Goal: Information Seeking & Learning: Learn about a topic

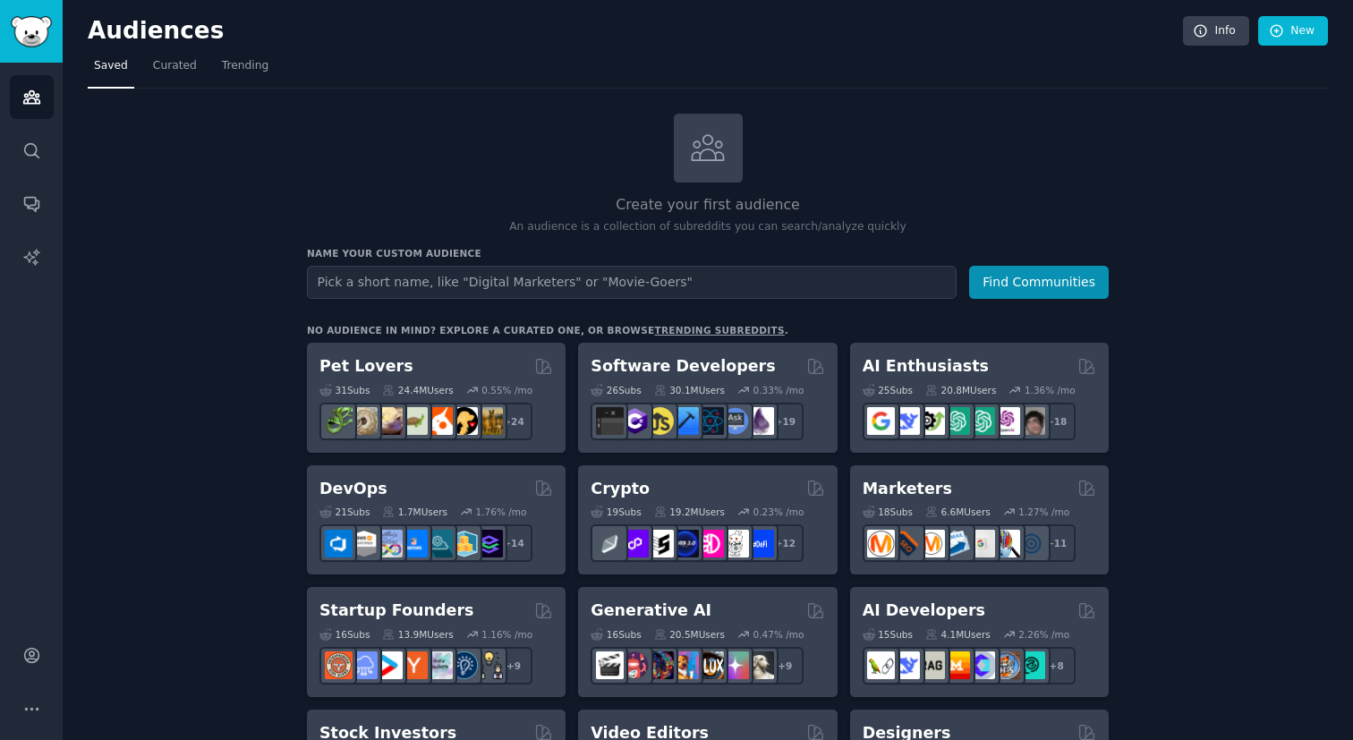
click at [463, 280] on input "text" at bounding box center [632, 282] width 650 height 33
type input "tiktok sellers"
click at [1013, 276] on button "Find Communities" at bounding box center [1039, 282] width 140 height 33
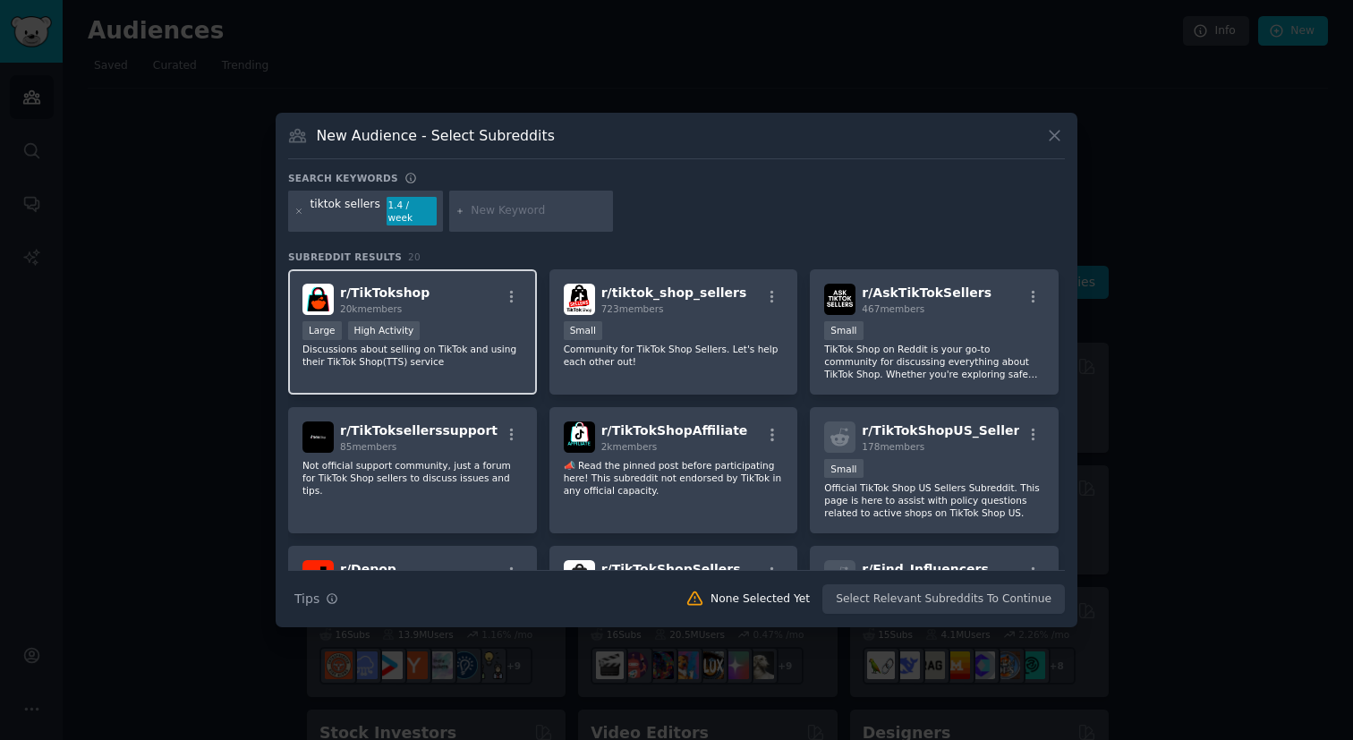
click at [474, 312] on div "r/ TikTokshop 20k members Large High Activity Discussions about selling on TikT…" at bounding box center [412, 332] width 249 height 126
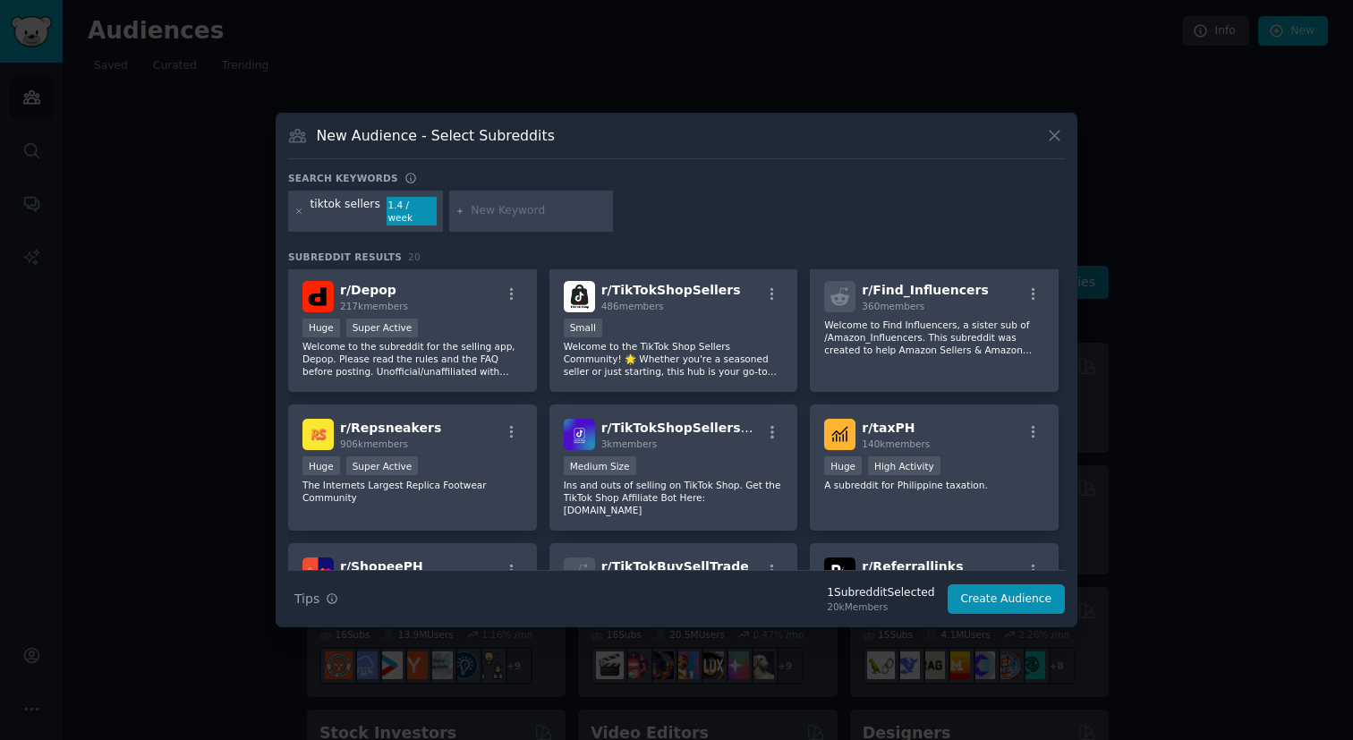
scroll to position [292, 0]
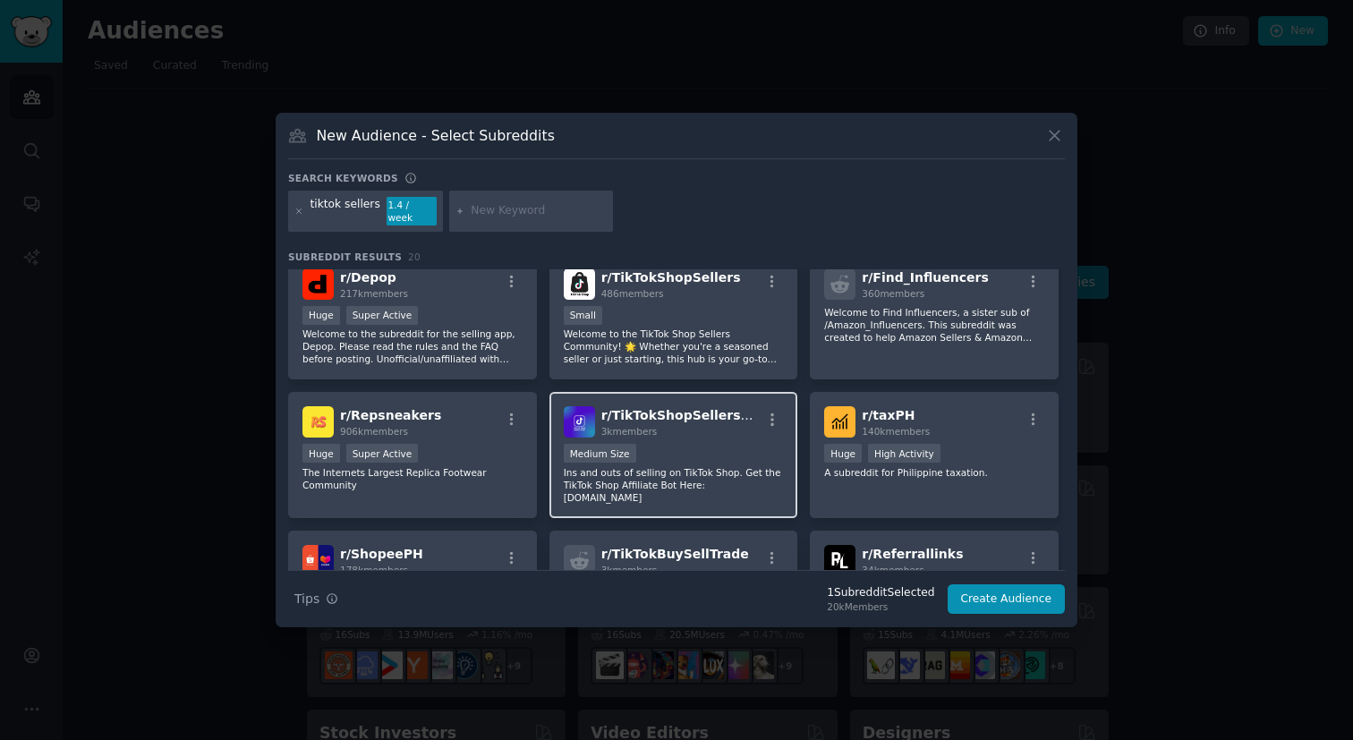
click at [696, 431] on div "r/ TikTokShopSellersClub 3k members Medium Size Ins and outs of selling on TikT…" at bounding box center [674, 455] width 249 height 126
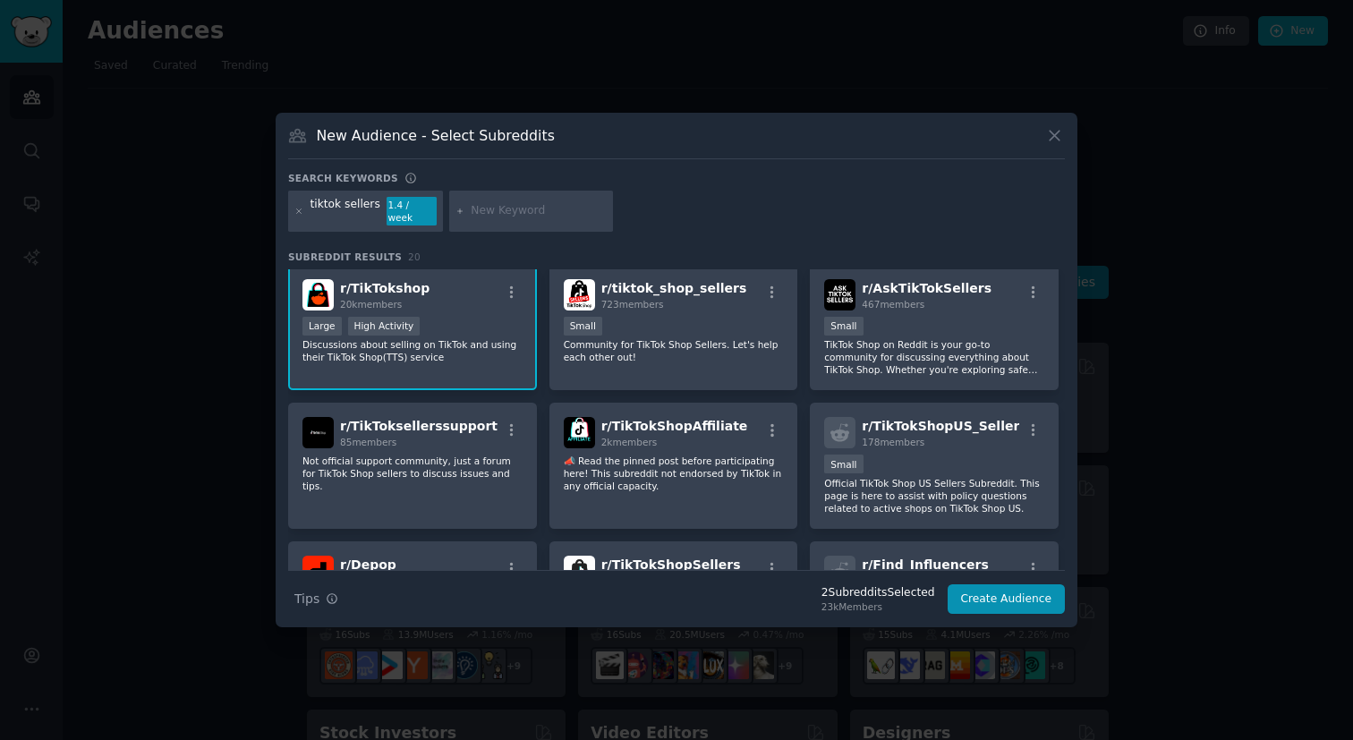
scroll to position [0, 0]
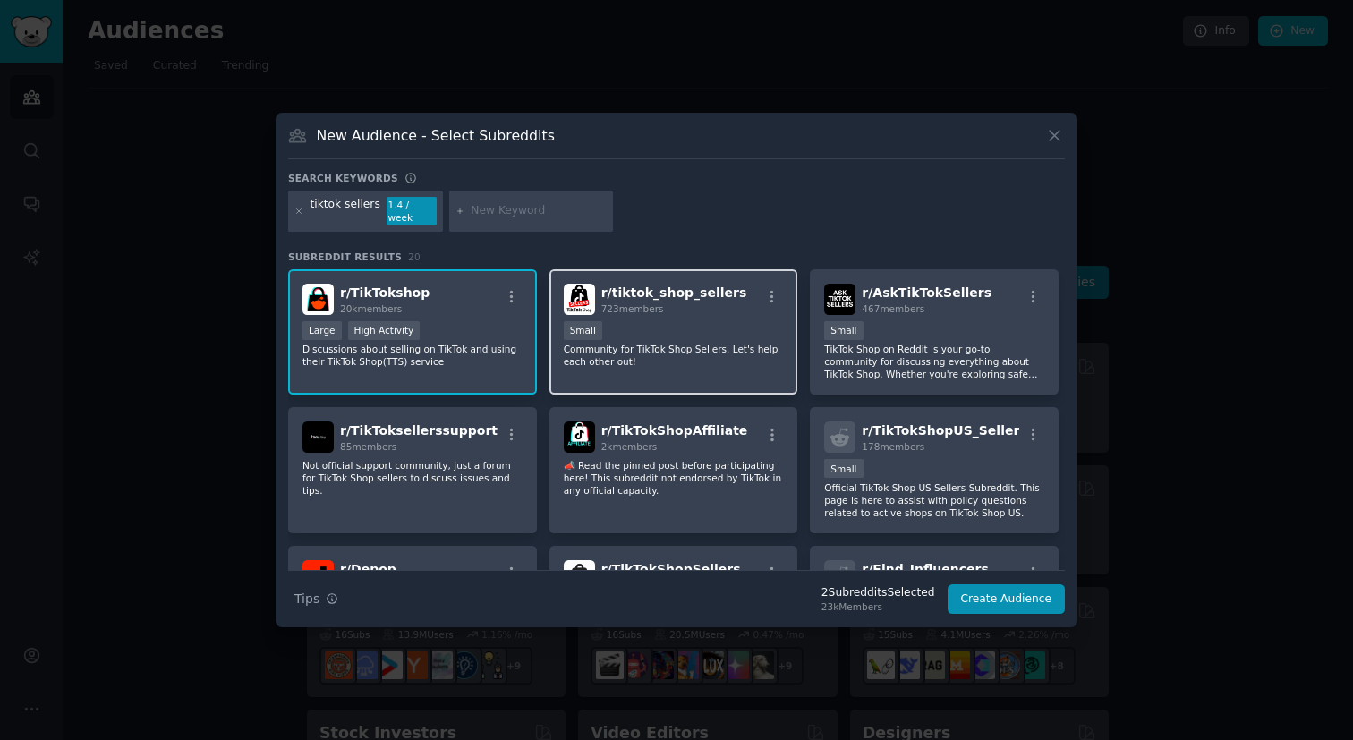
click at [712, 321] on div "100 - 1000 members Small" at bounding box center [674, 332] width 220 height 22
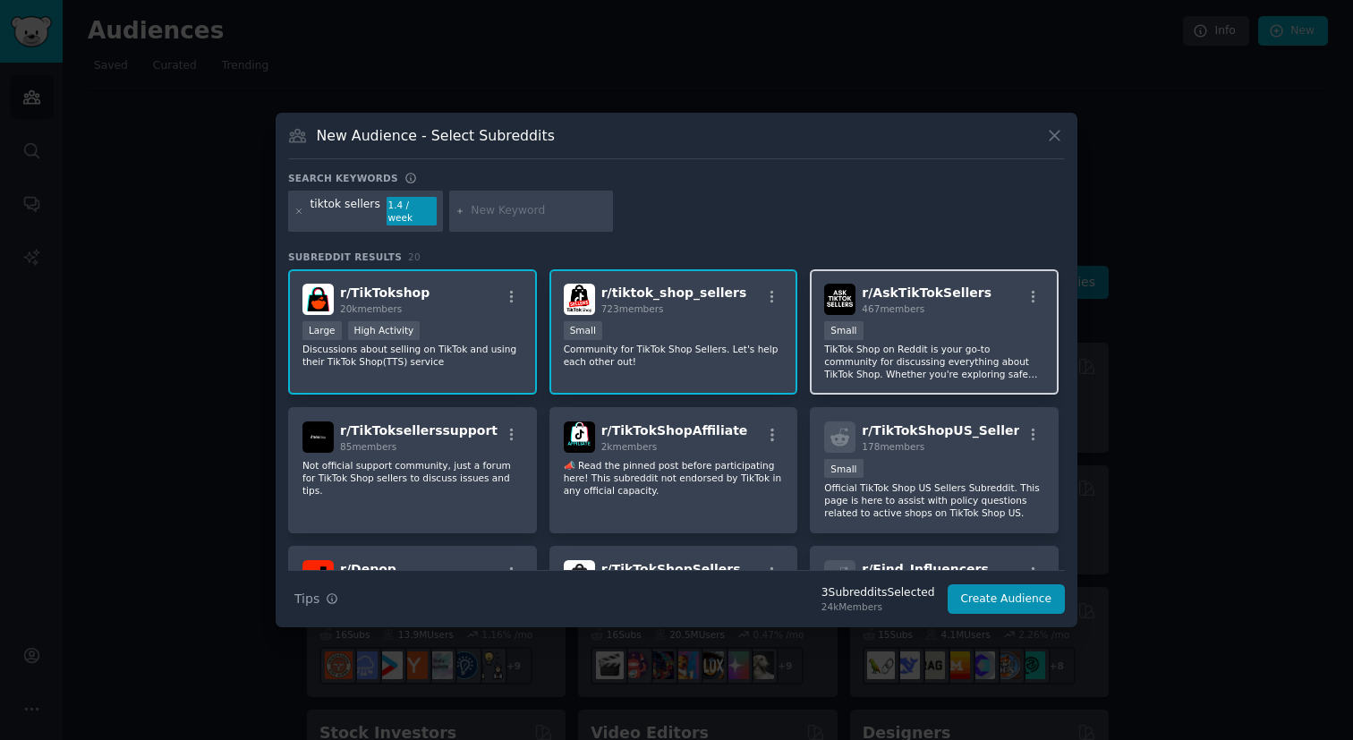
click at [952, 329] on div "100 - 1000 members Small" at bounding box center [934, 332] width 220 height 22
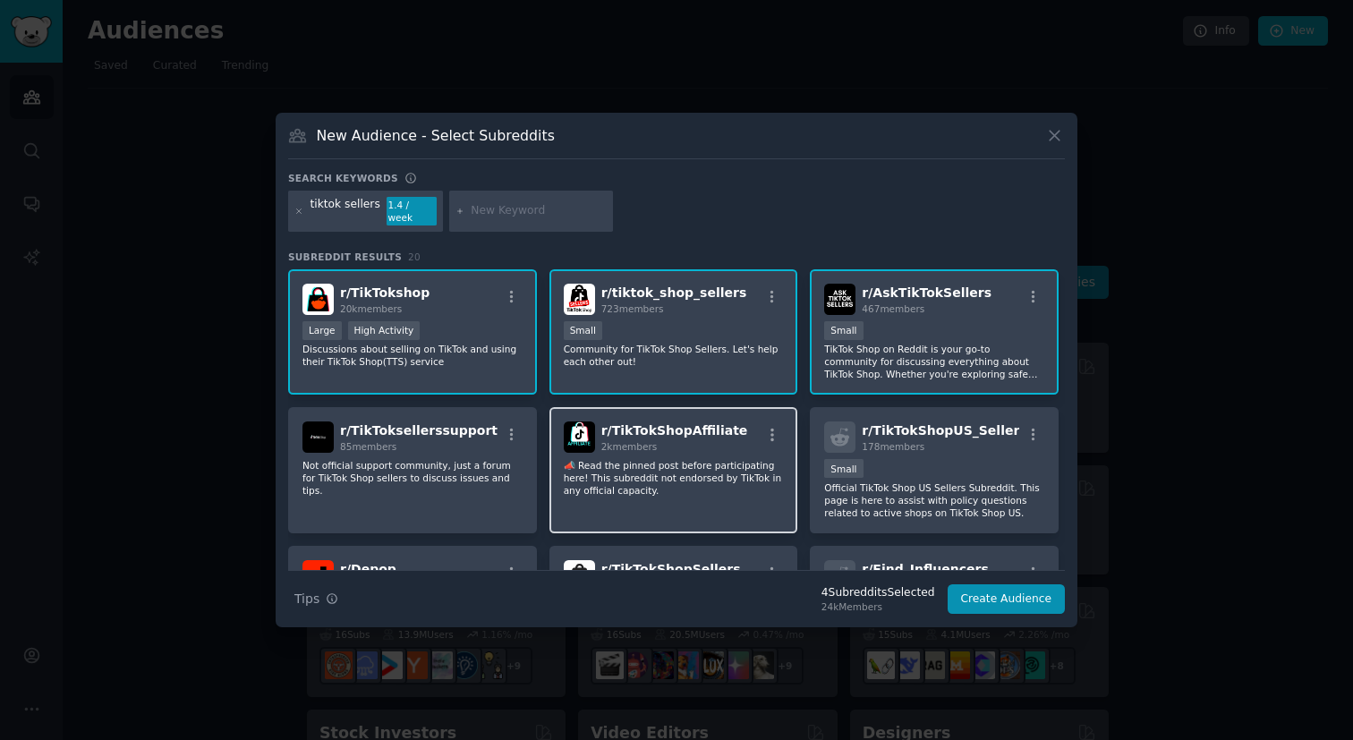
click at [688, 443] on div "2k members" at bounding box center [675, 446] width 147 height 13
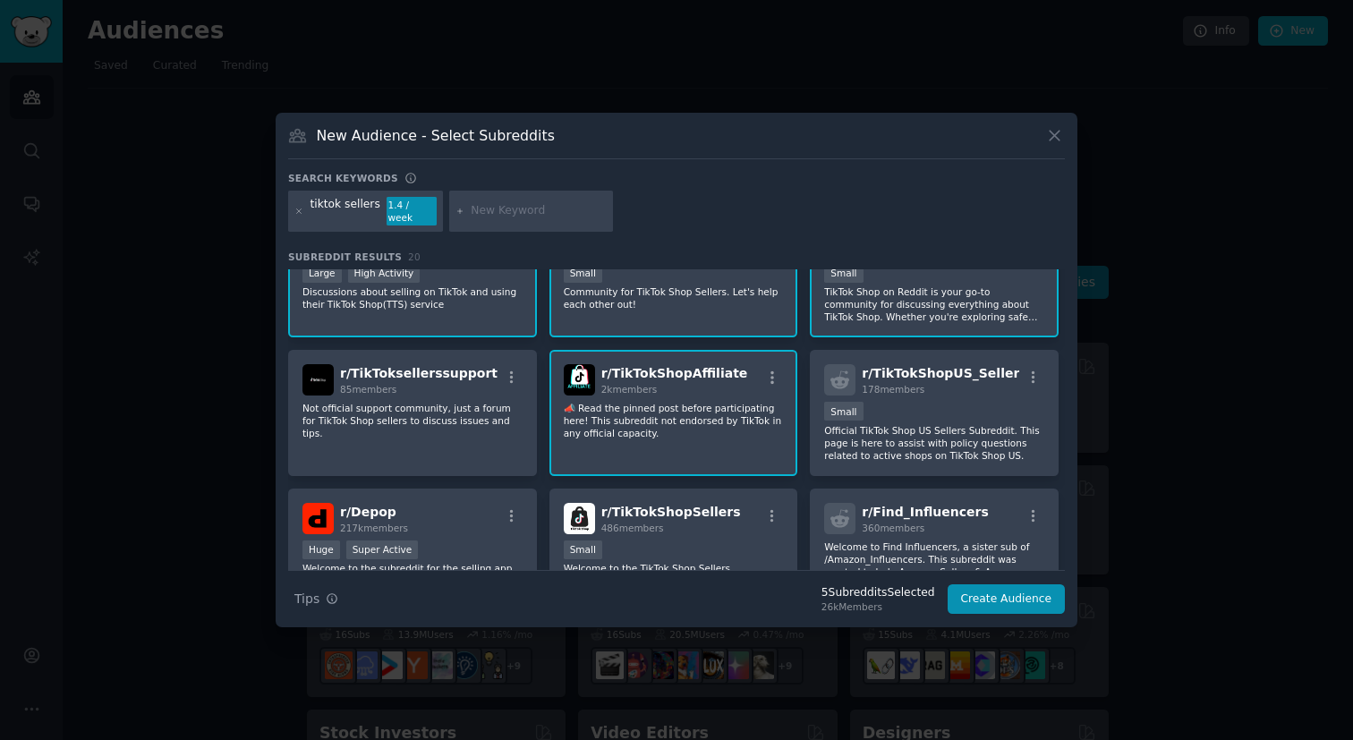
scroll to position [64, 0]
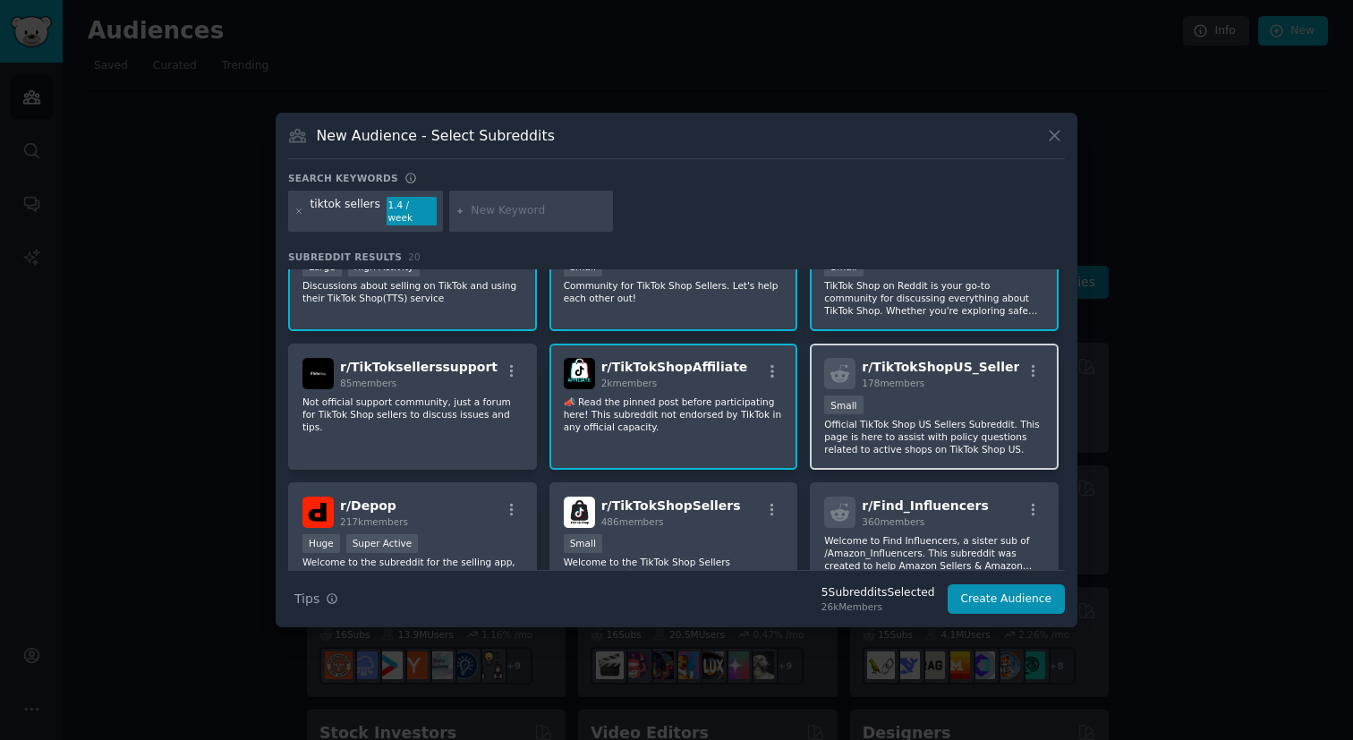
click at [885, 418] on p "Official TikTok Shop US Sellers Subreddit. This page is here to assist with pol…" at bounding box center [934, 437] width 220 height 38
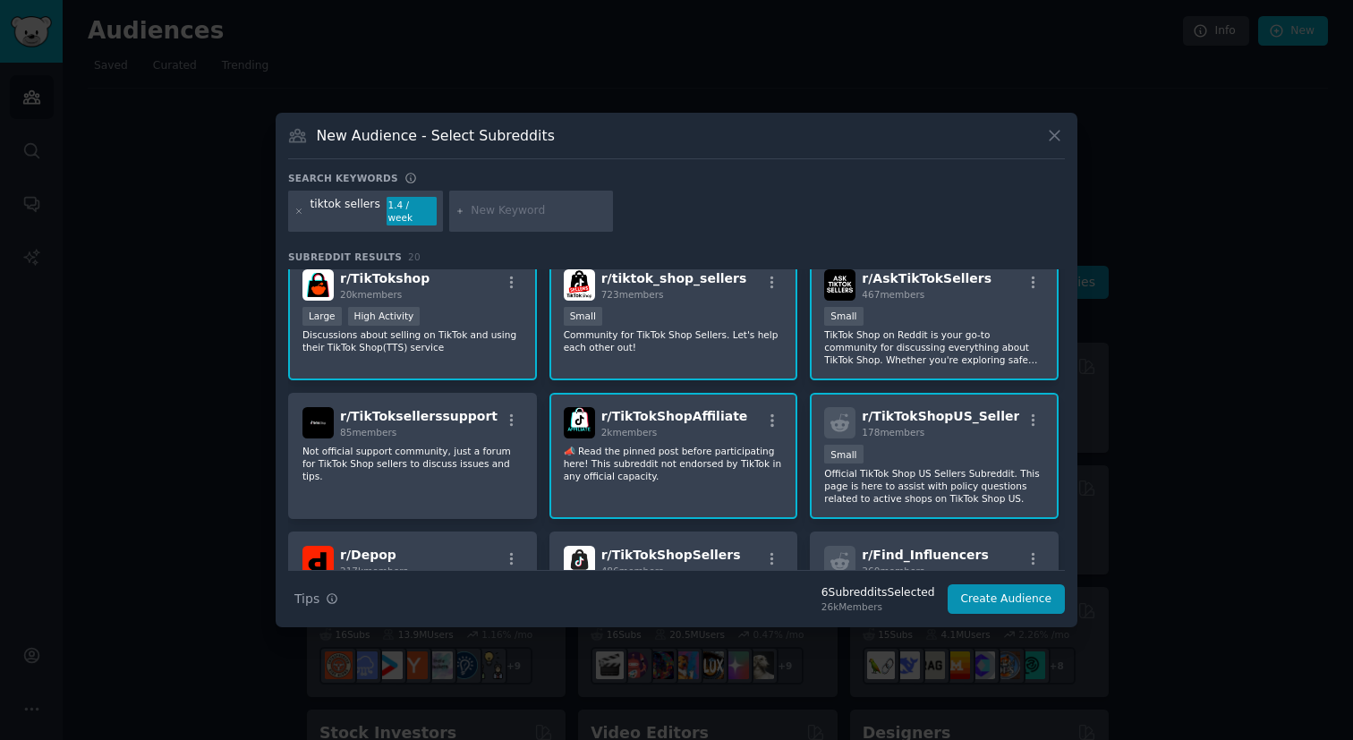
scroll to position [0, 0]
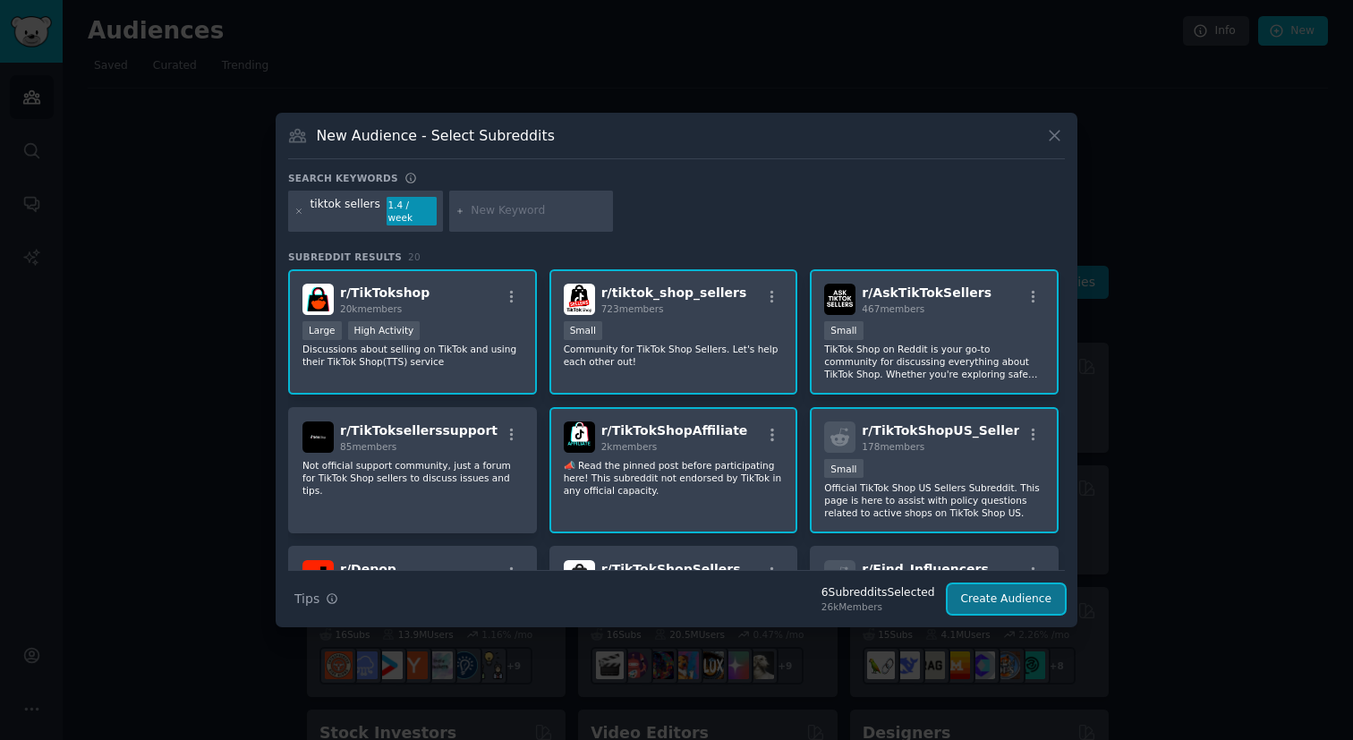
click at [1009, 592] on button "Create Audience" at bounding box center [1007, 600] width 118 height 30
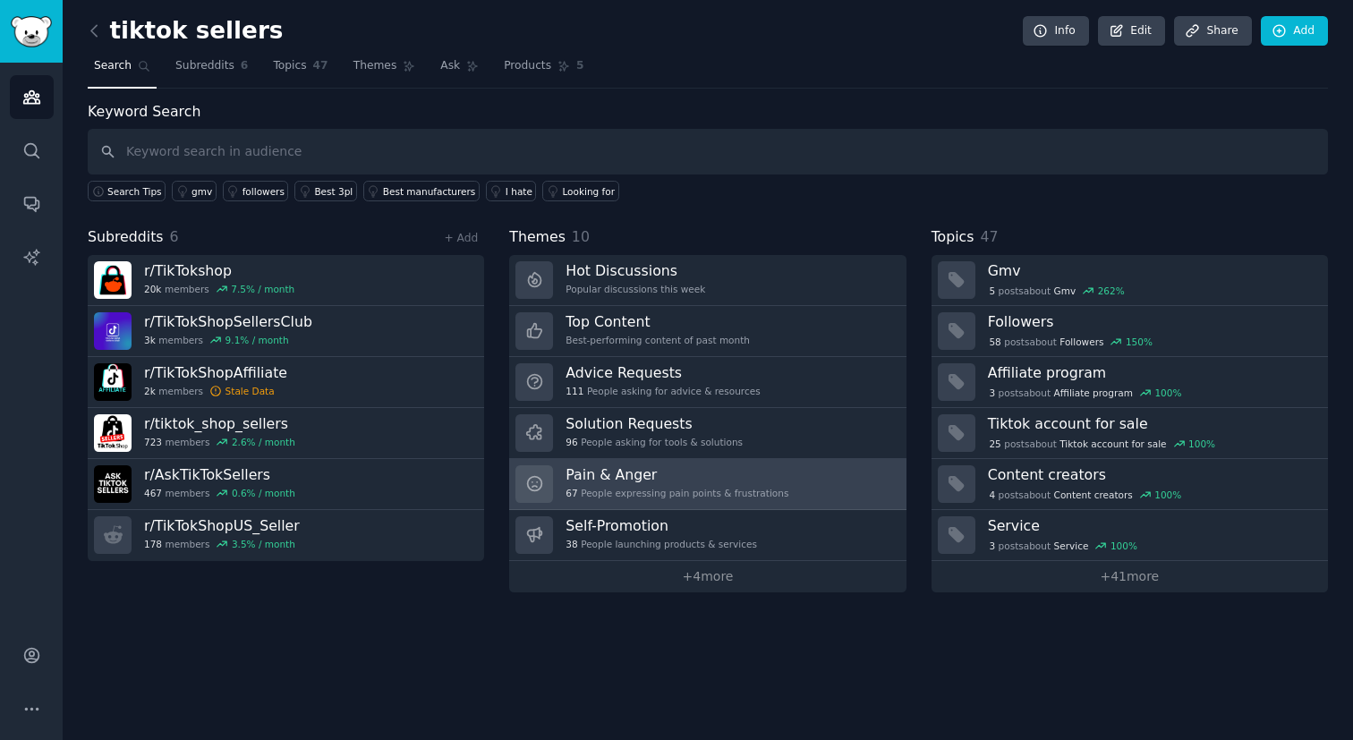
click at [707, 476] on h3 "Pain & Anger" at bounding box center [677, 474] width 223 height 19
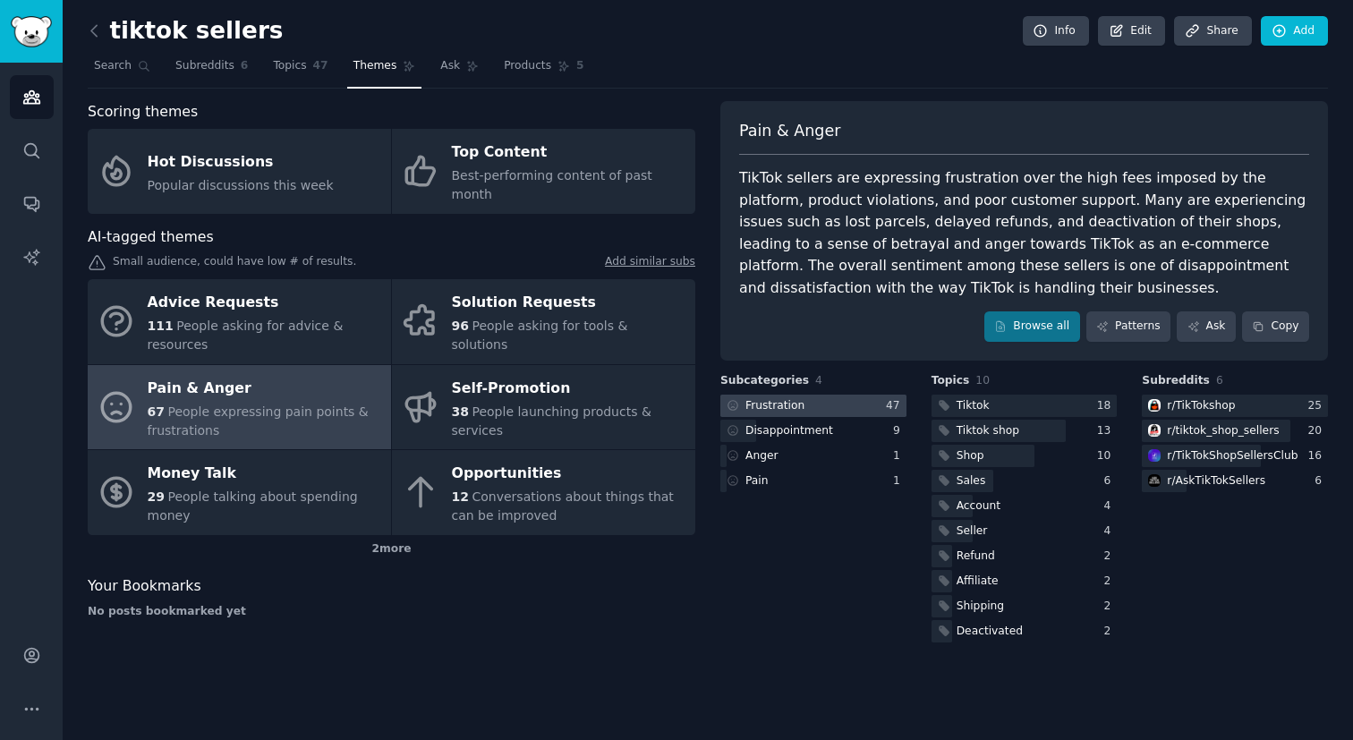
click at [814, 407] on div at bounding box center [814, 406] width 186 height 22
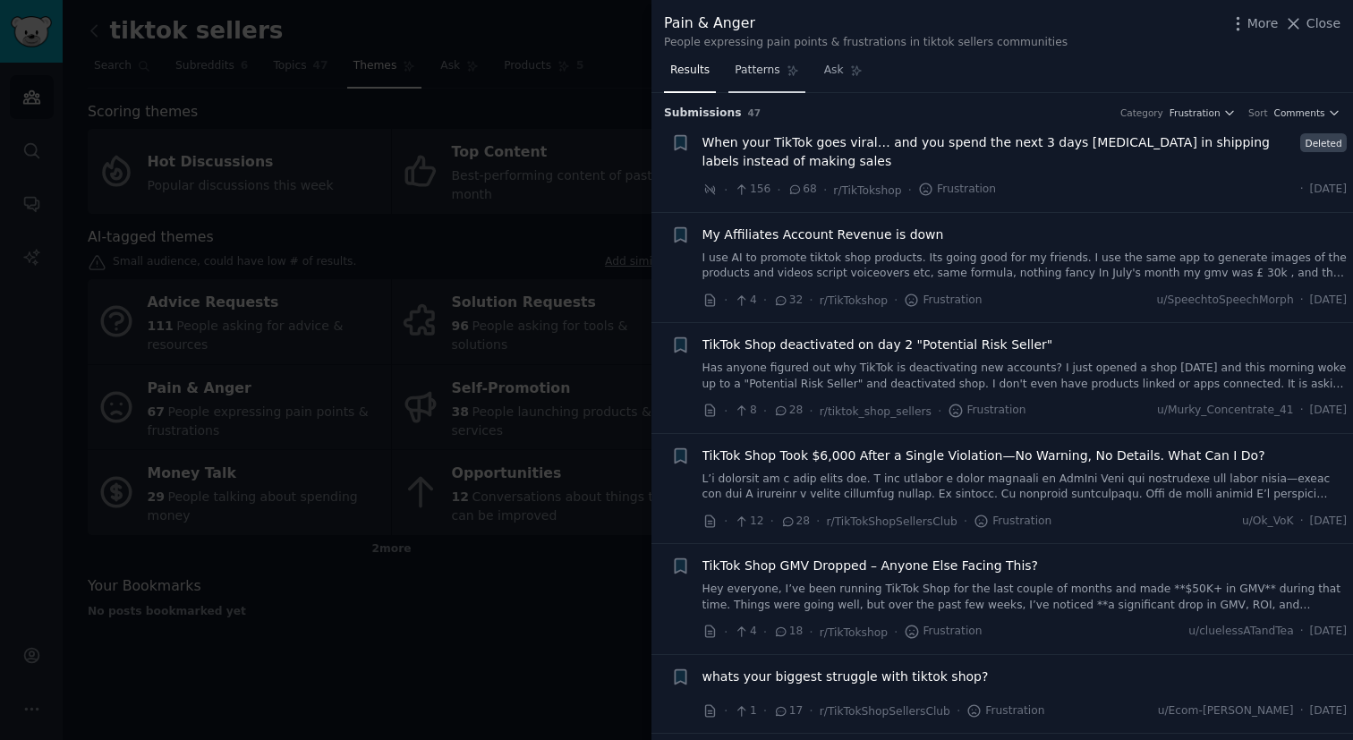
click at [774, 79] on link "Patterns" at bounding box center [767, 74] width 76 height 37
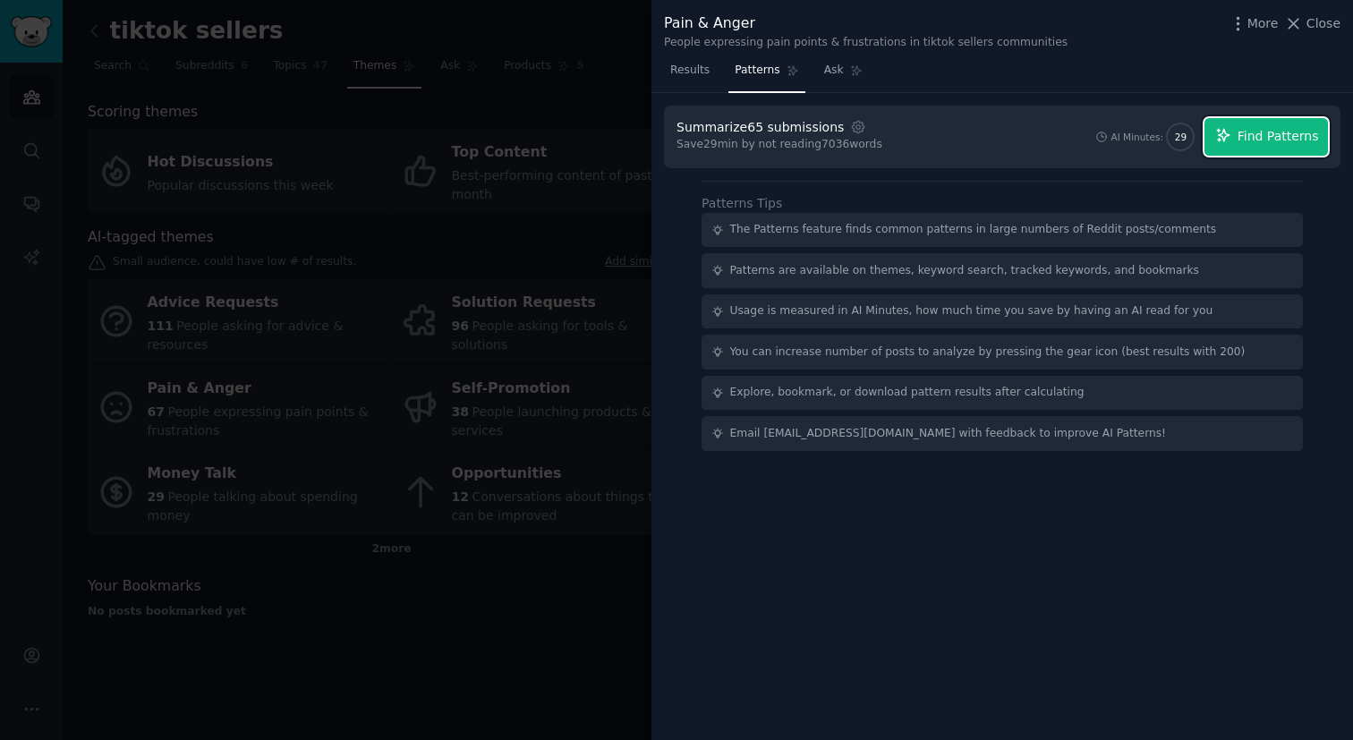
click at [1242, 140] on span "Find Patterns" at bounding box center [1278, 136] width 81 height 19
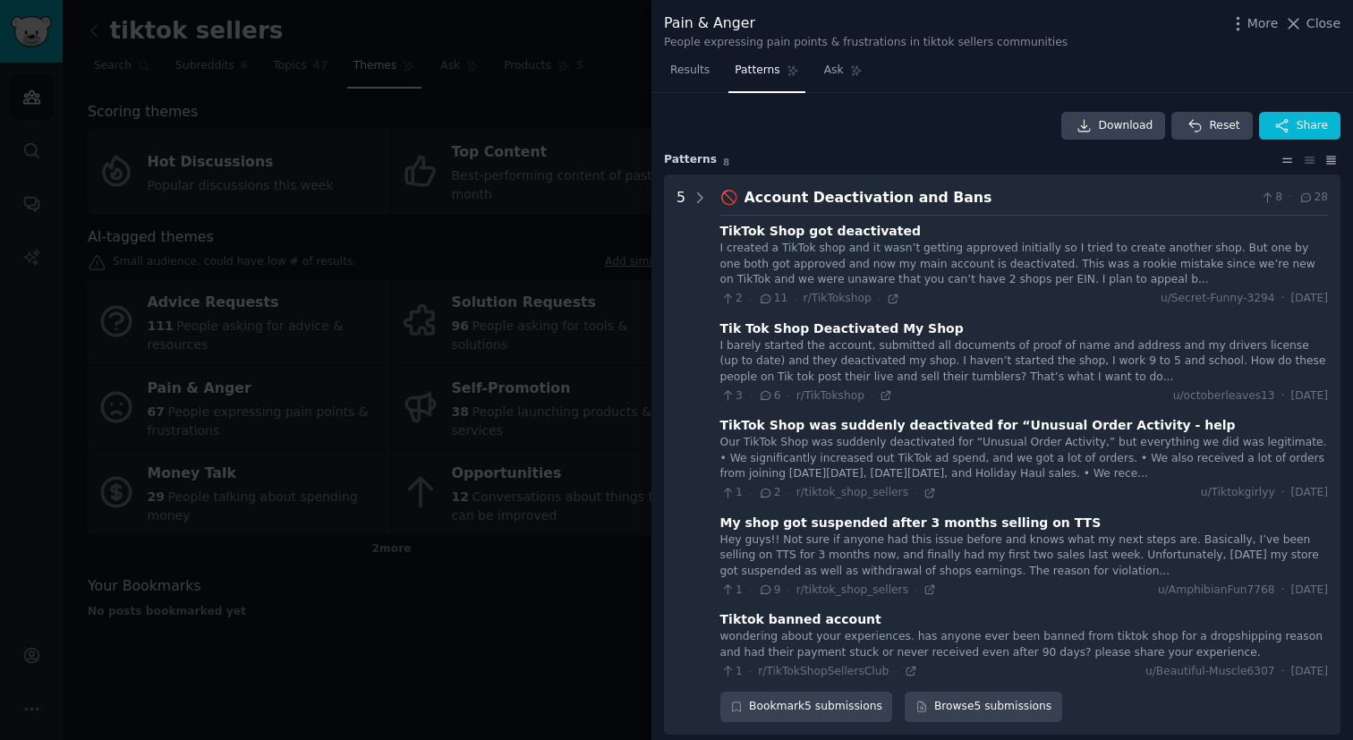
click at [1282, 164] on icon at bounding box center [1287, 160] width 19 height 13
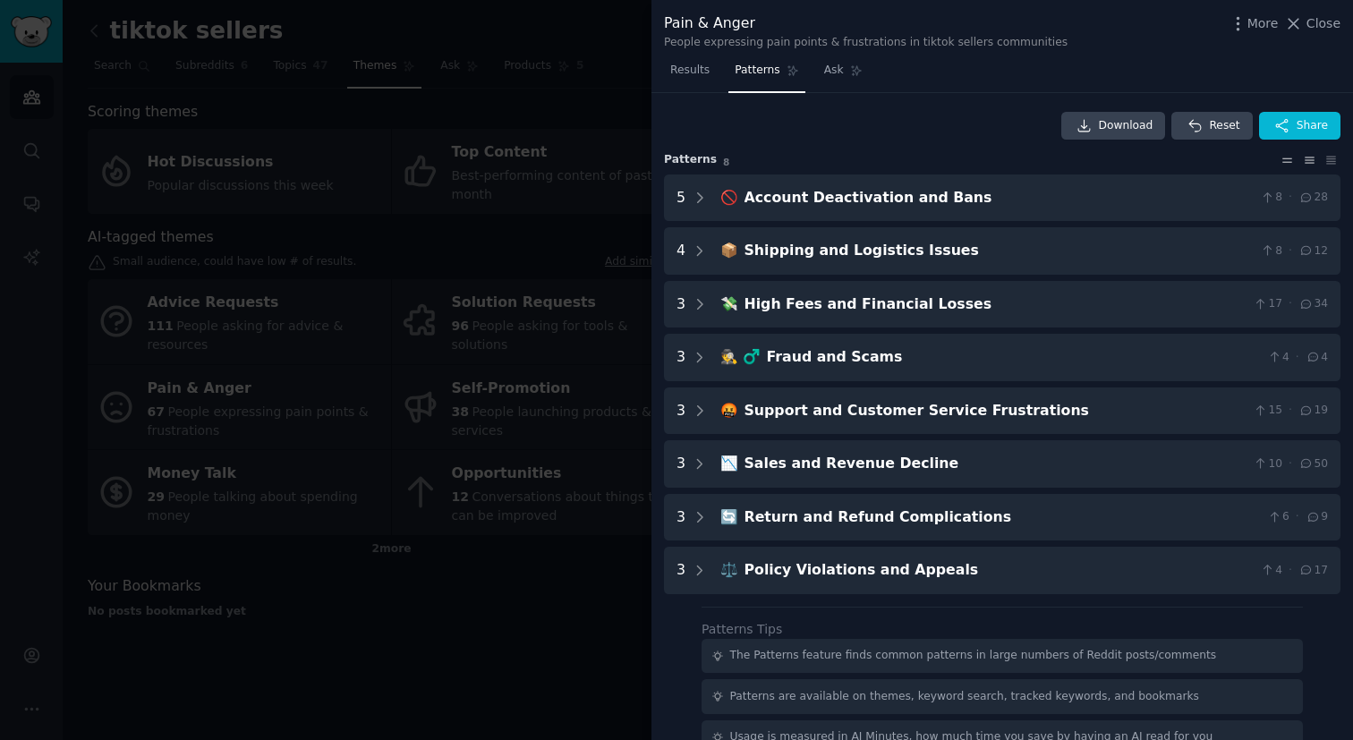
click at [1305, 161] on icon at bounding box center [1310, 160] width 19 height 13
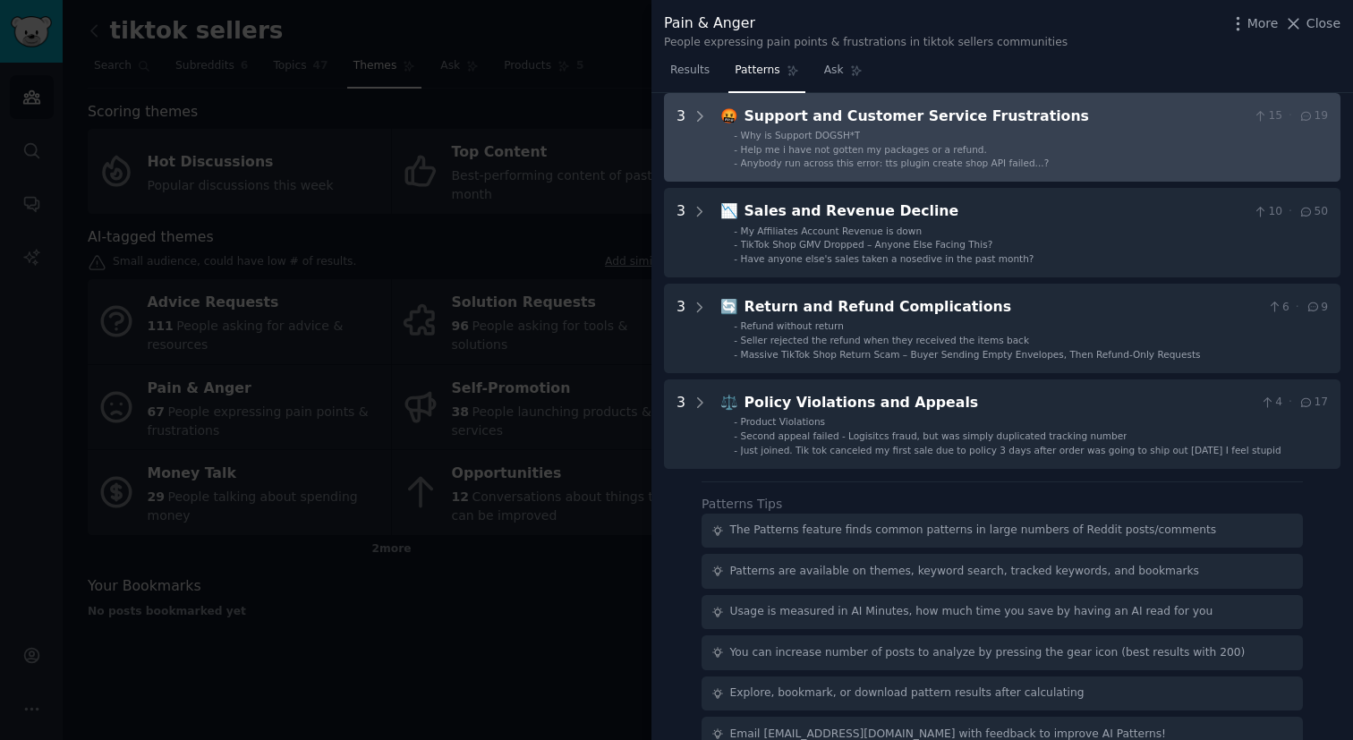
scroll to position [465, 0]
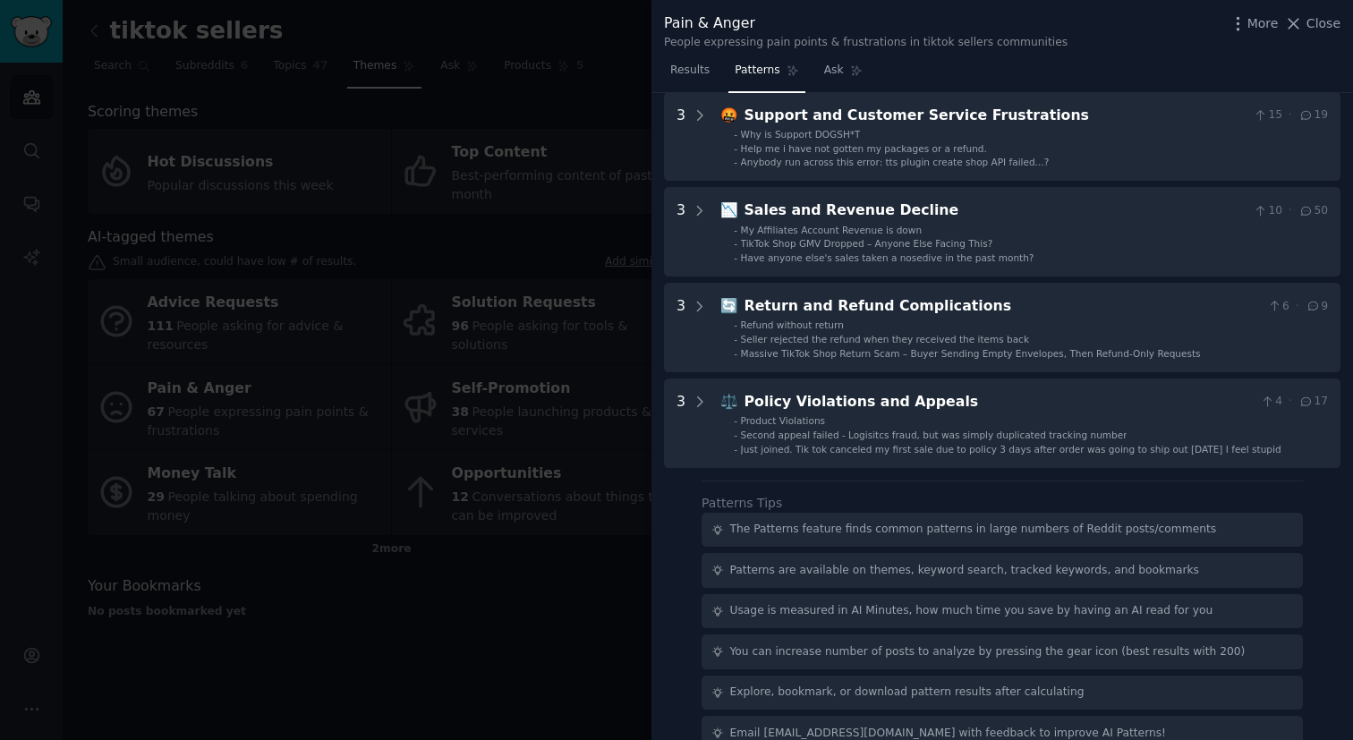
click at [543, 171] on div at bounding box center [676, 370] width 1353 height 740
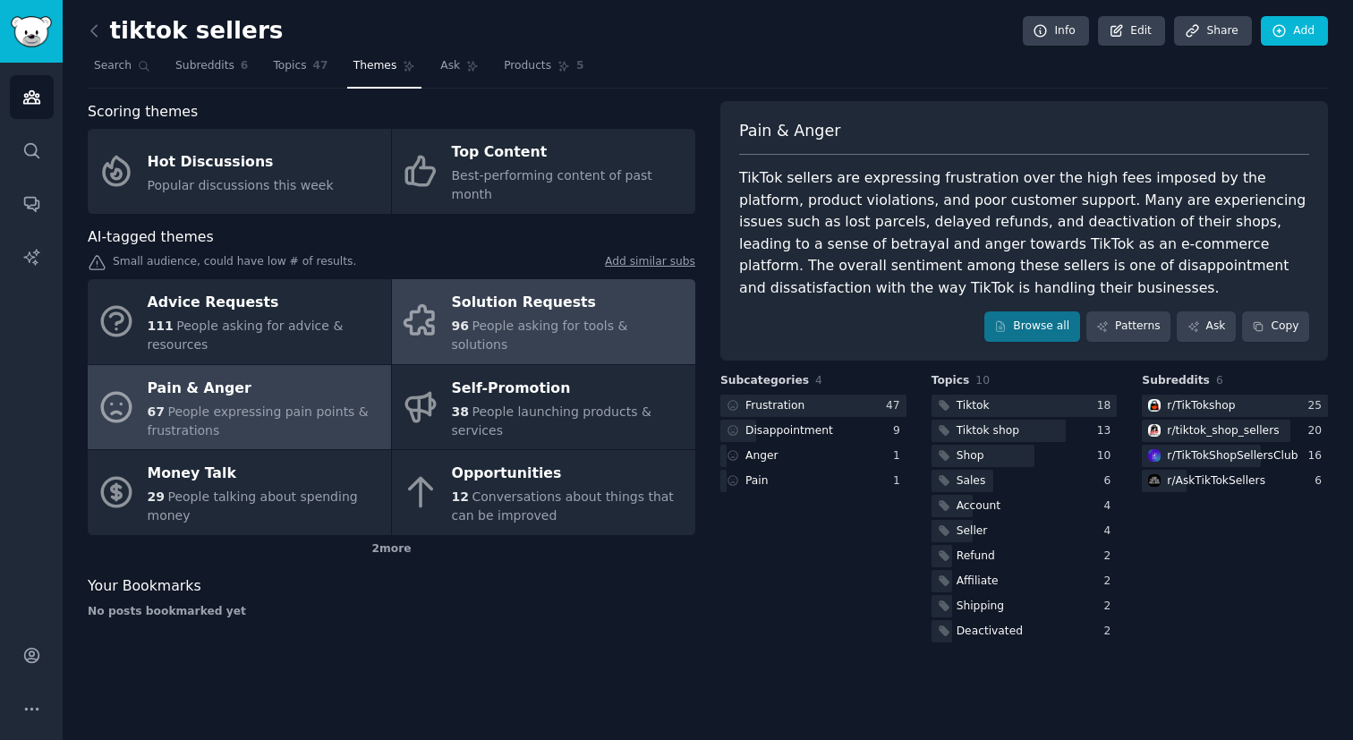
click at [523, 289] on div "Solution Requests" at bounding box center [569, 303] width 235 height 29
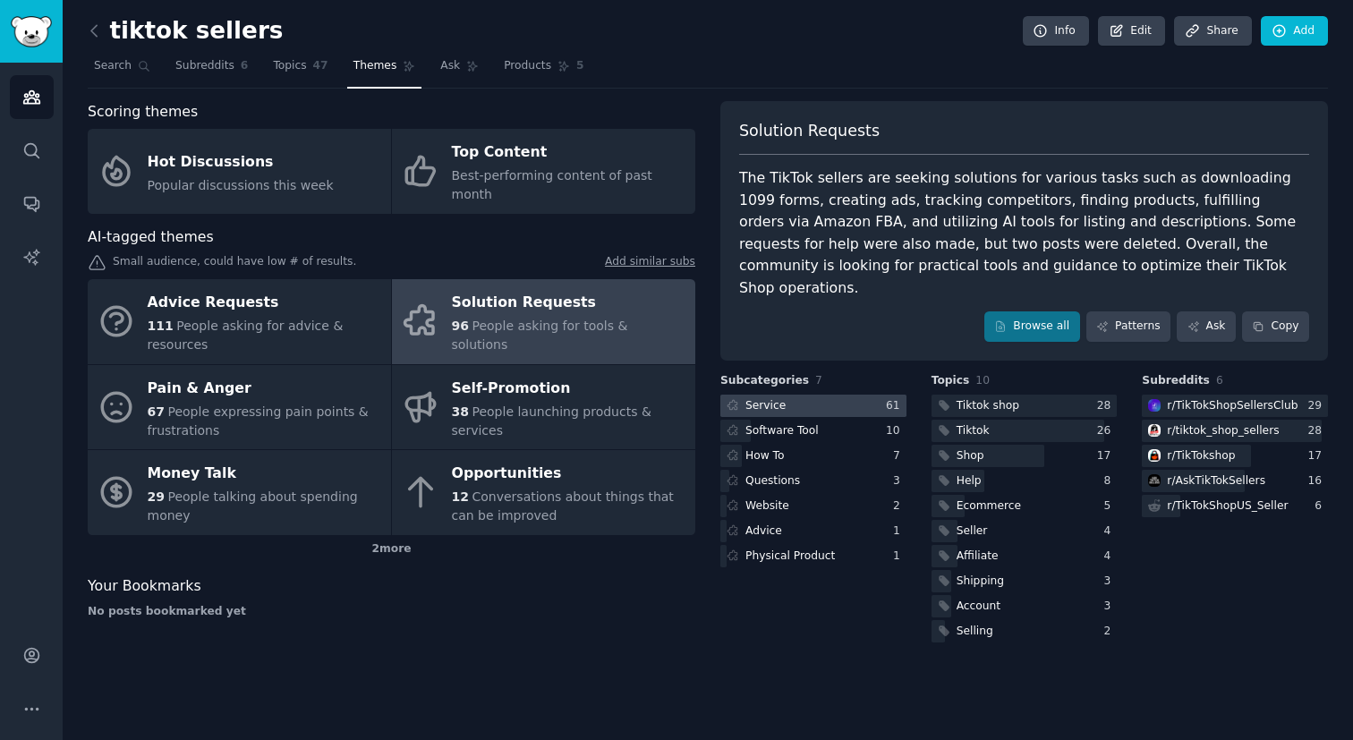
click at [814, 395] on div at bounding box center [814, 406] width 186 height 22
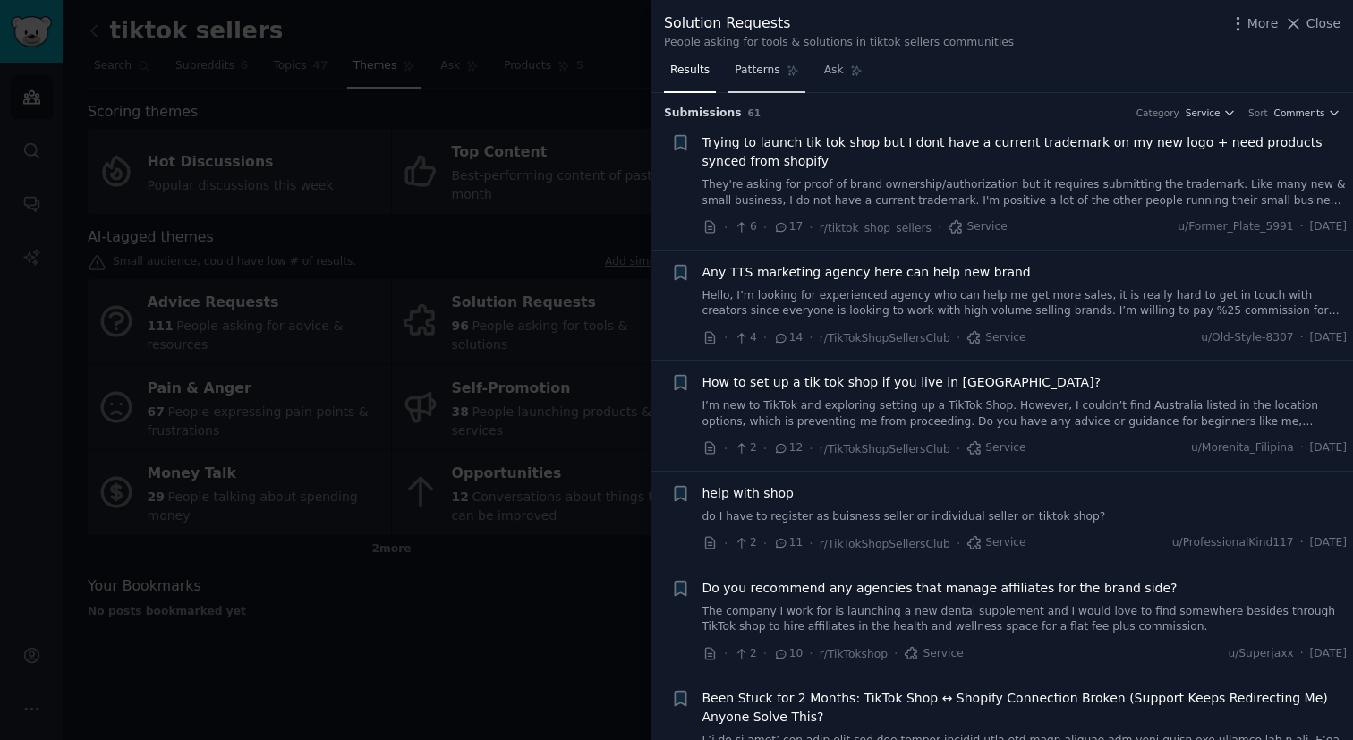
click at [766, 73] on span "Patterns" at bounding box center [757, 71] width 45 height 16
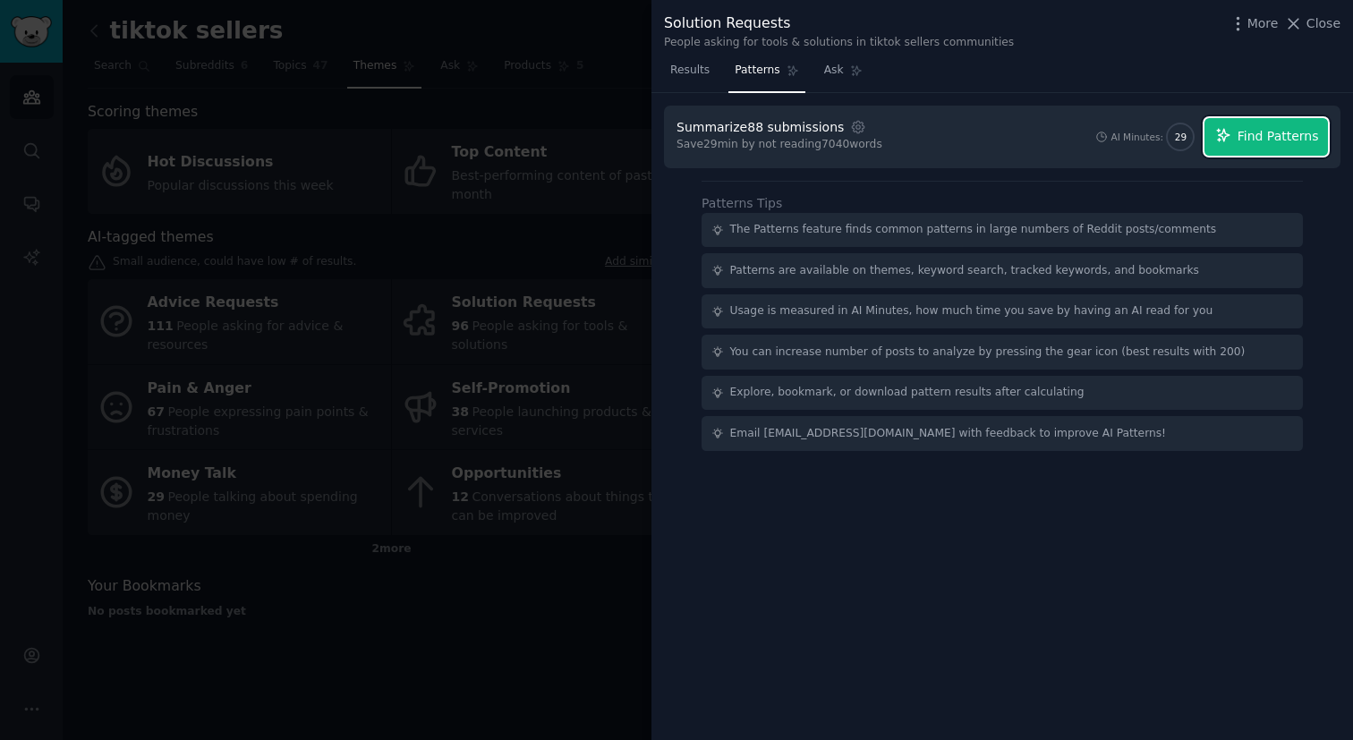
click at [1265, 141] on span "Find Patterns" at bounding box center [1278, 136] width 81 height 19
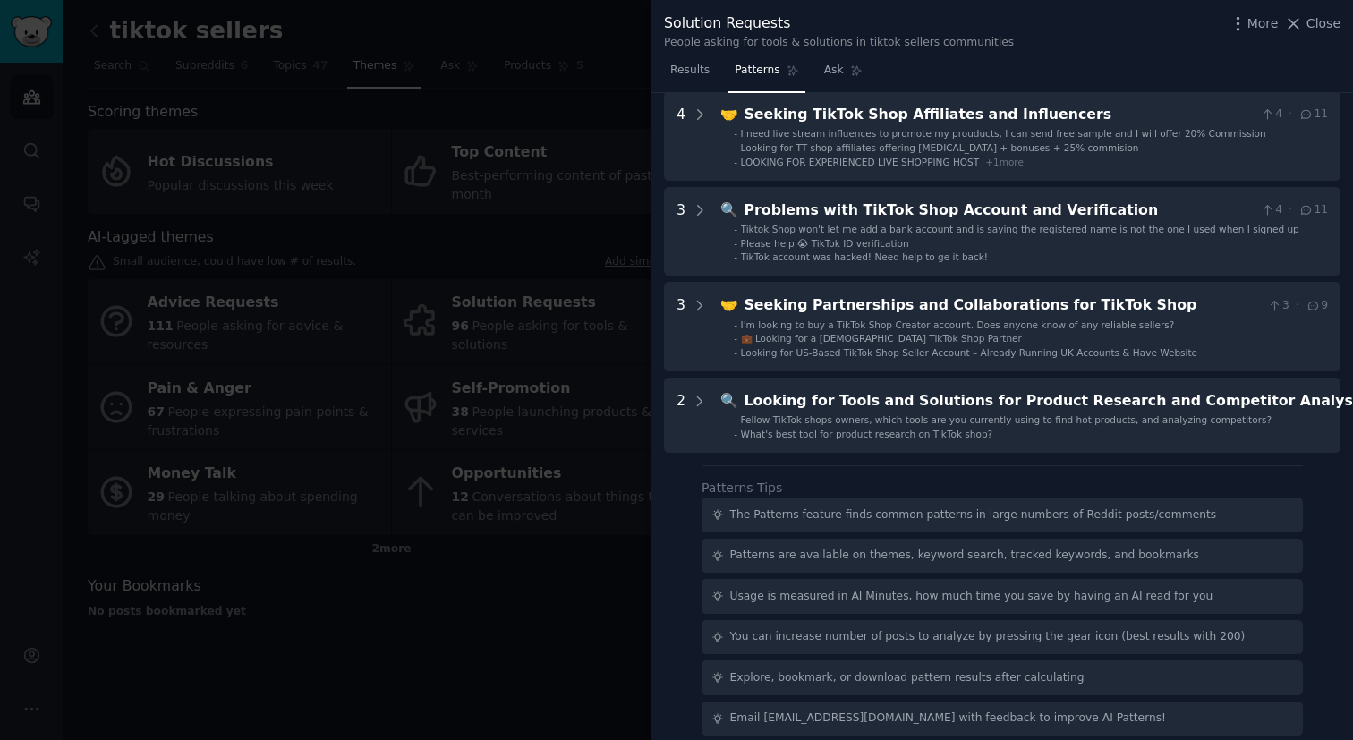
scroll to position [384, 0]
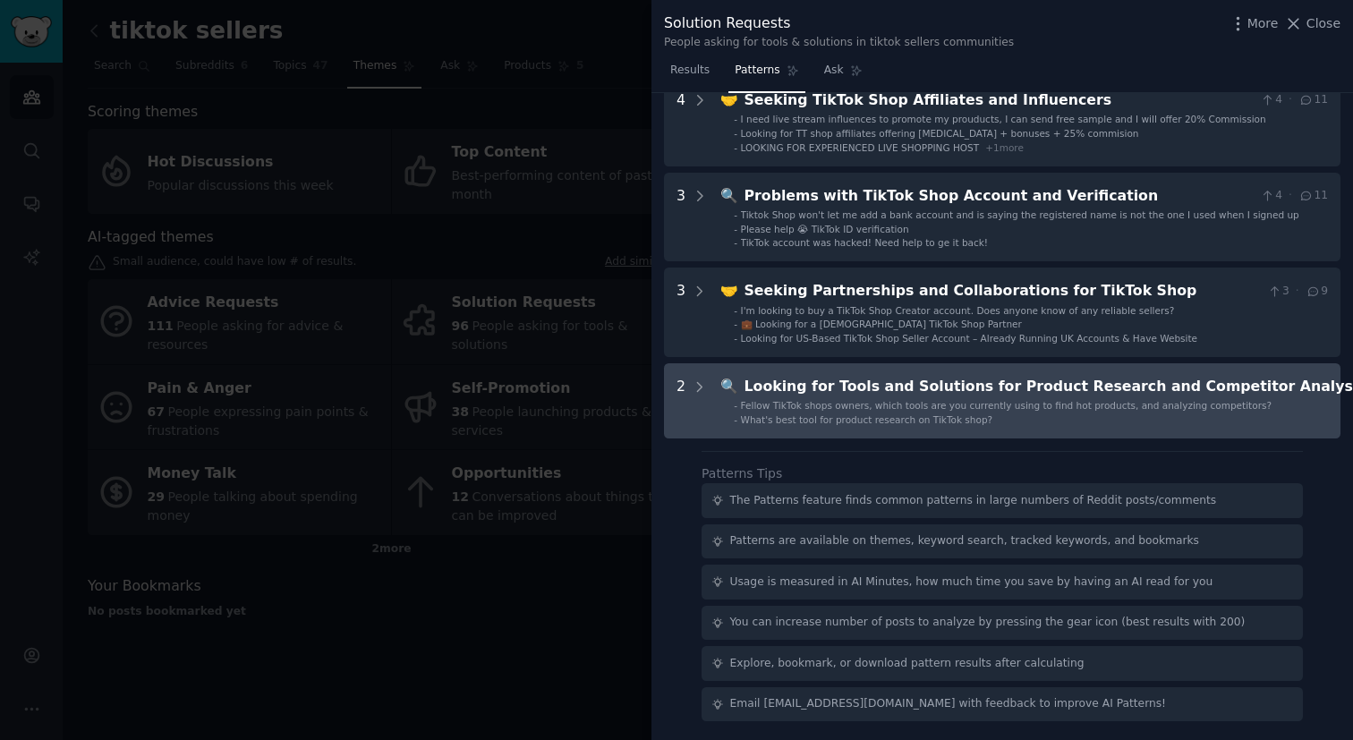
click at [1221, 401] on span "Fellow TikTok shops owners, which tools are you currently using to find hot pro…" at bounding box center [1006, 405] width 531 height 11
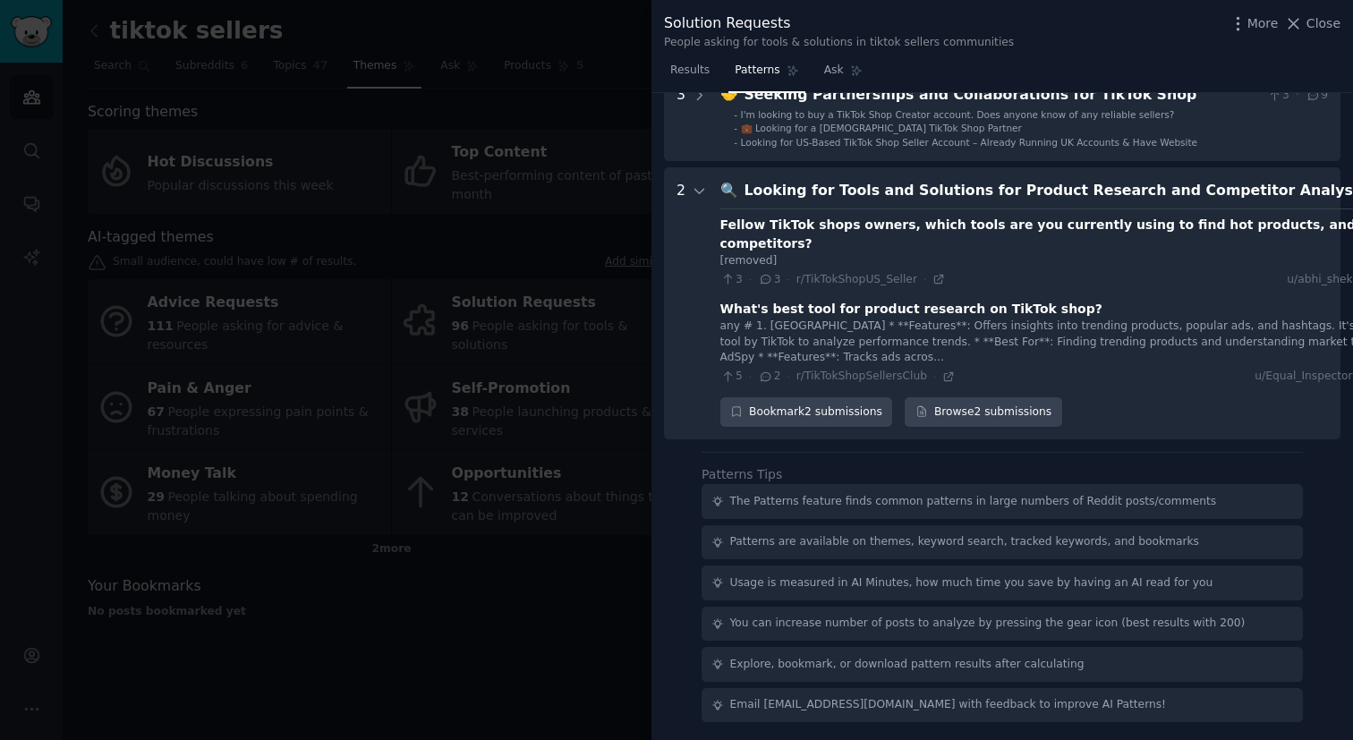
scroll to position [581, 0]
click at [945, 377] on icon at bounding box center [949, 376] width 13 height 13
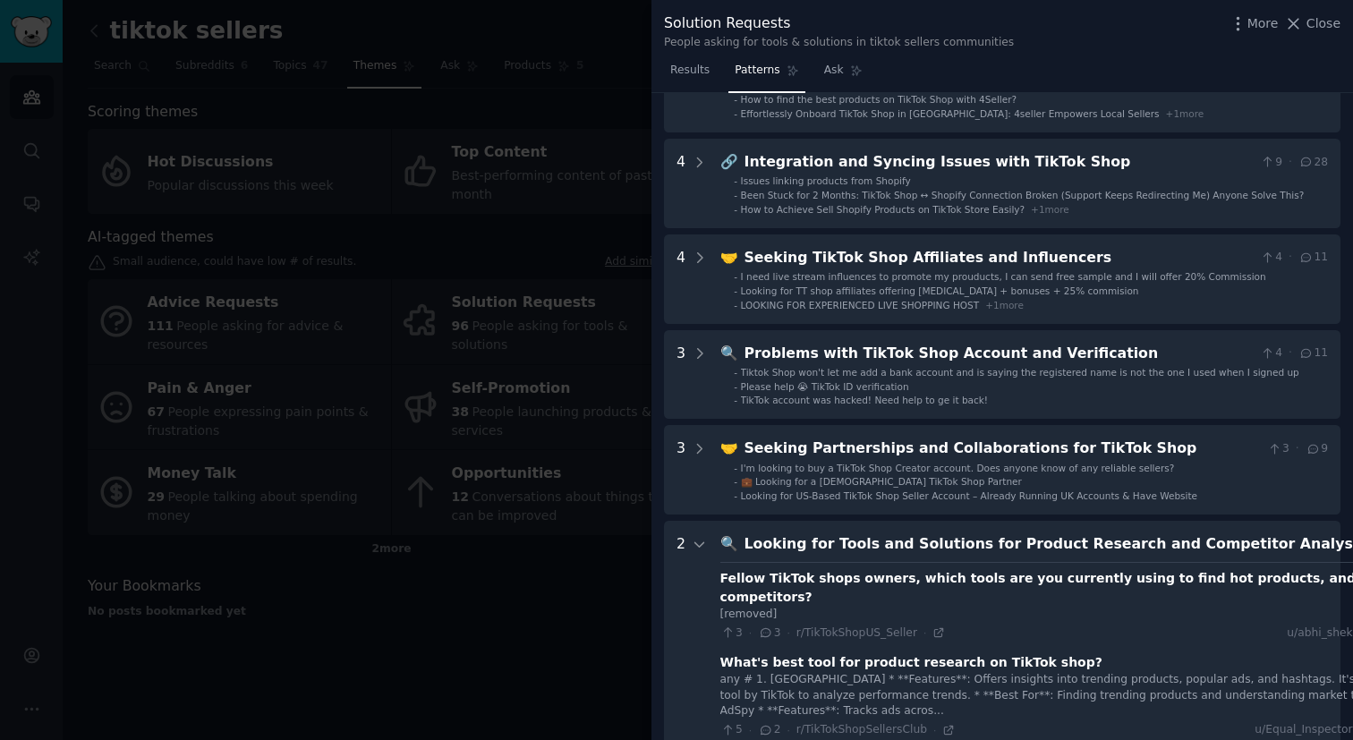
scroll to position [0, 0]
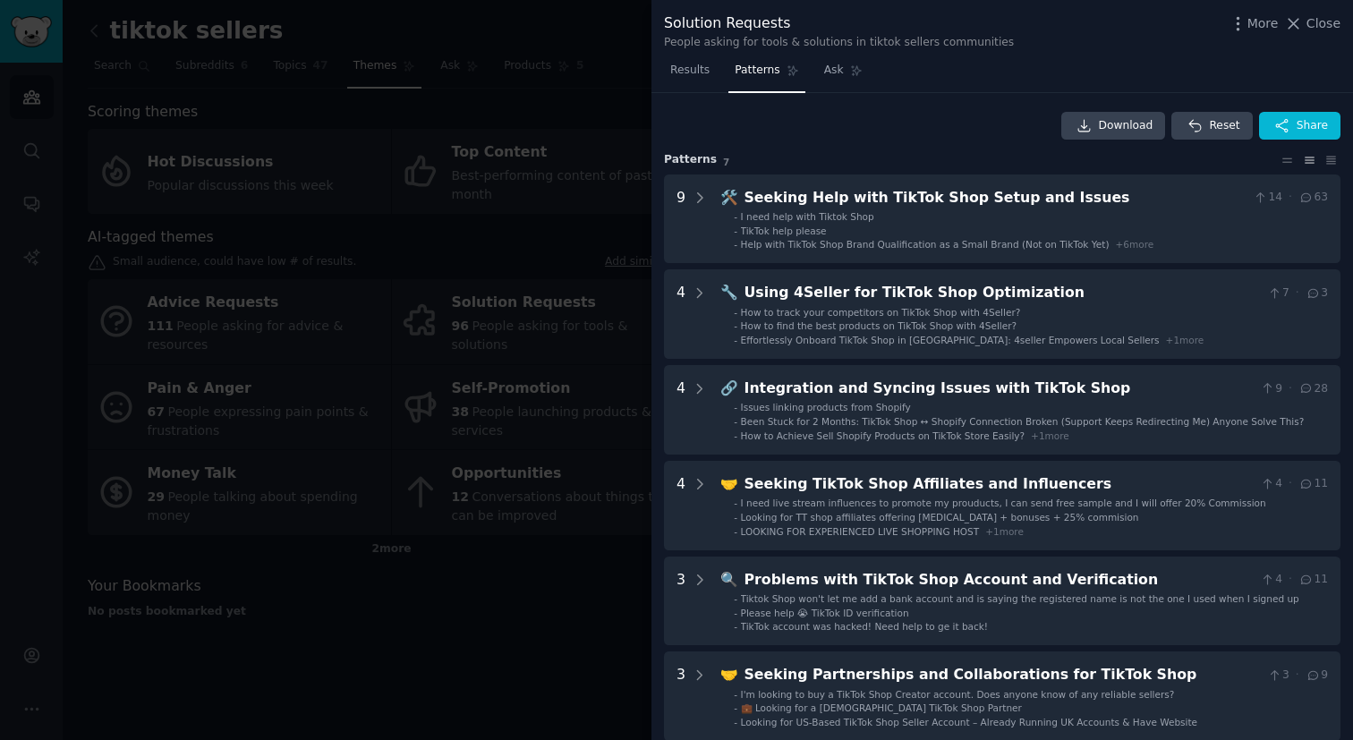
click at [544, 581] on div at bounding box center [676, 370] width 1353 height 740
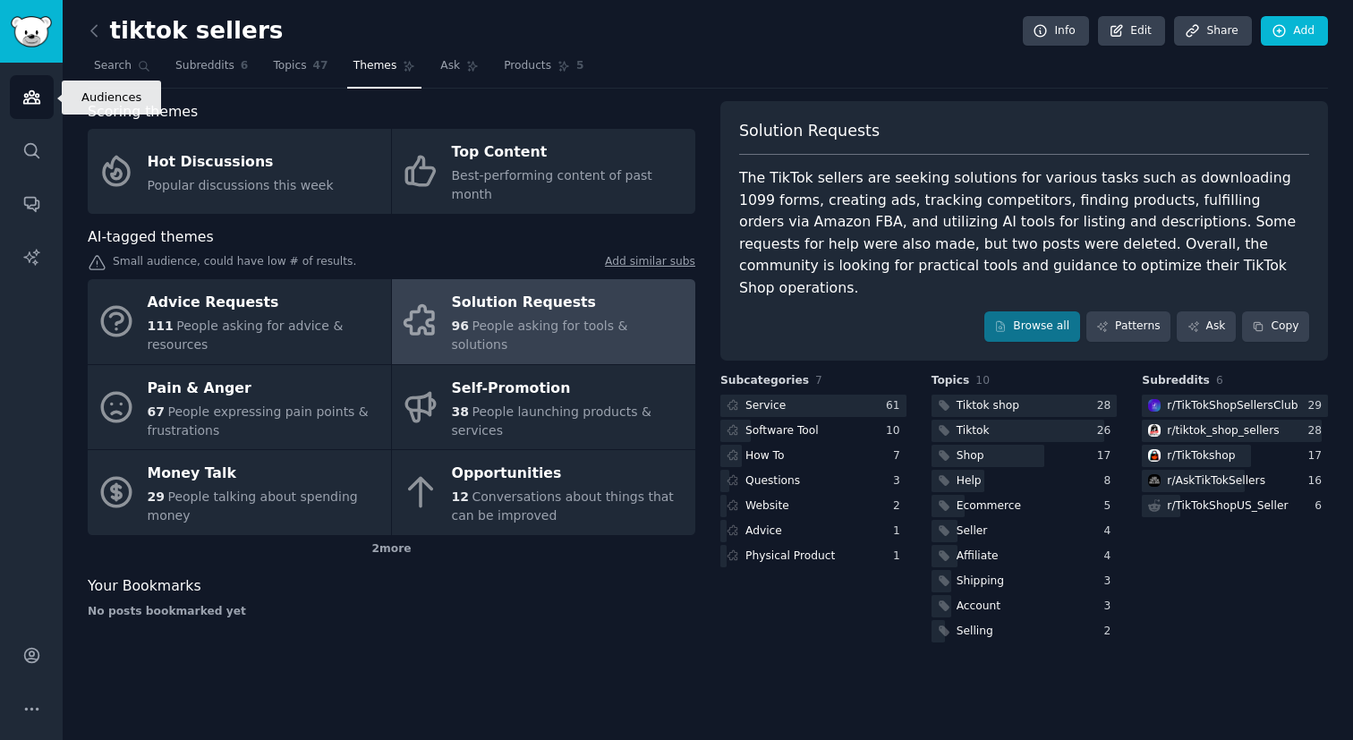
click at [30, 96] on icon "Sidebar" at bounding box center [31, 97] width 19 height 19
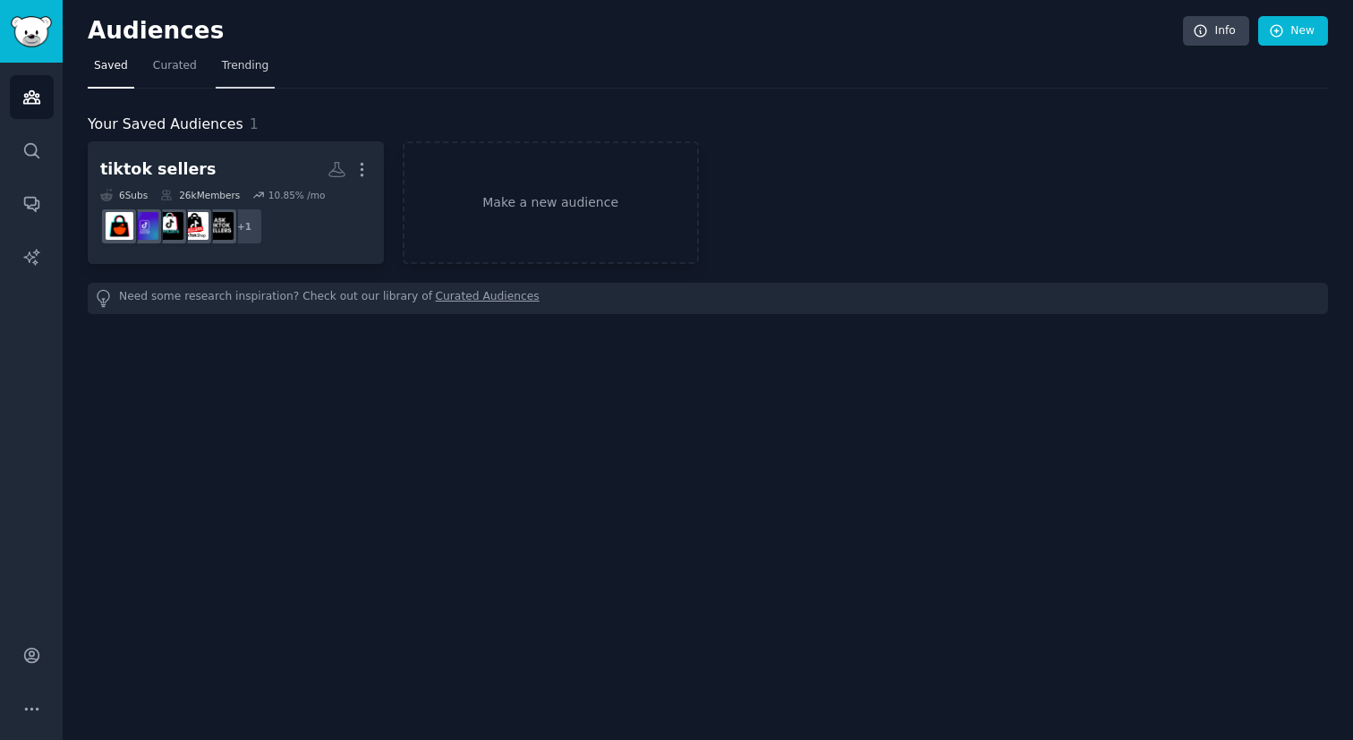
click at [238, 68] on span "Trending" at bounding box center [245, 66] width 47 height 16
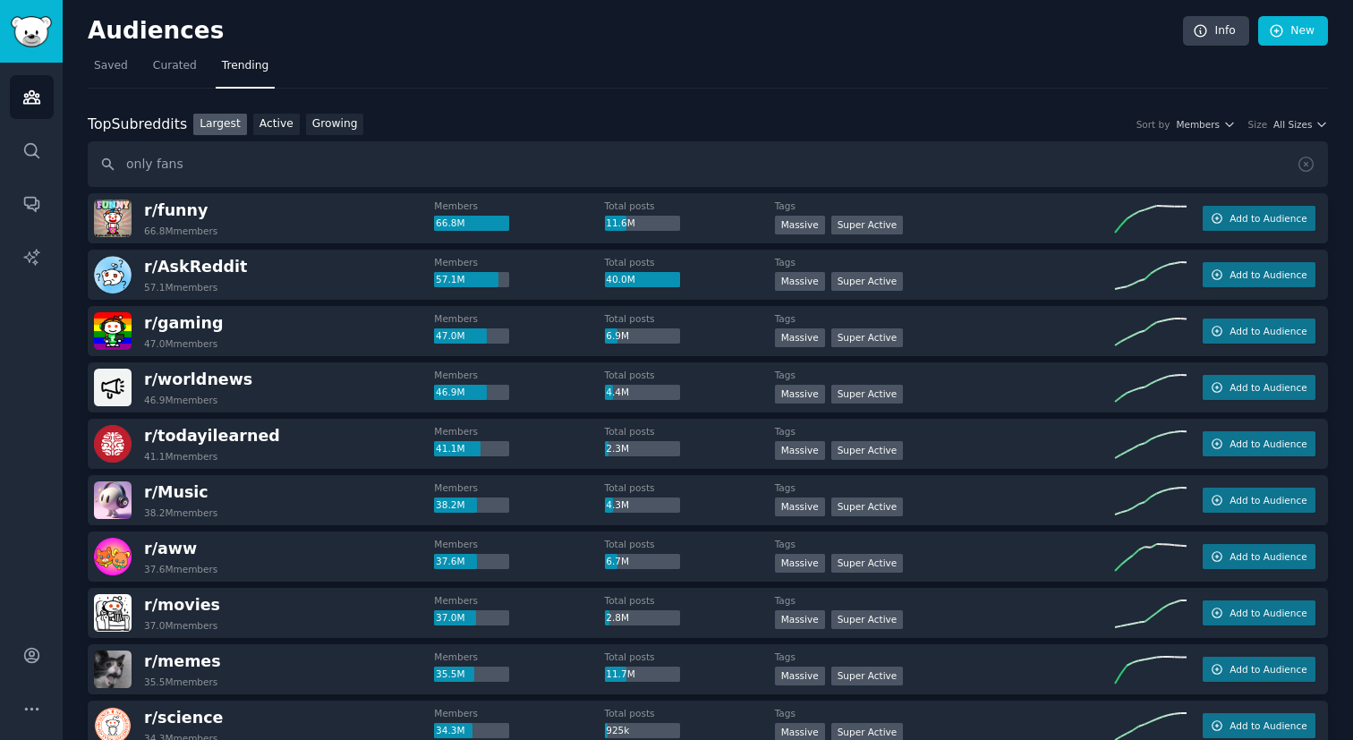
type input "only fans"
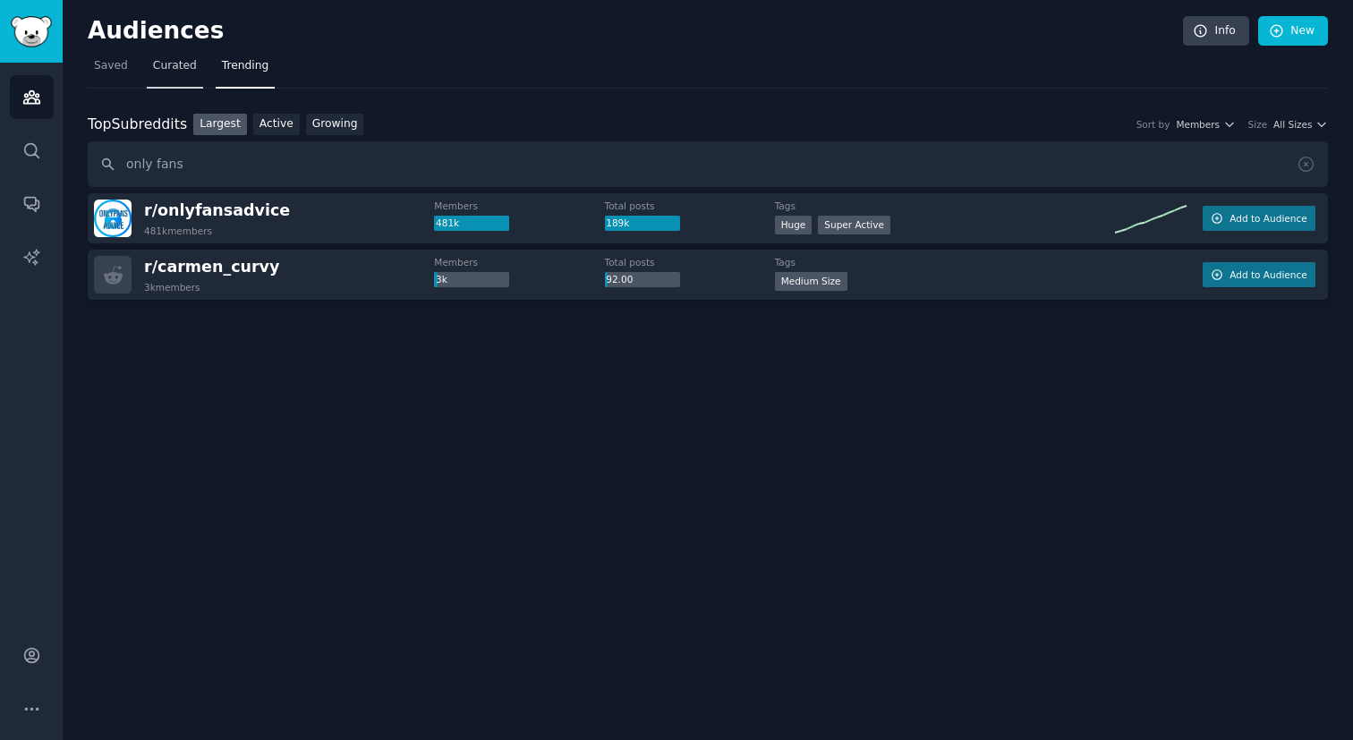
click at [187, 68] on span "Curated" at bounding box center [175, 66] width 44 height 16
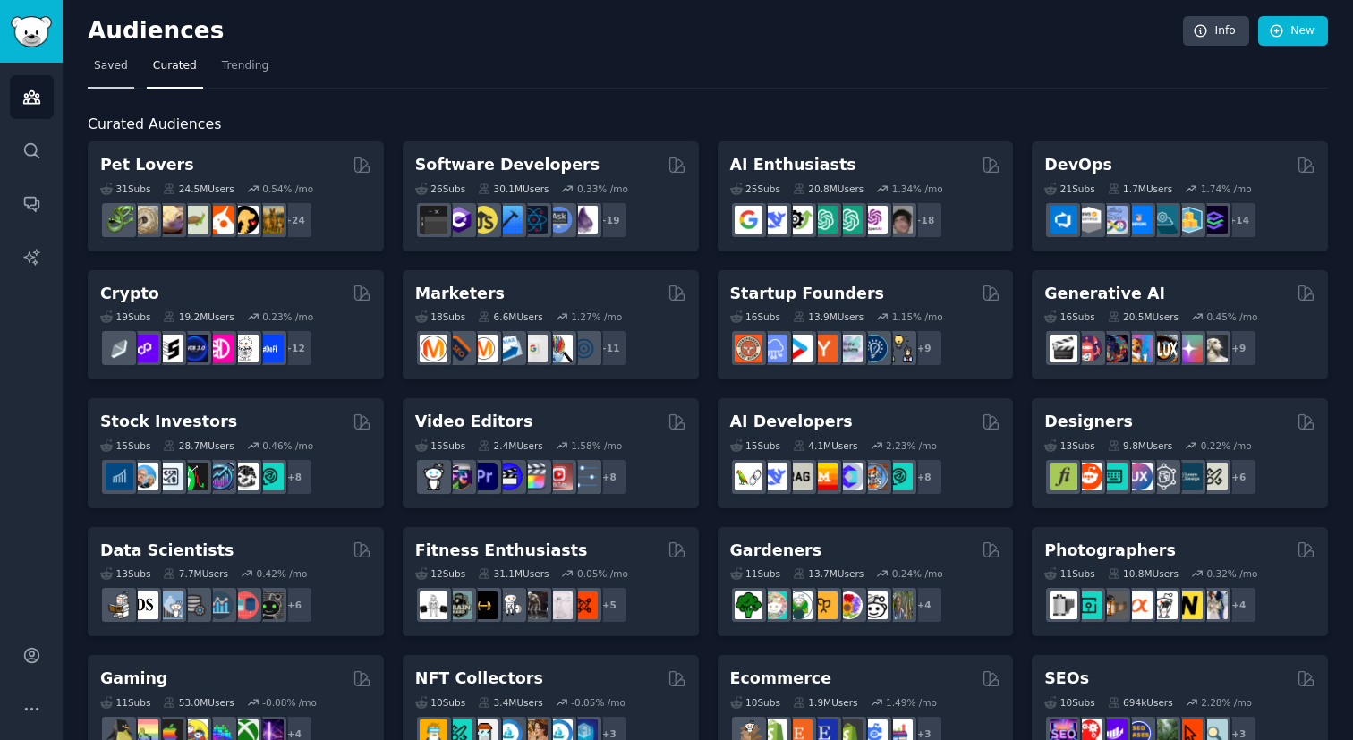
click at [124, 67] on span "Saved" at bounding box center [111, 66] width 34 height 16
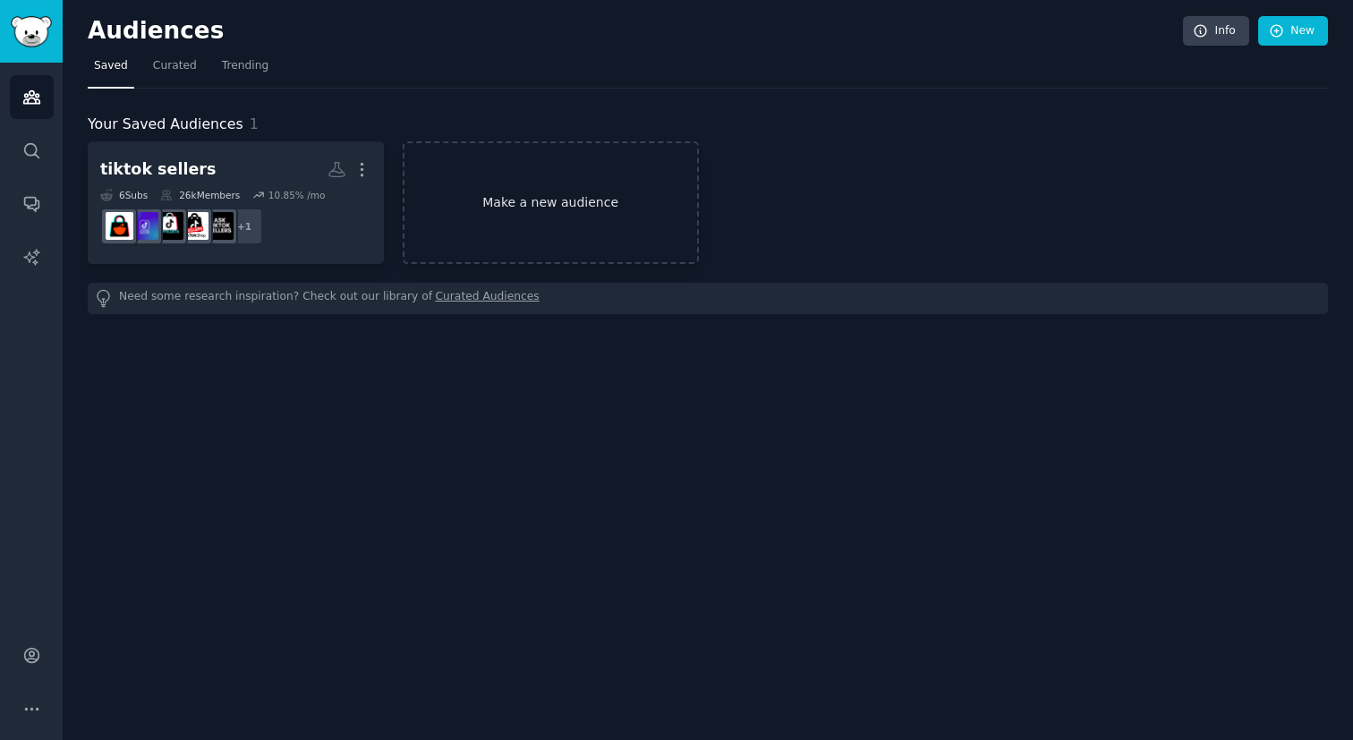
click at [529, 210] on link "Make a new audience" at bounding box center [551, 202] width 296 height 123
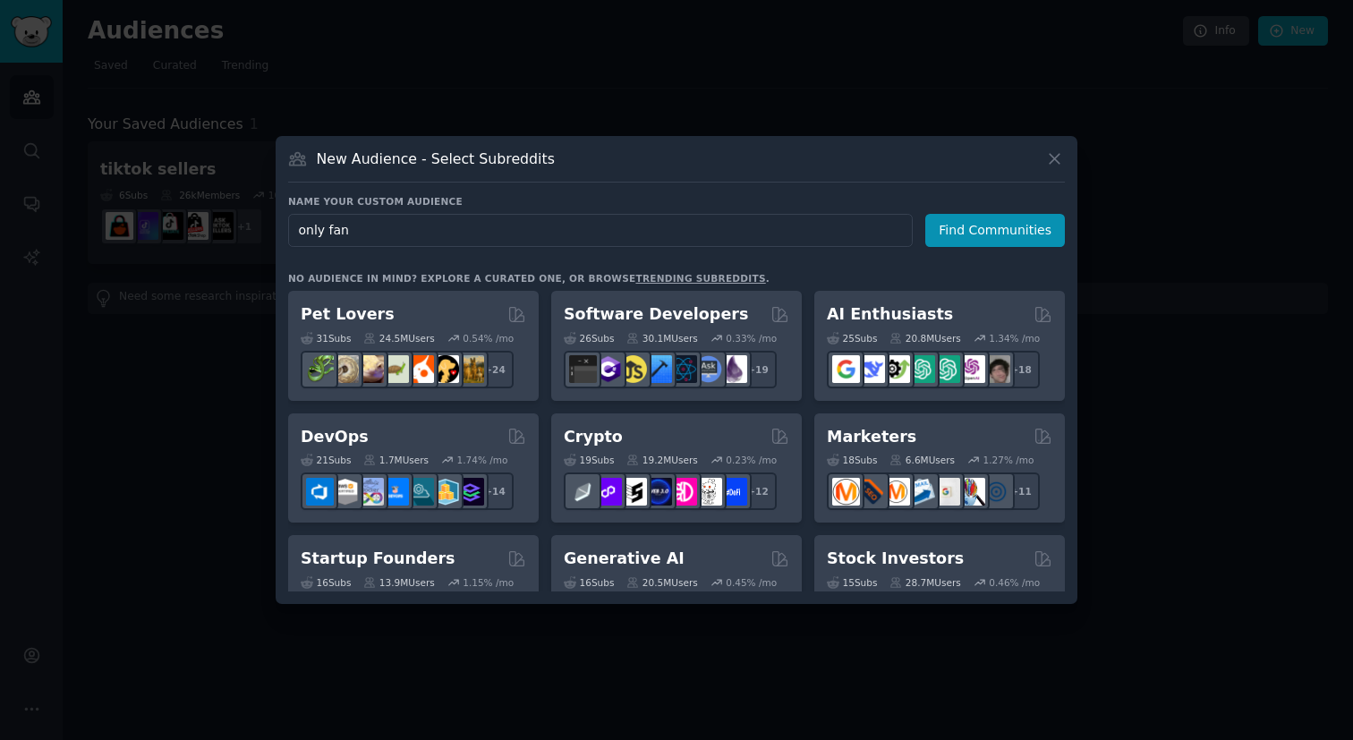
type input "only fans"
click button "Find Communities" at bounding box center [996, 230] width 140 height 33
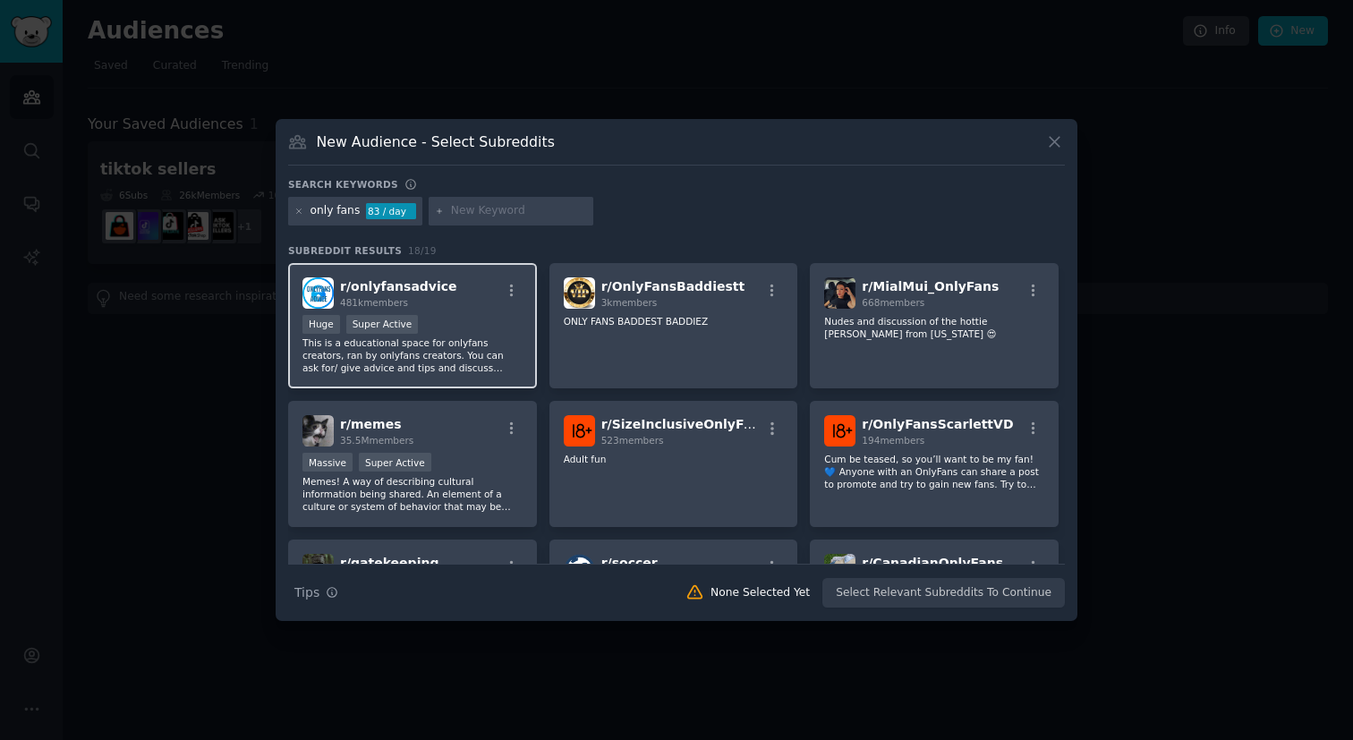
click at [460, 308] on div "r/ onlyfansadvice 481k members" at bounding box center [413, 292] width 220 height 31
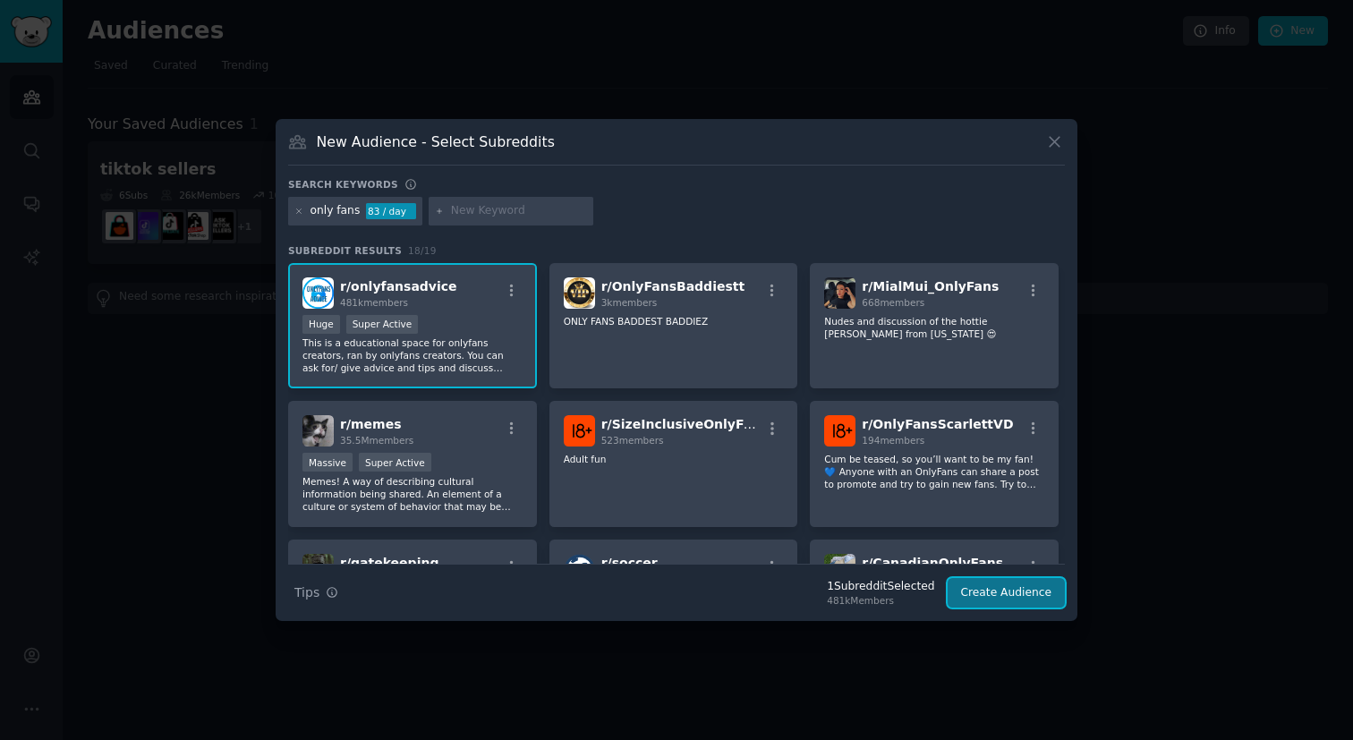
click at [991, 593] on button "Create Audience" at bounding box center [1007, 593] width 118 height 30
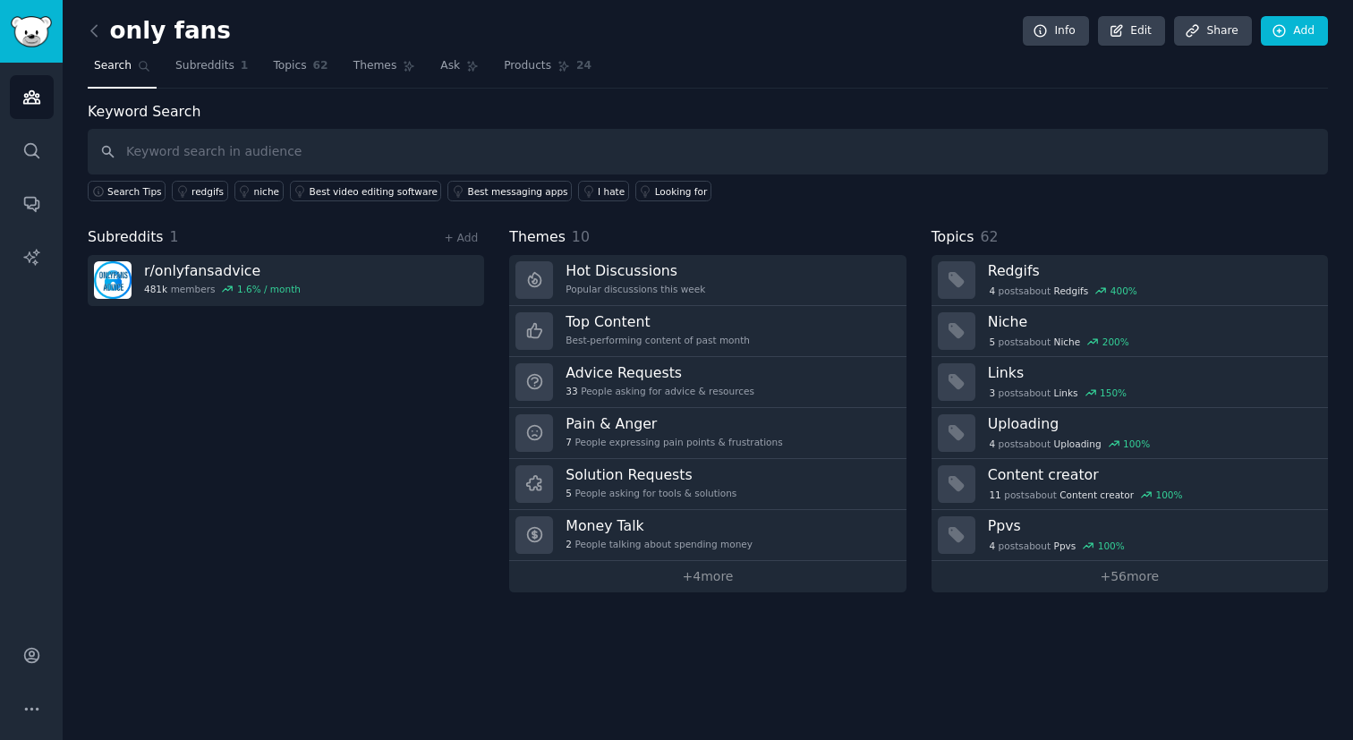
click at [116, 65] on span "Search" at bounding box center [113, 66] width 38 height 16
click at [218, 65] on span "Subreddits" at bounding box center [204, 66] width 59 height 16
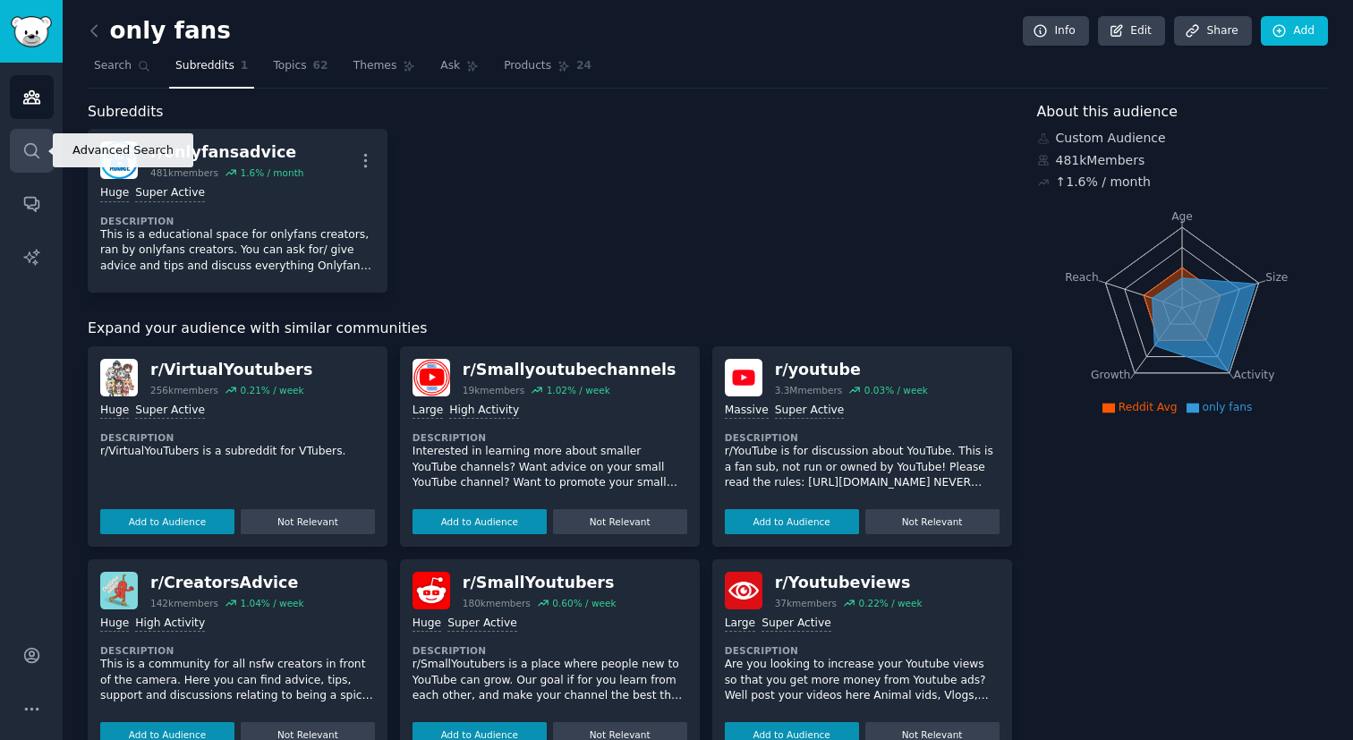
click at [33, 146] on icon "Sidebar" at bounding box center [31, 150] width 19 height 19
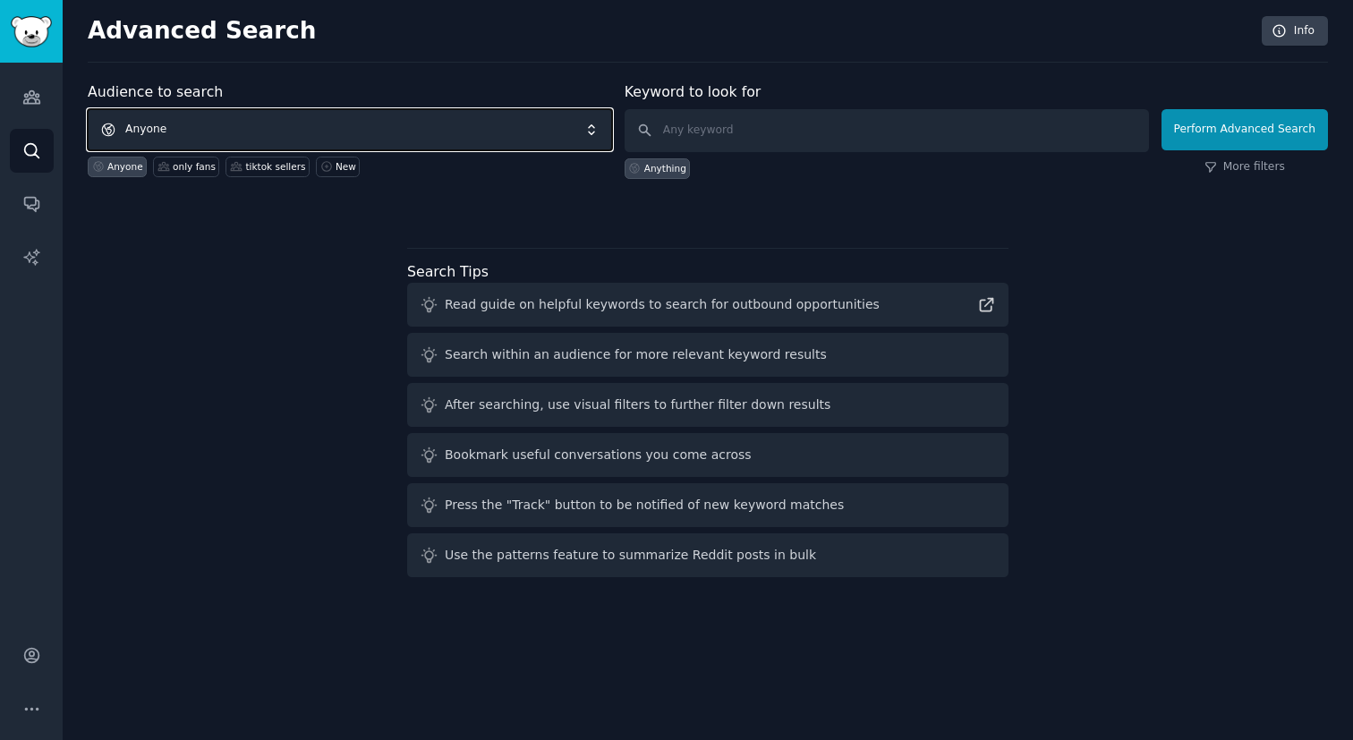
click at [333, 133] on span "Anyone" at bounding box center [350, 129] width 525 height 41
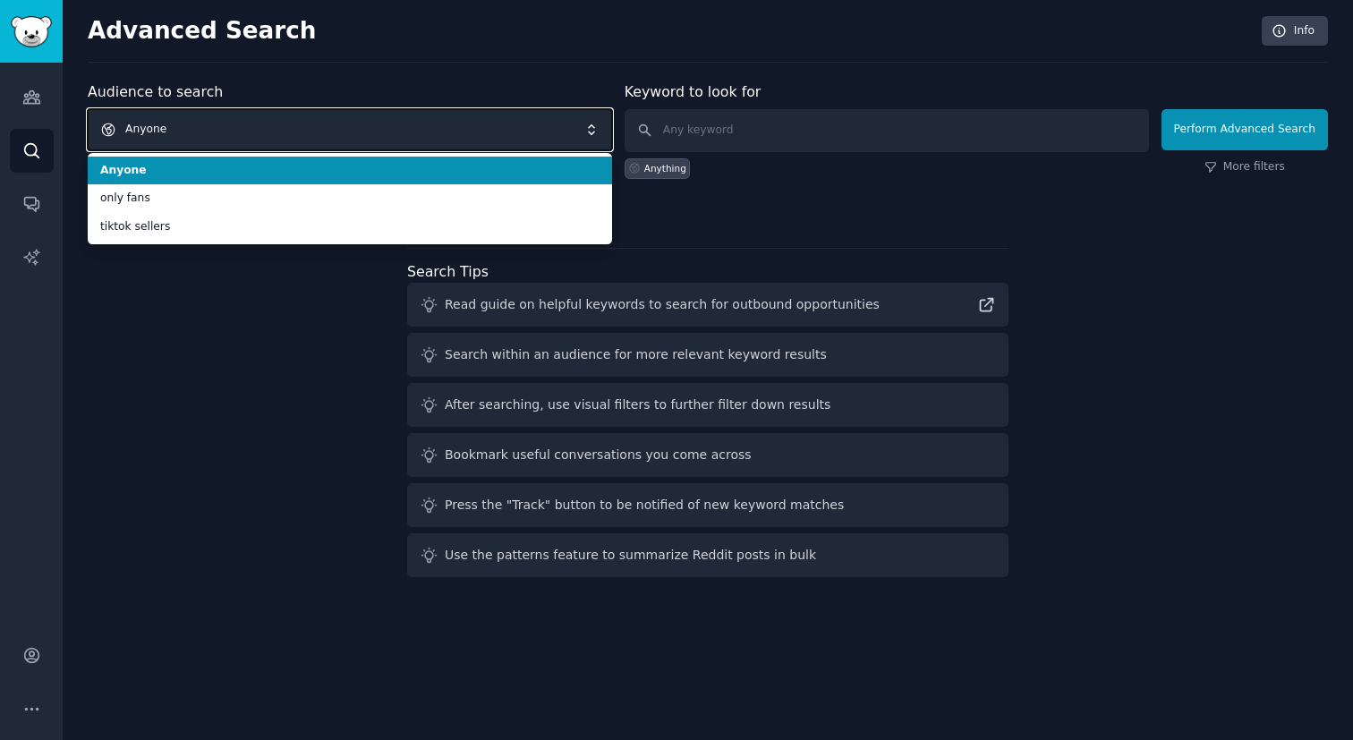
click at [333, 133] on span "Anyone" at bounding box center [350, 129] width 525 height 41
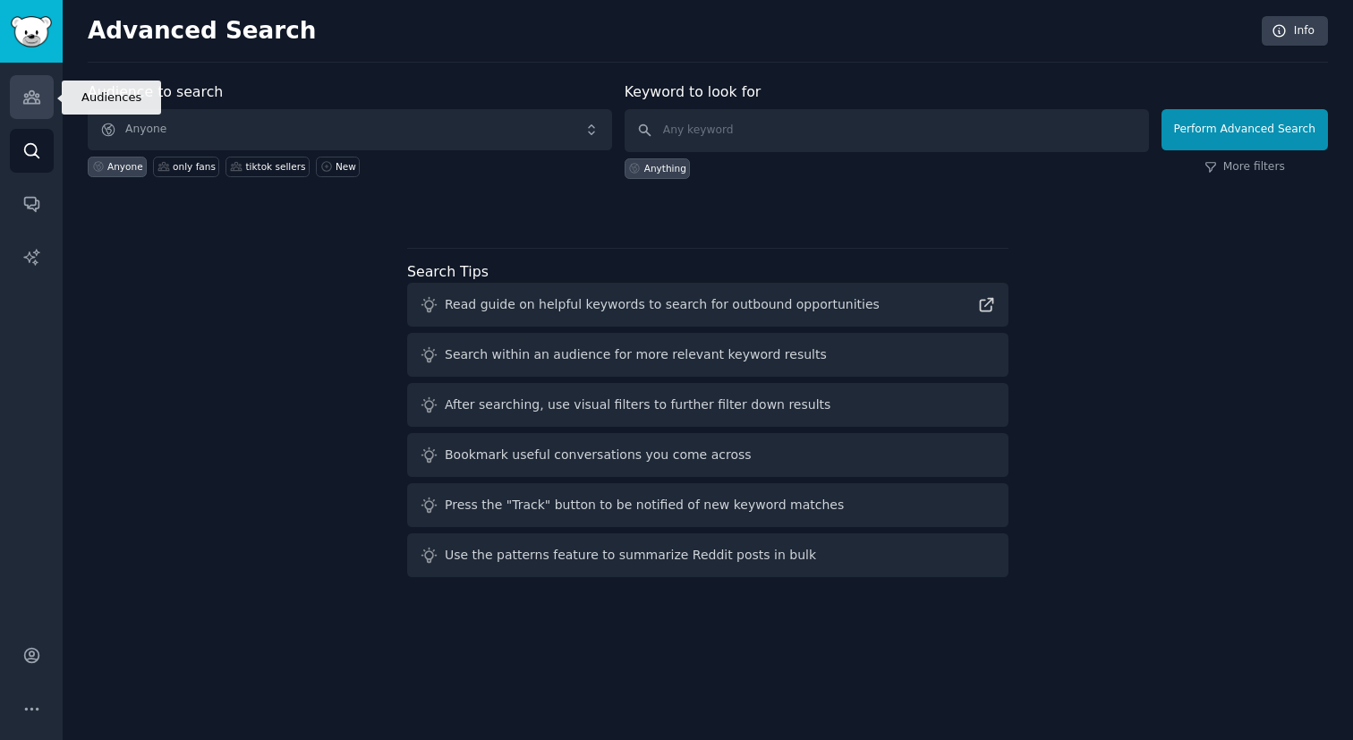
click at [28, 98] on icon "Sidebar" at bounding box center [31, 97] width 16 height 13
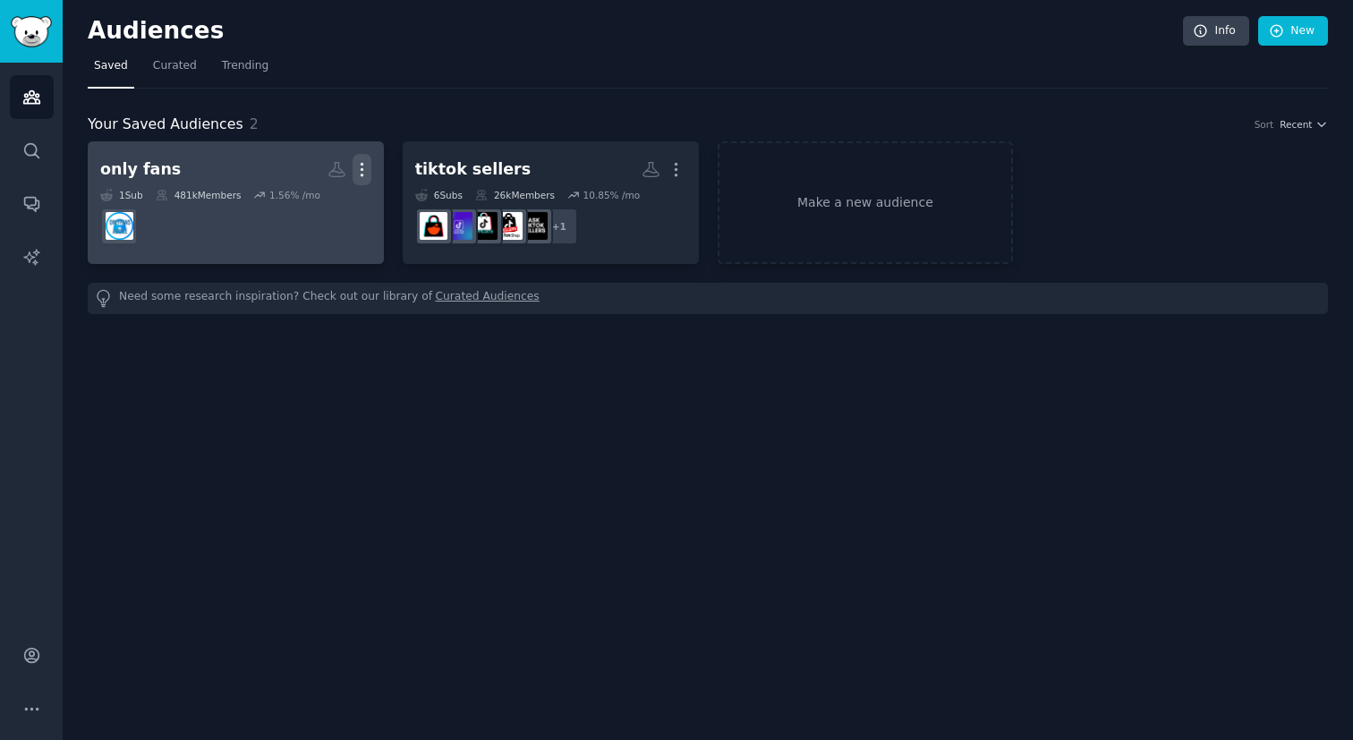
click at [363, 169] on icon "button" at bounding box center [362, 169] width 19 height 19
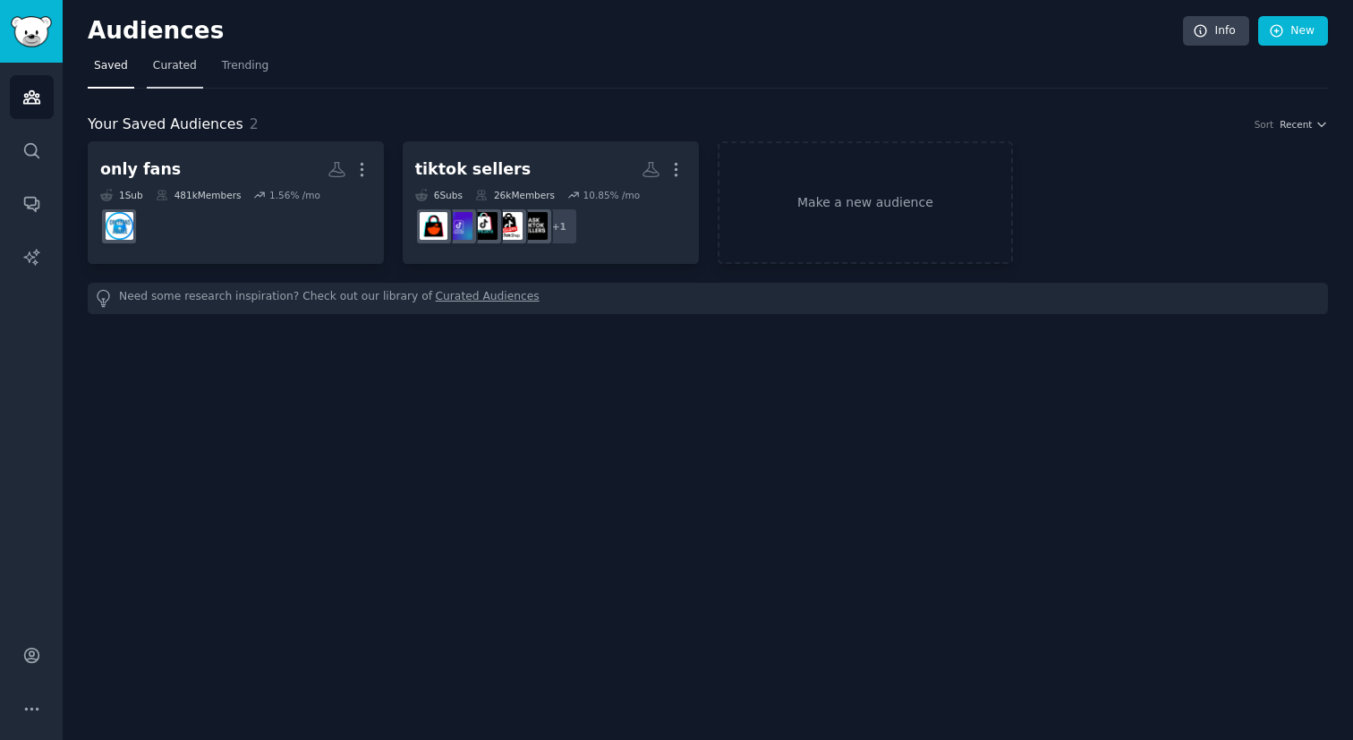
click at [188, 65] on span "Curated" at bounding box center [175, 66] width 44 height 16
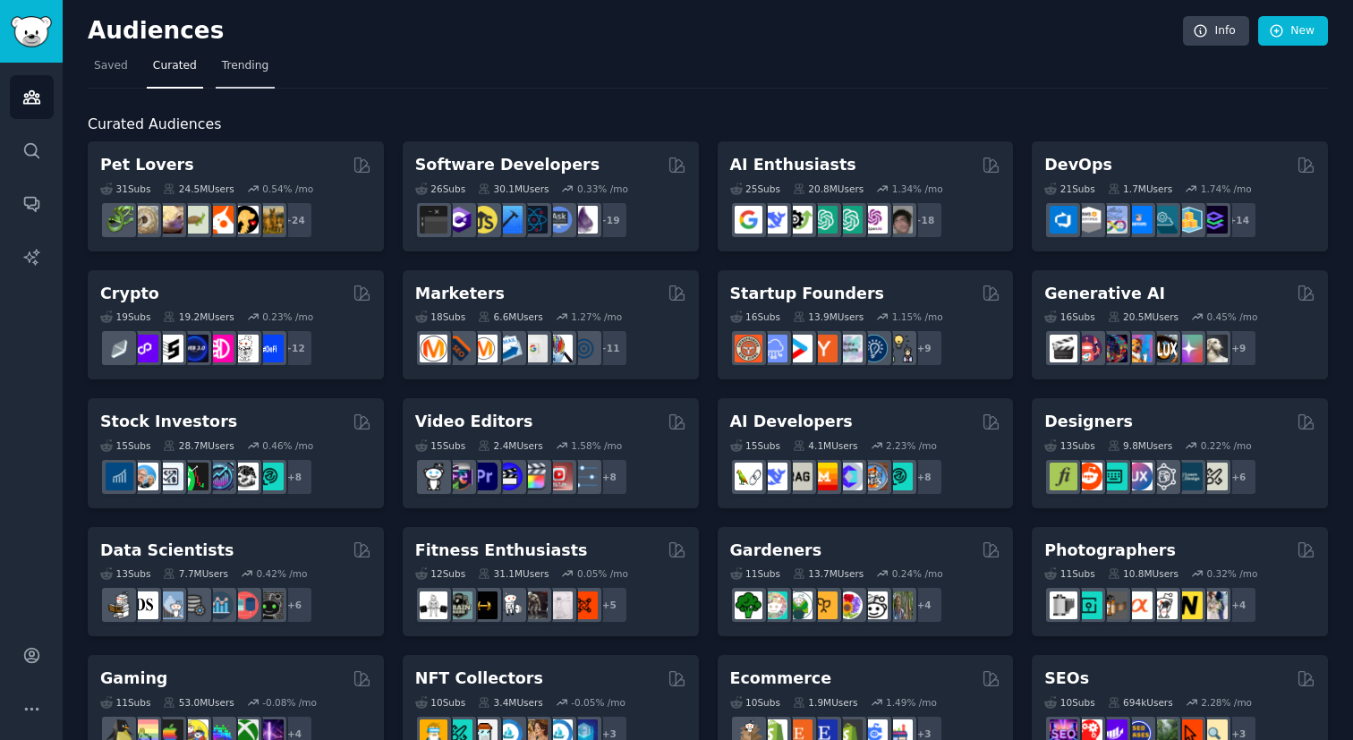
click at [242, 69] on span "Trending" at bounding box center [245, 66] width 47 height 16
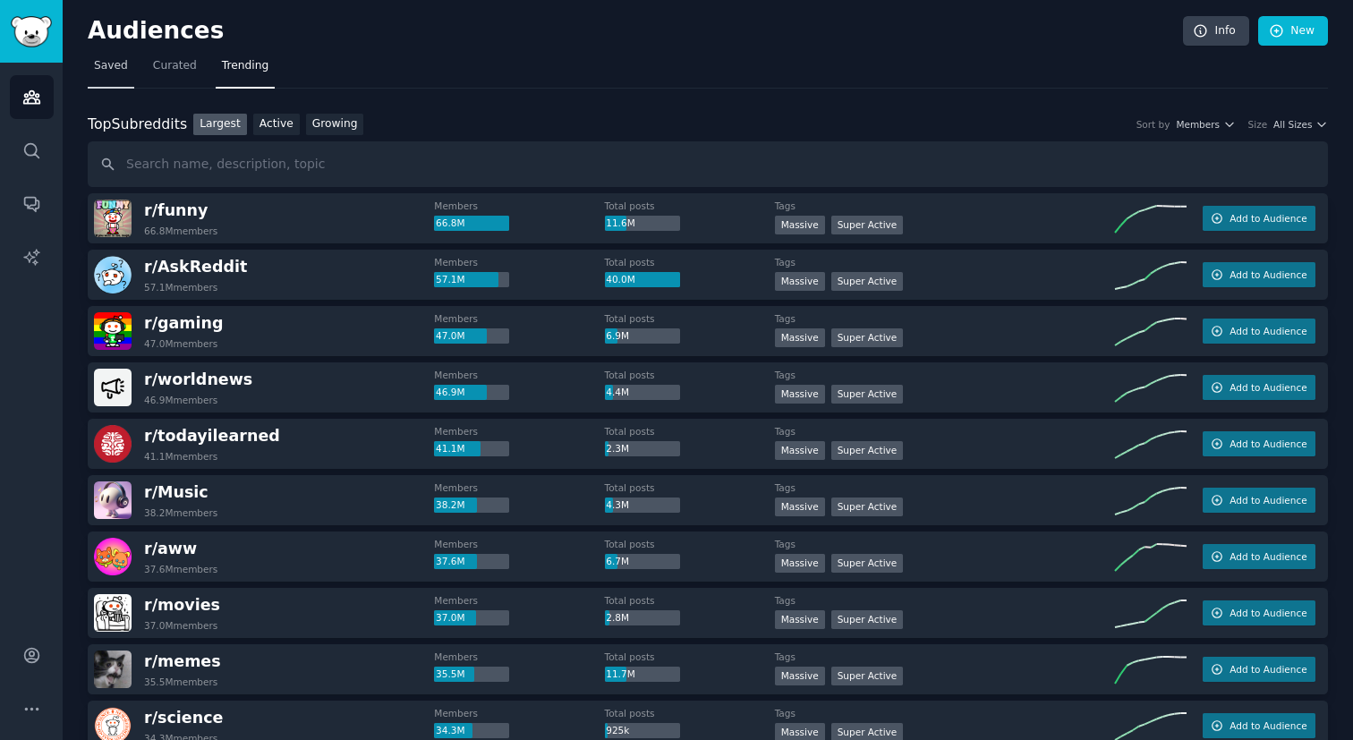
click at [121, 56] on link "Saved" at bounding box center [111, 70] width 47 height 37
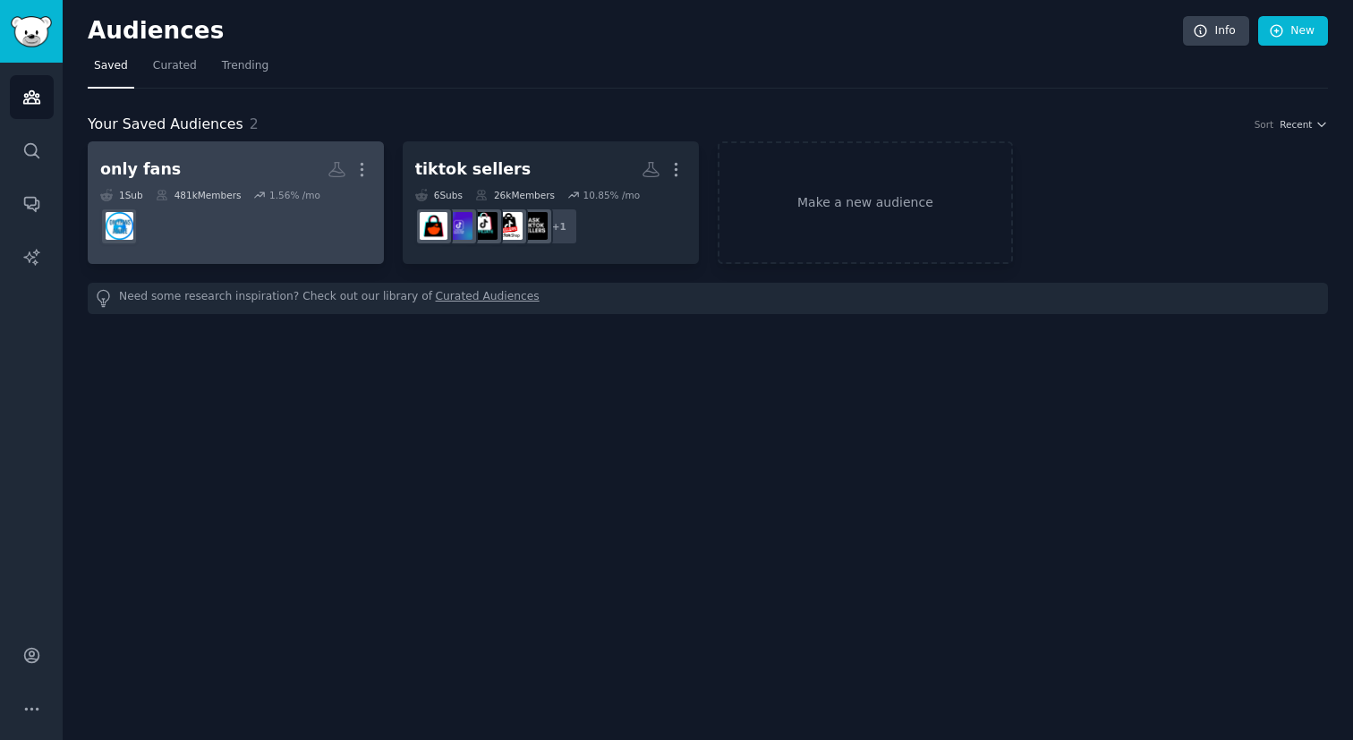
click at [271, 228] on dd at bounding box center [235, 226] width 271 height 50
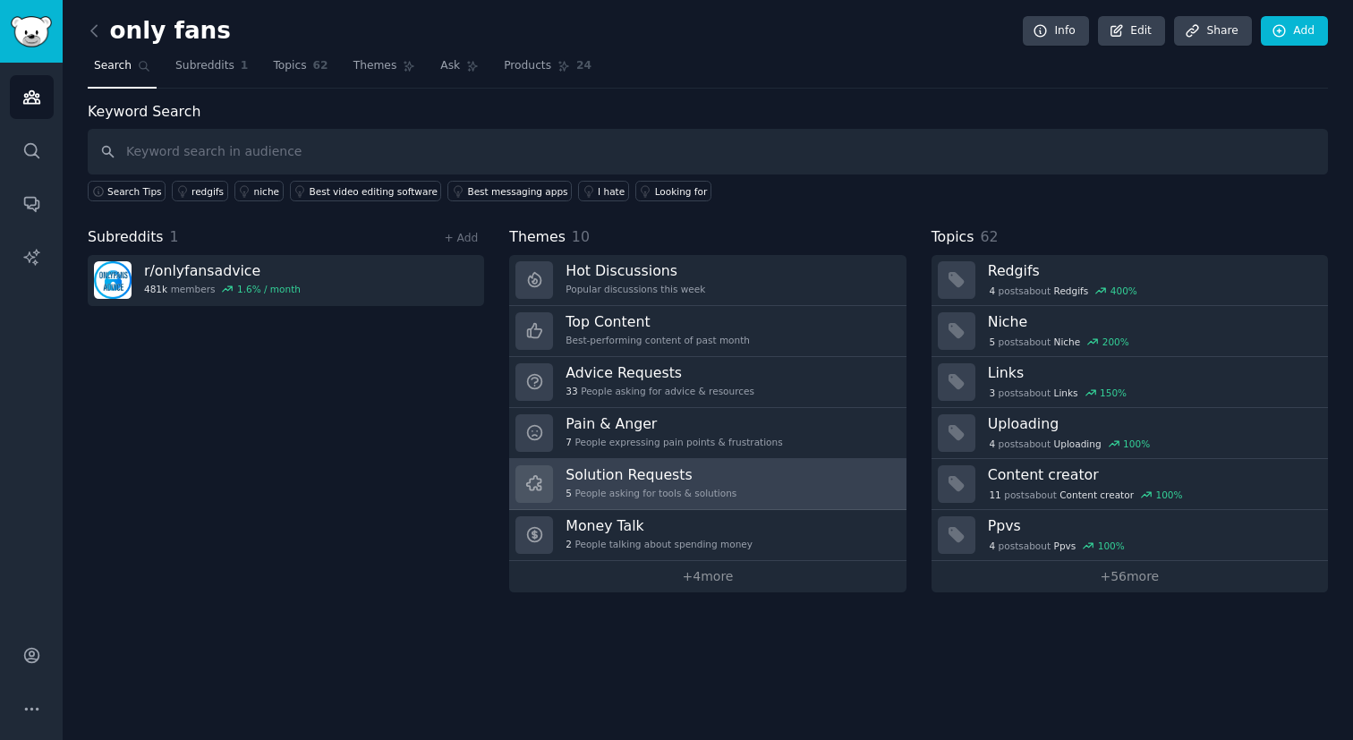
click at [648, 473] on h3 "Solution Requests" at bounding box center [651, 474] width 171 height 19
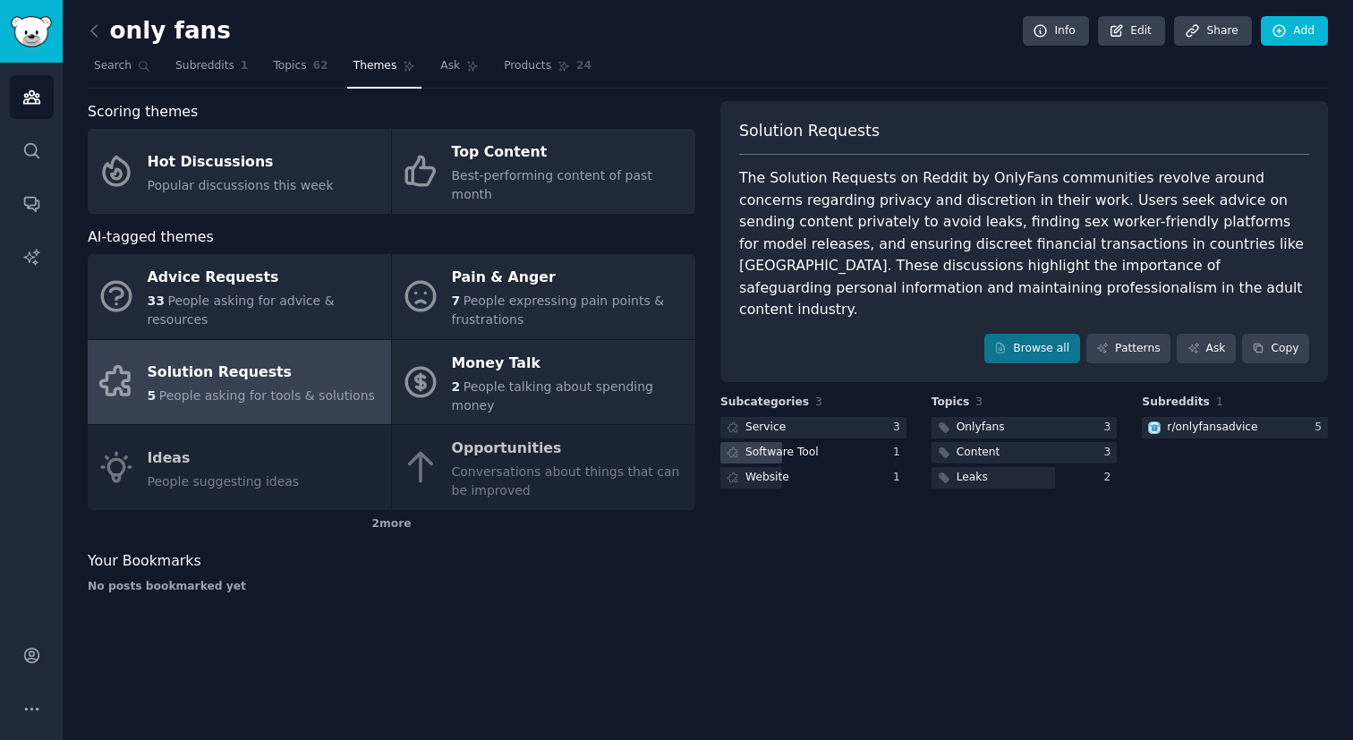
click at [818, 442] on div "Software Tool" at bounding box center [771, 453] width 101 height 22
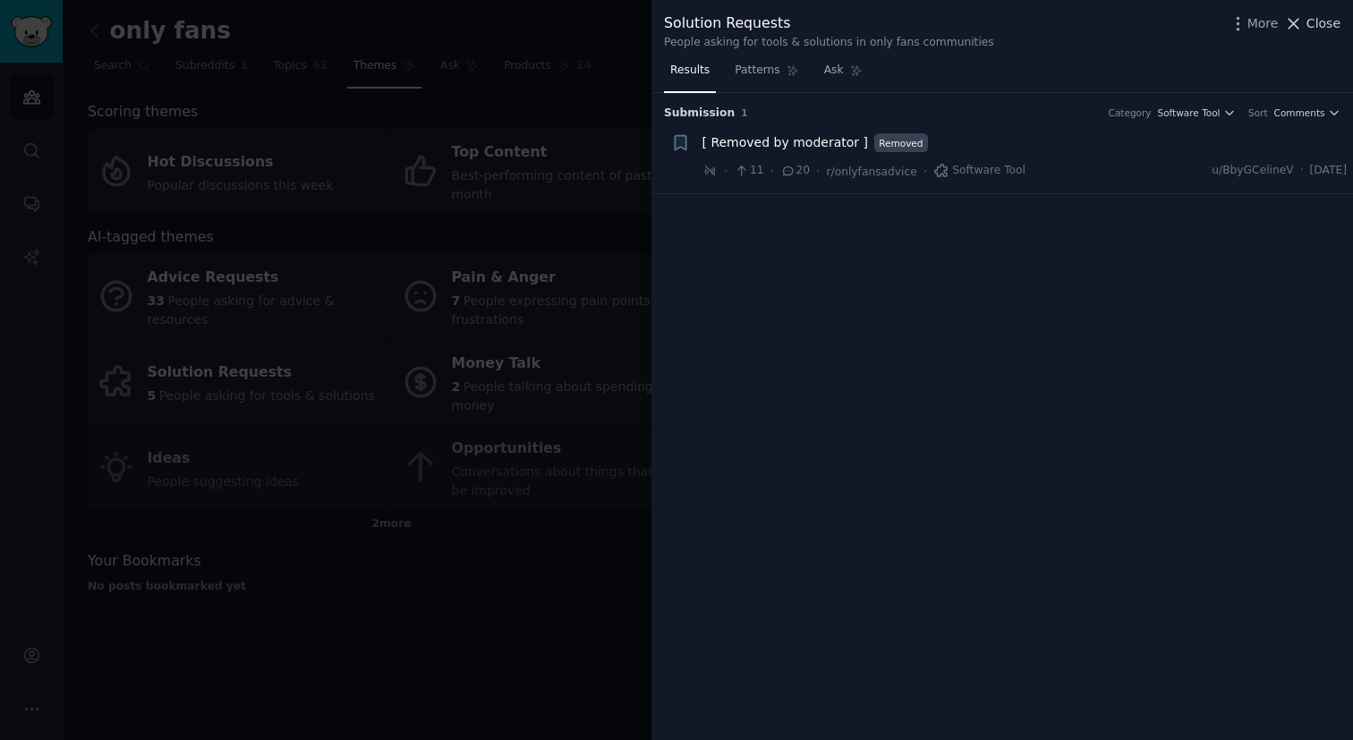
click at [1317, 20] on span "Close" at bounding box center [1324, 23] width 34 height 19
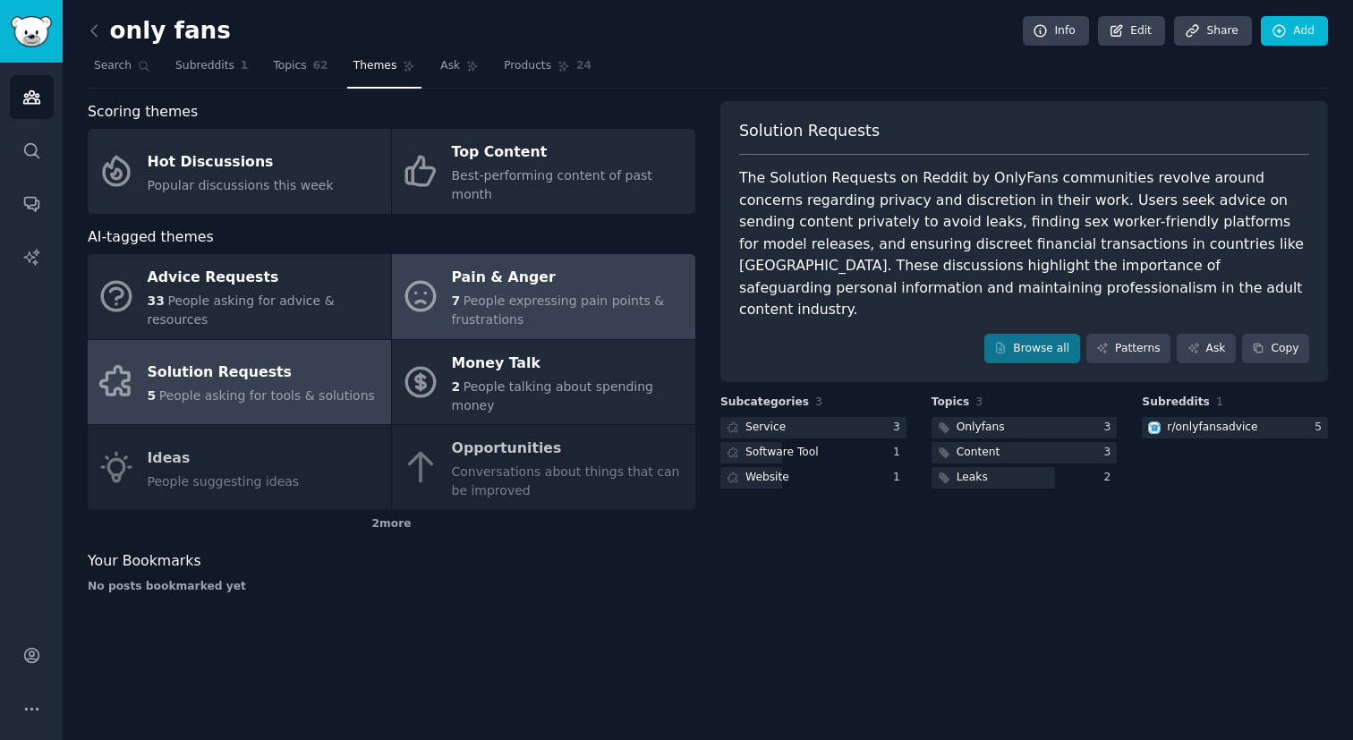
click at [603, 294] on span "People expressing pain points & frustrations" at bounding box center [558, 310] width 213 height 33
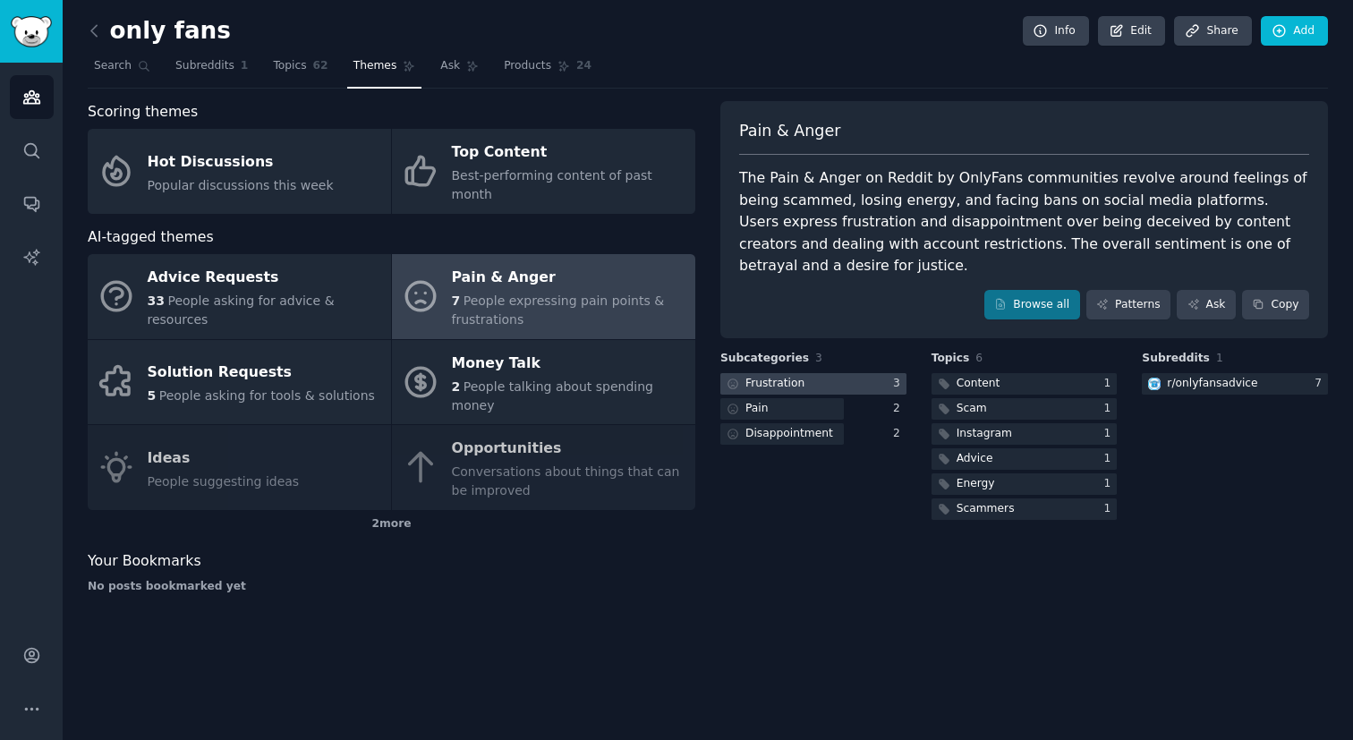
click at [837, 373] on div at bounding box center [814, 384] width 186 height 22
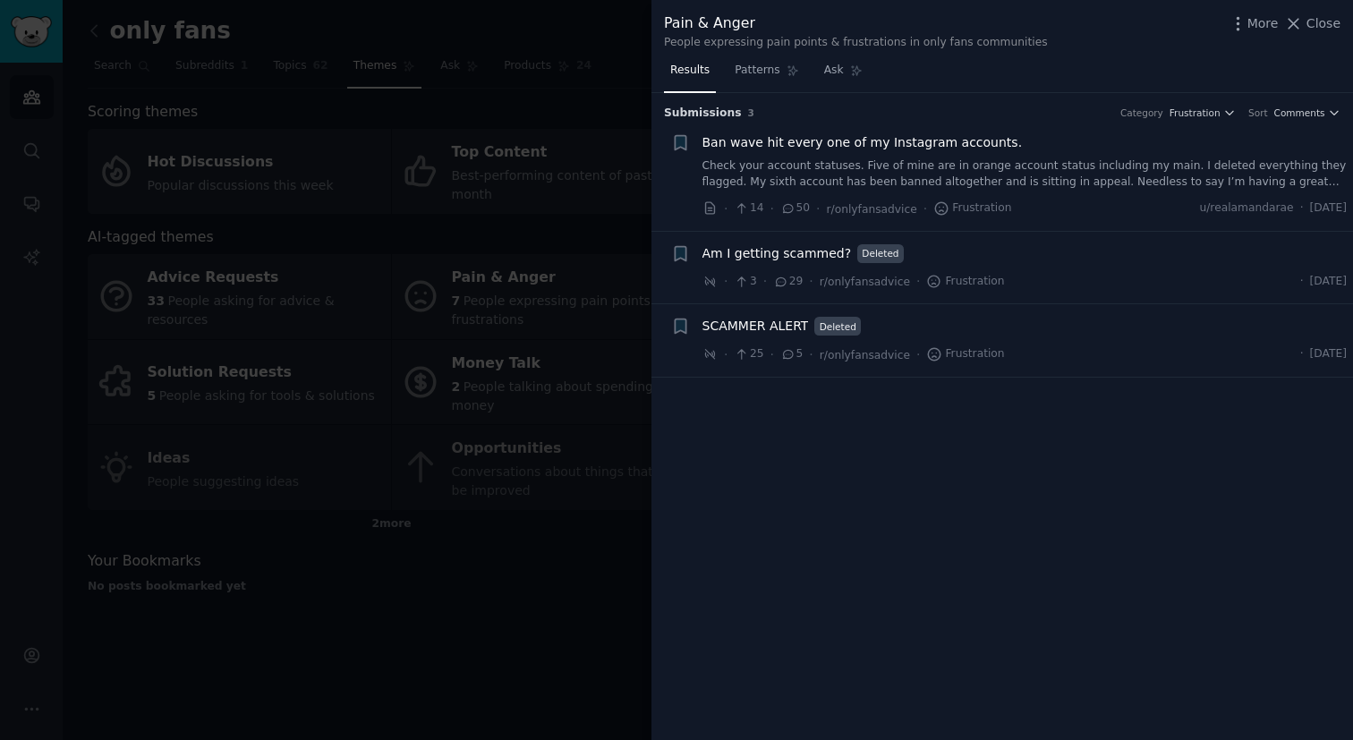
click at [642, 30] on div at bounding box center [676, 370] width 1353 height 740
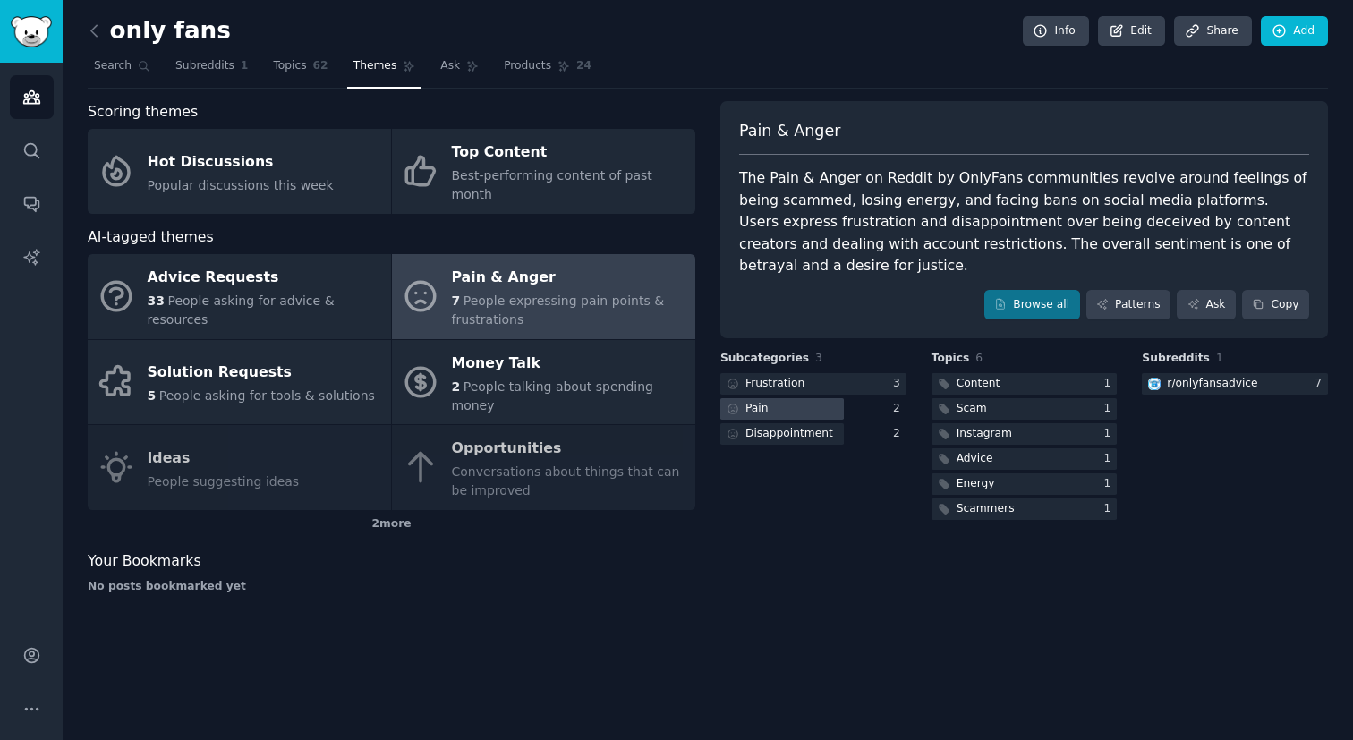
click at [782, 398] on div at bounding box center [783, 409] width 124 height 22
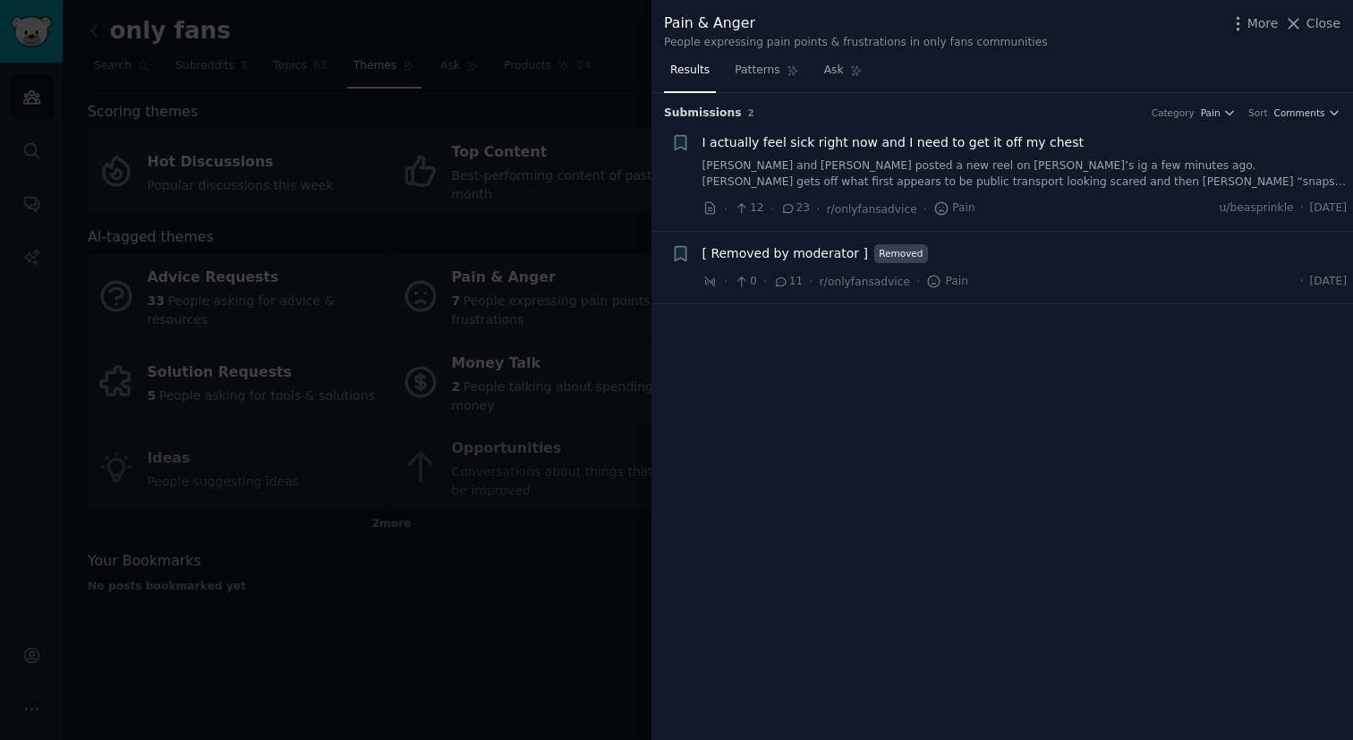
click at [633, 25] on div at bounding box center [676, 370] width 1353 height 740
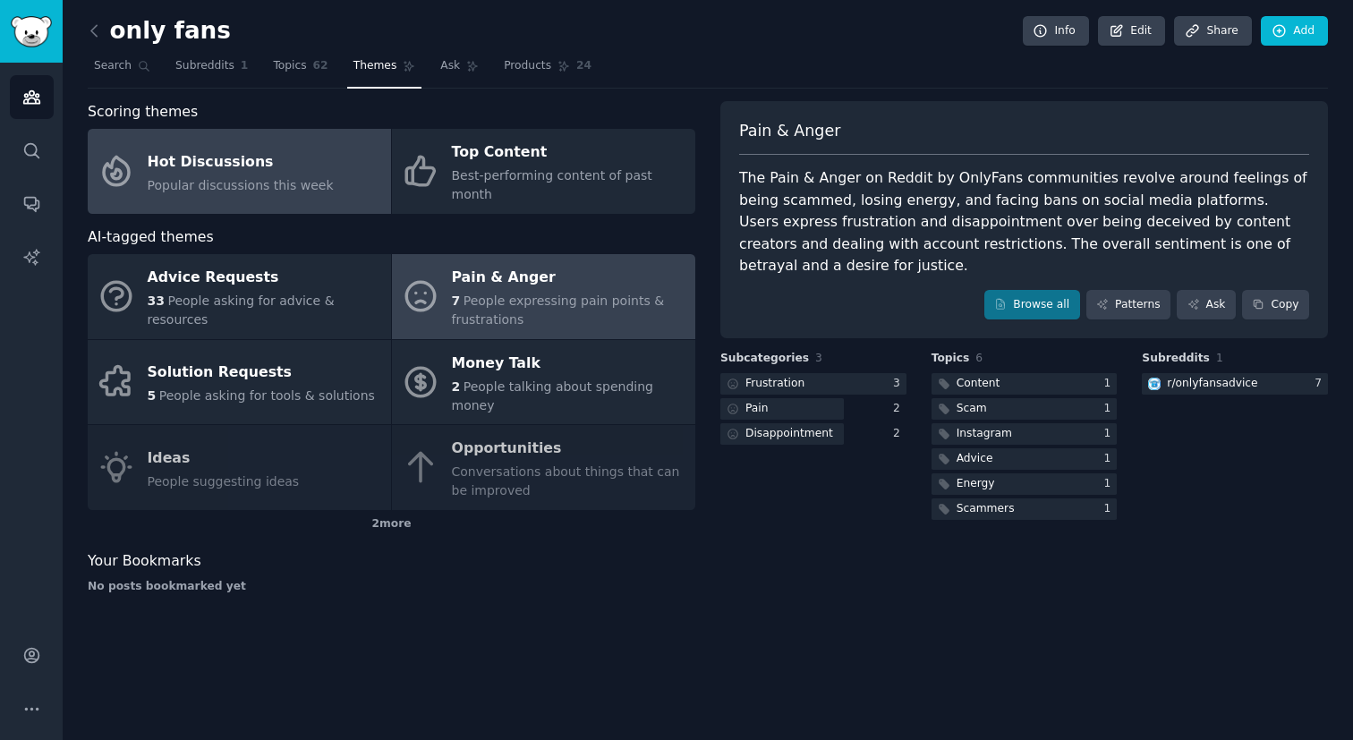
click at [295, 160] on div "Hot Discussions" at bounding box center [241, 162] width 186 height 29
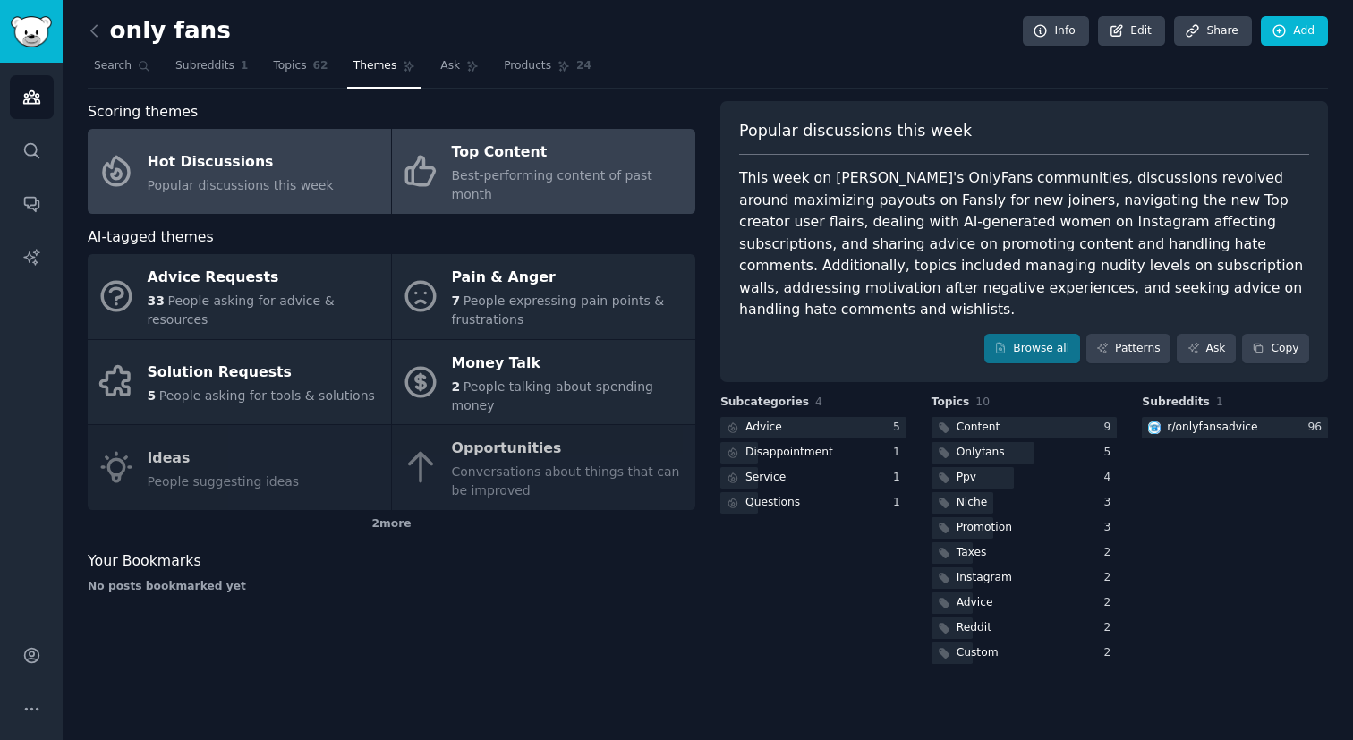
click at [501, 170] on span "Best-performing content of past month" at bounding box center [552, 184] width 201 height 33
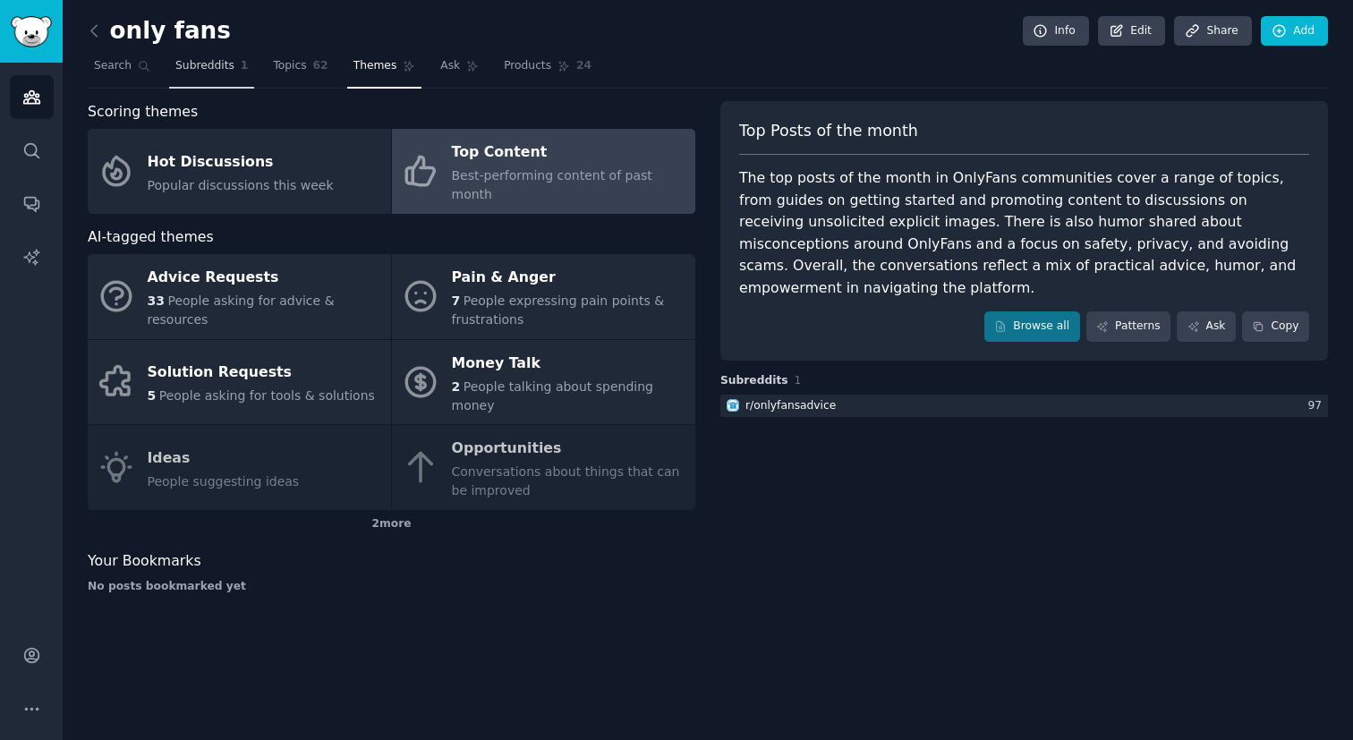
click at [229, 71] on span "Subreddits" at bounding box center [204, 66] width 59 height 16
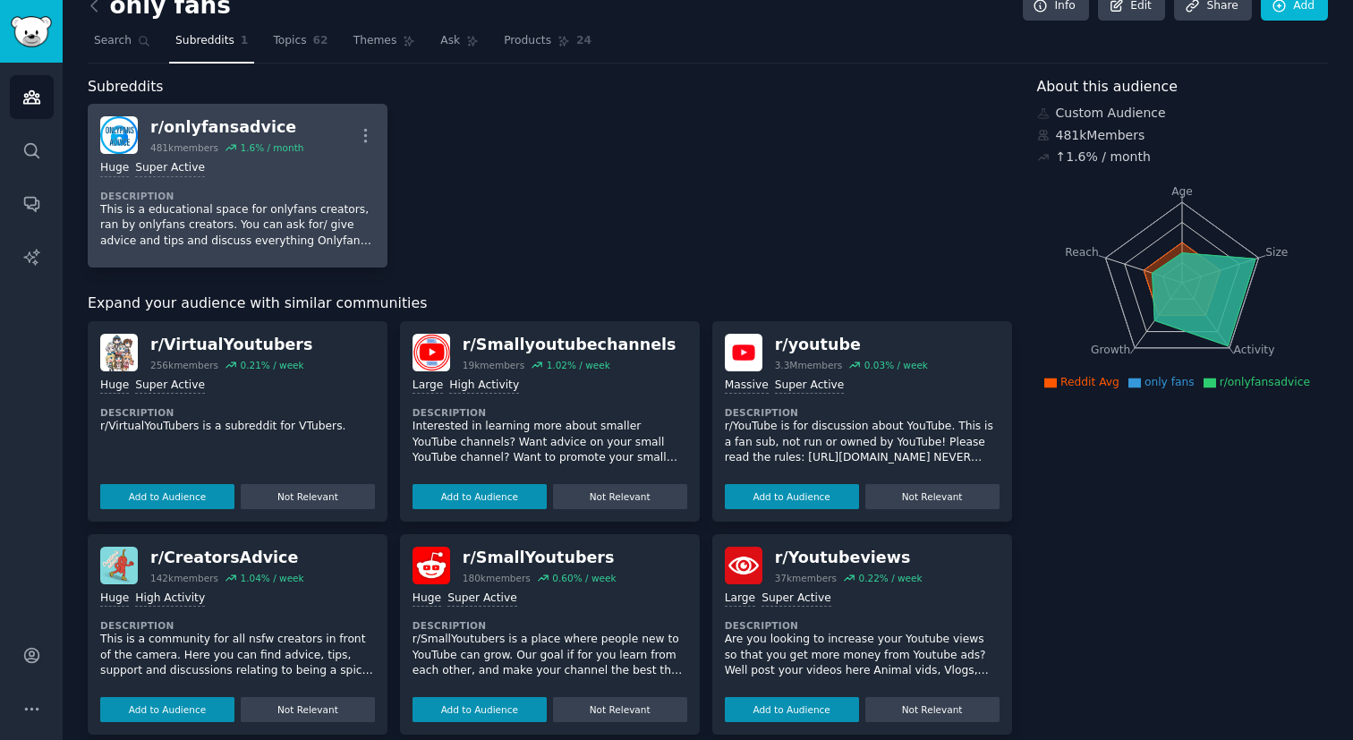
scroll to position [31, 0]
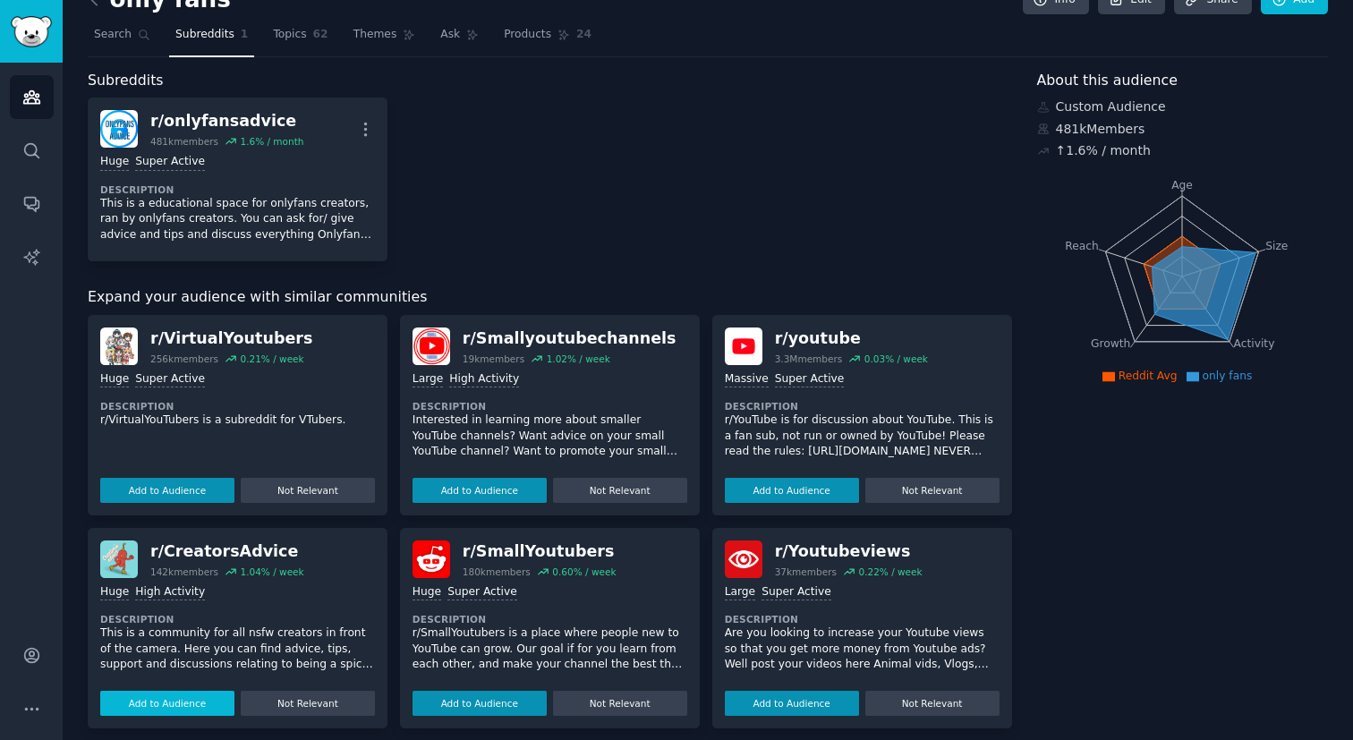
click at [198, 700] on button "Add to Audience" at bounding box center [167, 703] width 134 height 25
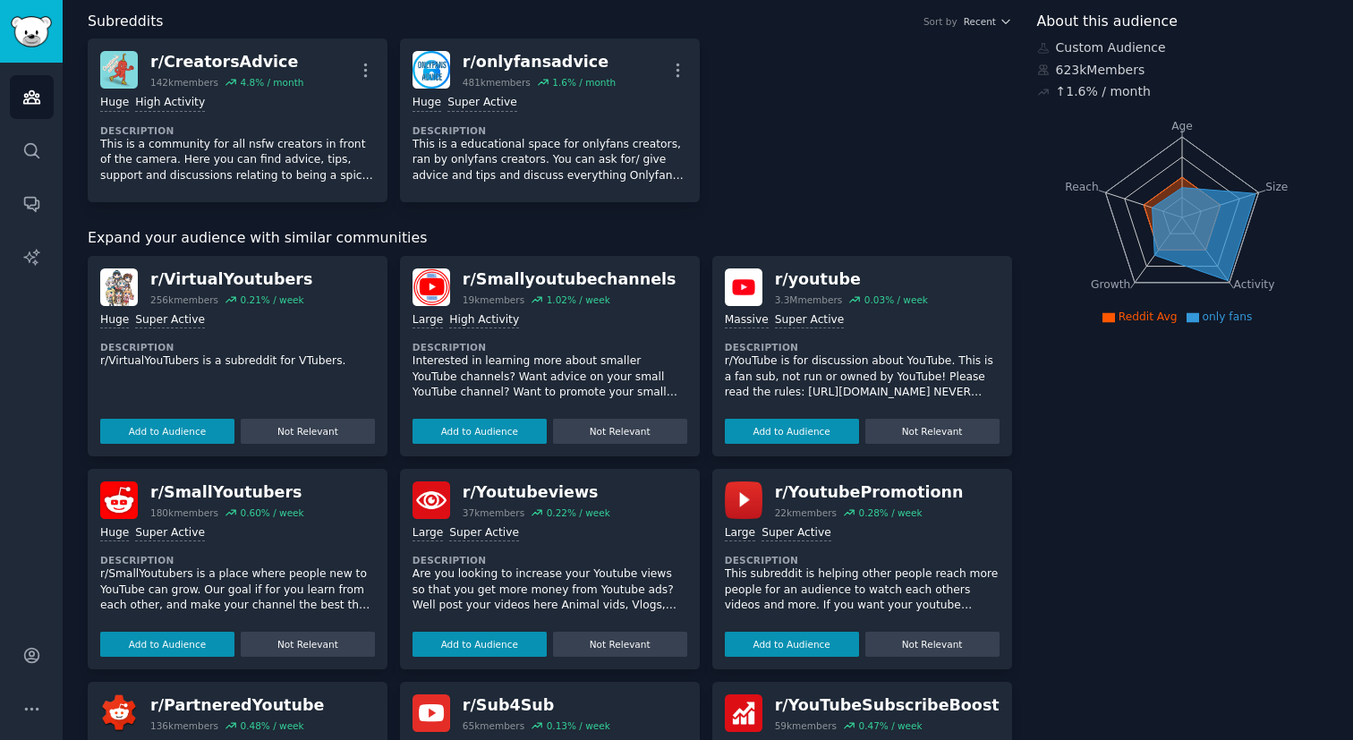
scroll to position [0, 0]
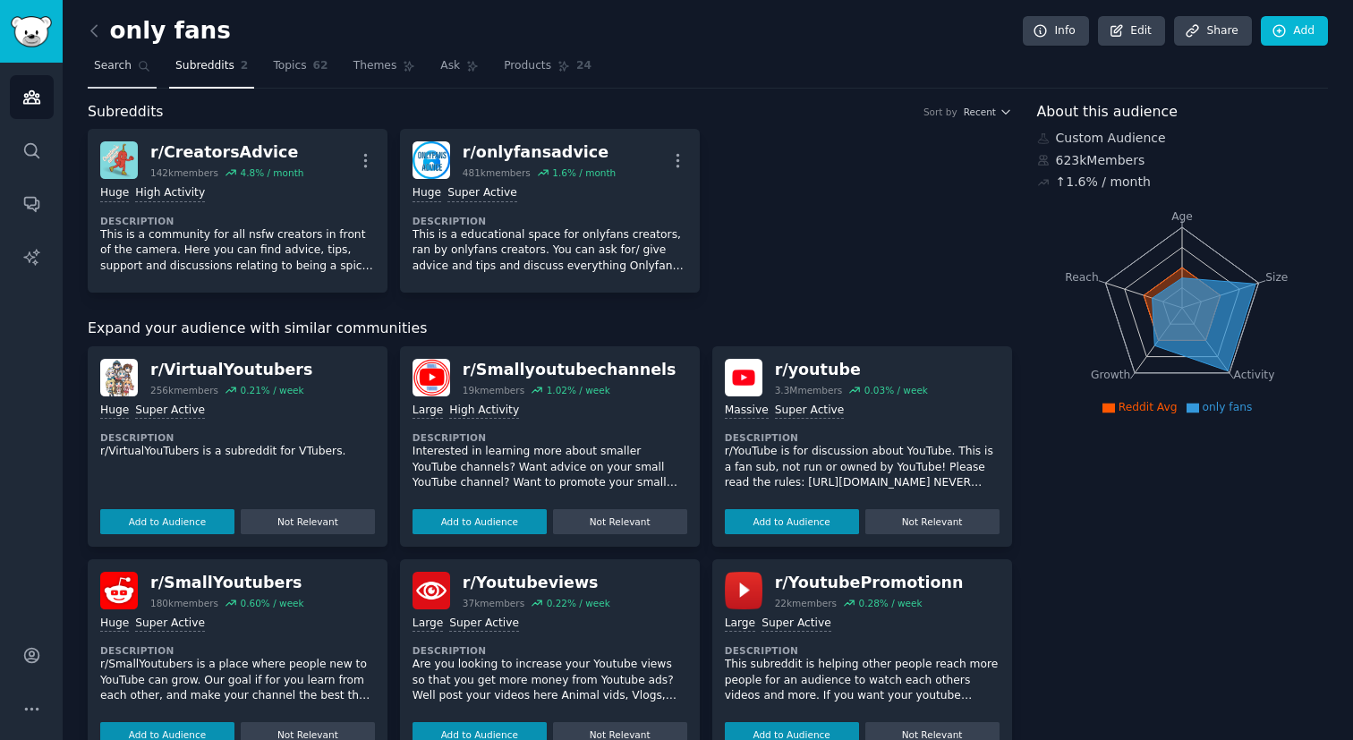
click at [134, 67] on link "Search" at bounding box center [122, 70] width 69 height 37
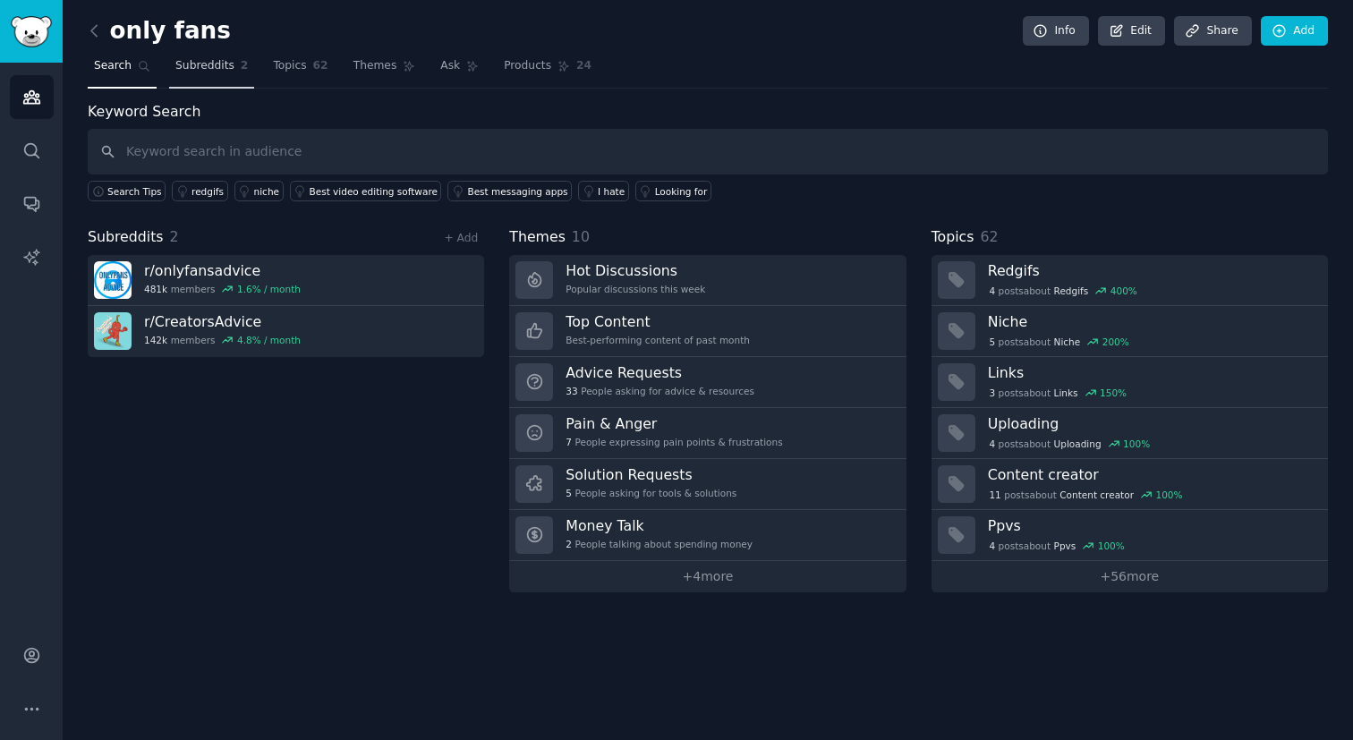
click at [223, 66] on span "Subreddits" at bounding box center [204, 66] width 59 height 16
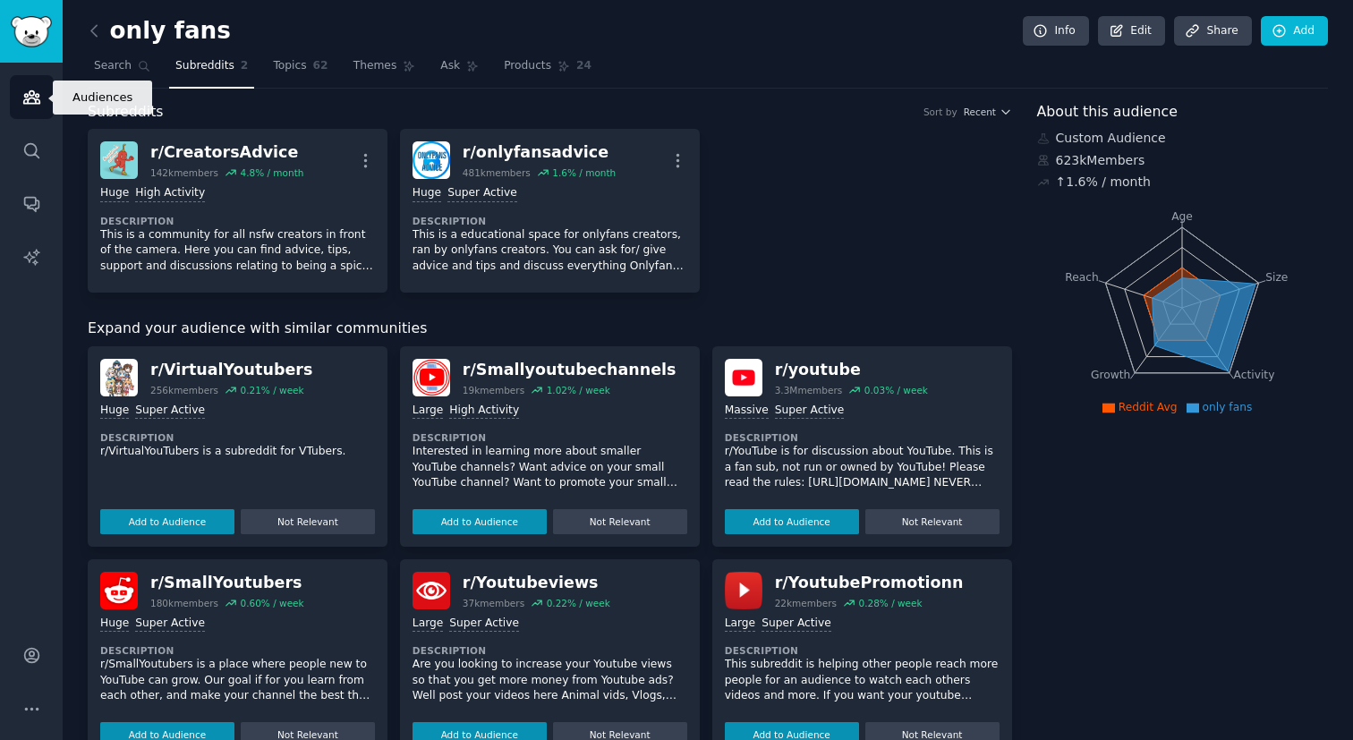
click at [31, 101] on icon "Sidebar" at bounding box center [31, 97] width 19 height 19
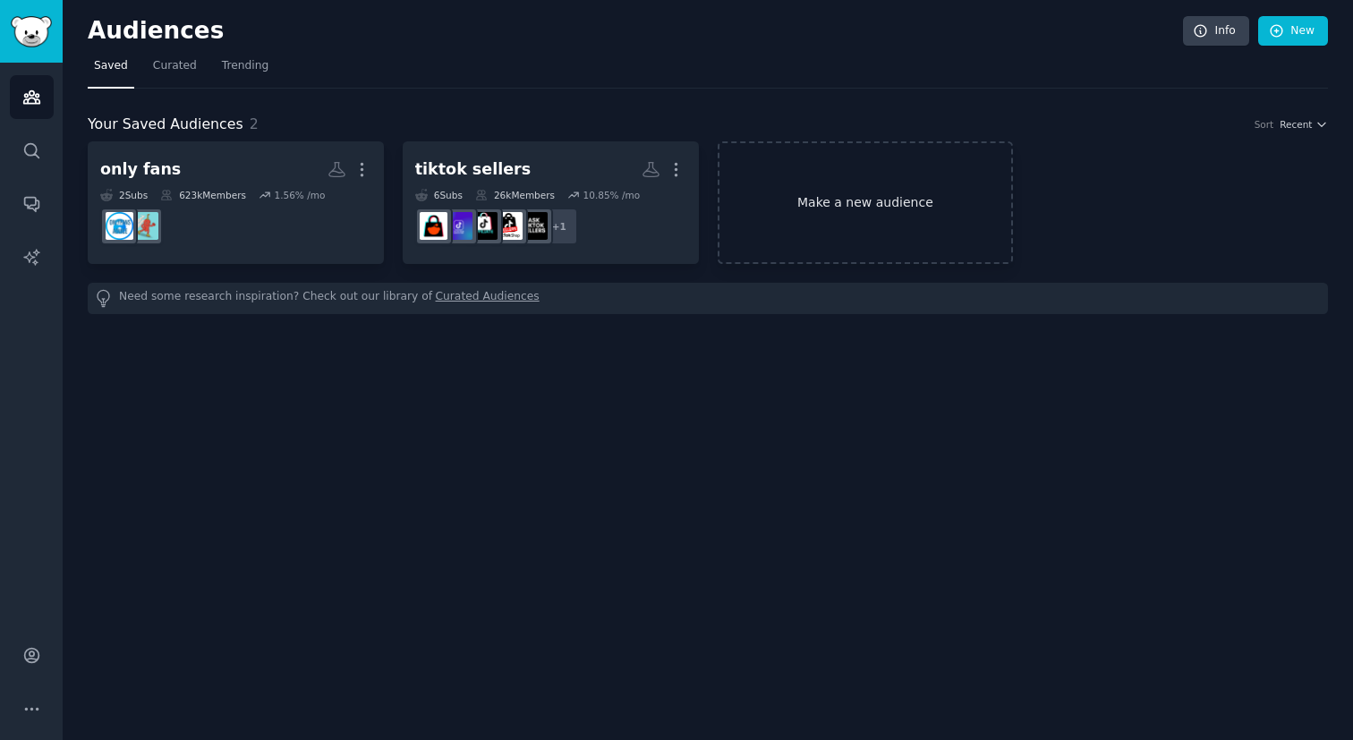
click at [827, 201] on link "Make a new audience" at bounding box center [866, 202] width 296 height 123
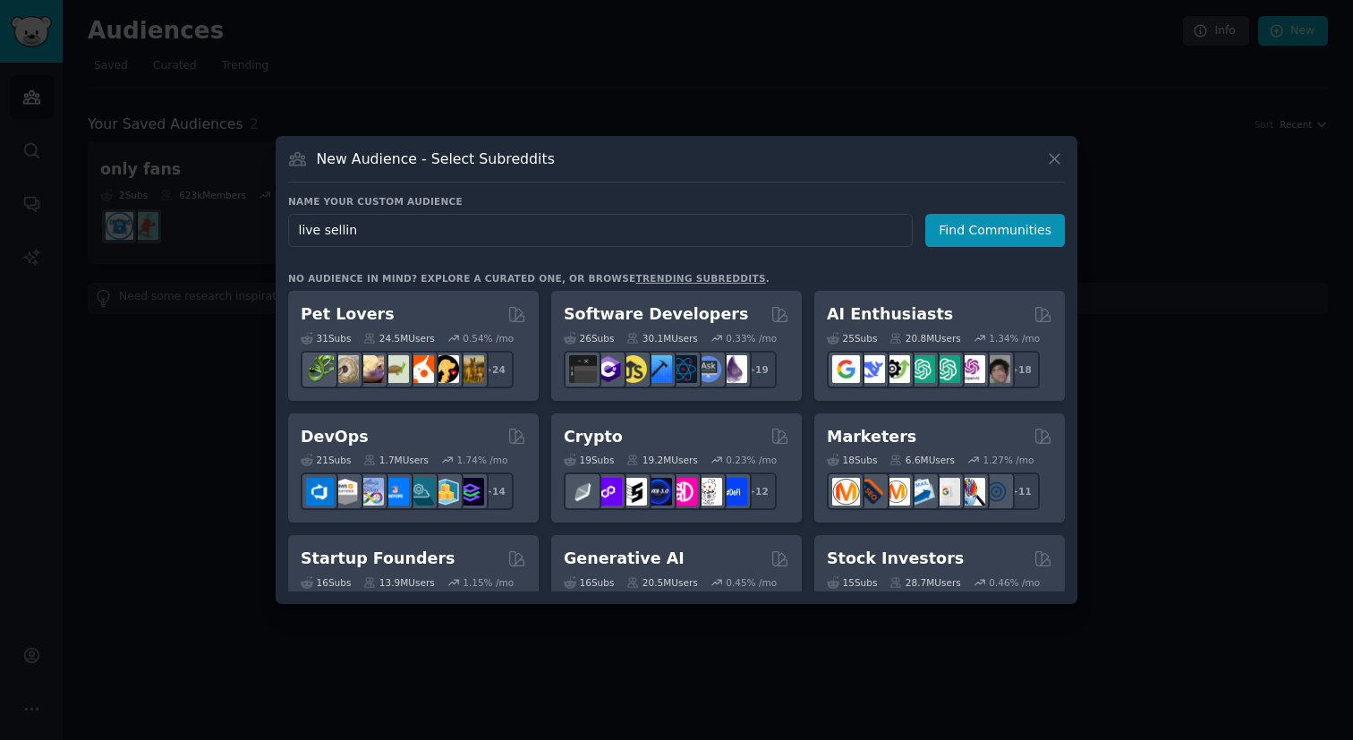
type input "live selling"
click button "Find Communities" at bounding box center [996, 230] width 140 height 33
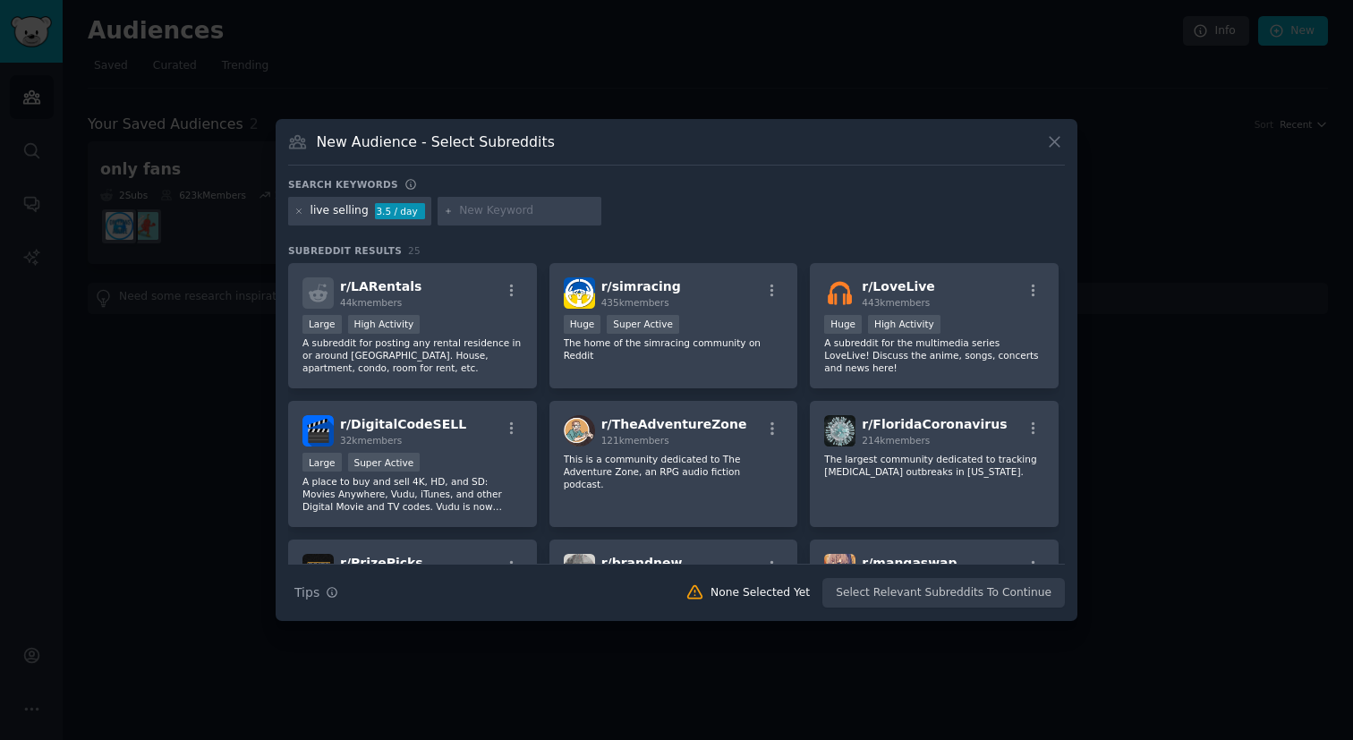
click at [333, 209] on div "live selling" at bounding box center [340, 211] width 58 height 16
click at [478, 212] on input "text" at bounding box center [527, 211] width 136 height 16
type input "live social selling"
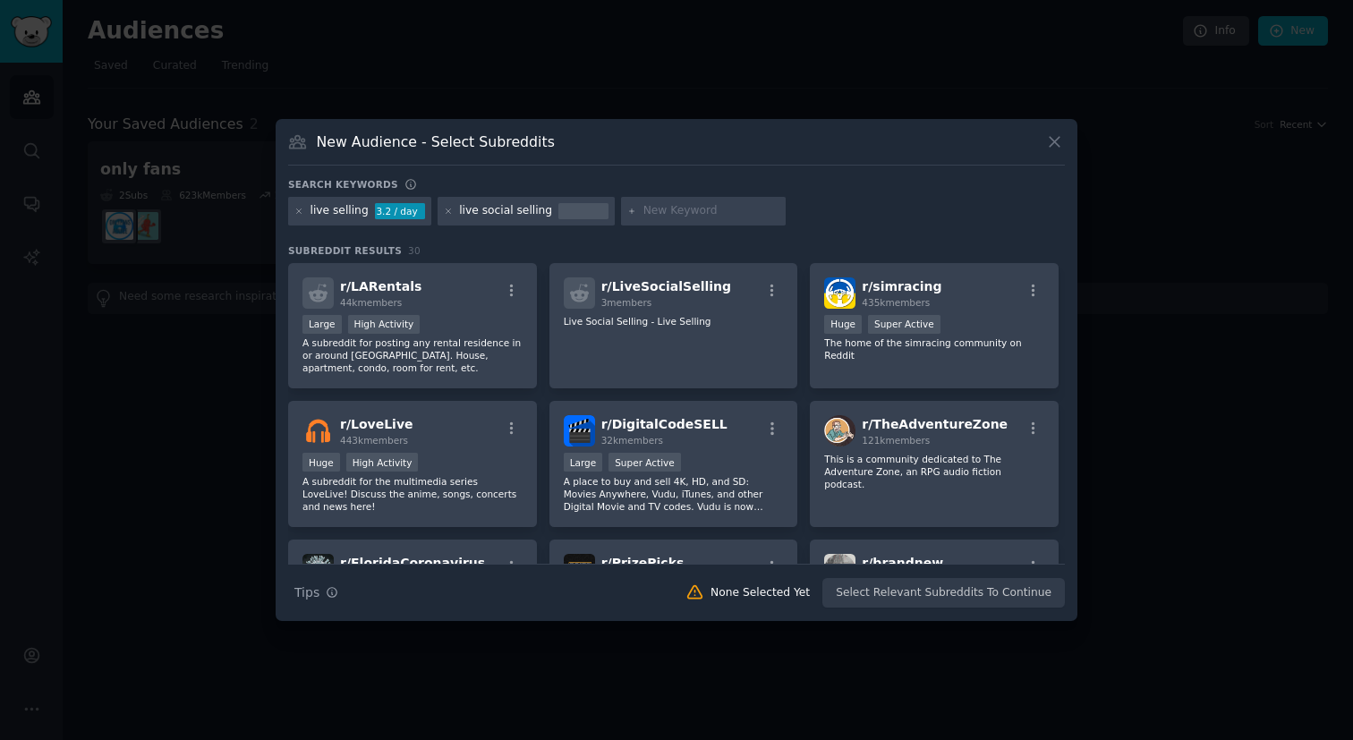
click at [526, 244] on h3 "Subreddit Results 30" at bounding box center [676, 250] width 777 height 13
click at [300, 212] on icon at bounding box center [299, 211] width 4 height 4
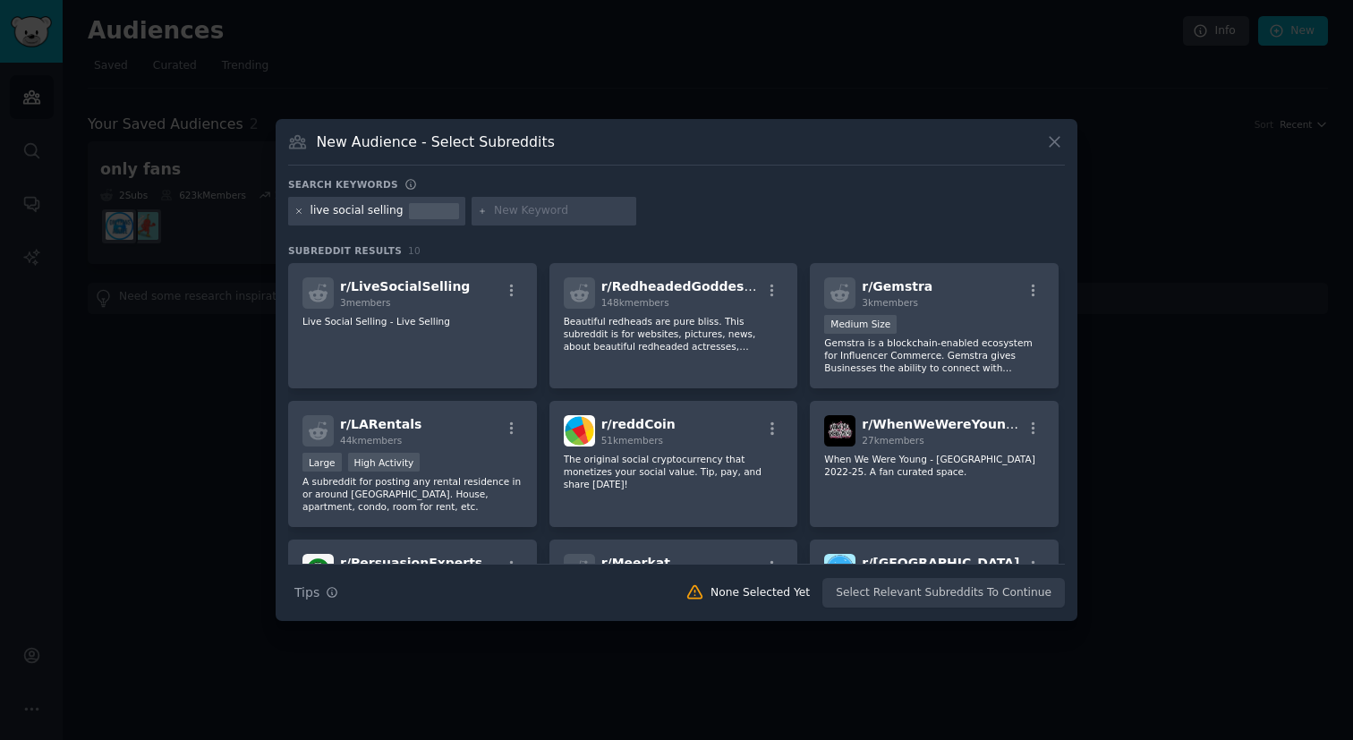
click at [300, 211] on icon at bounding box center [299, 212] width 10 height 10
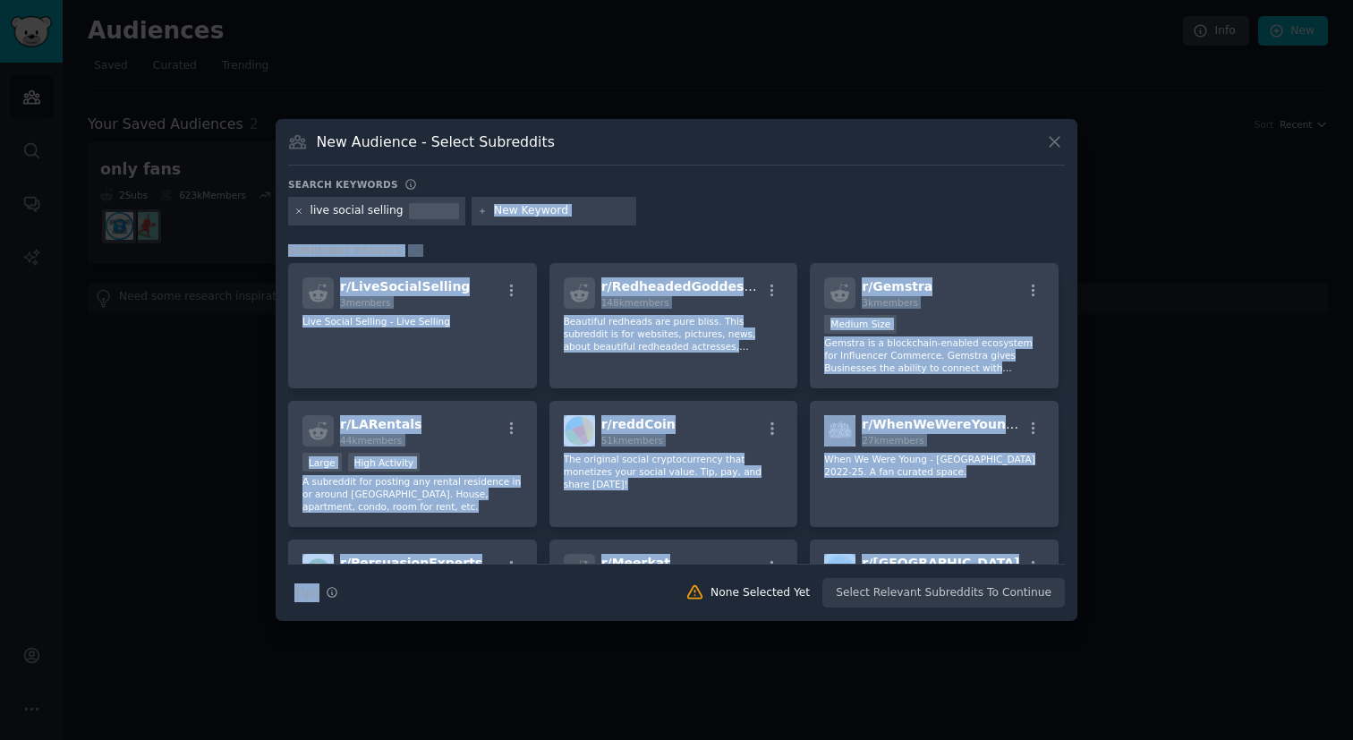
click at [481, 211] on icon at bounding box center [483, 211] width 4 height 4
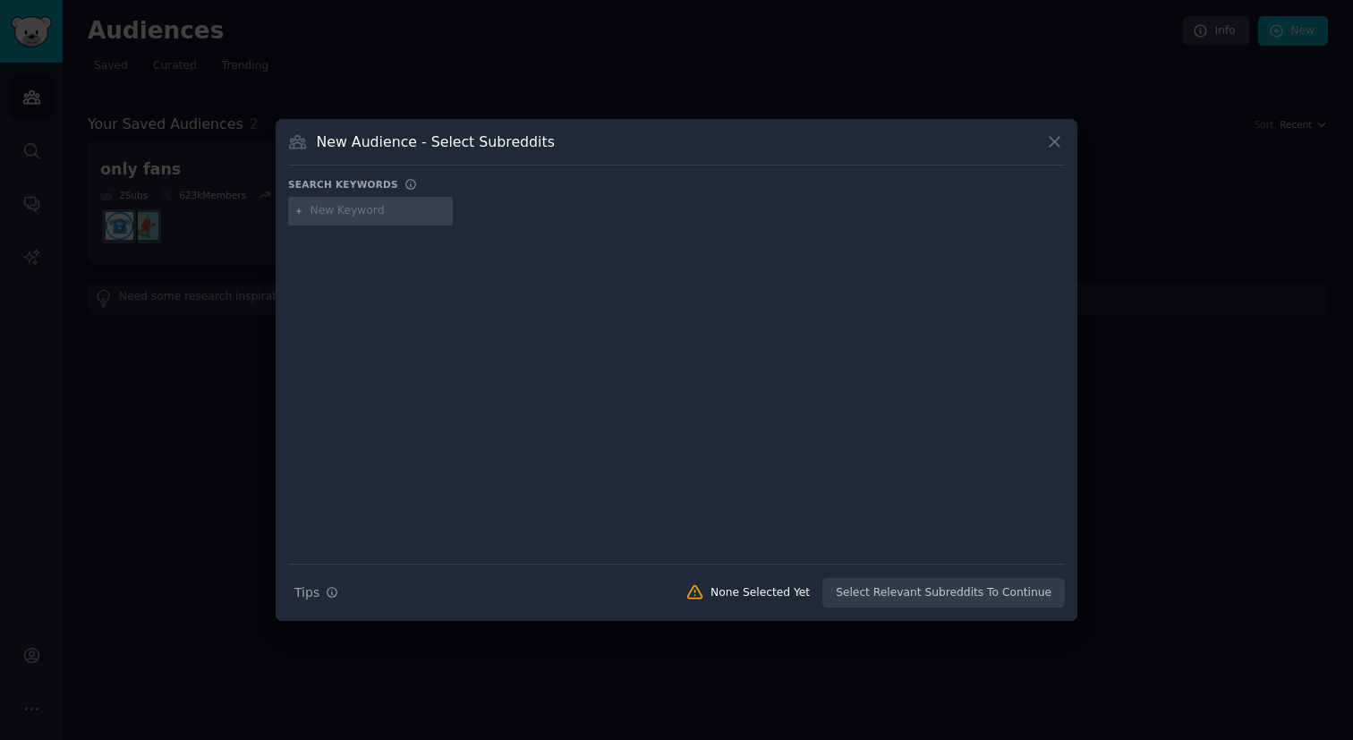
click at [350, 215] on input "text" at bounding box center [379, 211] width 136 height 16
type input "small business"
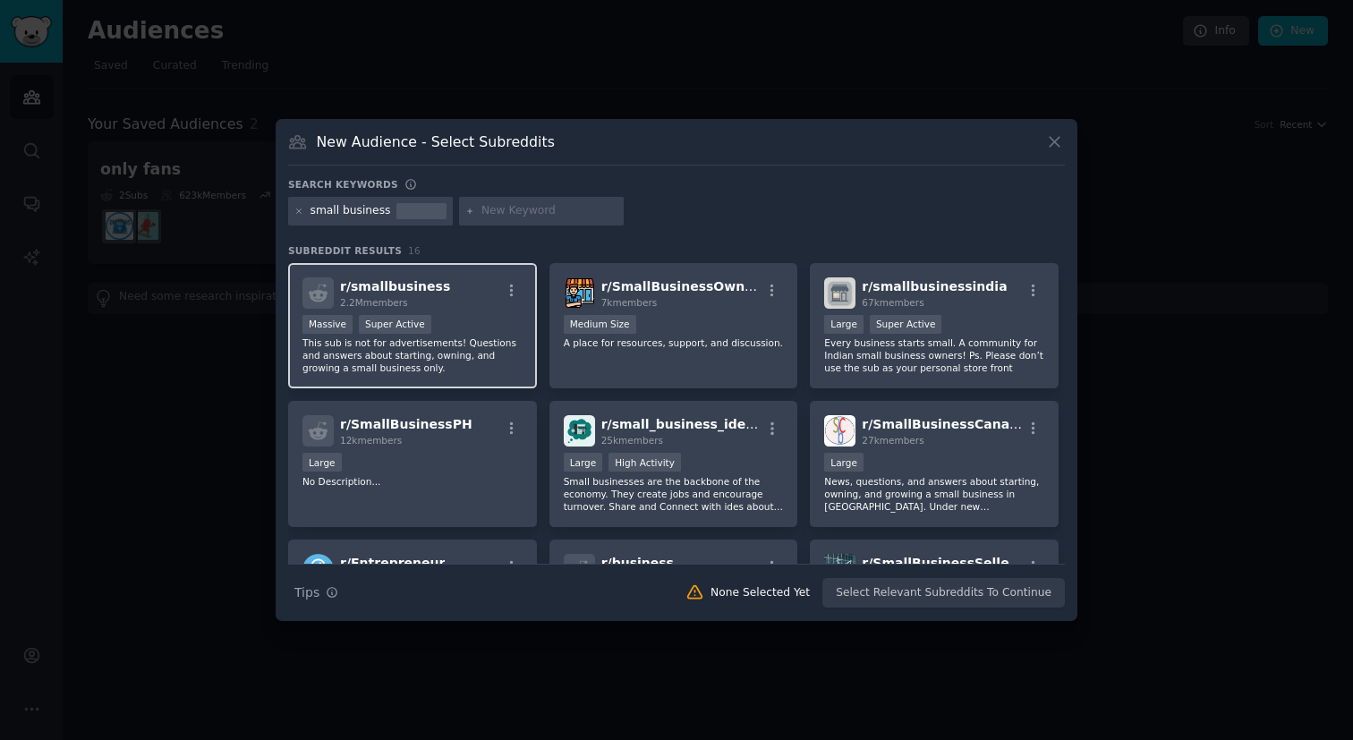
click at [460, 297] on div "r/ smallbusiness 2.2M members" at bounding box center [413, 292] width 220 height 31
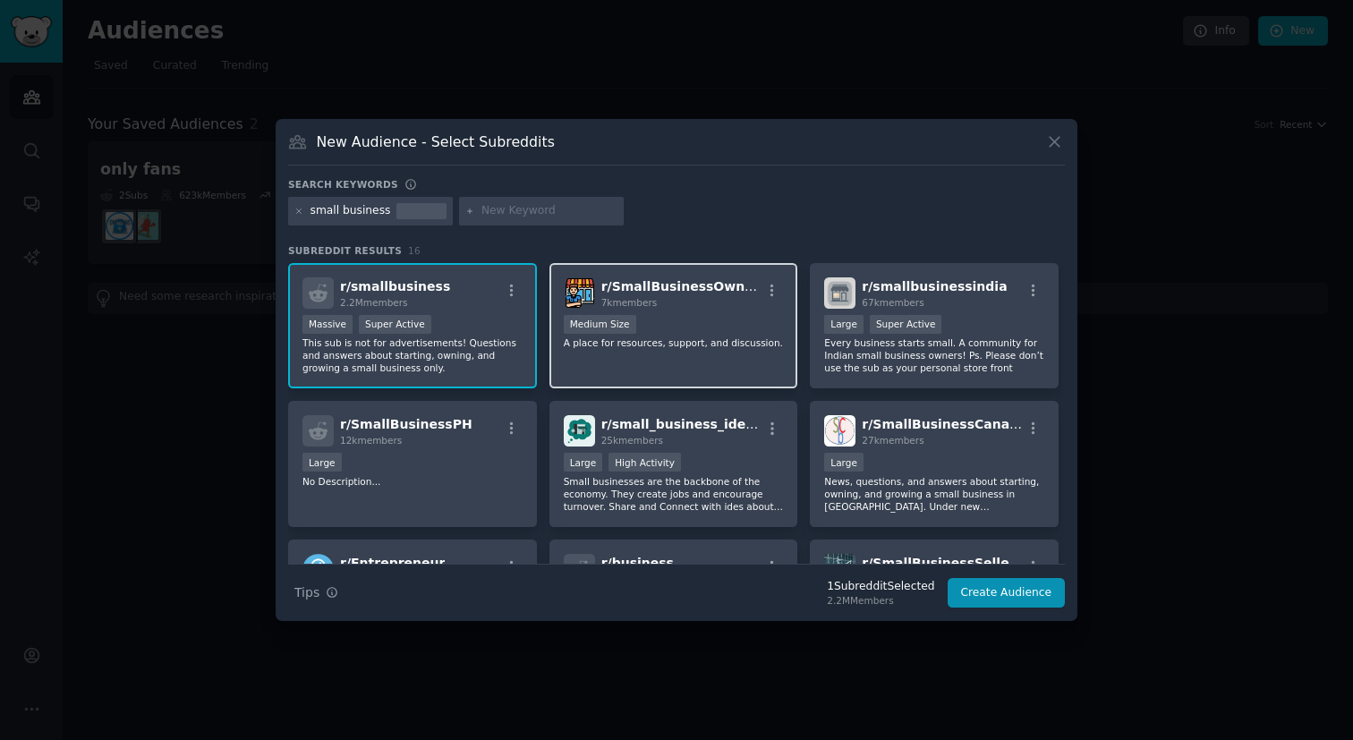
click at [703, 309] on div "r/ SmallBusinessOwners 7k members Medium Size A place for resources, support, a…" at bounding box center [674, 326] width 249 height 126
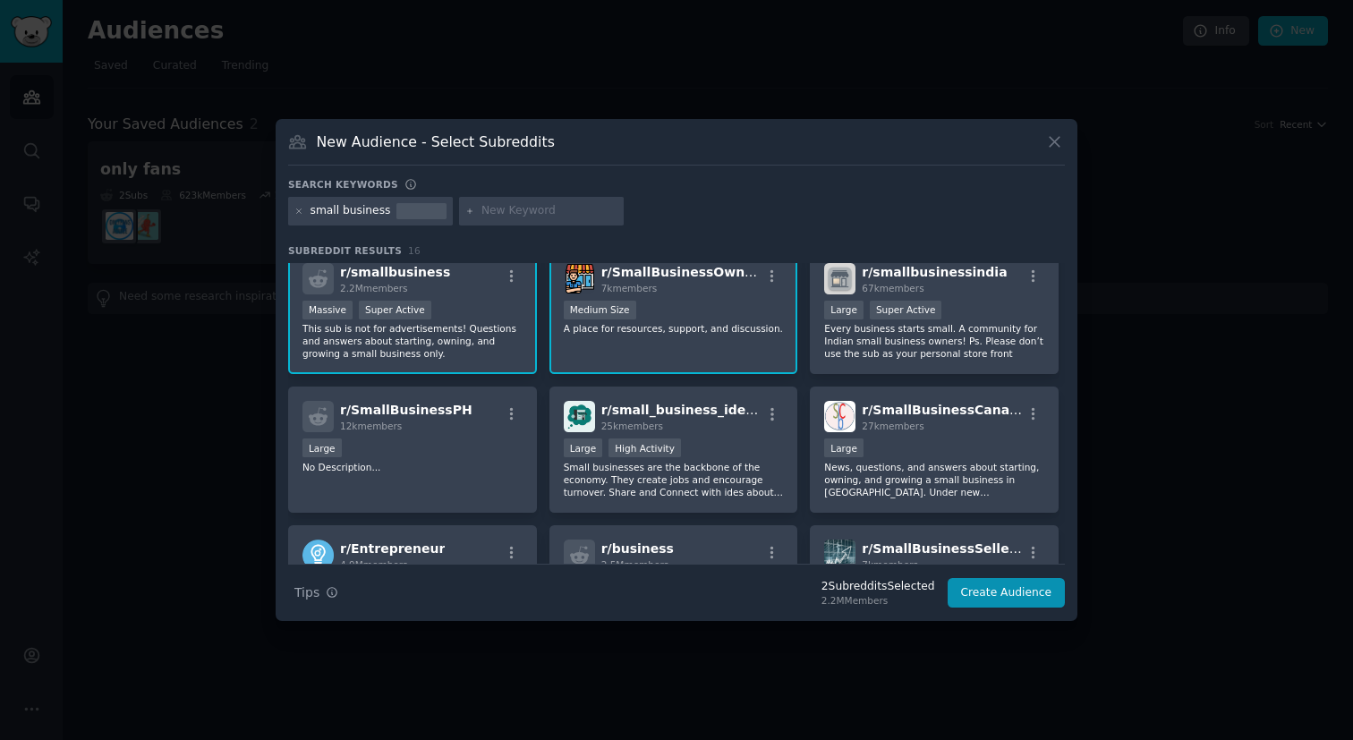
scroll to position [9, 0]
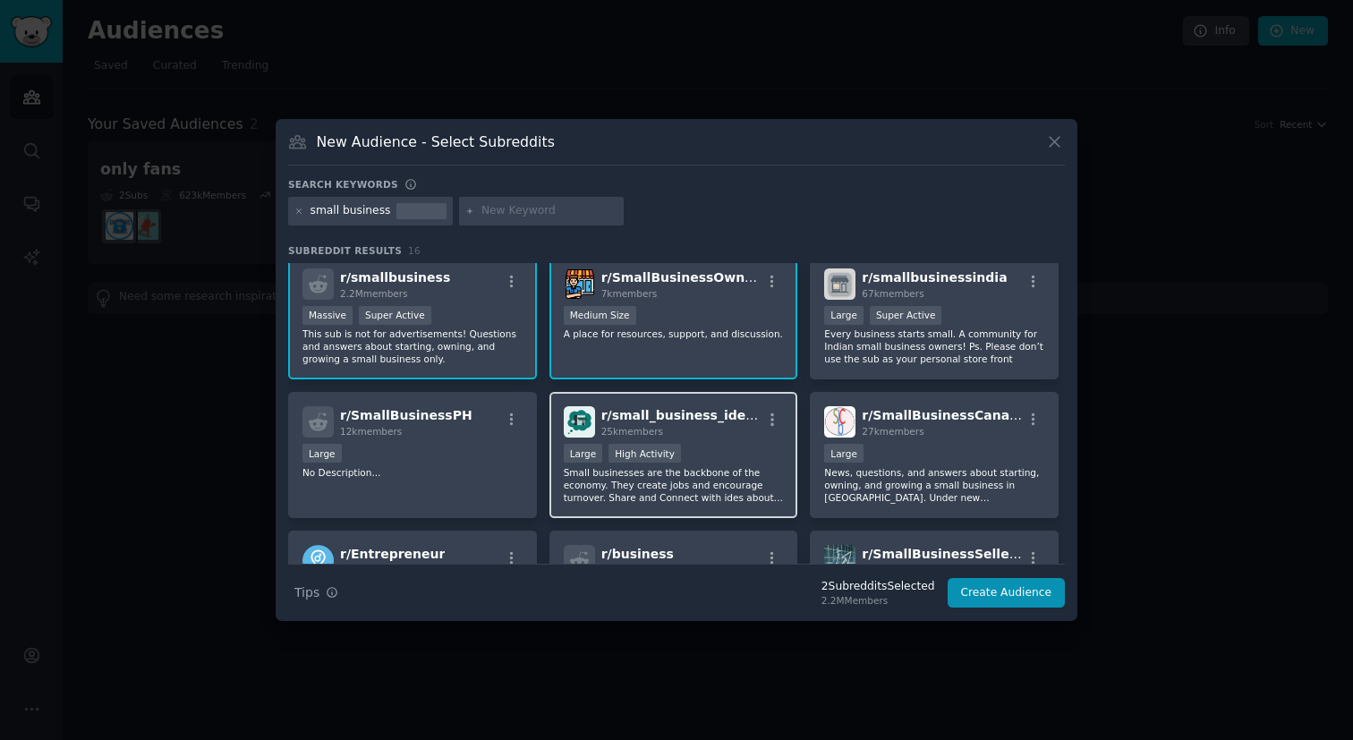
click at [721, 432] on div "25k members" at bounding box center [682, 431] width 160 height 13
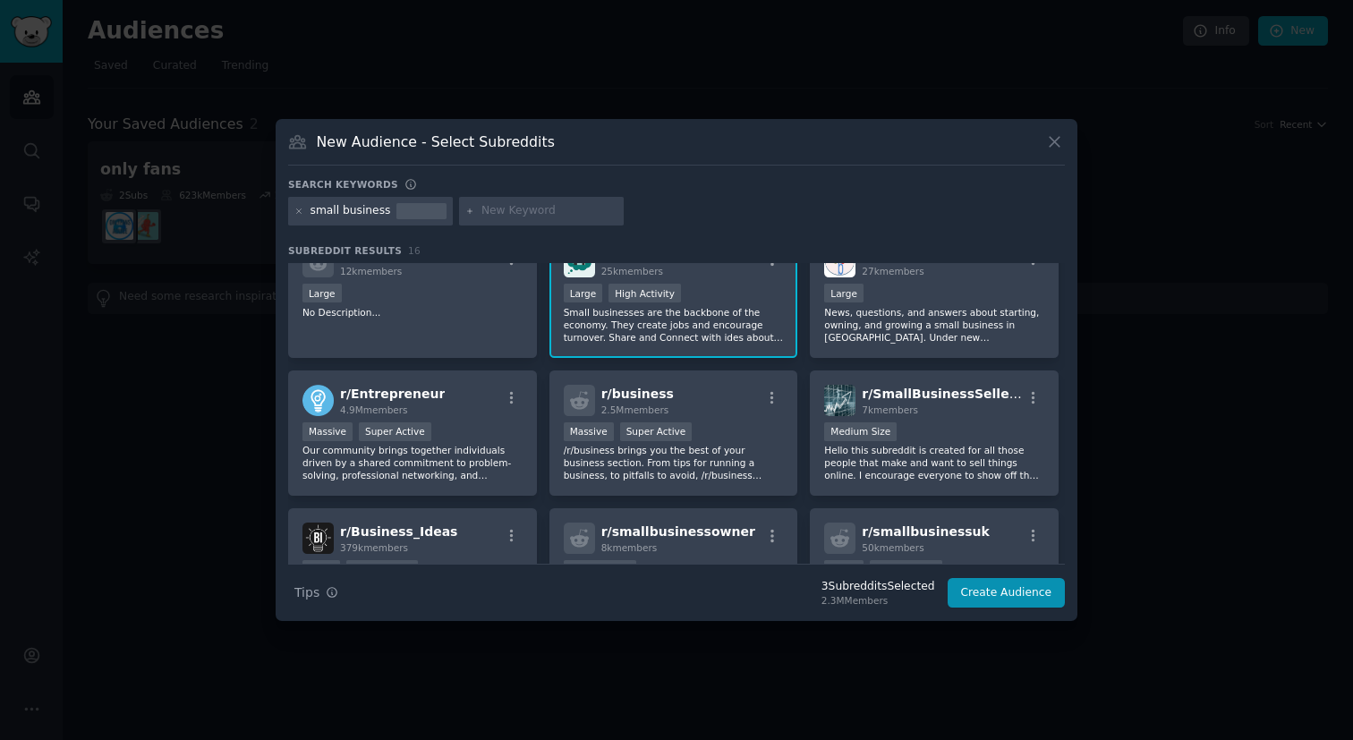
scroll to position [171, 0]
click at [465, 413] on div "r/ Entrepreneur 4.9M members" at bounding box center [413, 398] width 220 height 31
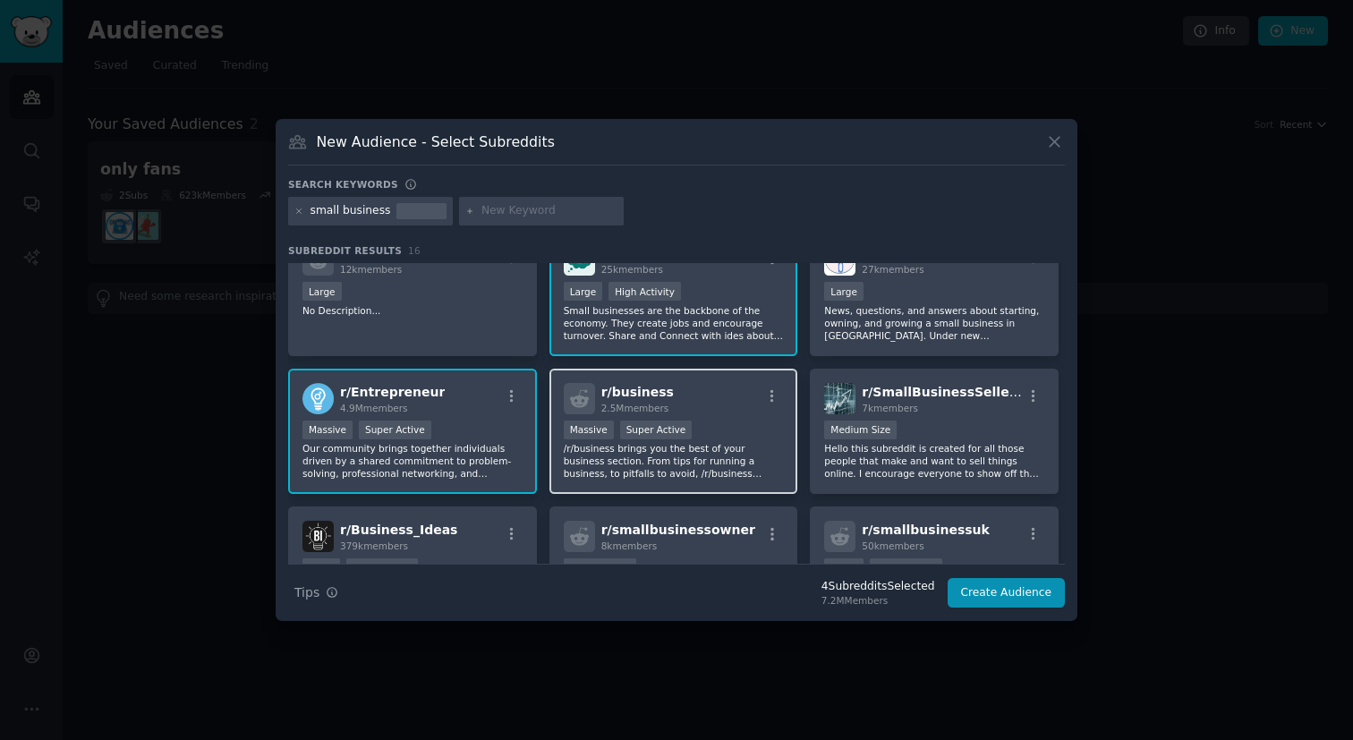
click at [723, 416] on div "r/ business 2.5M members >= 95th percentile for submissions / day Massive Super…" at bounding box center [674, 432] width 249 height 126
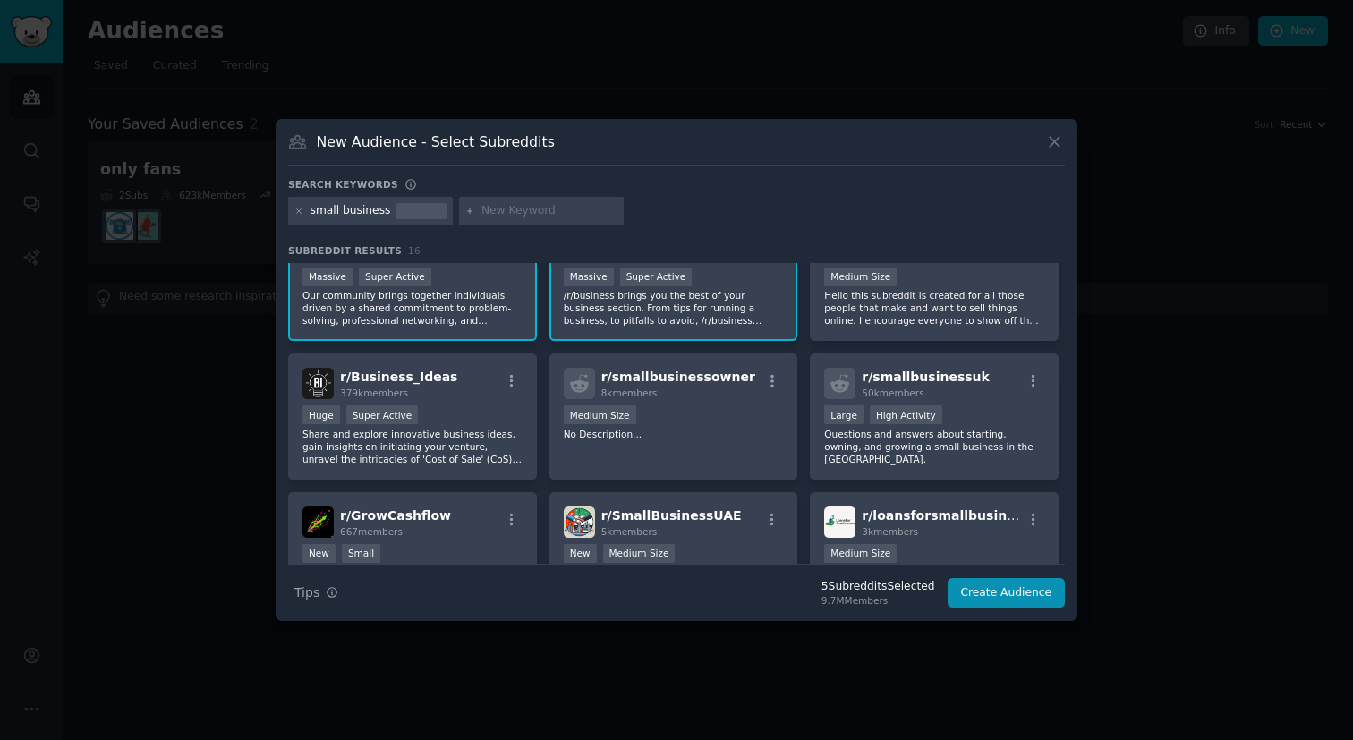
scroll to position [325, 0]
click at [704, 413] on div "Medium Size" at bounding box center [674, 416] width 220 height 22
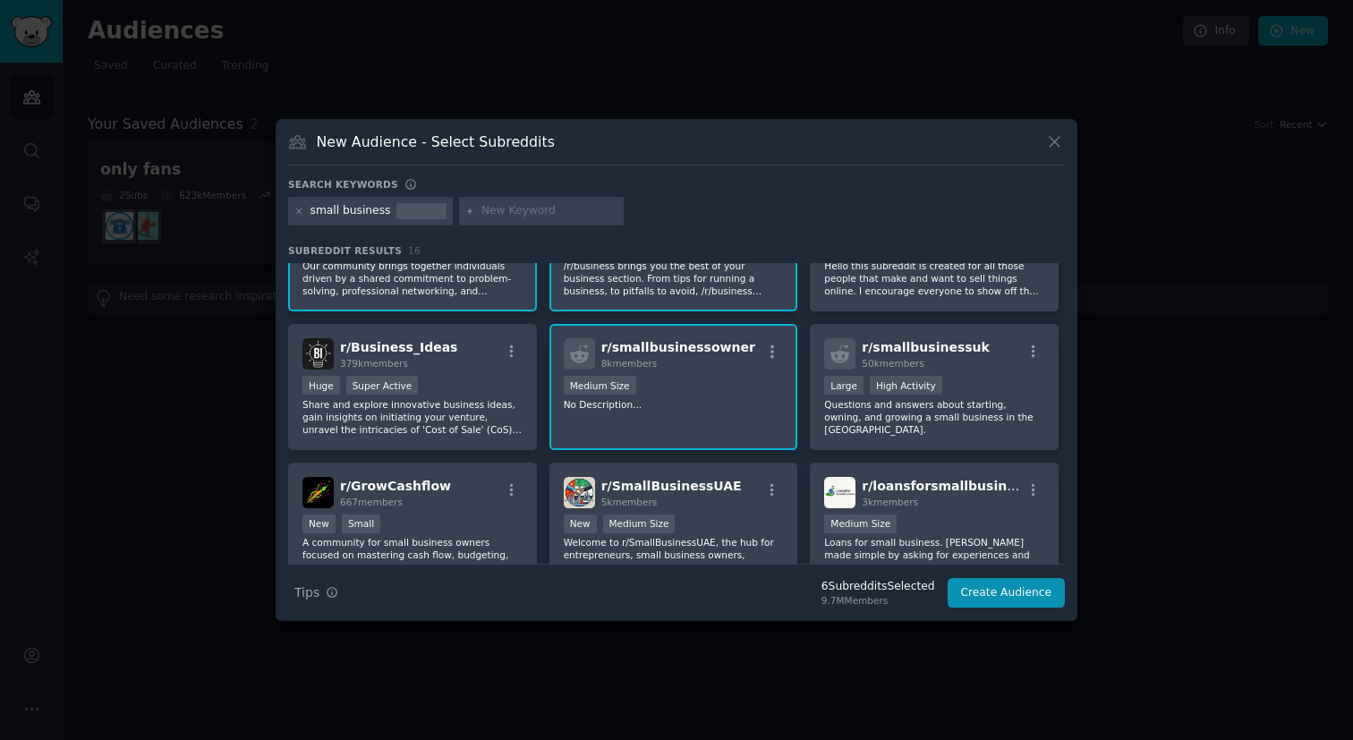
scroll to position [354, 0]
click at [456, 371] on div "r/ Business_Ideas 379k members Huge Super Active Share and explore innovative b…" at bounding box center [412, 386] width 249 height 126
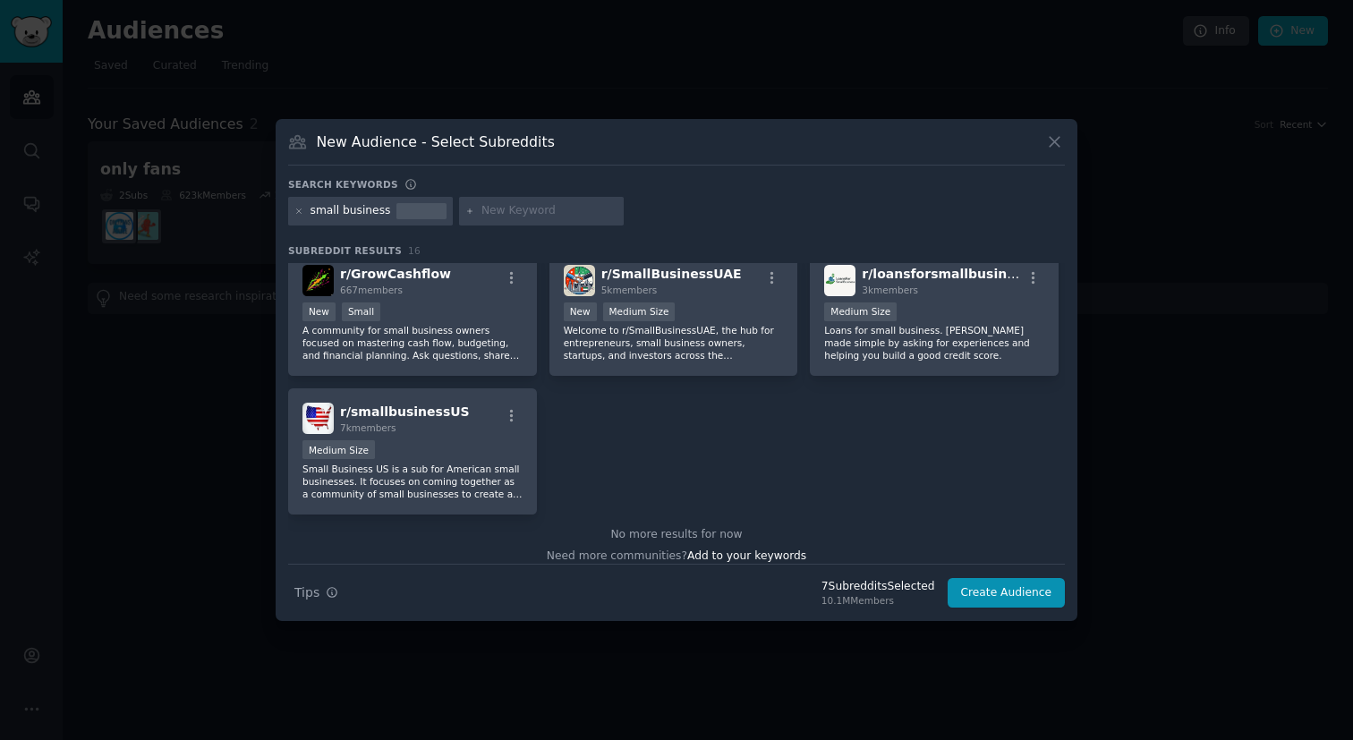
scroll to position [579, 0]
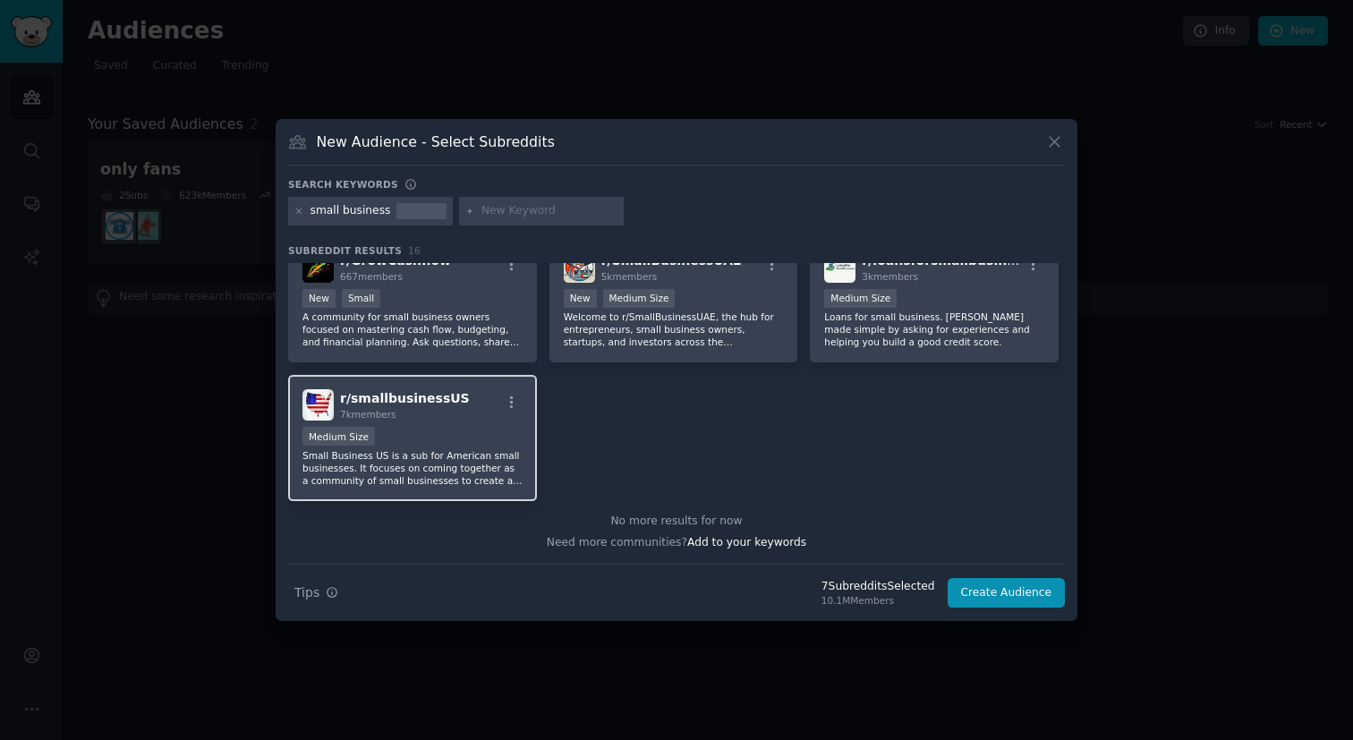
click at [448, 422] on div "r/ smallbusinessUS 7k members Medium Size Small Business US is a sub for Americ…" at bounding box center [412, 438] width 249 height 126
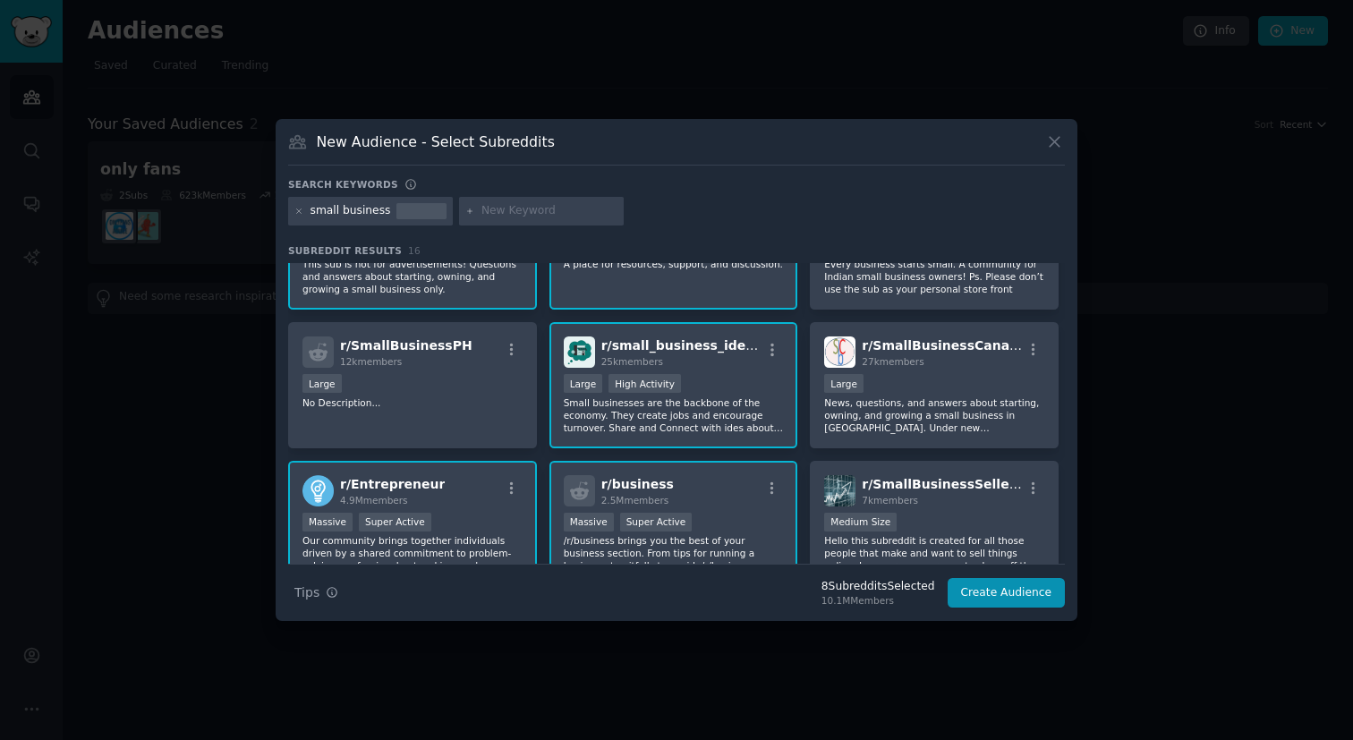
scroll to position [0, 0]
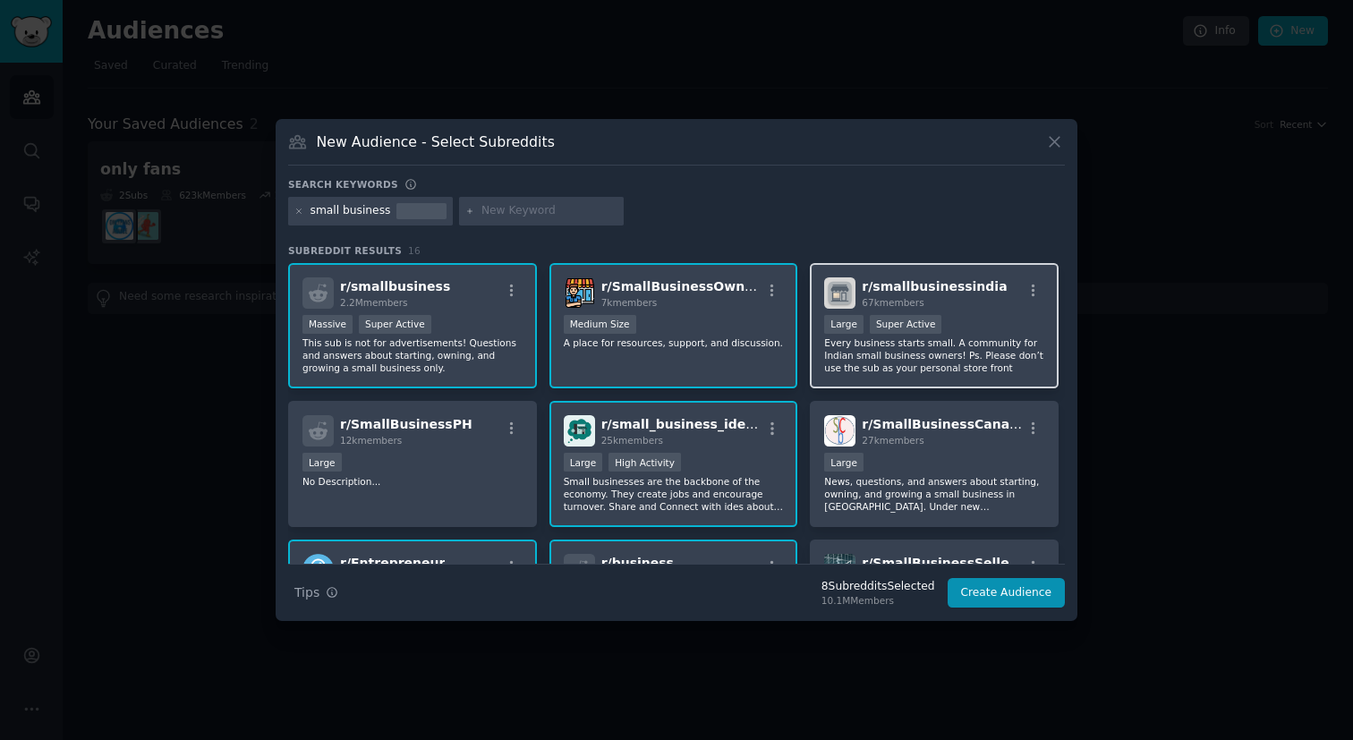
click at [969, 314] on div "r/ smallbusinessindia 67k members 10,000 - 100,000 members Large Super Active E…" at bounding box center [934, 326] width 249 height 126
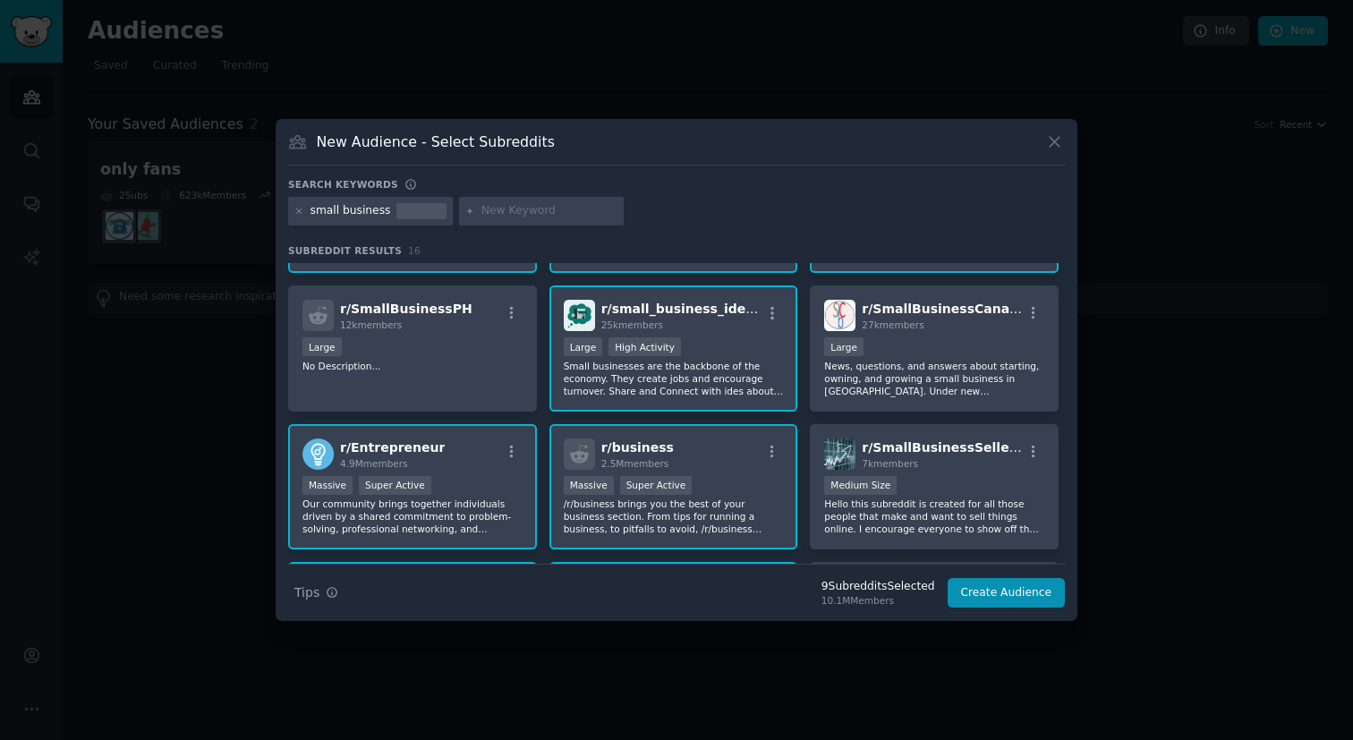
scroll to position [127, 0]
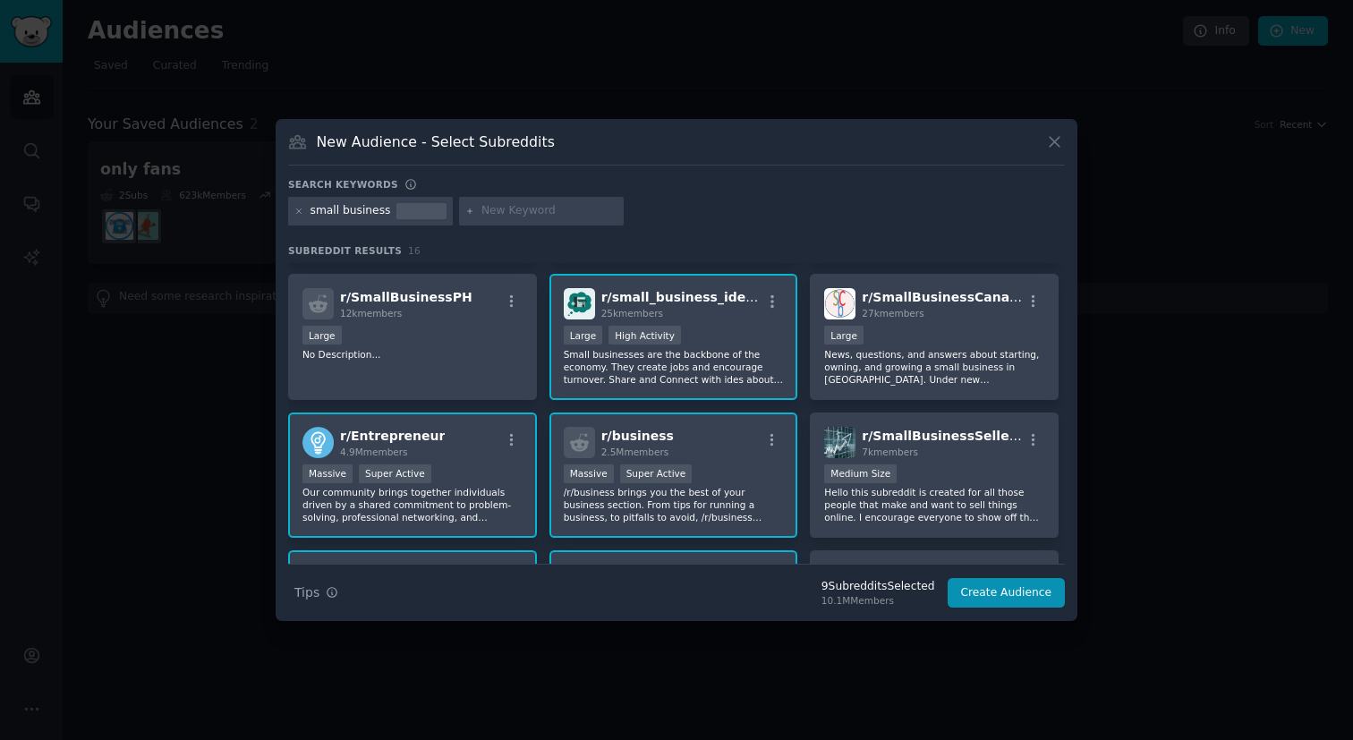
click at [969, 314] on div "27k members" at bounding box center [942, 313] width 160 height 13
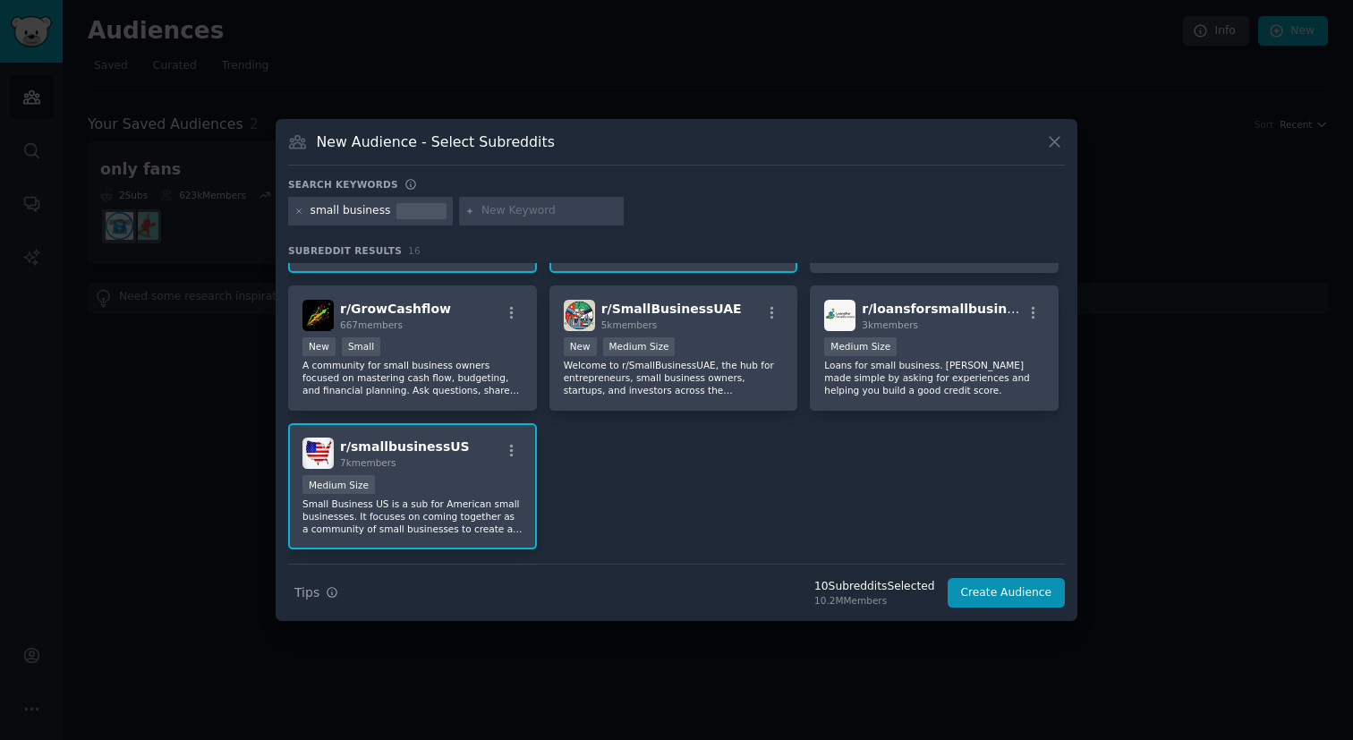
scroll to position [579, 0]
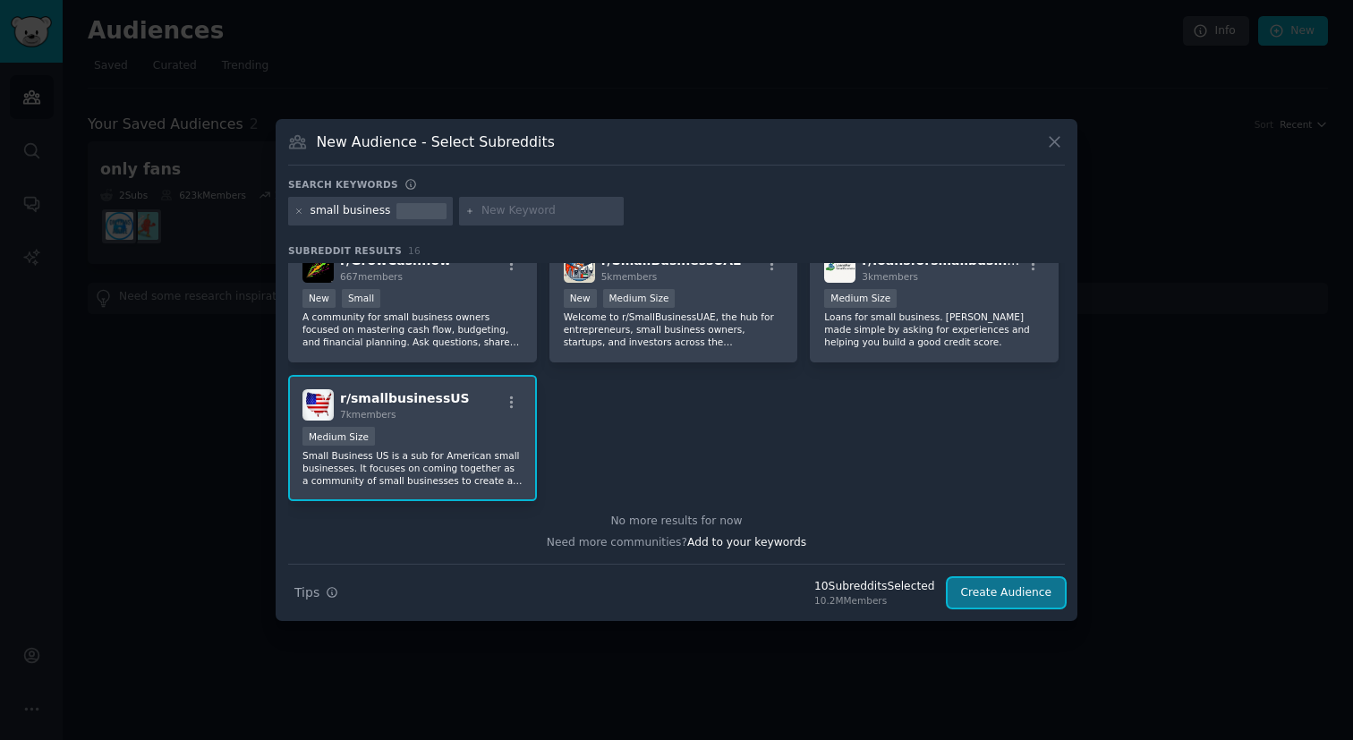
click at [1011, 592] on button "Create Audience" at bounding box center [1007, 593] width 118 height 30
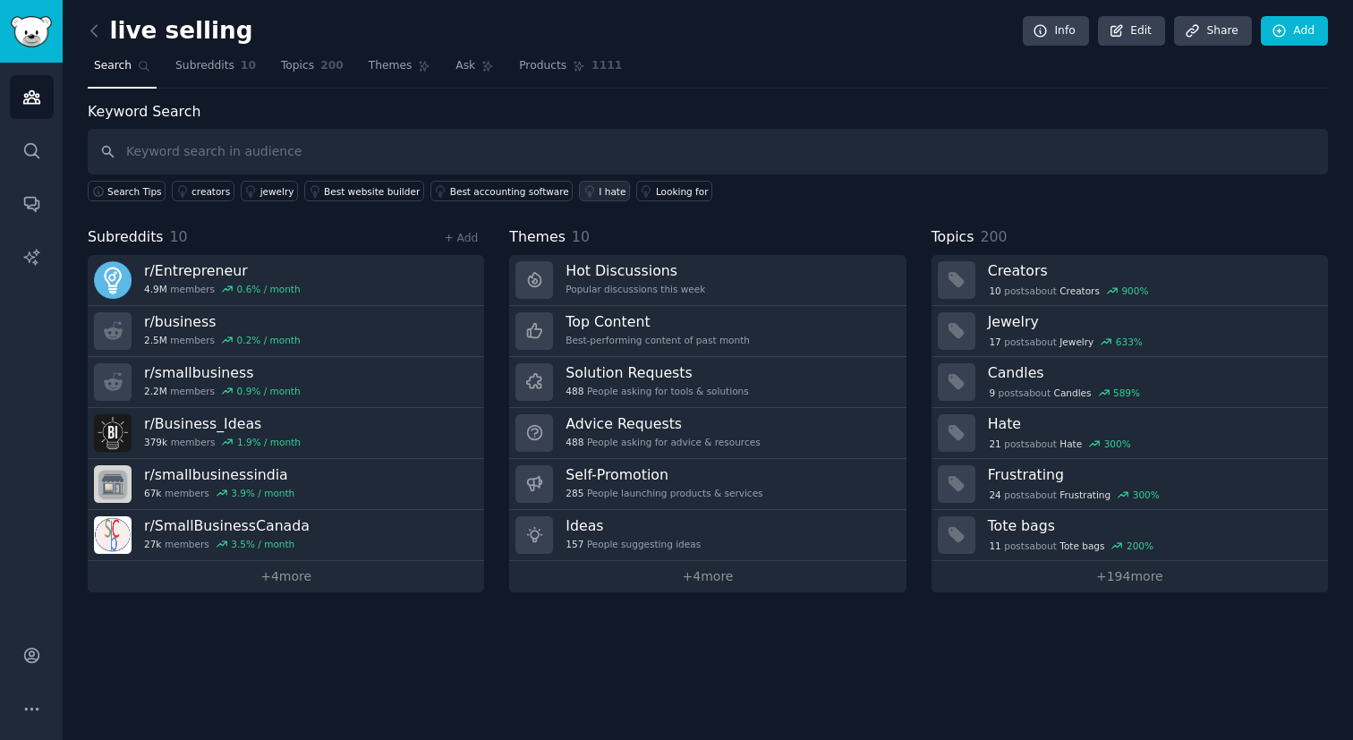
click at [599, 193] on div "I hate" at bounding box center [612, 191] width 27 height 13
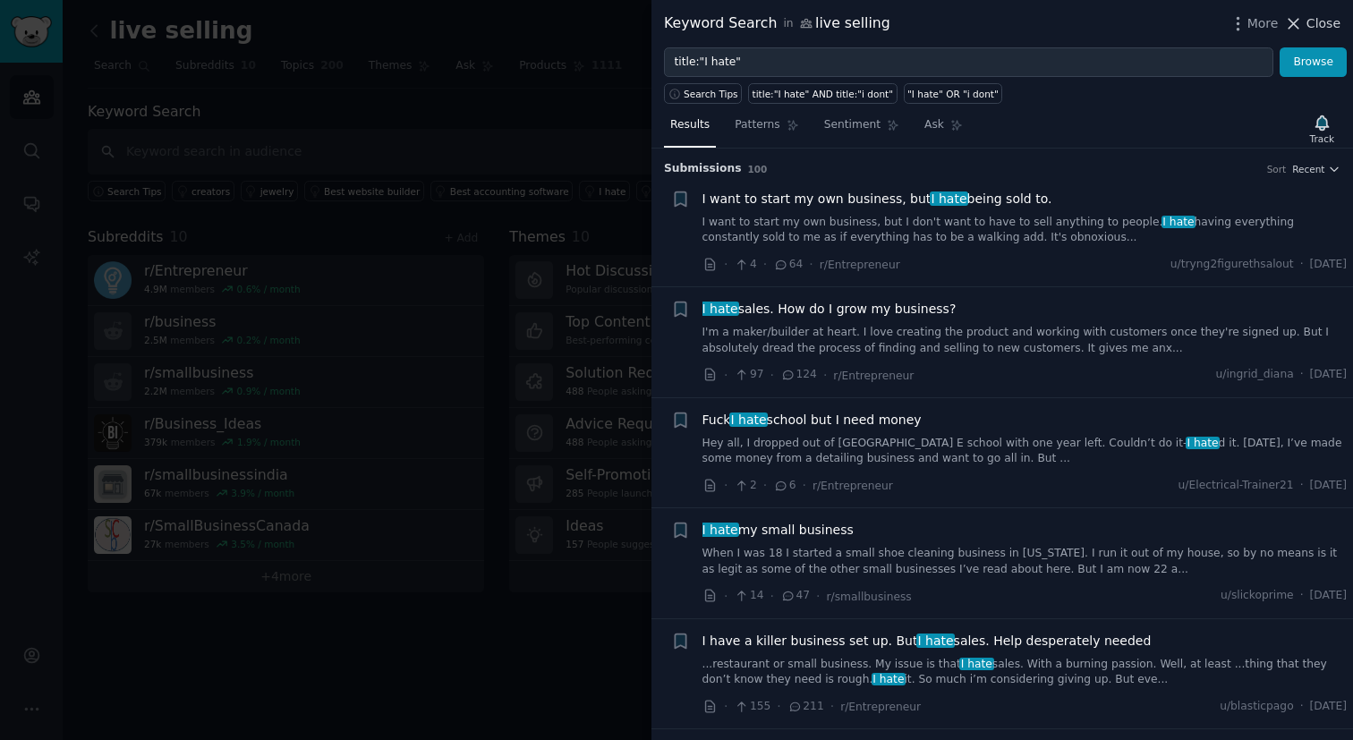
click at [1309, 26] on span "Close" at bounding box center [1324, 23] width 34 height 19
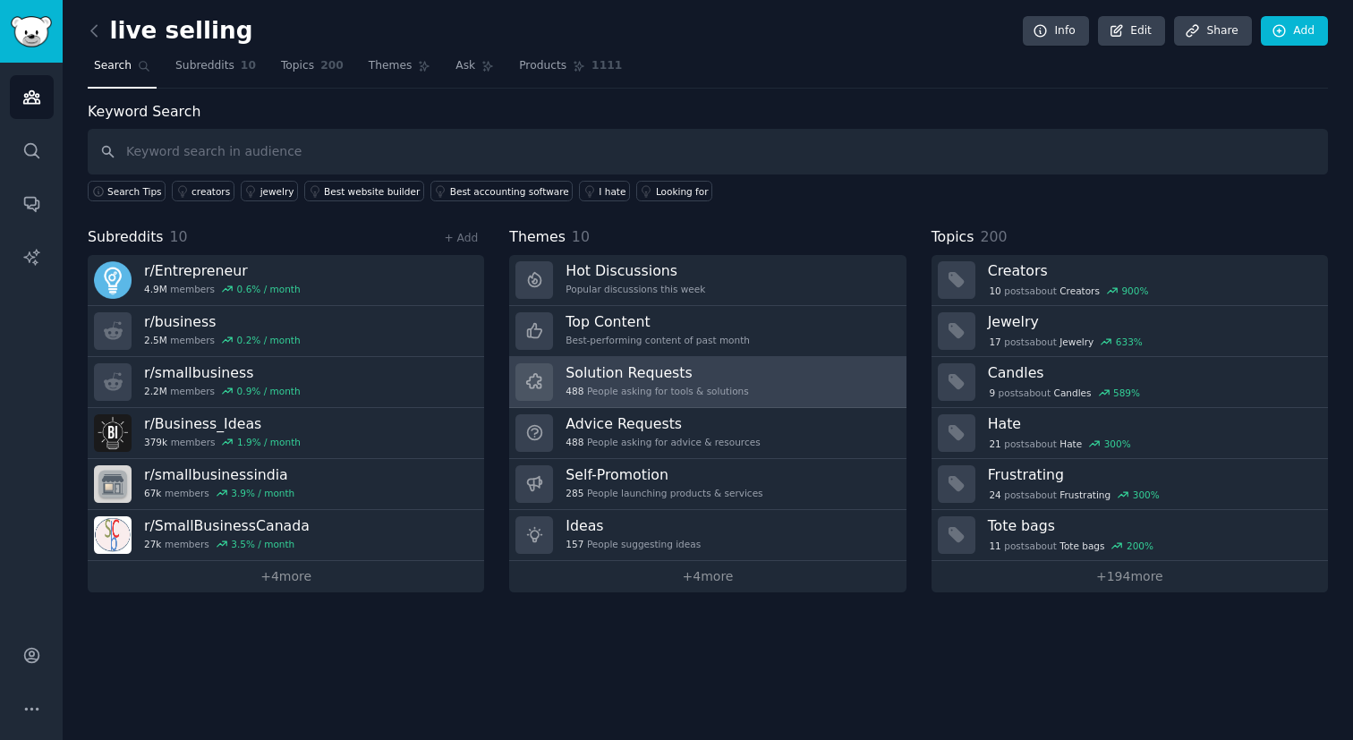
click at [652, 380] on h3 "Solution Requests" at bounding box center [657, 372] width 183 height 19
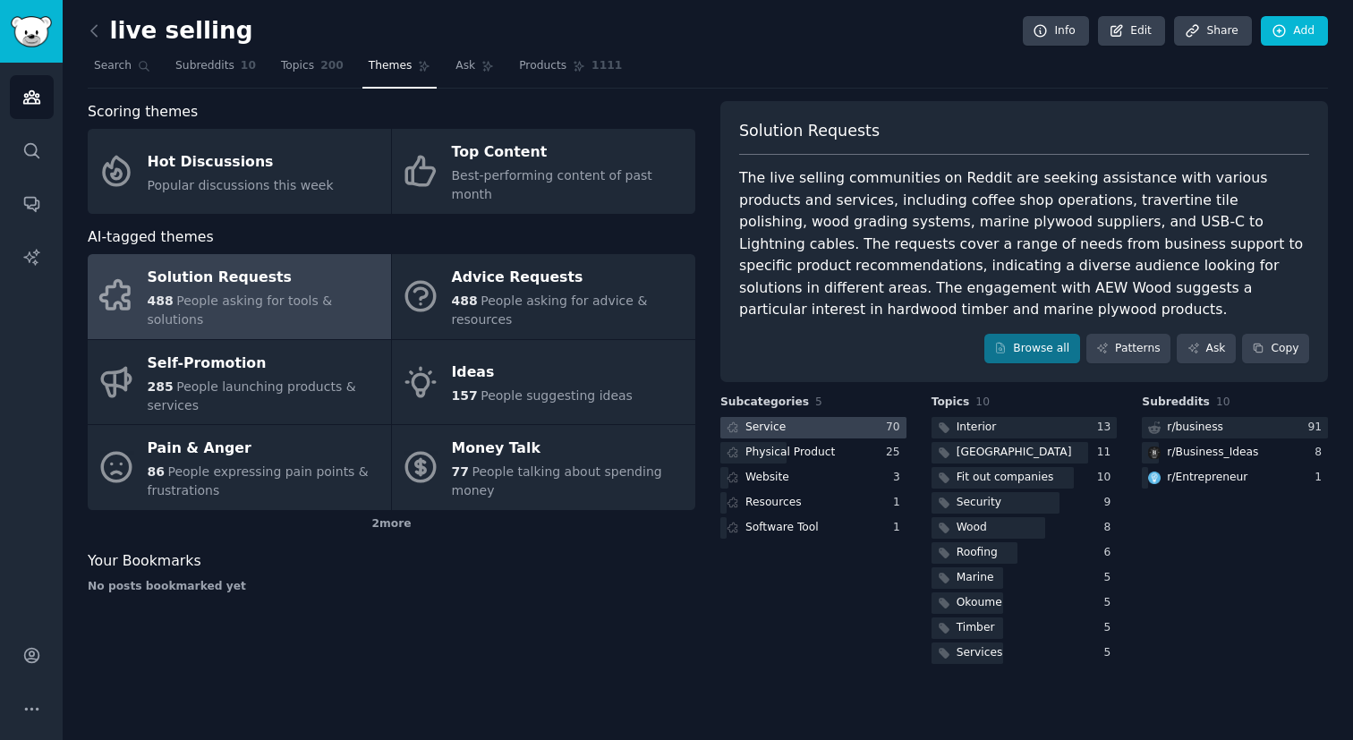
click at [828, 417] on div at bounding box center [814, 428] width 186 height 22
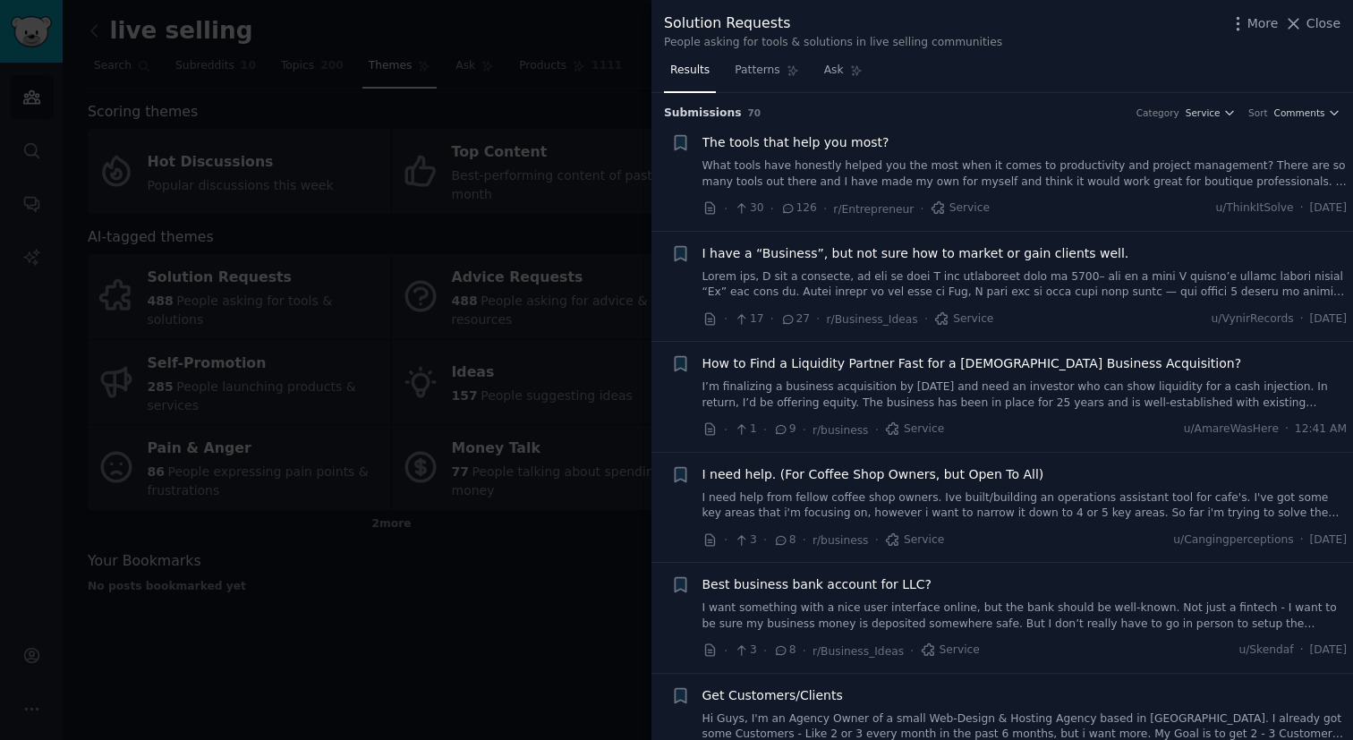
click at [534, 541] on div at bounding box center [676, 370] width 1353 height 740
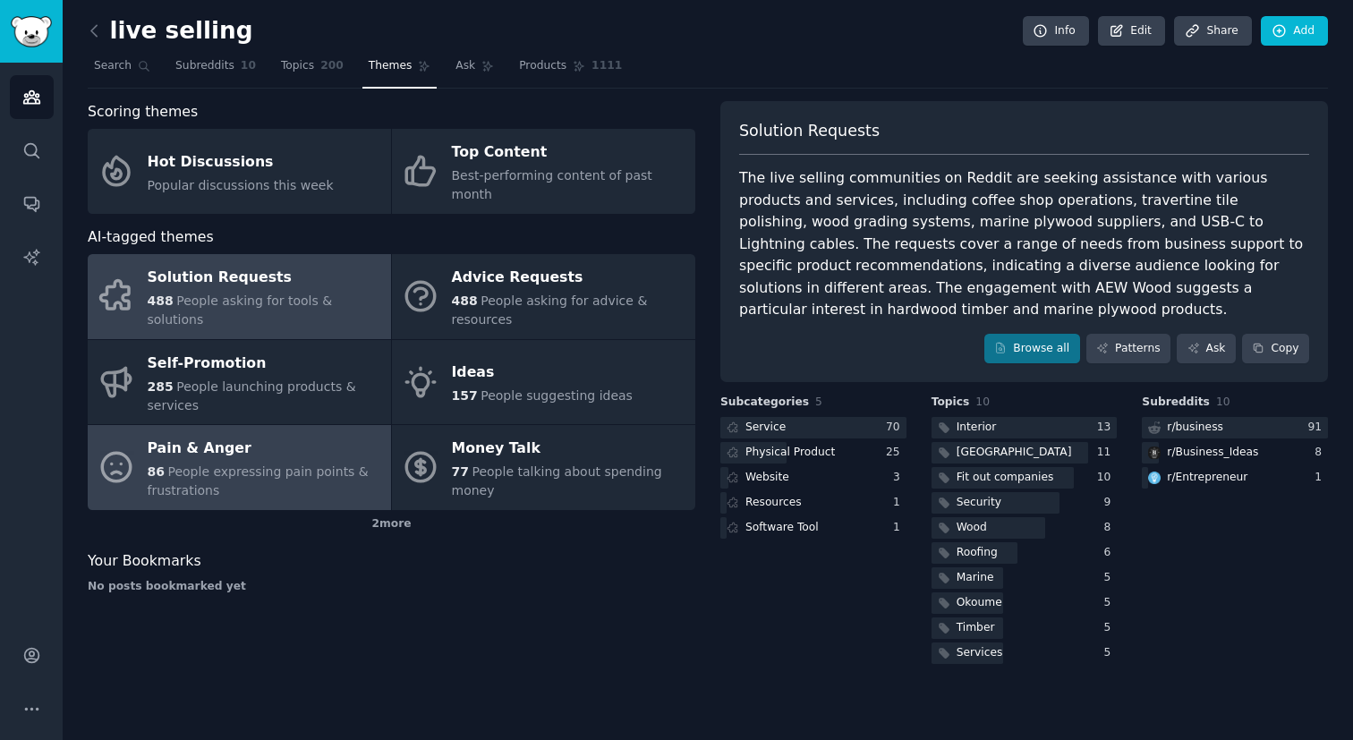
click at [201, 468] on span "People expressing pain points & frustrations" at bounding box center [258, 481] width 221 height 33
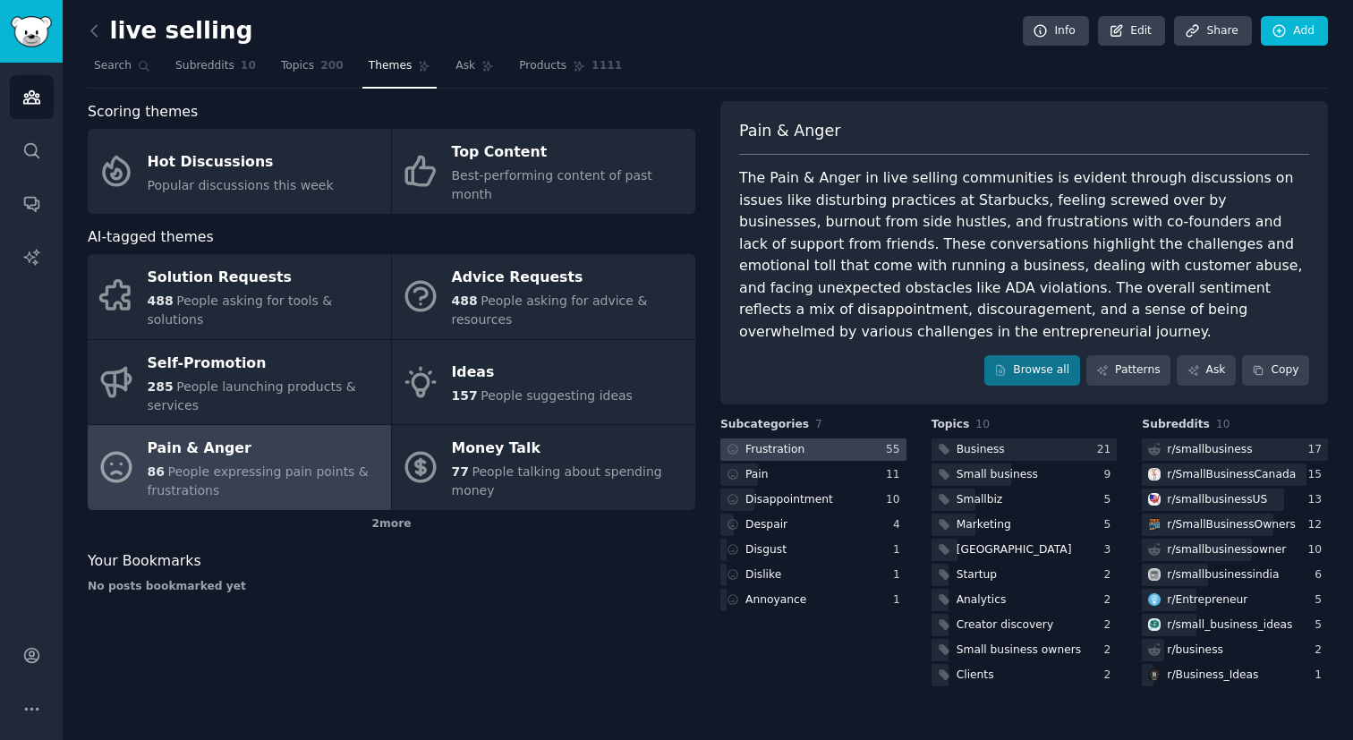
click at [836, 439] on div at bounding box center [814, 450] width 186 height 22
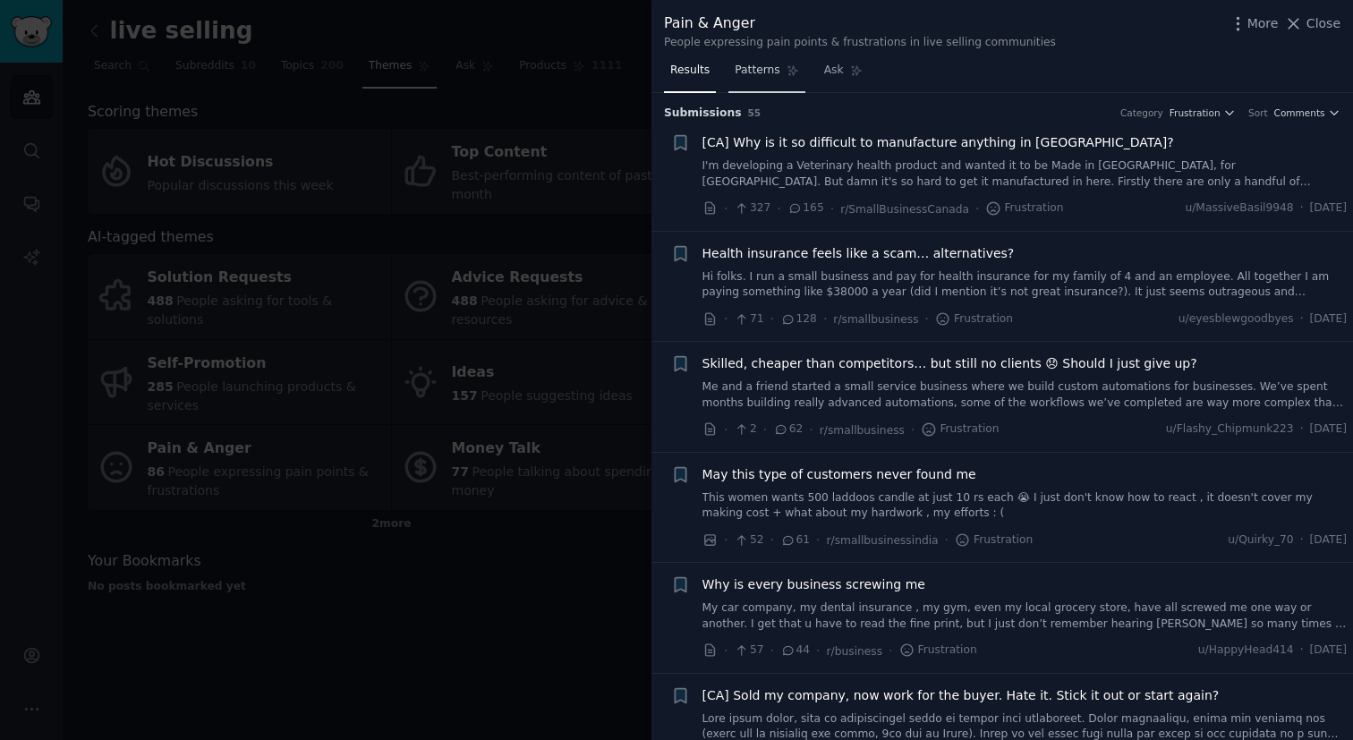
click at [754, 73] on span "Patterns" at bounding box center [757, 71] width 45 height 16
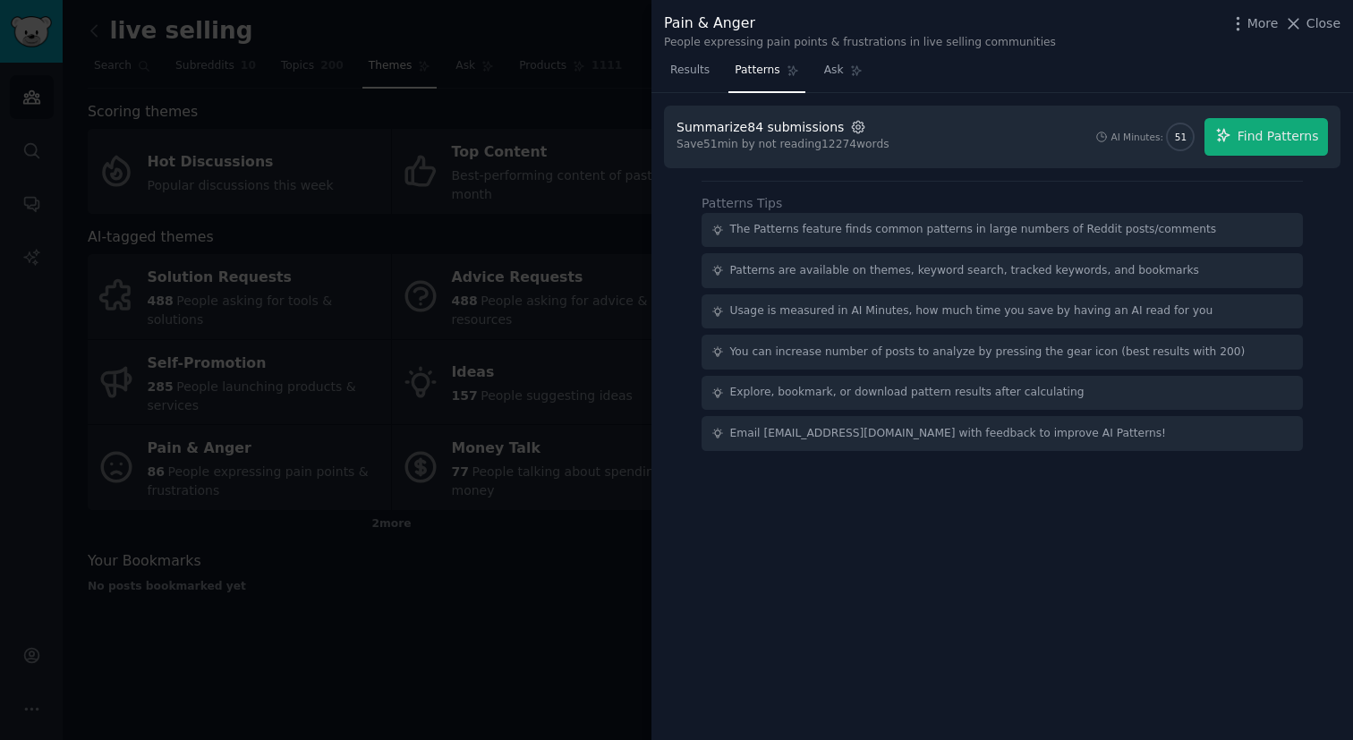
click at [850, 128] on icon "button" at bounding box center [858, 127] width 16 height 16
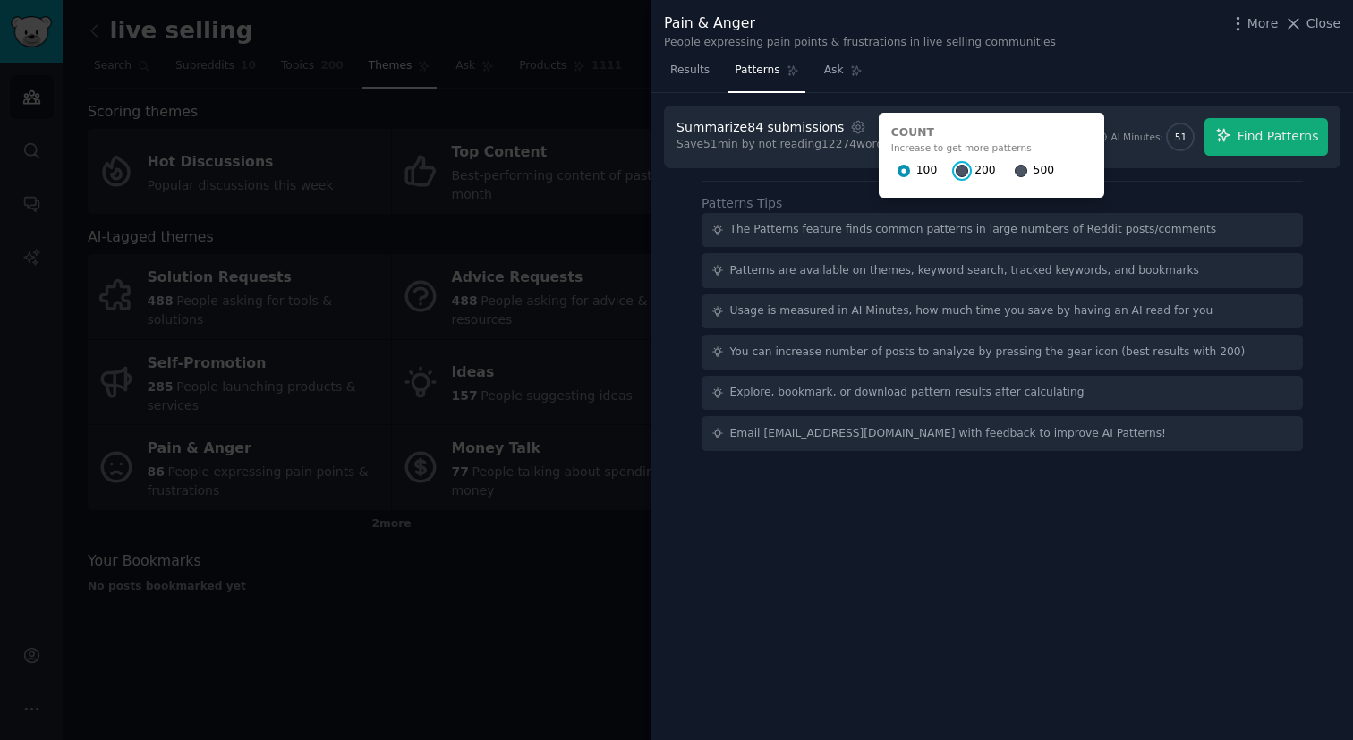
click at [956, 170] on input "200" at bounding box center [962, 171] width 13 height 13
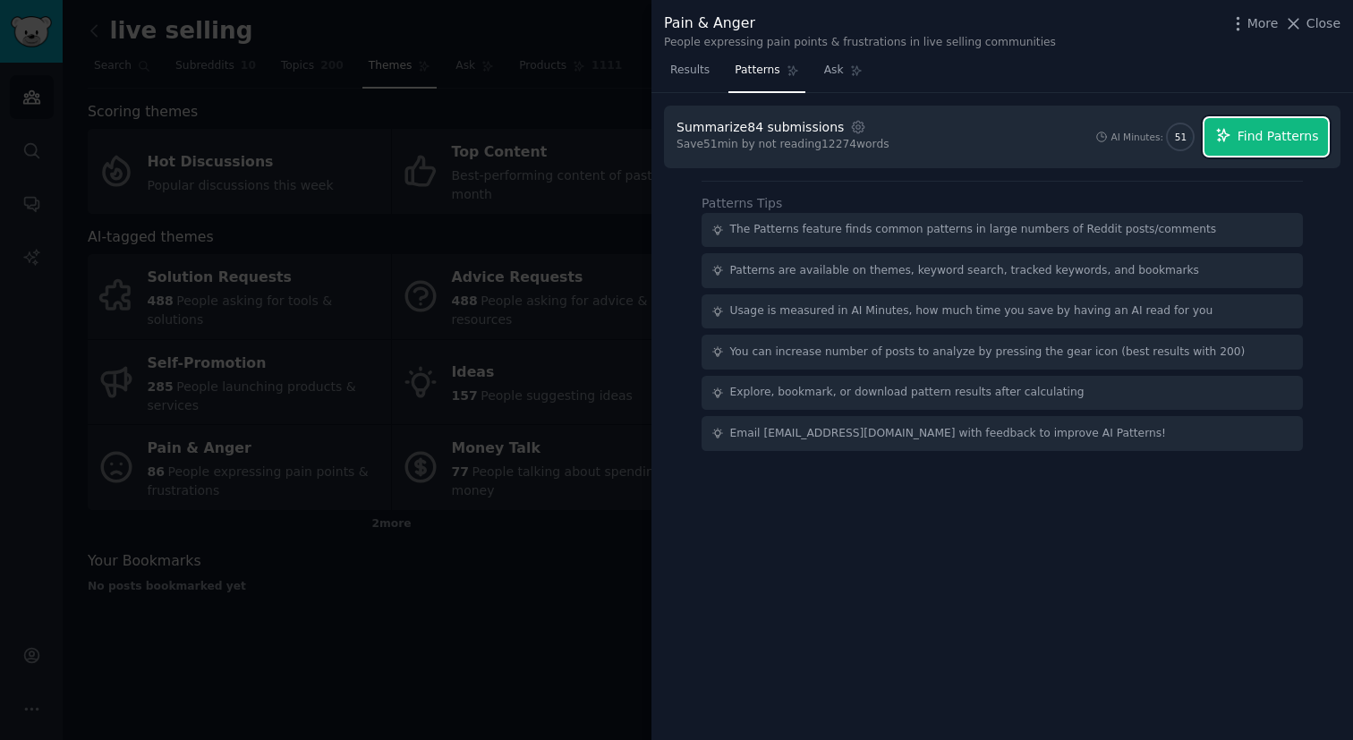
click at [1234, 142] on button "Find Patterns" at bounding box center [1267, 137] width 124 height 38
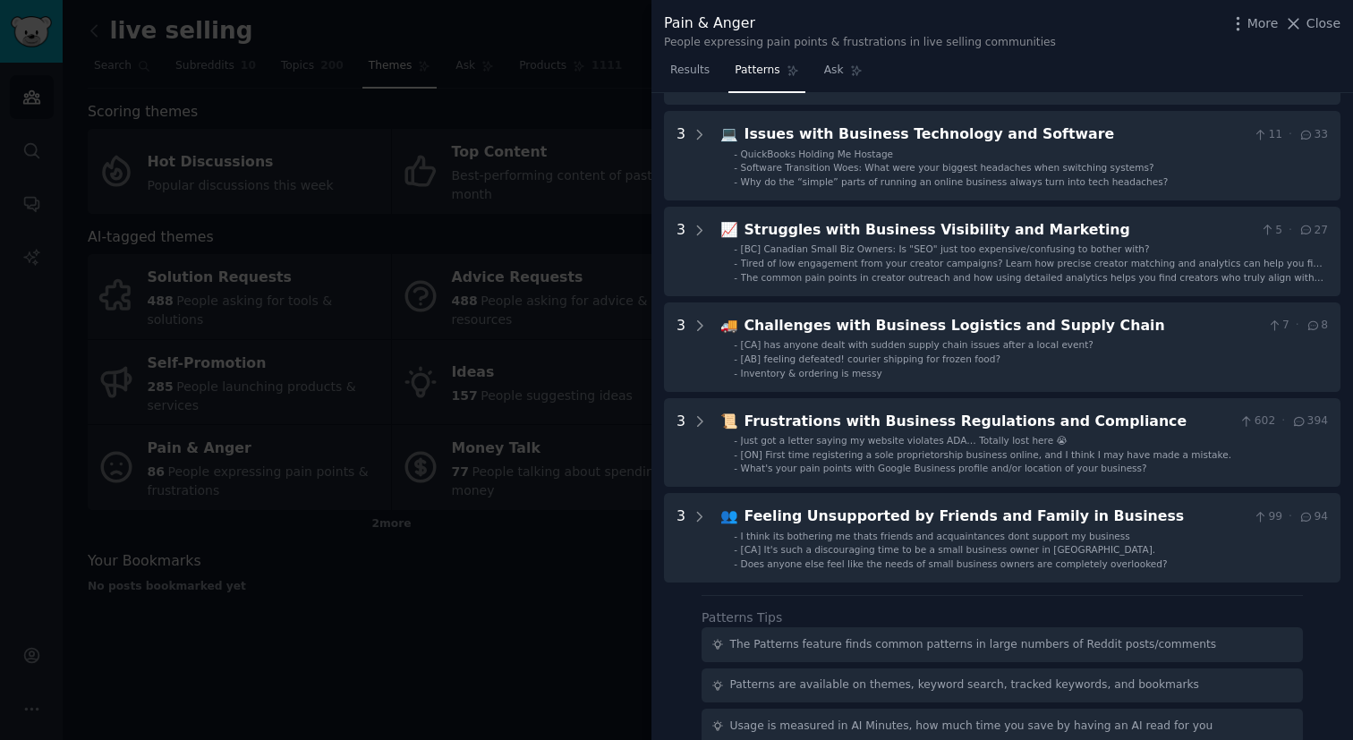
scroll to position [551, 0]
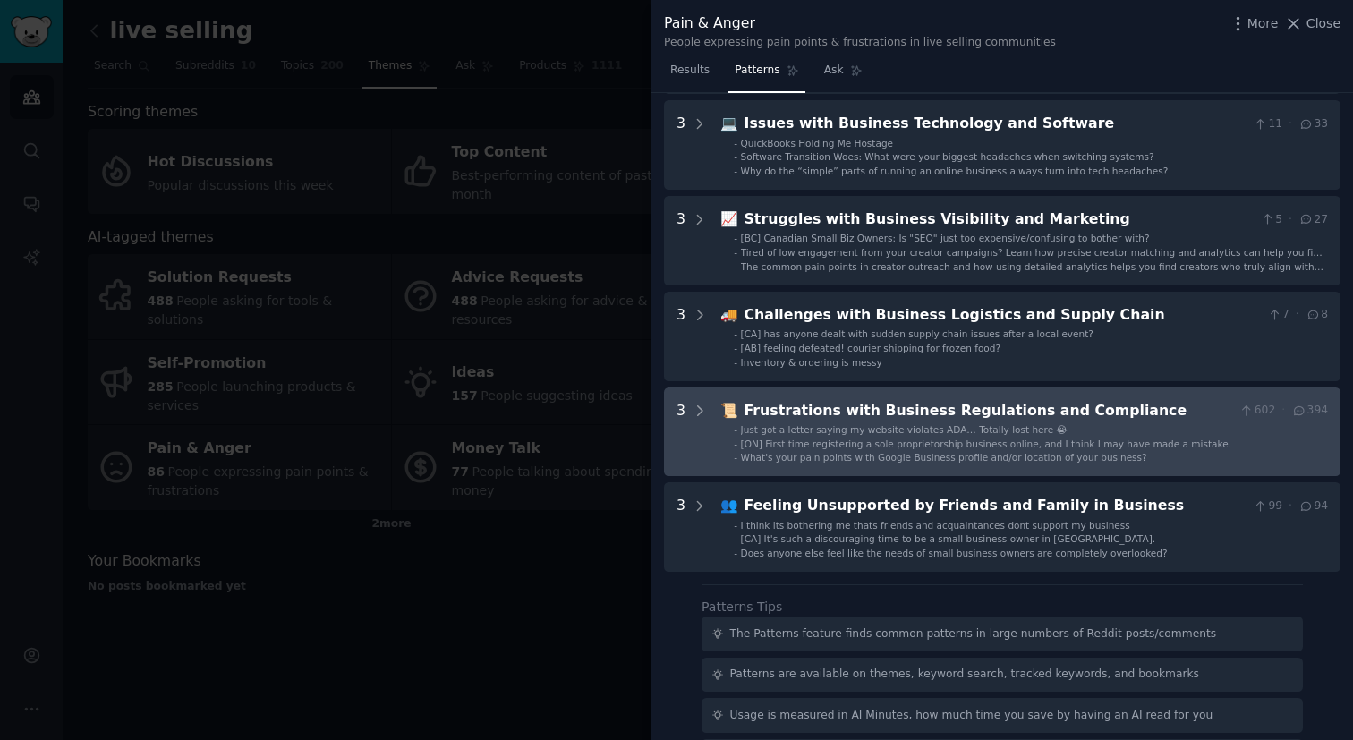
click at [1106, 418] on div "Frustrations with Business Regulations and Compliance" at bounding box center [989, 411] width 489 height 22
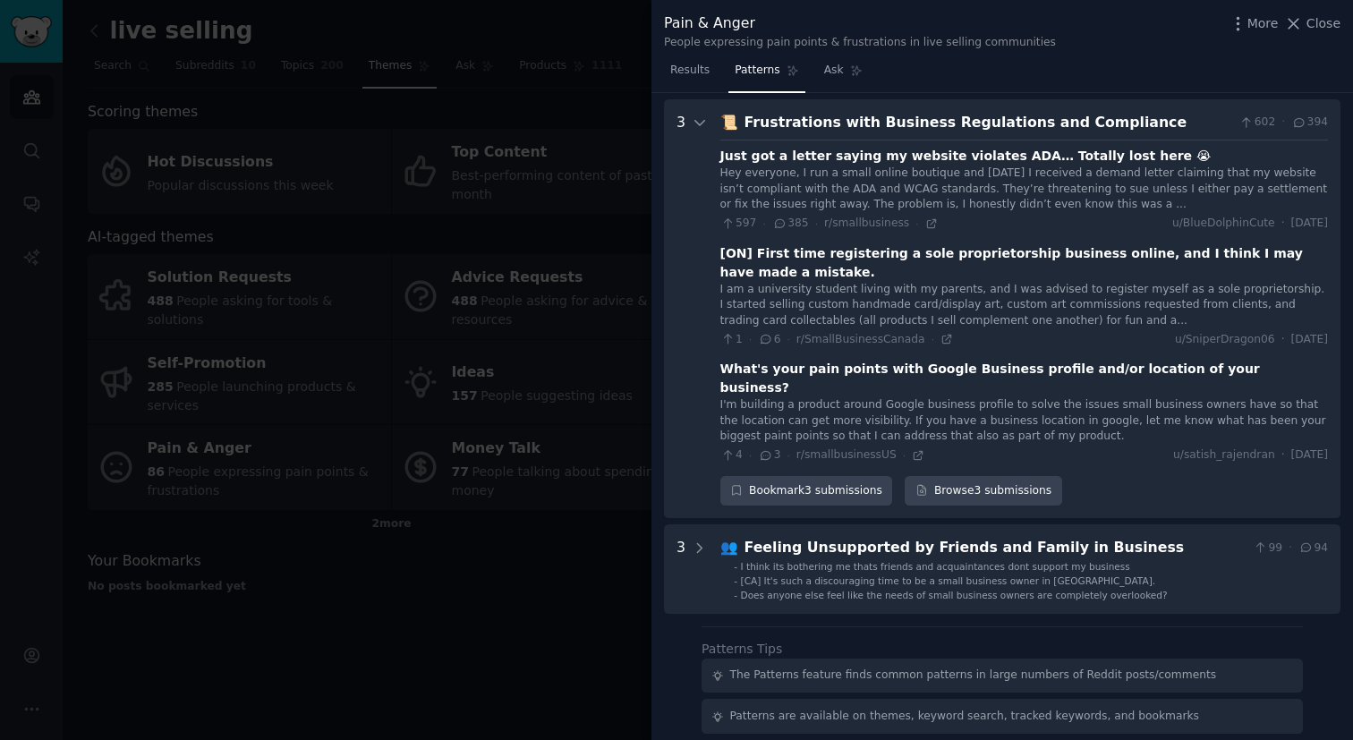
scroll to position [846, 0]
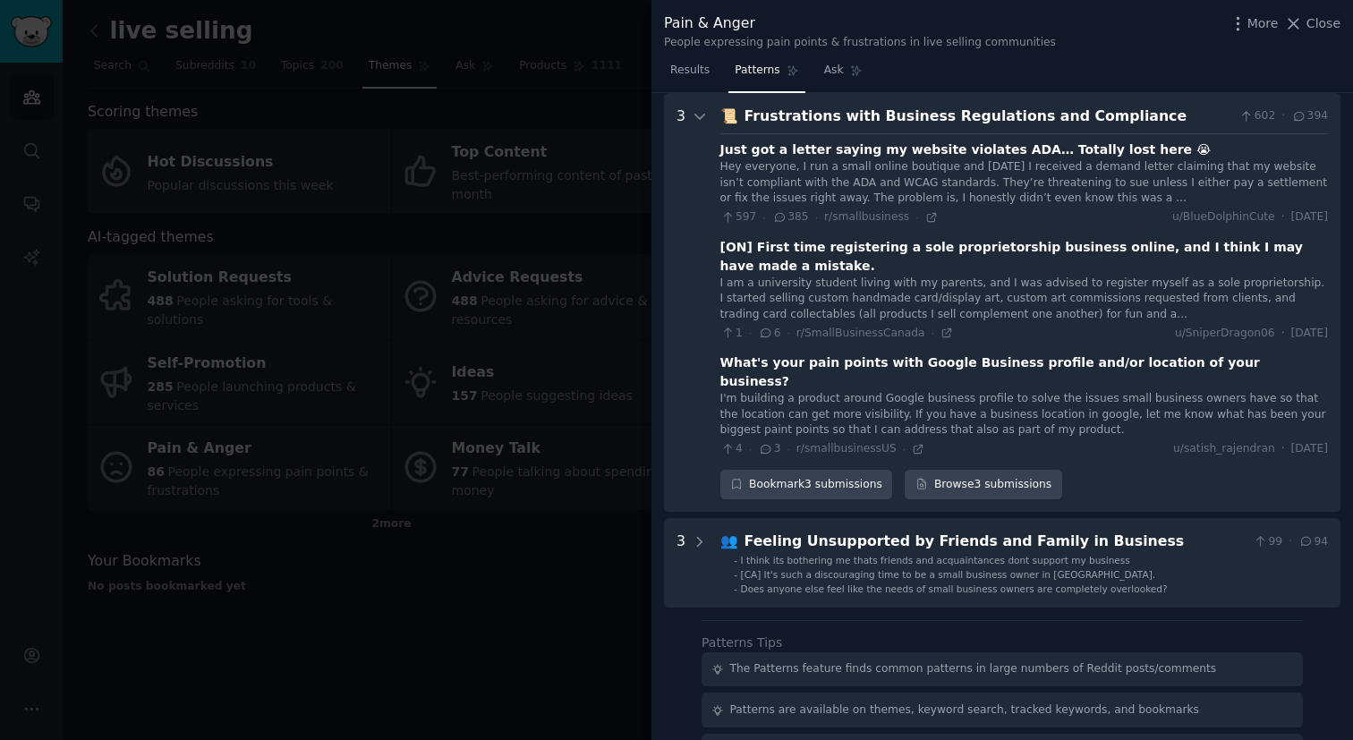
click at [1052, 177] on div "Hey everyone, I run a small online boutique and [DATE] I received a demand lett…" at bounding box center [1025, 182] width 608 height 47
click at [926, 218] on icon at bounding box center [932, 217] width 13 height 13
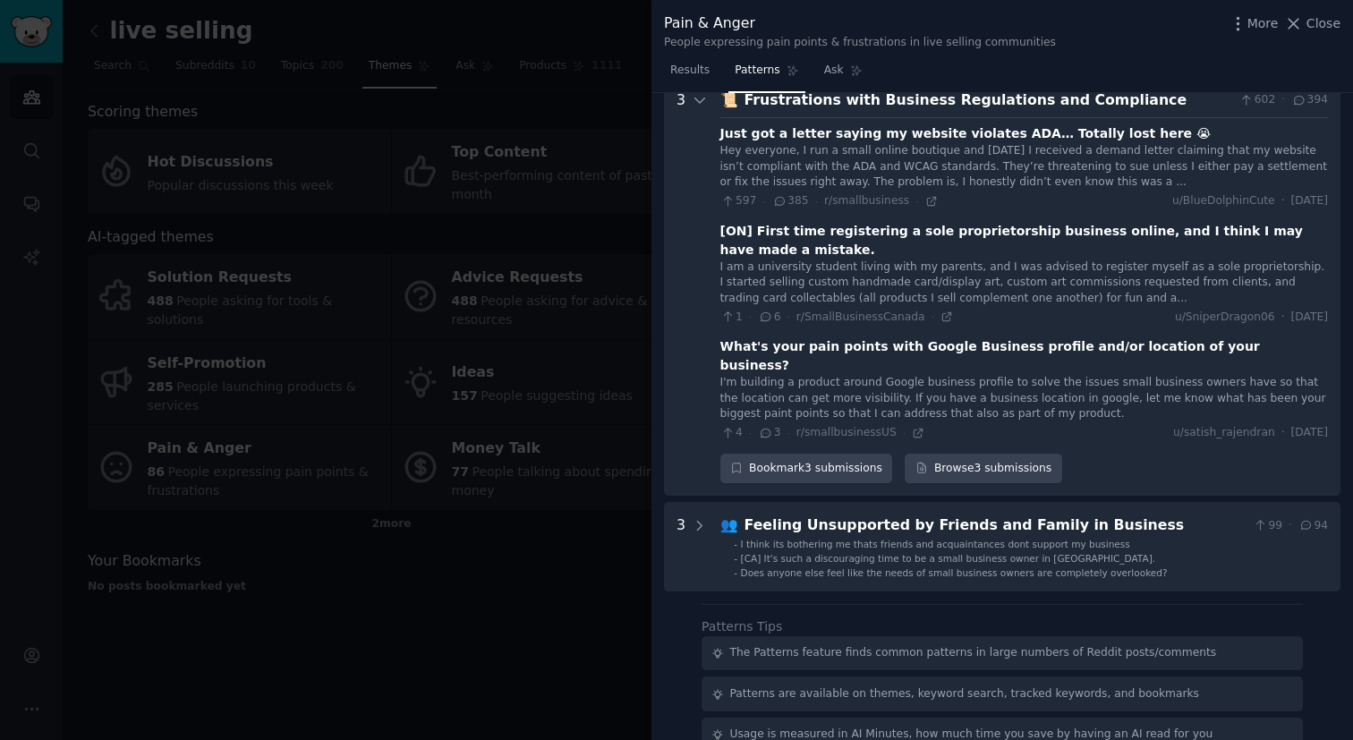
scroll to position [870, 0]
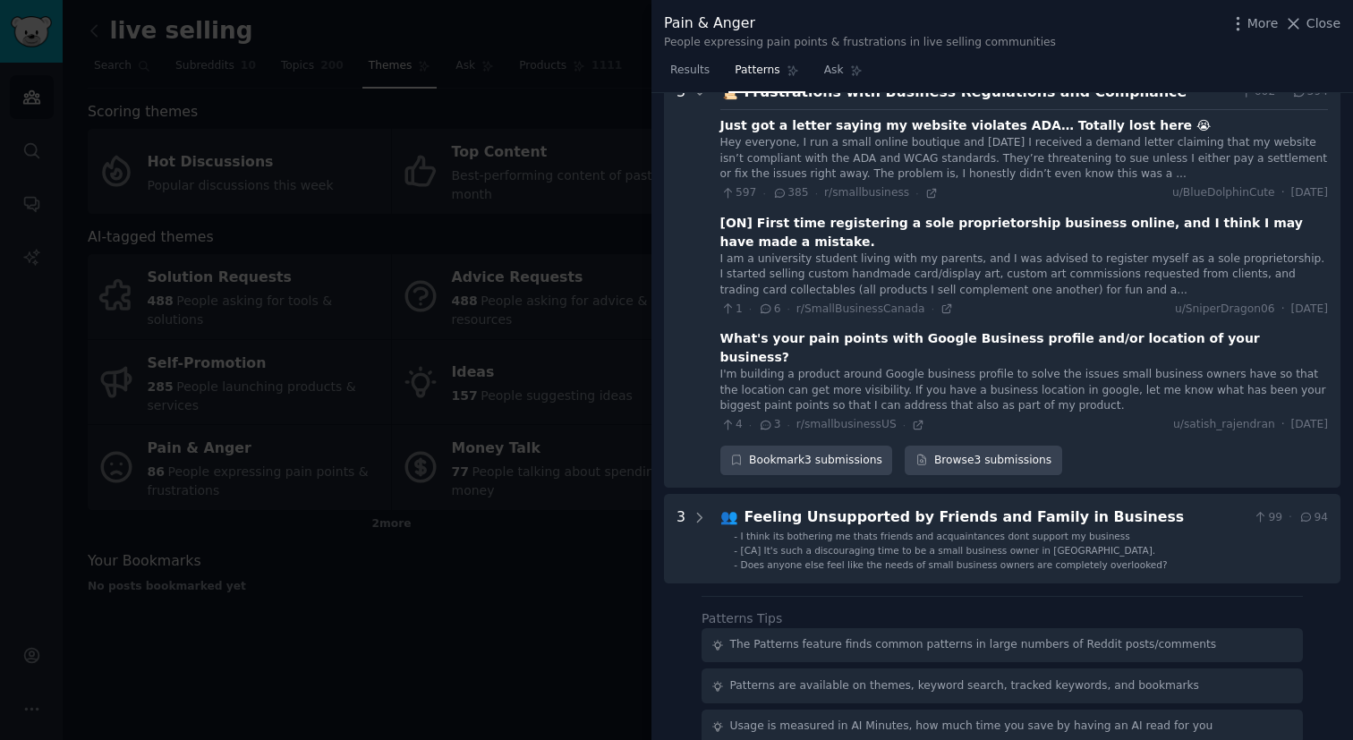
click at [969, 249] on div "[ON] First time registering a sole proprietorship business online, and I think …" at bounding box center [1025, 233] width 608 height 38
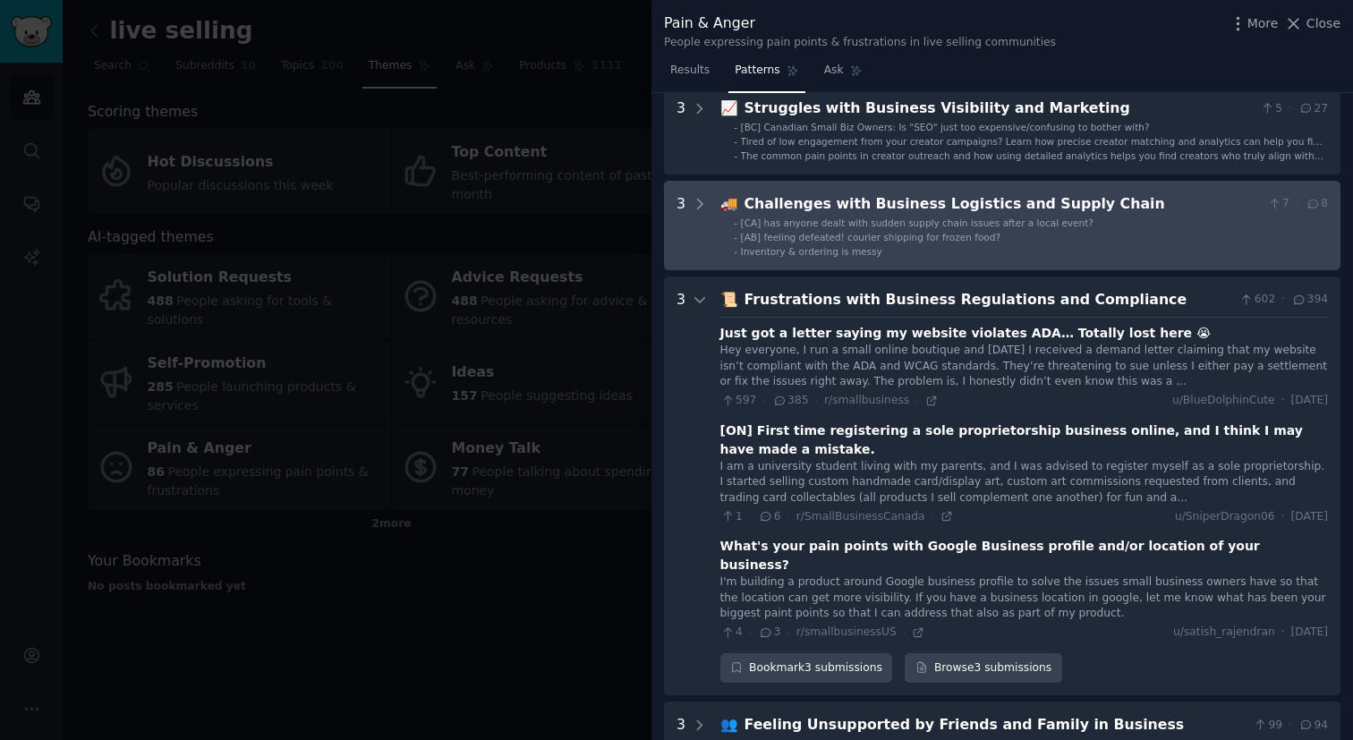
click at [969, 245] on li "- Inventory & ordering is messy" at bounding box center [1031, 251] width 594 height 13
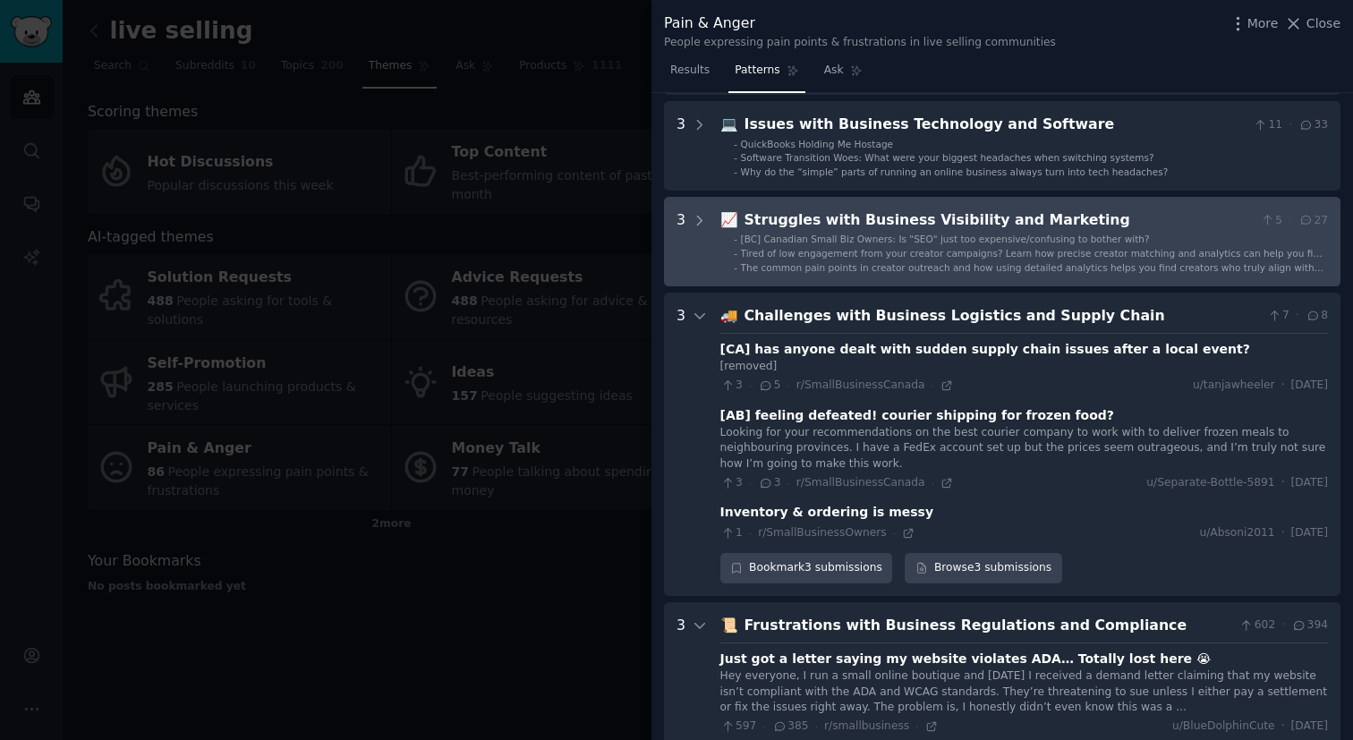
click at [969, 253] on span "Tired of low engagement from your creator campaigns? Learn how precise creator …" at bounding box center [1033, 259] width 585 height 23
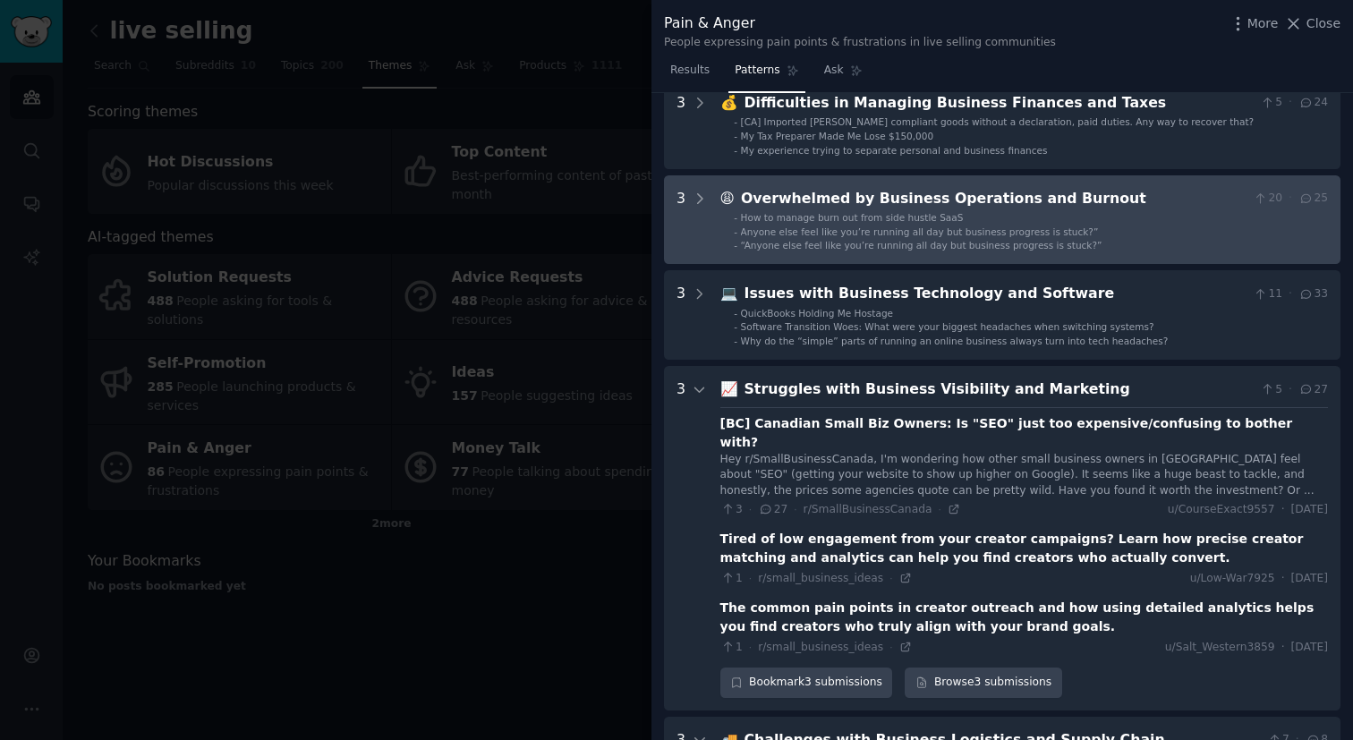
click at [966, 242] on span "“Anyone else feel like you’re running all day but business progress is stuck?”" at bounding box center [922, 245] width 362 height 11
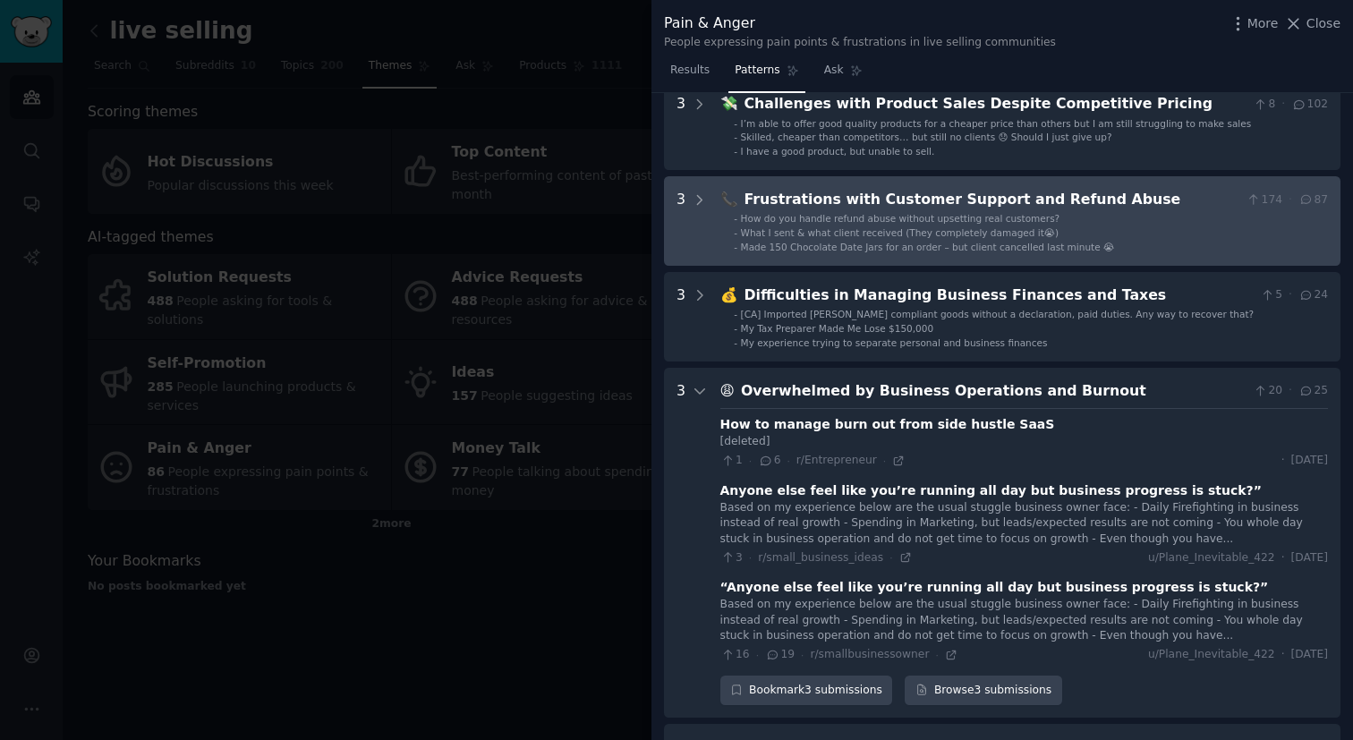
click at [966, 239] on ul "- How do you handle refund abuse without upsetting real customers? - What I sen…" at bounding box center [1024, 232] width 607 height 41
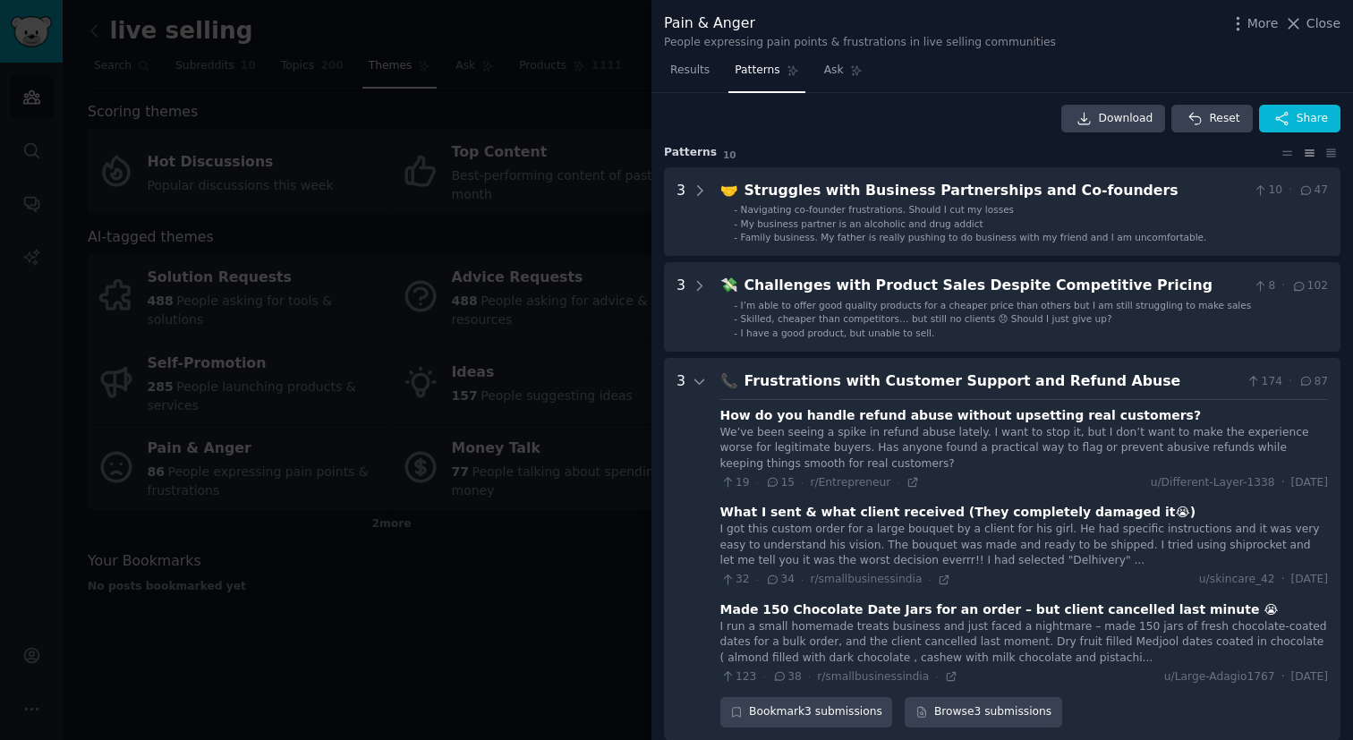
scroll to position [0, 0]
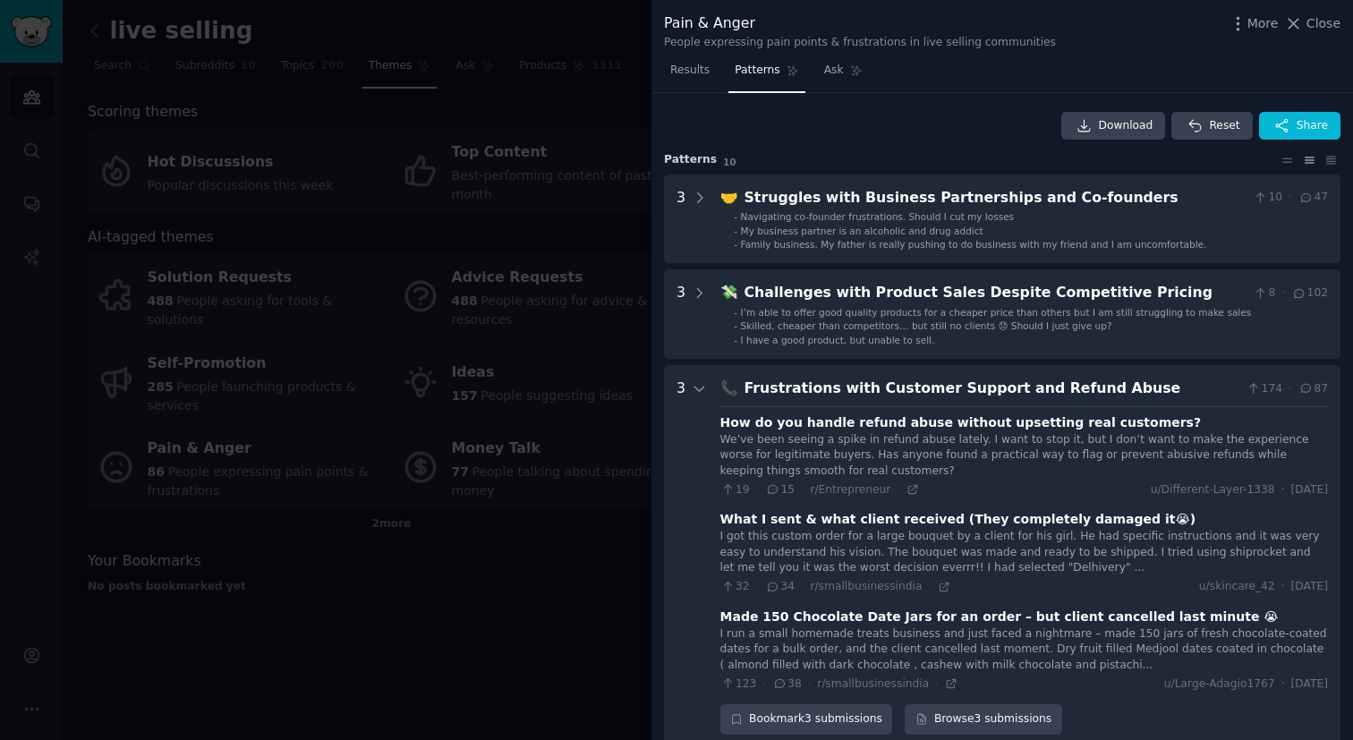
click at [966, 239] on span "Family business. My father is really pushing to do business with my friend and …" at bounding box center [974, 244] width 466 height 11
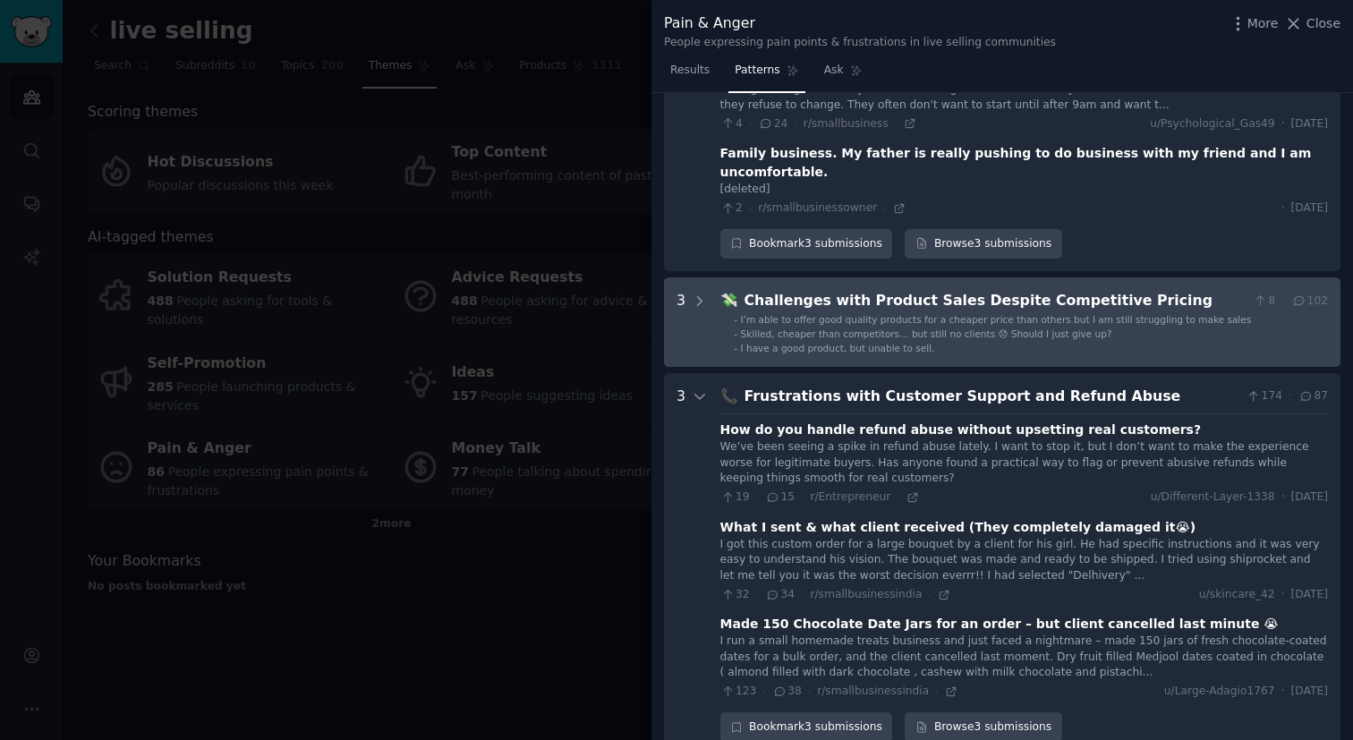
click at [963, 277] on Pricing "3 💸 Challenges with Product Sales Despite Competitive Pricing 8 · 102 - I’m abl…" at bounding box center [1002, 322] width 677 height 90
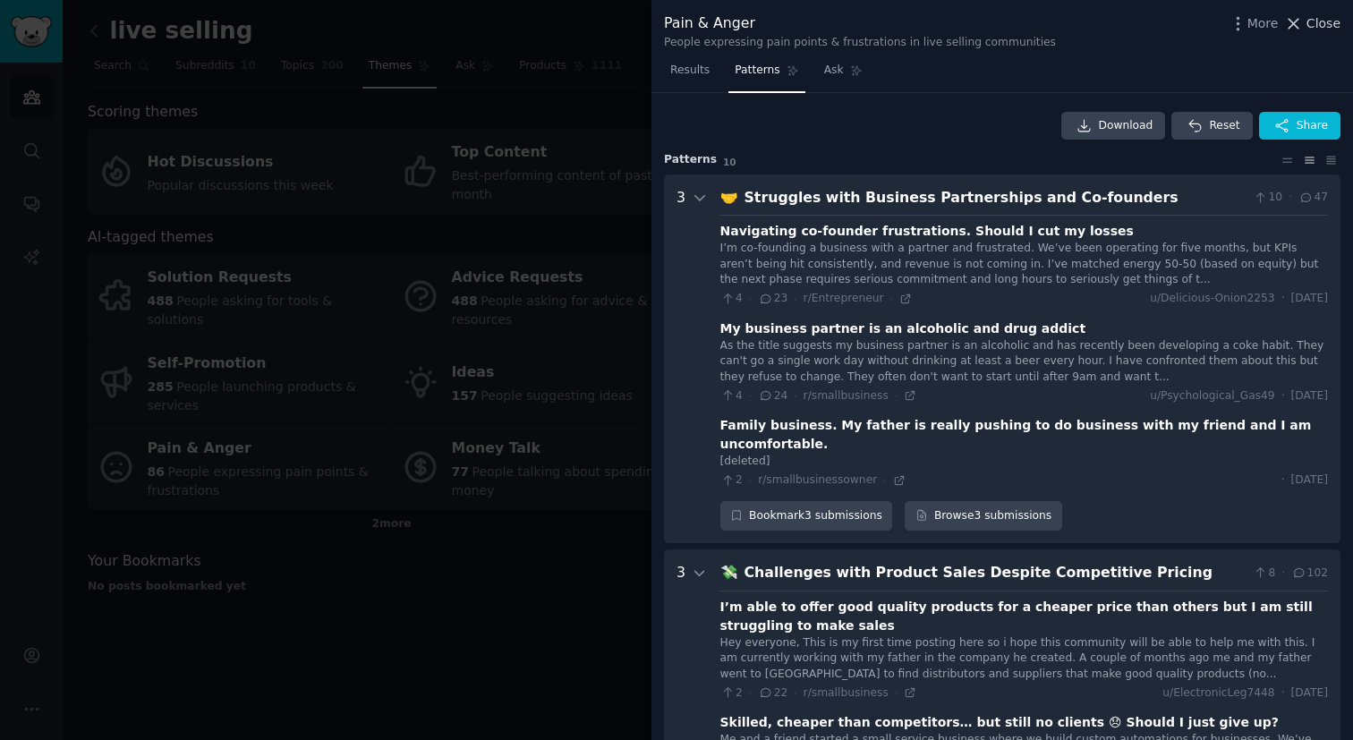
click at [1302, 28] on icon at bounding box center [1294, 23] width 19 height 19
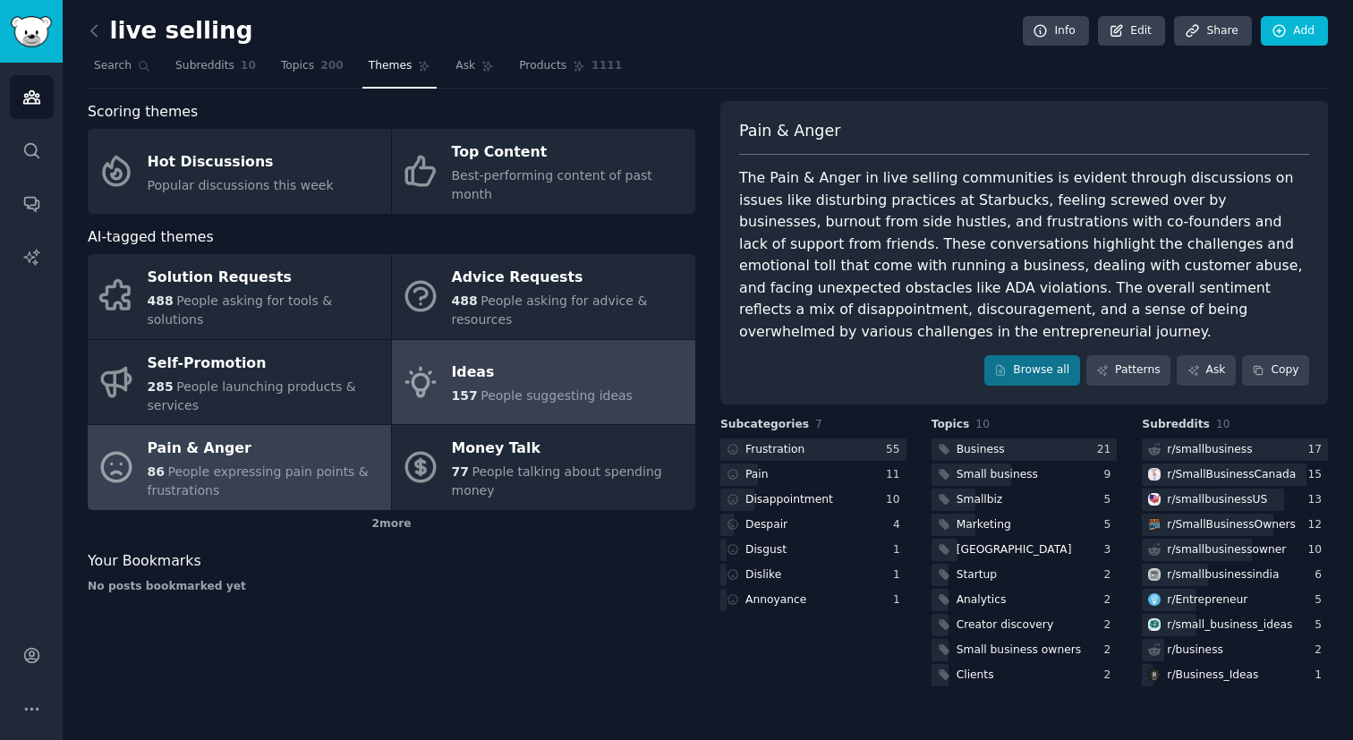
click at [542, 359] on div "Ideas" at bounding box center [542, 373] width 181 height 29
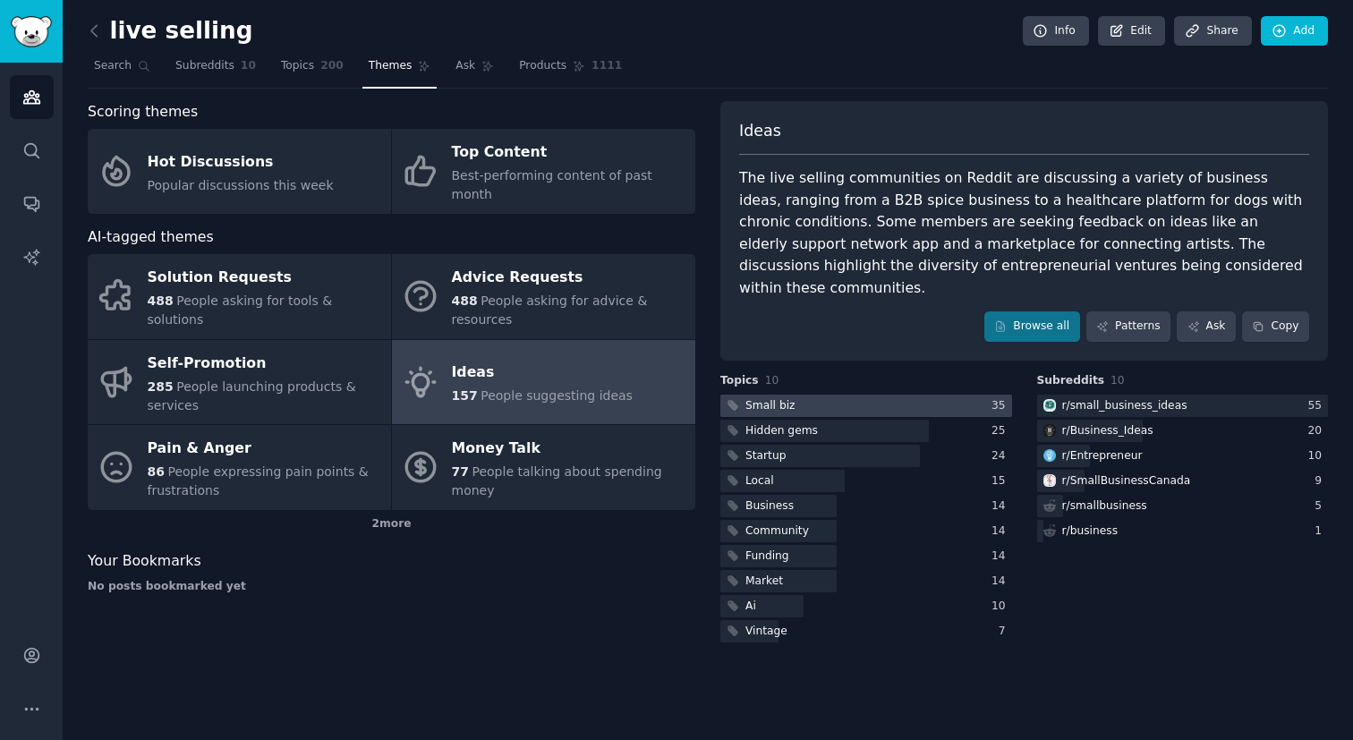
click at [889, 395] on div at bounding box center [867, 406] width 292 height 22
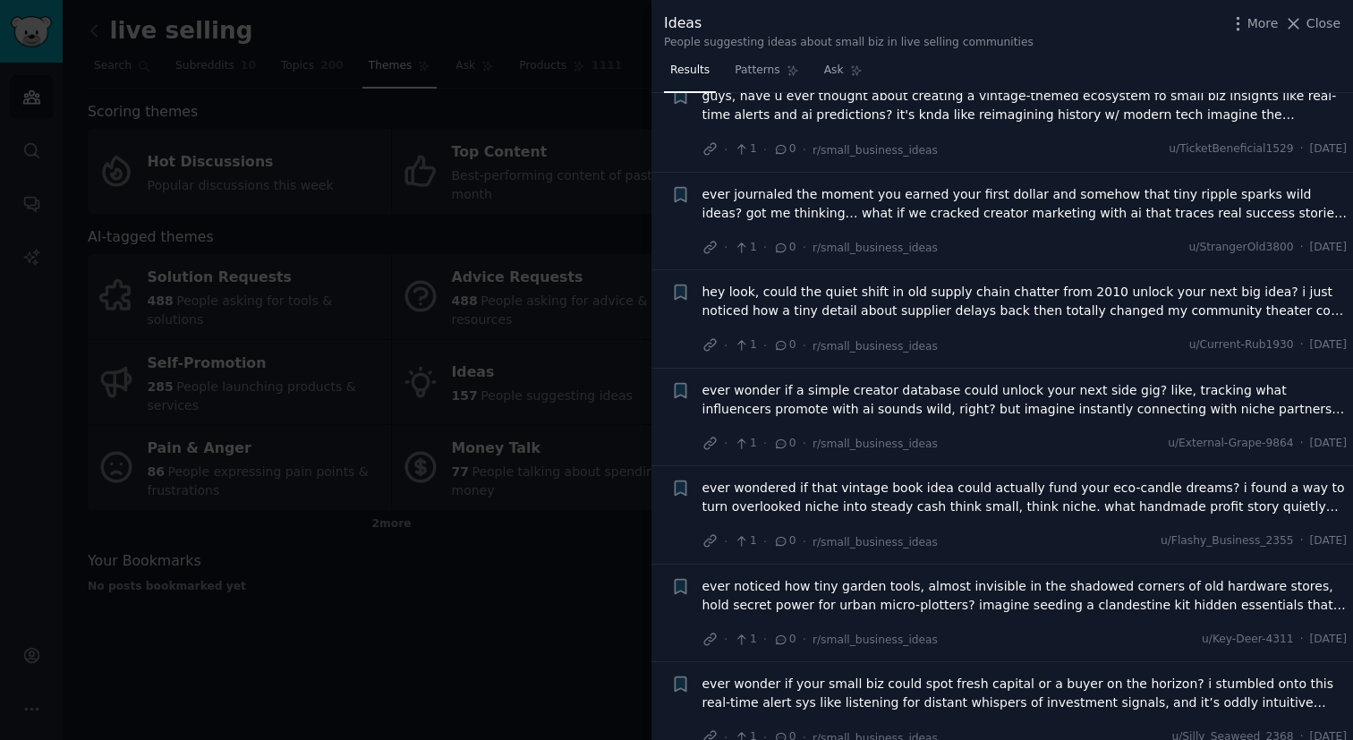
scroll to position [444, 0]
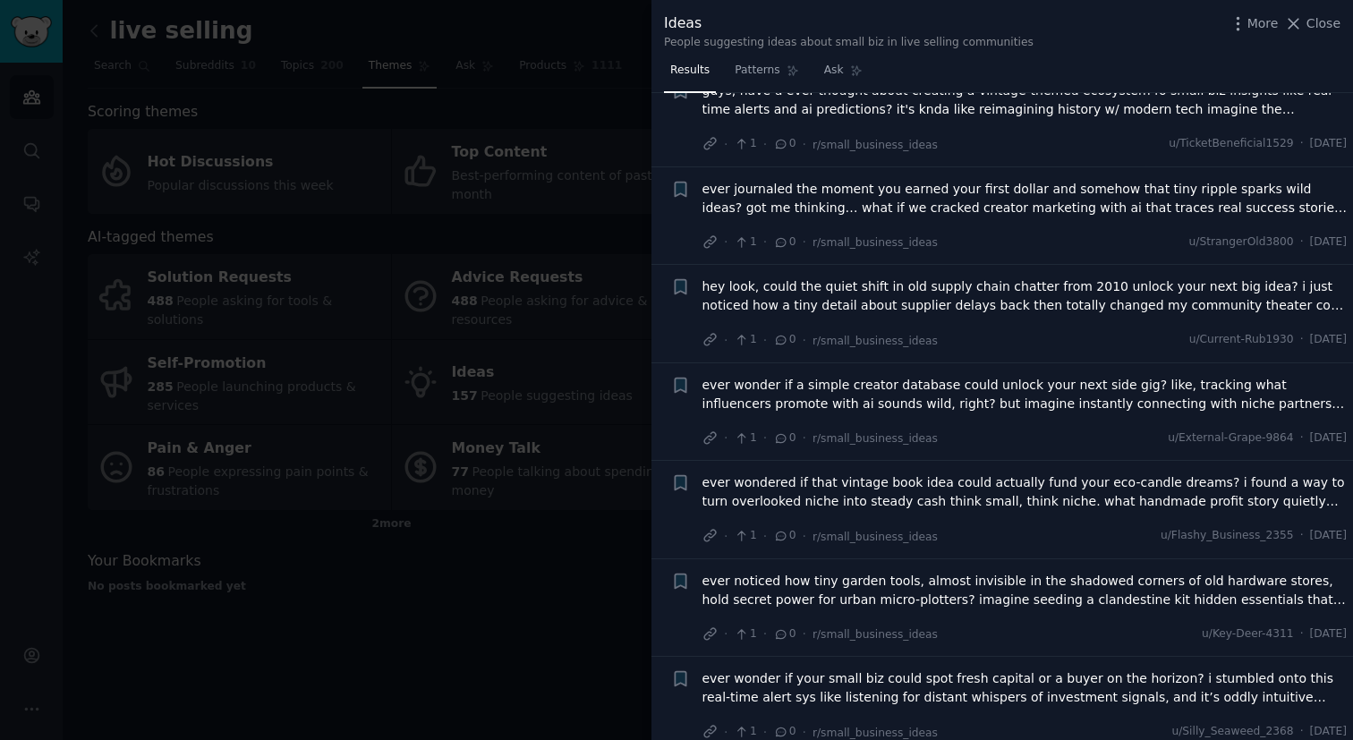
click at [602, 562] on div at bounding box center [676, 370] width 1353 height 740
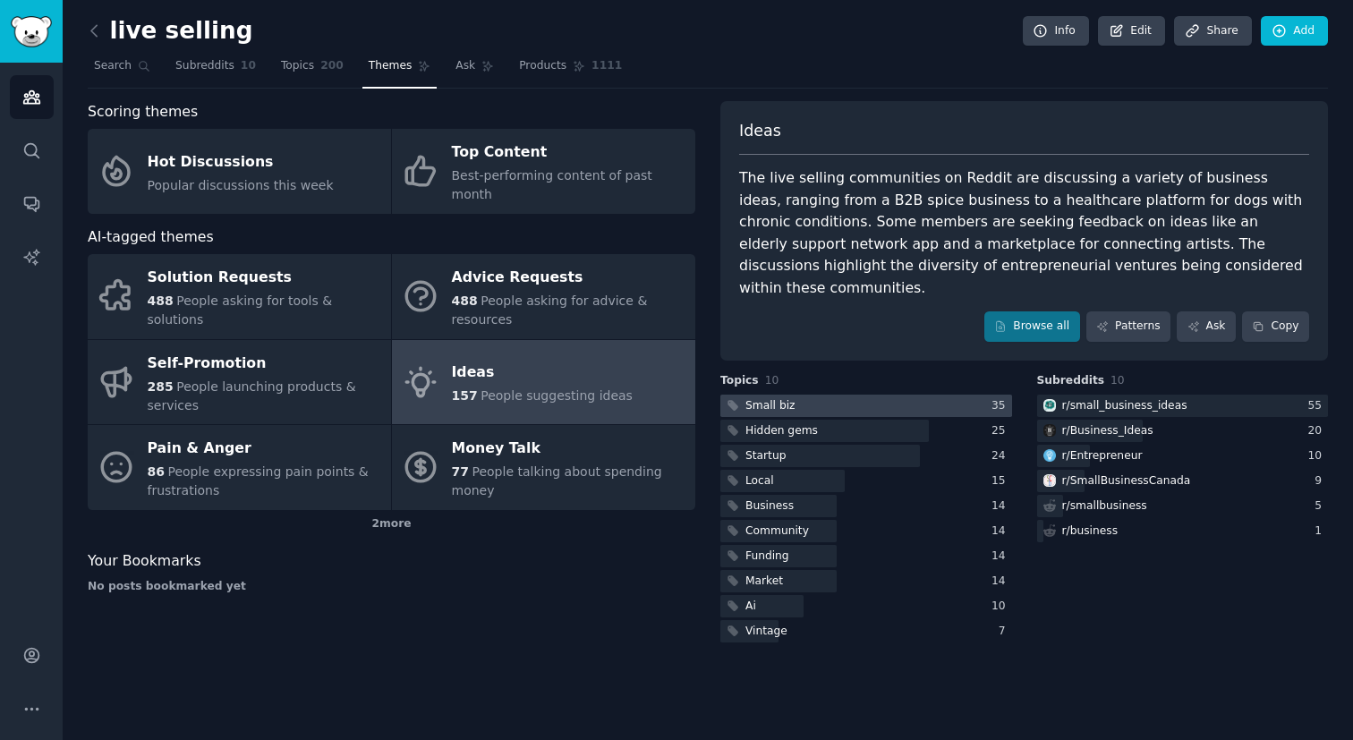
click at [785, 398] on div "Small biz" at bounding box center [771, 406] width 50 height 16
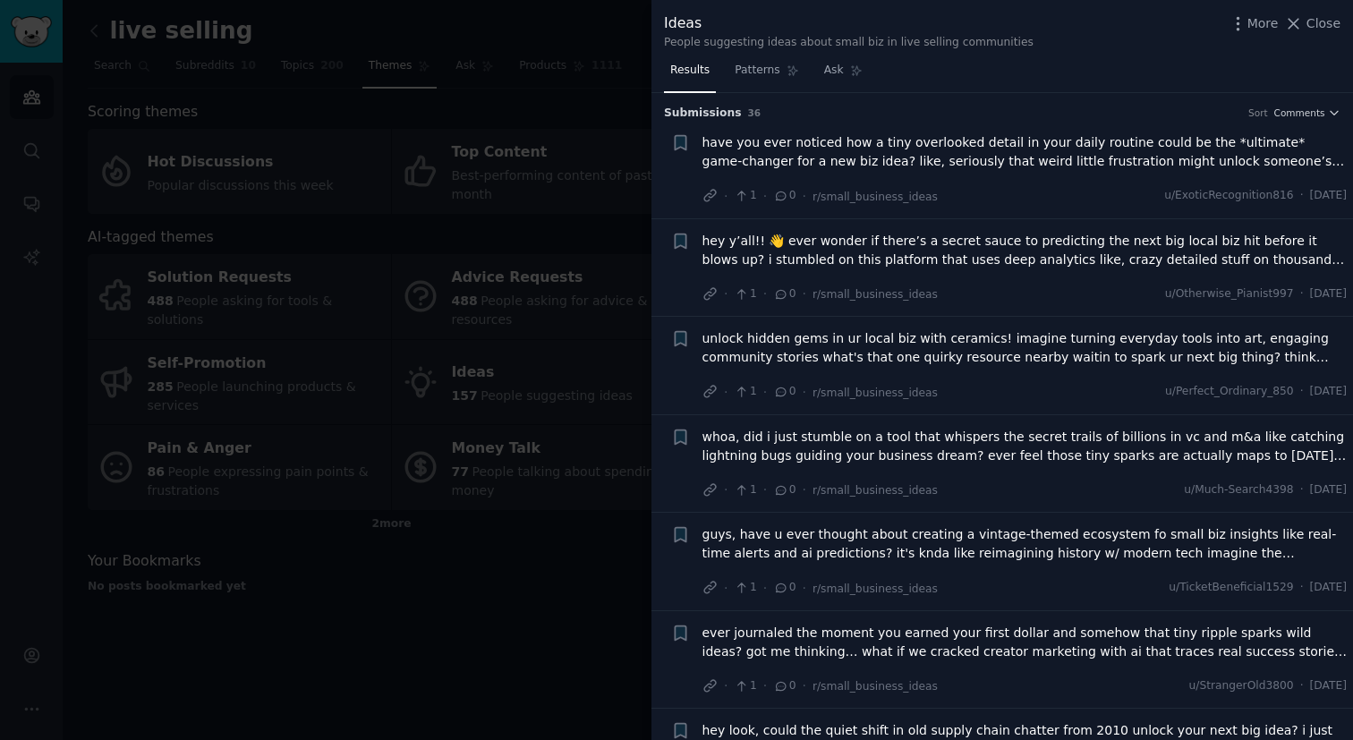
click at [551, 624] on div at bounding box center [676, 370] width 1353 height 740
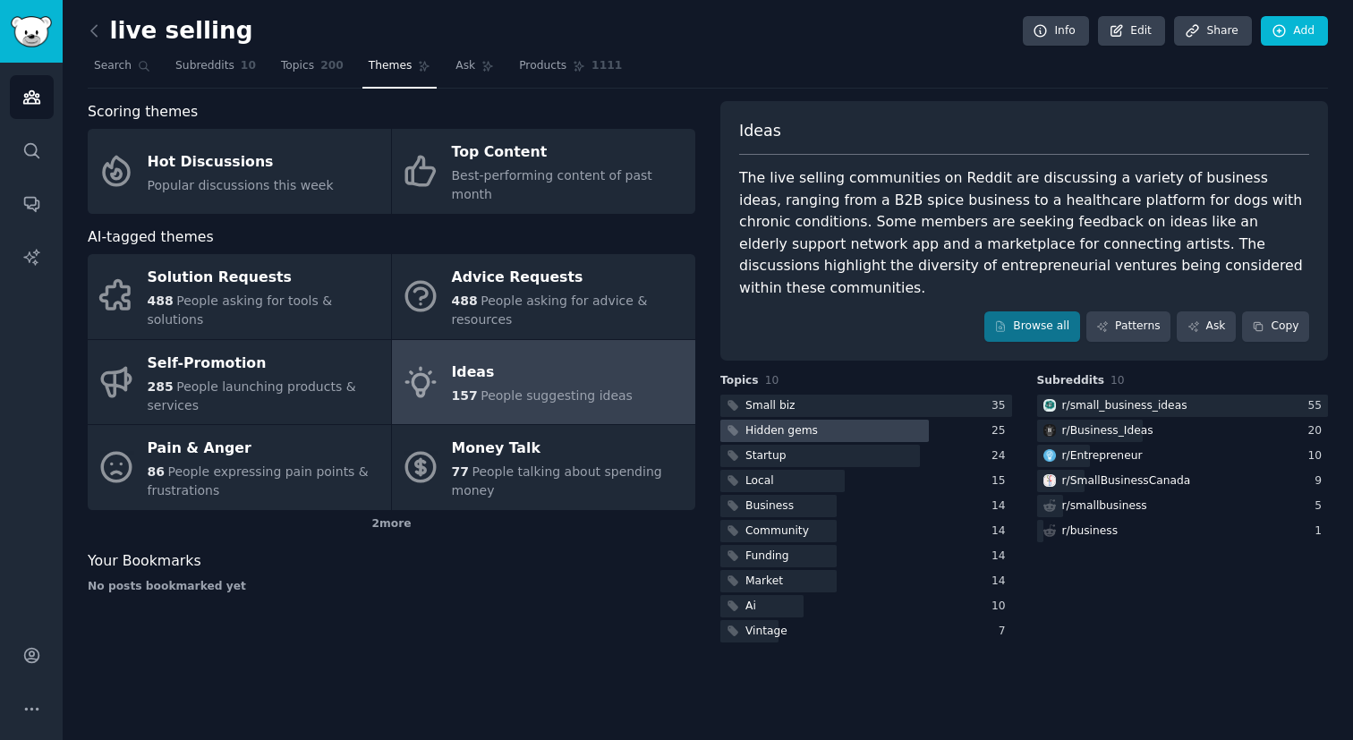
click at [766, 423] on div "Hidden gems" at bounding box center [782, 431] width 73 height 16
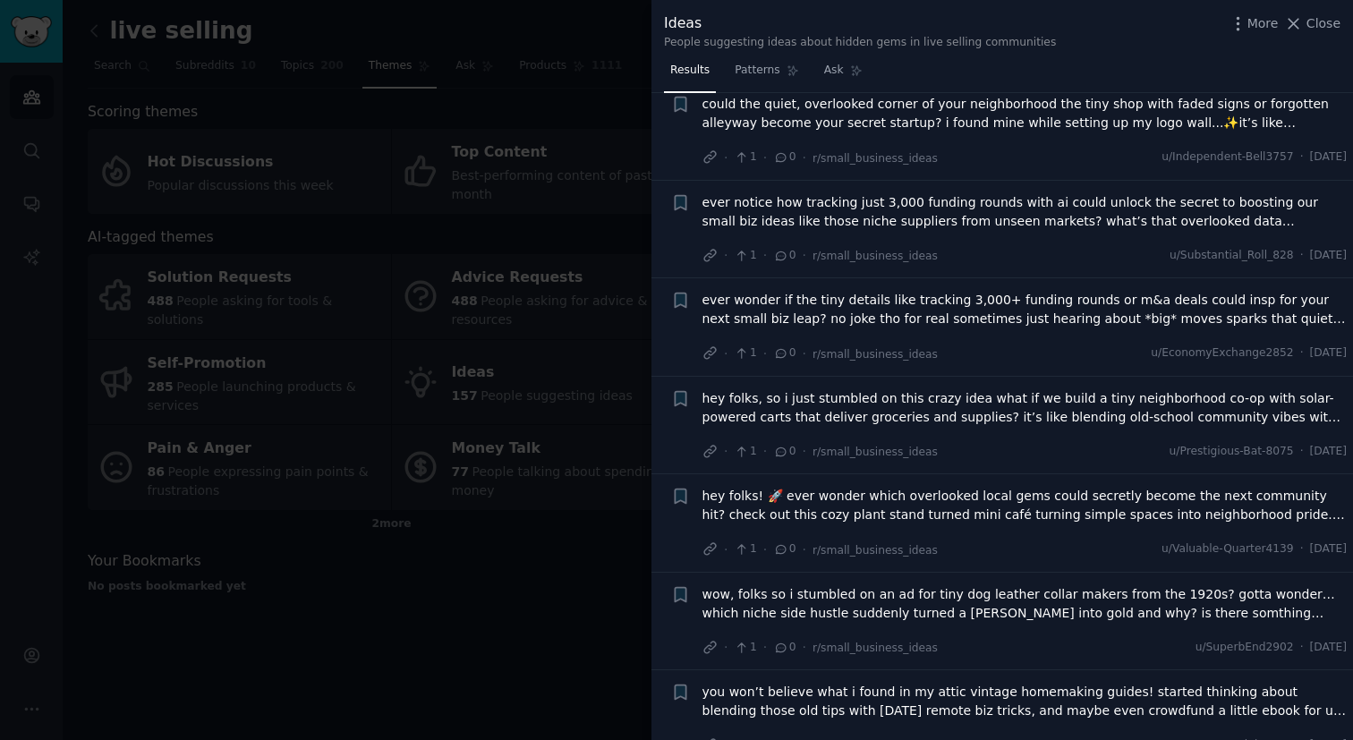
scroll to position [1812, 0]
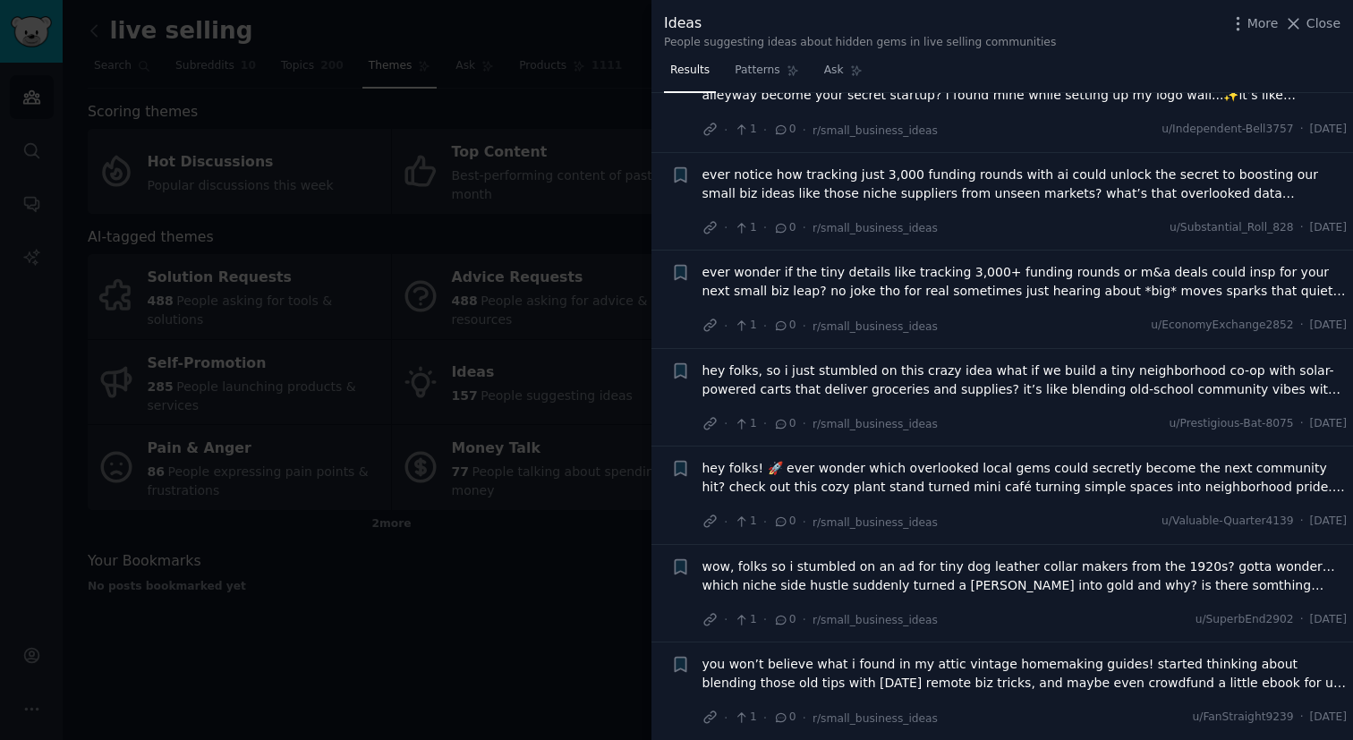
click at [306, 280] on div at bounding box center [676, 370] width 1353 height 740
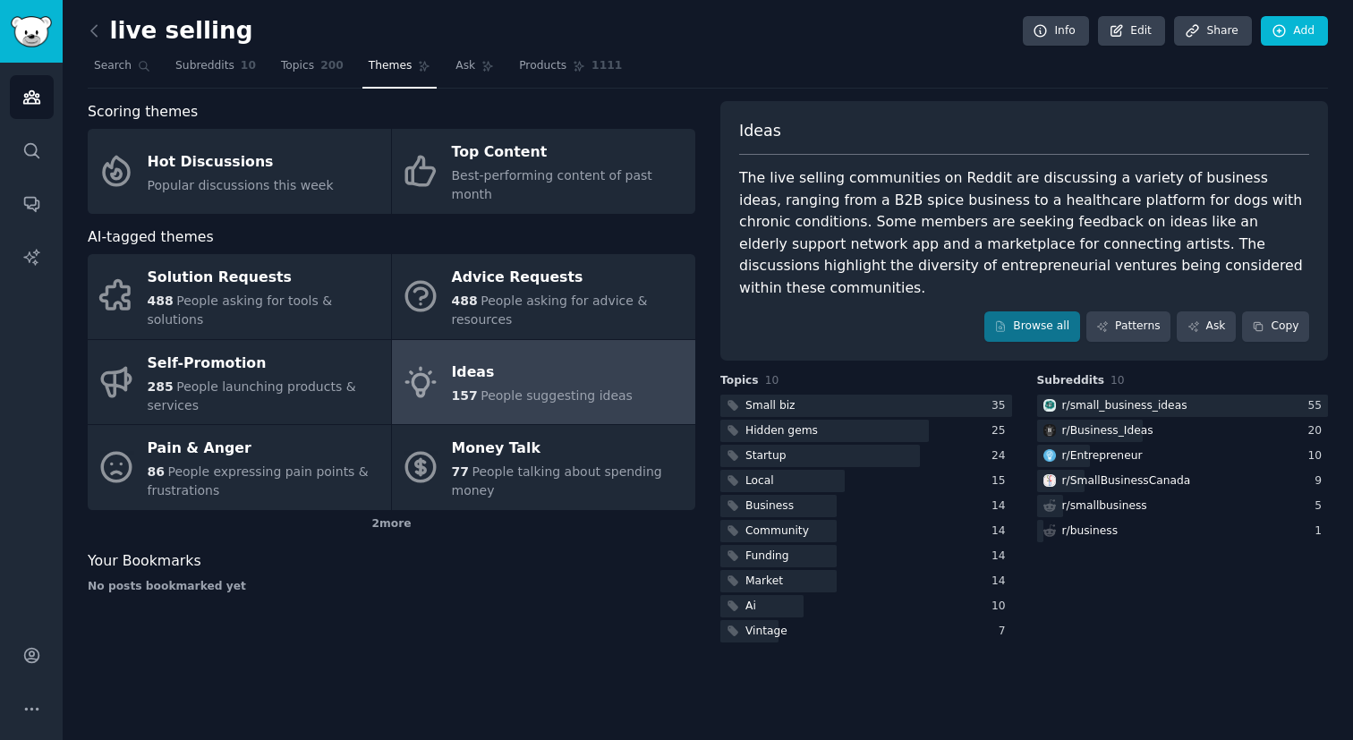
click at [306, 280] on div "Solution Requests" at bounding box center [265, 278] width 235 height 29
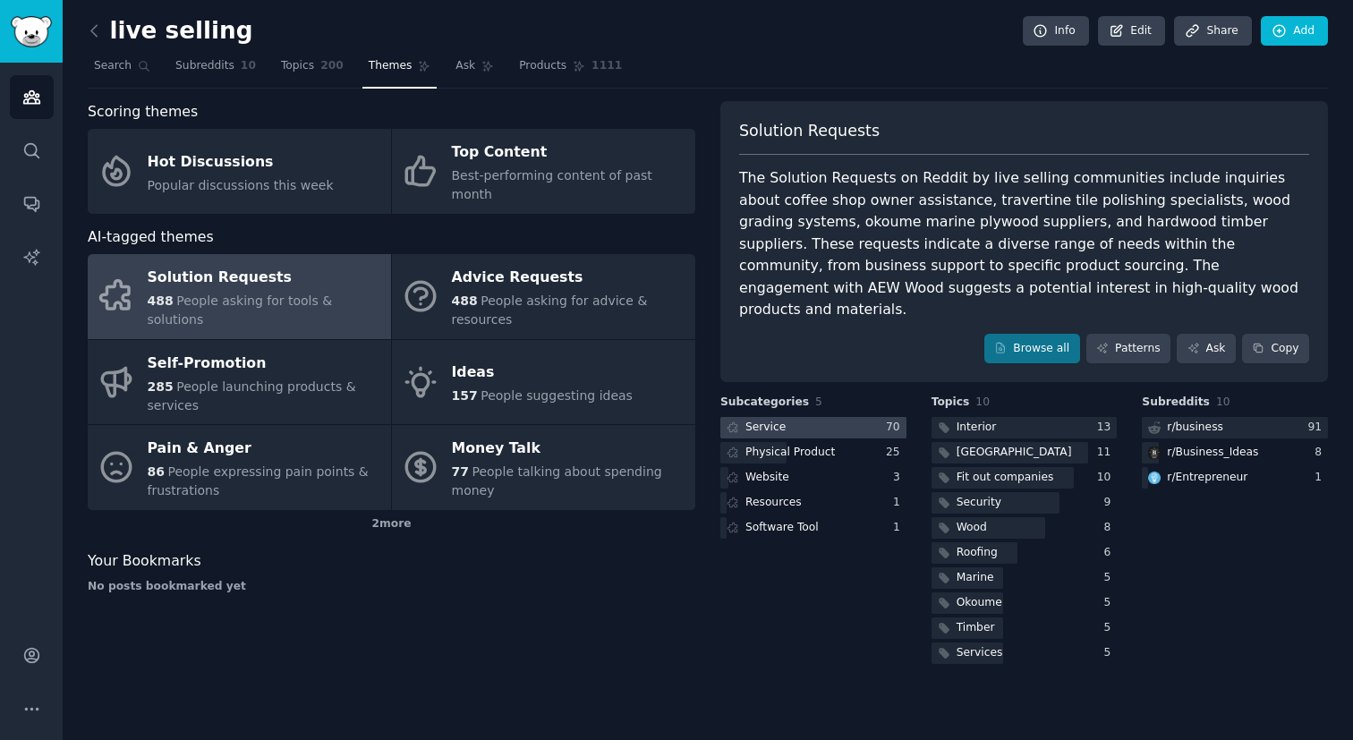
click at [783, 420] on div "Service" at bounding box center [766, 428] width 40 height 16
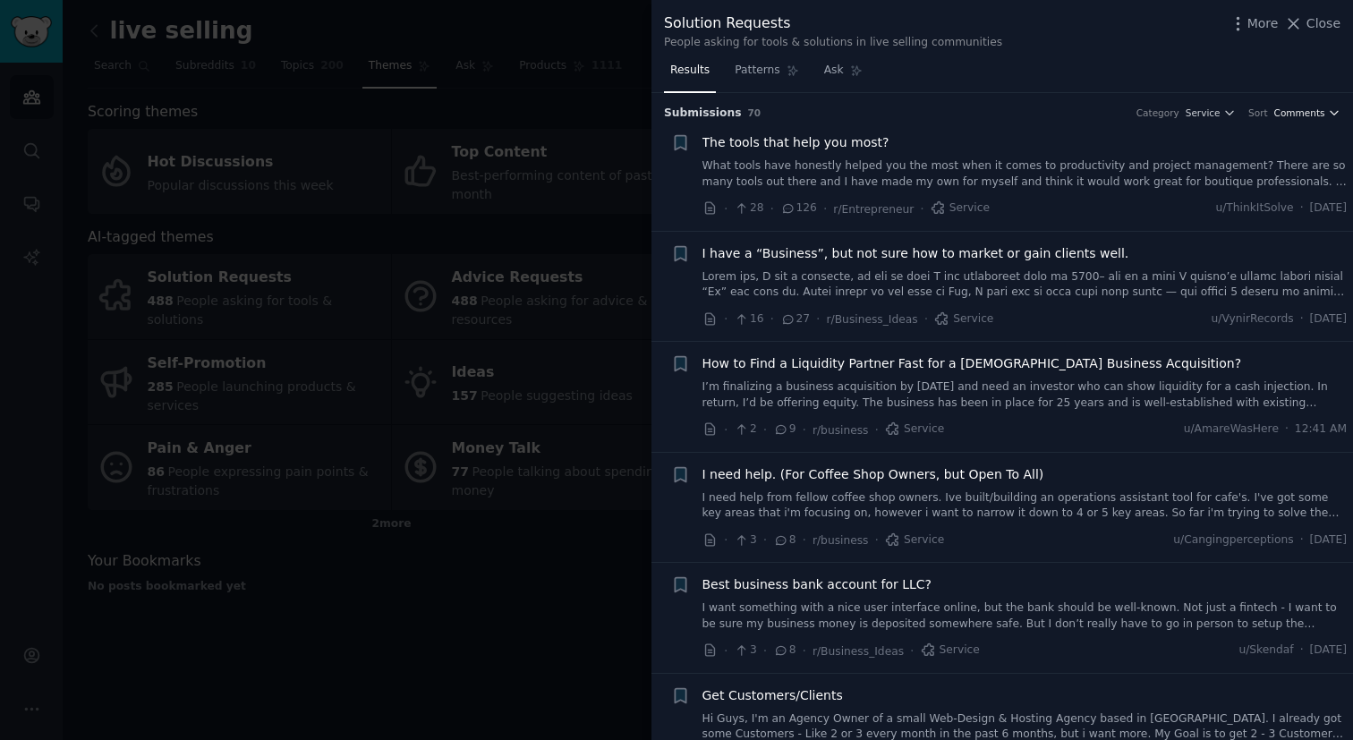
click at [1319, 115] on span "Comments" at bounding box center [1300, 113] width 51 height 13
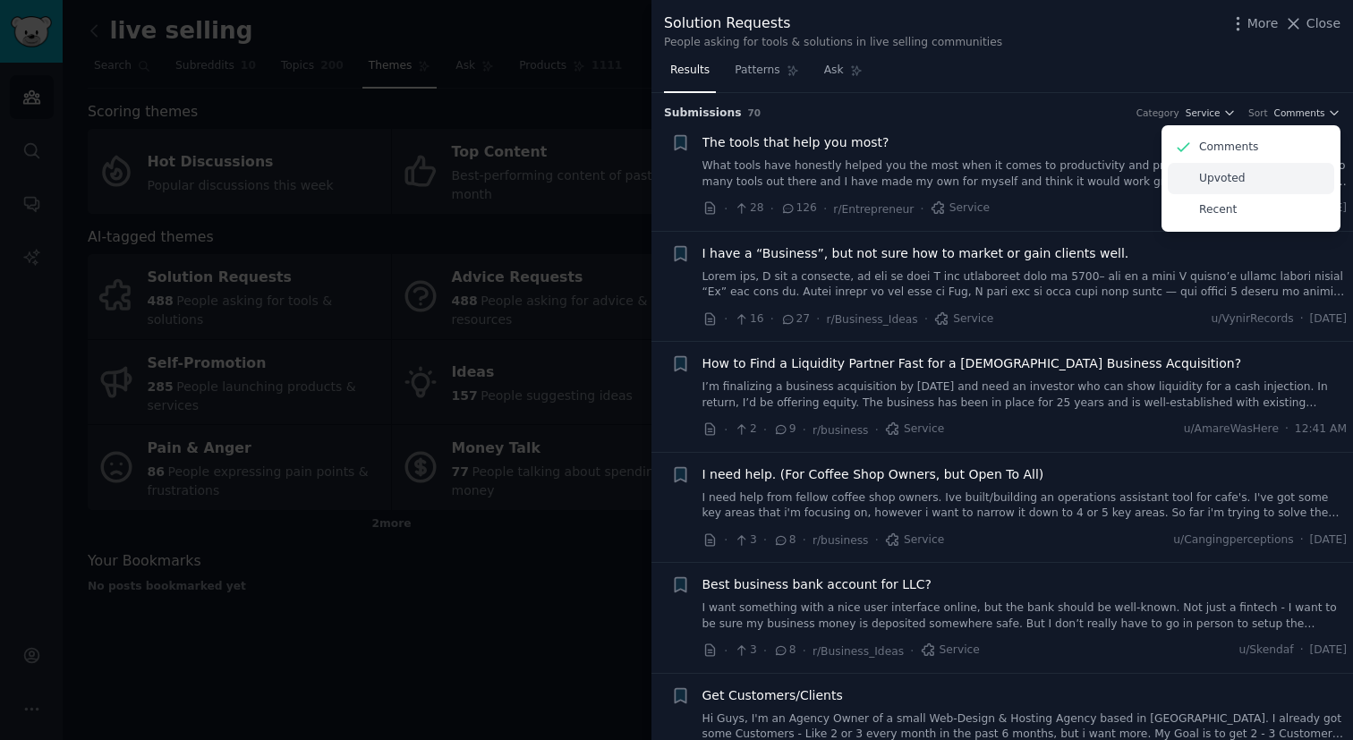
click at [1268, 180] on div "Upvoted" at bounding box center [1251, 178] width 166 height 31
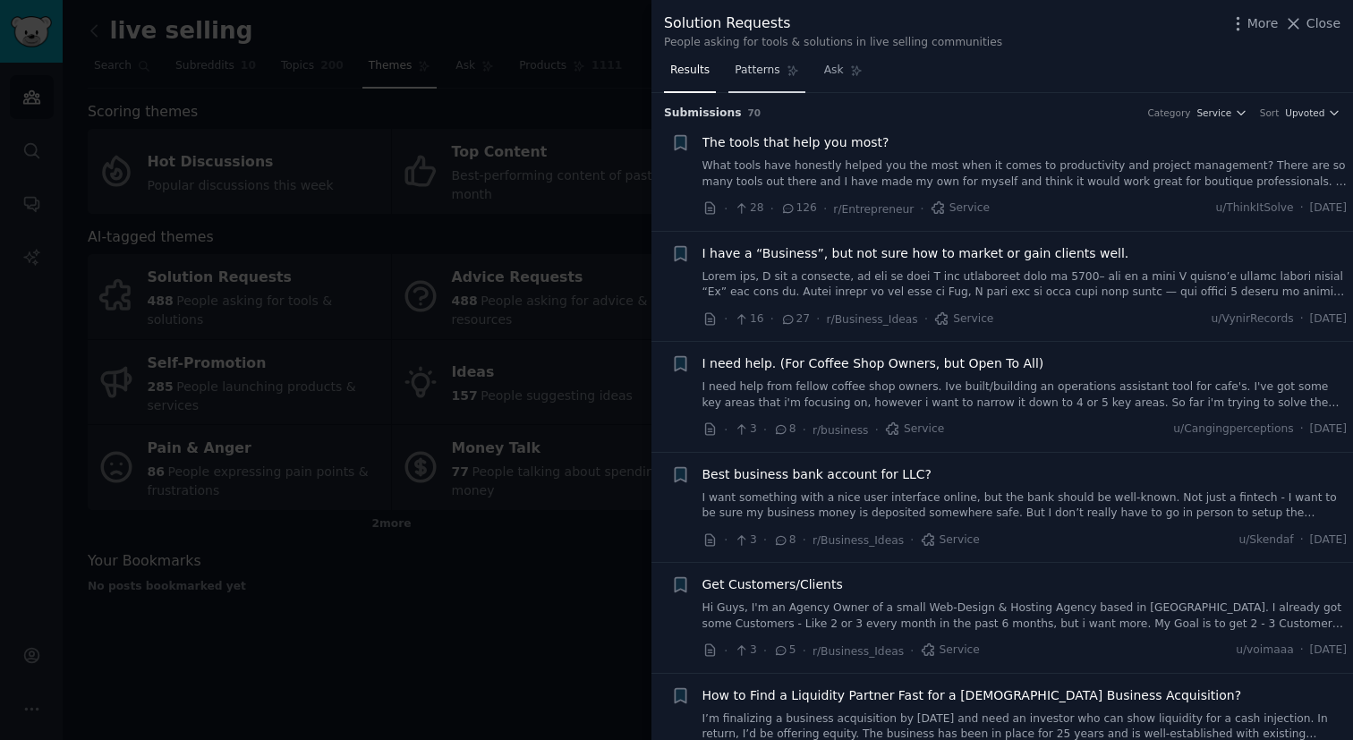
click at [756, 73] on span "Patterns" at bounding box center [757, 71] width 45 height 16
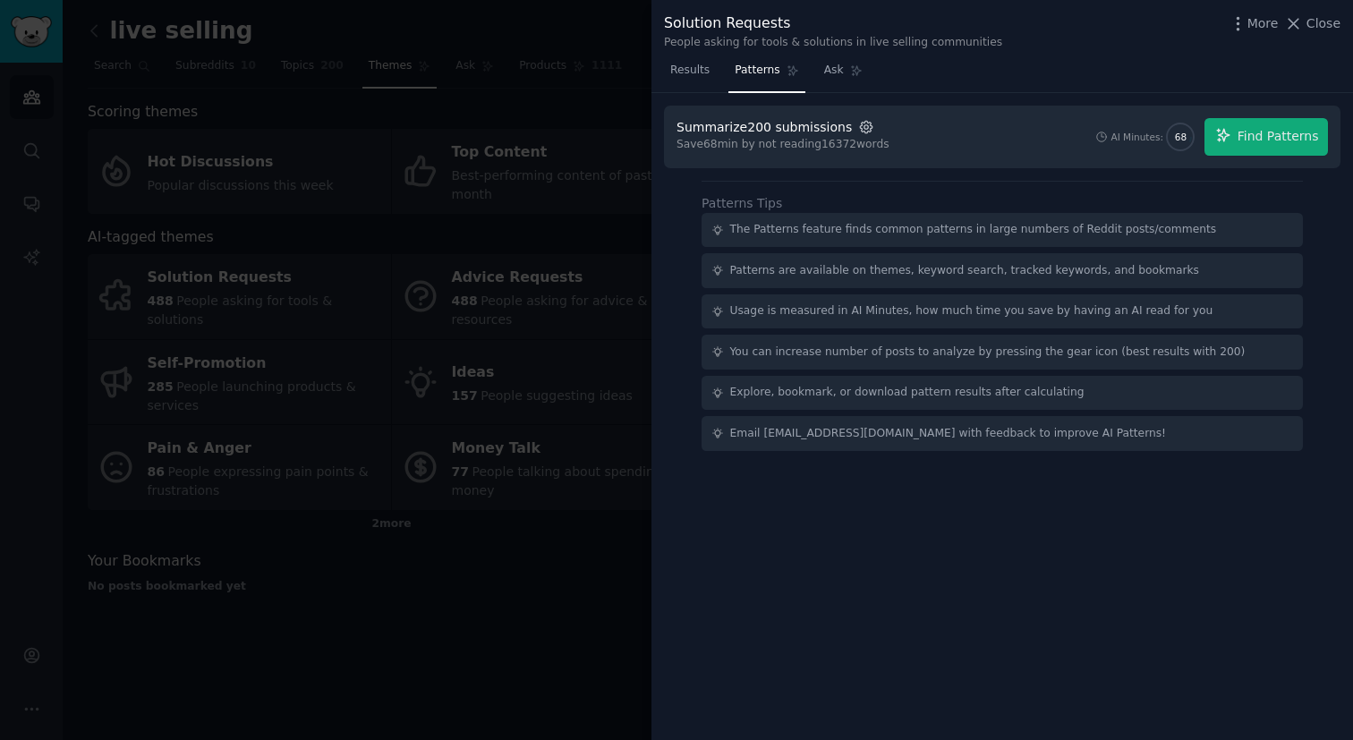
click at [860, 131] on icon "button" at bounding box center [866, 127] width 12 height 12
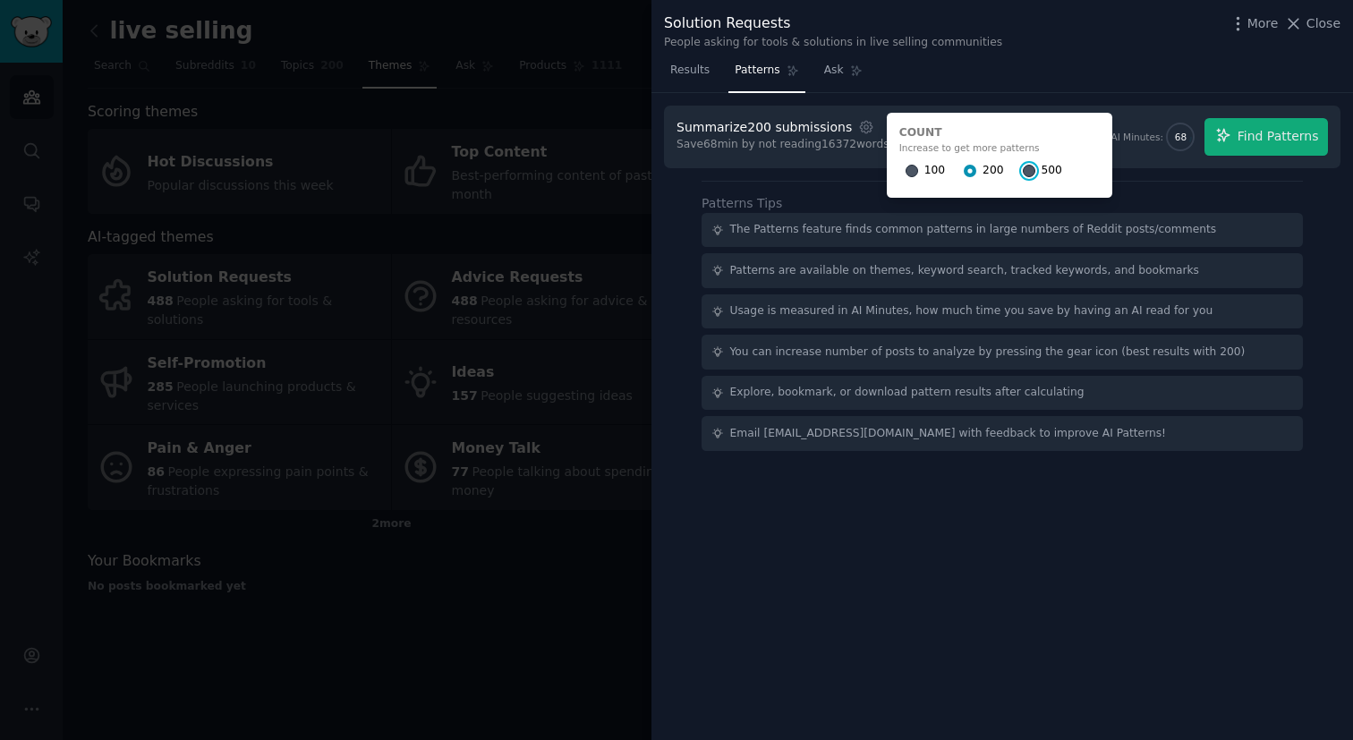
click at [1023, 167] on input "500" at bounding box center [1029, 171] width 13 height 13
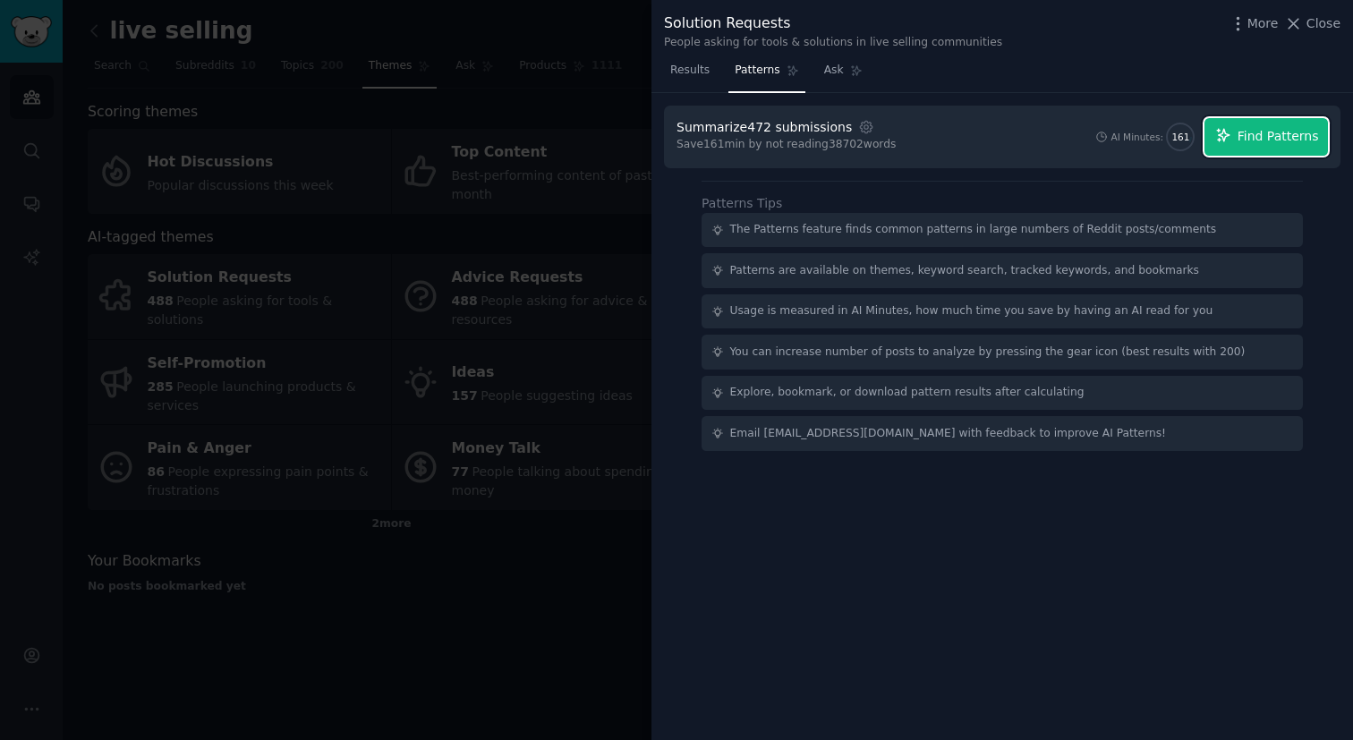
click at [1266, 134] on span "Find Patterns" at bounding box center [1278, 136] width 81 height 19
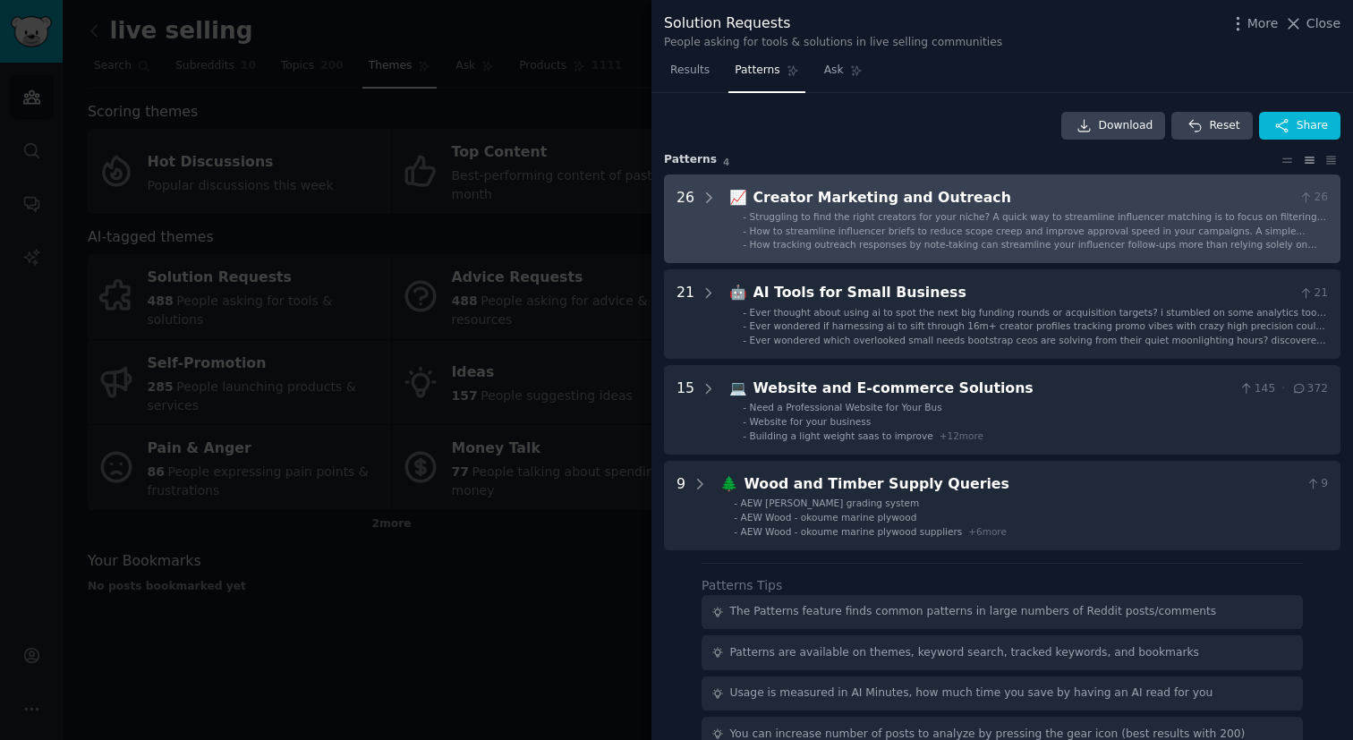
click at [931, 230] on span "How to streamline influencer briefs to reduce scope creep and improve approval …" at bounding box center [1028, 237] width 556 height 23
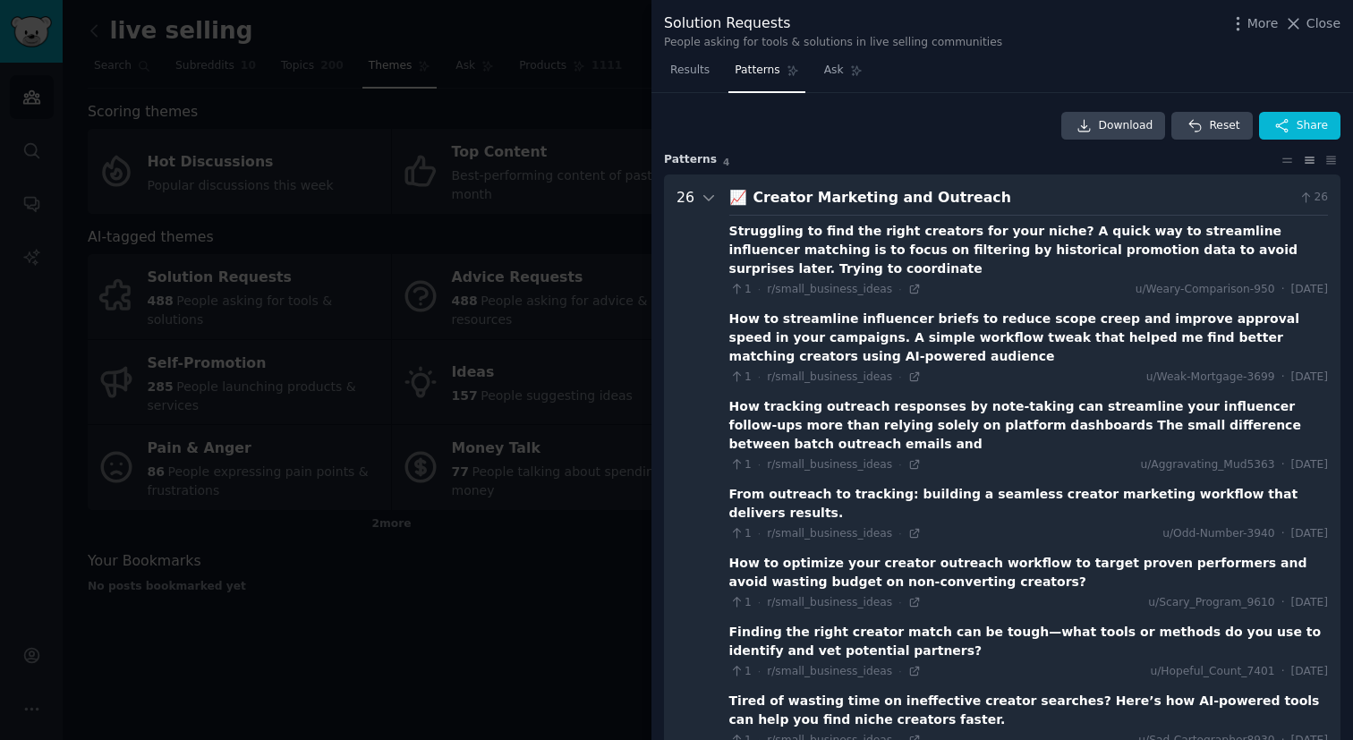
click at [975, 194] on div "Creator Marketing and Outreach" at bounding box center [1023, 198] width 539 height 22
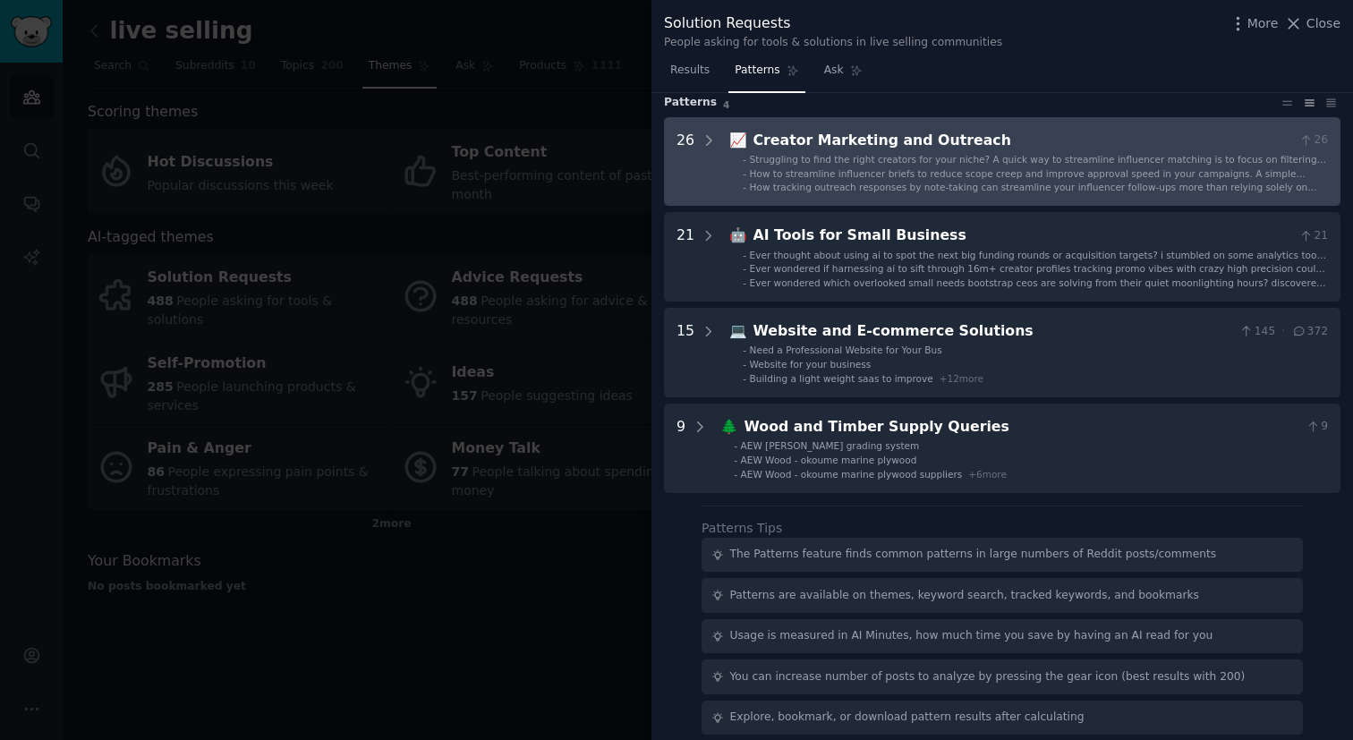
scroll to position [46, 0]
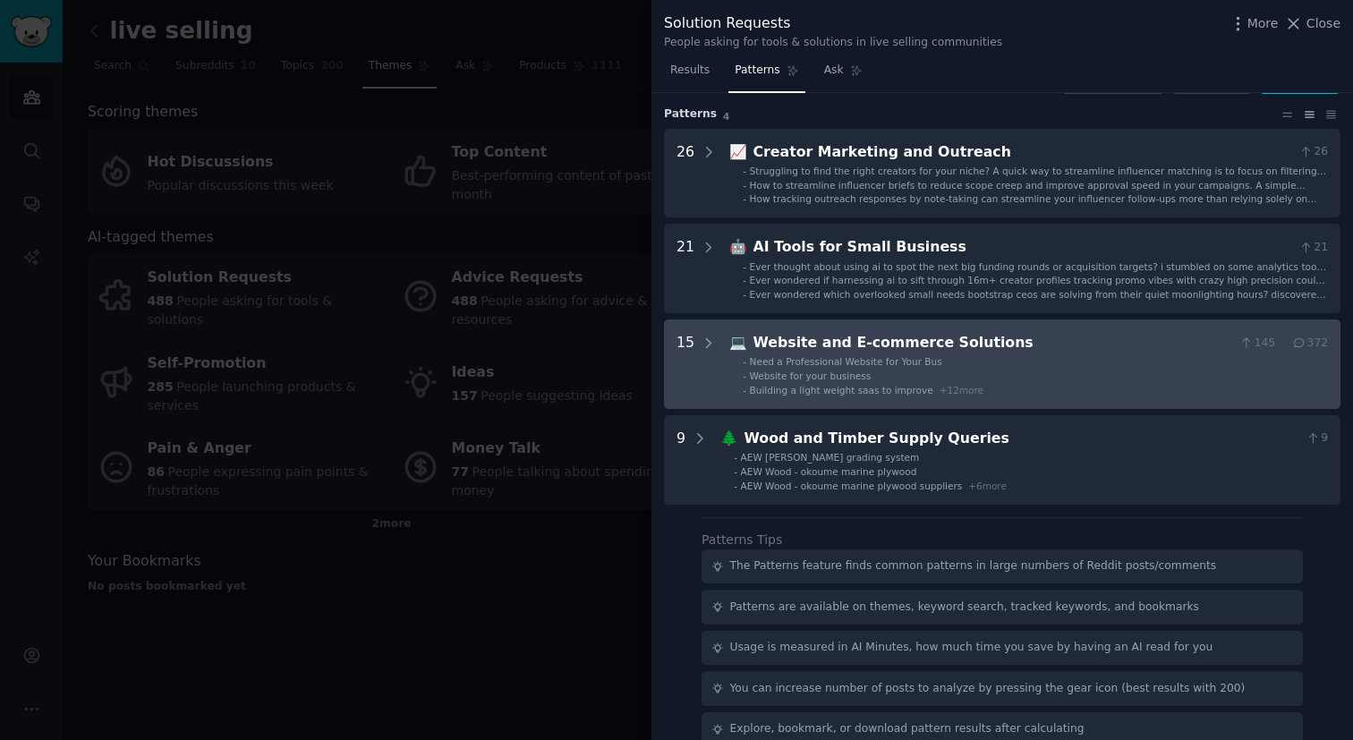
click at [1038, 349] on div "Website and E-commerce Solutions" at bounding box center [994, 343] width 480 height 22
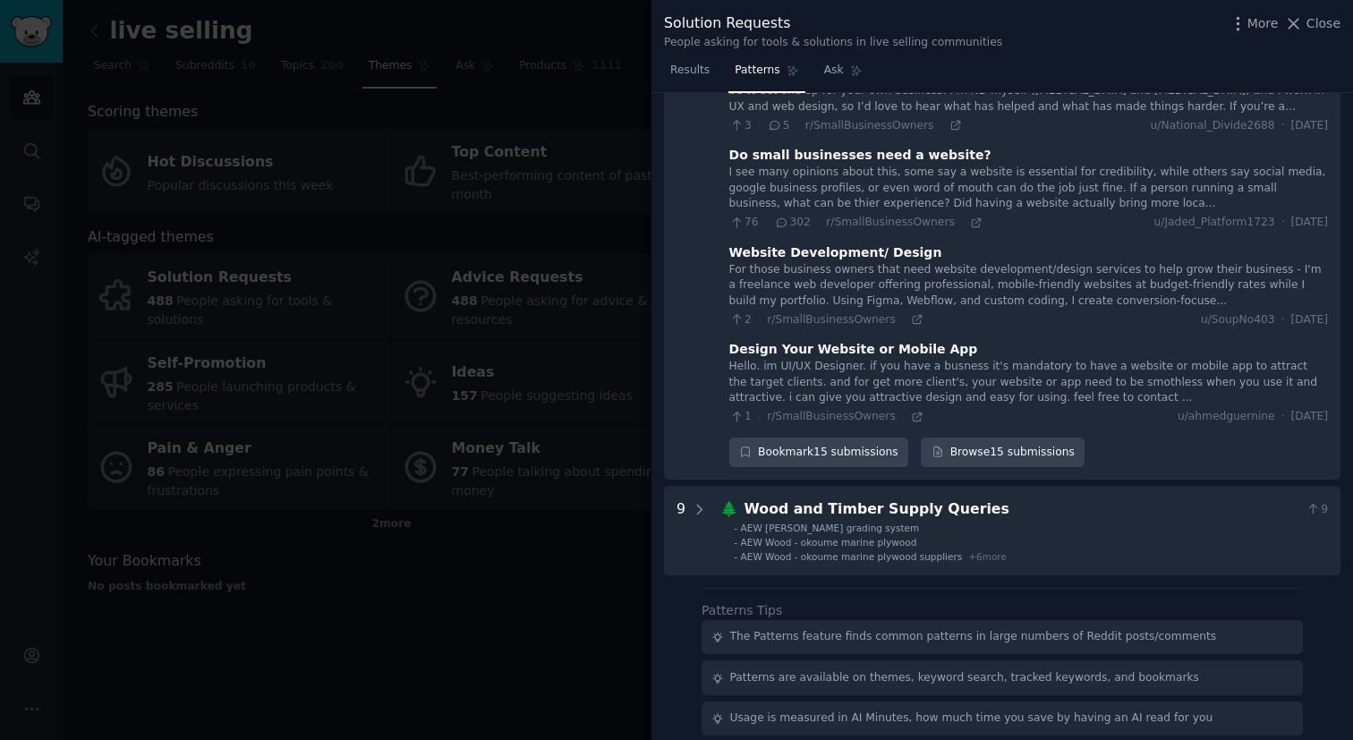
scroll to position [1355, 0]
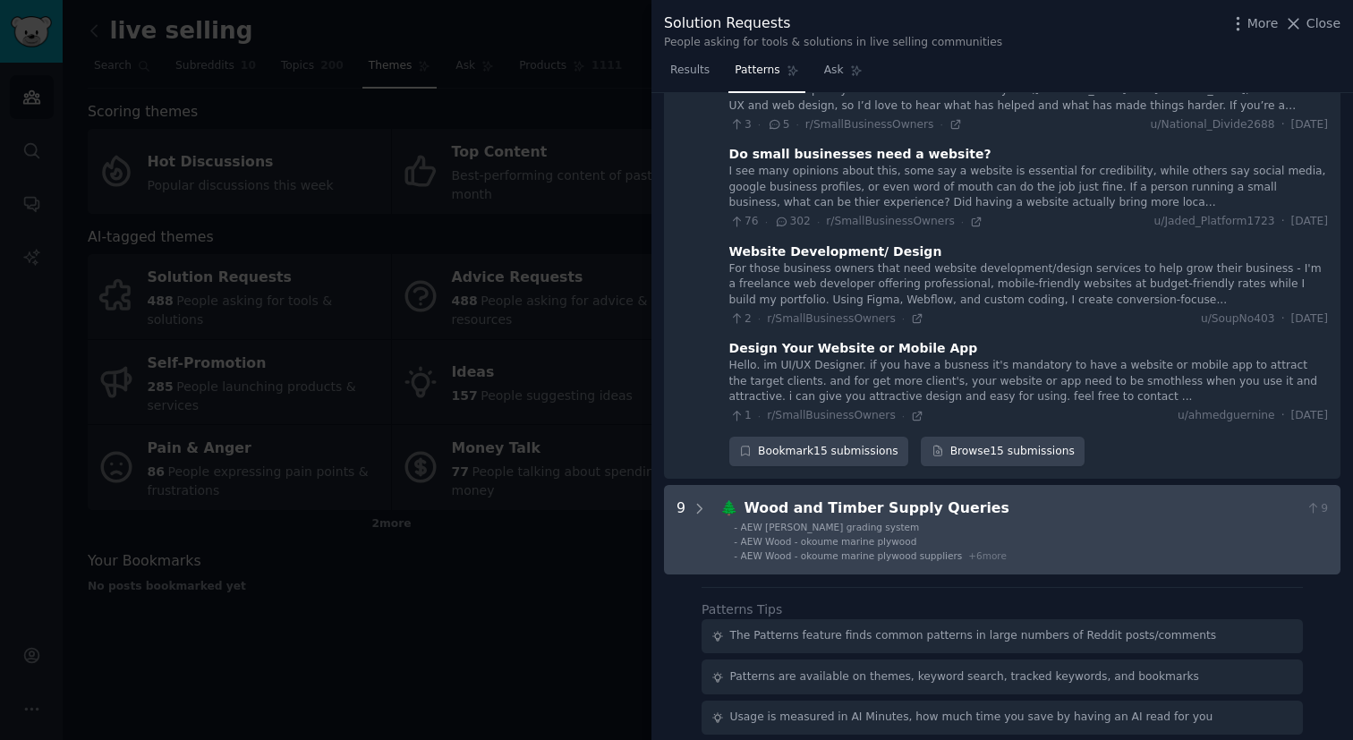
click at [1032, 498] on div "Wood and Timber Supply Queries" at bounding box center [1022, 509] width 555 height 22
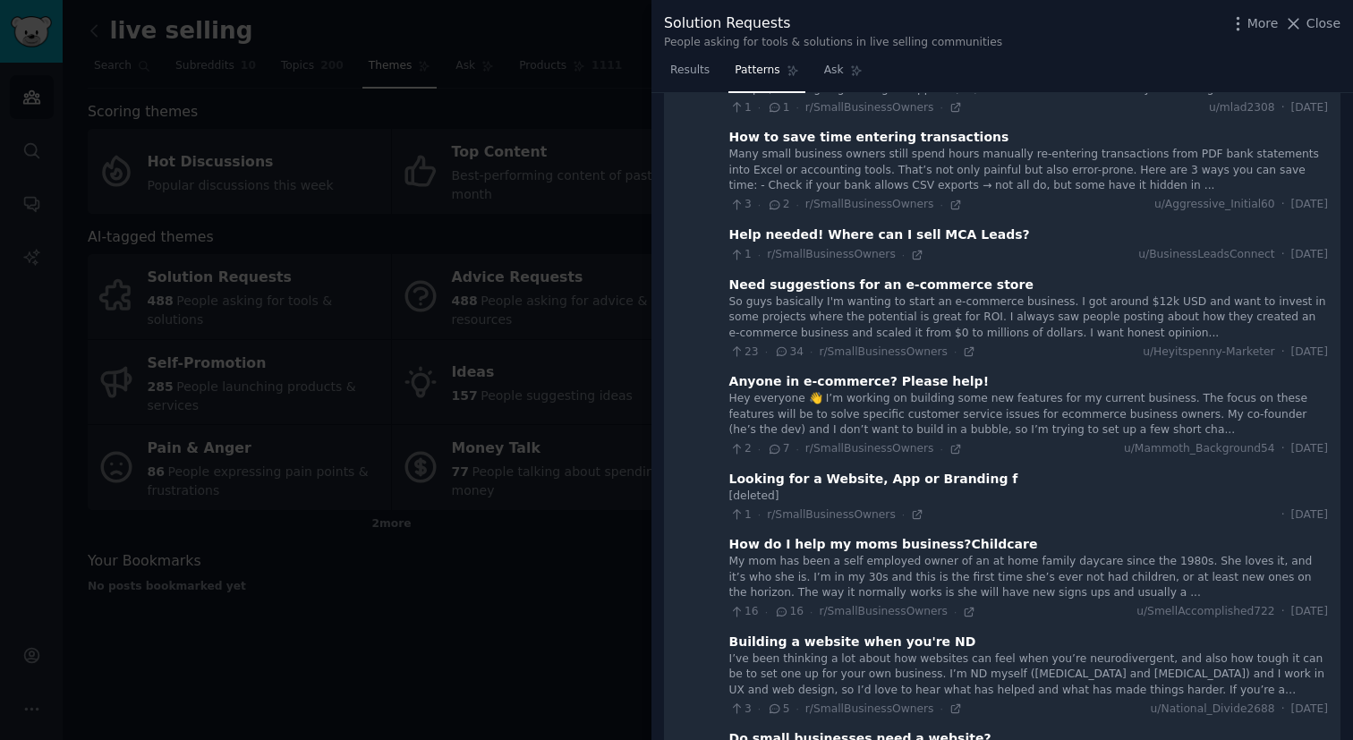
scroll to position [0, 0]
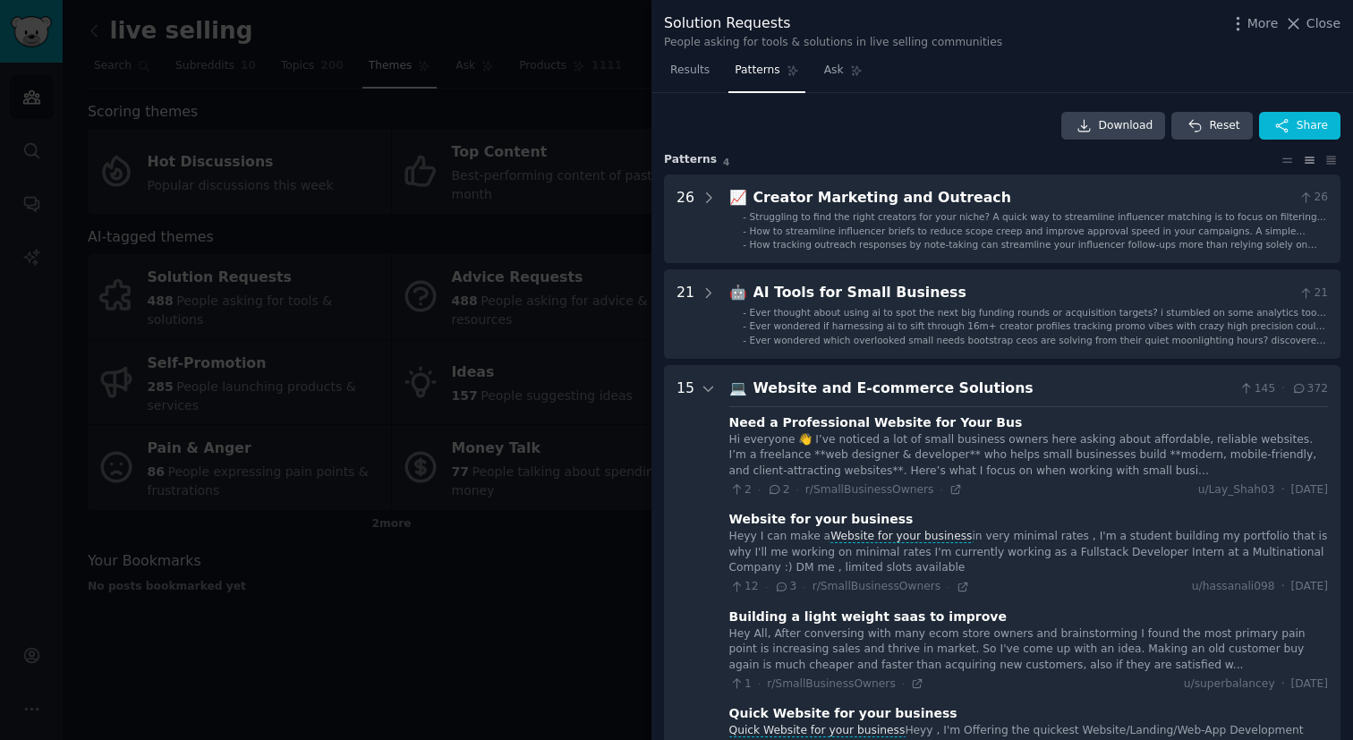
click at [435, 568] on div at bounding box center [676, 370] width 1353 height 740
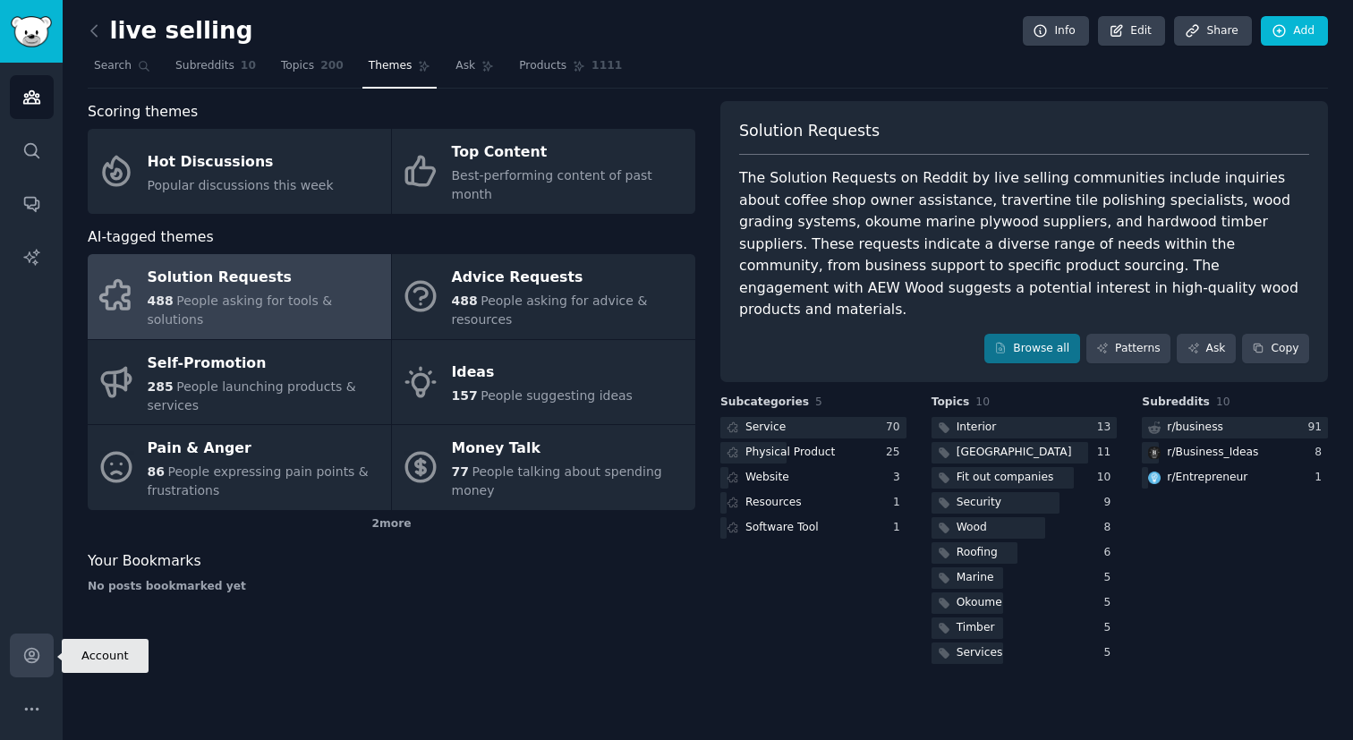
click at [24, 671] on link "Account" at bounding box center [32, 656] width 44 height 44
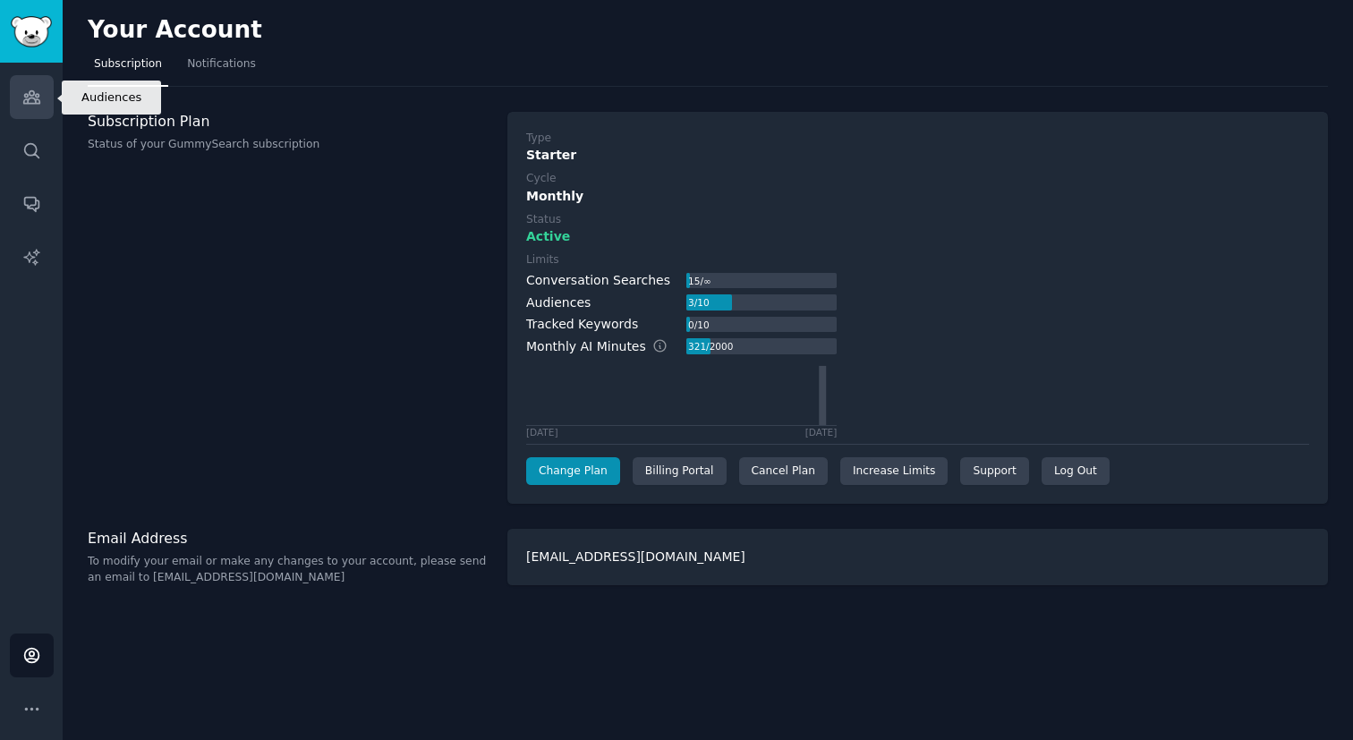
click at [32, 103] on icon "Sidebar" at bounding box center [31, 97] width 16 height 13
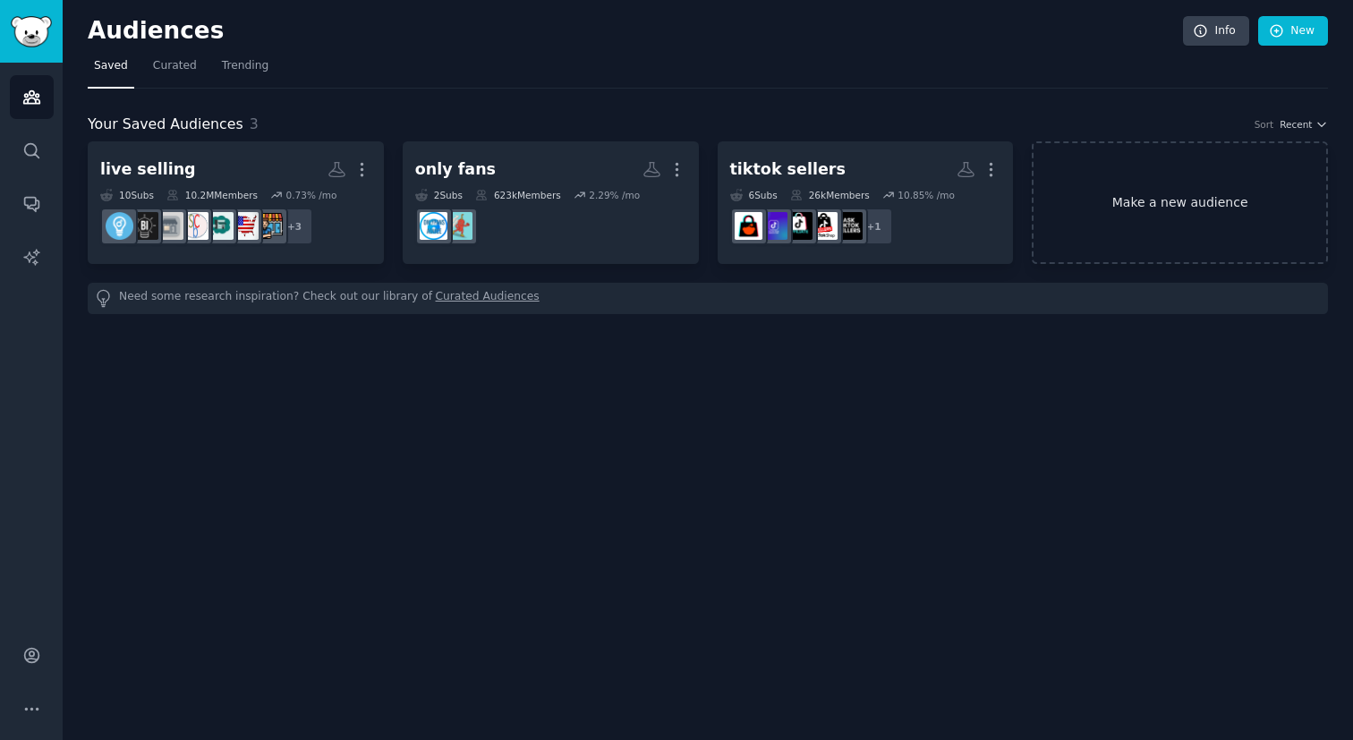
click at [1140, 200] on link "Make a new audience" at bounding box center [1180, 202] width 296 height 123
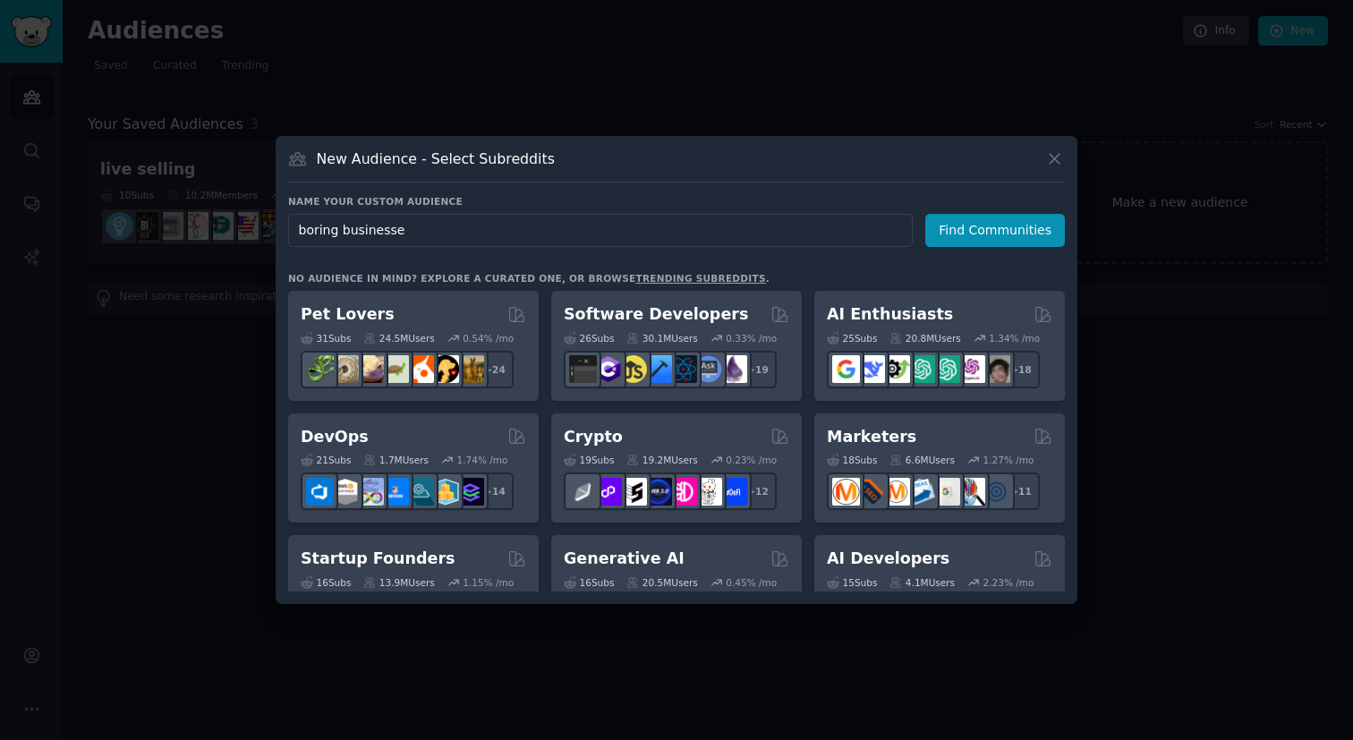
type input "boring businesses"
click button "Find Communities" at bounding box center [996, 230] width 140 height 33
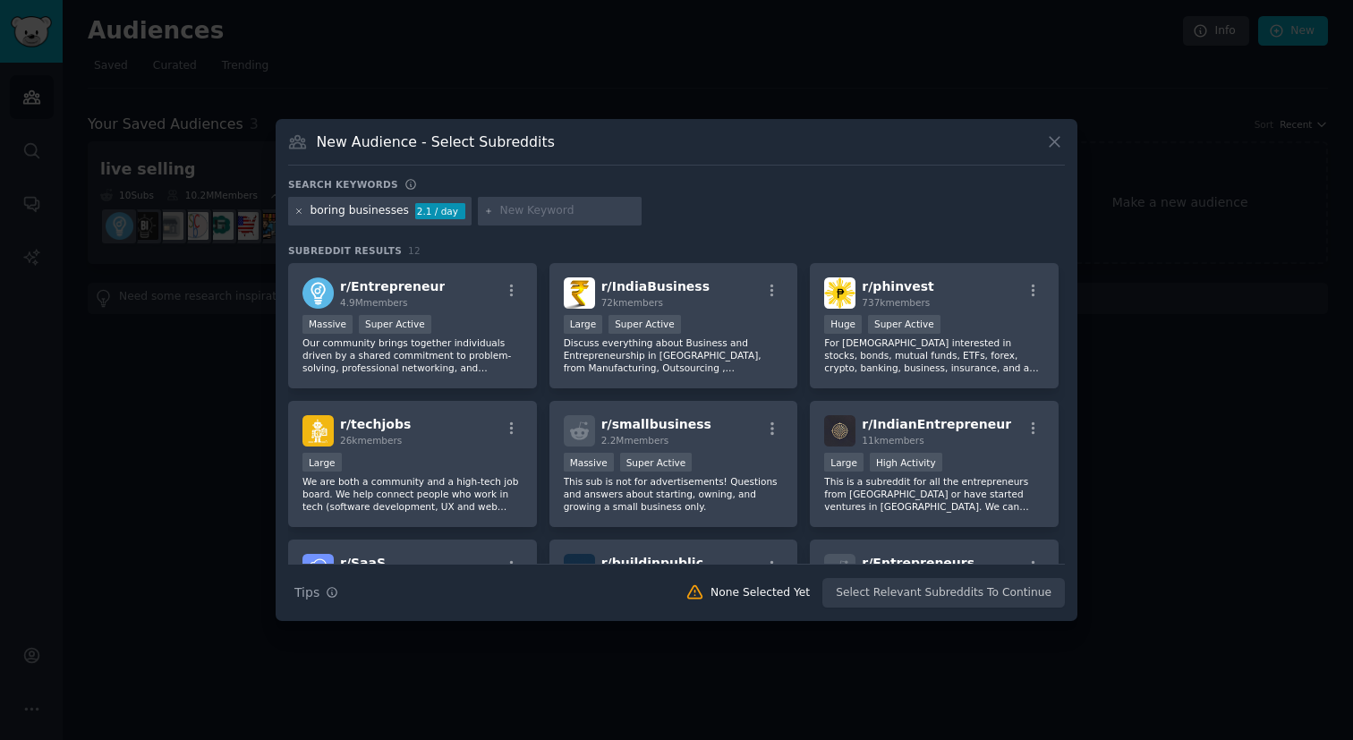
click at [301, 216] on icon at bounding box center [299, 212] width 10 height 10
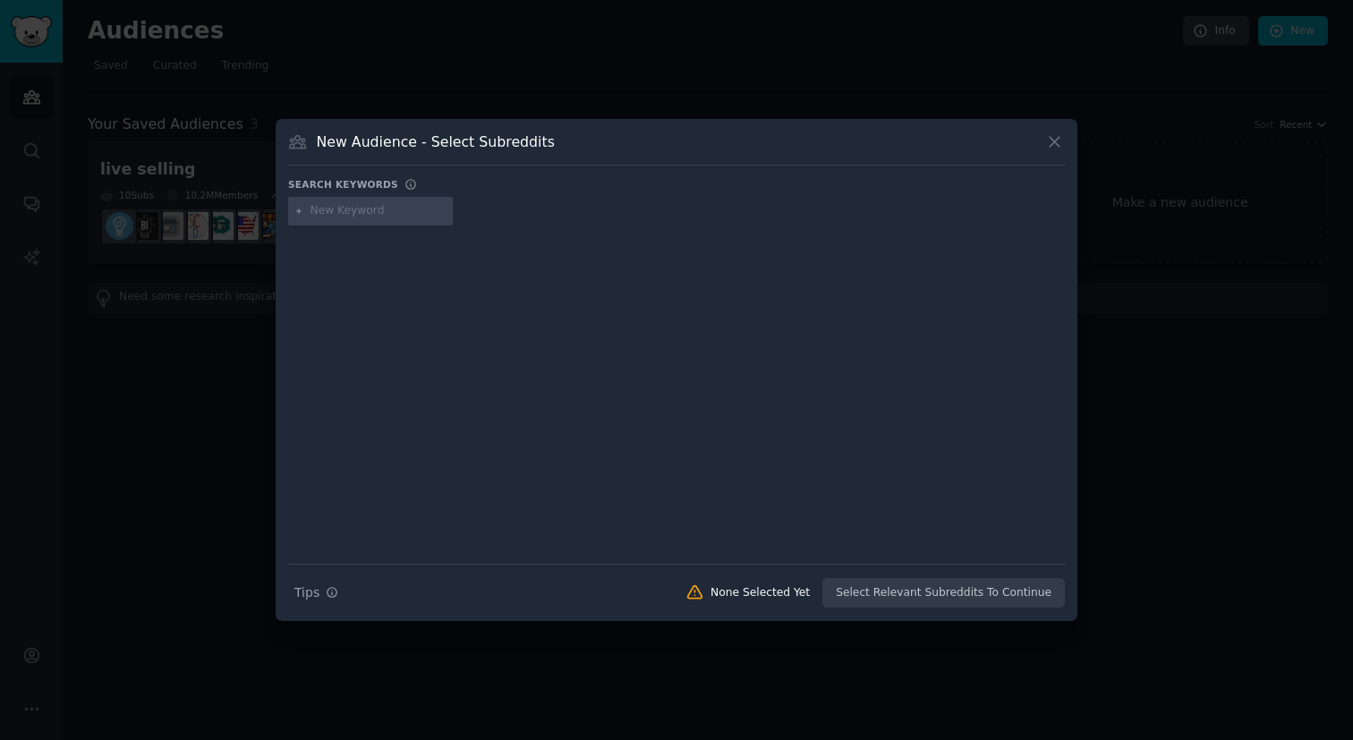
click at [327, 212] on input "text" at bounding box center [379, 211] width 136 height 16
type input "hvac"
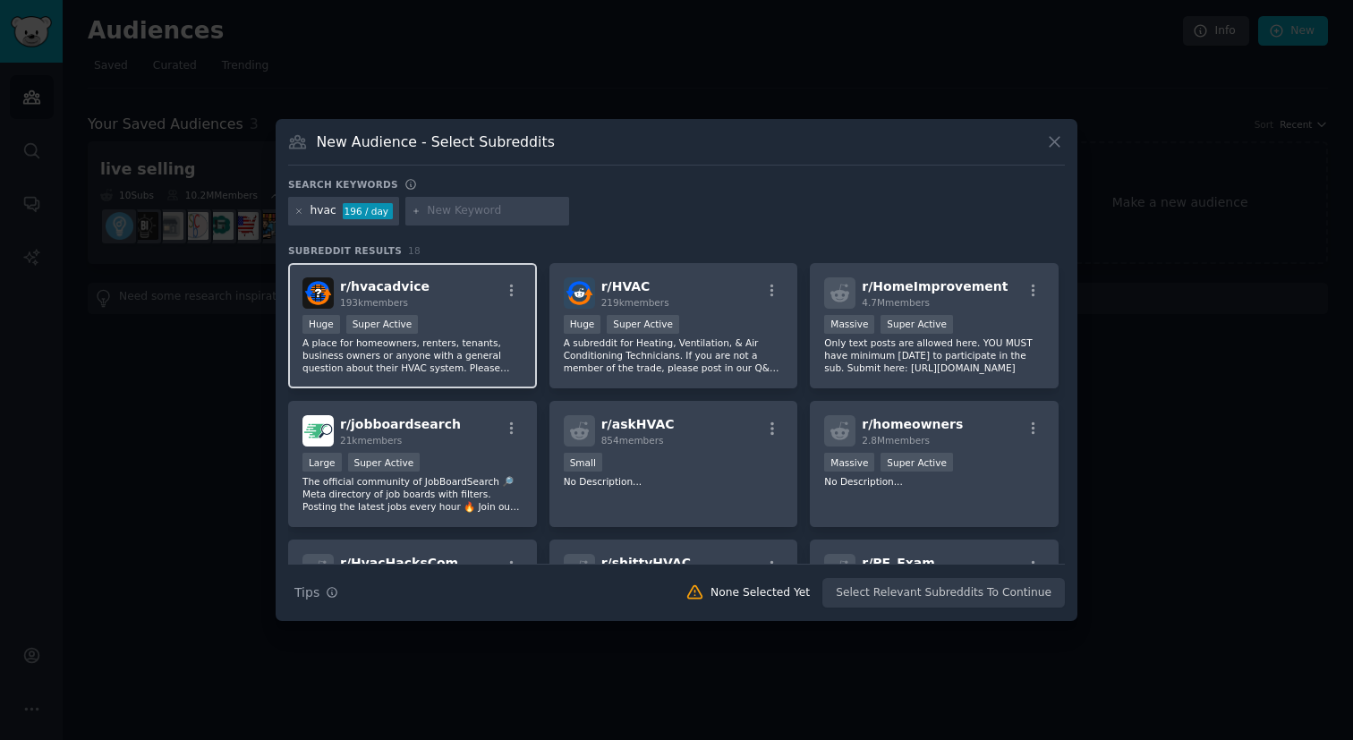
click at [448, 324] on div ">= 95th percentile for submissions / day Huge Super Active" at bounding box center [413, 326] width 220 height 22
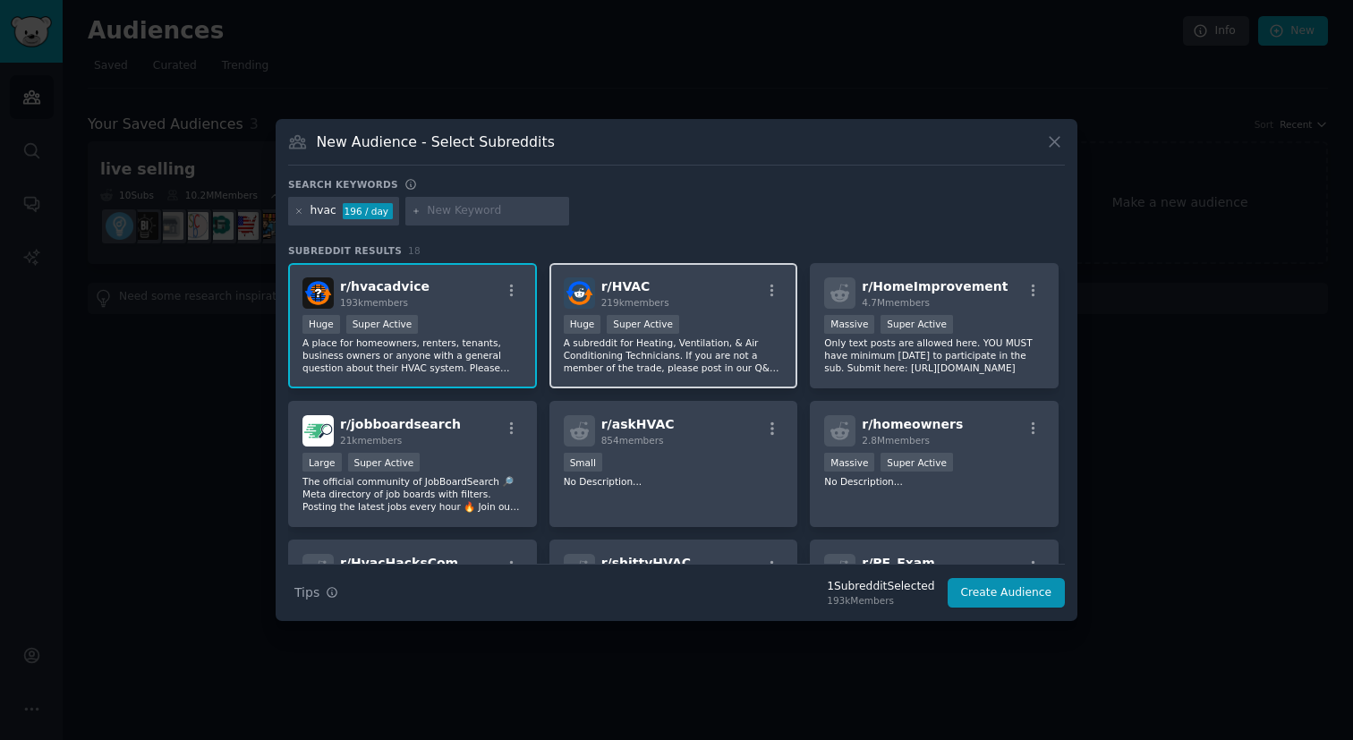
click at [715, 312] on div "r/ HVAC 219k members >= 95th percentile for submissions / day Huge Super Active…" at bounding box center [674, 326] width 249 height 126
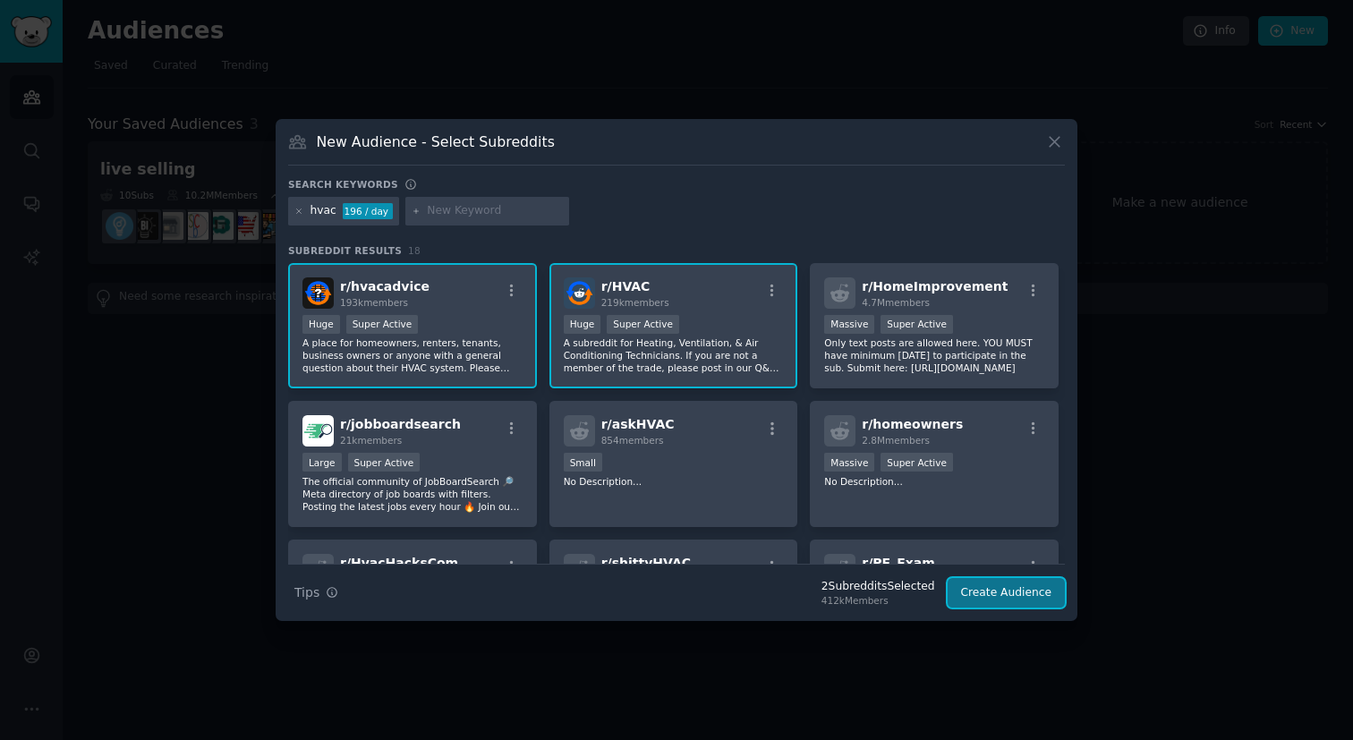
click at [1000, 593] on button "Create Audience" at bounding box center [1007, 593] width 118 height 30
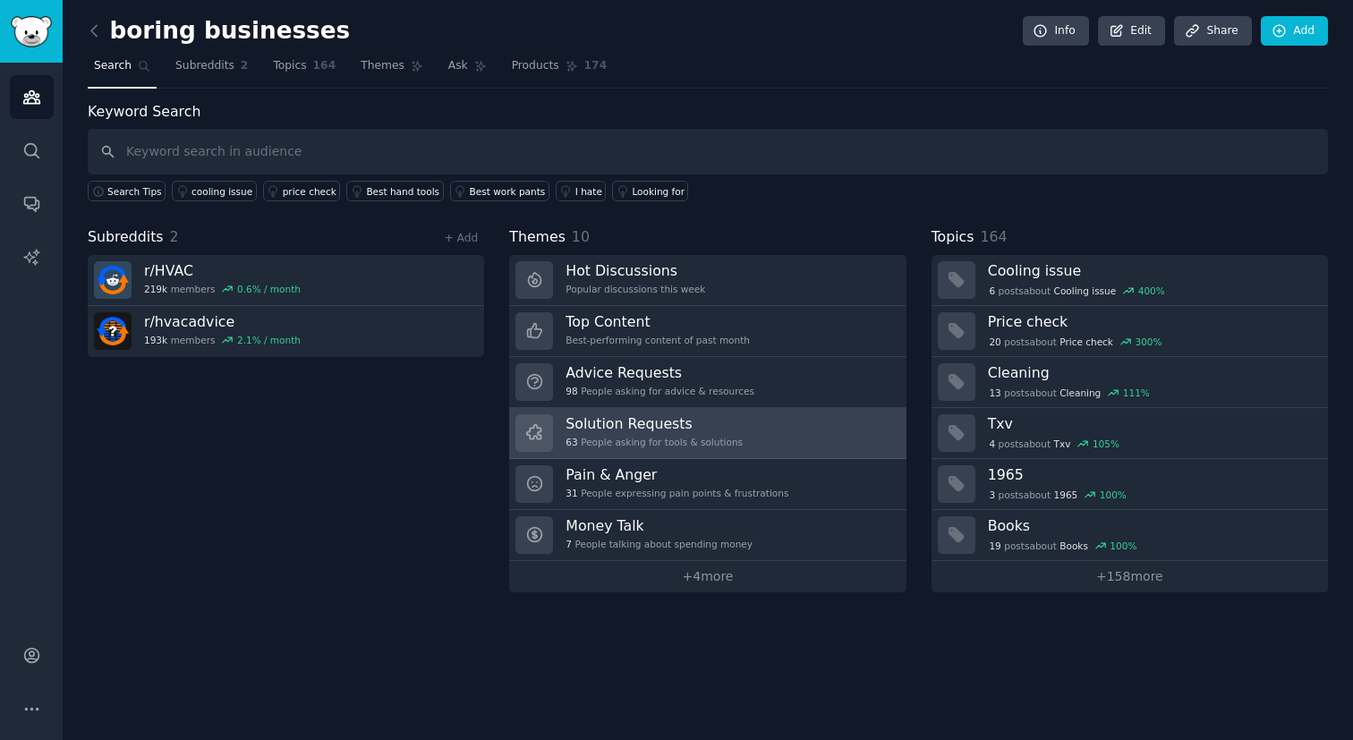
click at [683, 426] on h3 "Solution Requests" at bounding box center [654, 423] width 177 height 19
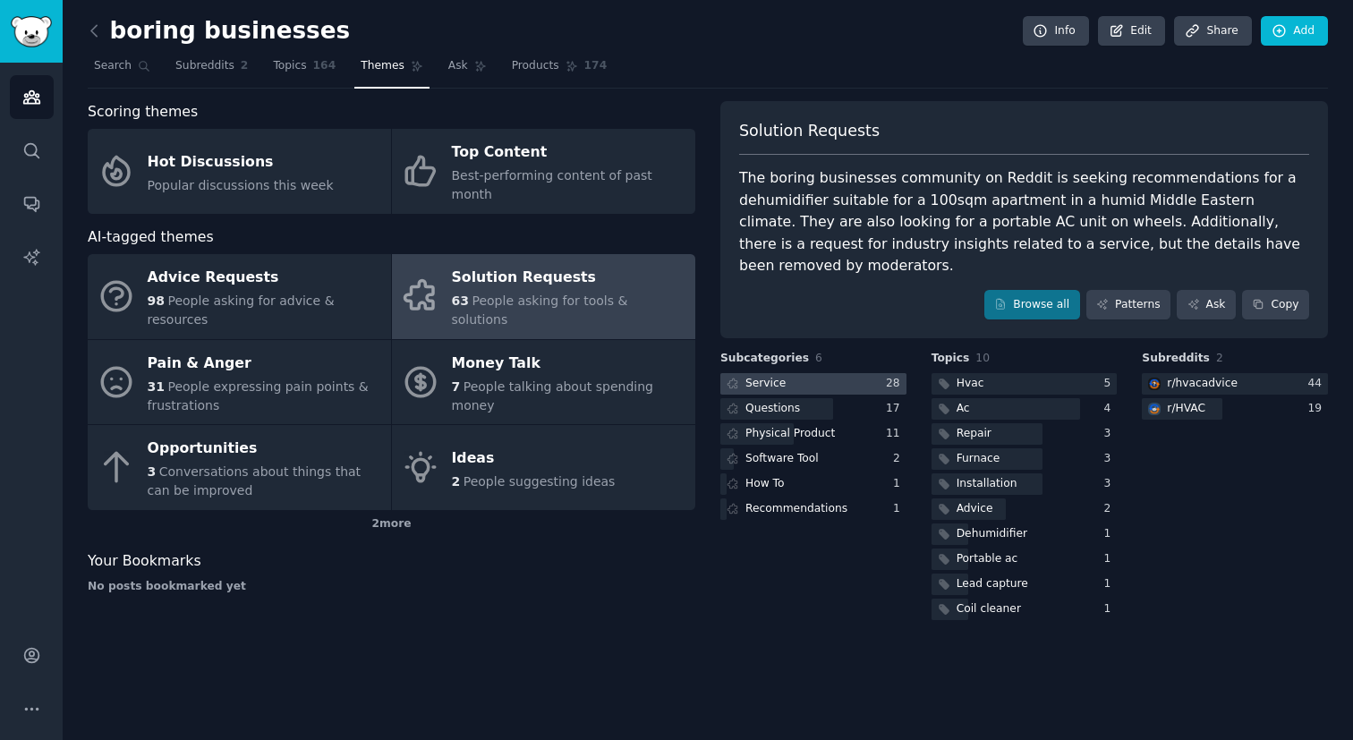
click at [842, 373] on div at bounding box center [814, 384] width 186 height 22
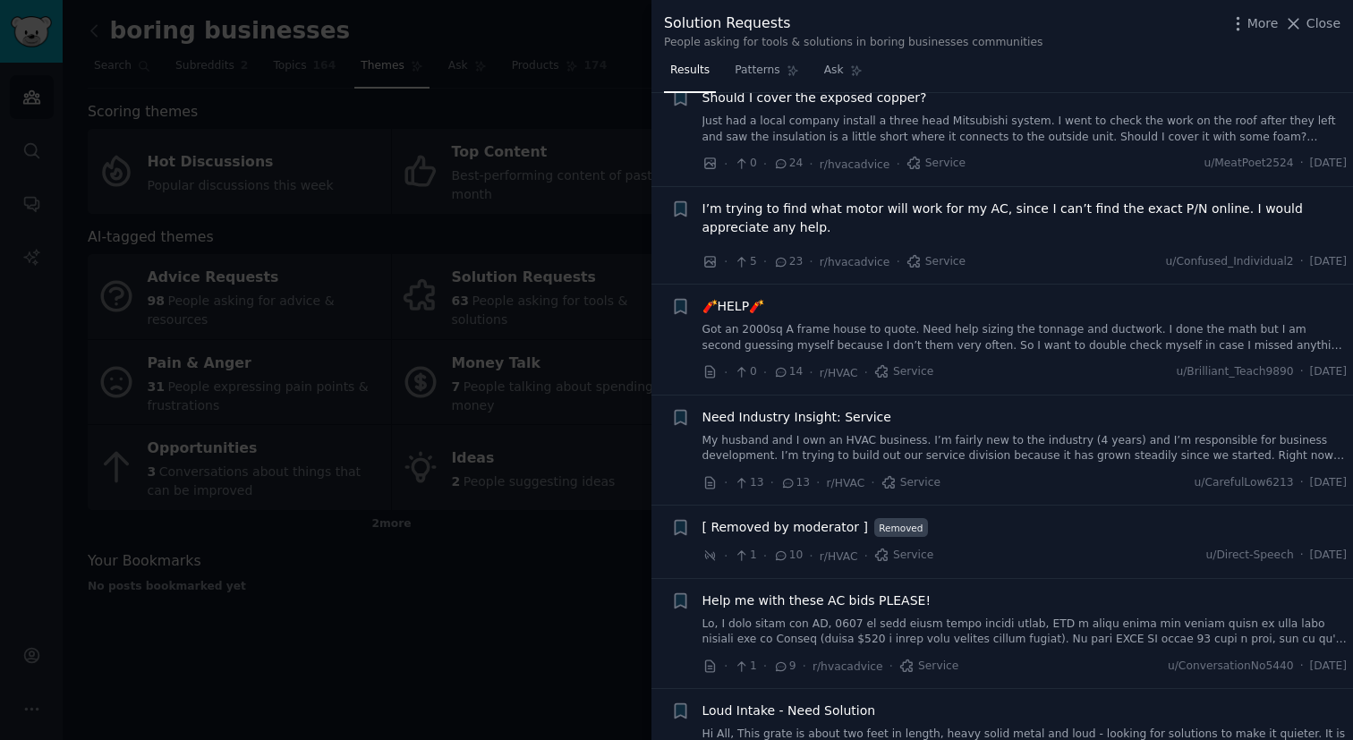
scroll to position [60, 0]
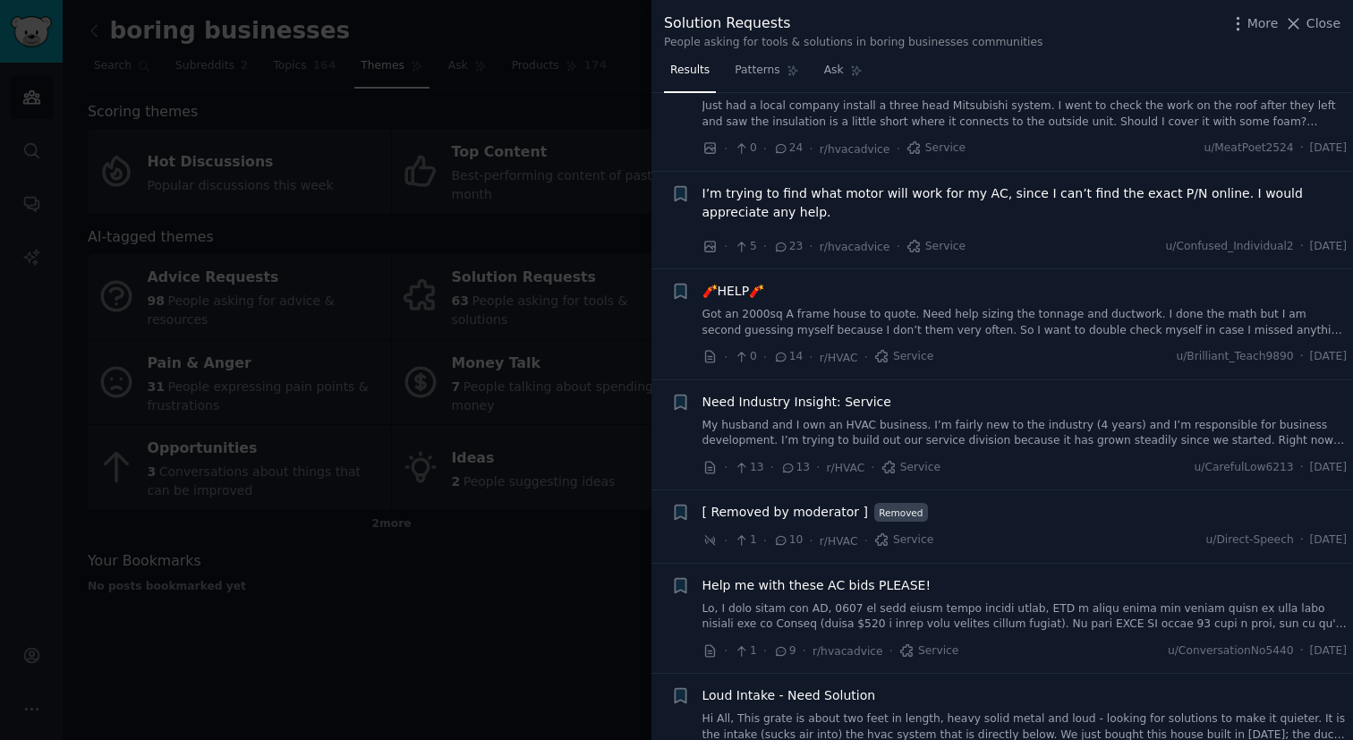
click at [970, 451] on div "Need Industry Insight: Service My husband and I own an HVAC business. I’m fairl…" at bounding box center [1025, 435] width 645 height 85
click at [968, 443] on link "My husband and I own an HVAC business. I’m fairly new to the industry (4 years)…" at bounding box center [1025, 433] width 645 height 31
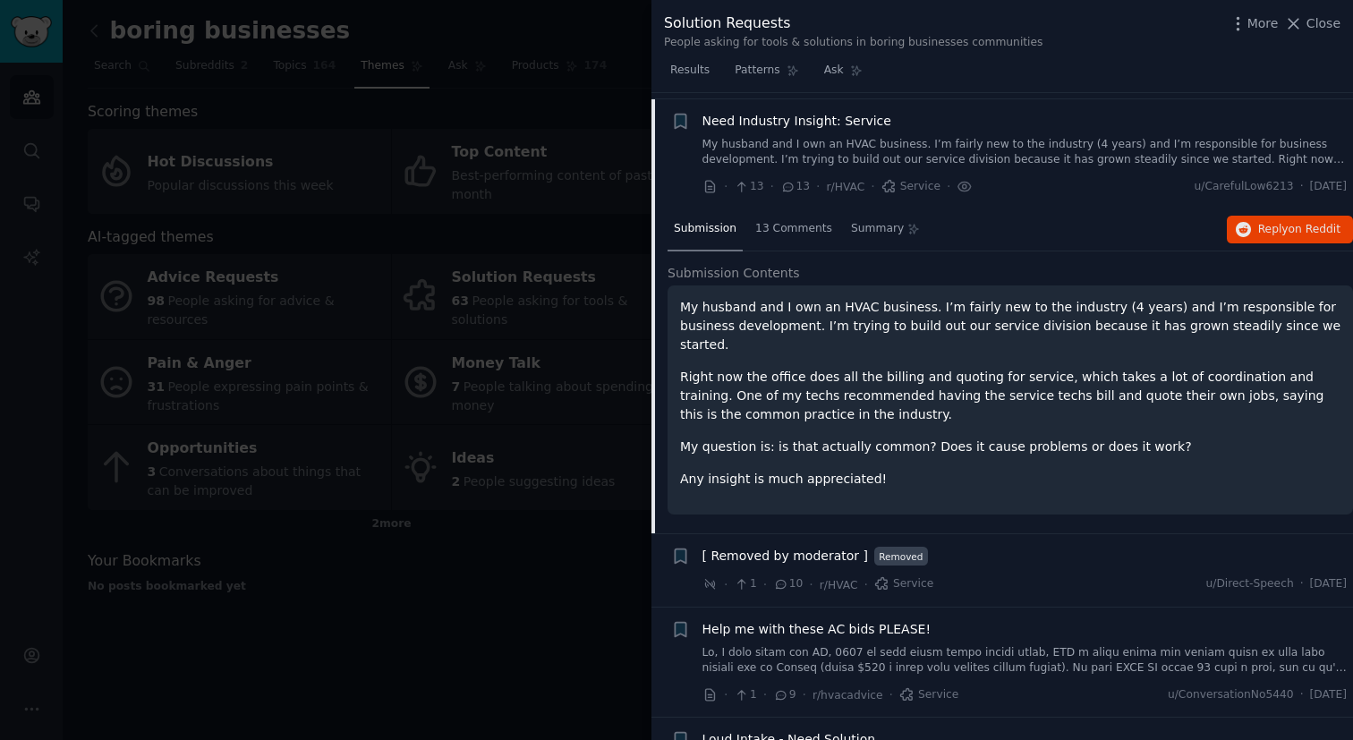
scroll to position [347, 0]
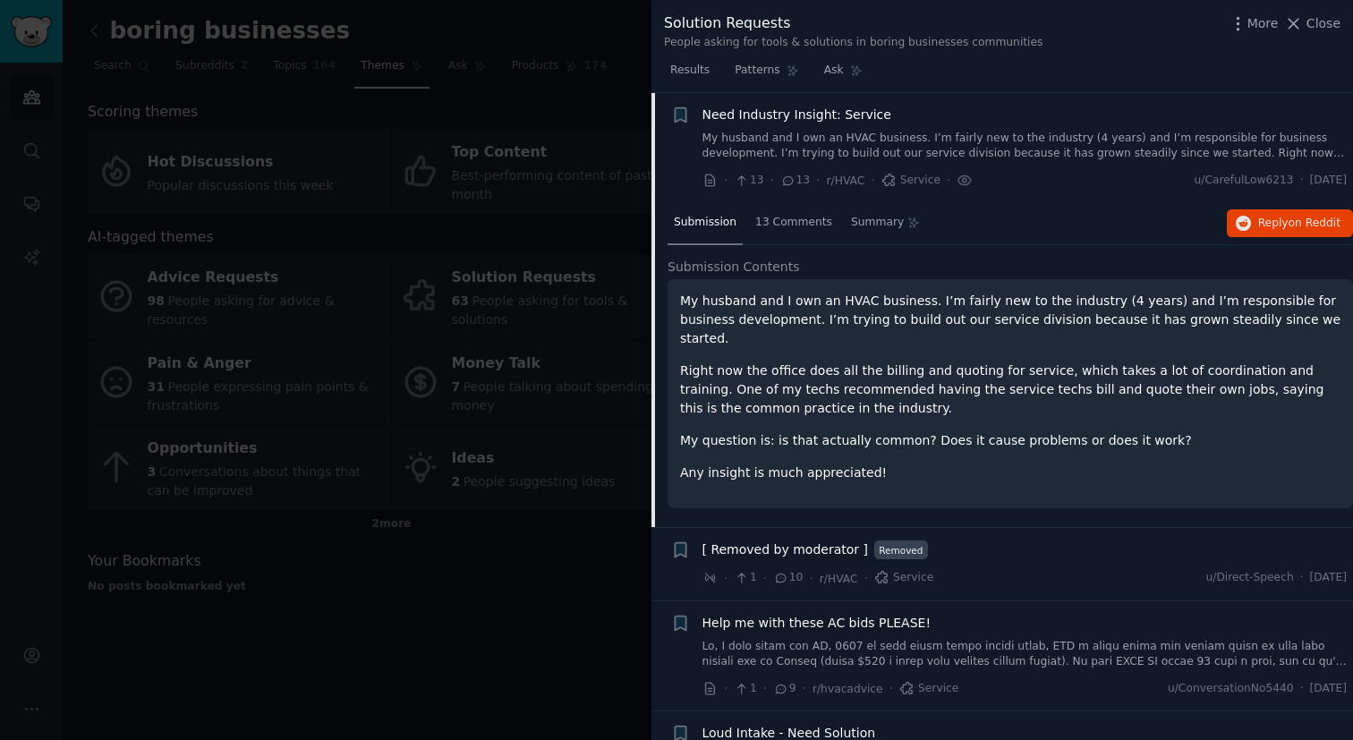
click at [844, 117] on span "Need Industry Insight: Service" at bounding box center [797, 115] width 189 height 19
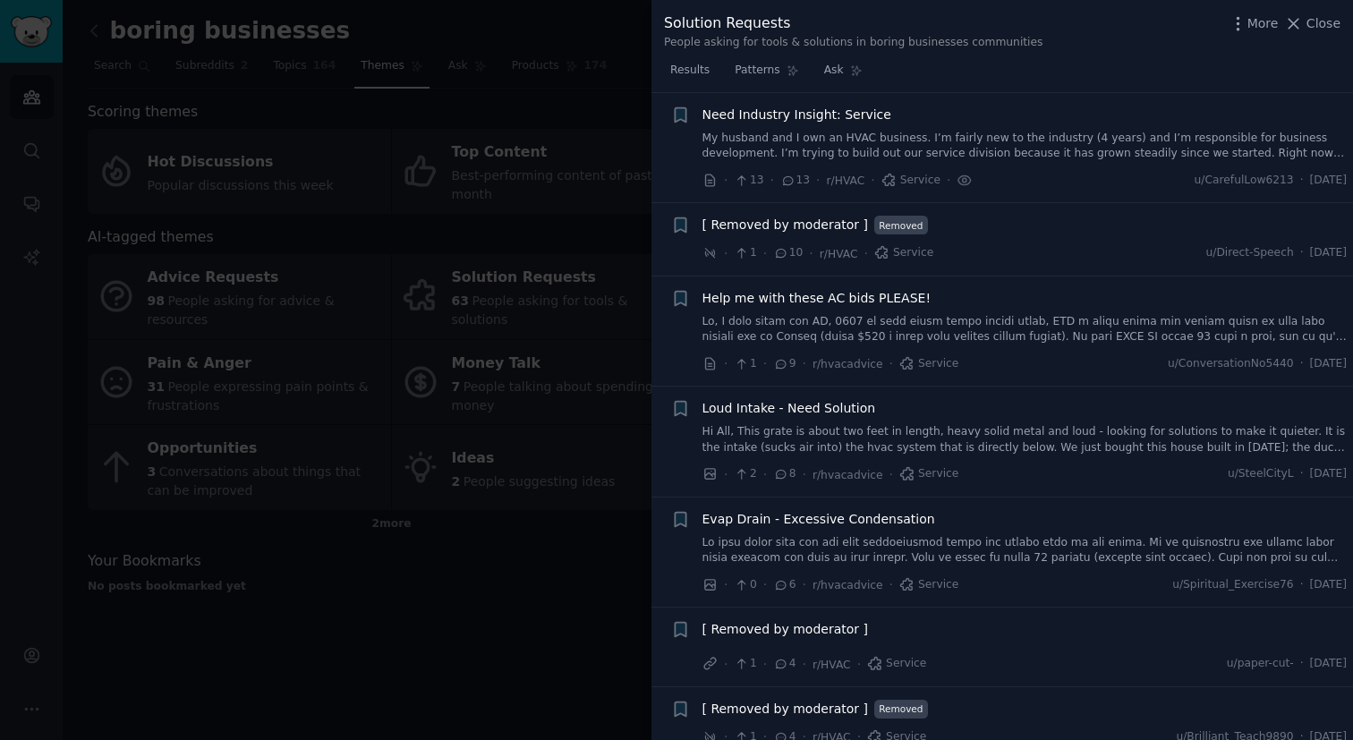
click at [844, 117] on span "Need Industry Insight: Service" at bounding box center [797, 115] width 189 height 19
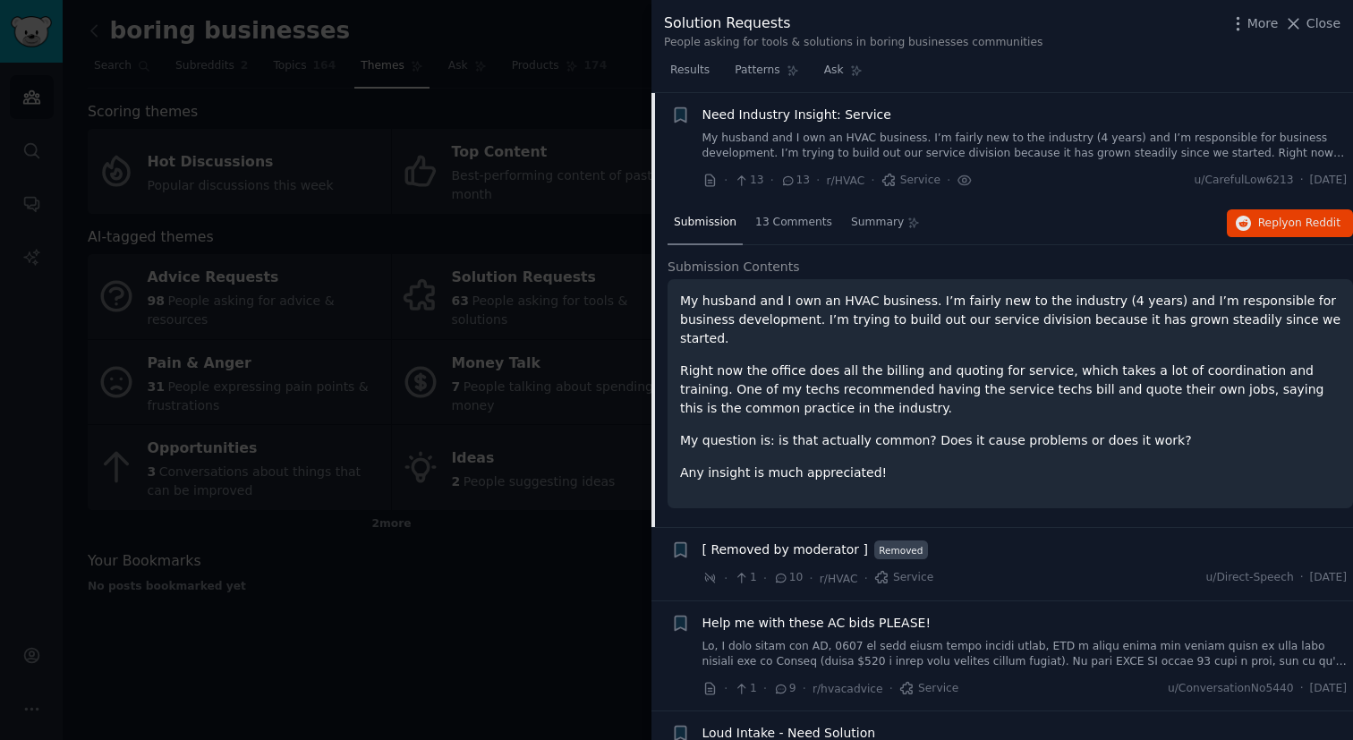
click at [844, 117] on span "Need Industry Insight: Service" at bounding box center [797, 115] width 189 height 19
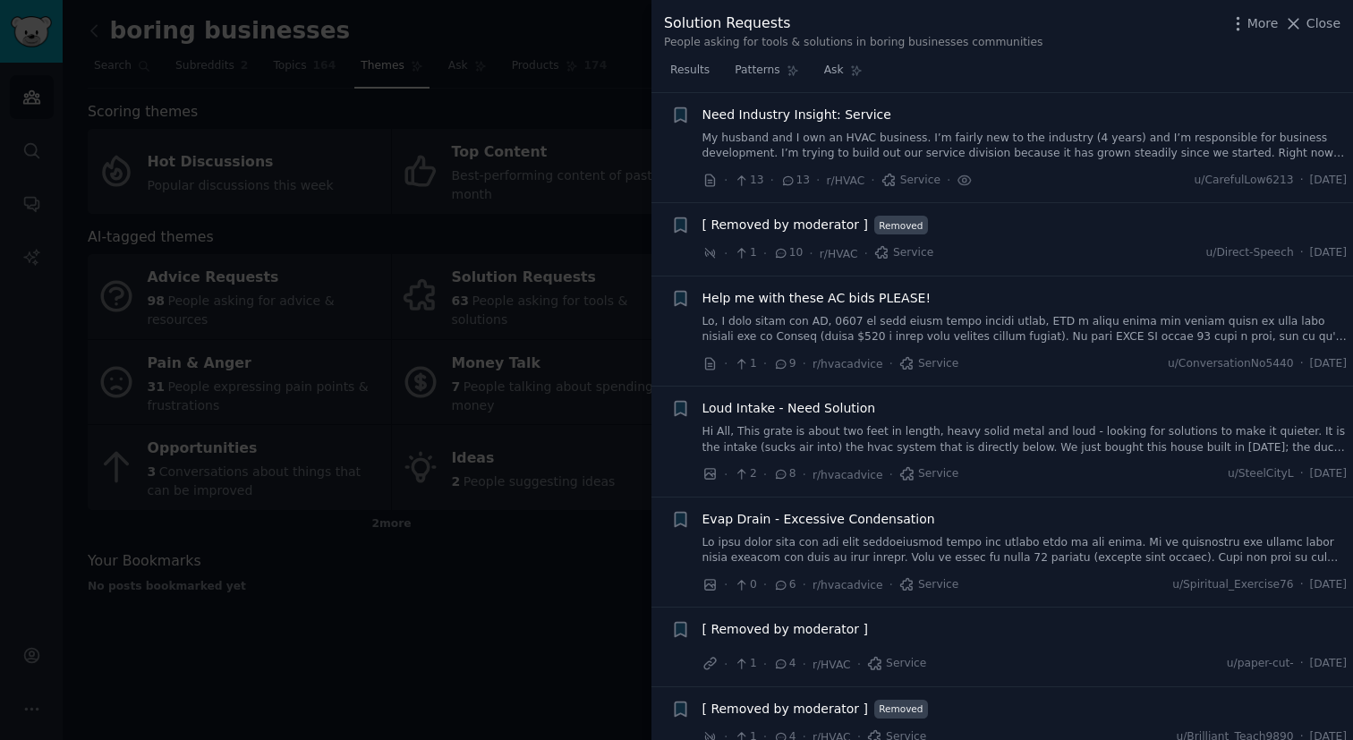
click at [809, 137] on link "My husband and I own an HVAC business. I’m fairly new to the industry (4 years)…" at bounding box center [1025, 146] width 645 height 31
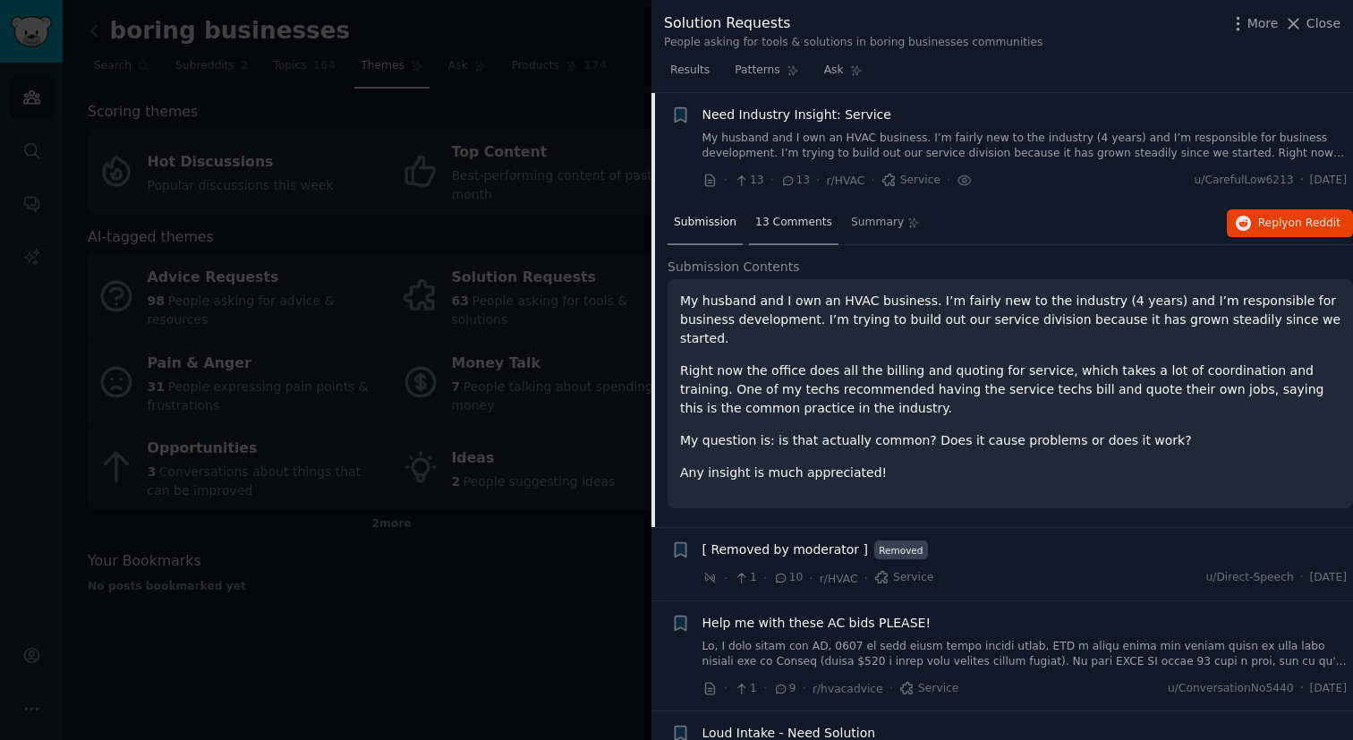
click at [794, 222] on span "13 Comments" at bounding box center [793, 223] width 77 height 16
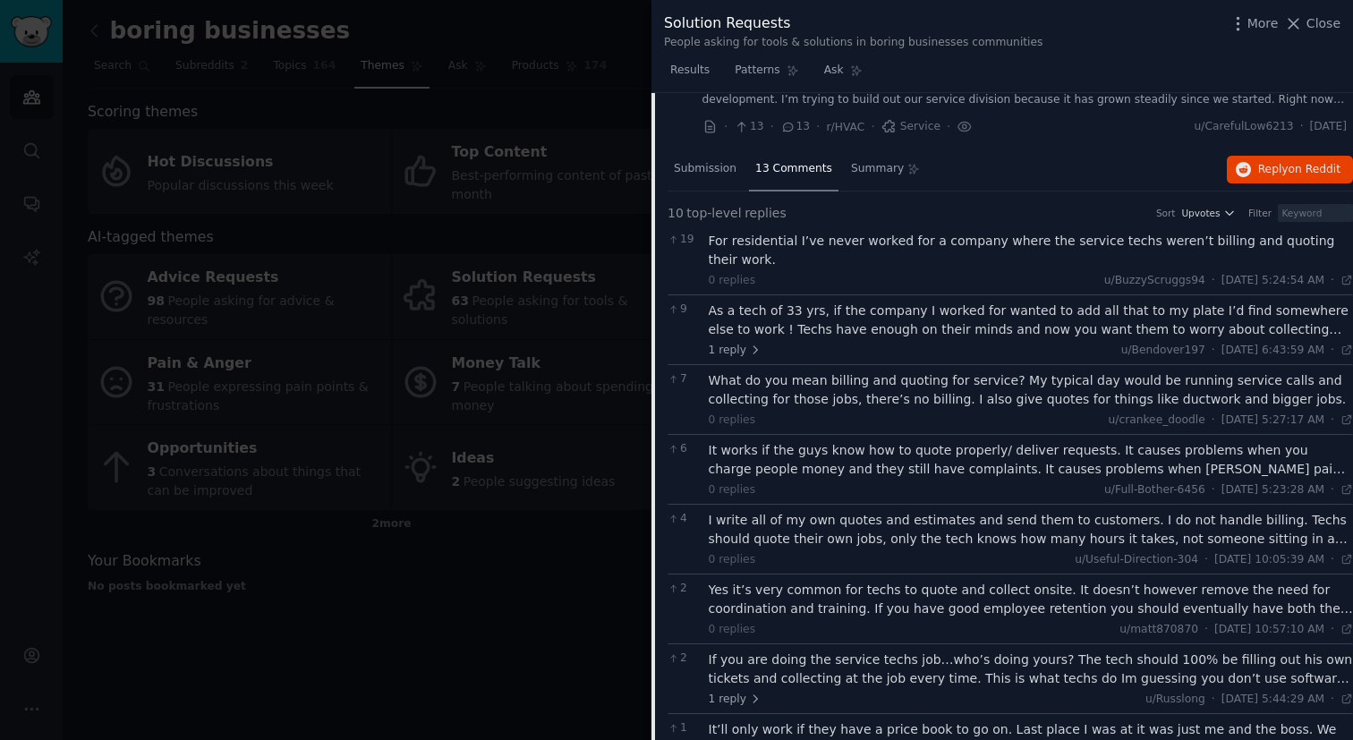
scroll to position [413, 0]
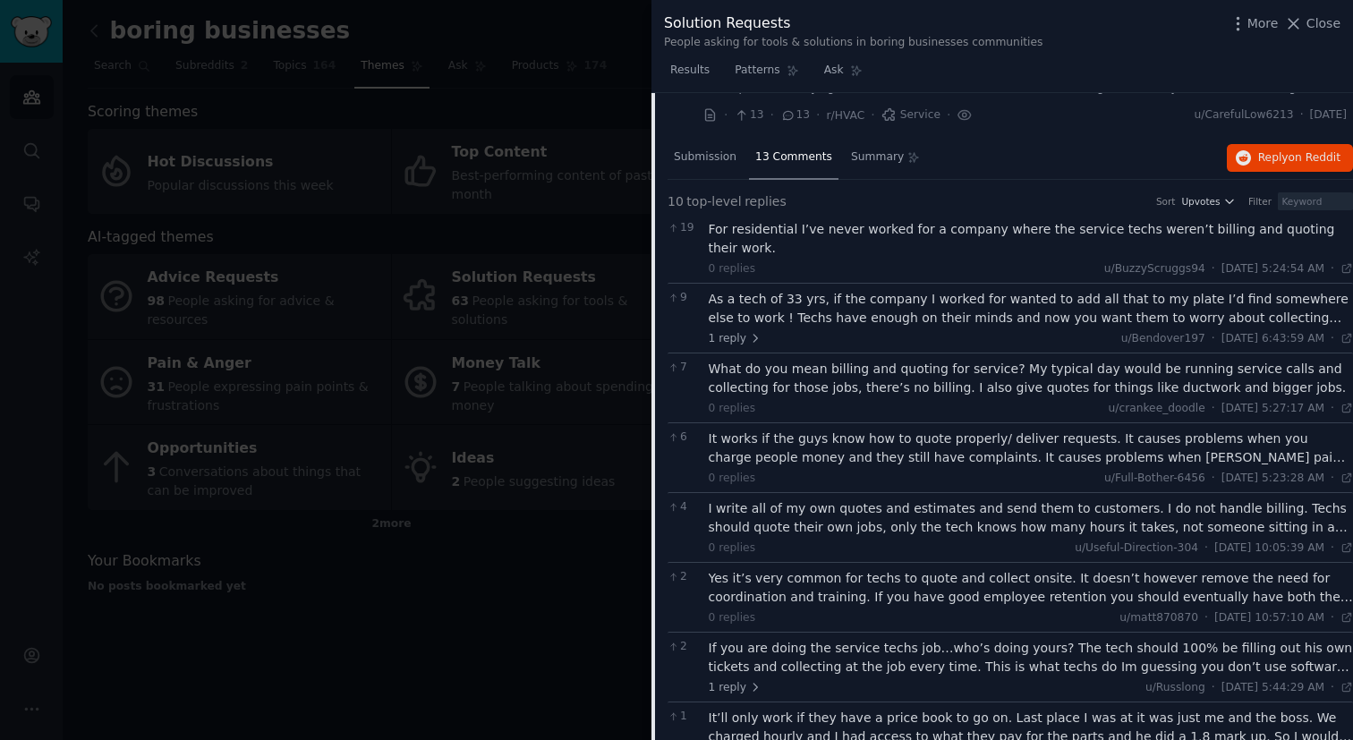
click at [876, 305] on div "As a tech of 33 yrs, if the company I worked for wanted to add all that to my p…" at bounding box center [1031, 309] width 645 height 38
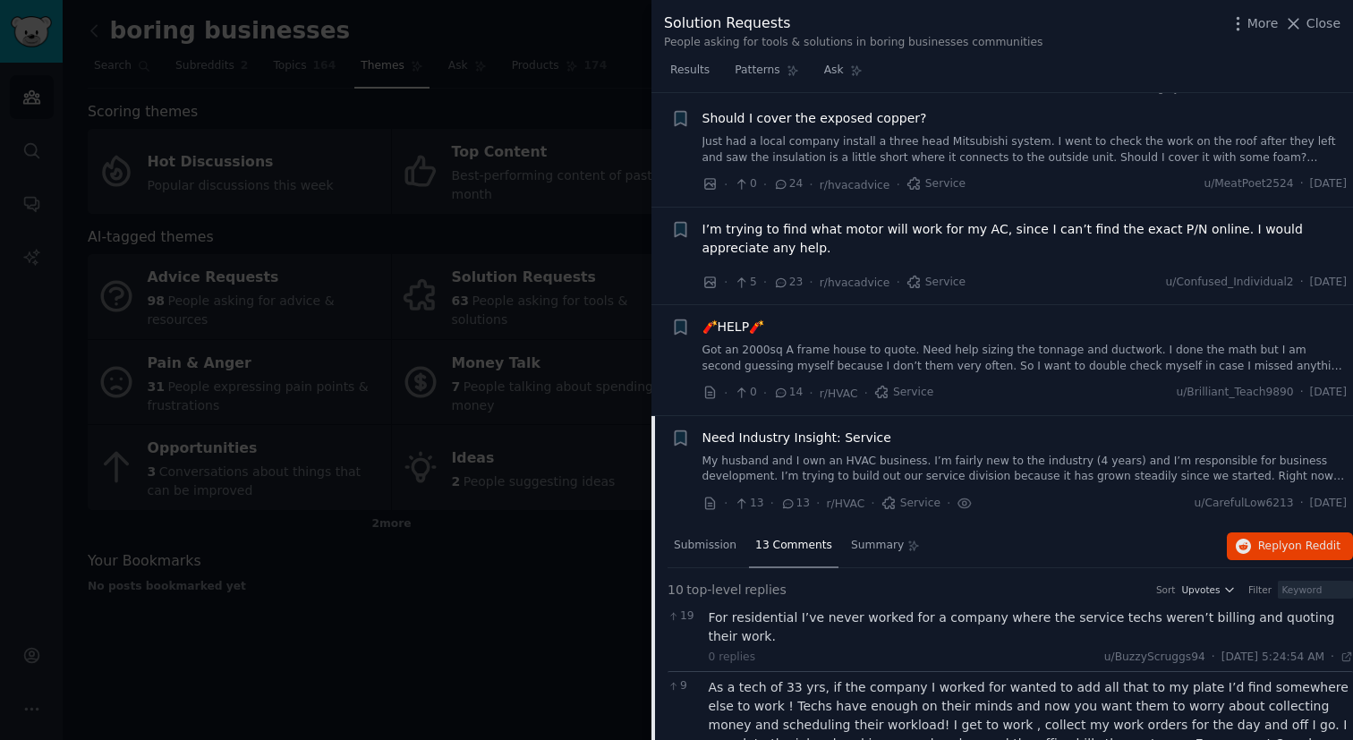
scroll to position [0, 13]
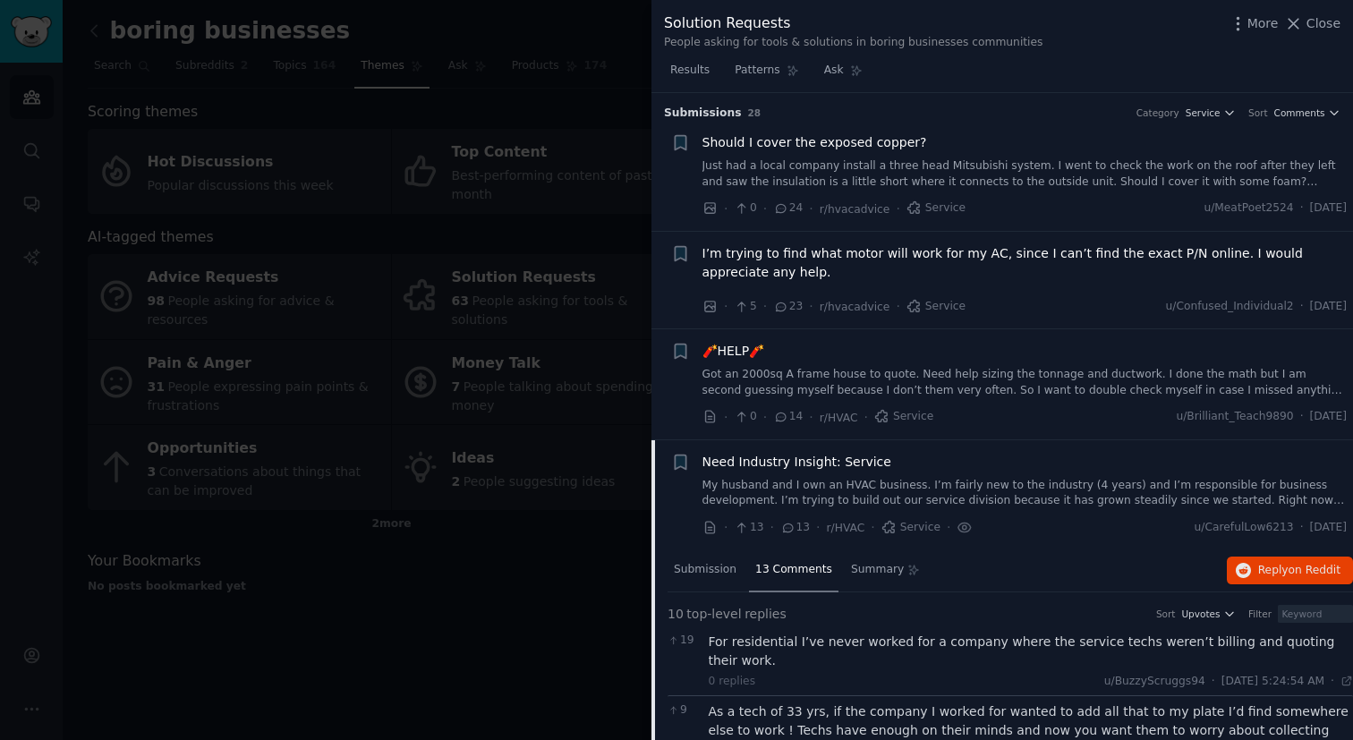
click at [621, 540] on div at bounding box center [676, 370] width 1353 height 740
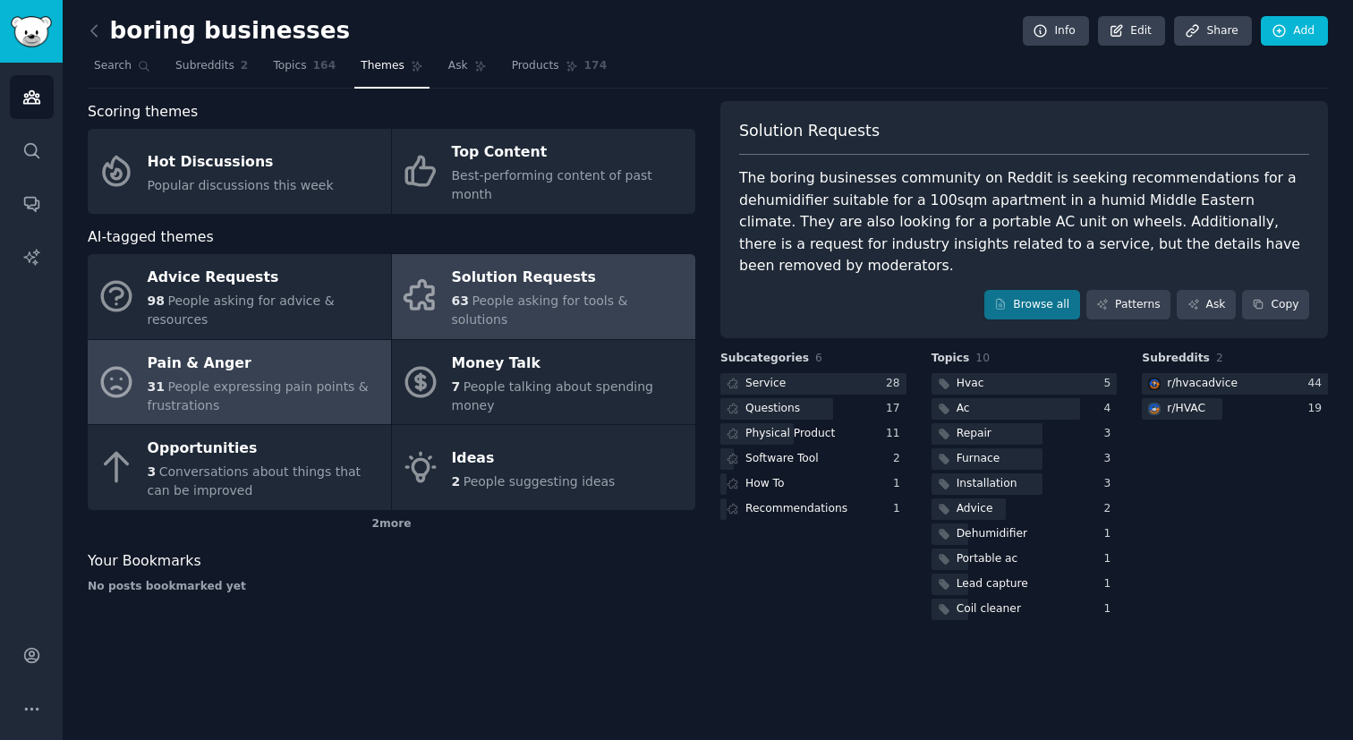
click at [292, 349] on div "Pain & Anger" at bounding box center [265, 363] width 235 height 29
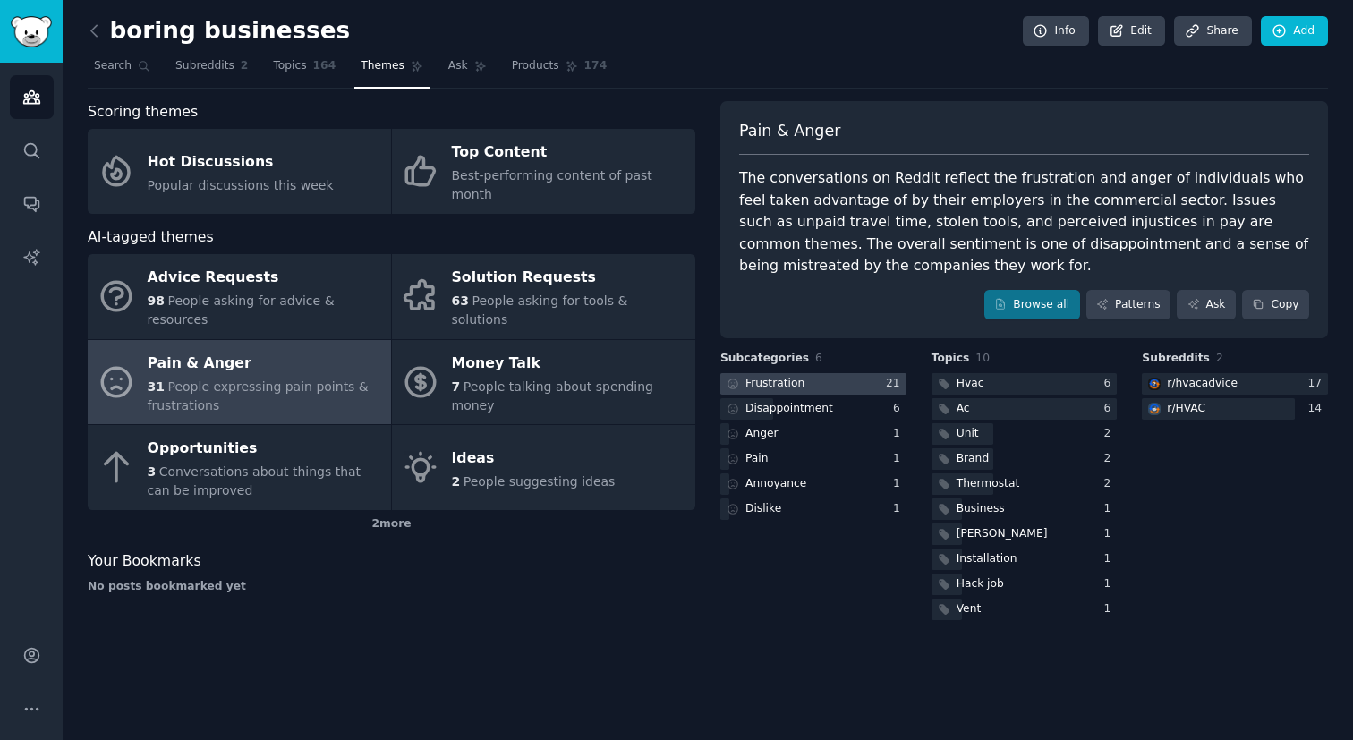
click at [851, 379] on div at bounding box center [814, 384] width 186 height 22
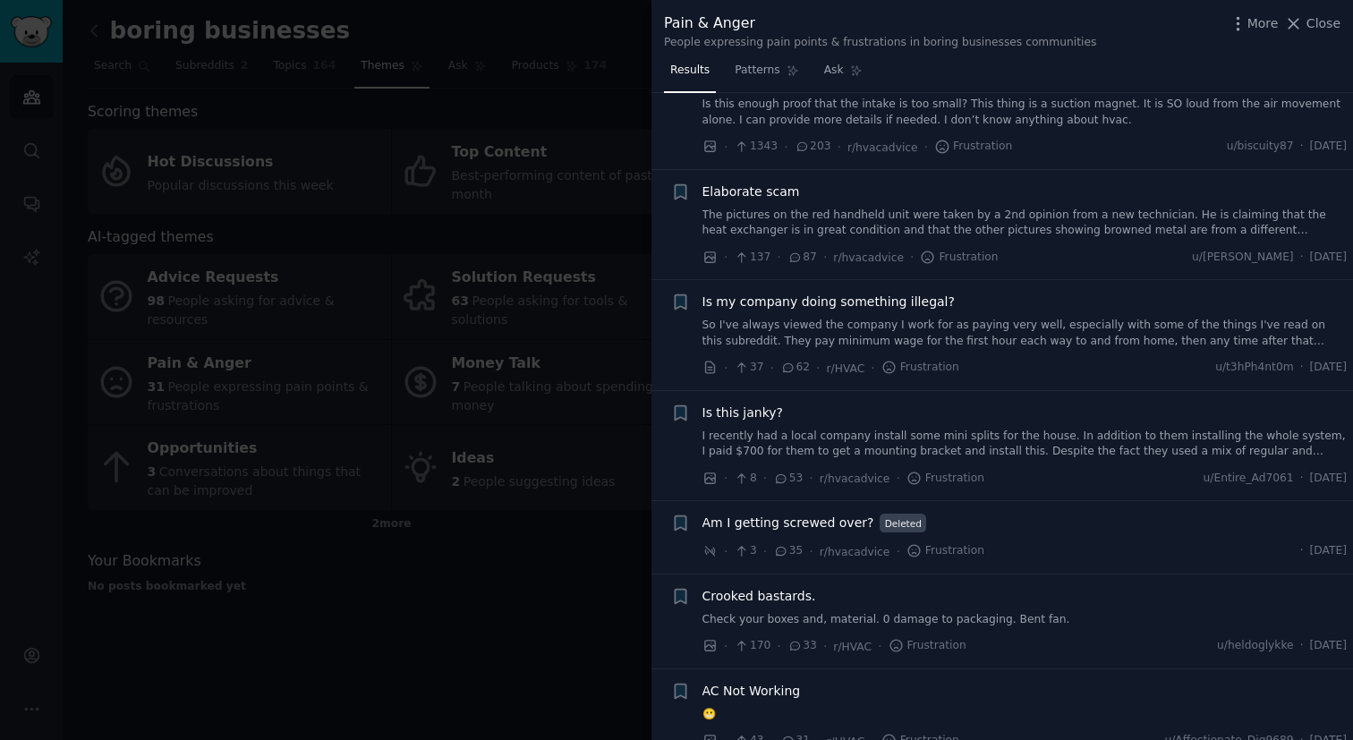
scroll to position [107, 0]
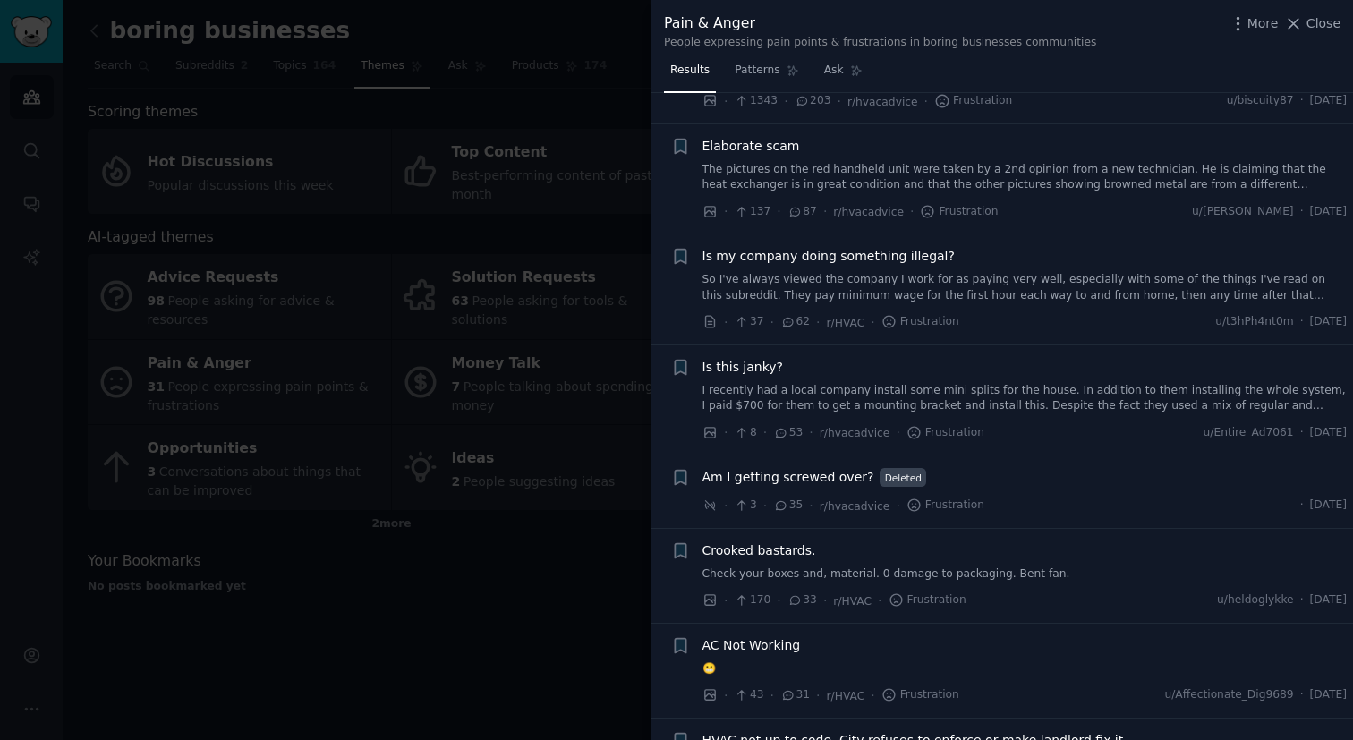
click at [555, 551] on div at bounding box center [676, 370] width 1353 height 740
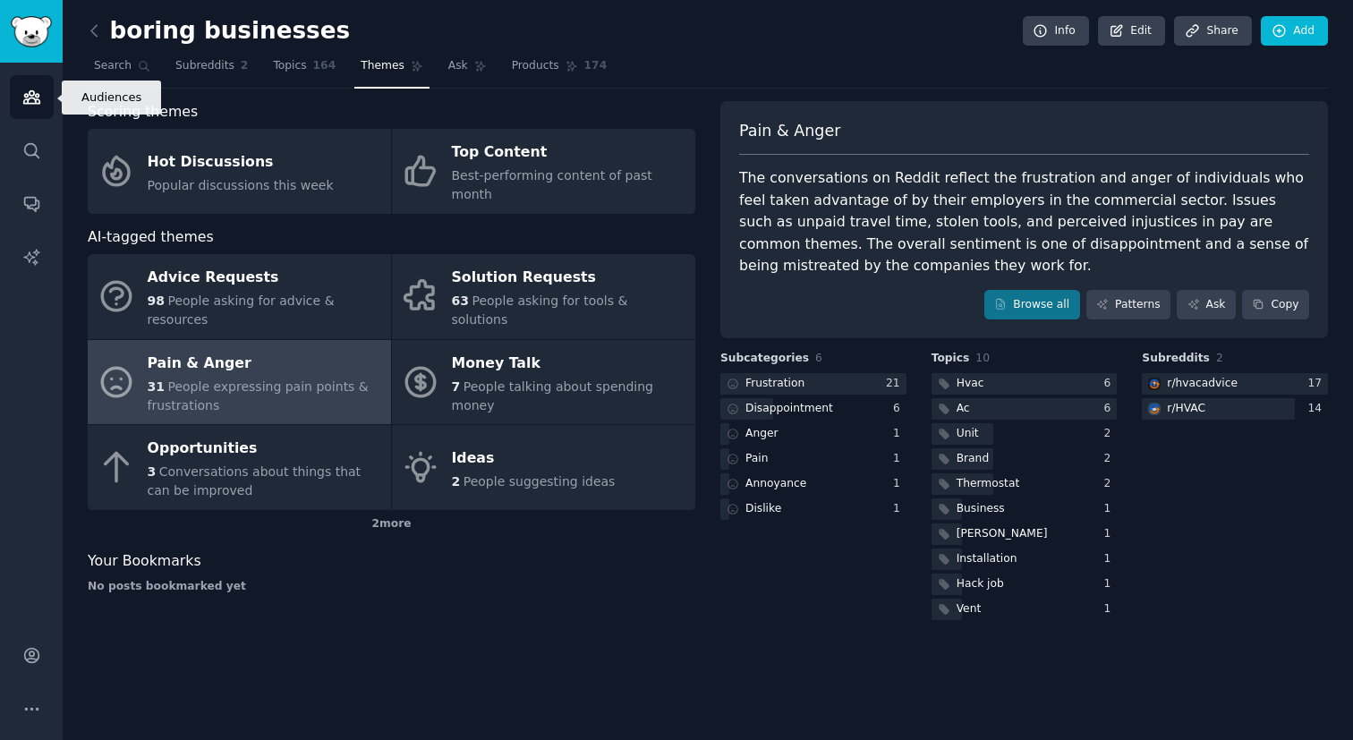
click at [33, 97] on icon "Sidebar" at bounding box center [31, 97] width 19 height 19
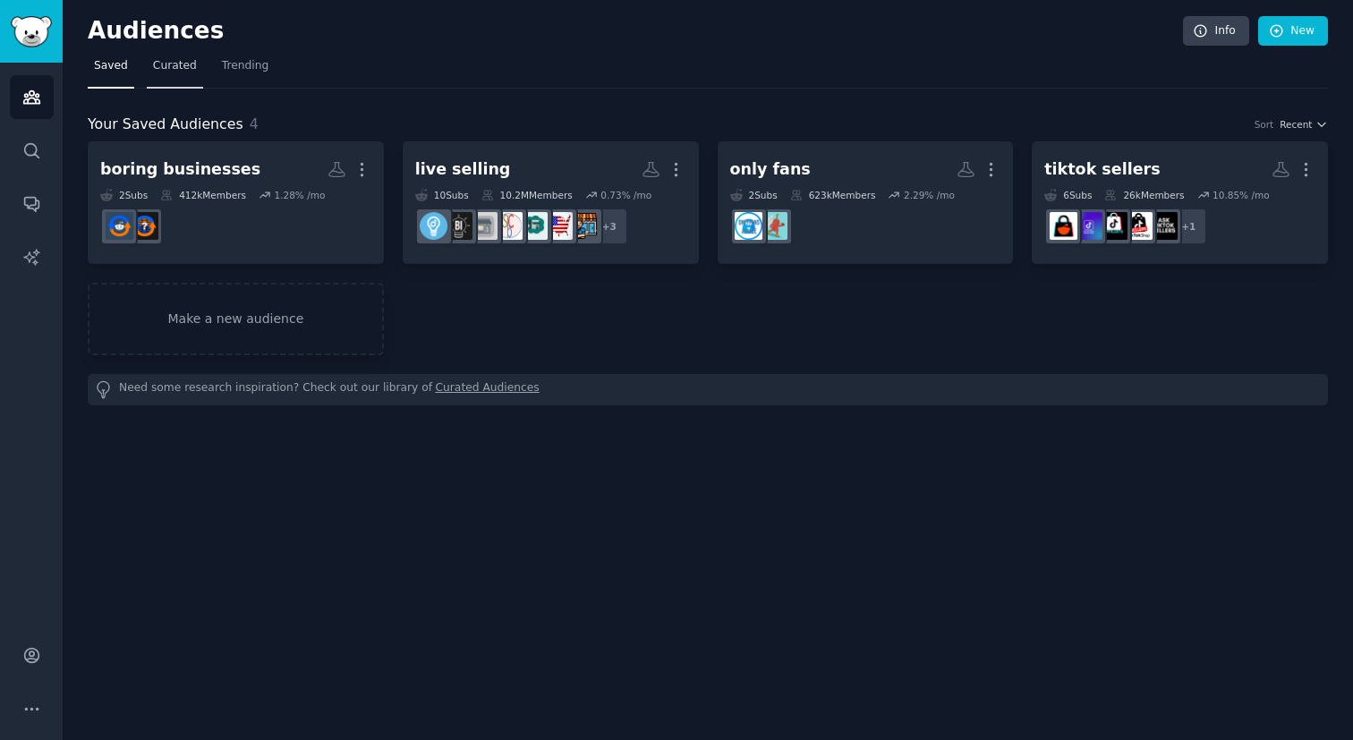
click at [168, 66] on span "Curated" at bounding box center [175, 66] width 44 height 16
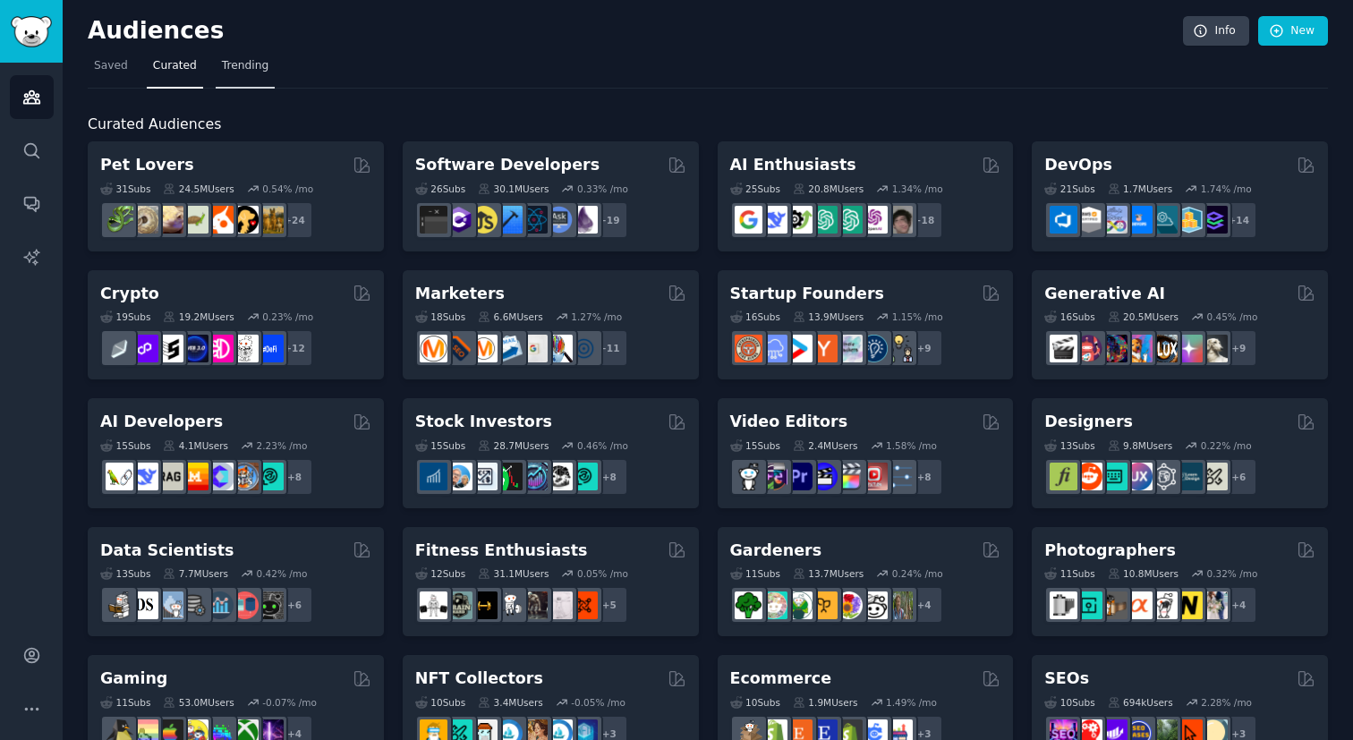
click at [244, 70] on span "Trending" at bounding box center [245, 66] width 47 height 16
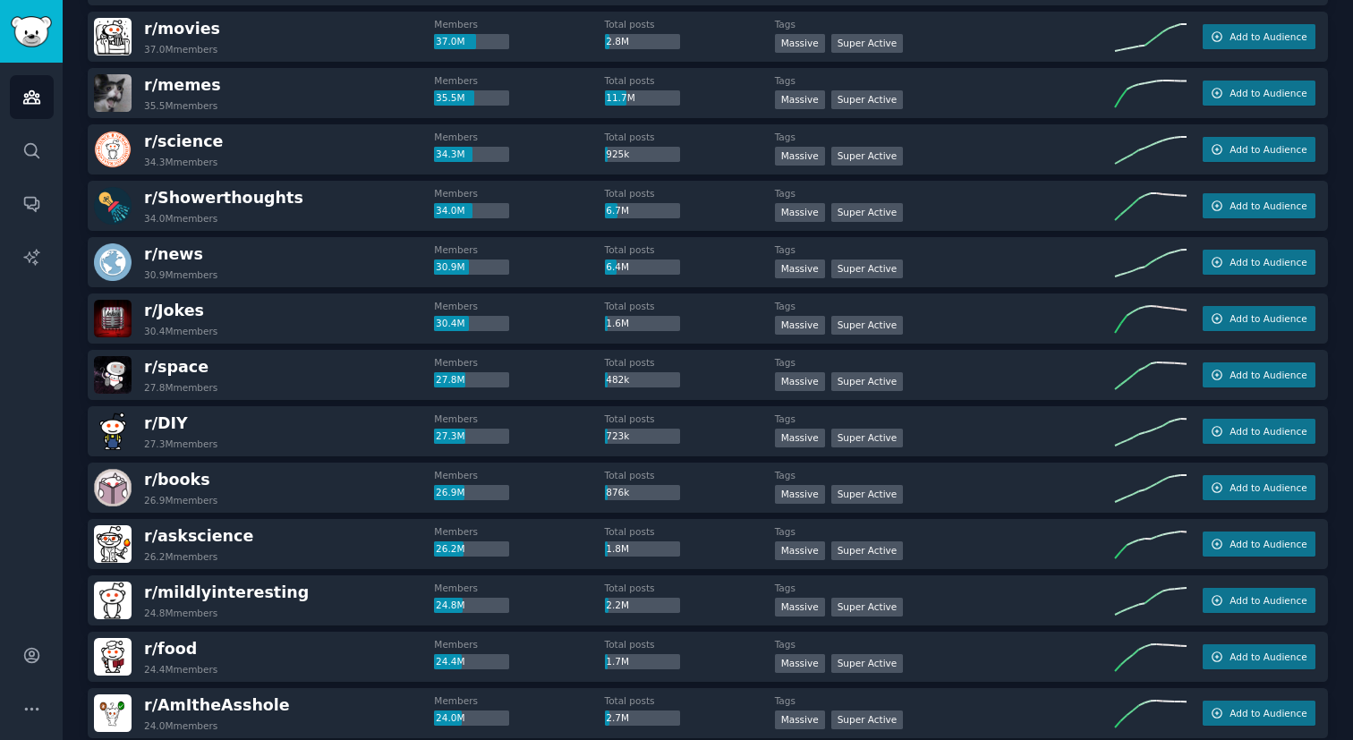
scroll to position [582, 0]
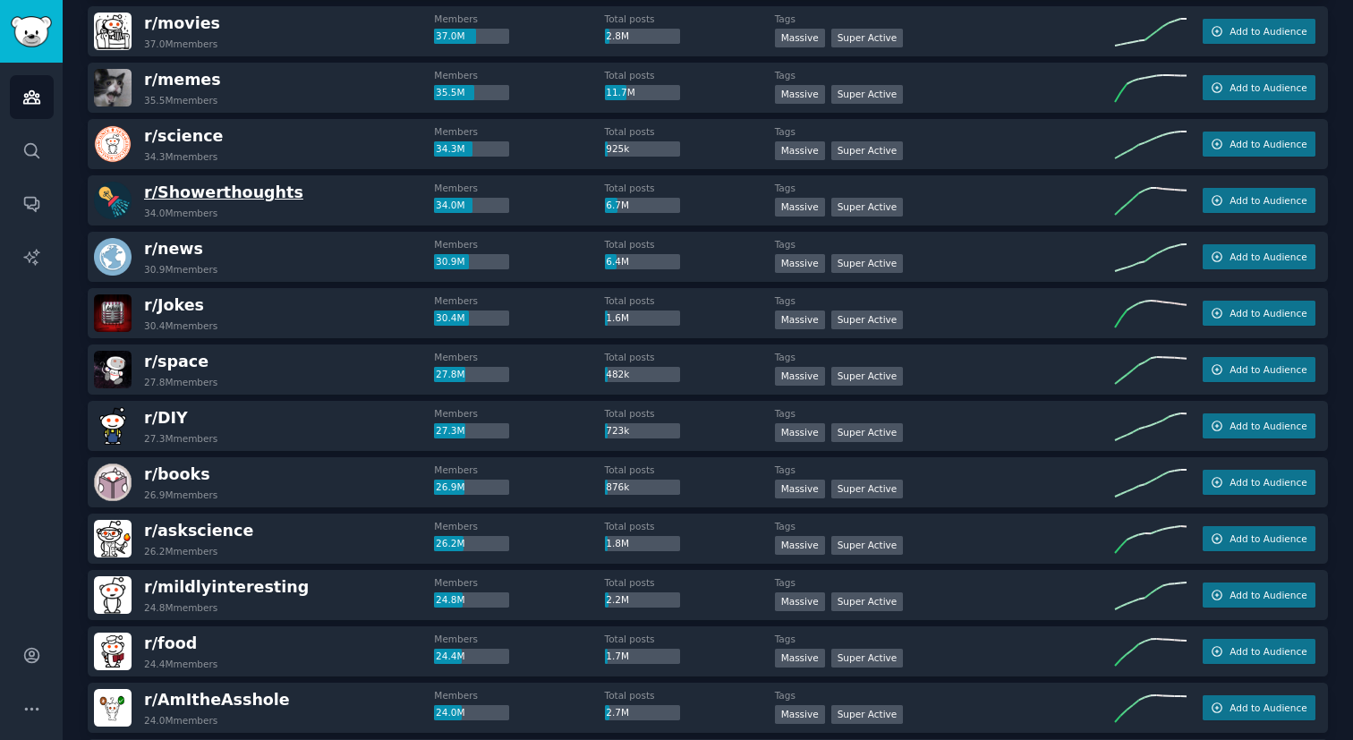
click at [257, 198] on span "r/ Showerthoughts" at bounding box center [223, 193] width 159 height 18
click at [291, 187] on div "r/ Showerthoughts 34.0M members" at bounding box center [264, 201] width 340 height 38
click at [229, 186] on span "r/ Showerthoughts" at bounding box center [223, 193] width 159 height 18
click at [312, 191] on div "r/ Showerthoughts 34.0M members" at bounding box center [264, 201] width 340 height 38
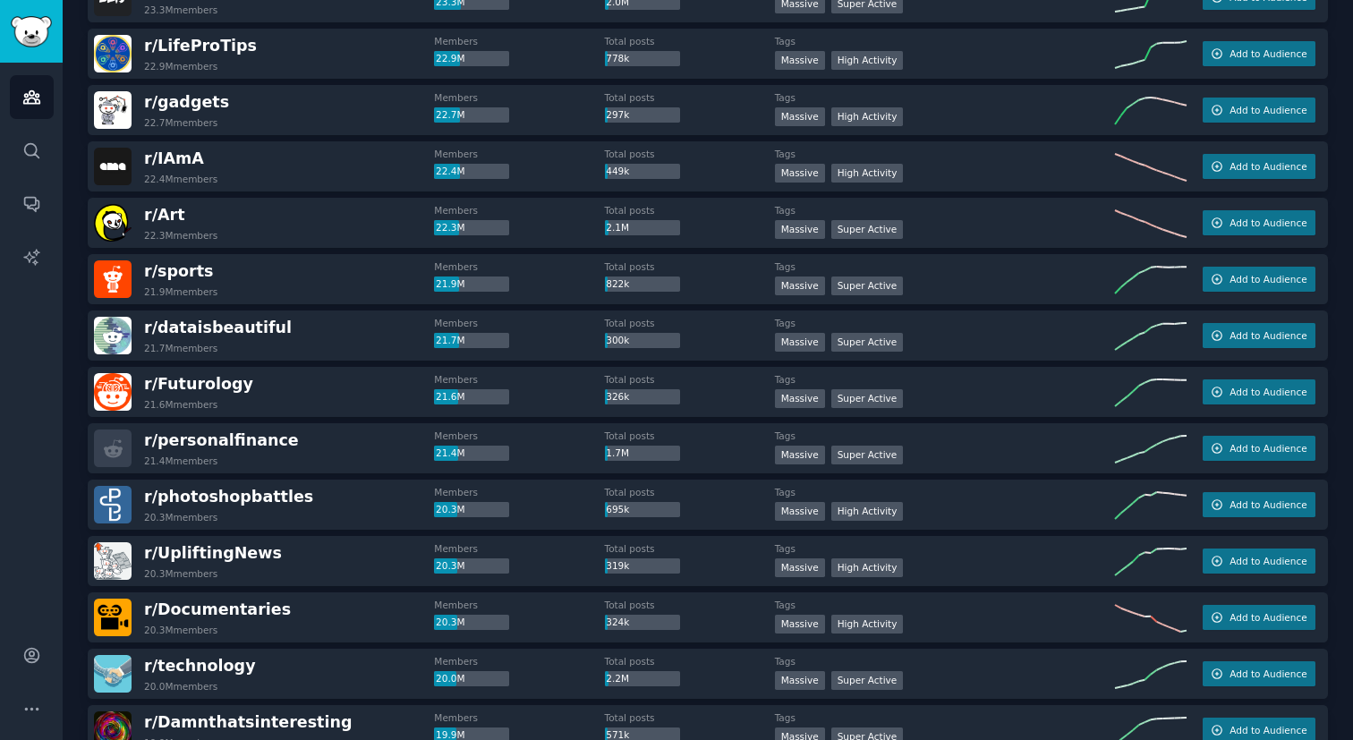
scroll to position [1492, 0]
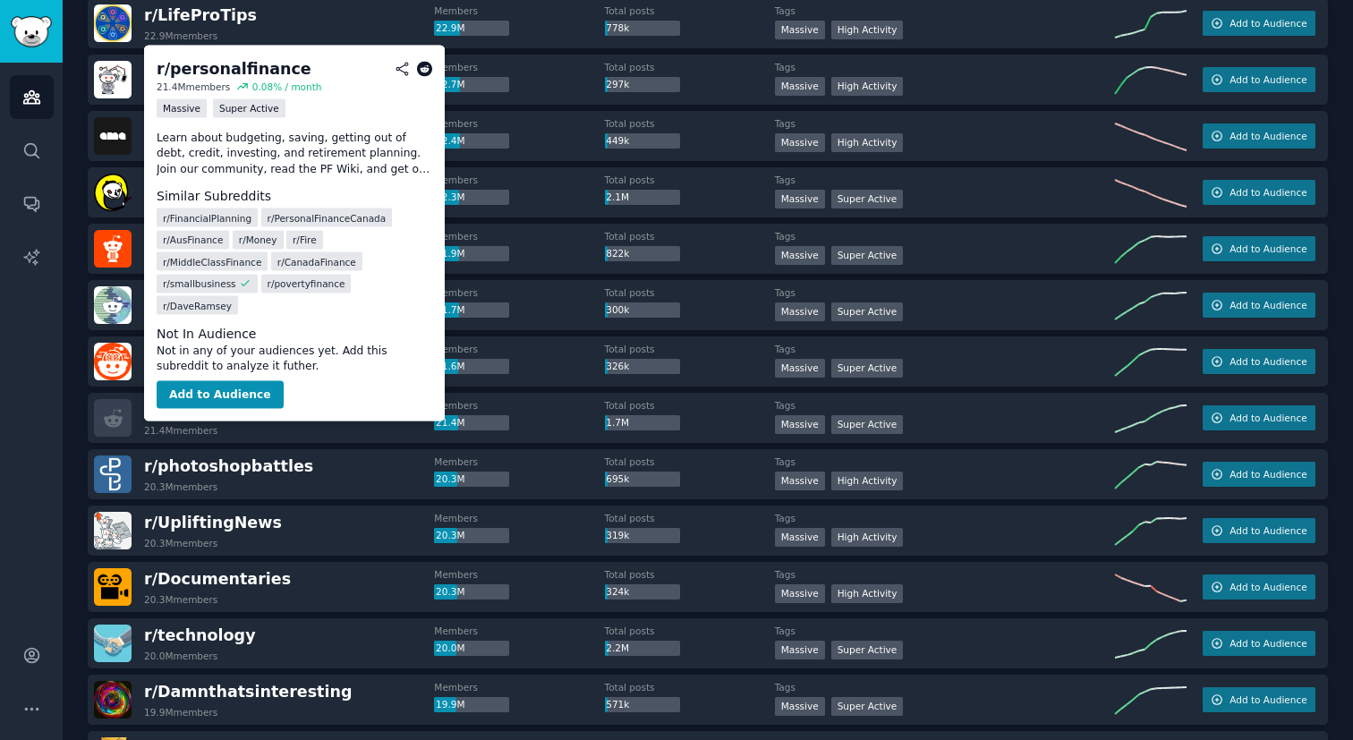
click at [264, 410] on span "r/ personalfinance" at bounding box center [221, 410] width 155 height 18
click at [251, 380] on button "Add to Audience" at bounding box center [220, 394] width 127 height 29
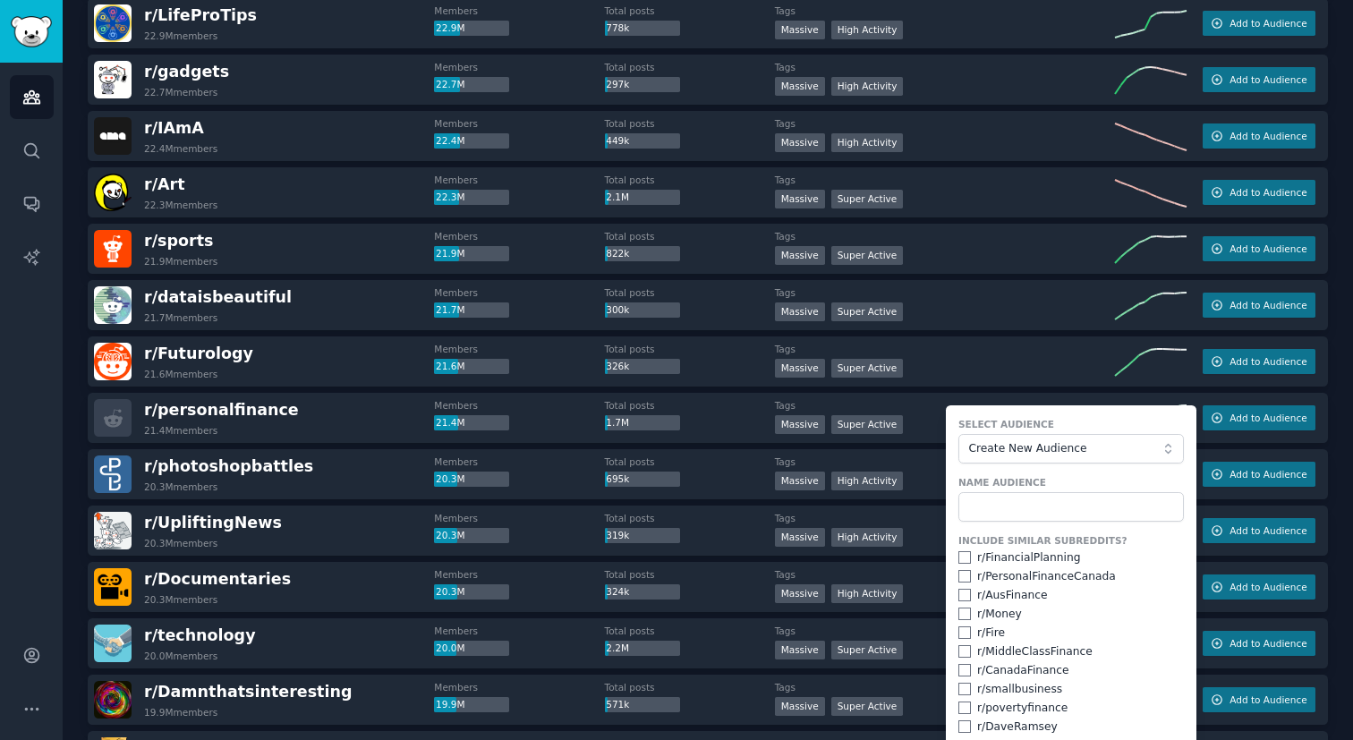
click at [370, 420] on div "r/ personalfinance 21.4M members" at bounding box center [264, 418] width 340 height 38
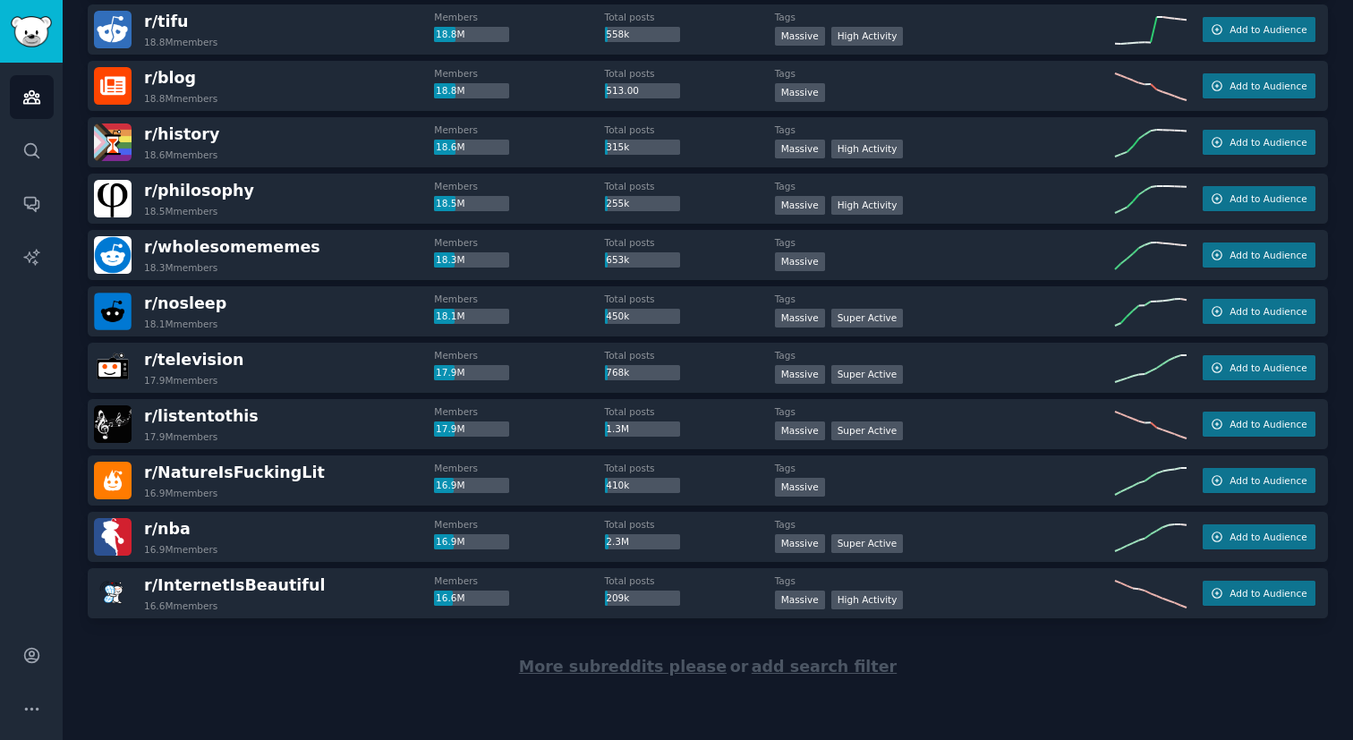
scroll to position [2388, 0]
click at [617, 663] on span "More subreddits please" at bounding box center [623, 667] width 208 height 18
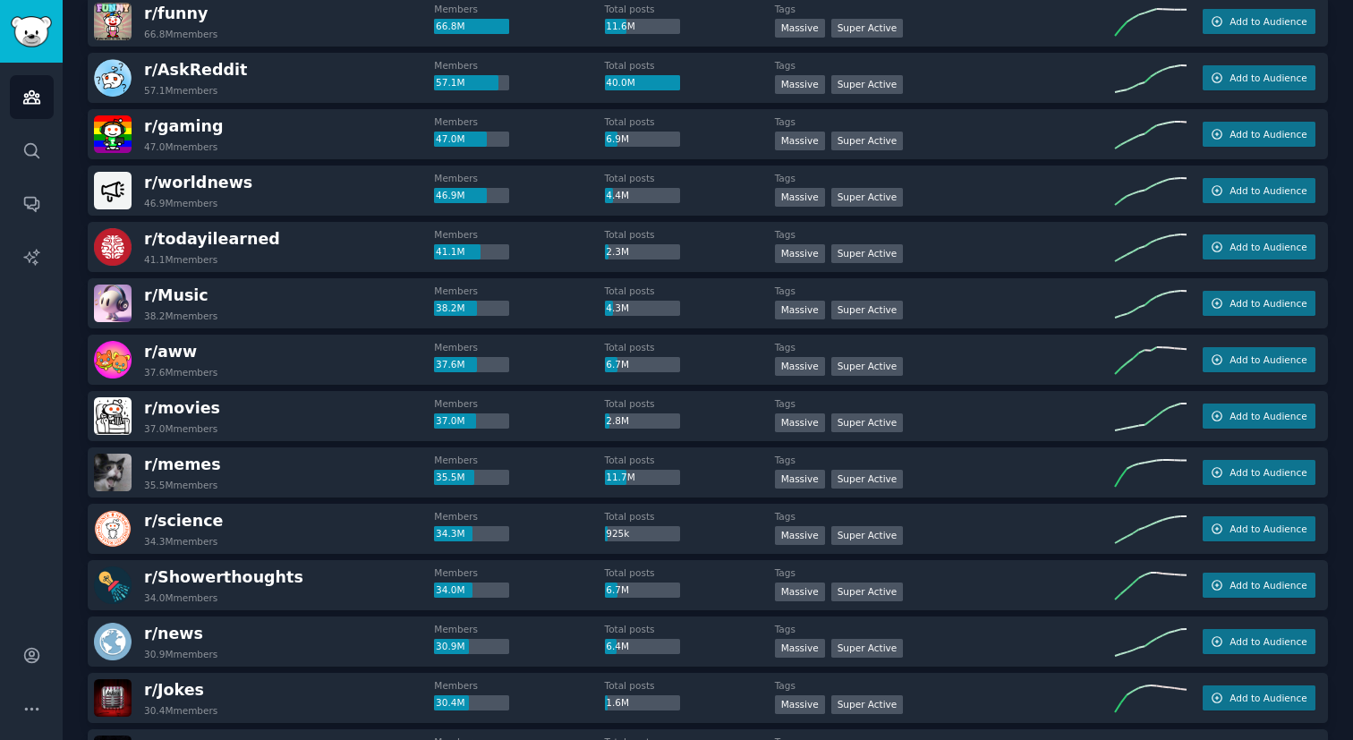
scroll to position [0, 0]
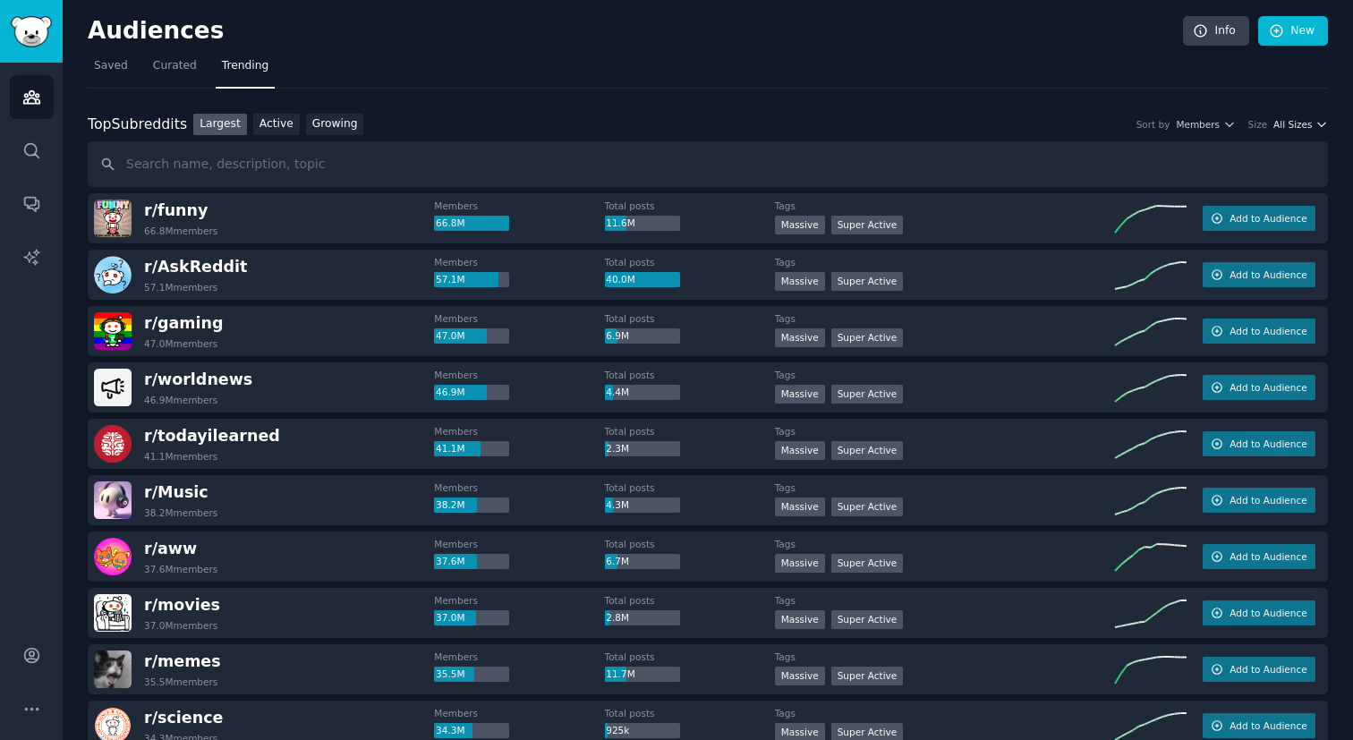
click at [1309, 127] on button "All Sizes" at bounding box center [1301, 124] width 55 height 13
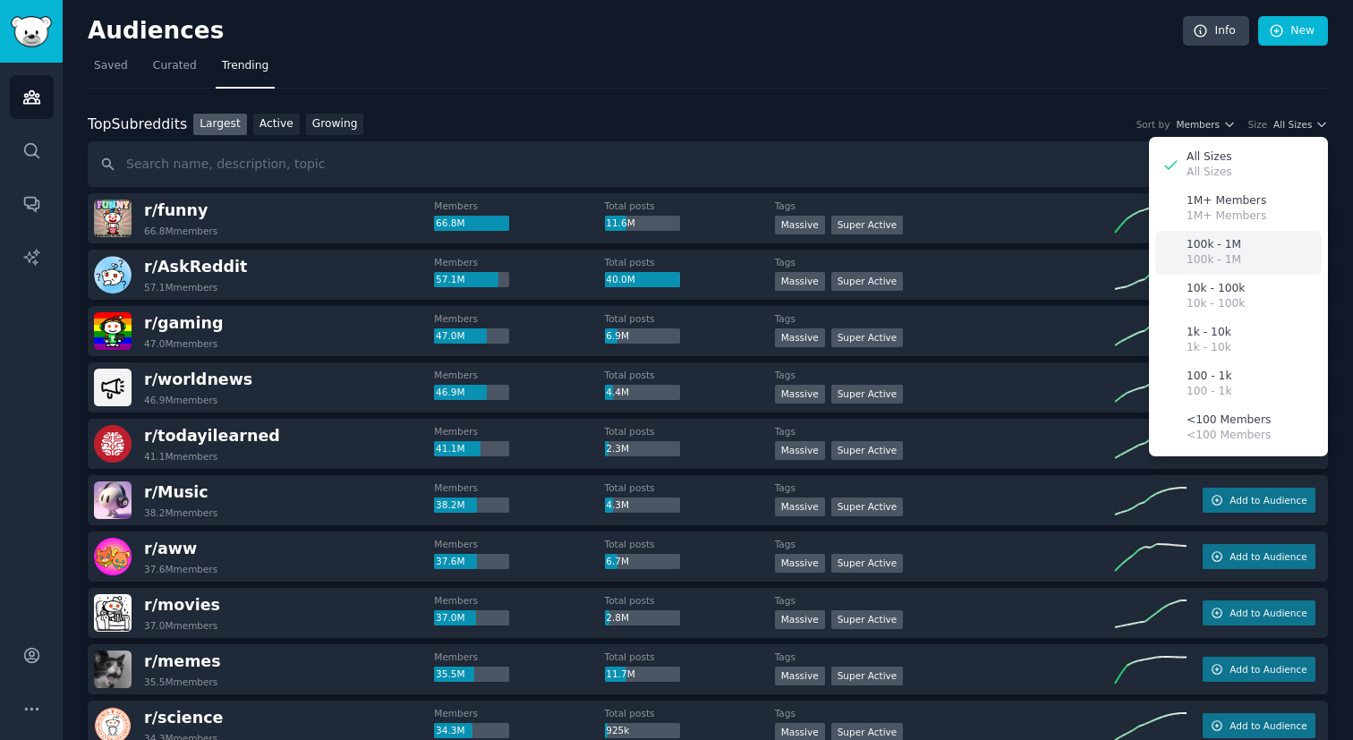
click at [1234, 251] on div "100k - 1M 100k - 1M" at bounding box center [1239, 253] width 166 height 44
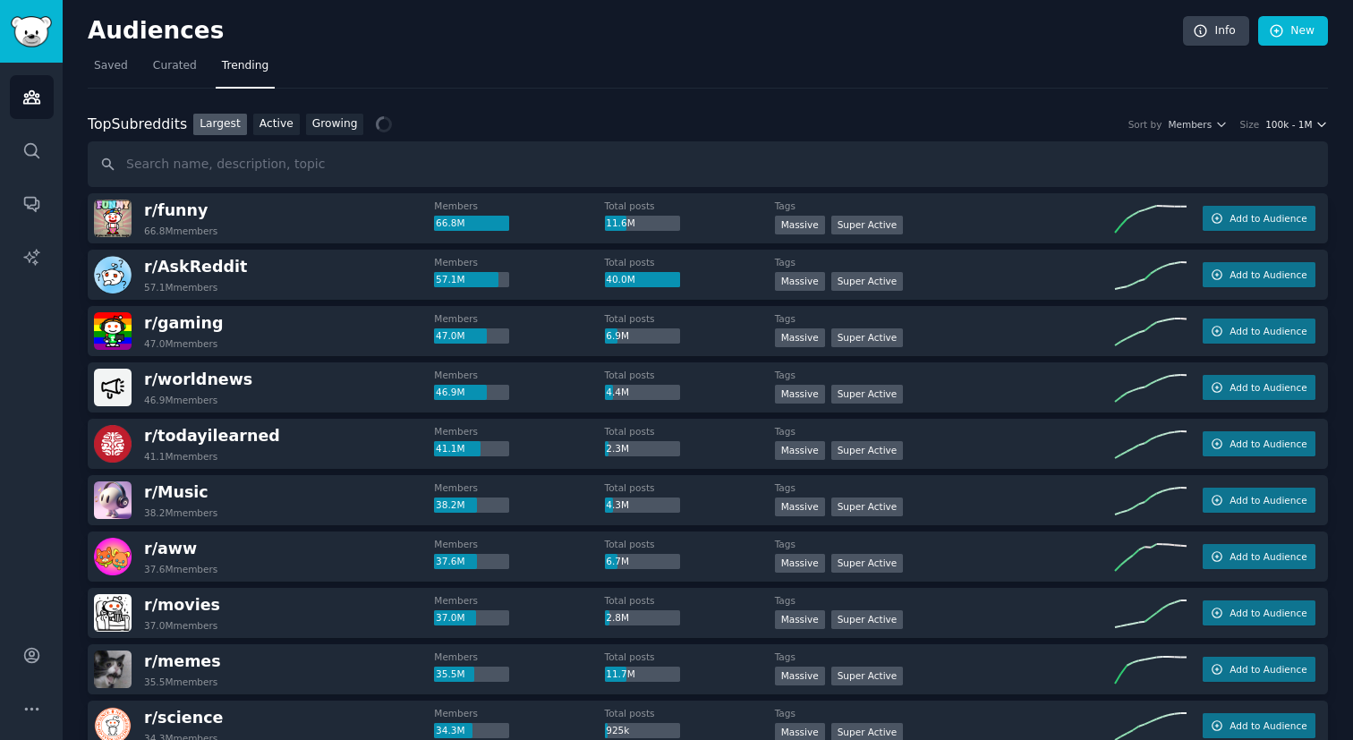
click at [1310, 124] on button "100k - 1M" at bounding box center [1297, 124] width 63 height 13
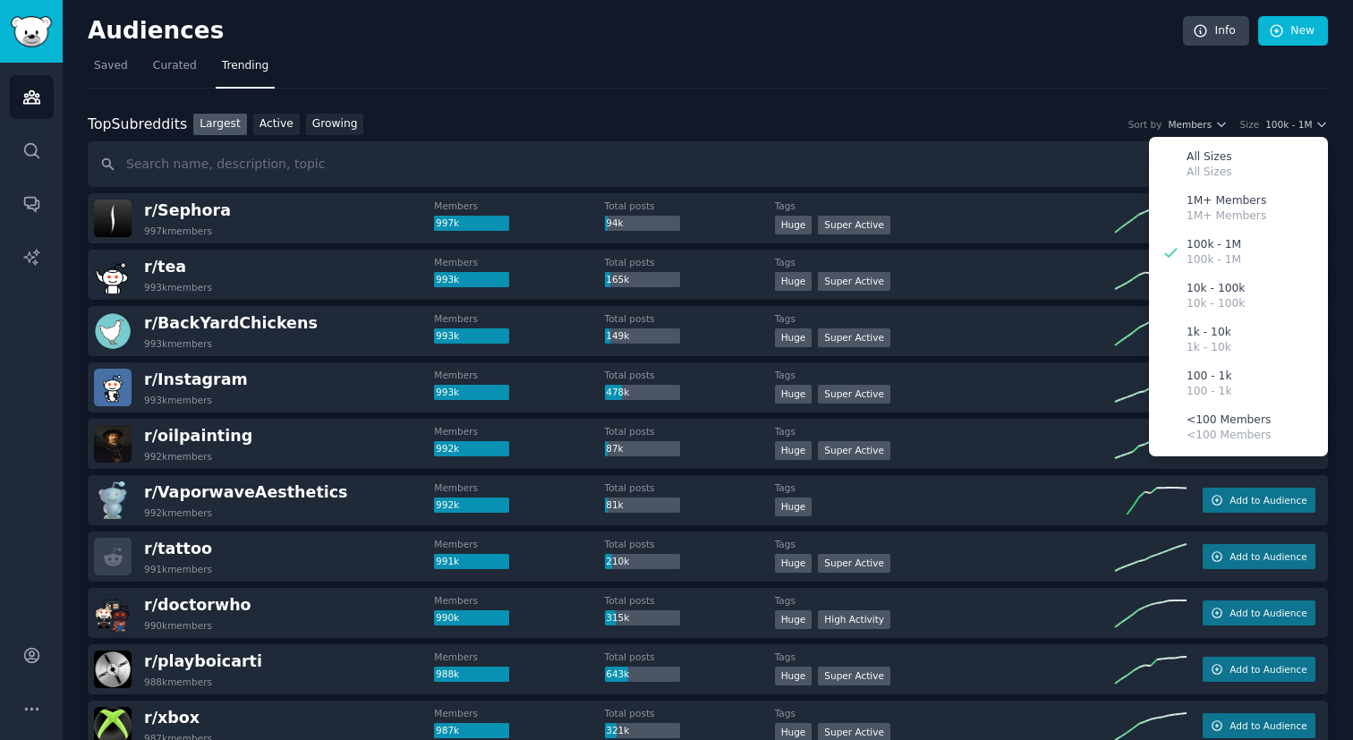
click at [1063, 120] on div "Top Subreddits Top Subreddits Largest Active Growing Sort by Members Size 100k …" at bounding box center [708, 125] width 1241 height 22
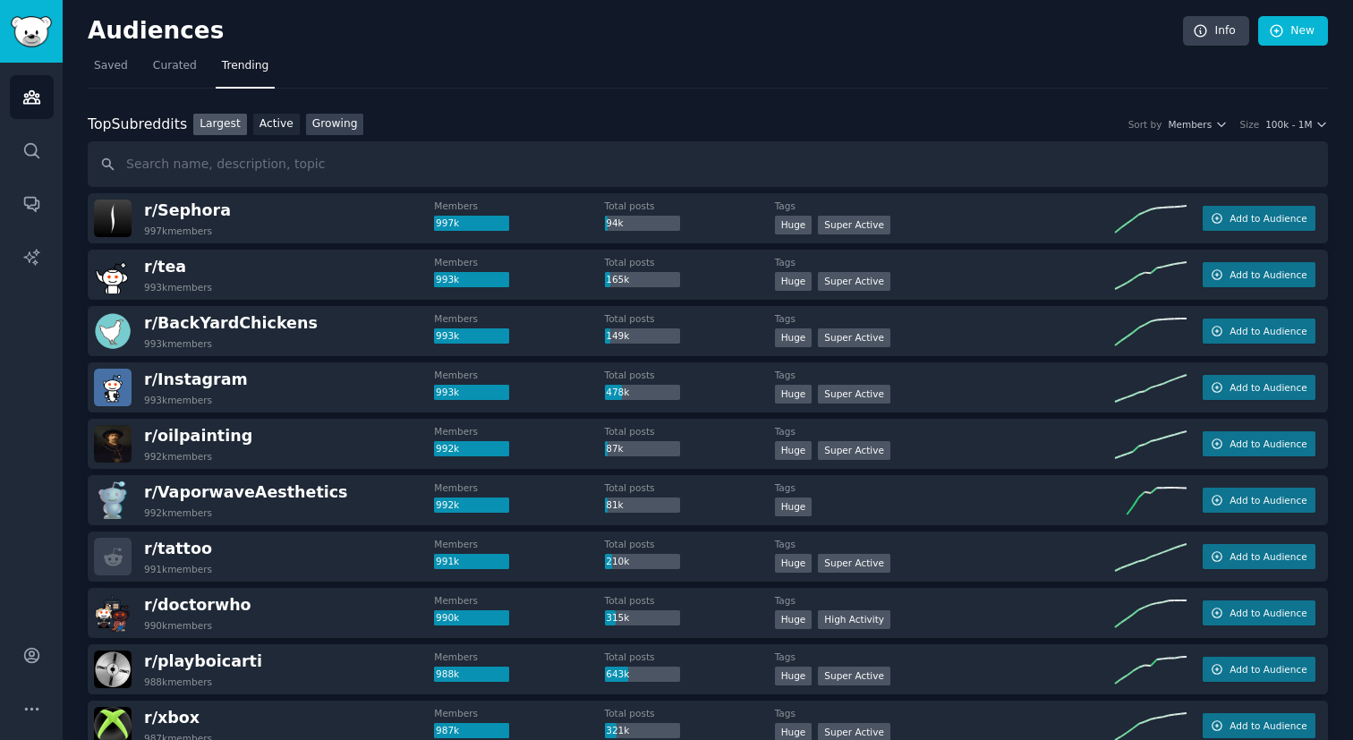
click at [341, 124] on link "Growing" at bounding box center [335, 125] width 58 height 22
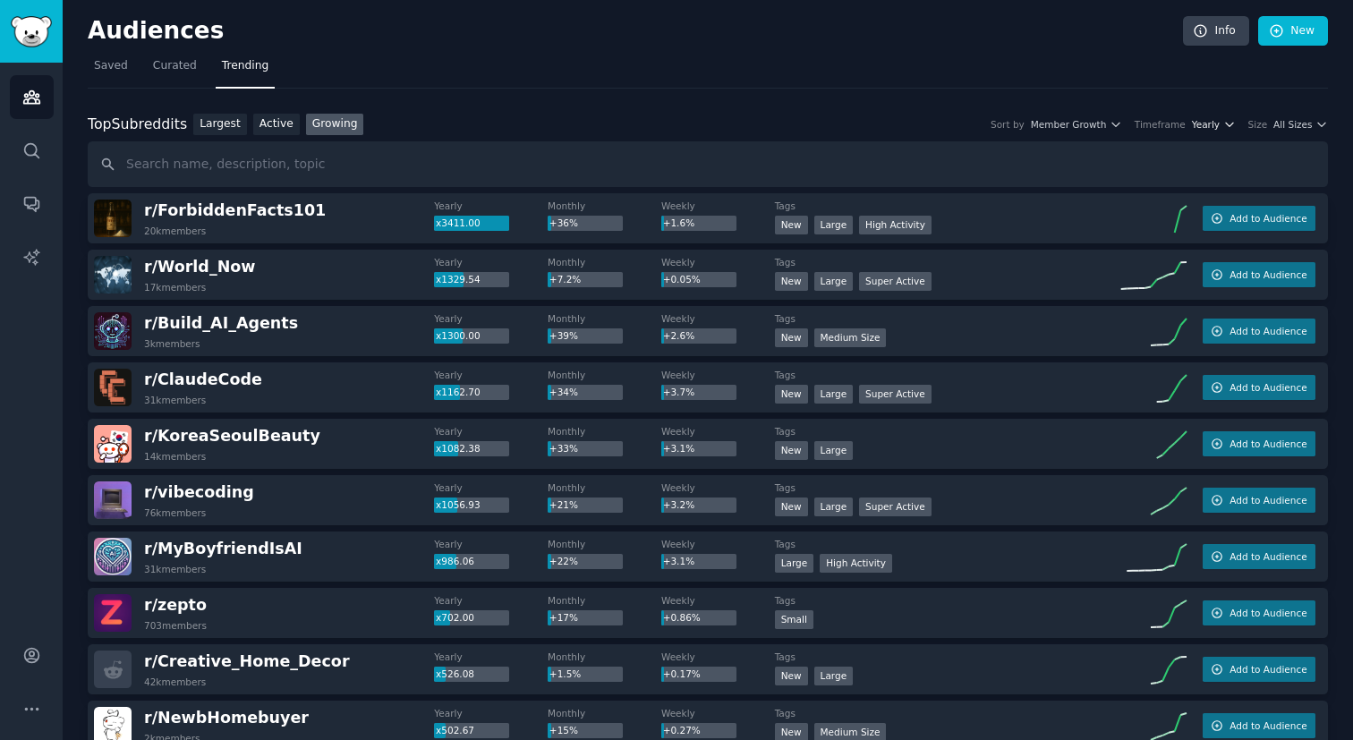
click at [1202, 130] on span "Yearly" at bounding box center [1206, 124] width 28 height 13
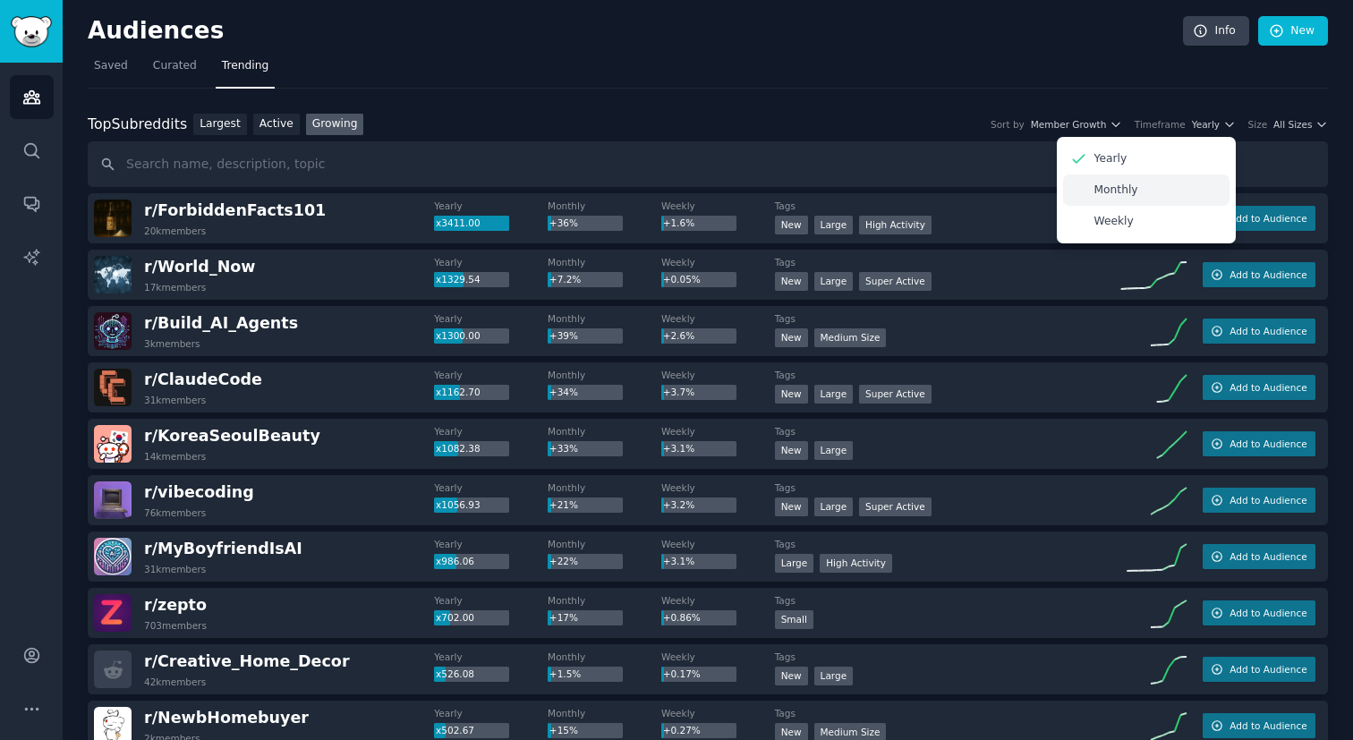
click at [1131, 193] on p "Monthly" at bounding box center [1117, 191] width 44 height 16
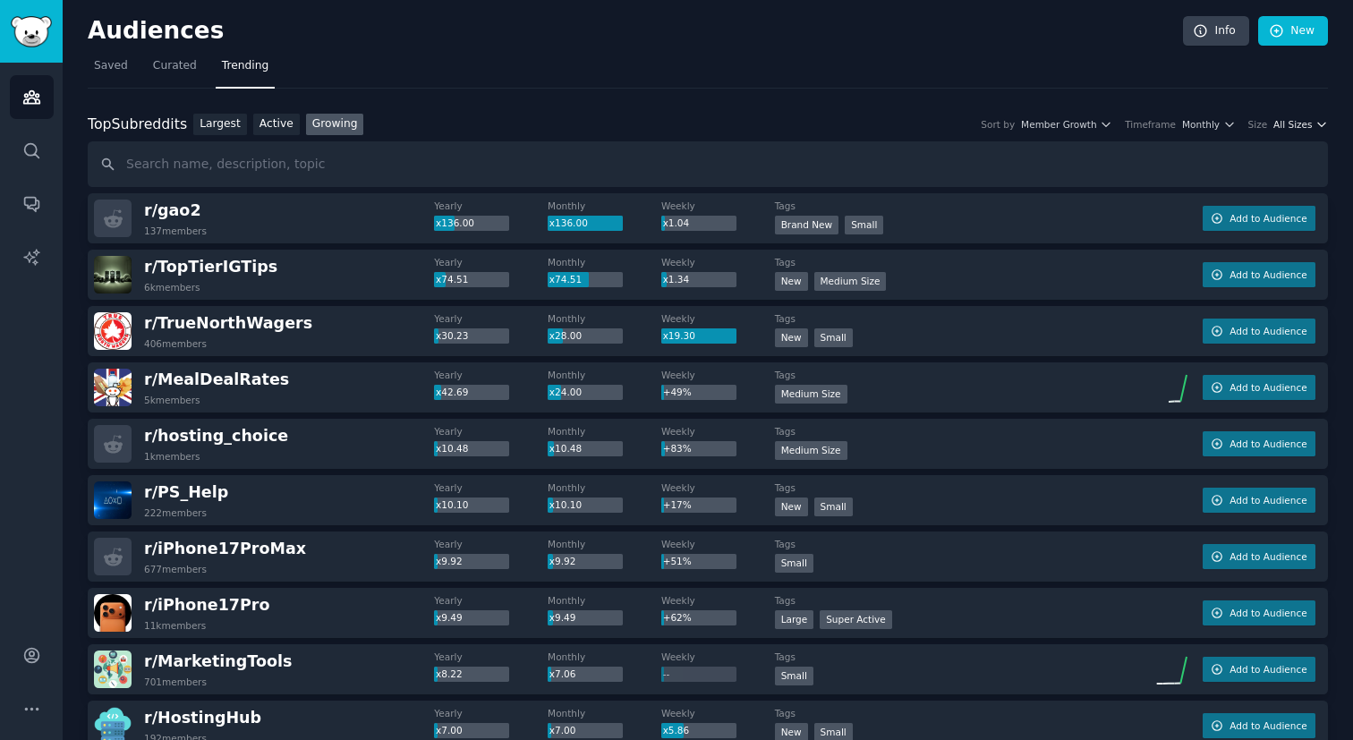
click at [1285, 129] on span "All Sizes" at bounding box center [1293, 124] width 38 height 13
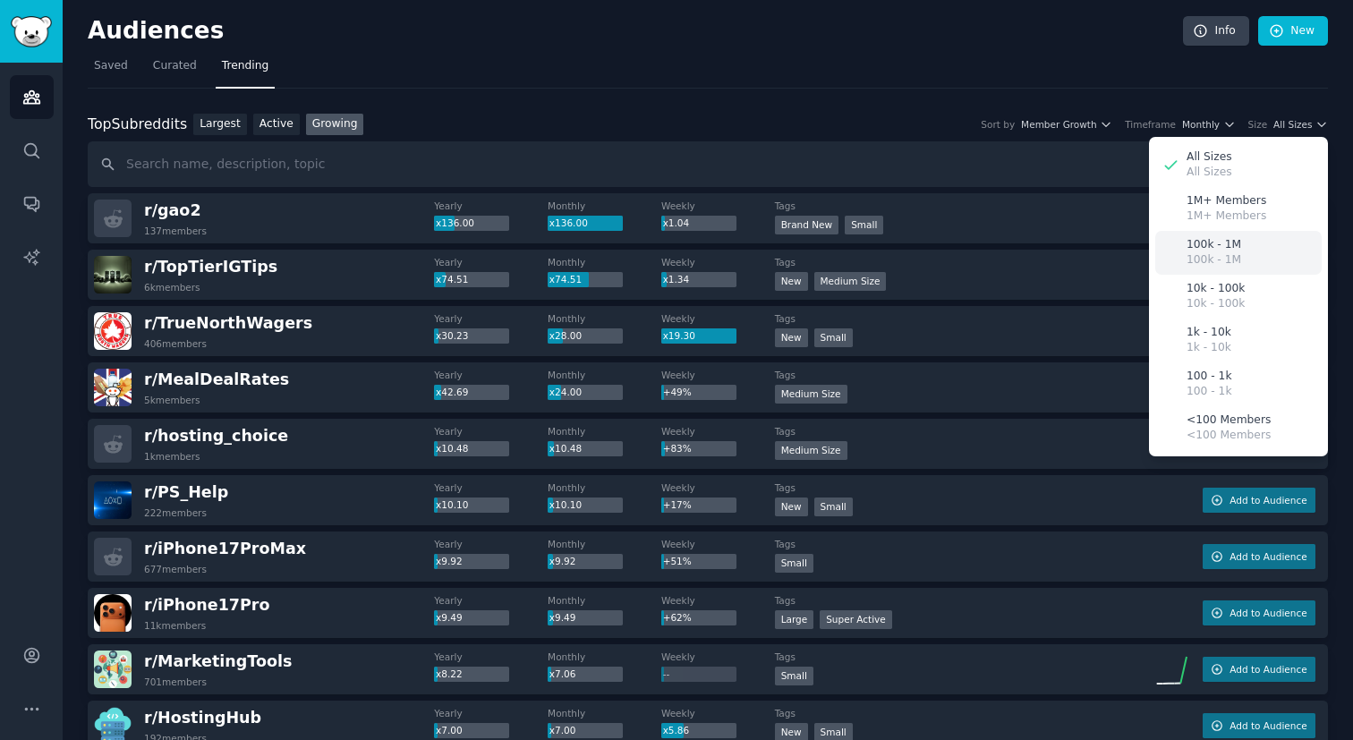
click at [1216, 246] on p "100k - 1M" at bounding box center [1214, 245] width 55 height 16
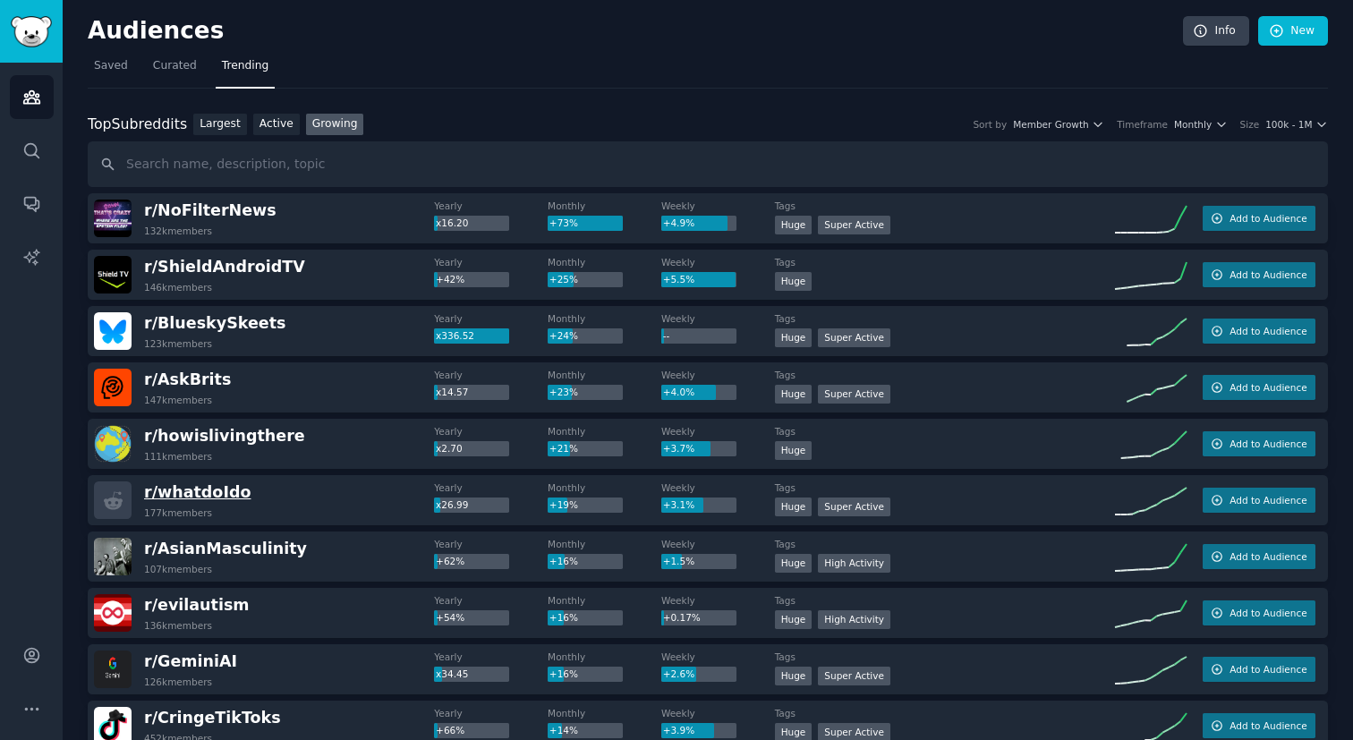
click at [228, 497] on span "r/ whatdoIdo" at bounding box center [197, 492] width 107 height 18
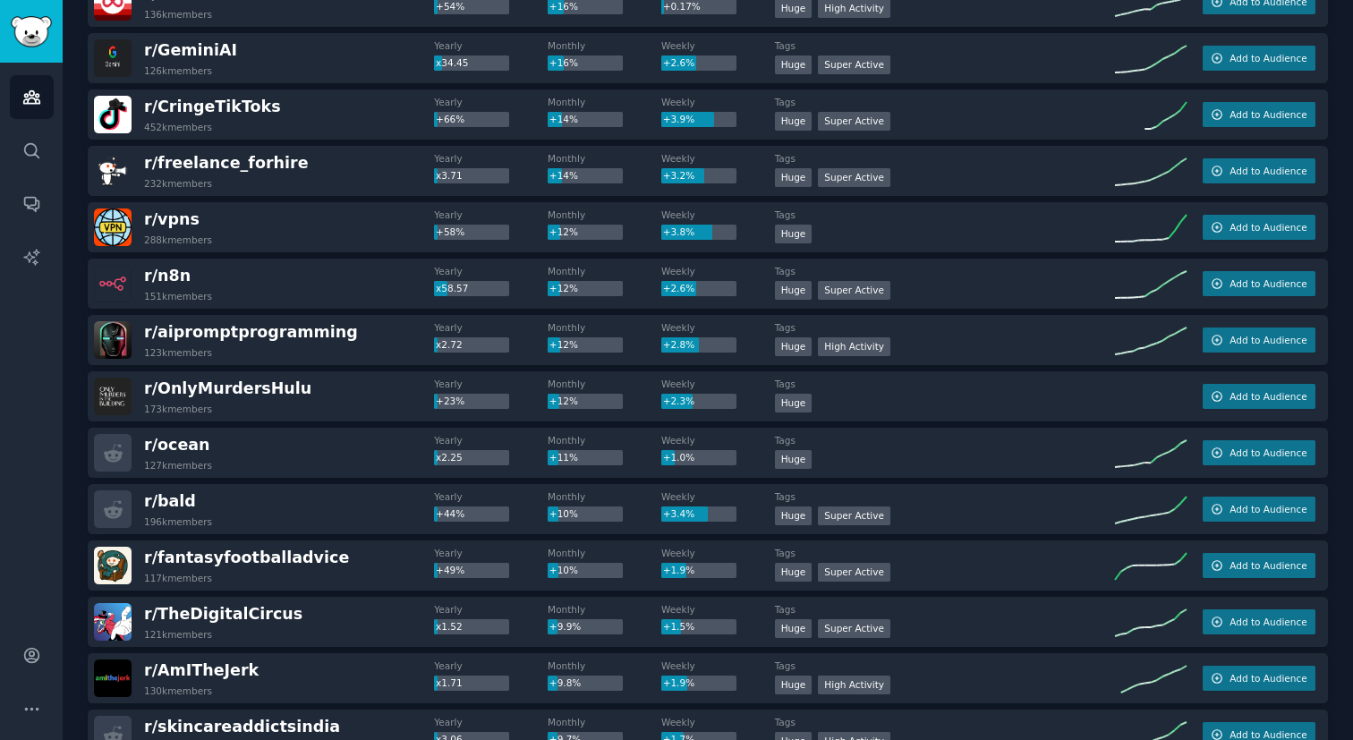
scroll to position [619, 0]
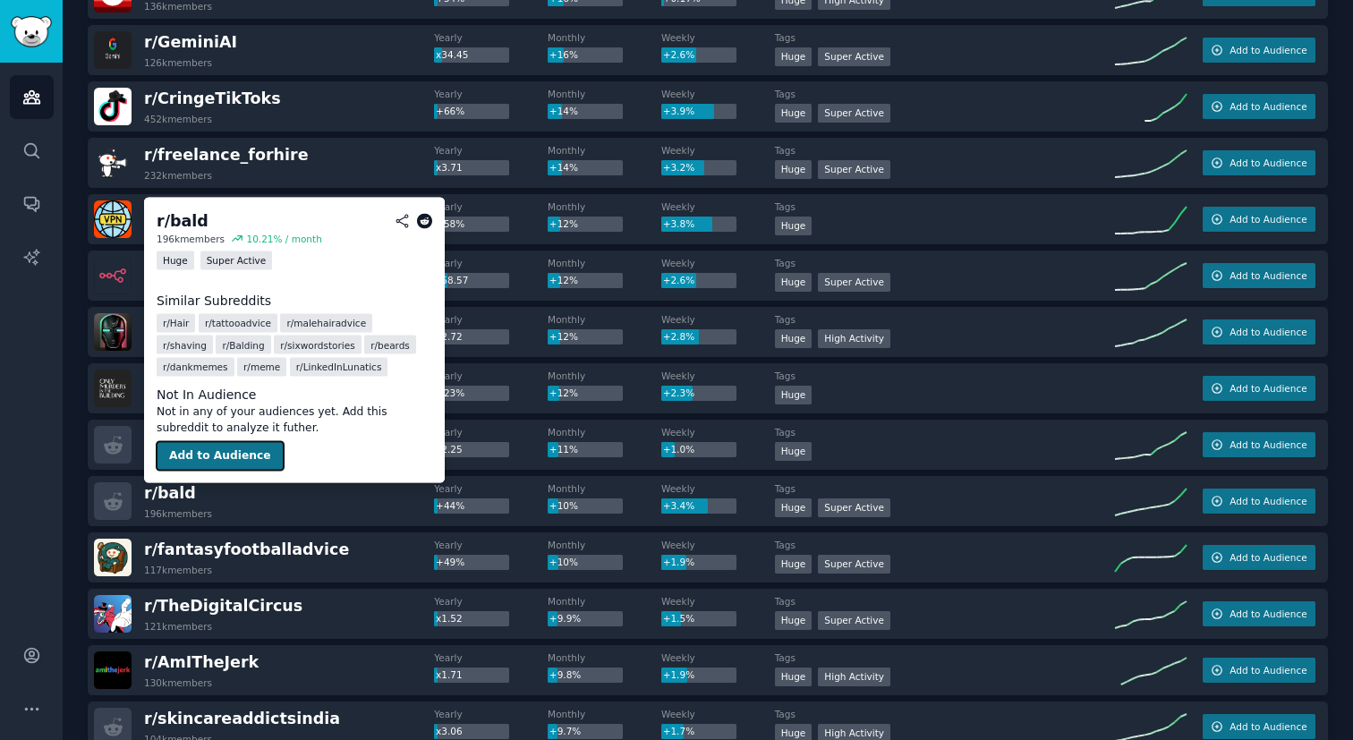
click at [191, 453] on button "Add to Audience" at bounding box center [220, 456] width 127 height 29
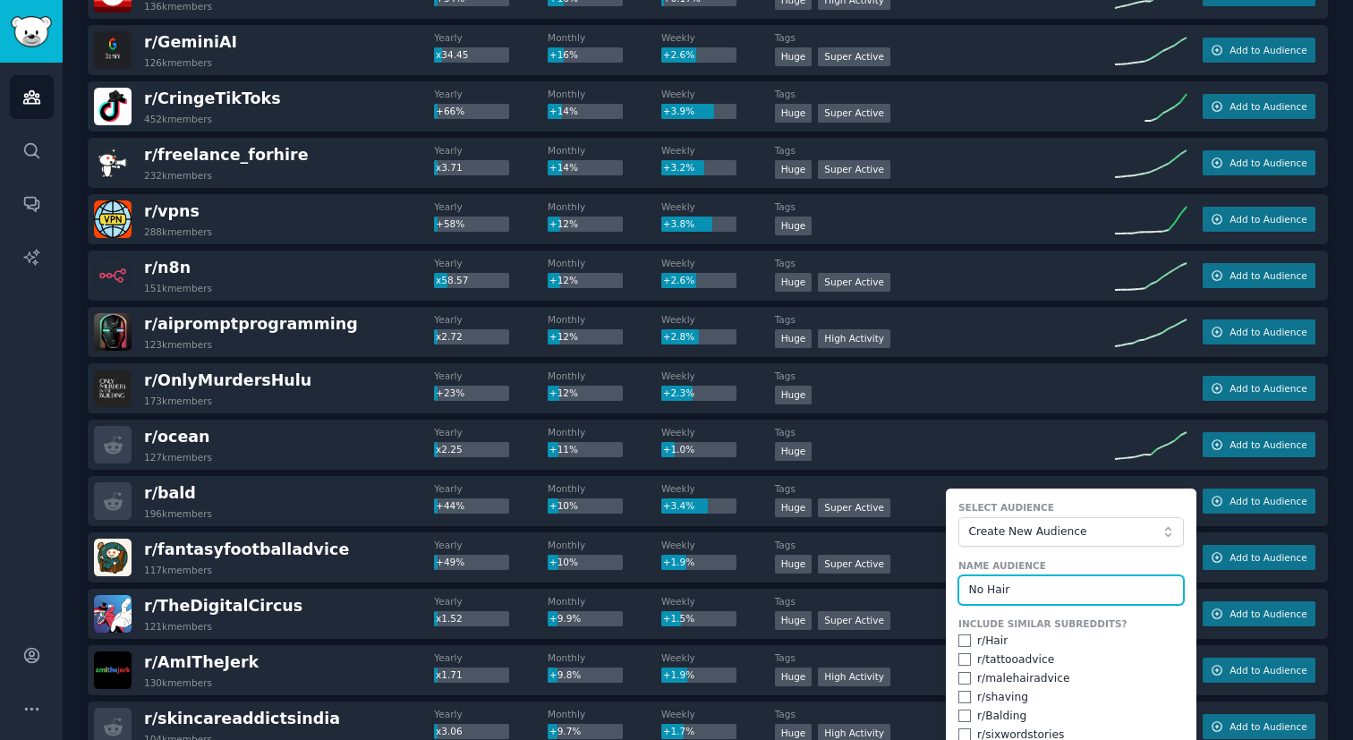
type input "No Hair"
click at [959, 716] on input "checkbox" at bounding box center [965, 716] width 13 height 13
checkbox input "true"
click at [960, 700] on input "checkbox" at bounding box center [965, 697] width 13 height 13
checkbox input "true"
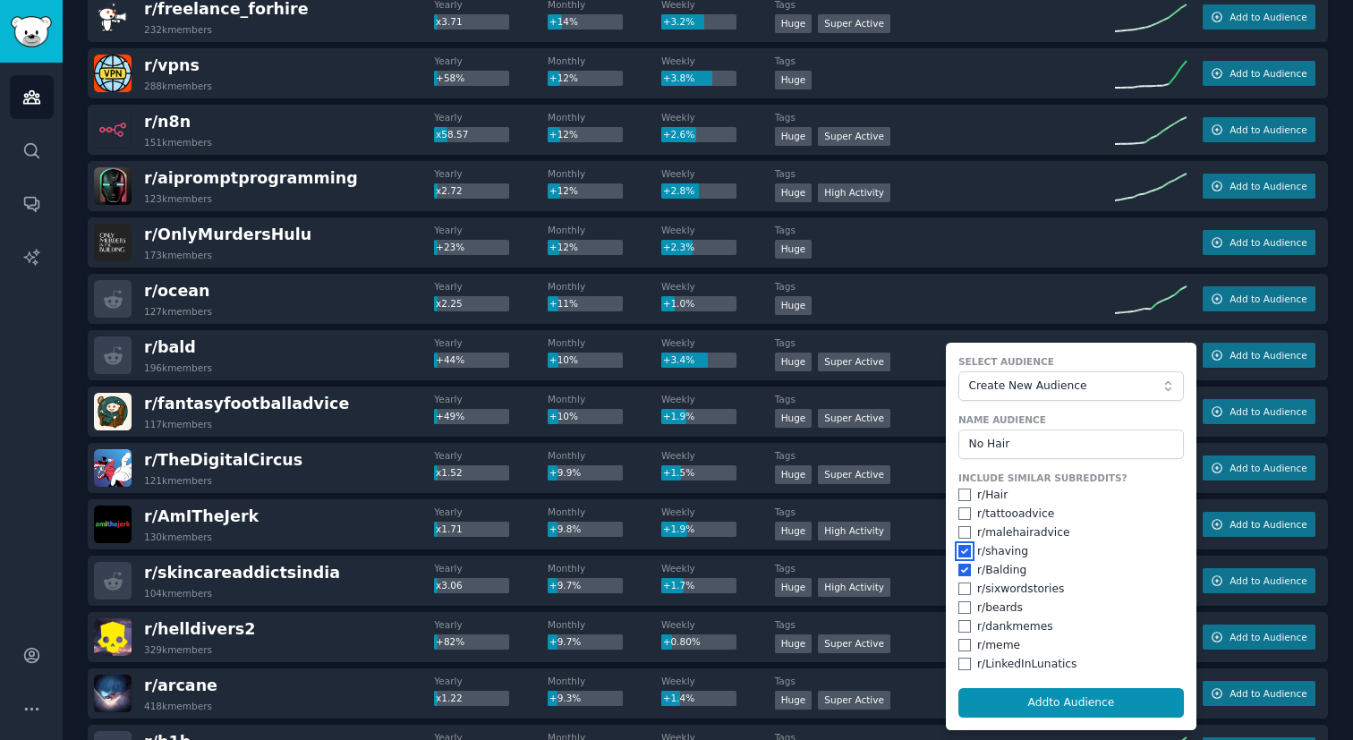
scroll to position [767, 0]
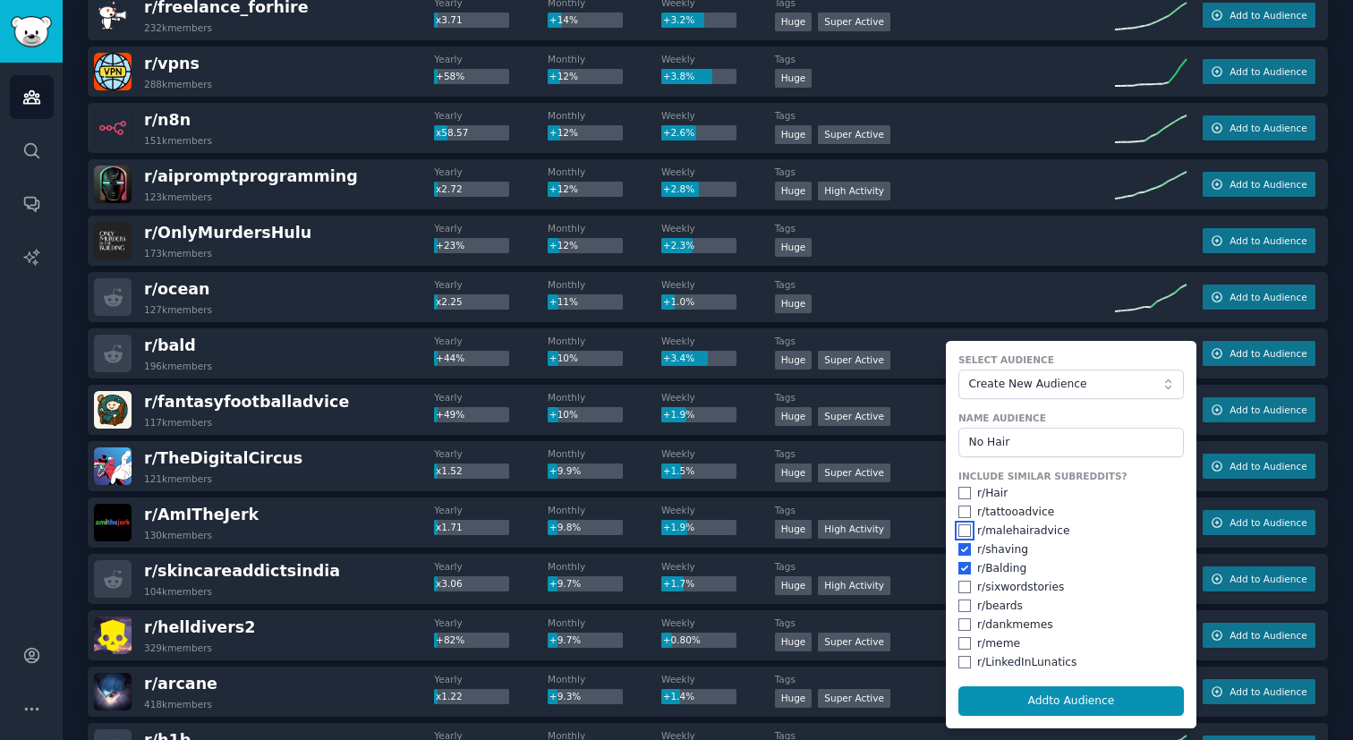
click at [960, 529] on input "checkbox" at bounding box center [965, 531] width 13 height 13
click at [985, 700] on button "Add to Audience" at bounding box center [1072, 702] width 226 height 30
checkbox input "false"
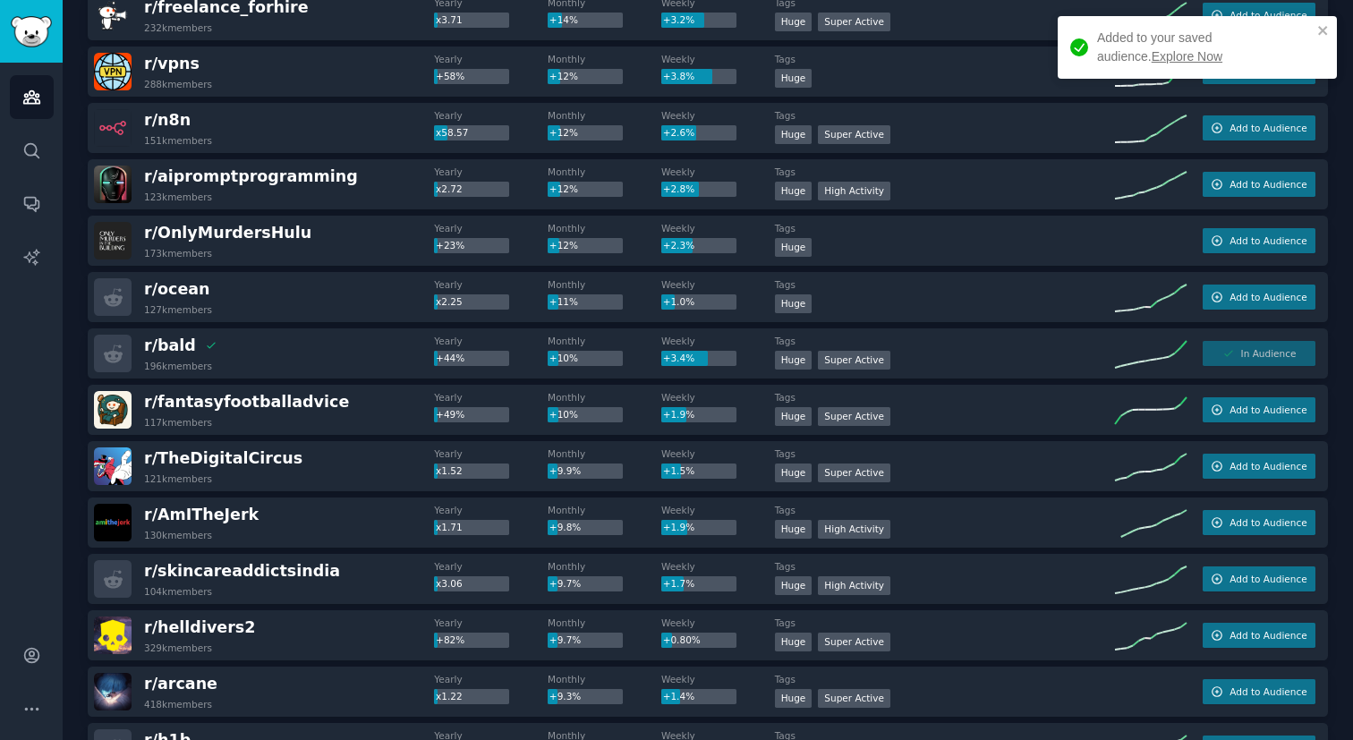
click at [985, 700] on div "Huge Super Active" at bounding box center [945, 700] width 340 height 22
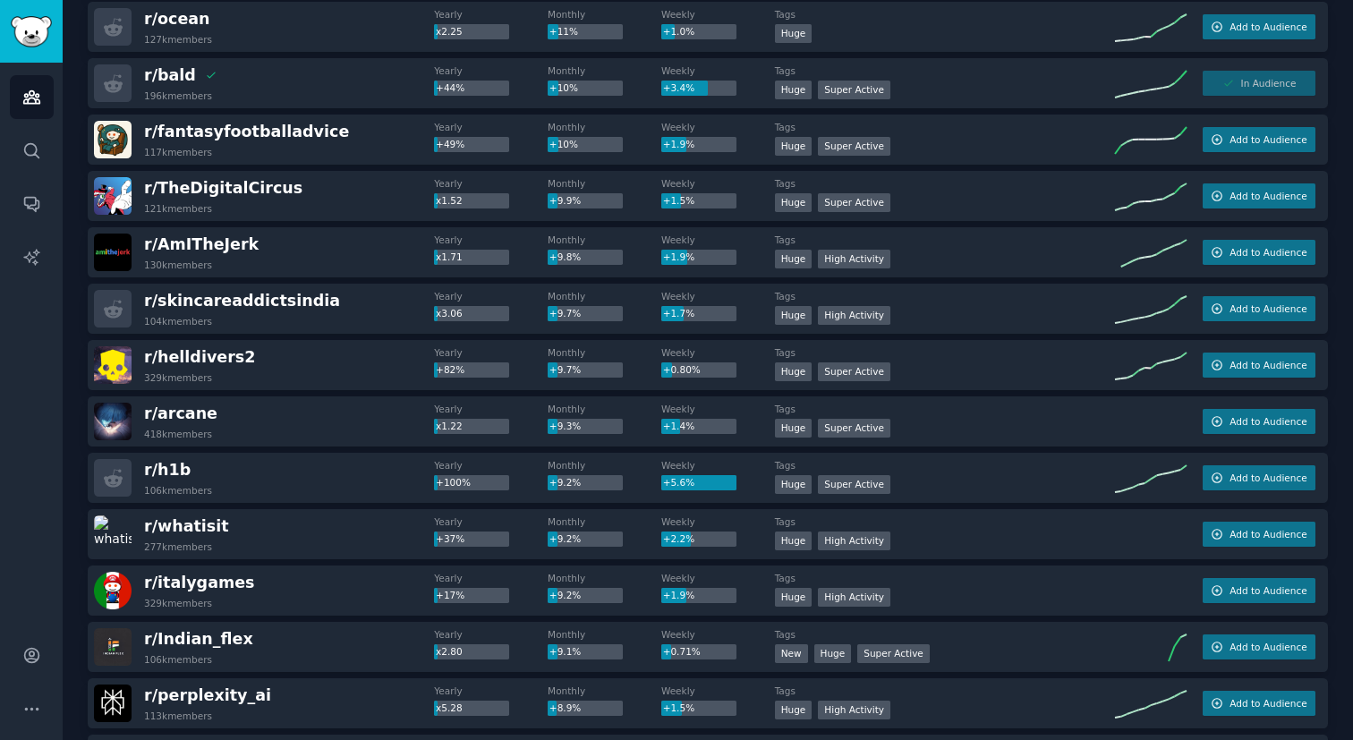
scroll to position [1040, 0]
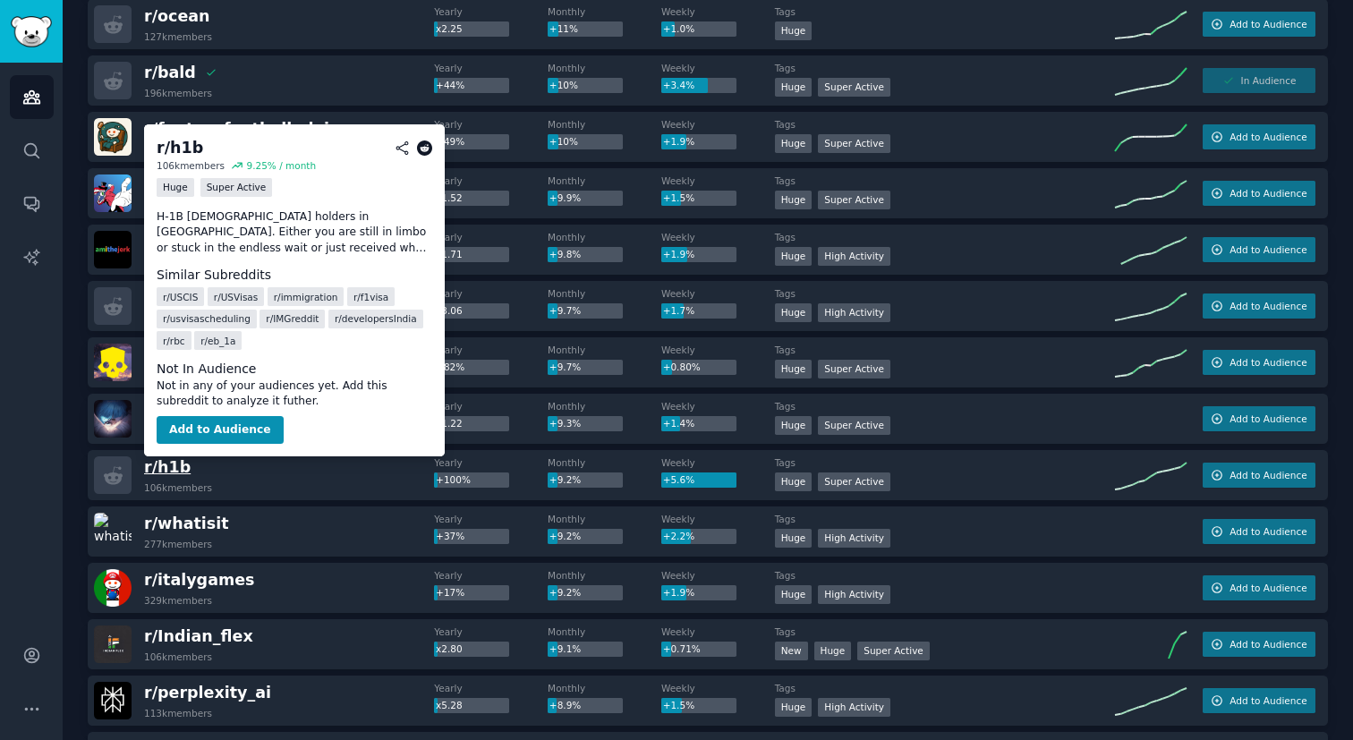
click at [176, 470] on span "r/ h1b" at bounding box center [167, 467] width 47 height 18
click at [184, 428] on button "Add to Audience" at bounding box center [220, 430] width 127 height 29
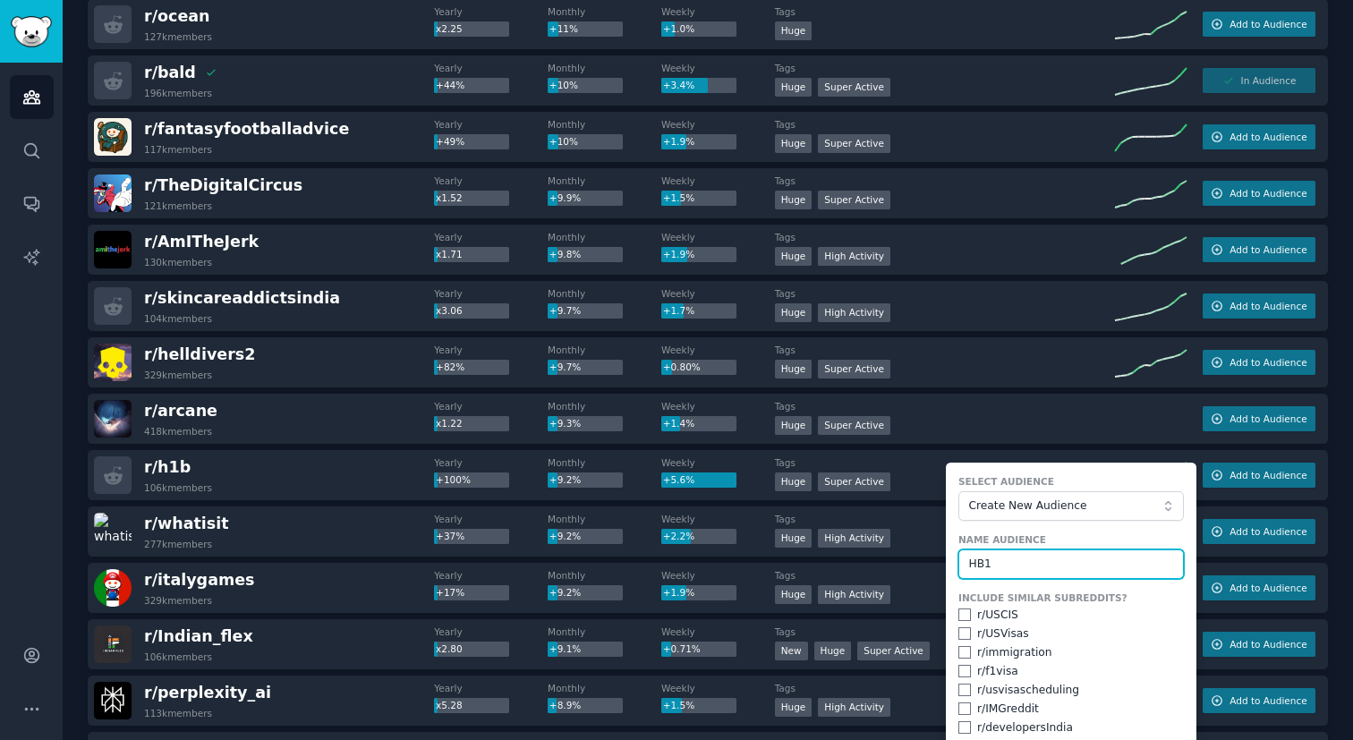
type input "HB1"
click at [959, 633] on input "checkbox" at bounding box center [965, 633] width 13 height 13
checkbox input "true"
click at [963, 655] on input "checkbox" at bounding box center [965, 652] width 13 height 13
checkbox input "true"
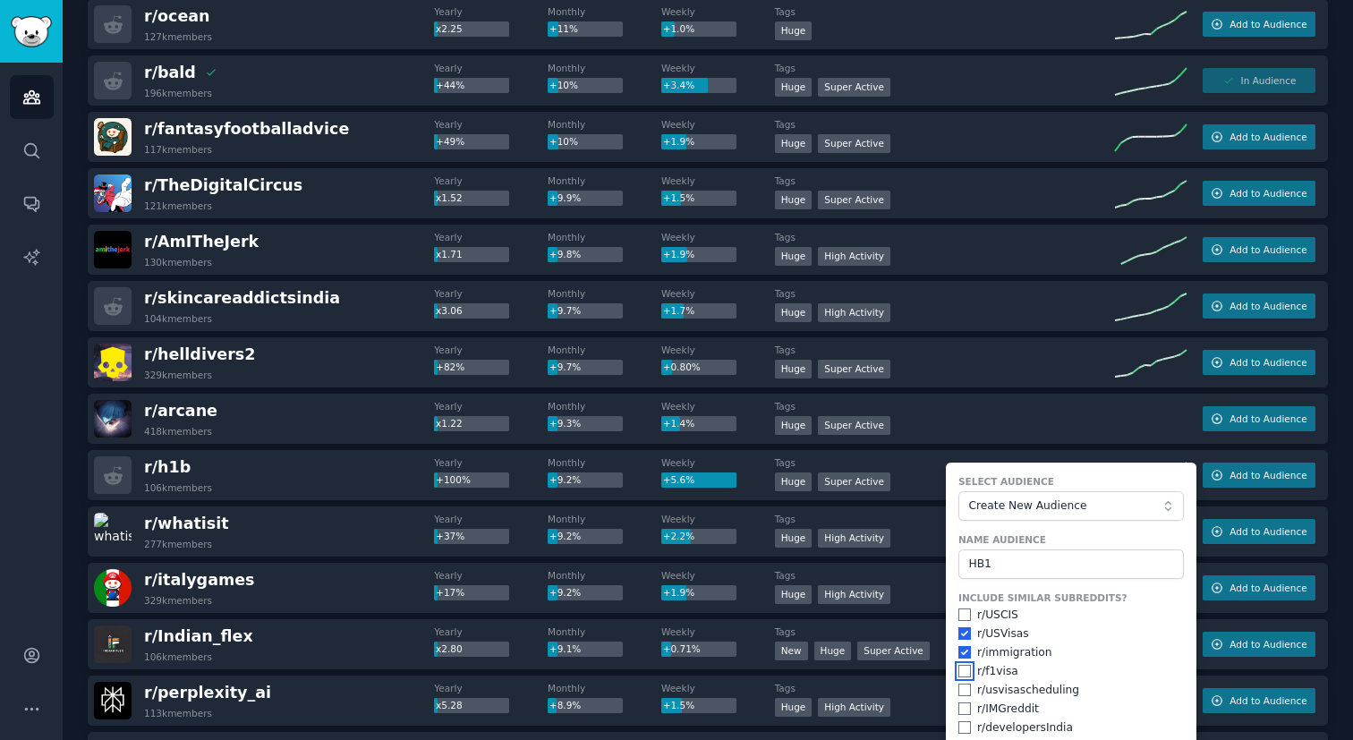
click at [962, 674] on input "checkbox" at bounding box center [965, 671] width 13 height 13
checkbox input "true"
click at [962, 690] on input "checkbox" at bounding box center [965, 690] width 13 height 13
checkbox input "true"
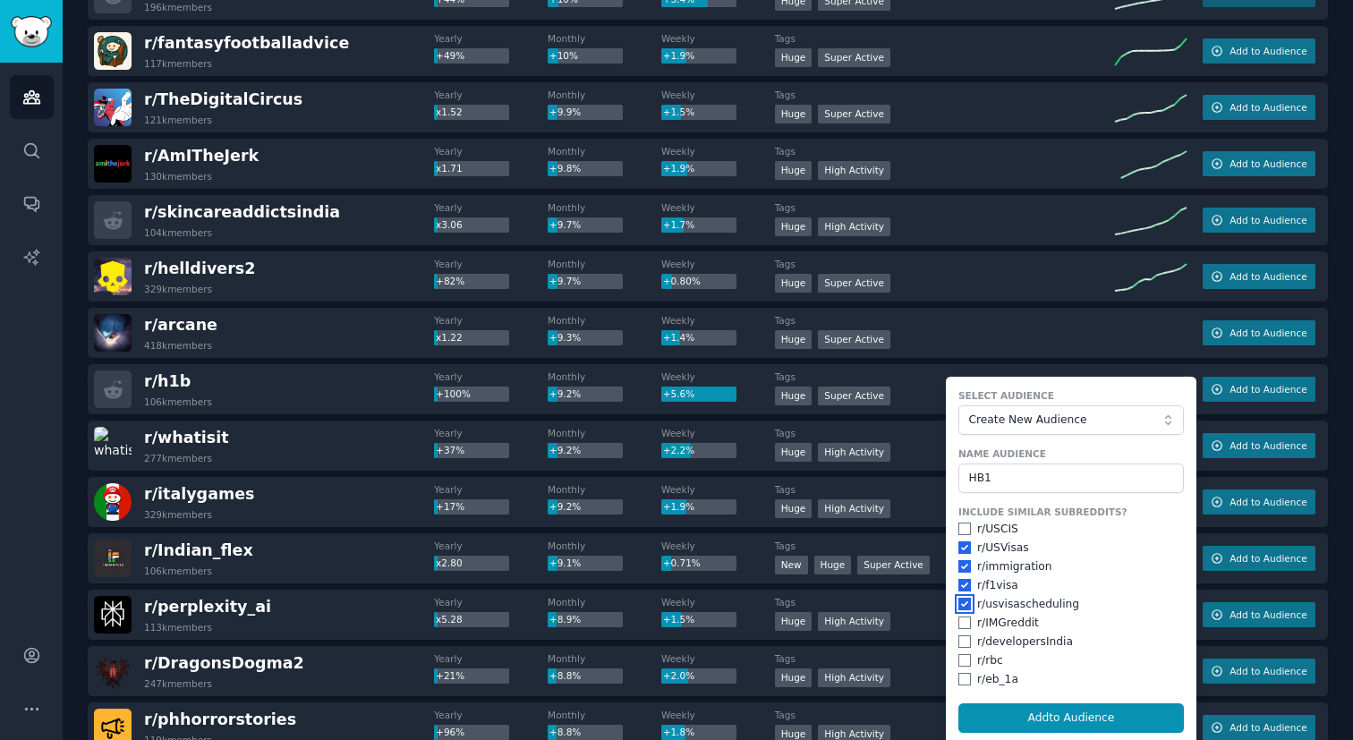
scroll to position [1133, 0]
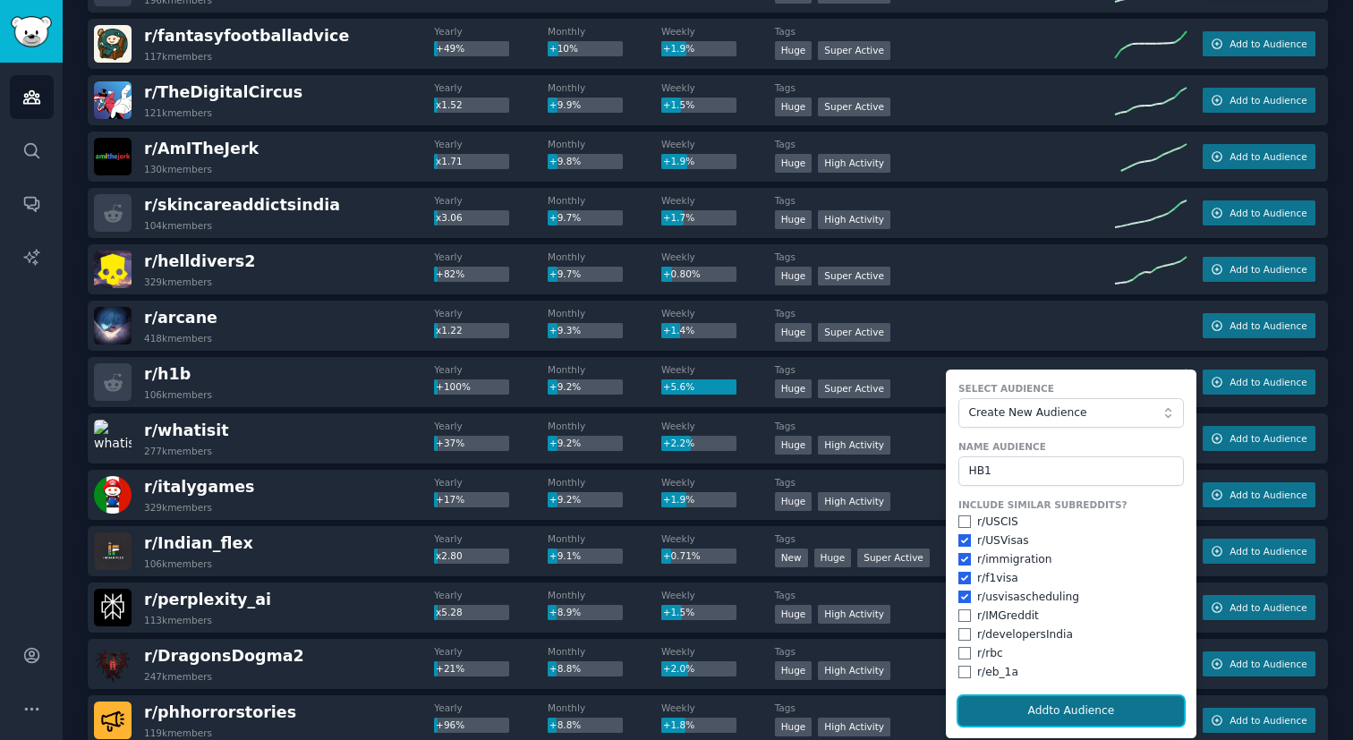
click at [989, 709] on button "Add to Audience" at bounding box center [1072, 711] width 226 height 30
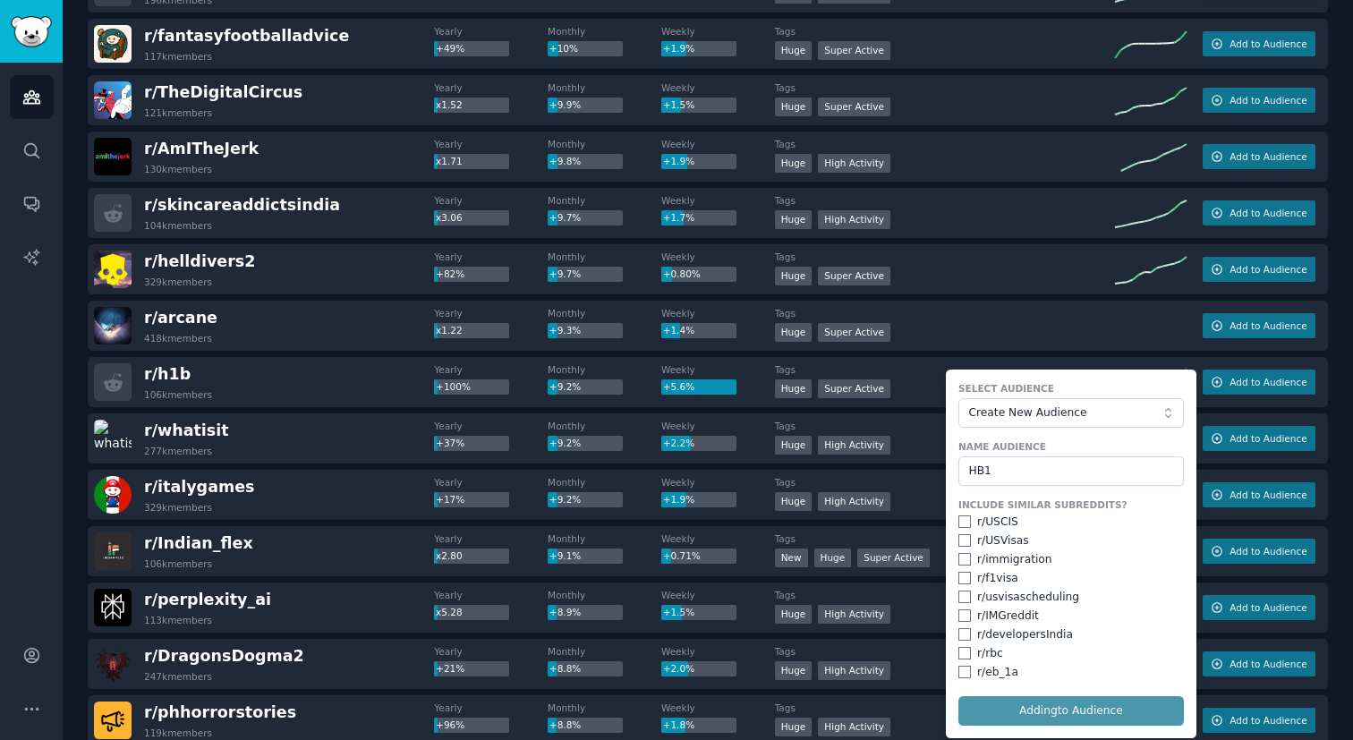
checkbox input "false"
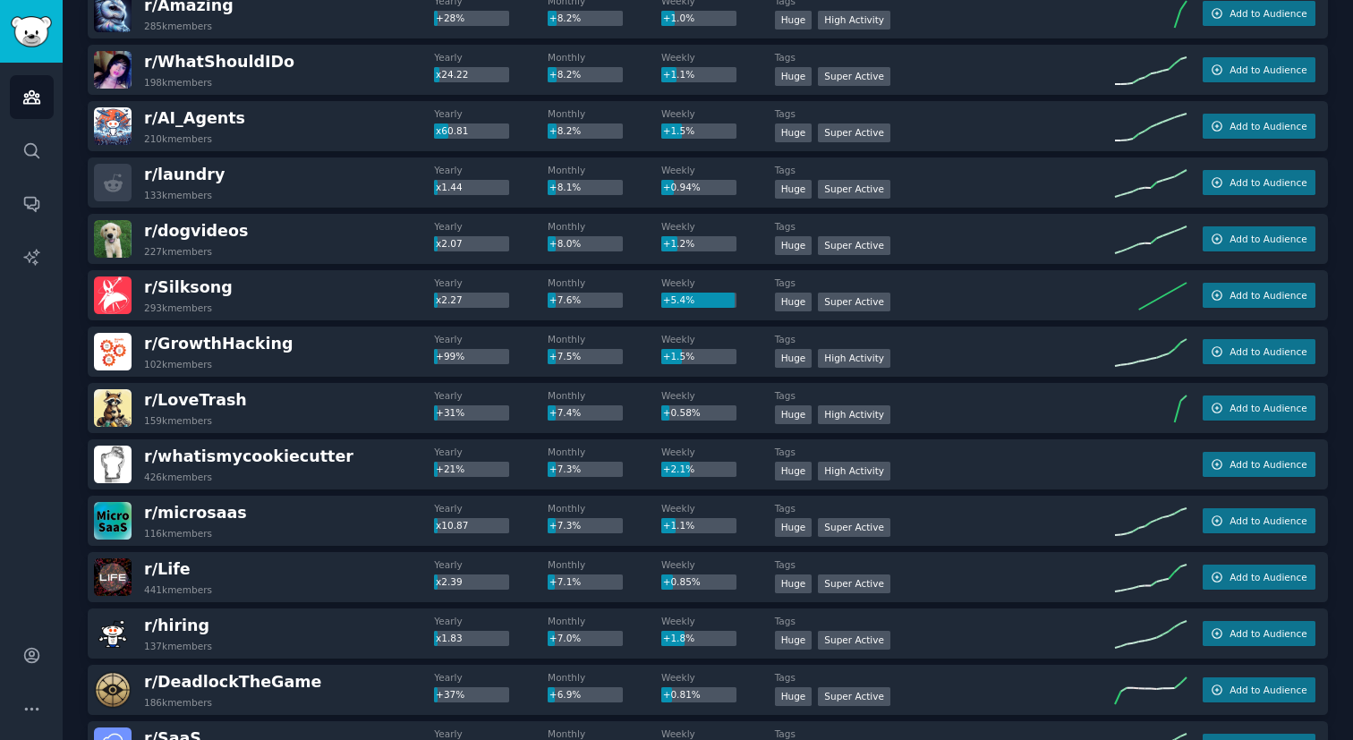
scroll to position [2077, 0]
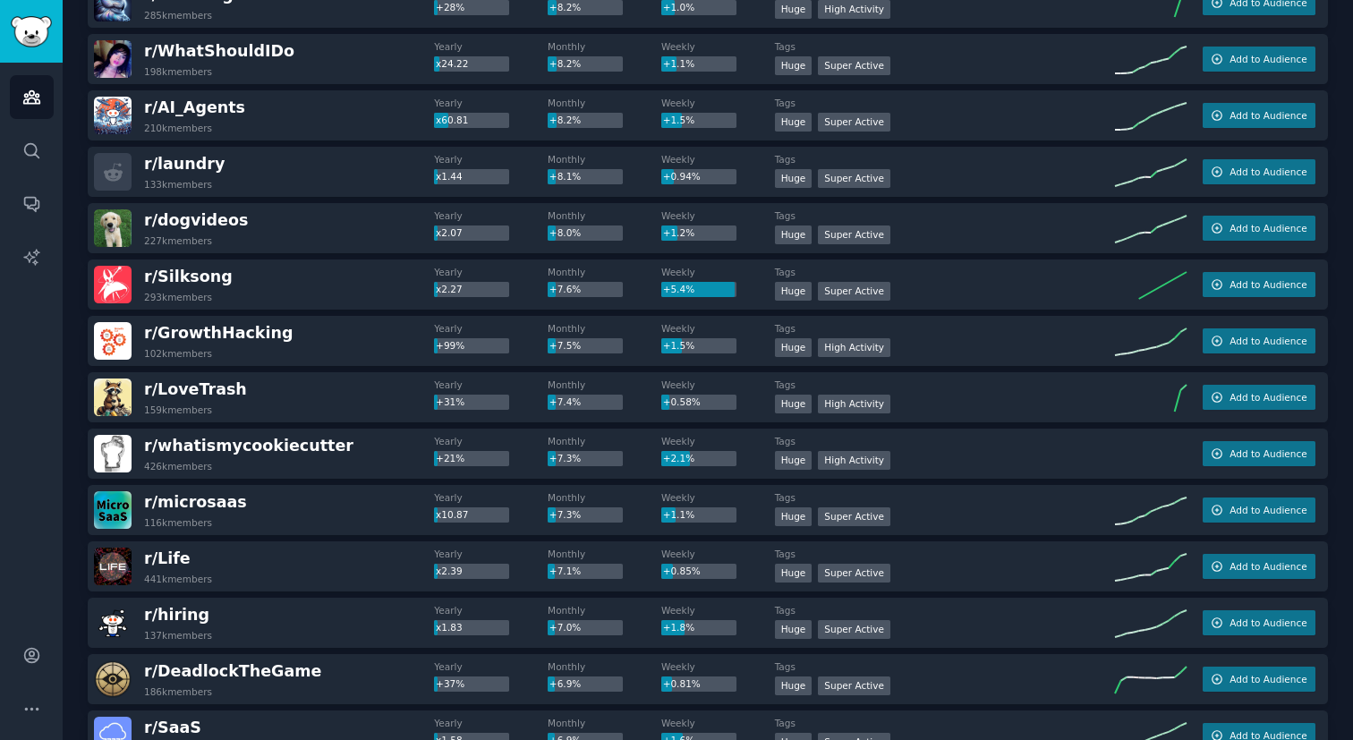
click at [271, 505] on div "r/ microsaas 116k members" at bounding box center [264, 510] width 340 height 38
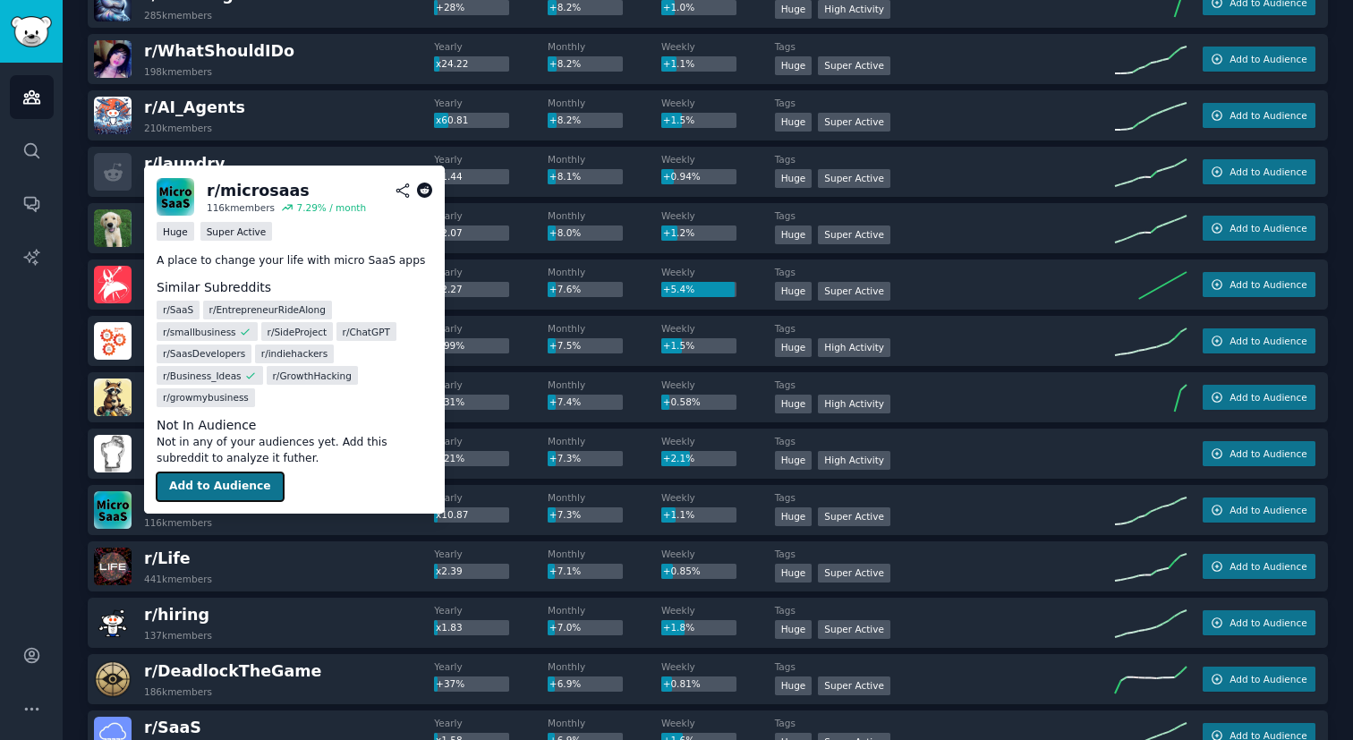
click at [219, 473] on button "Add to Audience" at bounding box center [220, 487] width 127 height 29
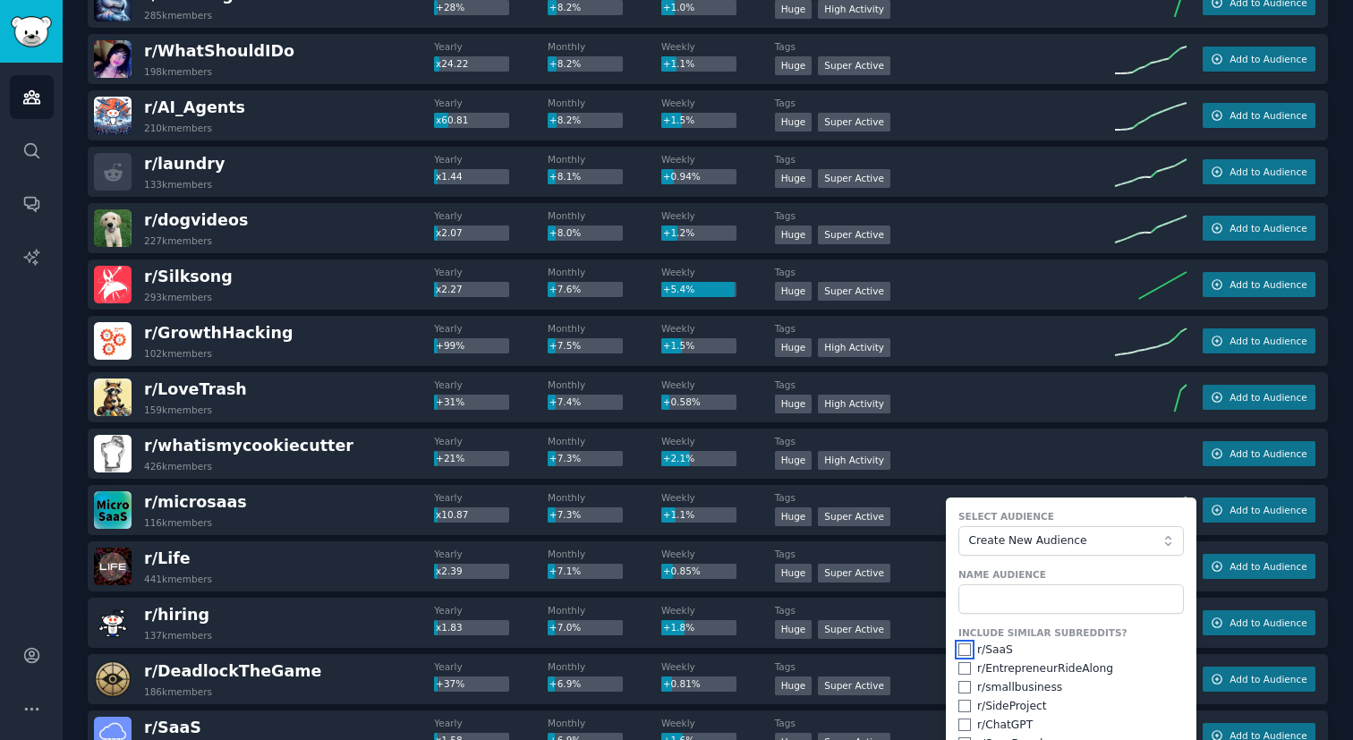
click at [961, 653] on input "checkbox" at bounding box center [965, 650] width 13 height 13
checkbox input "true"
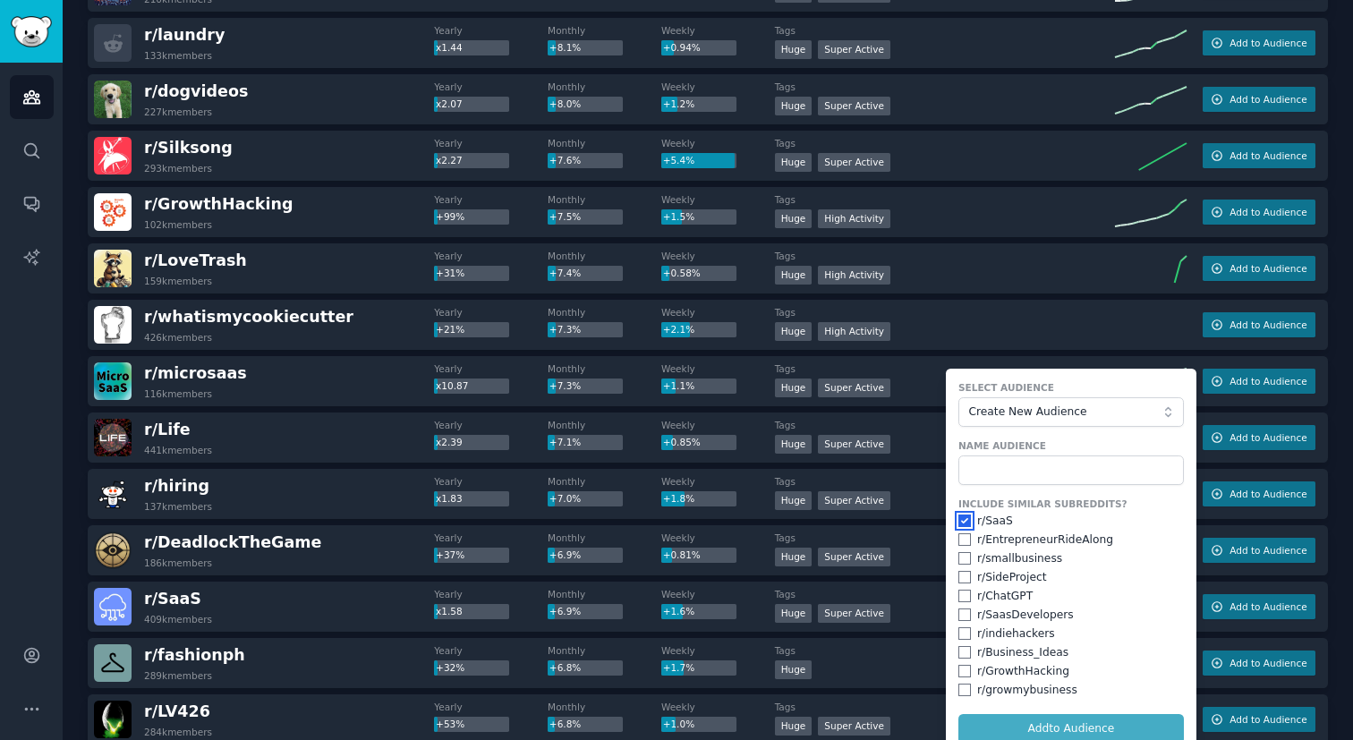
scroll to position [2215, 0]
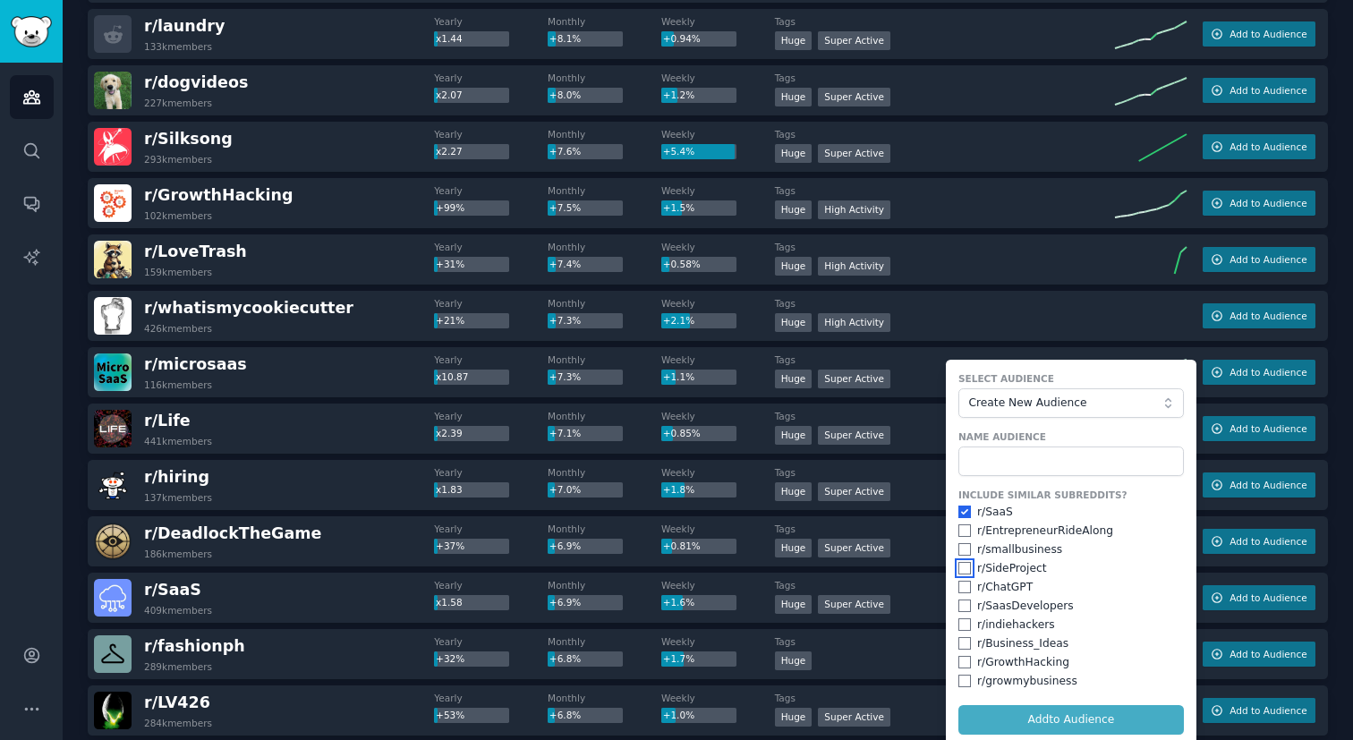
click at [960, 574] on input "checkbox" at bounding box center [965, 568] width 13 height 13
checkbox input "true"
click at [959, 549] on input "checkbox" at bounding box center [965, 549] width 13 height 13
checkbox input "true"
click at [986, 401] on span "Create New Audience" at bounding box center [1067, 404] width 196 height 16
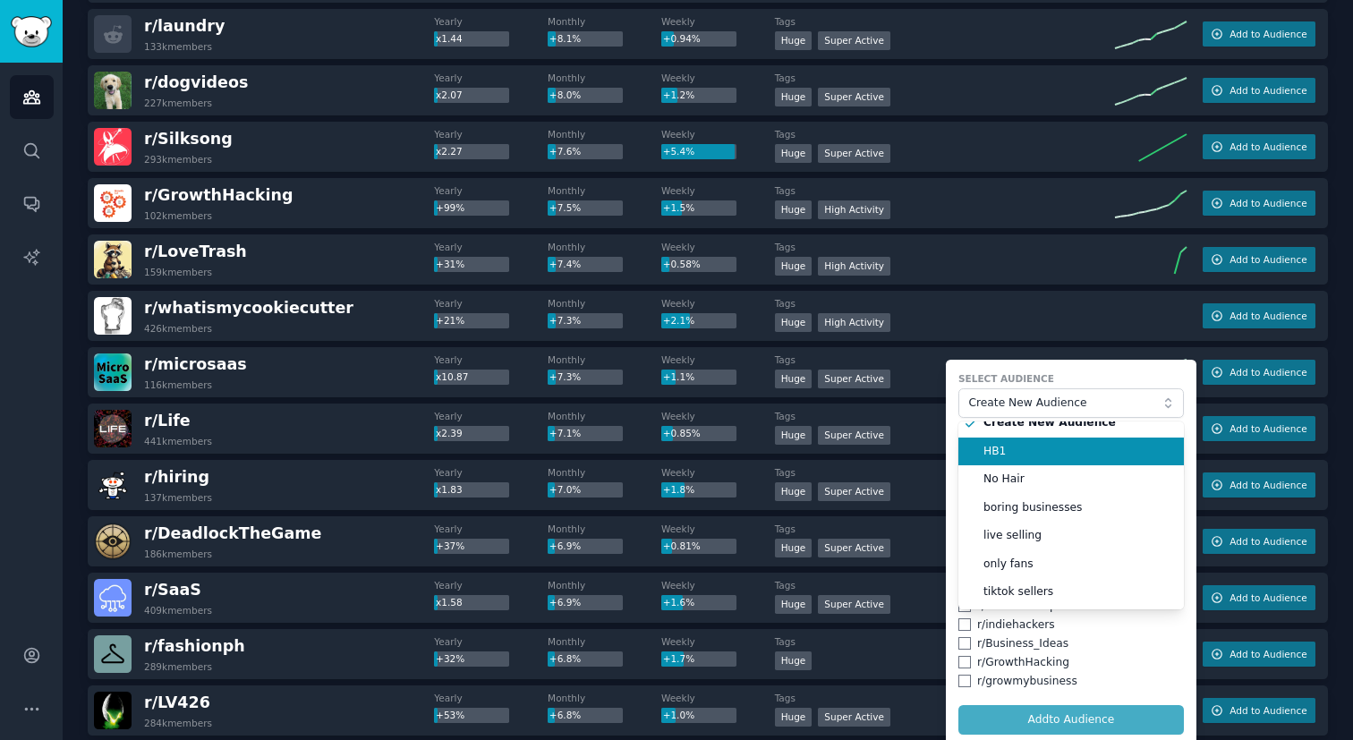
scroll to position [0, 0]
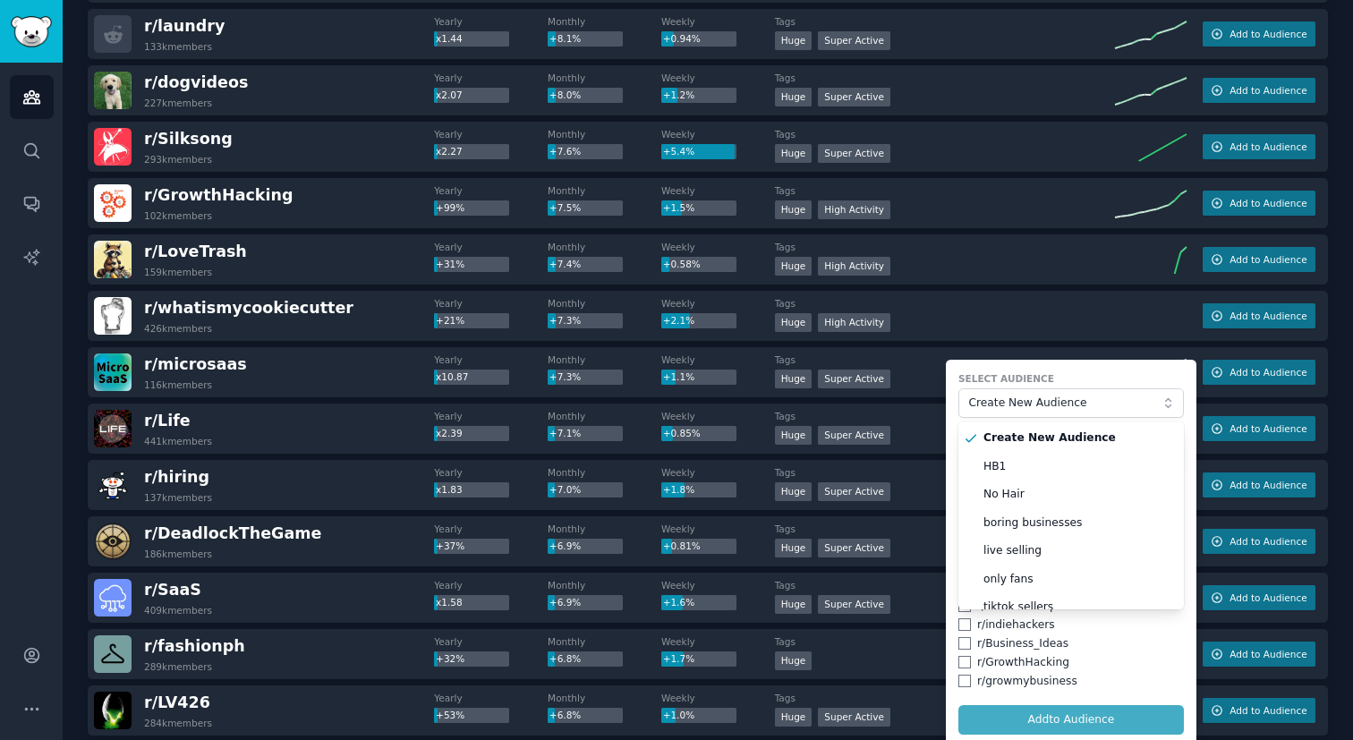
click at [1046, 372] on label "Select Audience" at bounding box center [1072, 378] width 226 height 13
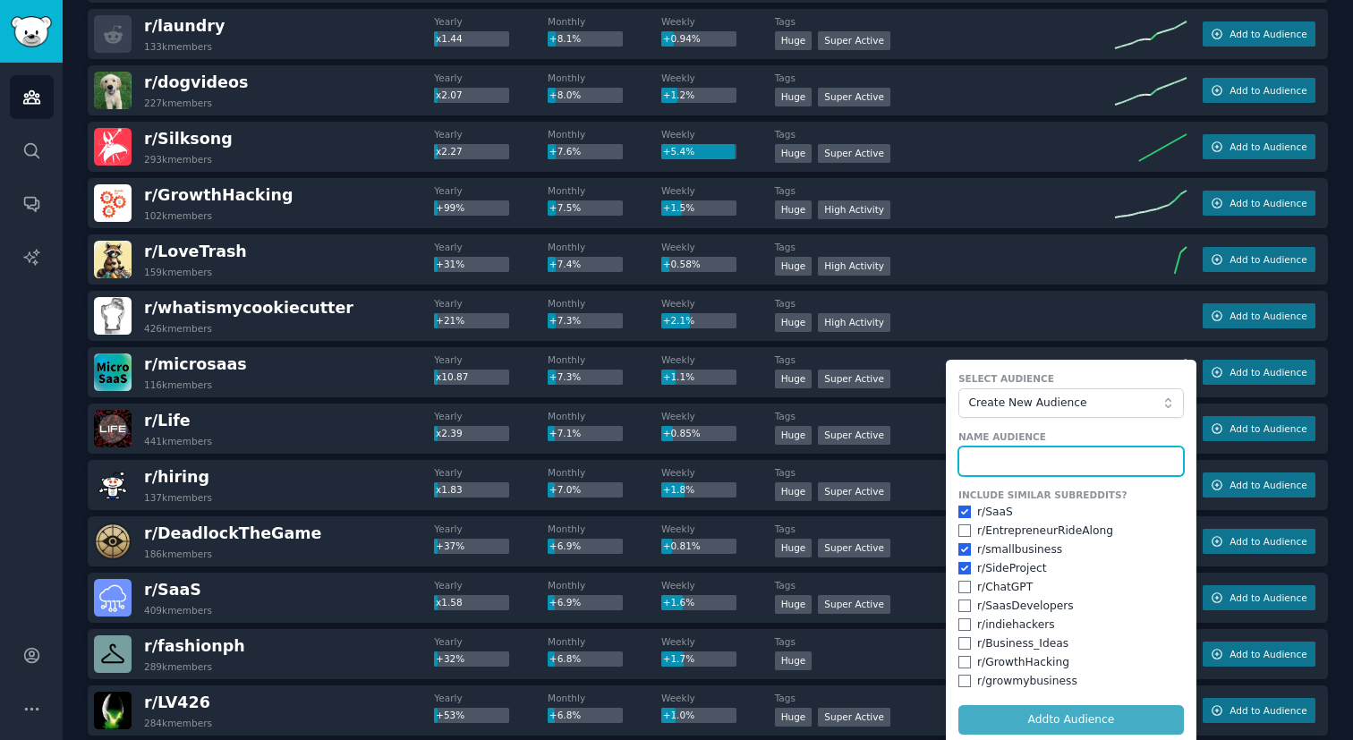
click at [1011, 462] on input "text" at bounding box center [1072, 462] width 226 height 30
type input "Building SaaS"
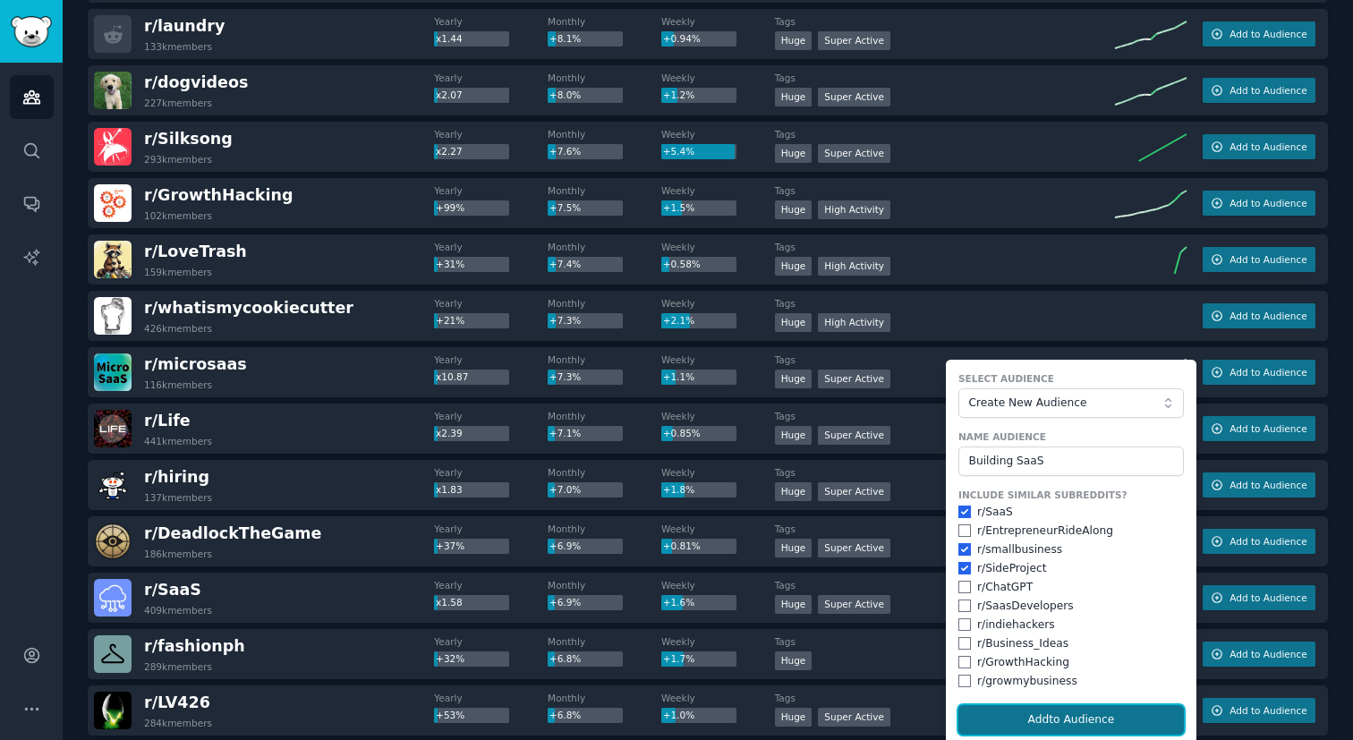
click at [1038, 713] on button "Add to Audience" at bounding box center [1072, 720] width 226 height 30
checkbox input "false"
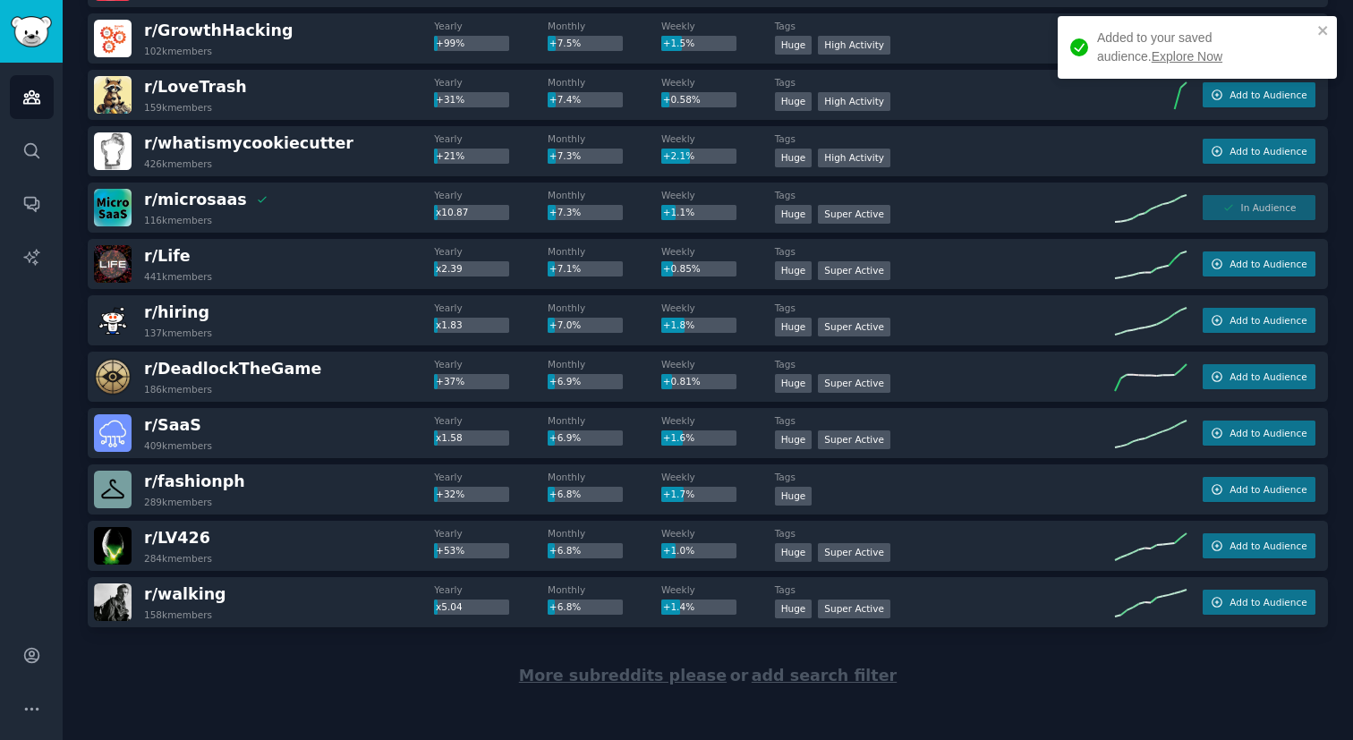
scroll to position [2388, 0]
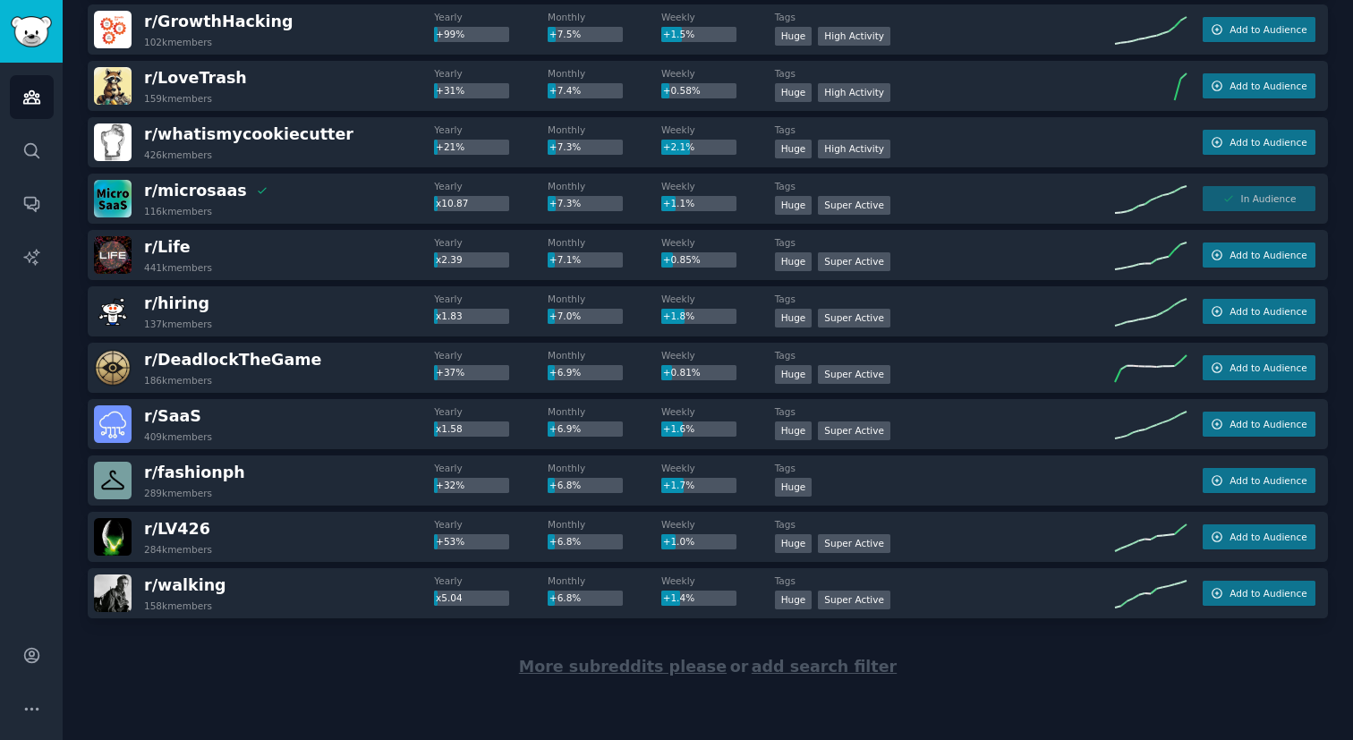
click at [611, 665] on span "More subreddits please" at bounding box center [623, 667] width 208 height 18
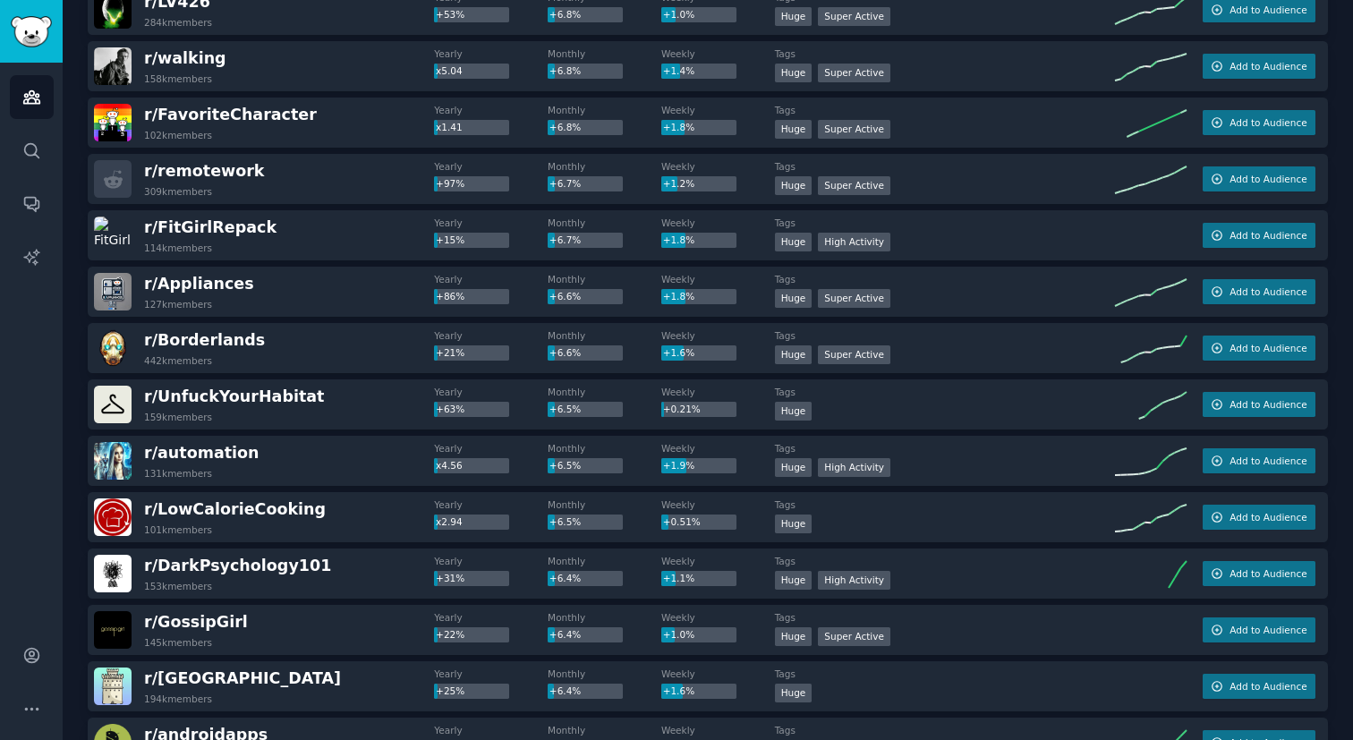
scroll to position [2921, 0]
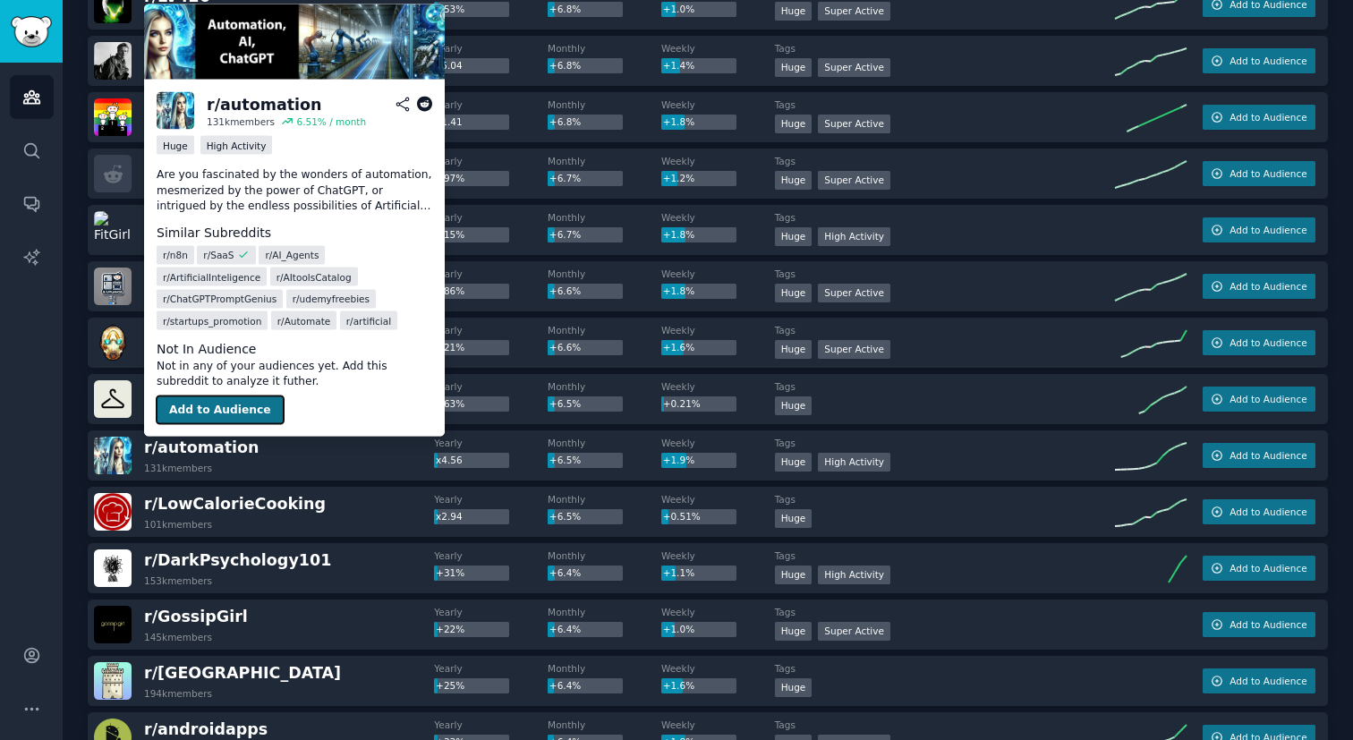
click at [218, 407] on button "Add to Audience" at bounding box center [220, 410] width 127 height 29
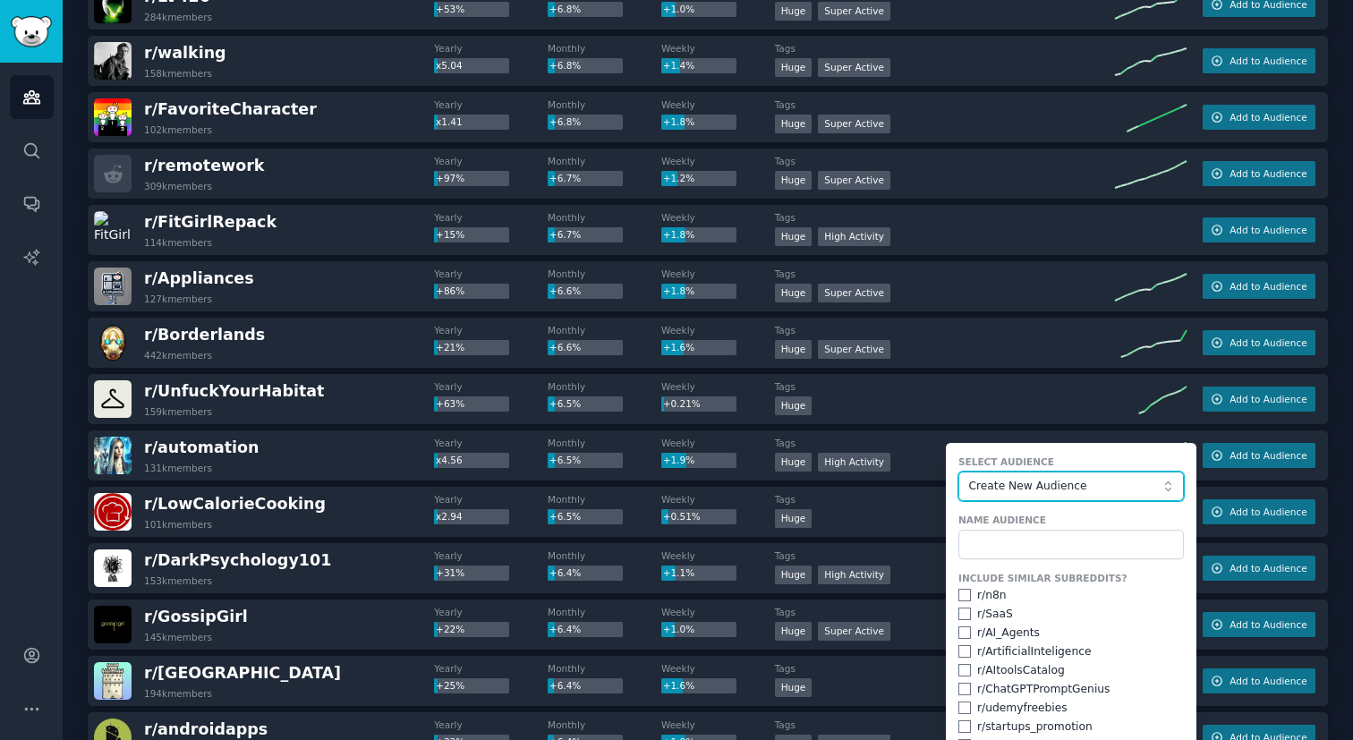
click at [990, 497] on button "Create New Audience" at bounding box center [1072, 487] width 226 height 30
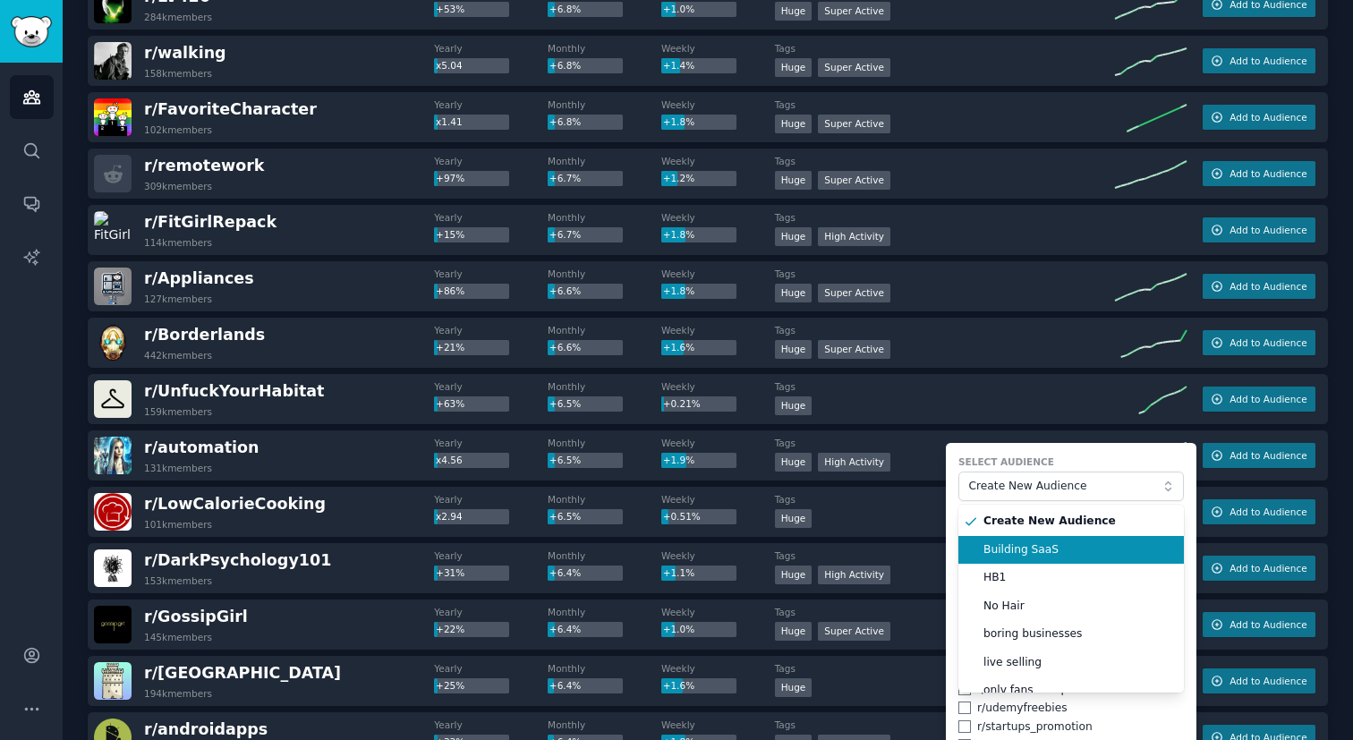
click at [989, 559] on li "Building SaaS" at bounding box center [1072, 550] width 226 height 29
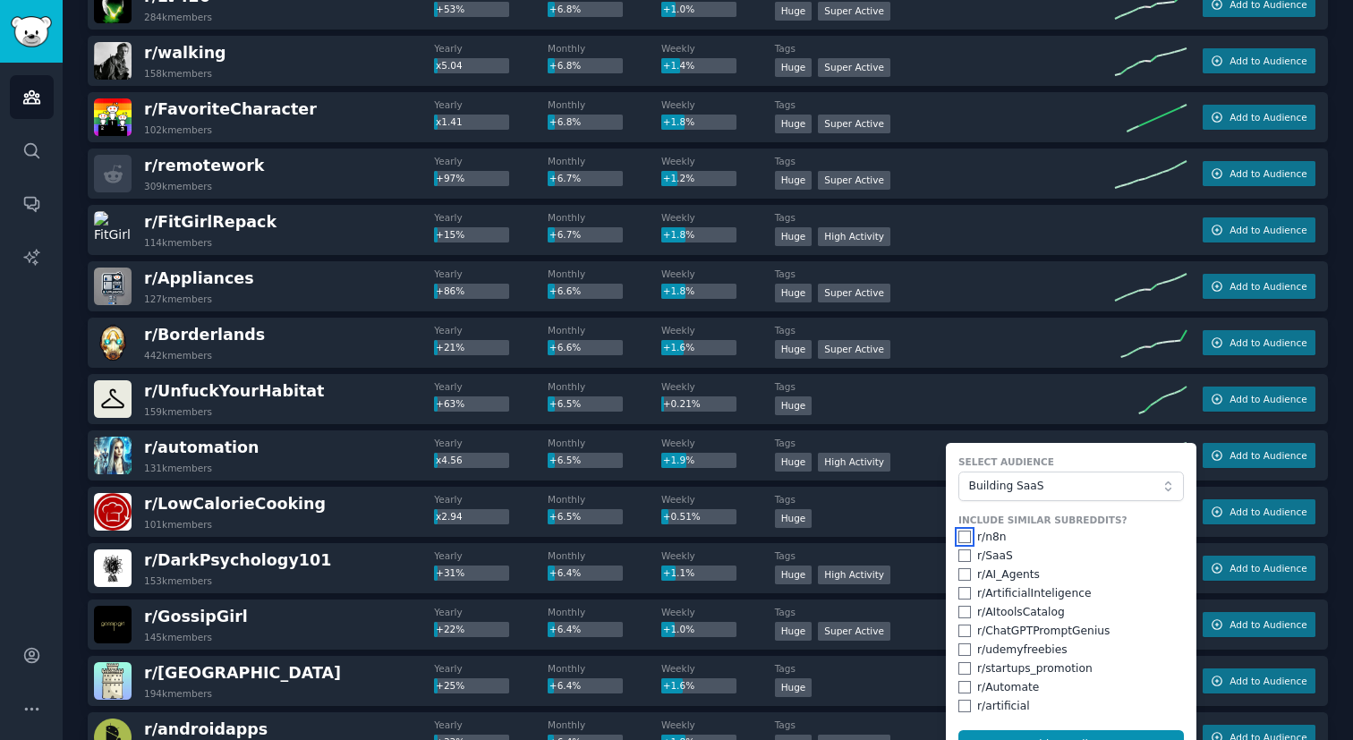
click at [960, 537] on input "checkbox" at bounding box center [965, 537] width 13 height 13
checkbox input "true"
click at [960, 560] on input "checkbox" at bounding box center [965, 556] width 13 height 13
checkbox input "true"
click at [961, 592] on input "checkbox" at bounding box center [965, 593] width 13 height 13
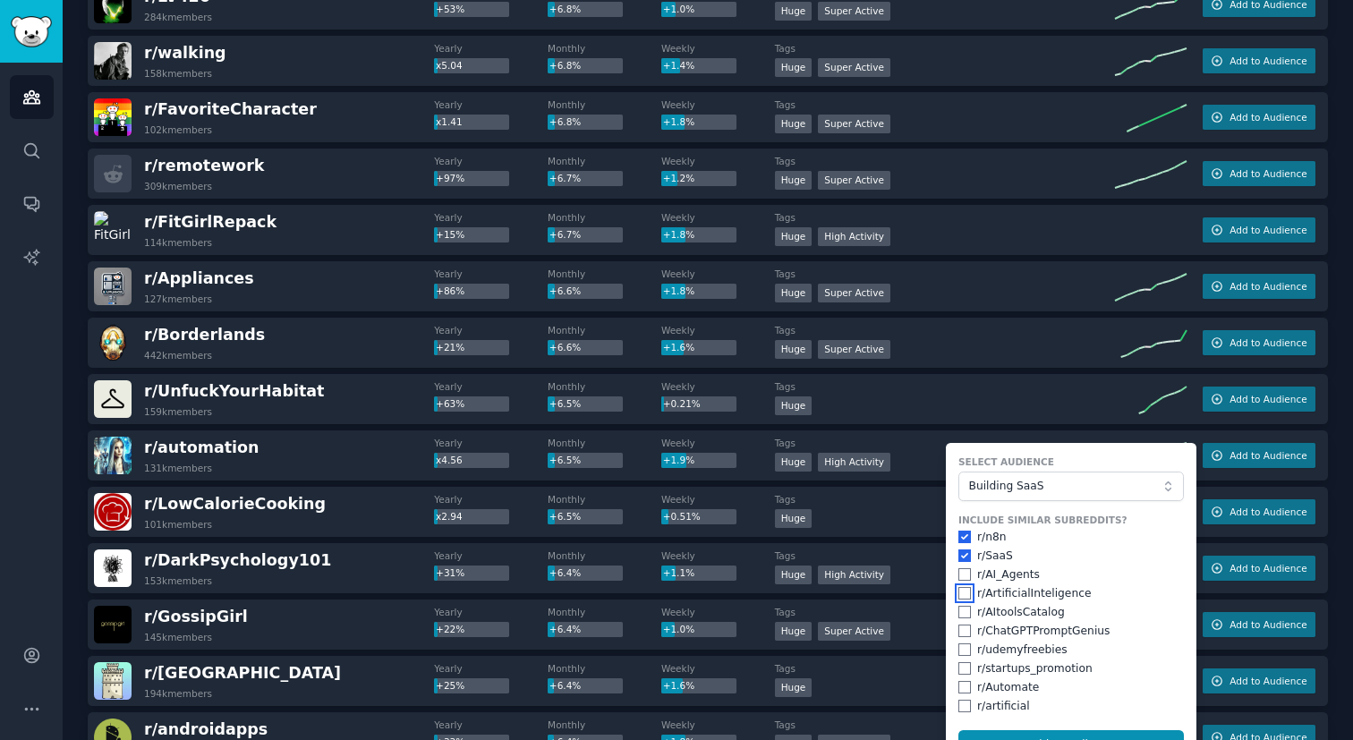
checkbox input "true"
click at [961, 574] on input "checkbox" at bounding box center [965, 574] width 13 height 13
checkbox input "true"
click at [960, 608] on input "checkbox" at bounding box center [965, 612] width 13 height 13
checkbox input "true"
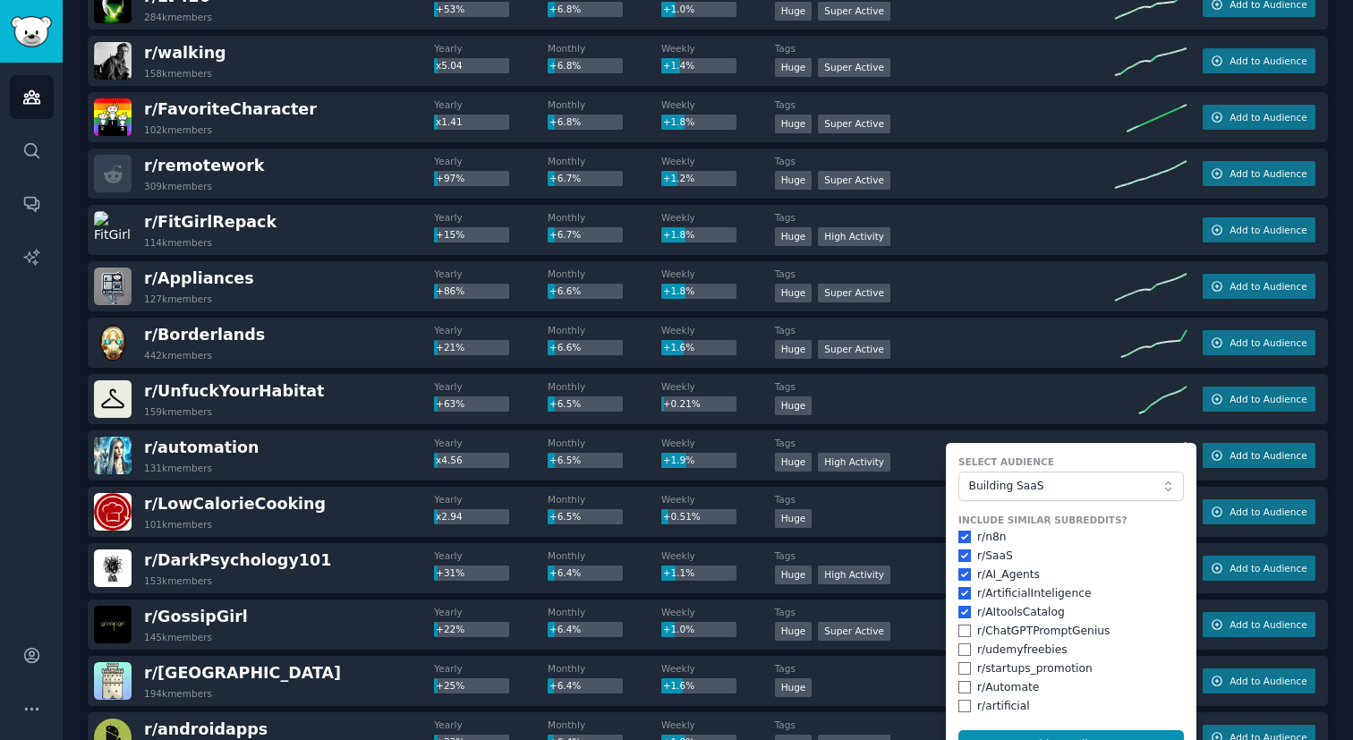
click at [962, 637] on div "r/ ChatGPTPromptGenius" at bounding box center [1072, 632] width 226 height 16
click at [961, 630] on input "checkbox" at bounding box center [965, 631] width 13 height 13
checkbox input "true"
click at [960, 687] on input "checkbox" at bounding box center [965, 687] width 13 height 13
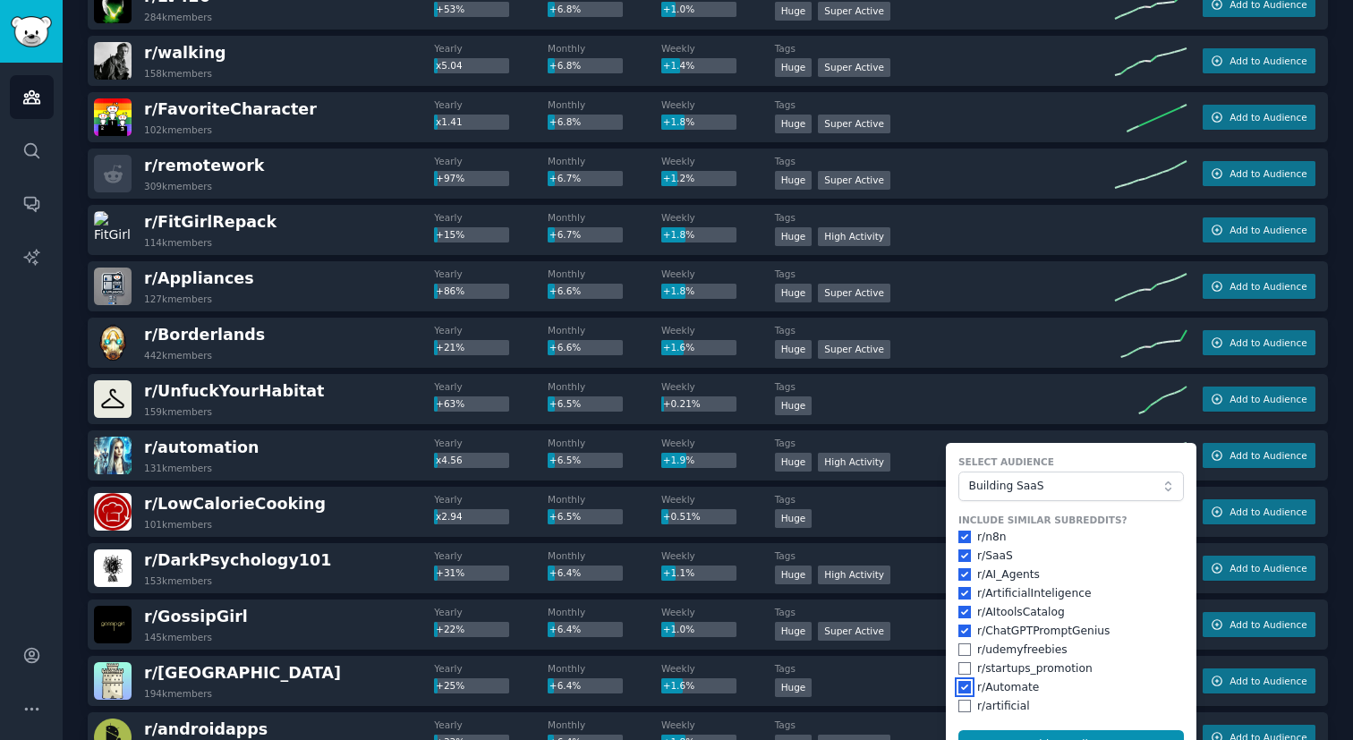
checkbox input "true"
click at [985, 732] on button "Add to Audience" at bounding box center [1072, 745] width 226 height 30
checkbox input "false"
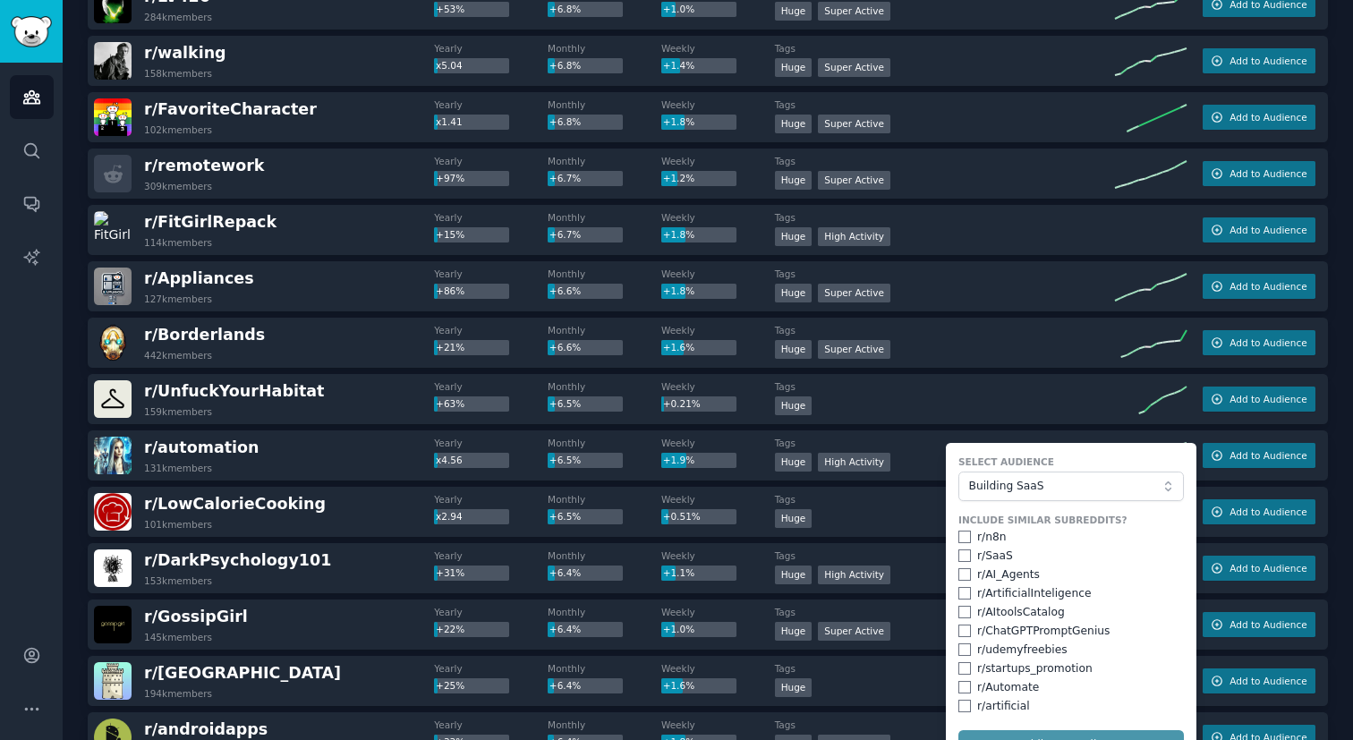
checkbox input "false"
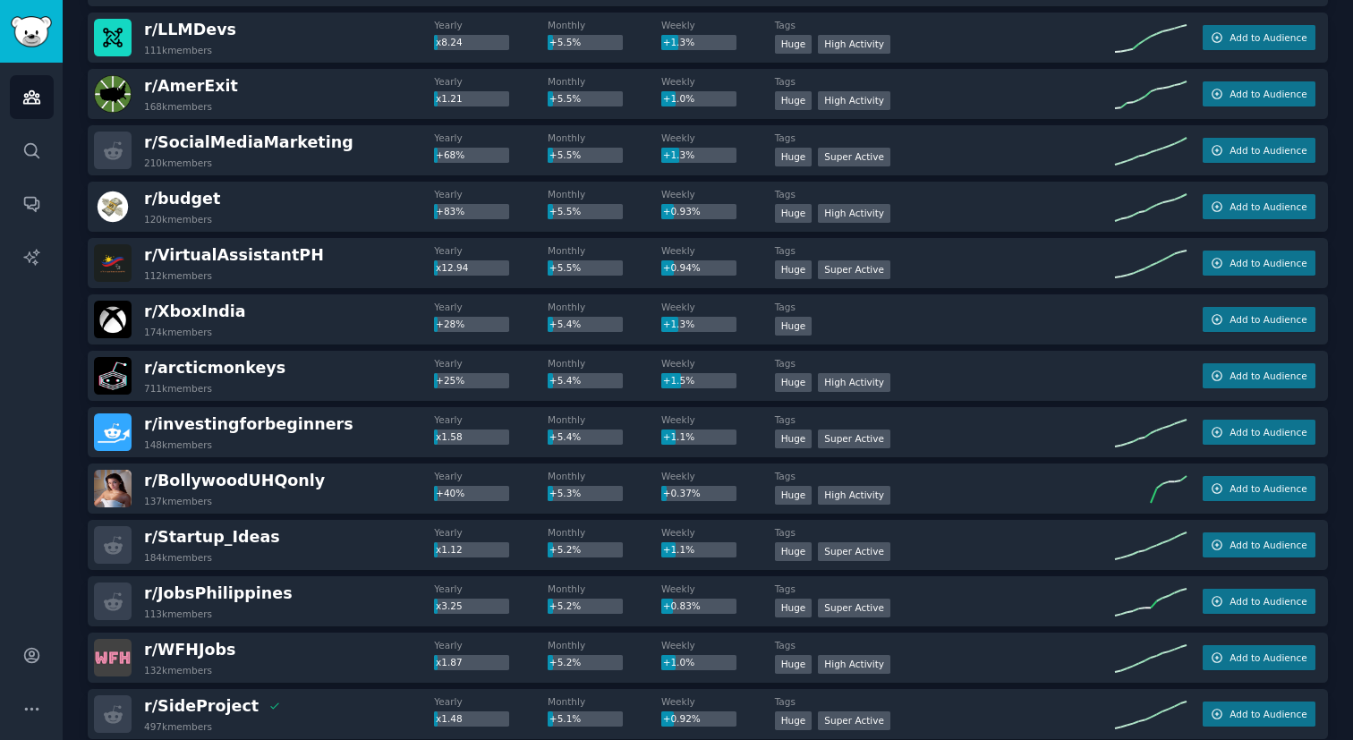
scroll to position [4810, 0]
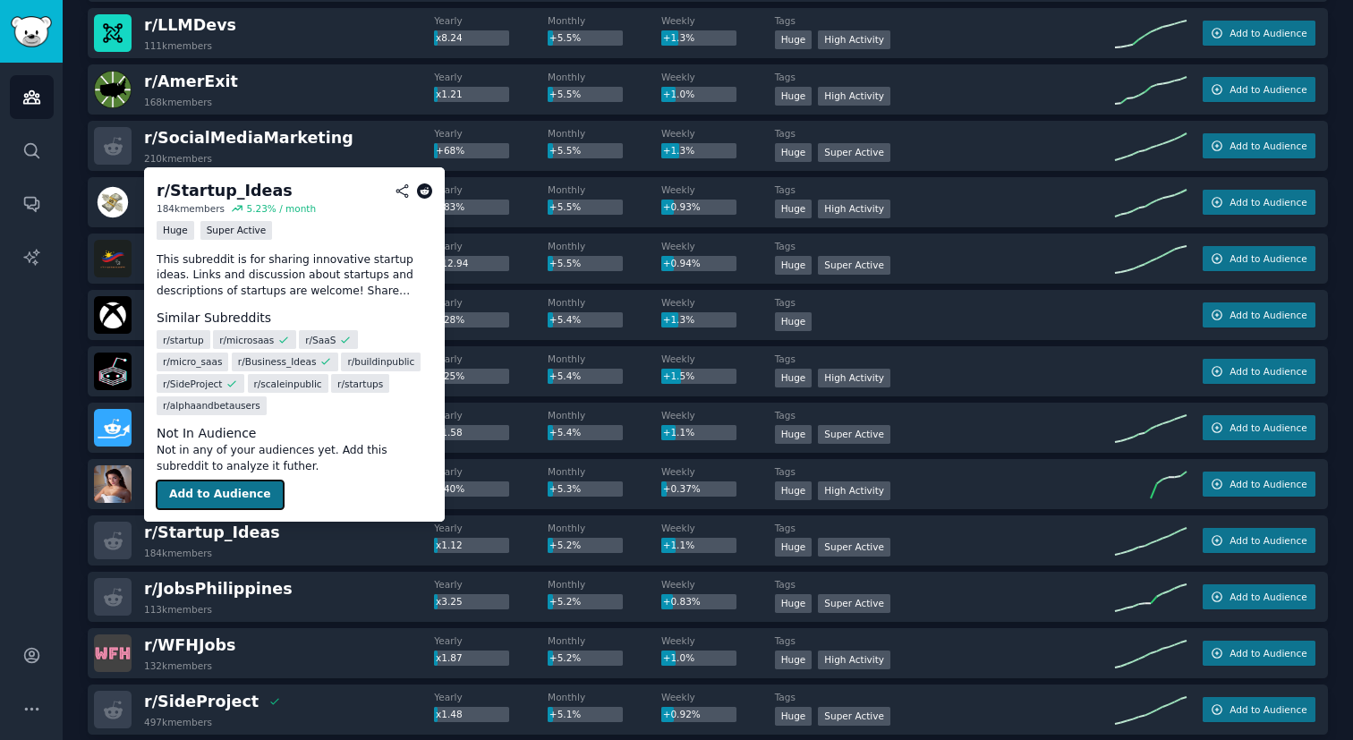
click at [244, 491] on button "Add to Audience" at bounding box center [220, 495] width 127 height 29
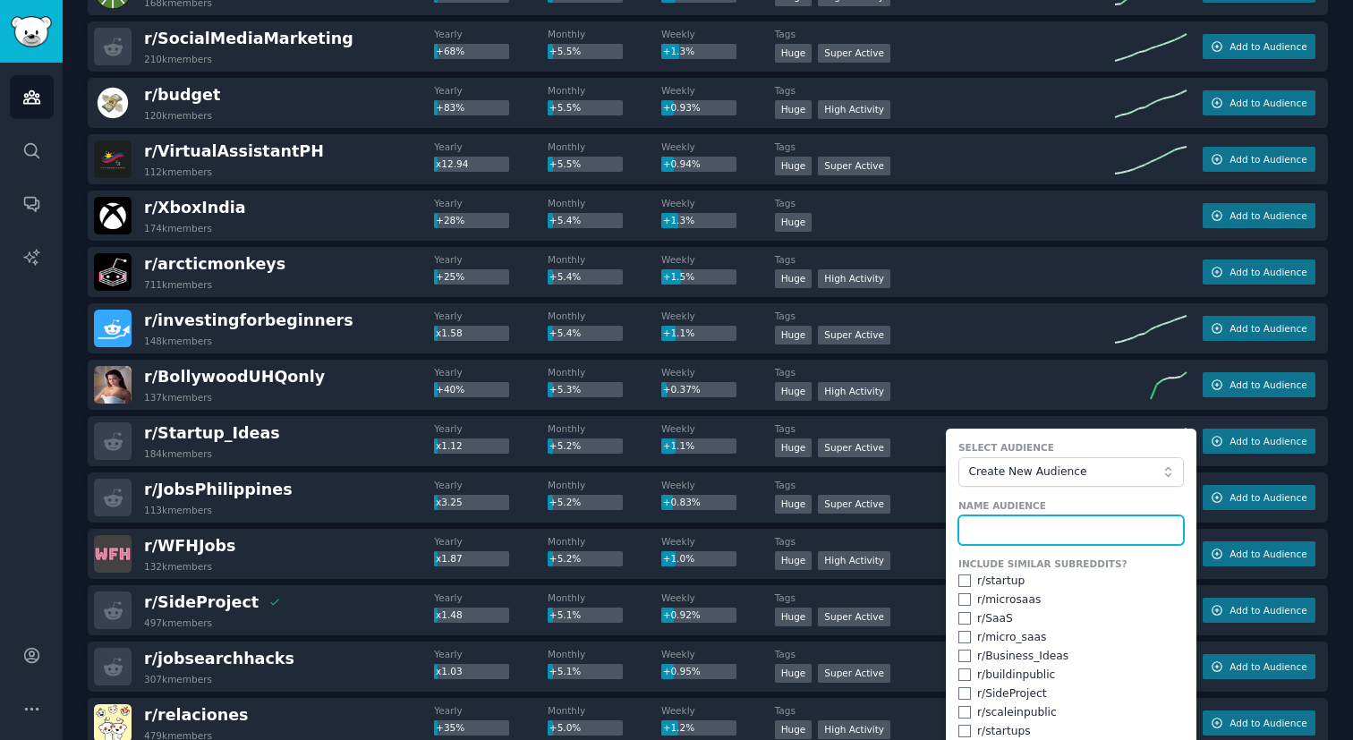
scroll to position [4951, 0]
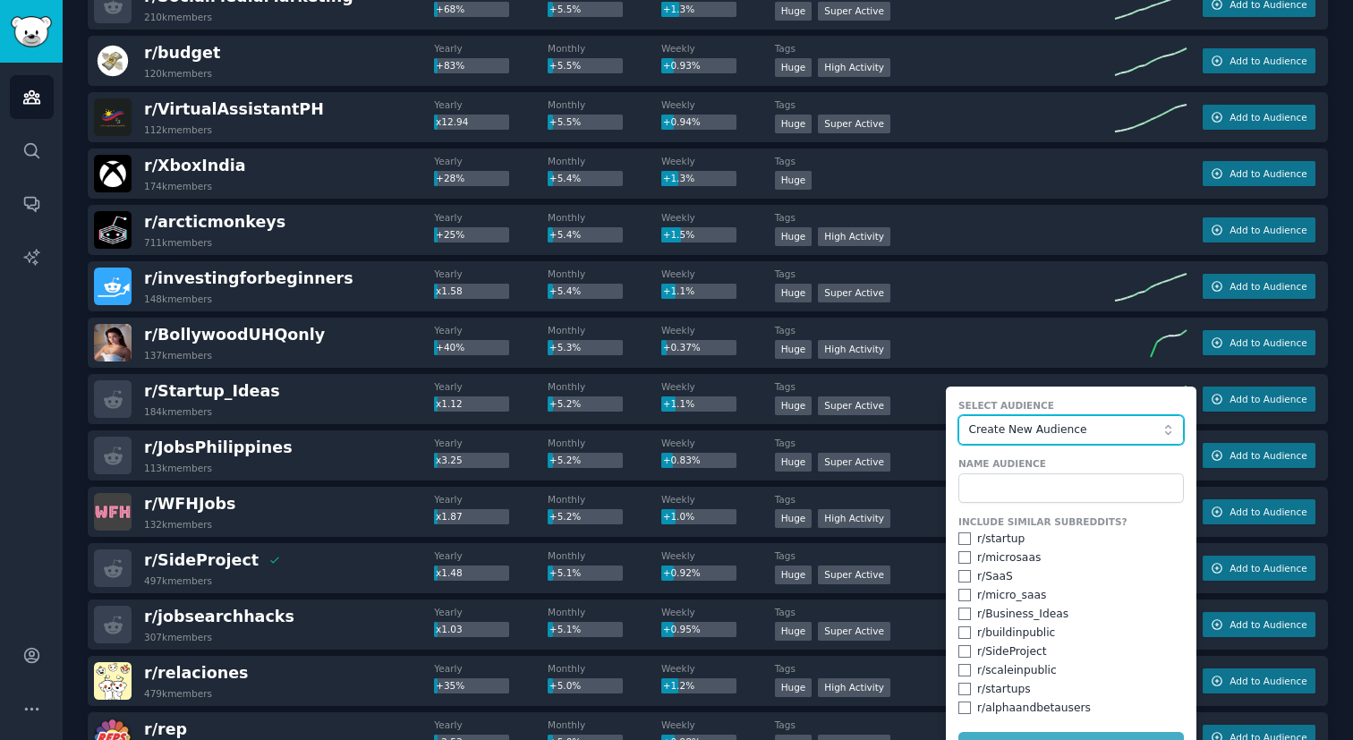
click at [966, 438] on button "Create New Audience" at bounding box center [1072, 430] width 226 height 30
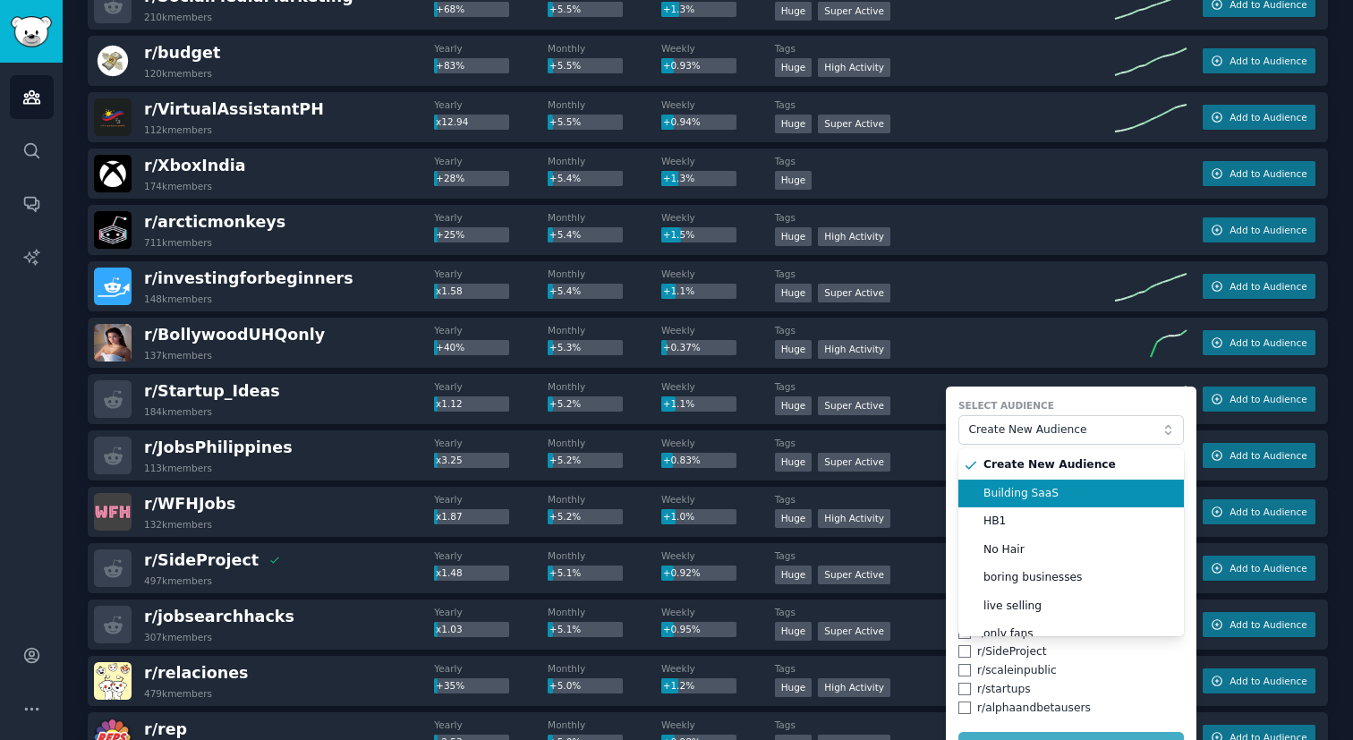
click at [984, 492] on span "Building SaaS" at bounding box center [1078, 494] width 188 height 16
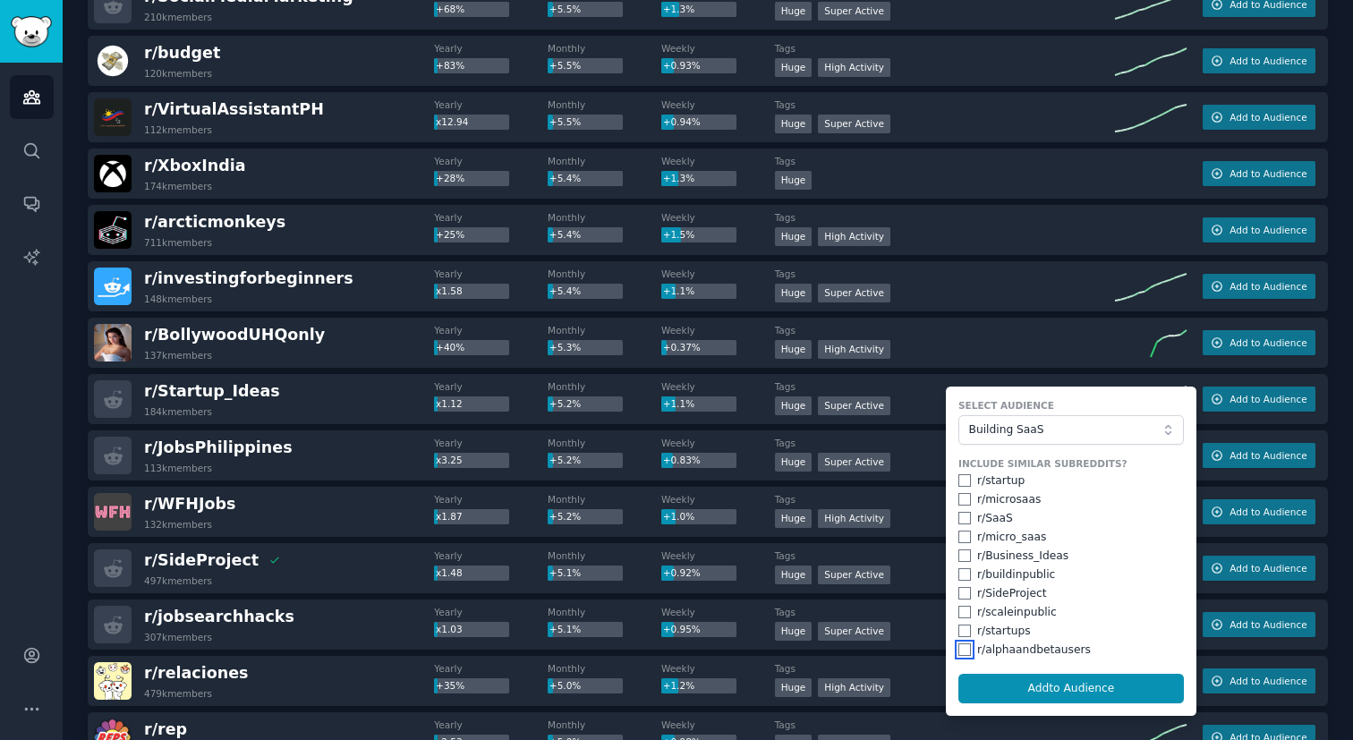
click at [961, 651] on input "checkbox" at bounding box center [965, 650] width 13 height 13
checkbox input "true"
click at [962, 631] on input "checkbox" at bounding box center [965, 631] width 13 height 13
checkbox input "true"
click at [961, 593] on input "checkbox" at bounding box center [965, 593] width 13 height 13
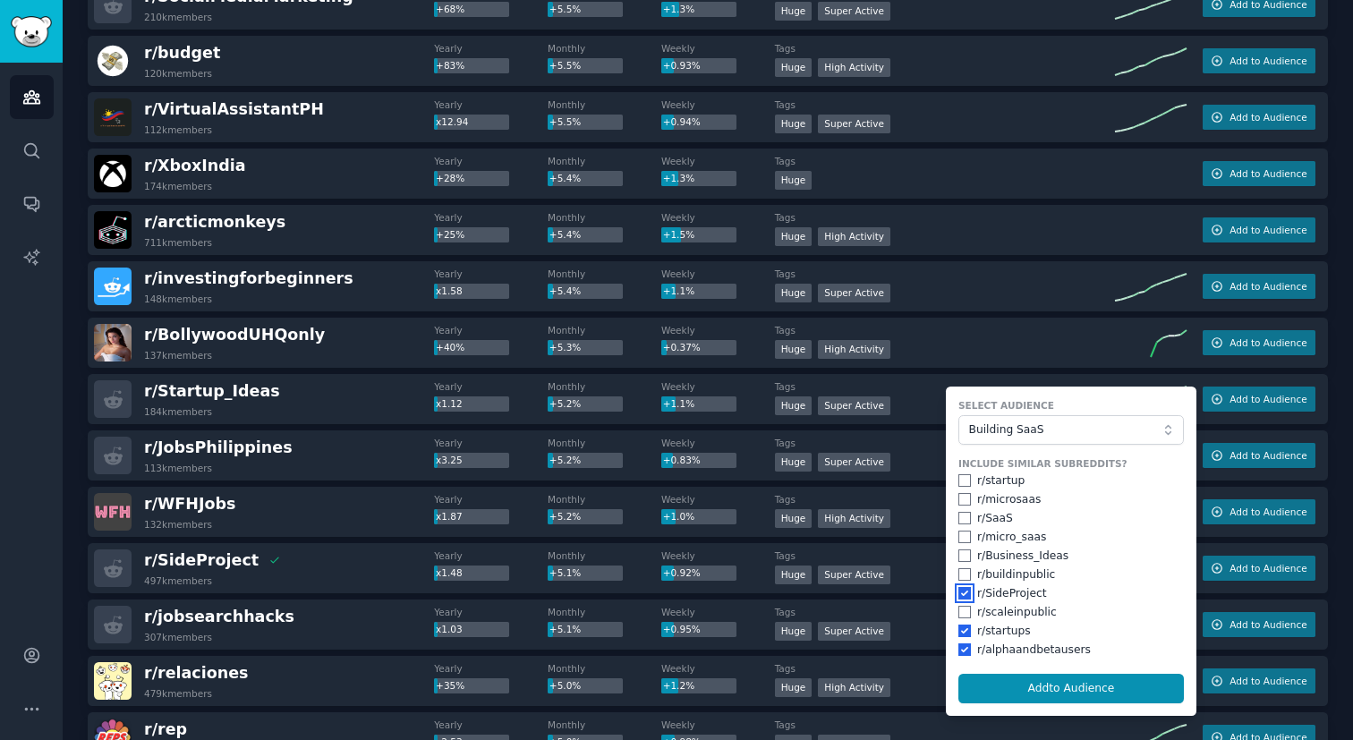
checkbox input "true"
click at [961, 572] on input "checkbox" at bounding box center [965, 574] width 13 height 13
checkbox input "true"
click at [961, 558] on input "checkbox" at bounding box center [965, 556] width 13 height 13
checkbox input "true"
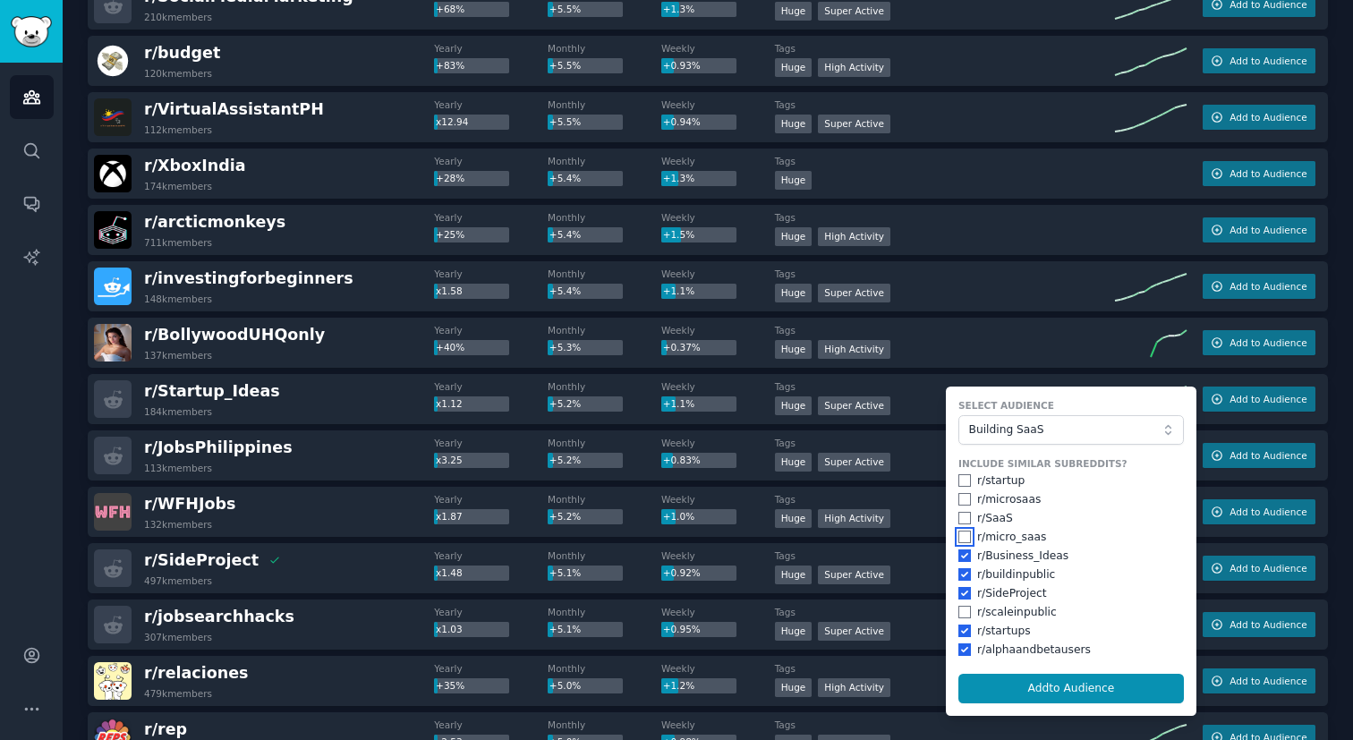
click at [960, 533] on input "checkbox" at bounding box center [965, 537] width 13 height 13
click at [1016, 679] on button "Add to Audience" at bounding box center [1072, 689] width 226 height 30
checkbox input "false"
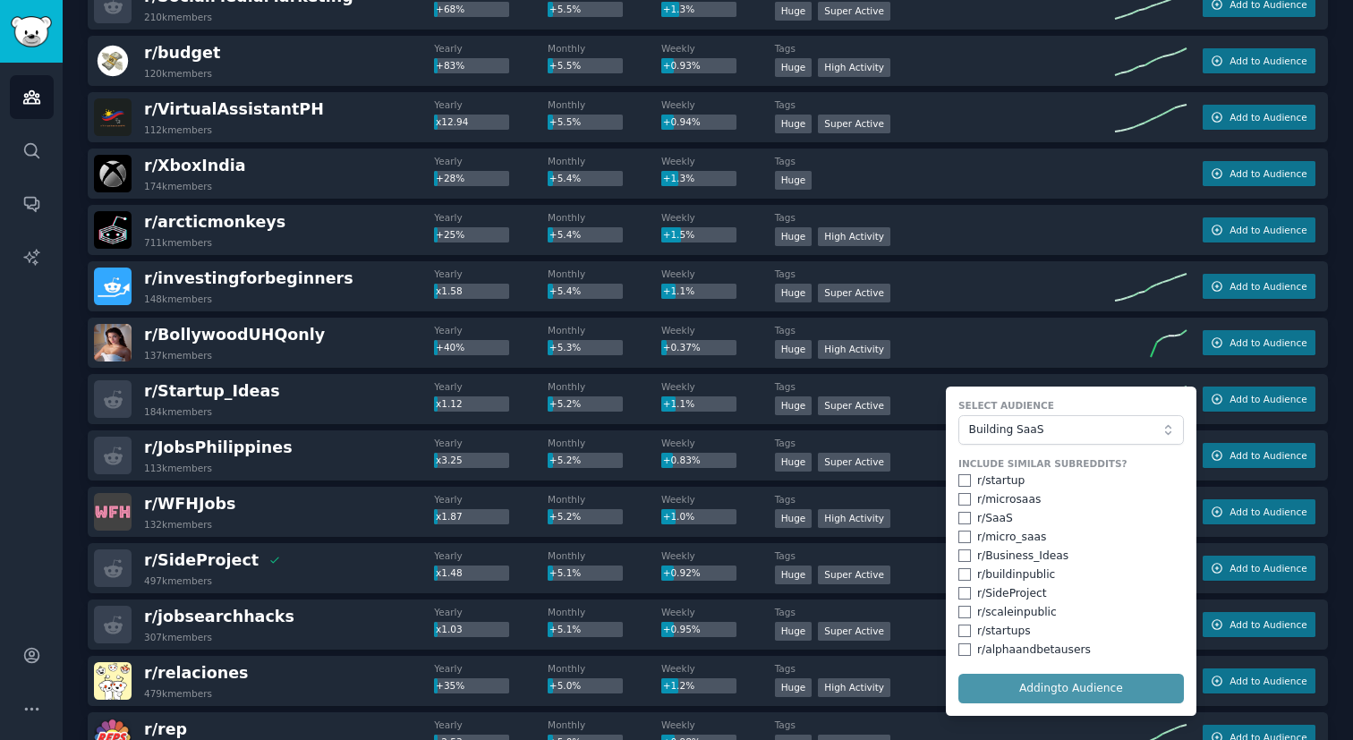
checkbox input "false"
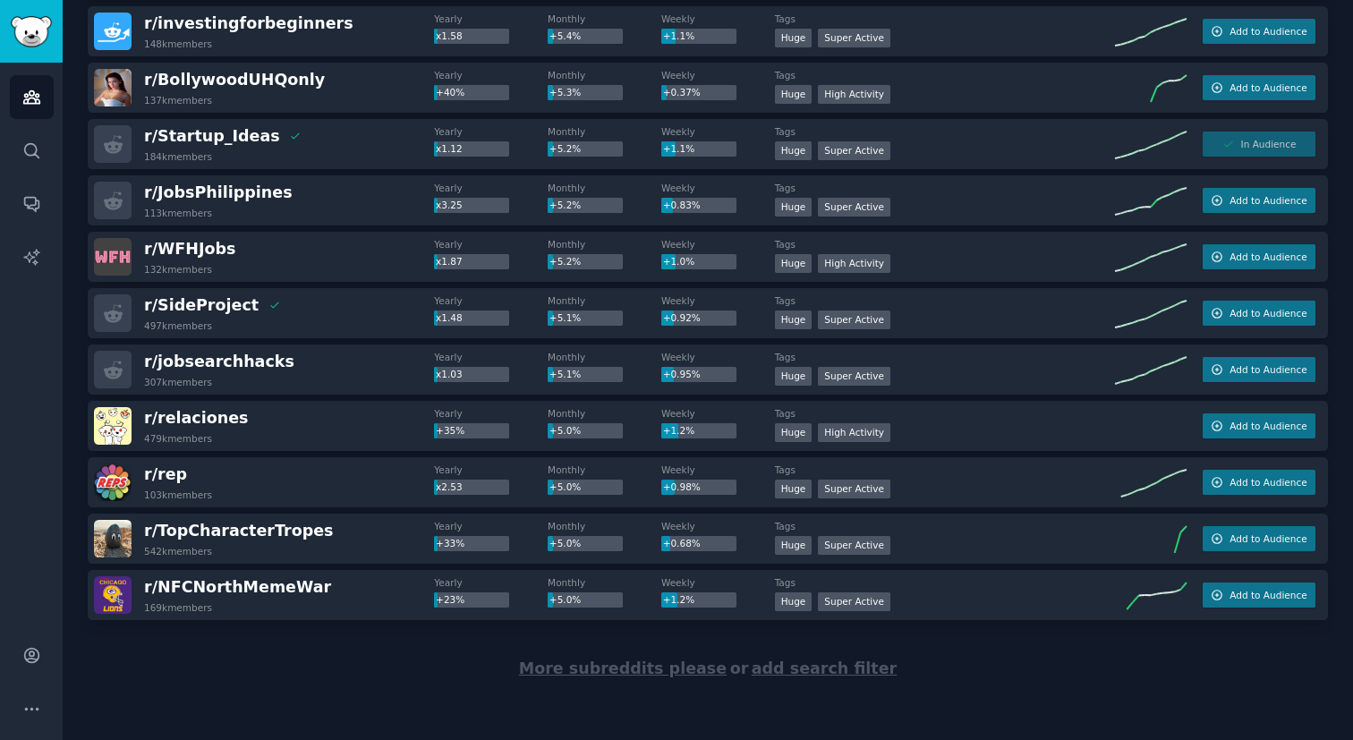
scroll to position [5208, 0]
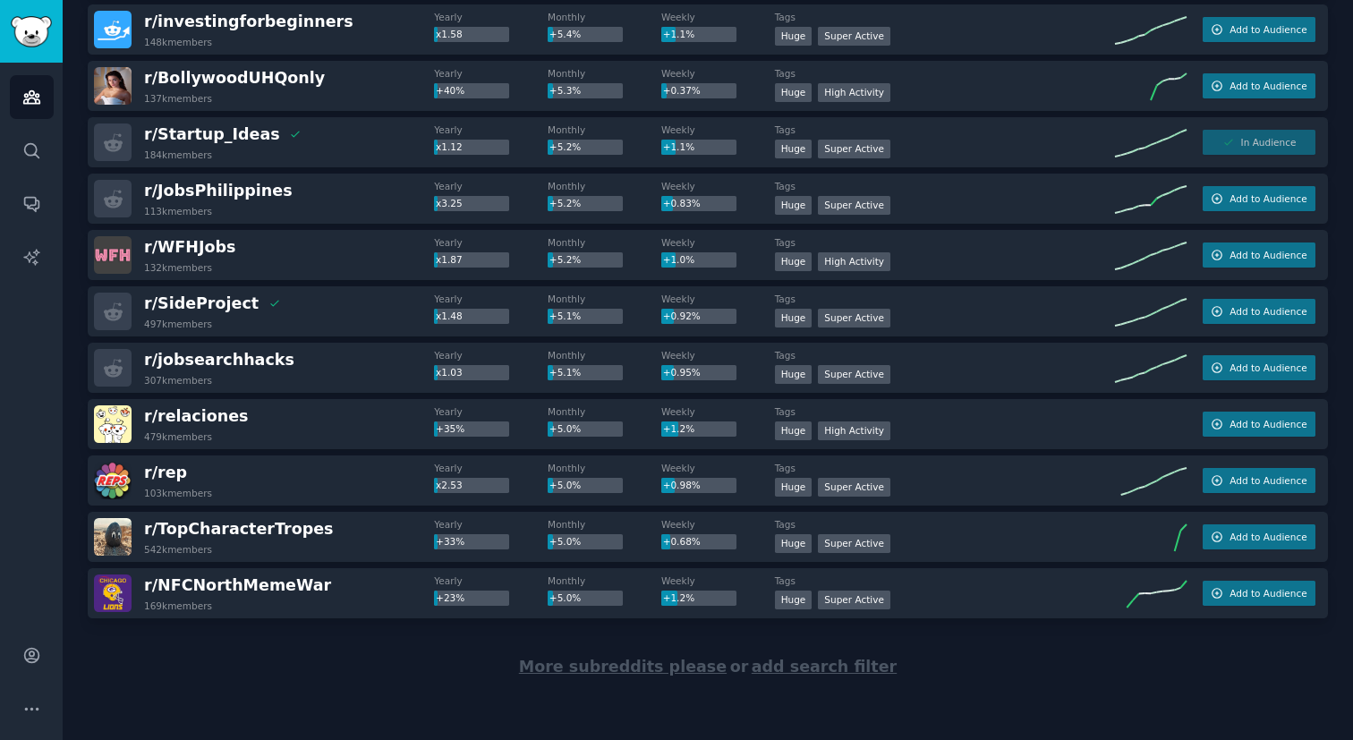
click at [593, 668] on span "More subreddits please" at bounding box center [623, 667] width 208 height 18
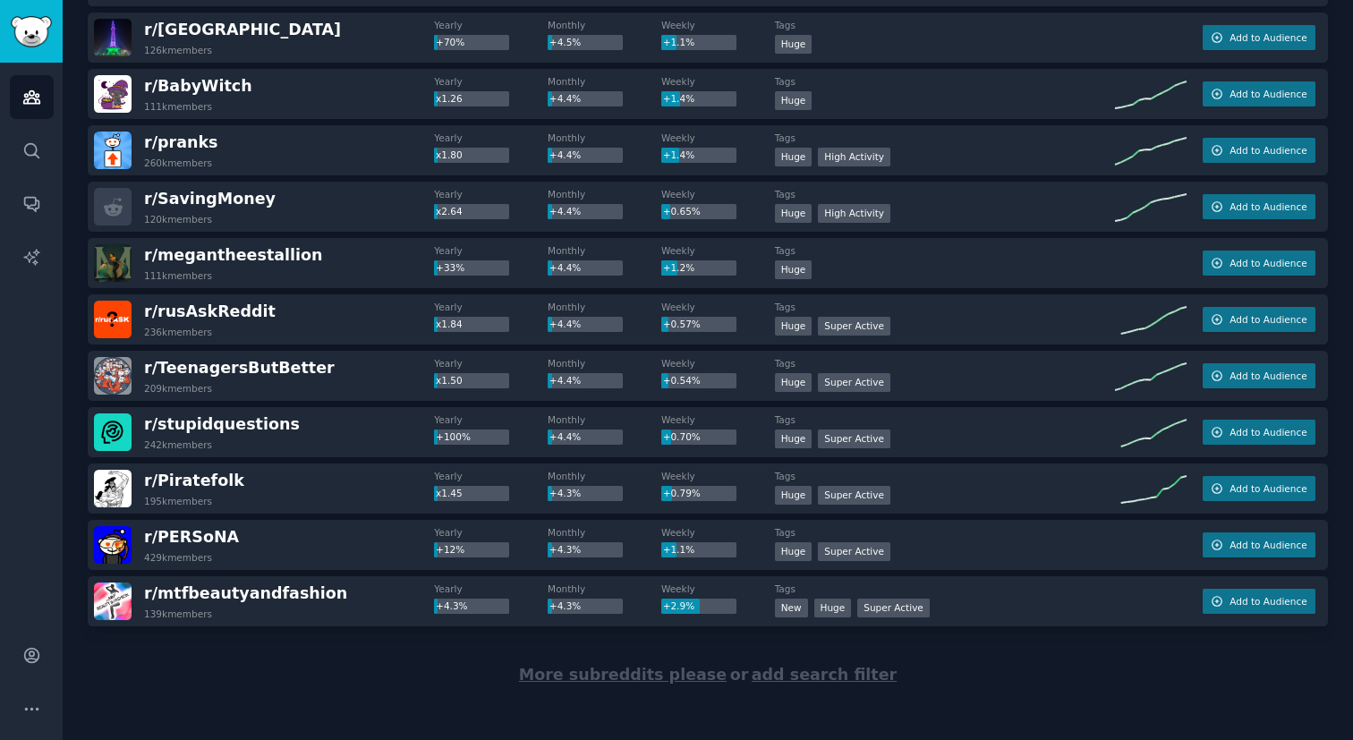
scroll to position [8028, 0]
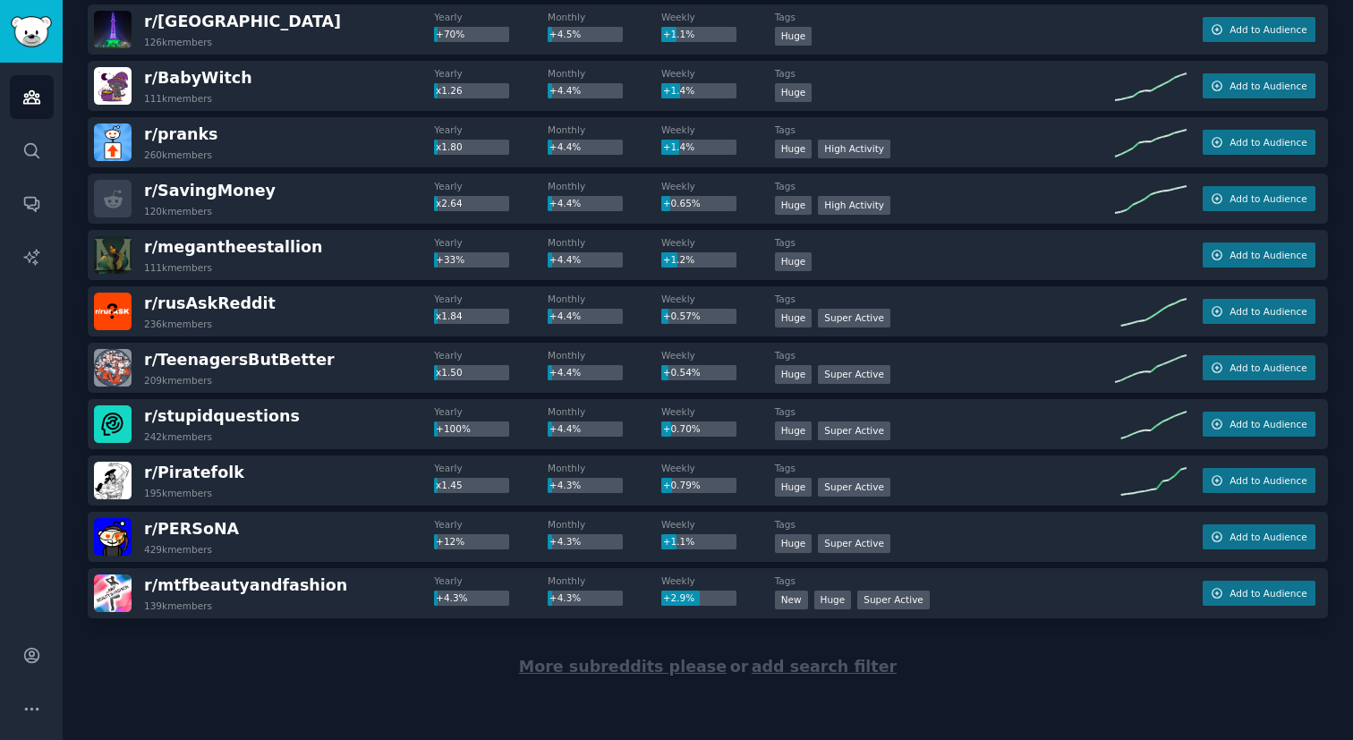
click at [598, 668] on span "More subreddits please" at bounding box center [623, 667] width 208 height 18
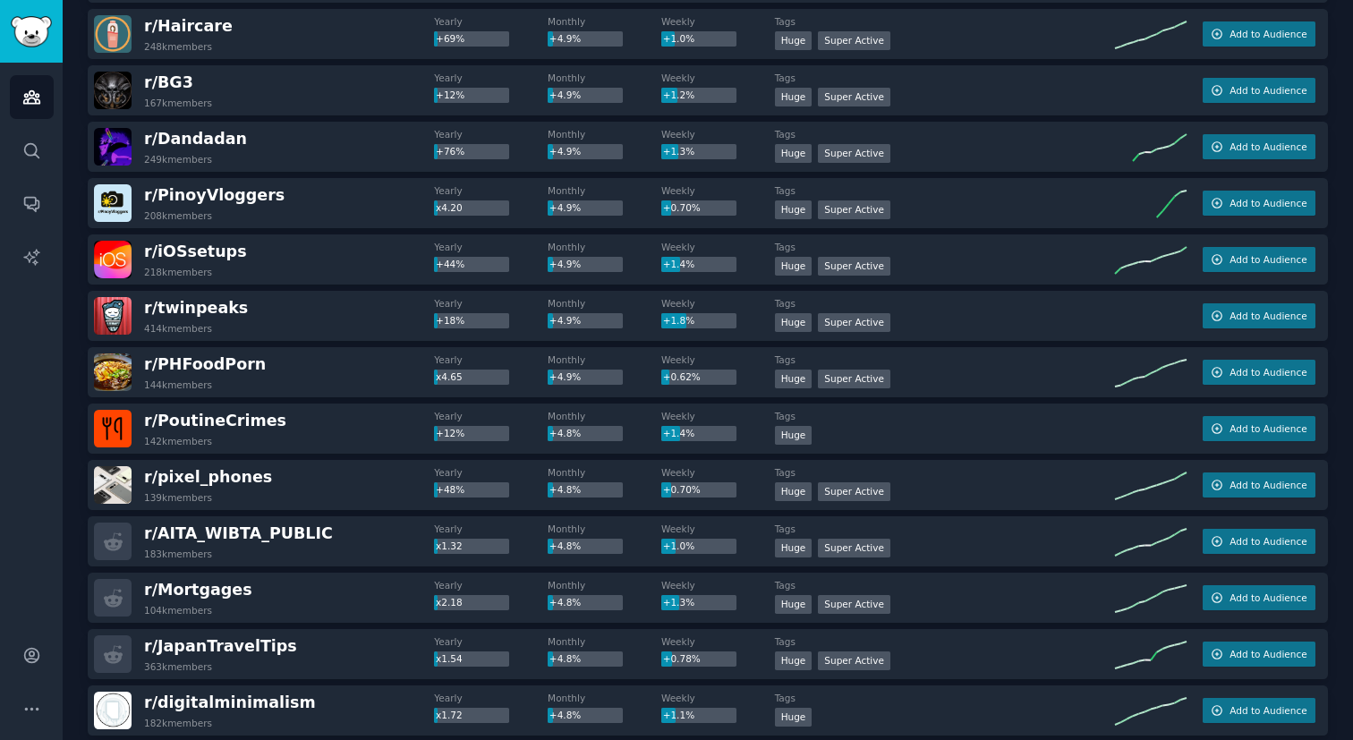
scroll to position [5922, 0]
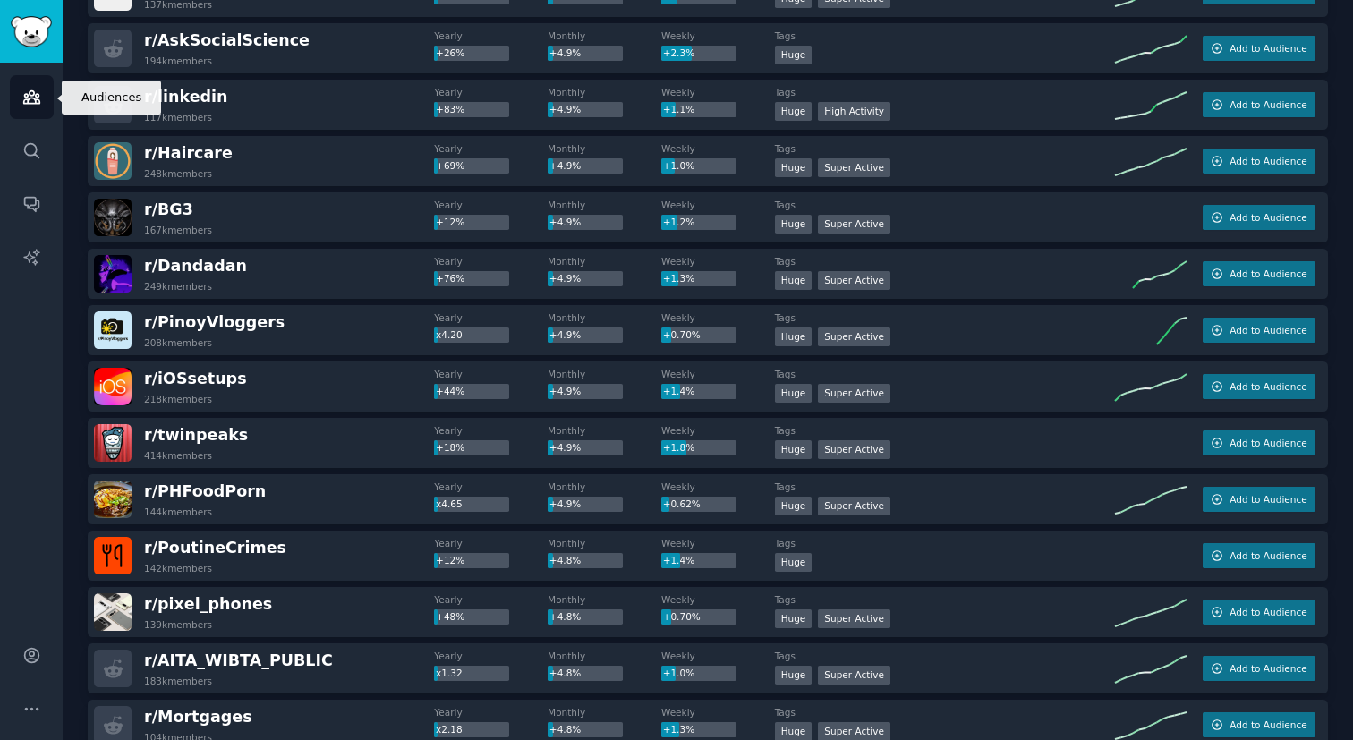
click at [28, 97] on icon "Sidebar" at bounding box center [31, 97] width 19 height 19
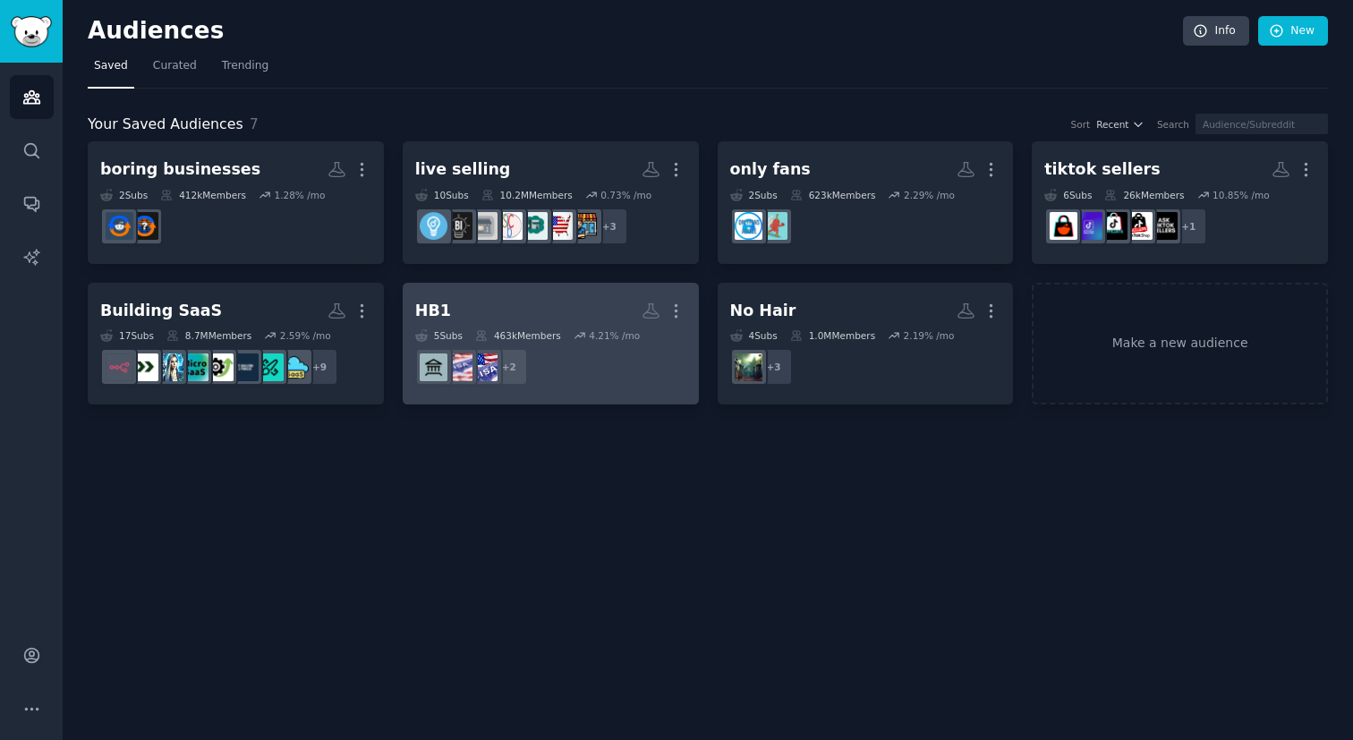
click at [589, 369] on dd "+ 2" at bounding box center [550, 367] width 271 height 50
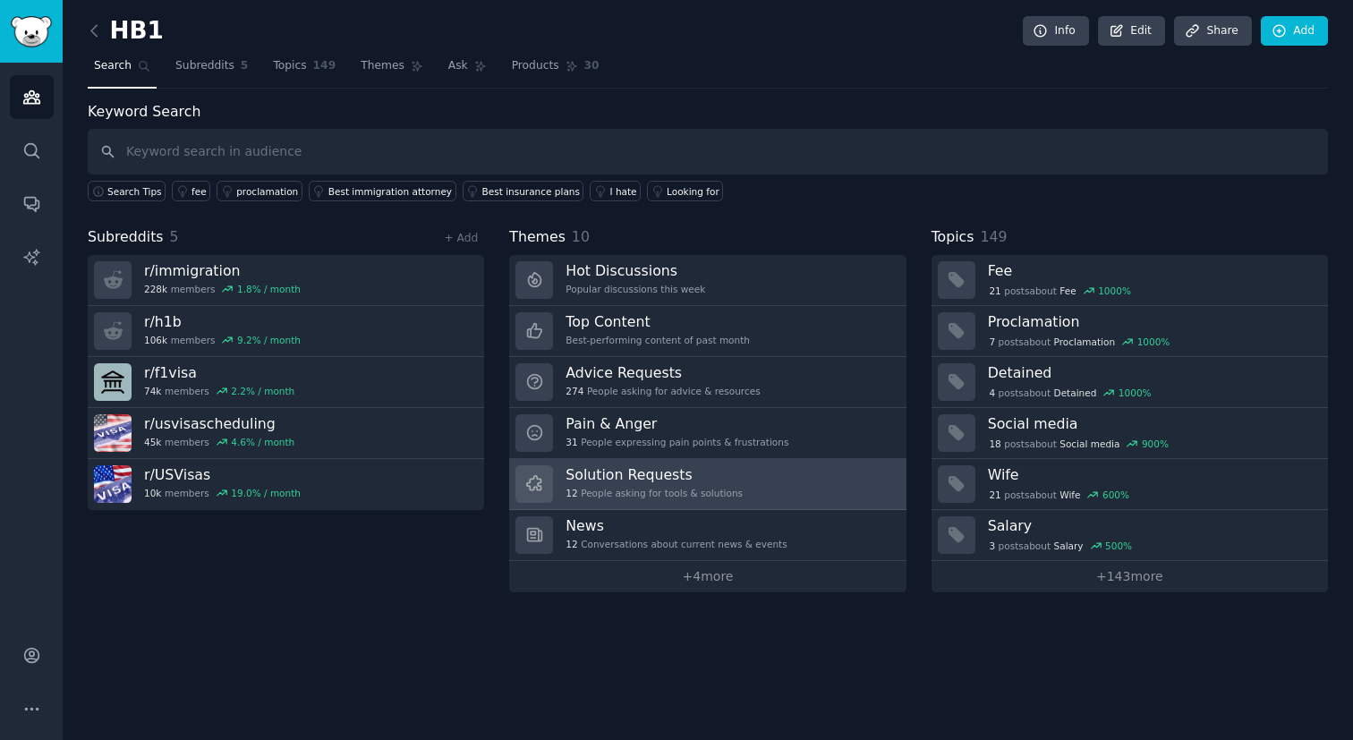
click at [643, 482] on h3 "Solution Requests" at bounding box center [654, 474] width 177 height 19
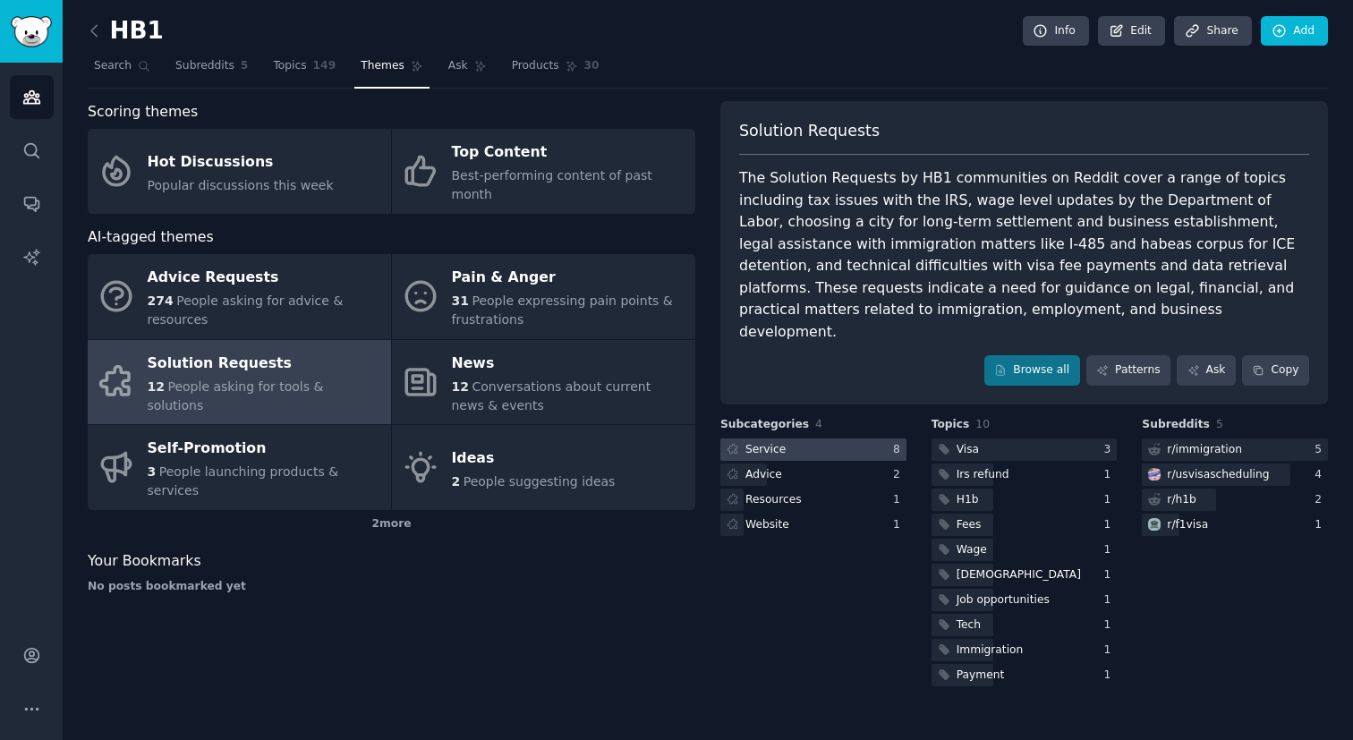
click at [787, 439] on div at bounding box center [814, 450] width 186 height 22
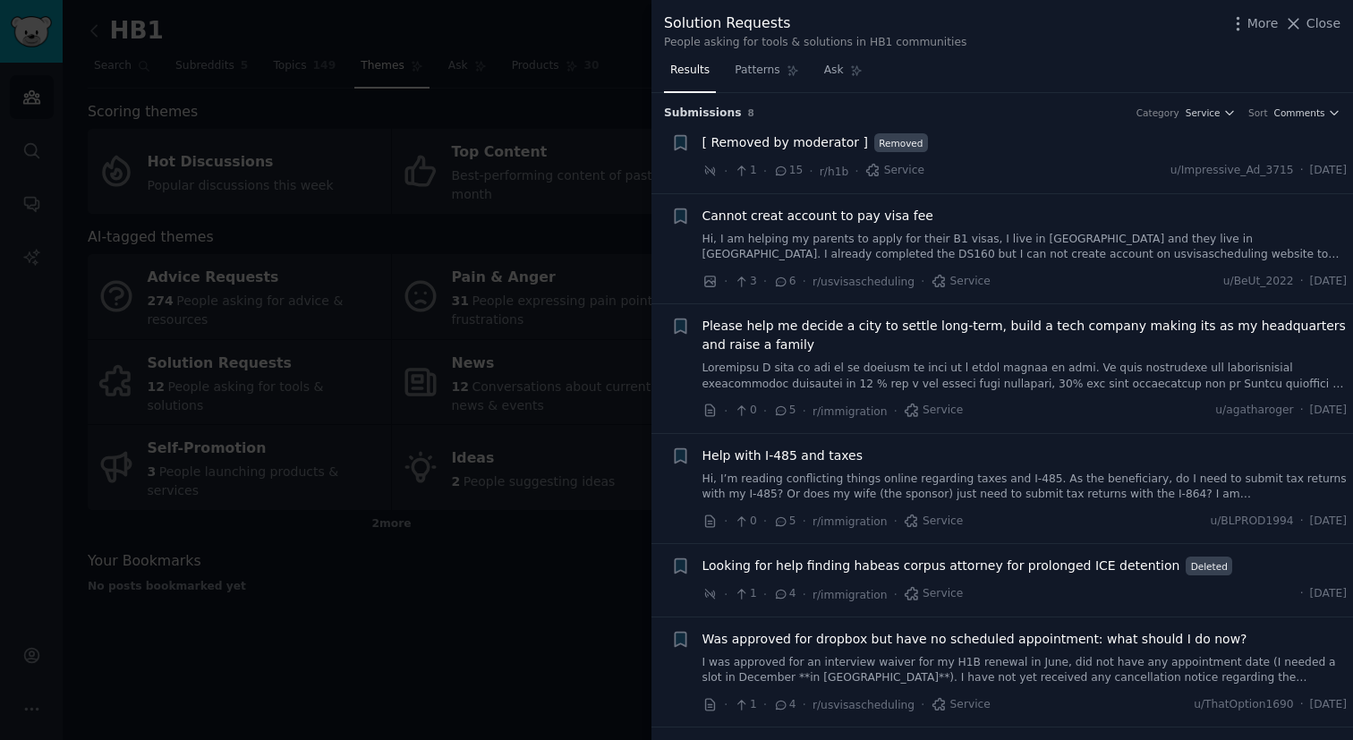
click at [500, 529] on div at bounding box center [676, 370] width 1353 height 740
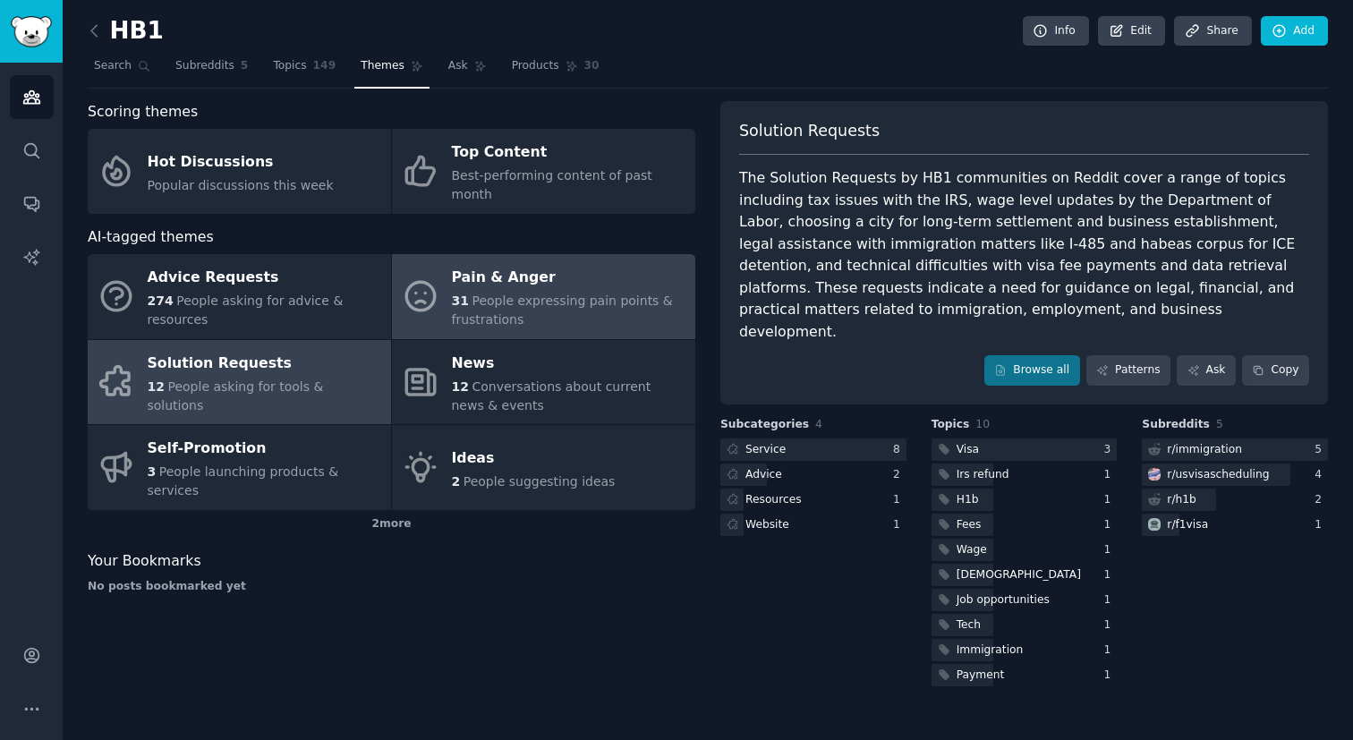
click at [500, 268] on div "Pain & Anger" at bounding box center [569, 278] width 235 height 29
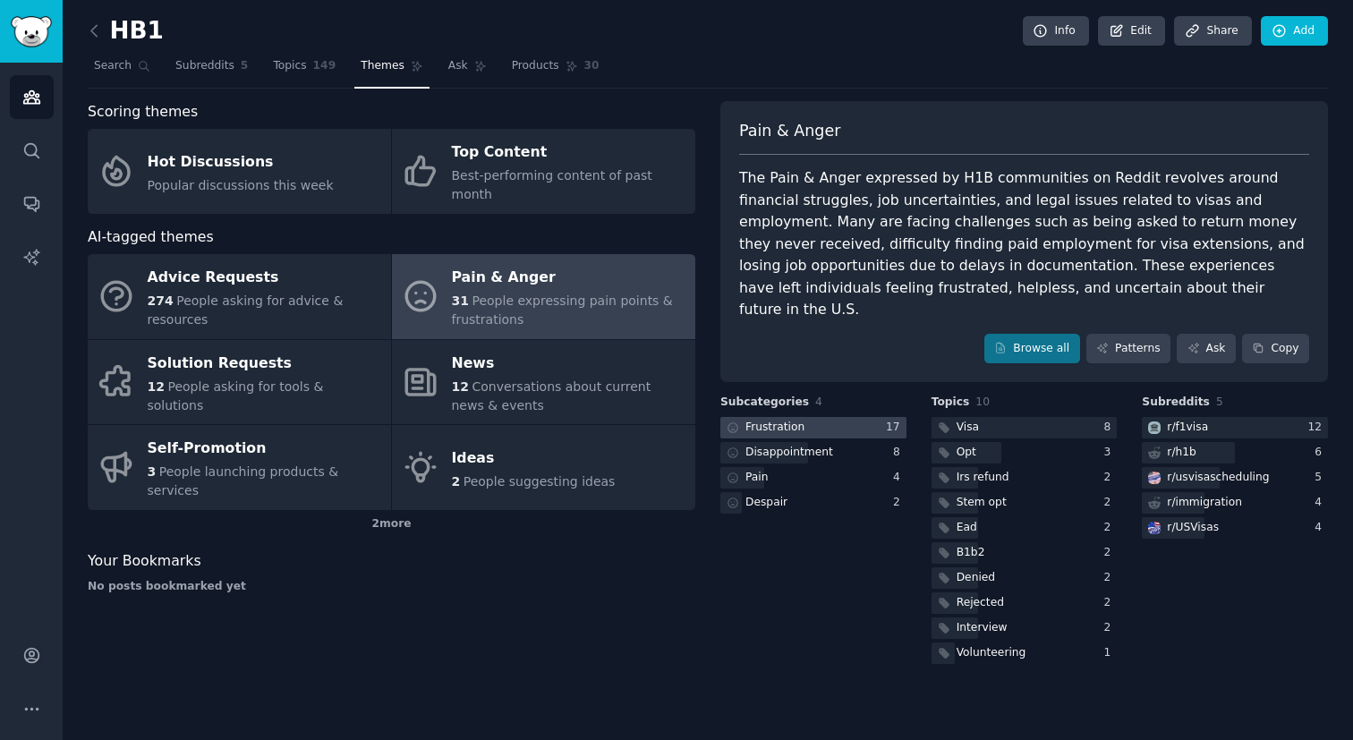
click at [766, 420] on div "Frustration" at bounding box center [775, 428] width 59 height 16
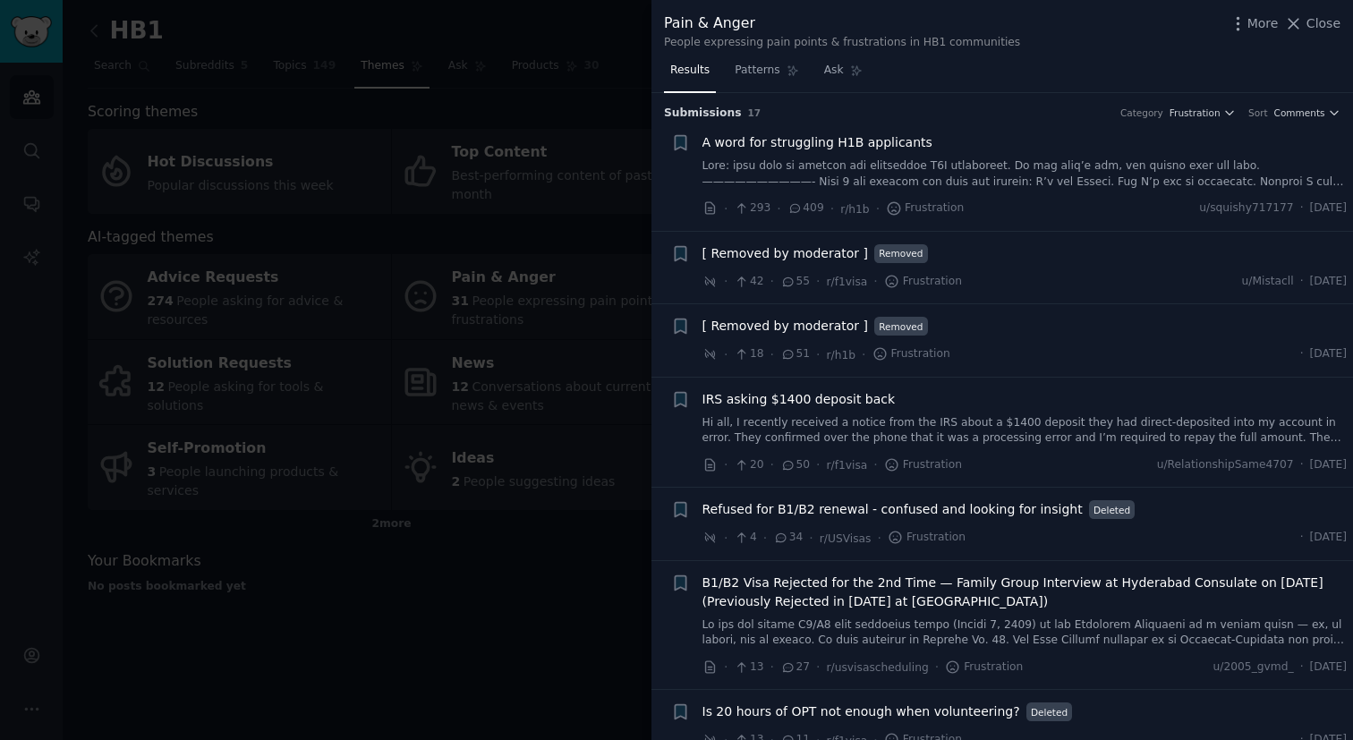
click at [350, 610] on div at bounding box center [676, 370] width 1353 height 740
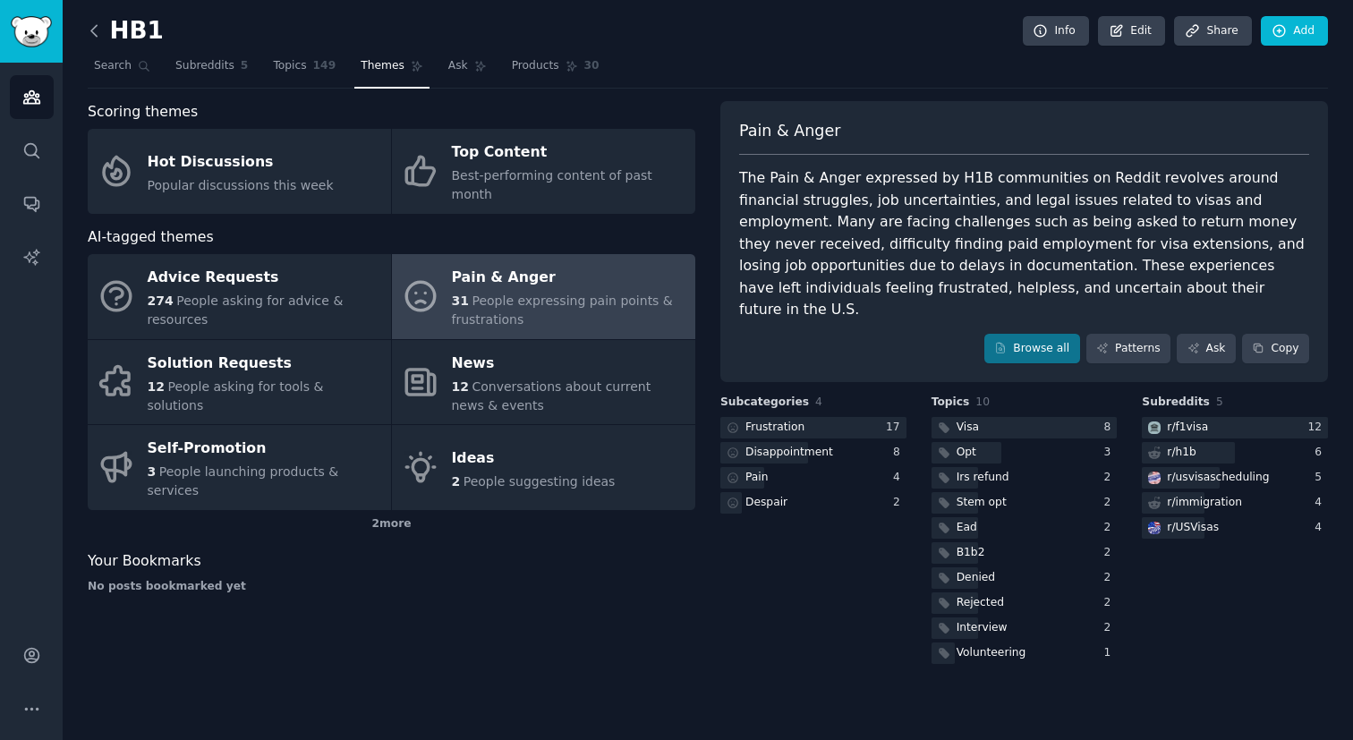
click at [89, 21] on icon at bounding box center [94, 30] width 19 height 19
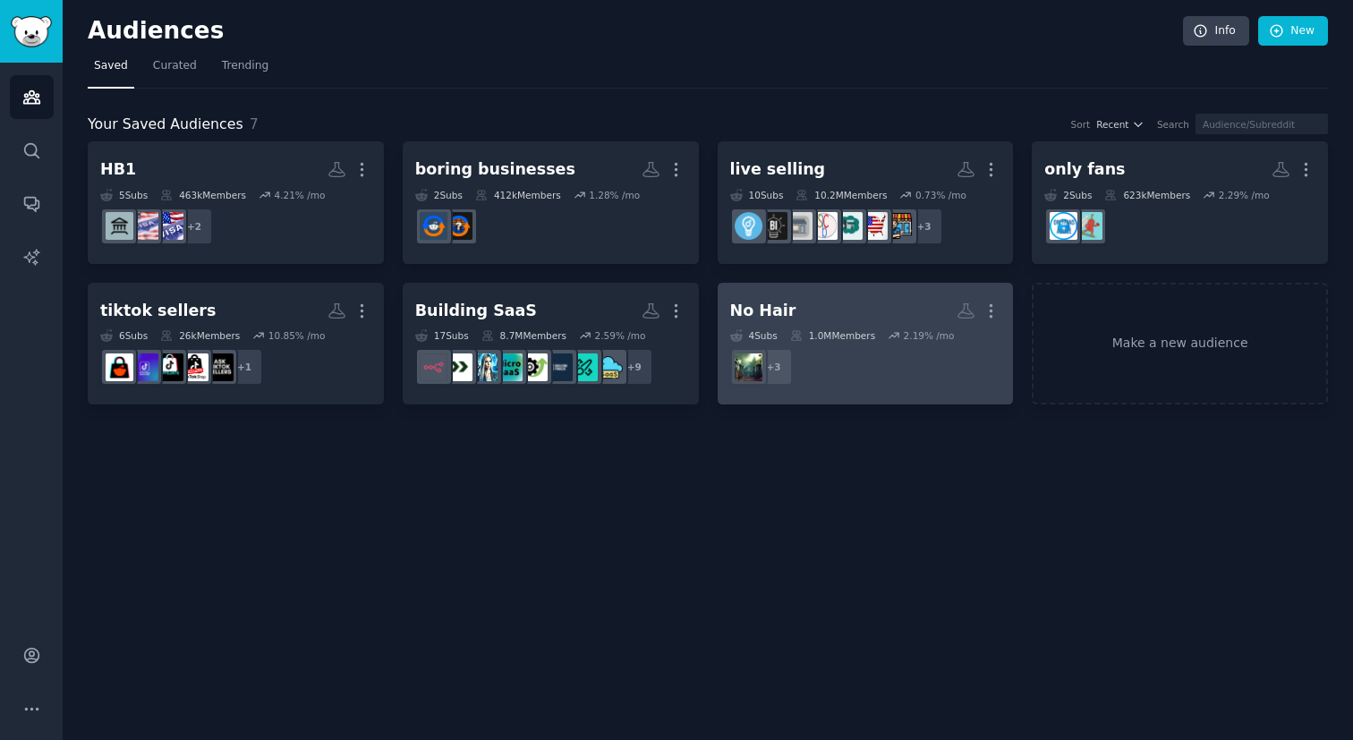
click at [841, 351] on dd "+ 3" at bounding box center [865, 367] width 271 height 50
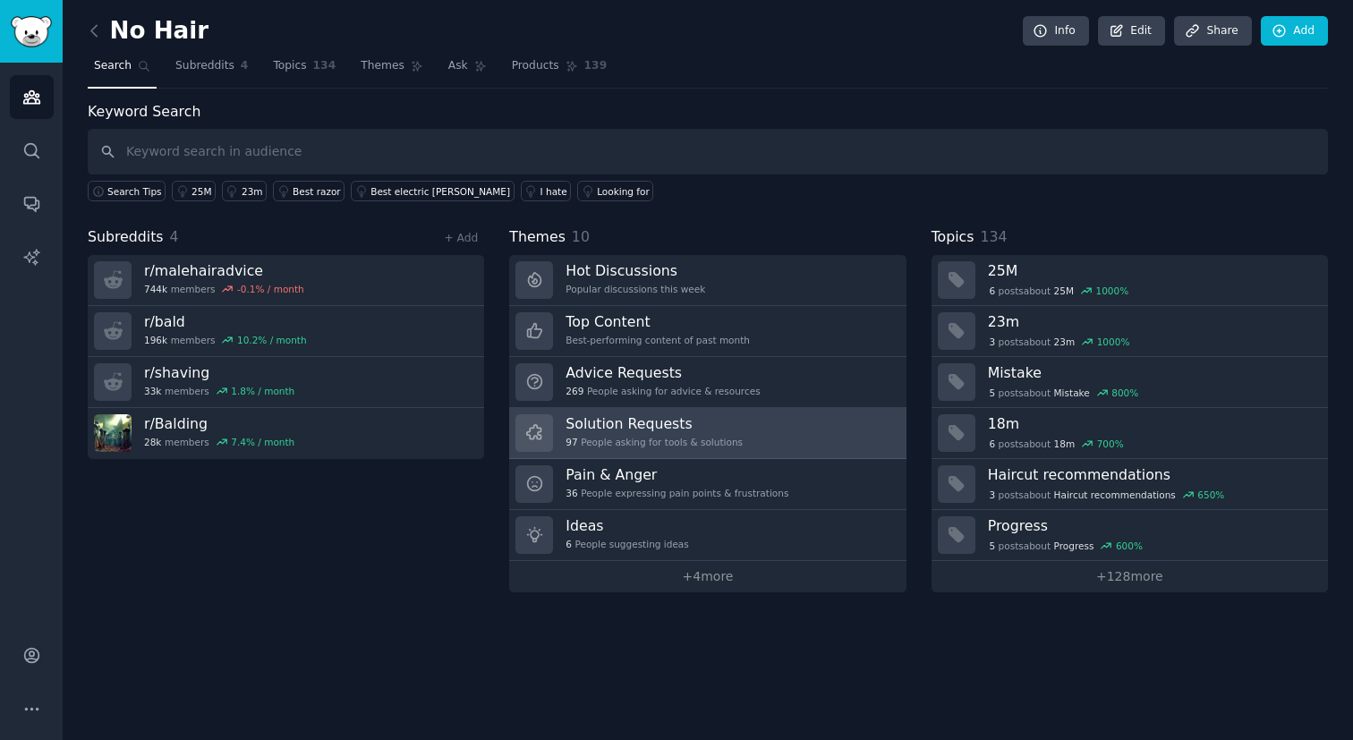
click at [649, 428] on h3 "Solution Requests" at bounding box center [654, 423] width 177 height 19
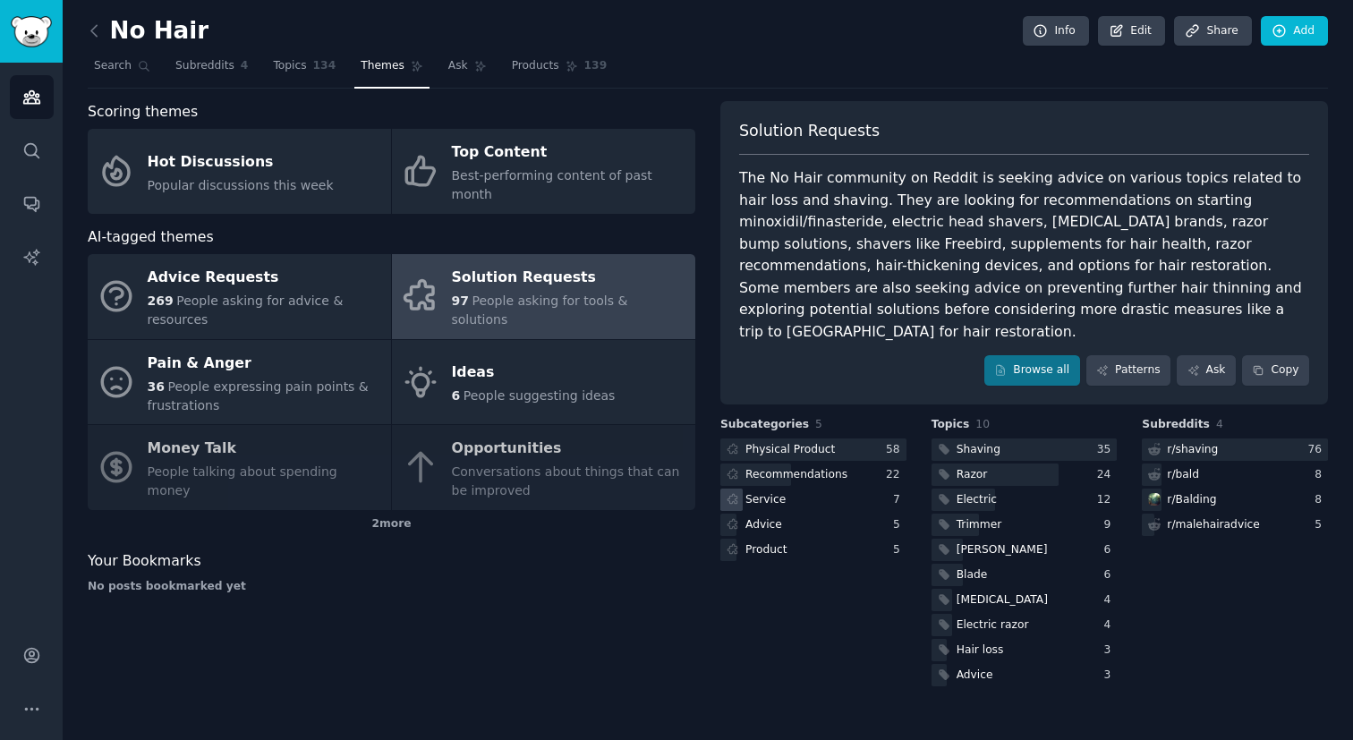
drag, startPoint x: 829, startPoint y: 456, endPoint x: 831, endPoint y: 479, distance: 23.3
click at [831, 489] on div "Service" at bounding box center [814, 500] width 186 height 22
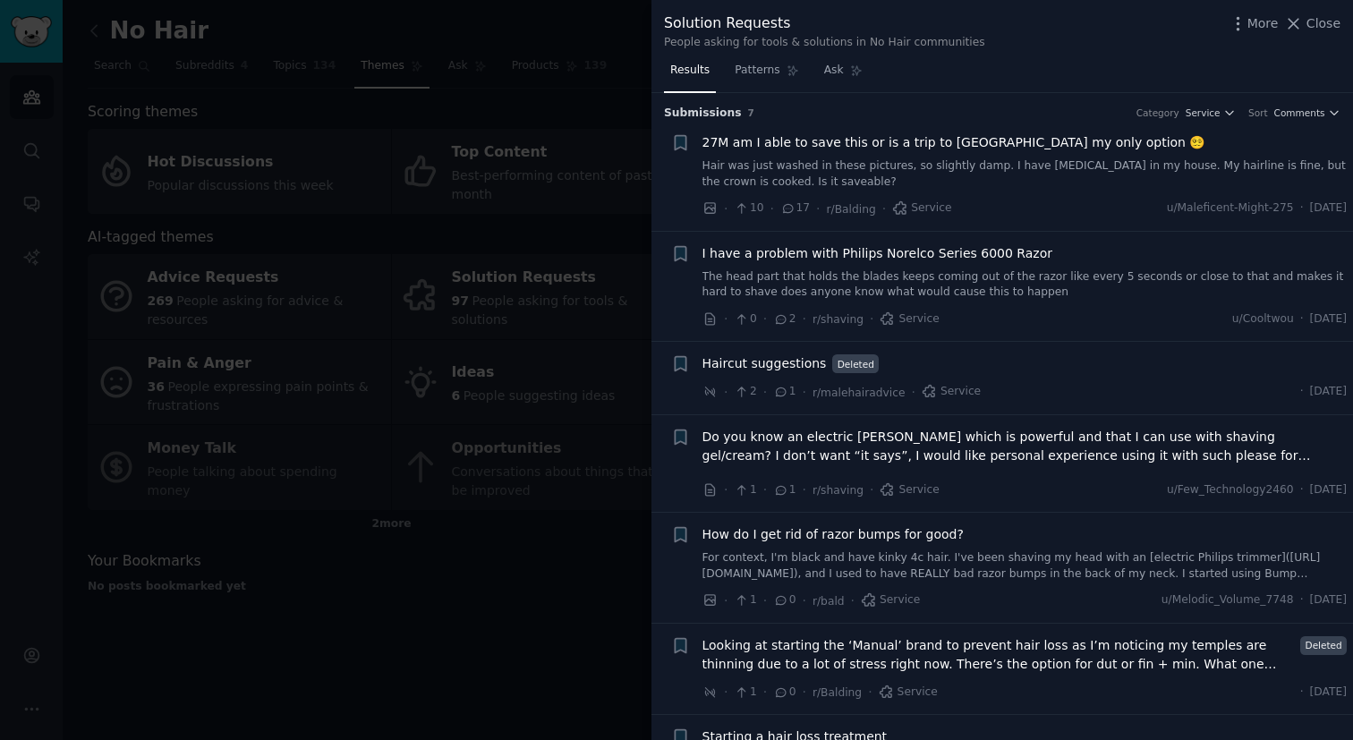
click at [641, 90] on div at bounding box center [676, 370] width 1353 height 740
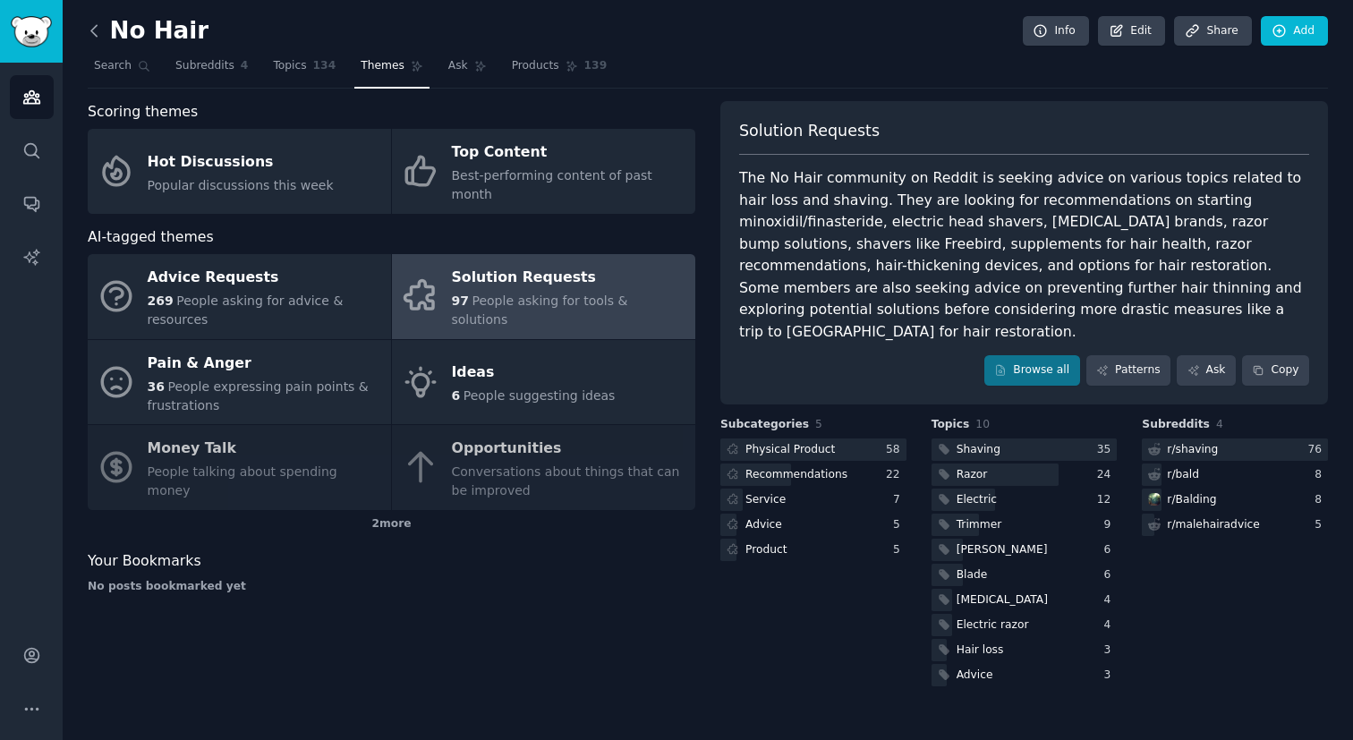
click at [95, 36] on icon at bounding box center [94, 30] width 19 height 19
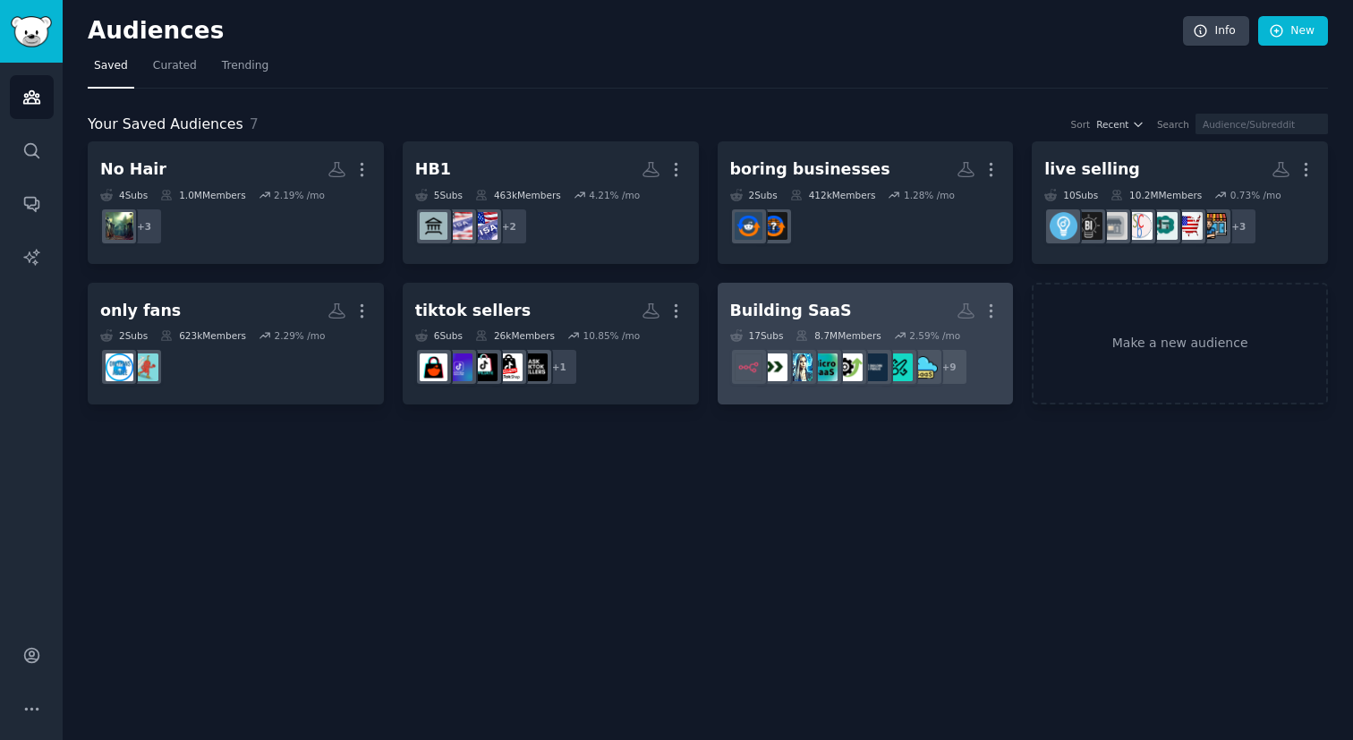
click at [892, 300] on h2 "Building SaaS More" at bounding box center [865, 310] width 271 height 31
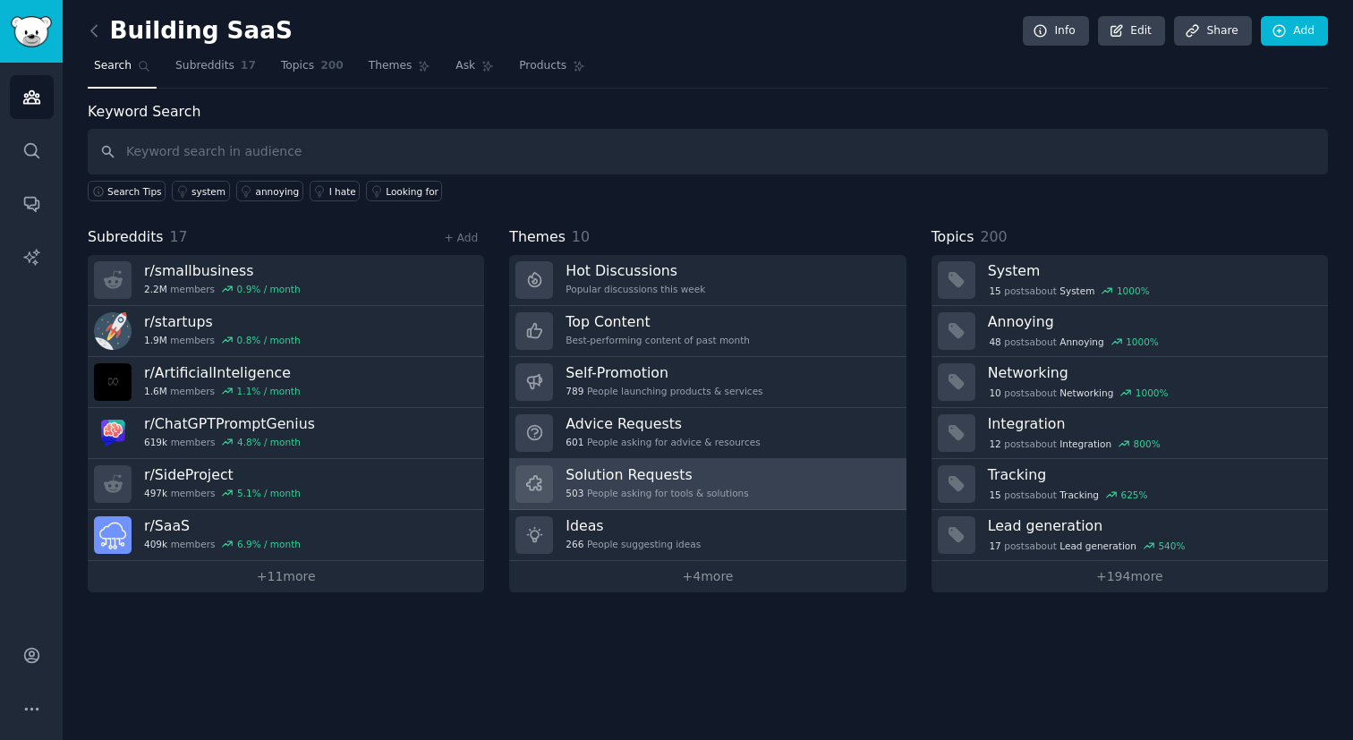
click at [636, 476] on h3 "Solution Requests" at bounding box center [657, 474] width 183 height 19
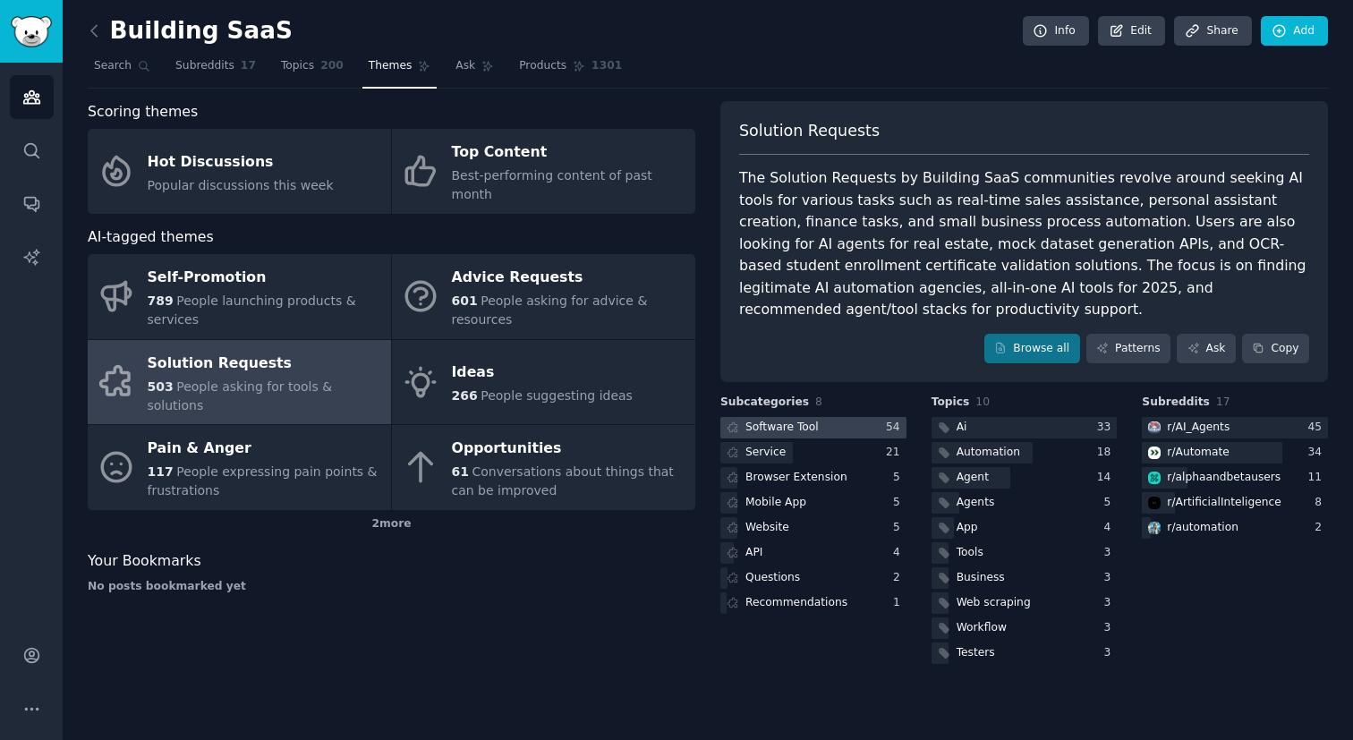
click at [818, 417] on div "Software Tool" at bounding box center [771, 428] width 101 height 22
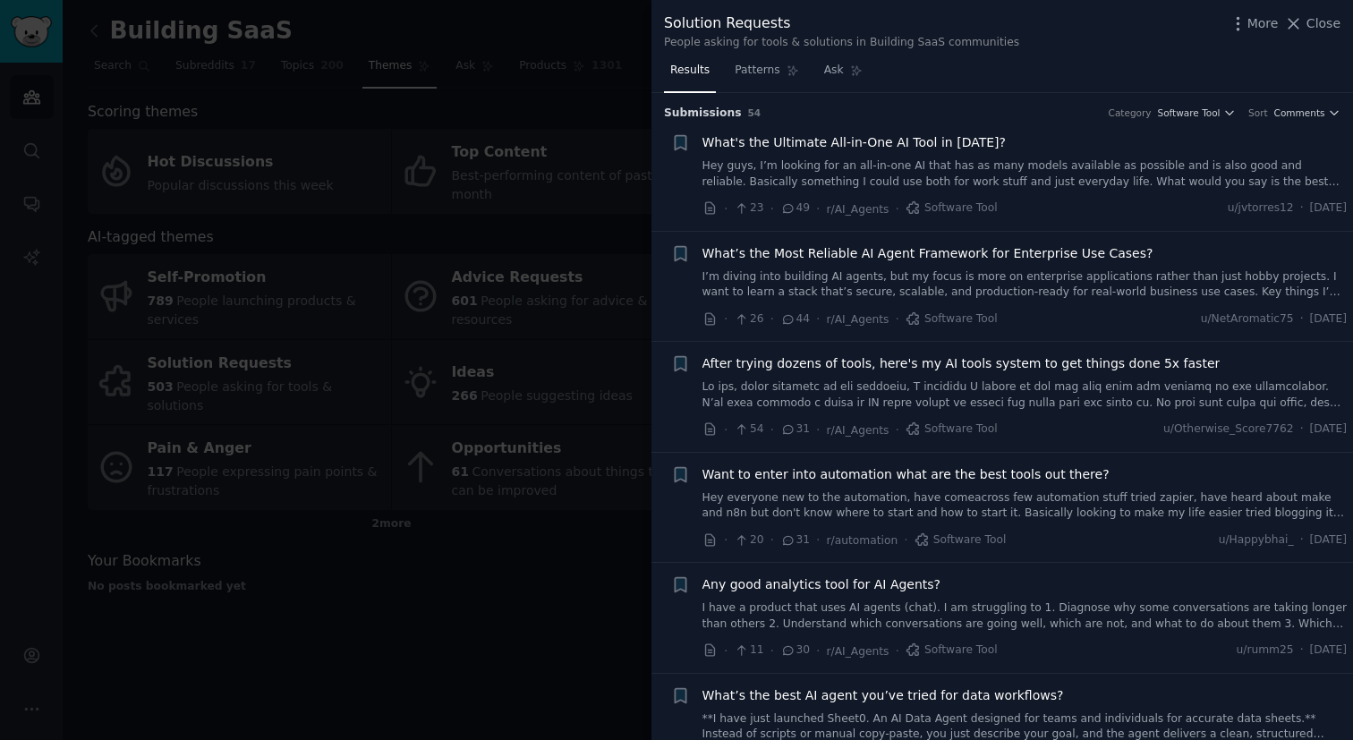
scroll to position [6, 0]
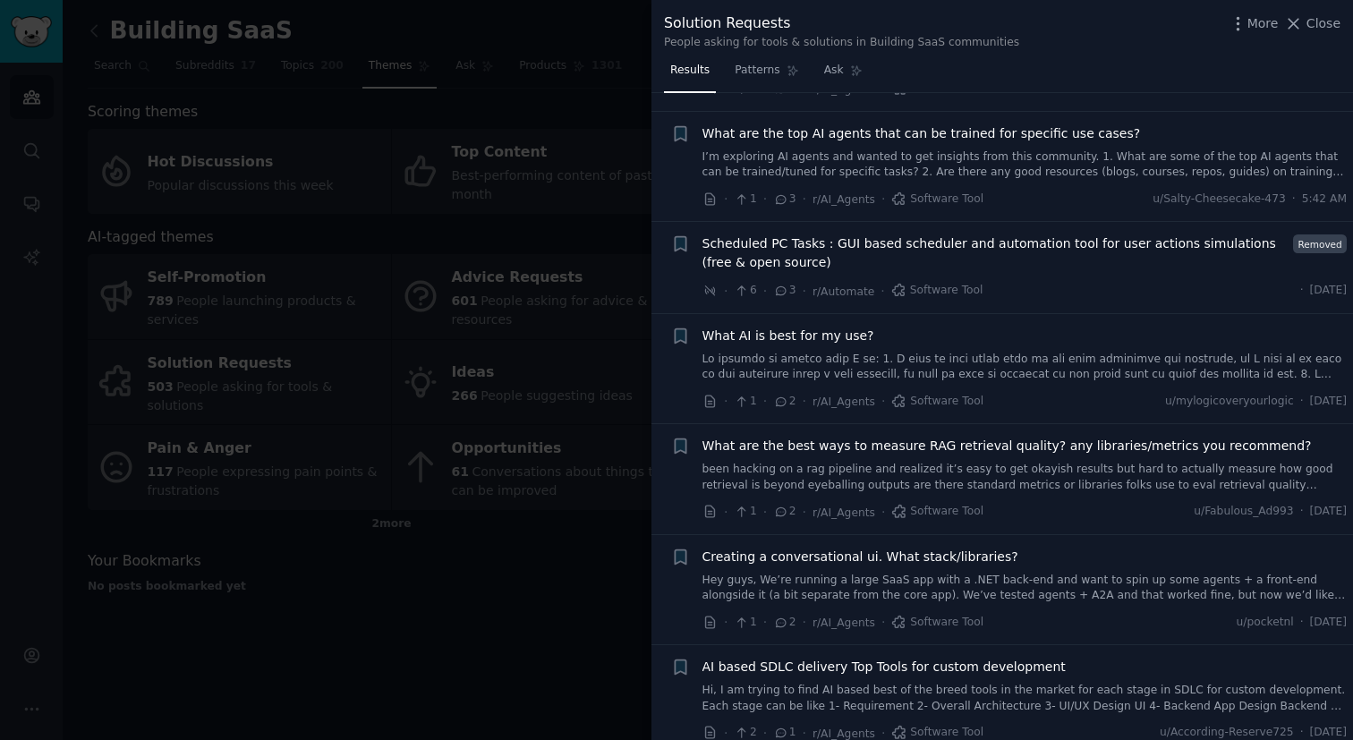
scroll to position [2043, 0]
click at [555, 550] on div at bounding box center [676, 370] width 1353 height 740
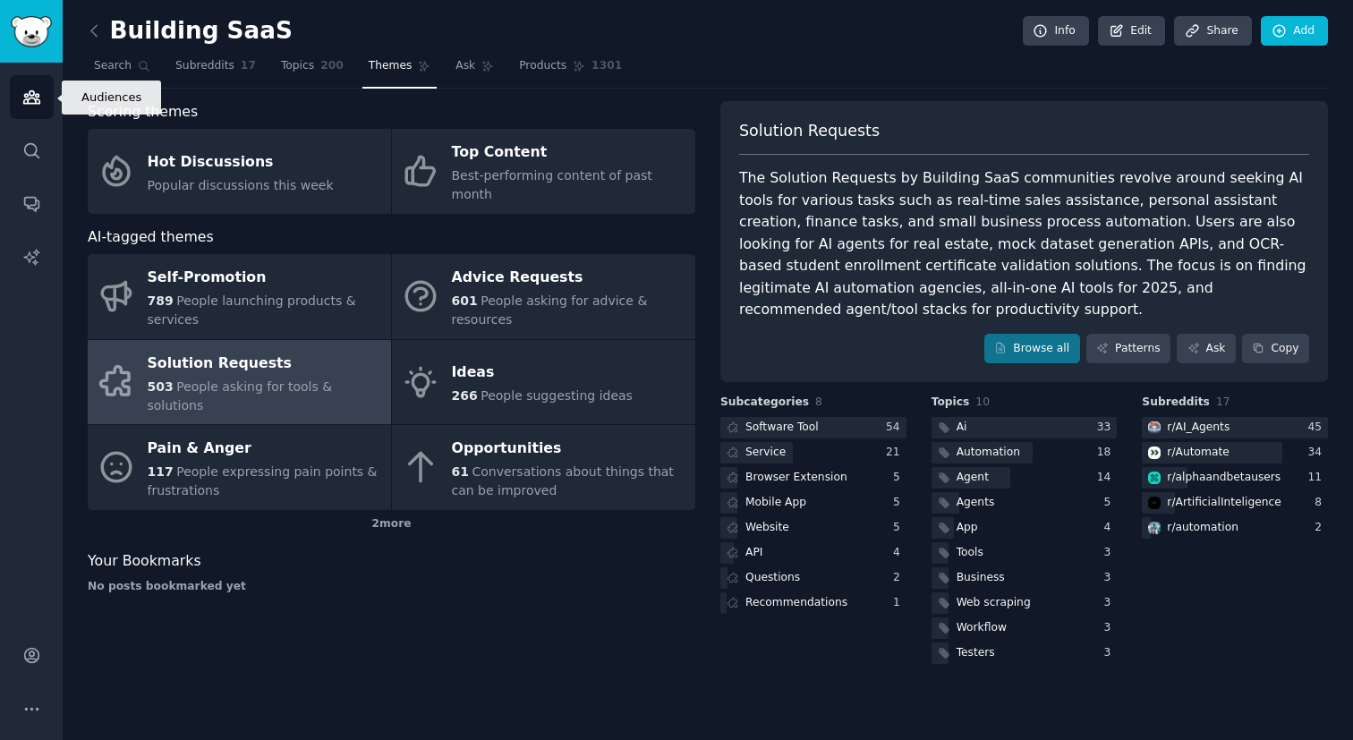
click at [39, 101] on icon "Sidebar" at bounding box center [31, 97] width 16 height 13
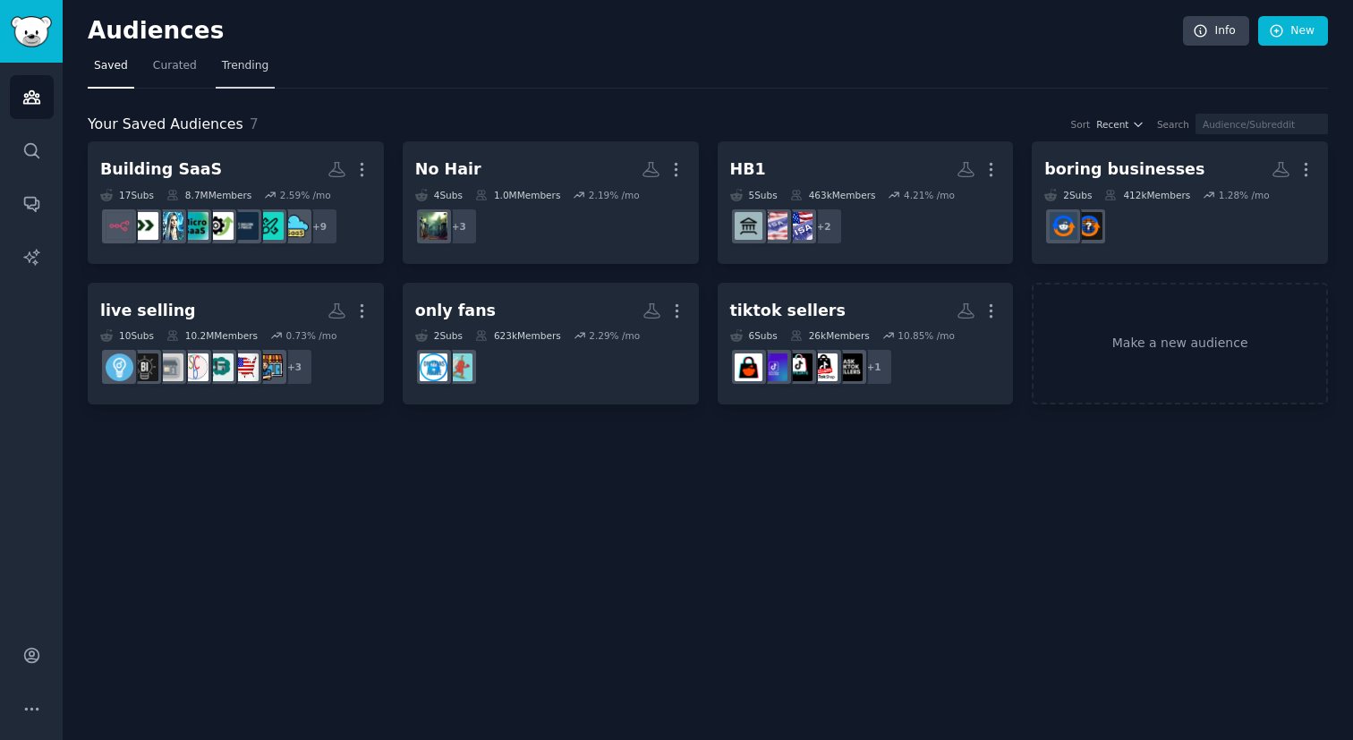
click at [241, 64] on span "Trending" at bounding box center [245, 66] width 47 height 16
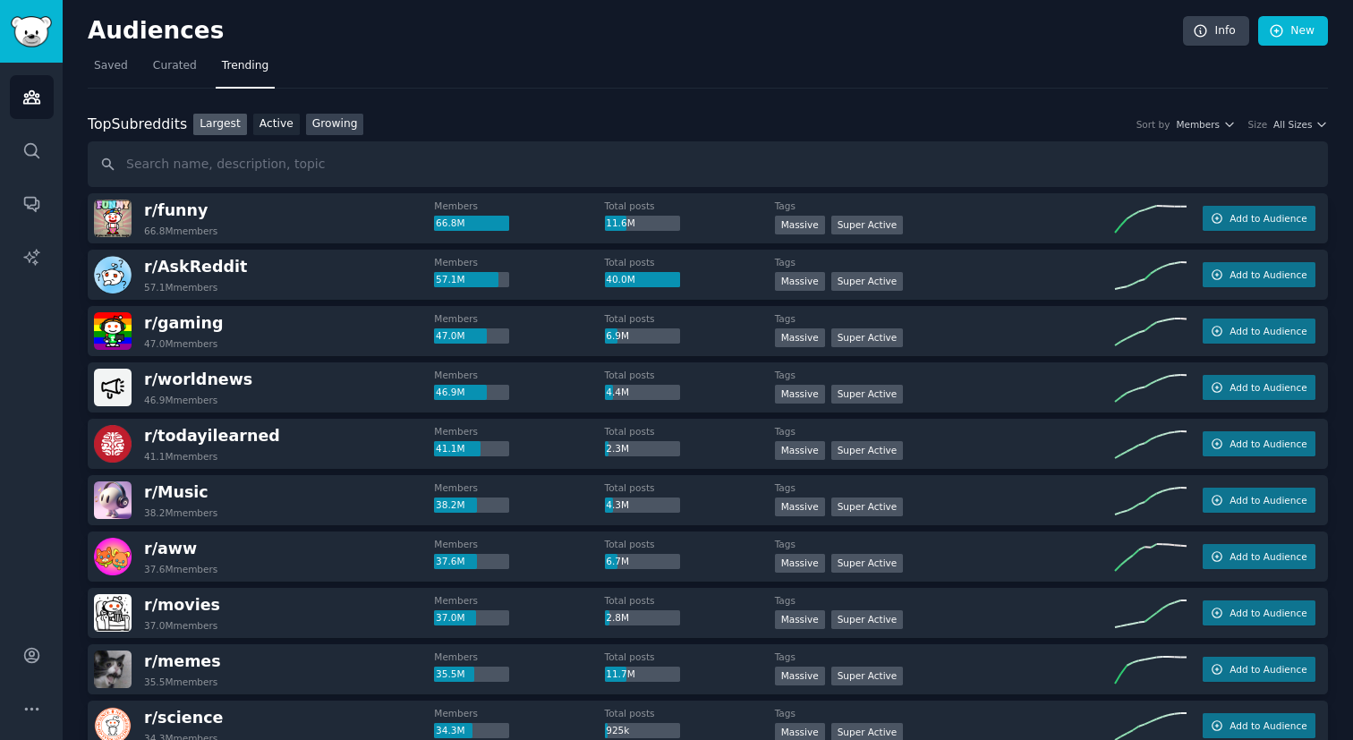
click at [328, 119] on link "Growing" at bounding box center [335, 125] width 58 height 22
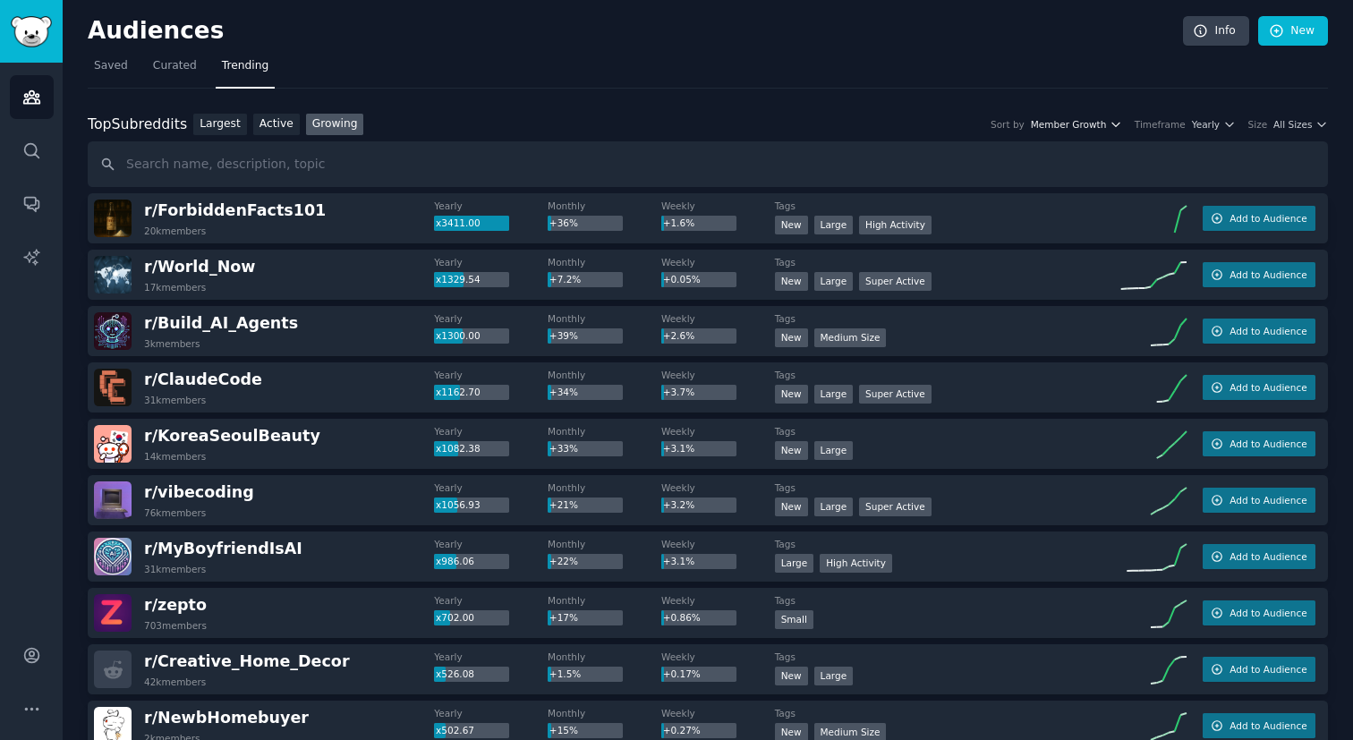
click at [1087, 124] on span "Member Growth" at bounding box center [1069, 124] width 76 height 13
click at [1208, 126] on span "Yearly" at bounding box center [1206, 124] width 28 height 13
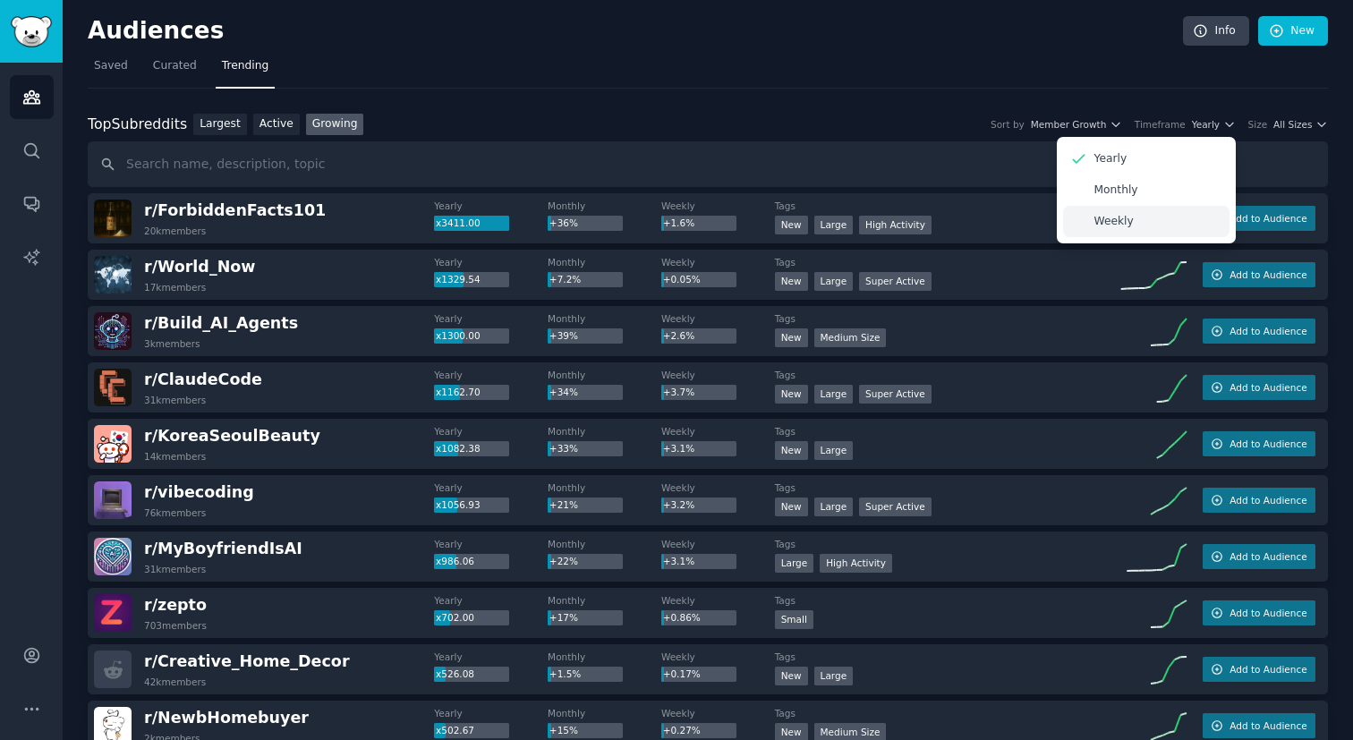
click at [1116, 229] on div "Weekly" at bounding box center [1146, 221] width 166 height 31
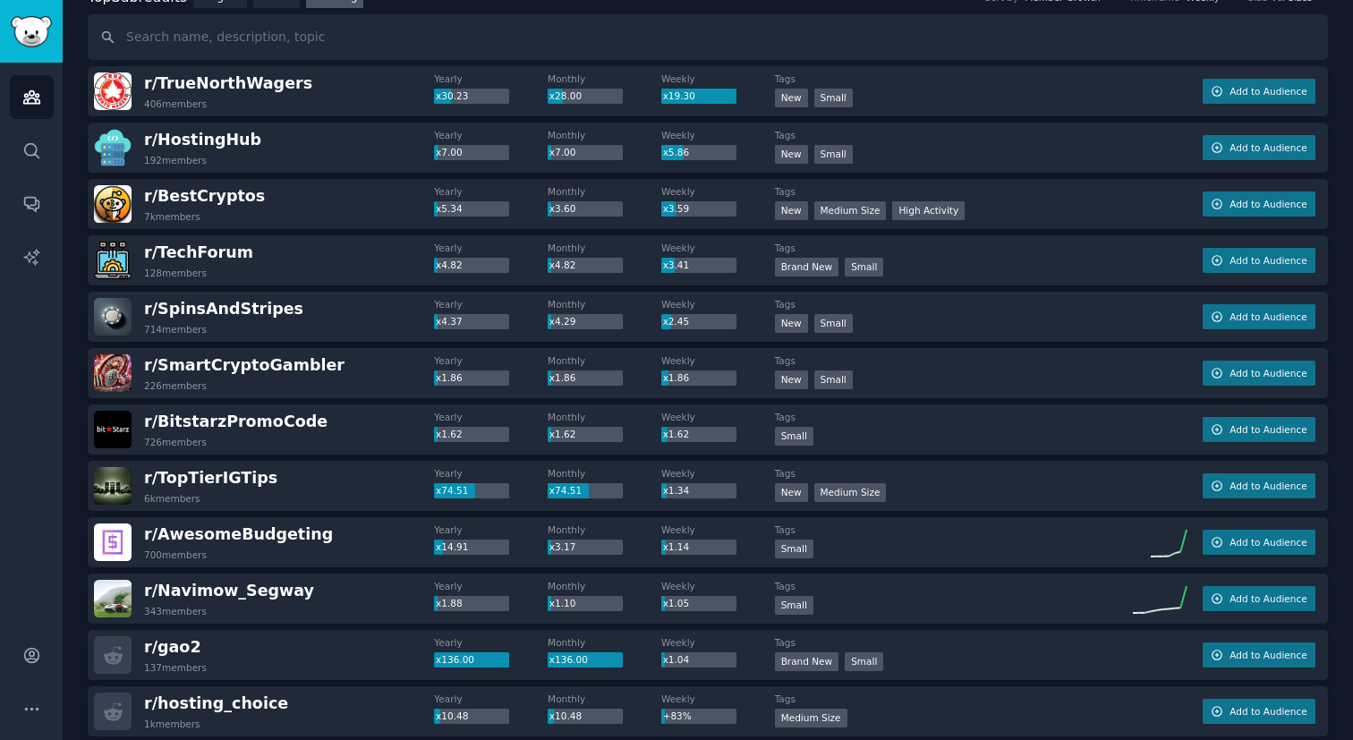
scroll to position [100, 0]
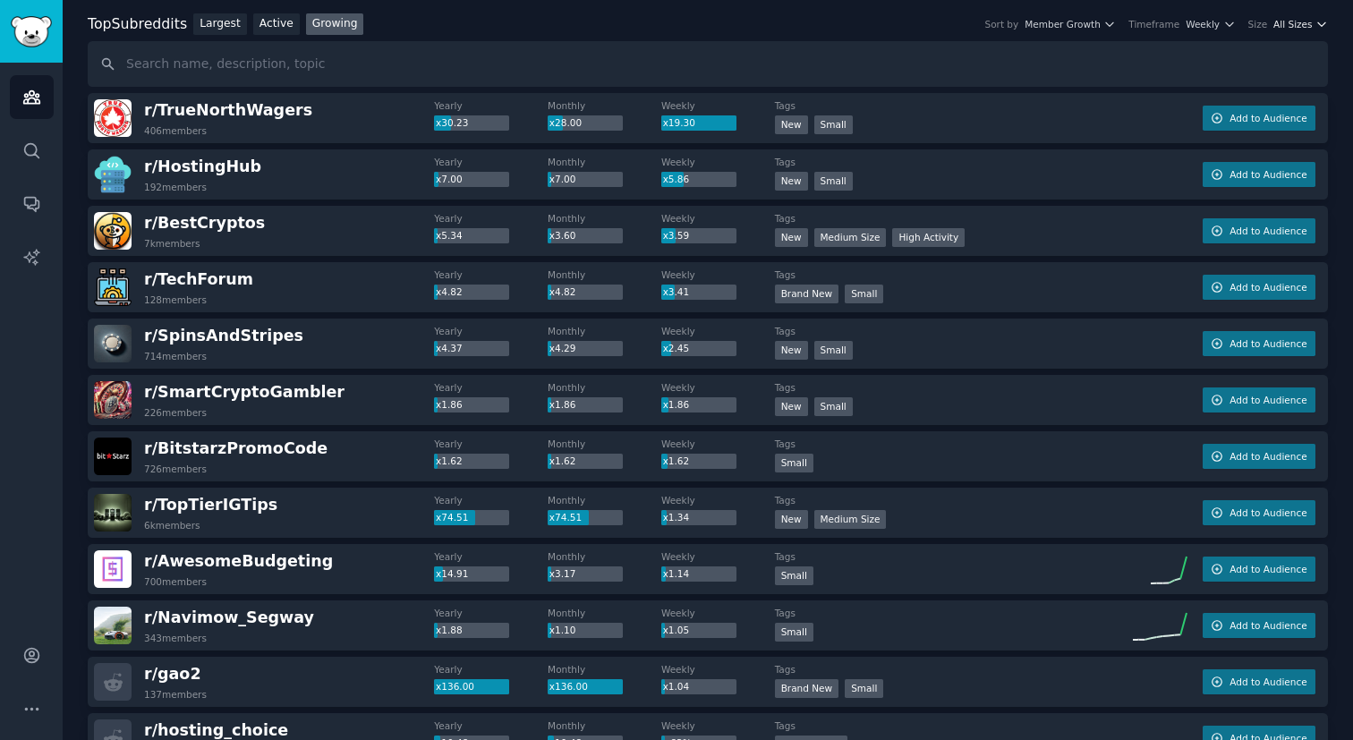
click at [1310, 27] on button "All Sizes" at bounding box center [1301, 24] width 55 height 13
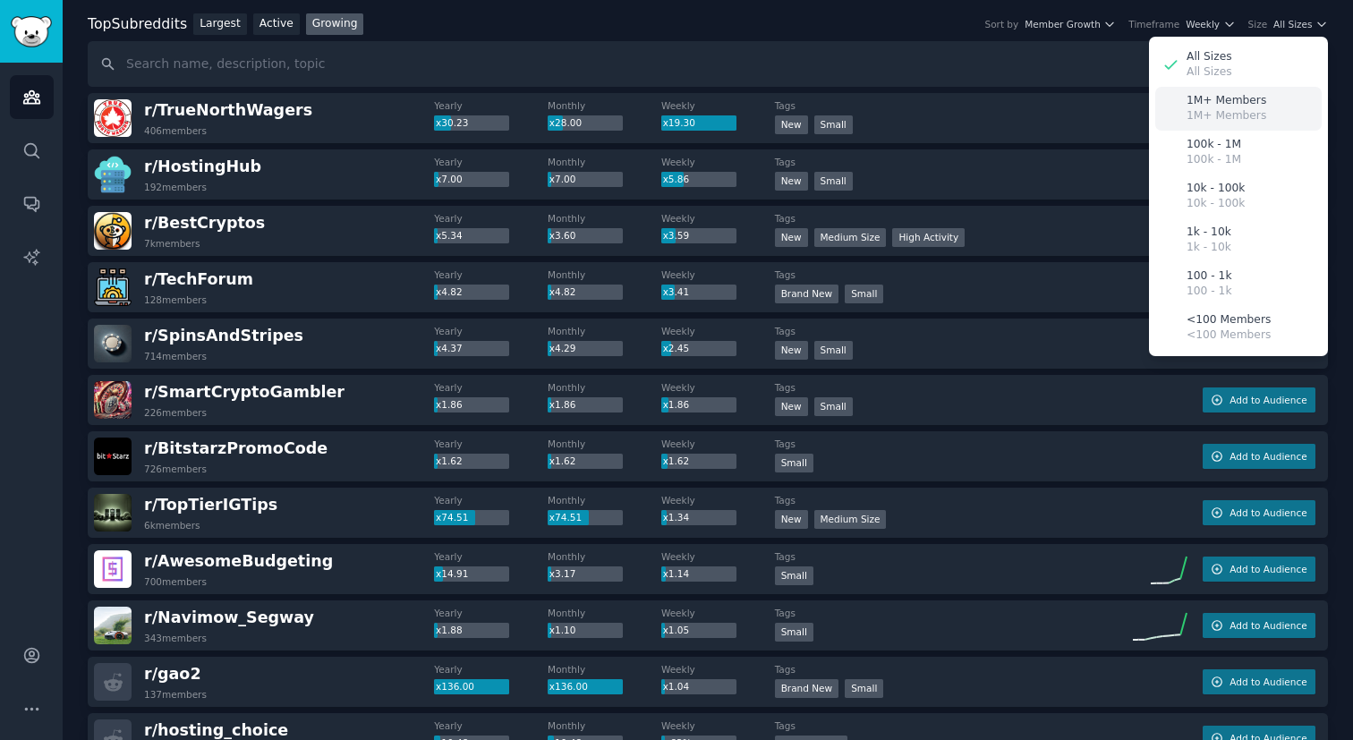
click at [1223, 112] on p "1M+ Members" at bounding box center [1227, 116] width 80 height 16
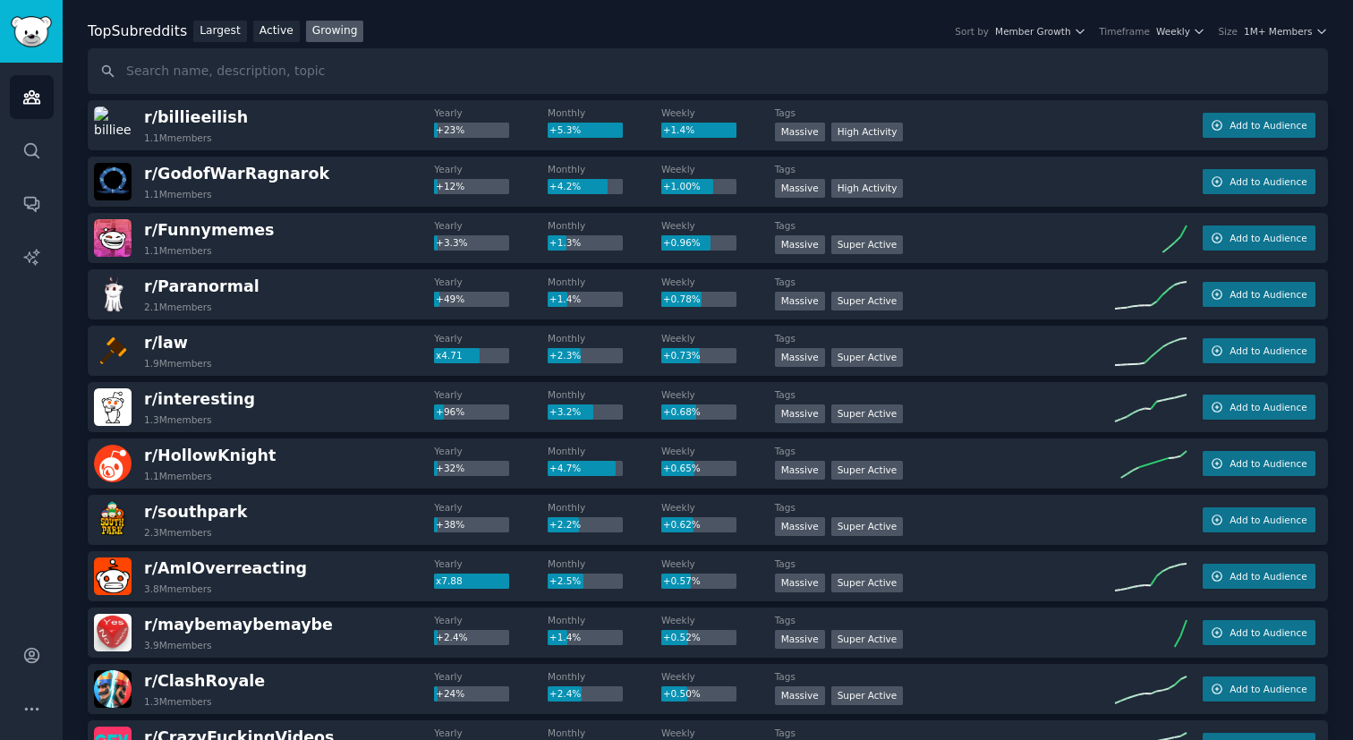
scroll to position [0, 0]
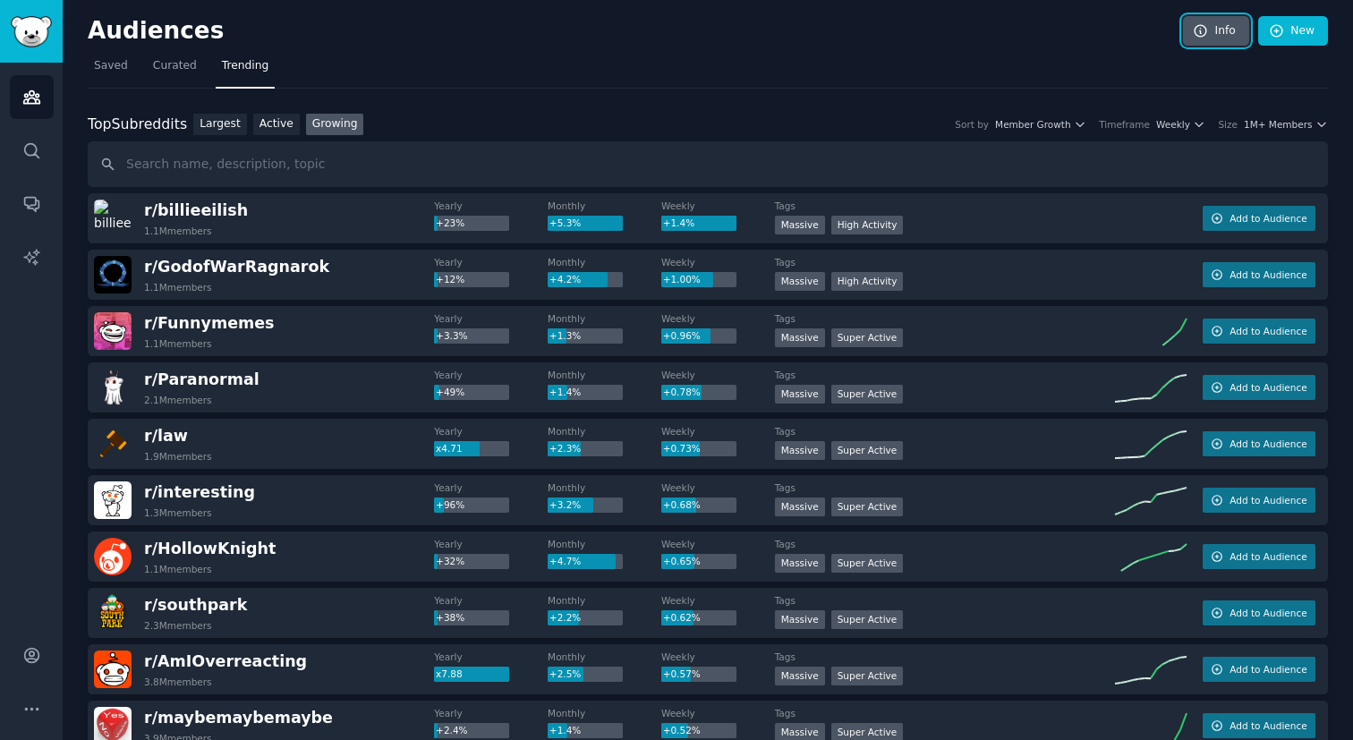
click at [1204, 31] on icon at bounding box center [1201, 31] width 12 height 12
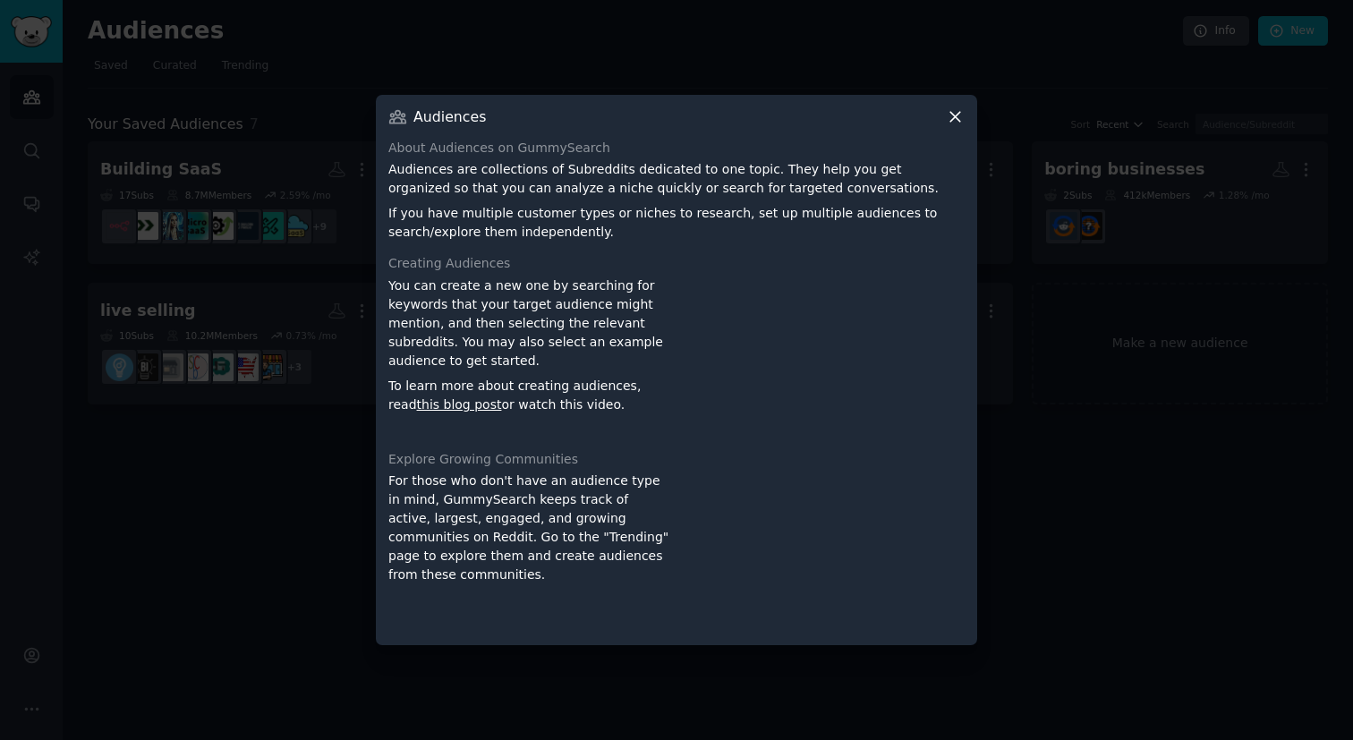
click at [958, 122] on icon at bounding box center [955, 116] width 19 height 19
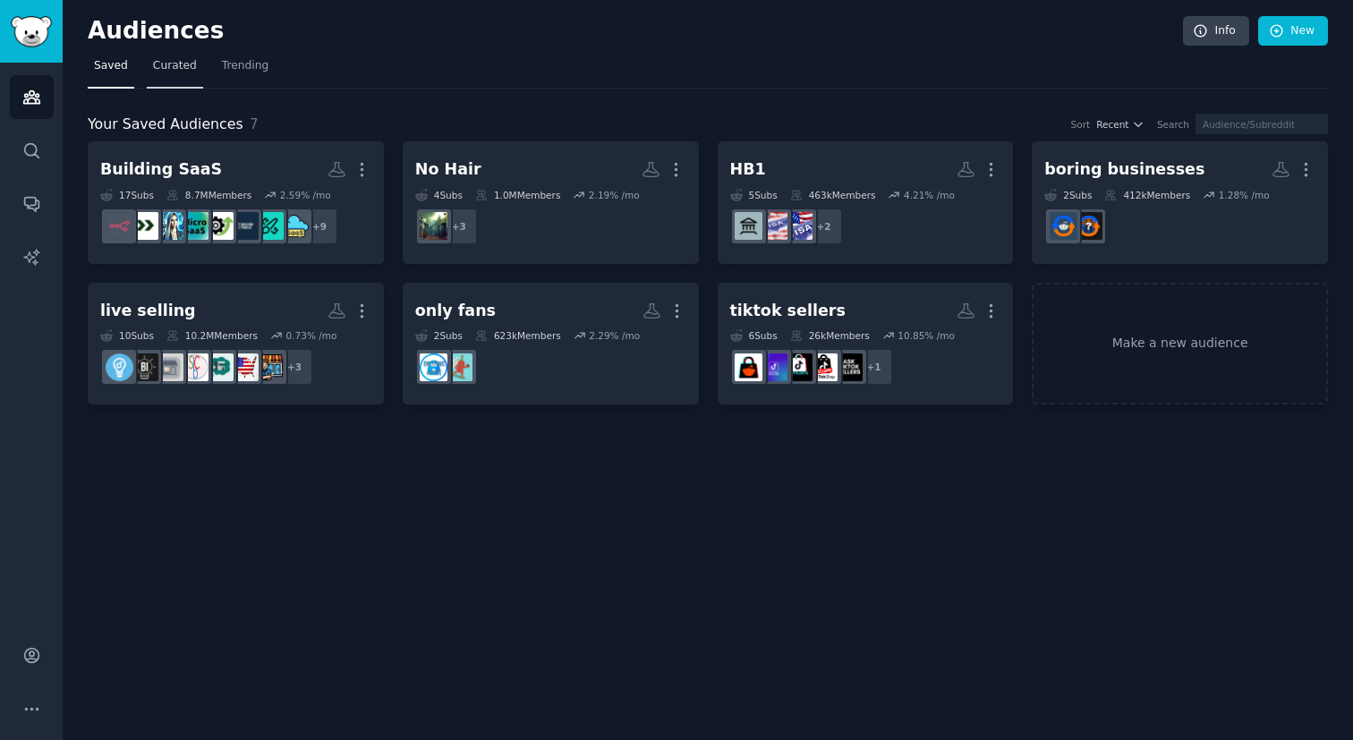
click at [184, 66] on span "Curated" at bounding box center [175, 66] width 44 height 16
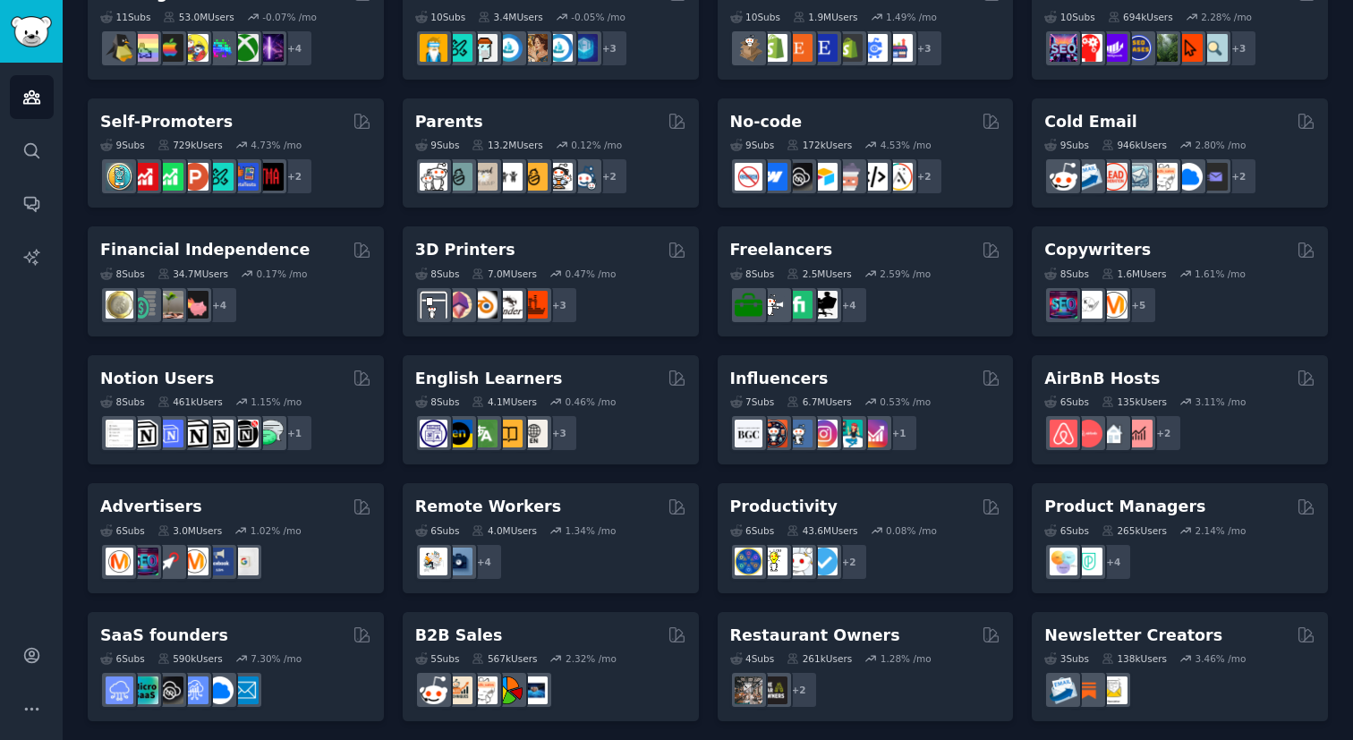
scroll to position [692, 0]
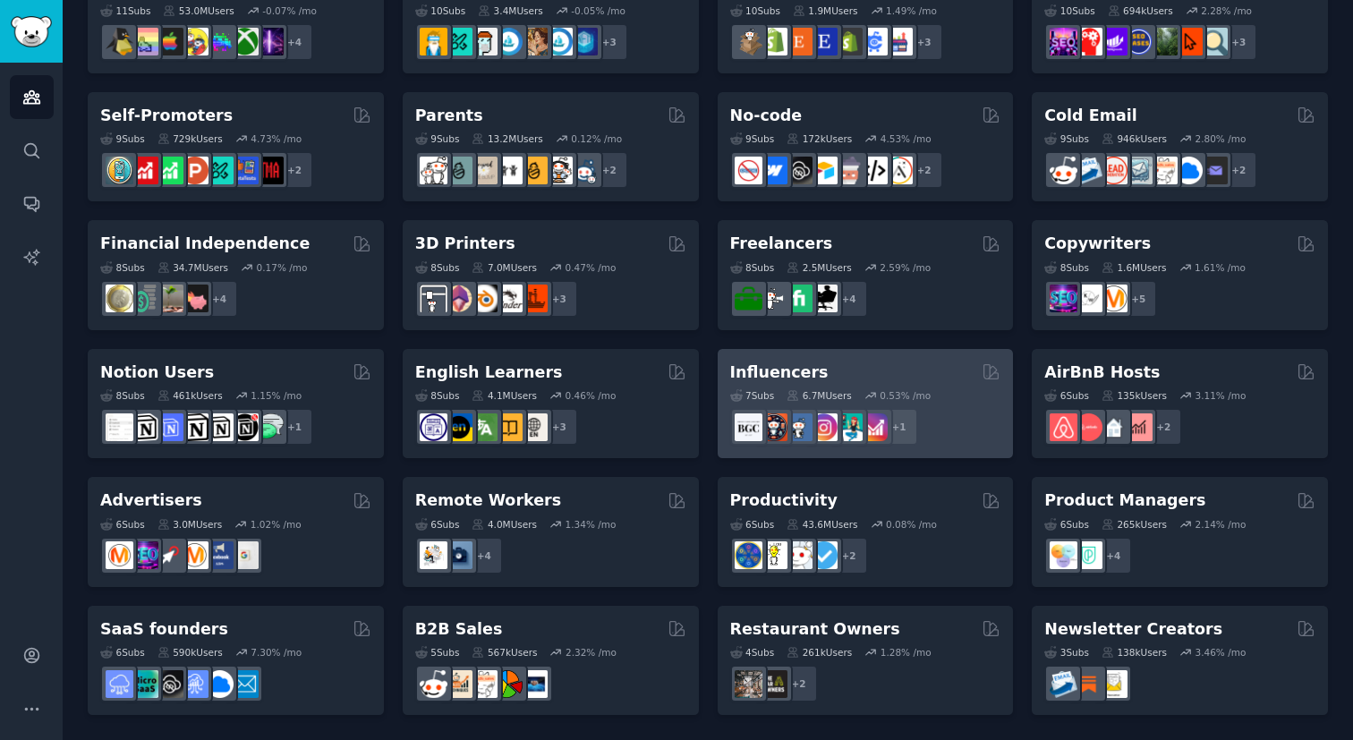
click at [898, 365] on div "Influencers" at bounding box center [865, 373] width 271 height 22
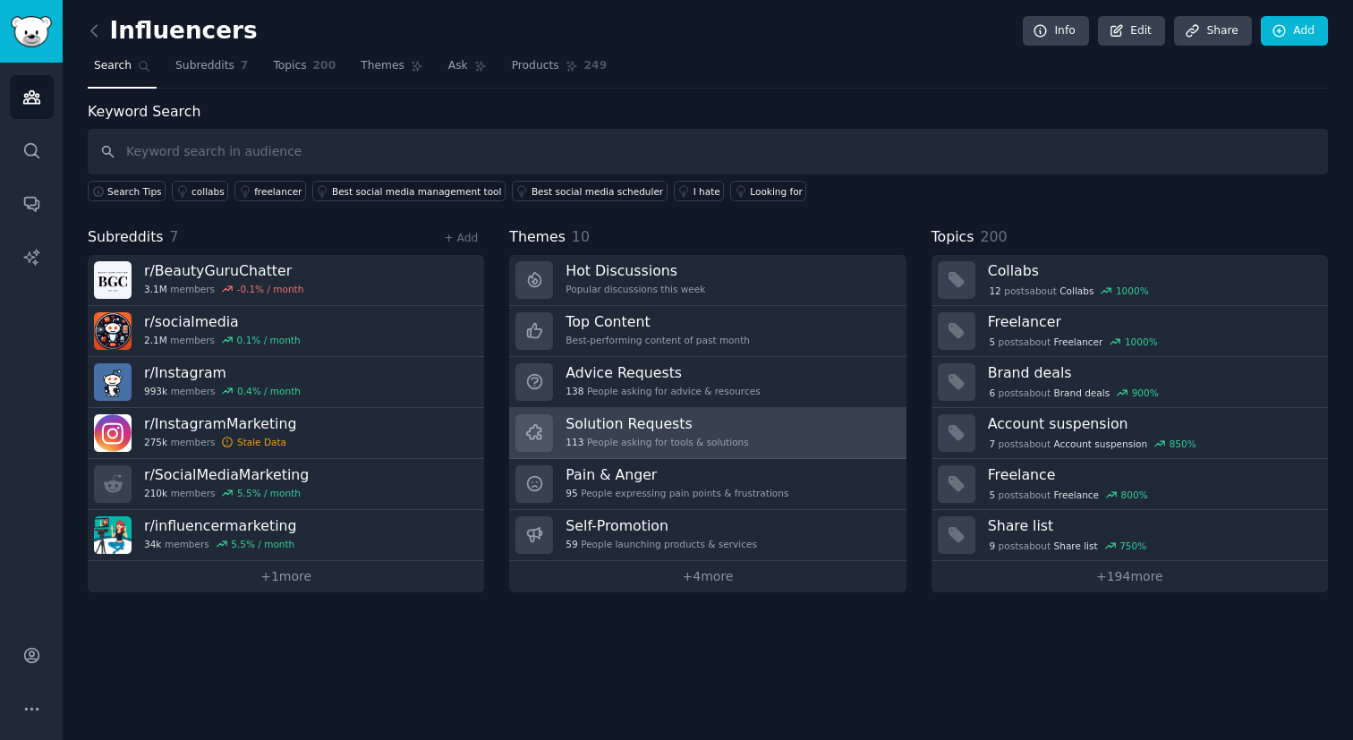
click at [655, 430] on h3 "Solution Requests" at bounding box center [657, 423] width 183 height 19
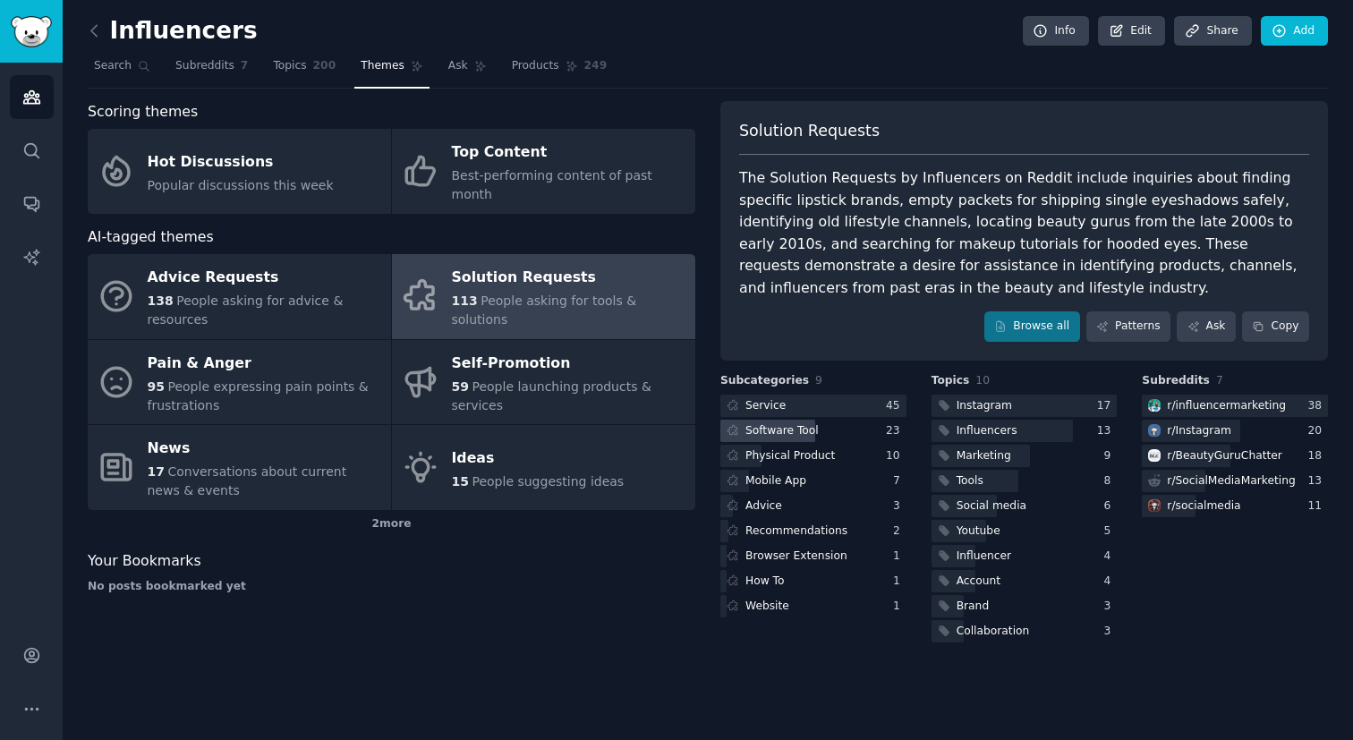
click at [813, 427] on div "Software Tool" at bounding box center [782, 431] width 73 height 16
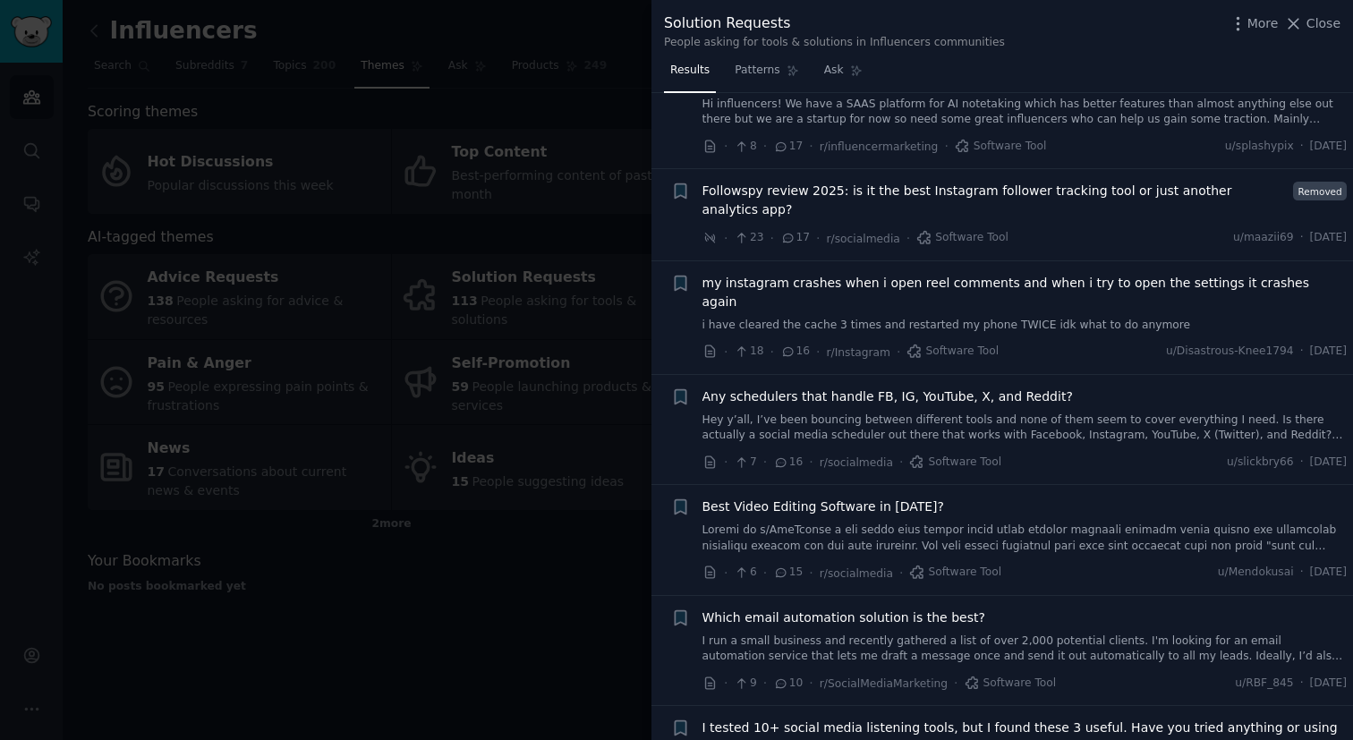
scroll to position [175, 0]
click at [835, 416] on link "Hey y’all, I’ve been bouncing between different tools and none of them seem to …" at bounding box center [1025, 426] width 645 height 31
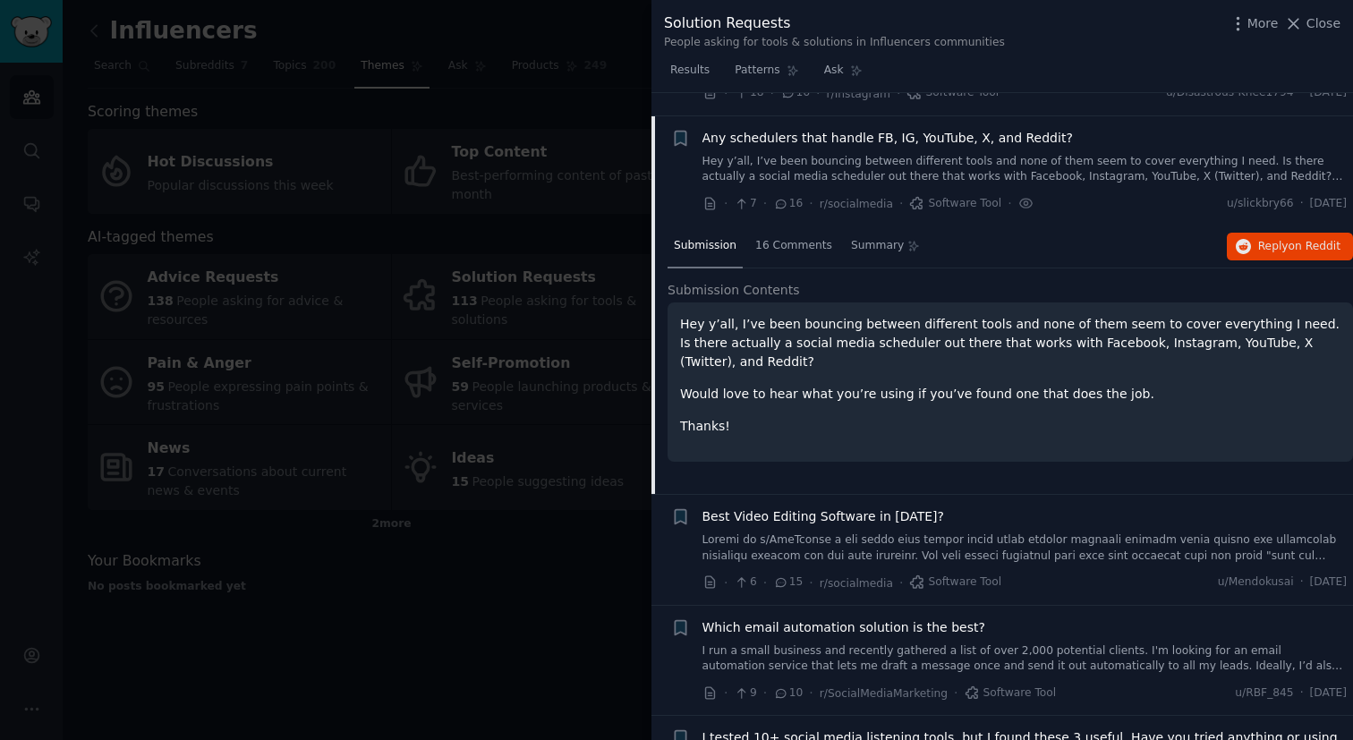
scroll to position [436, 0]
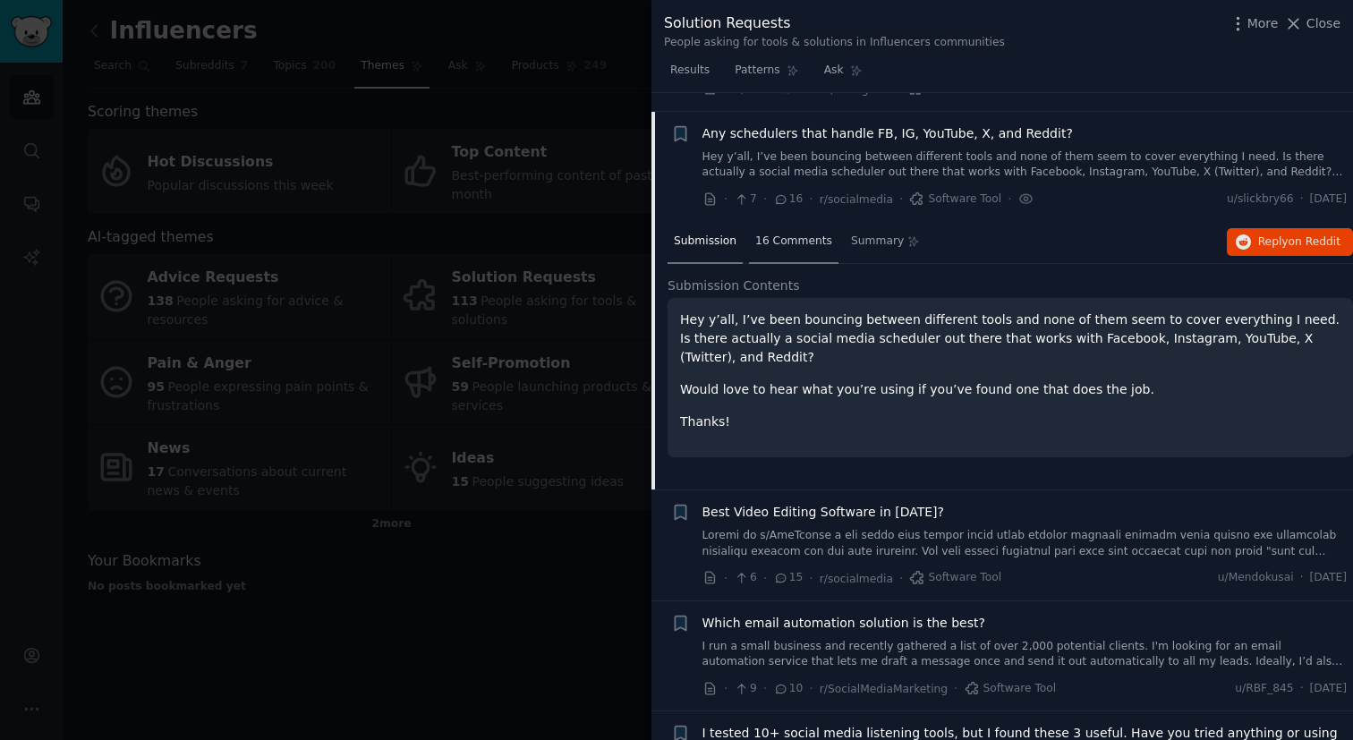
click at [799, 234] on span "16 Comments" at bounding box center [793, 242] width 77 height 16
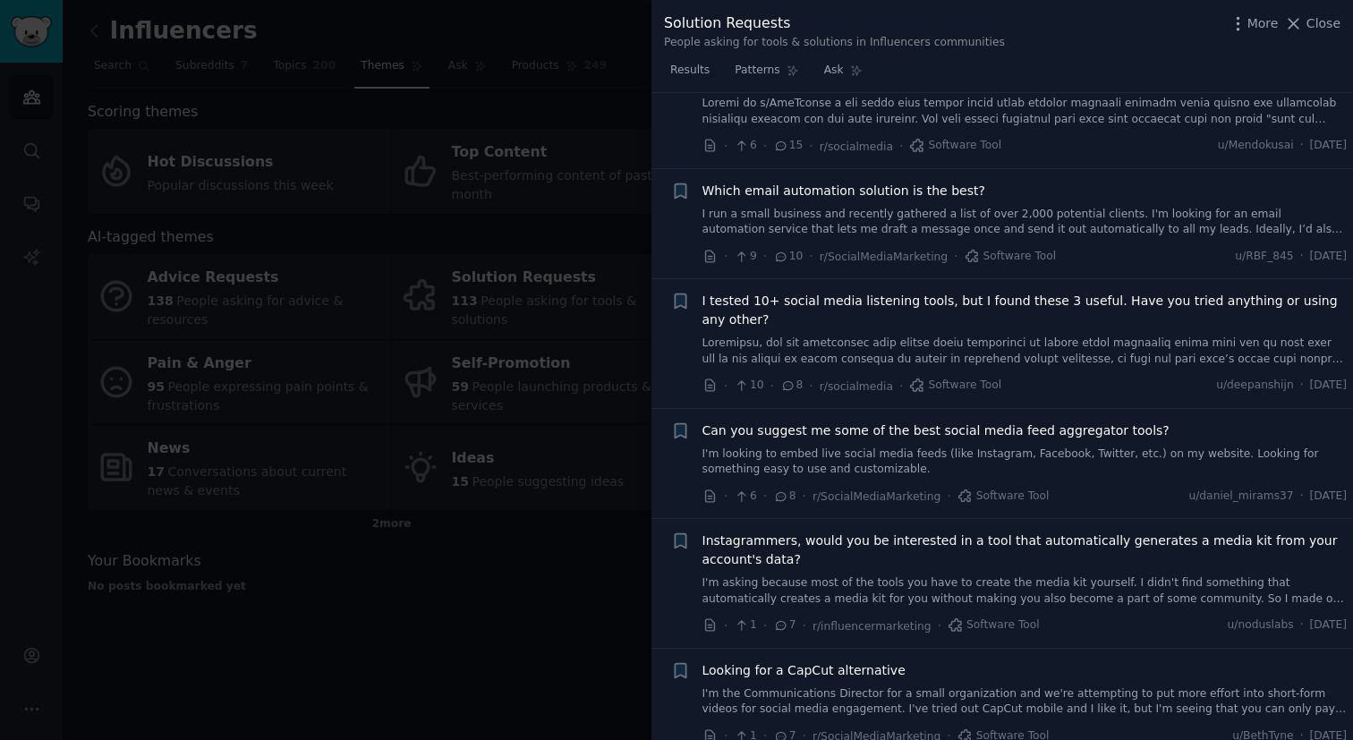
scroll to position [1346, 0]
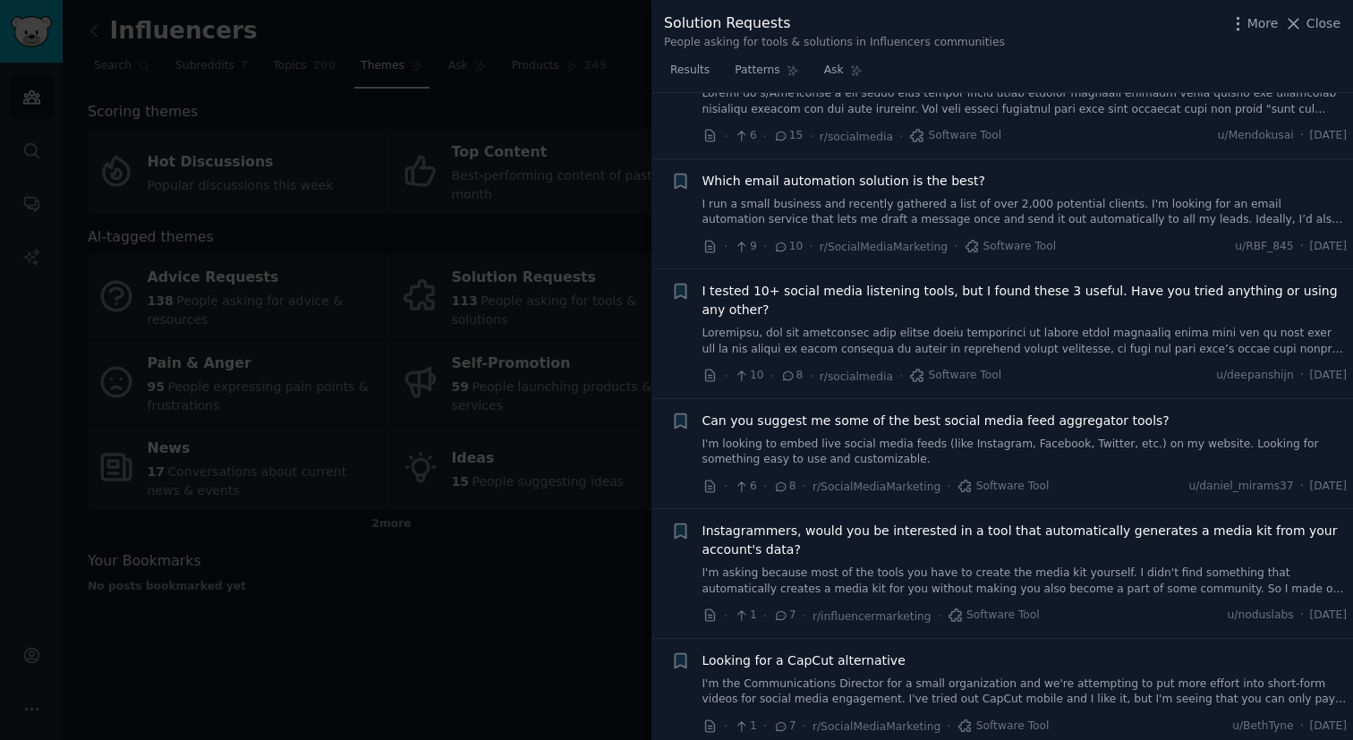
click at [800, 331] on link at bounding box center [1025, 341] width 645 height 31
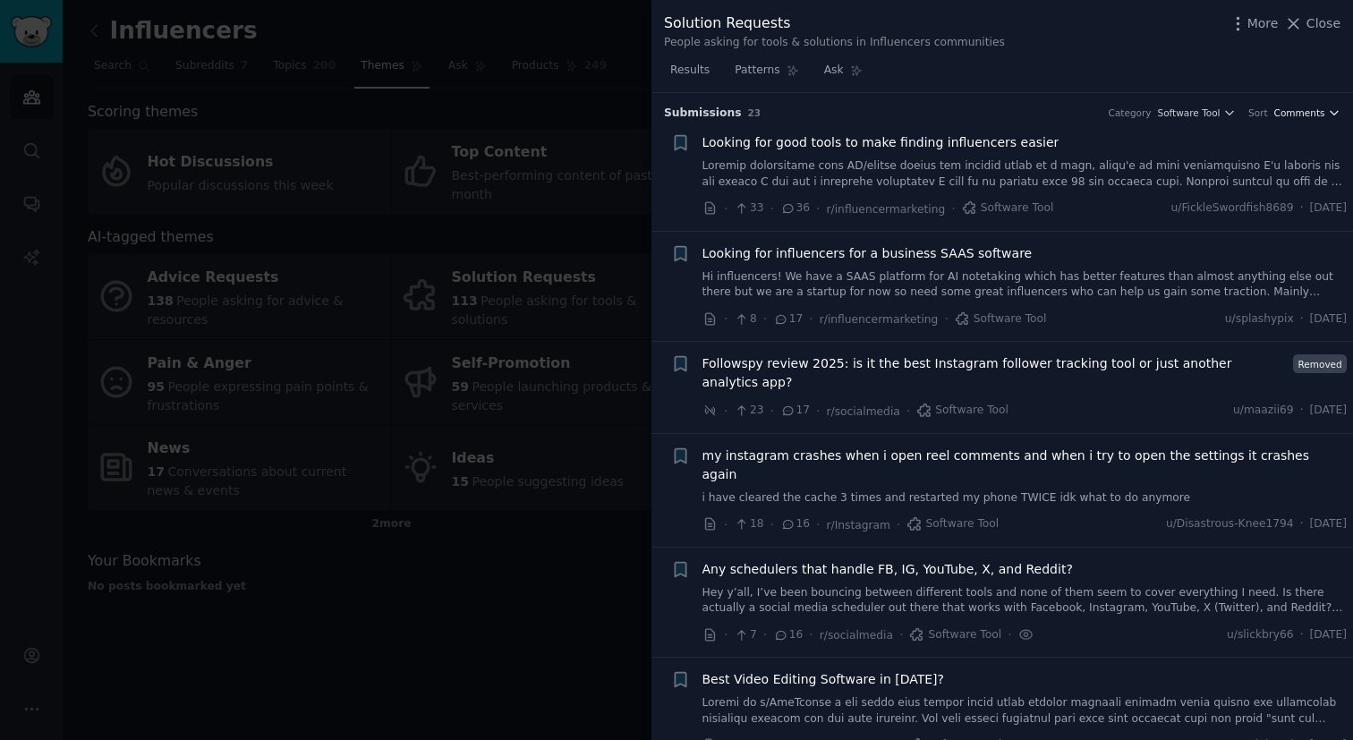
click at [1310, 116] on span "Comments" at bounding box center [1300, 113] width 51 height 13
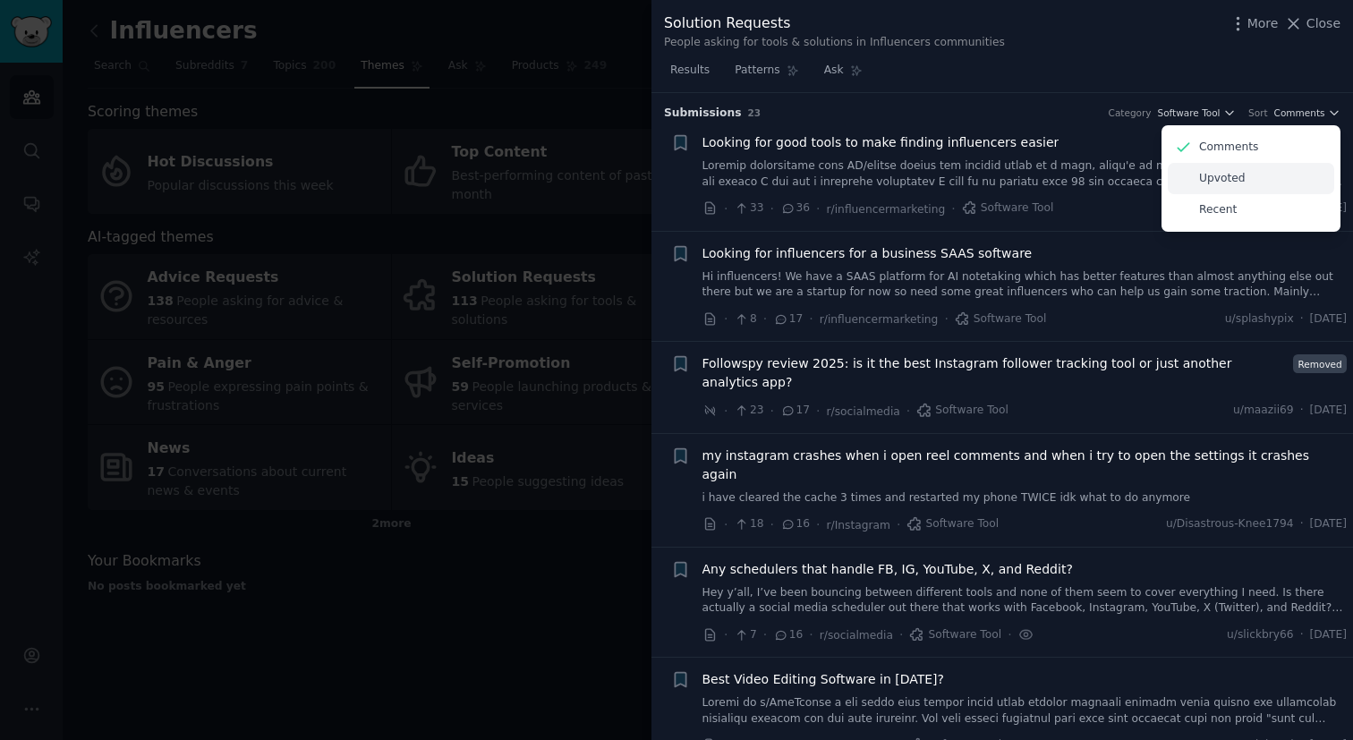
click at [1232, 174] on p "Upvoted" at bounding box center [1222, 179] width 47 height 16
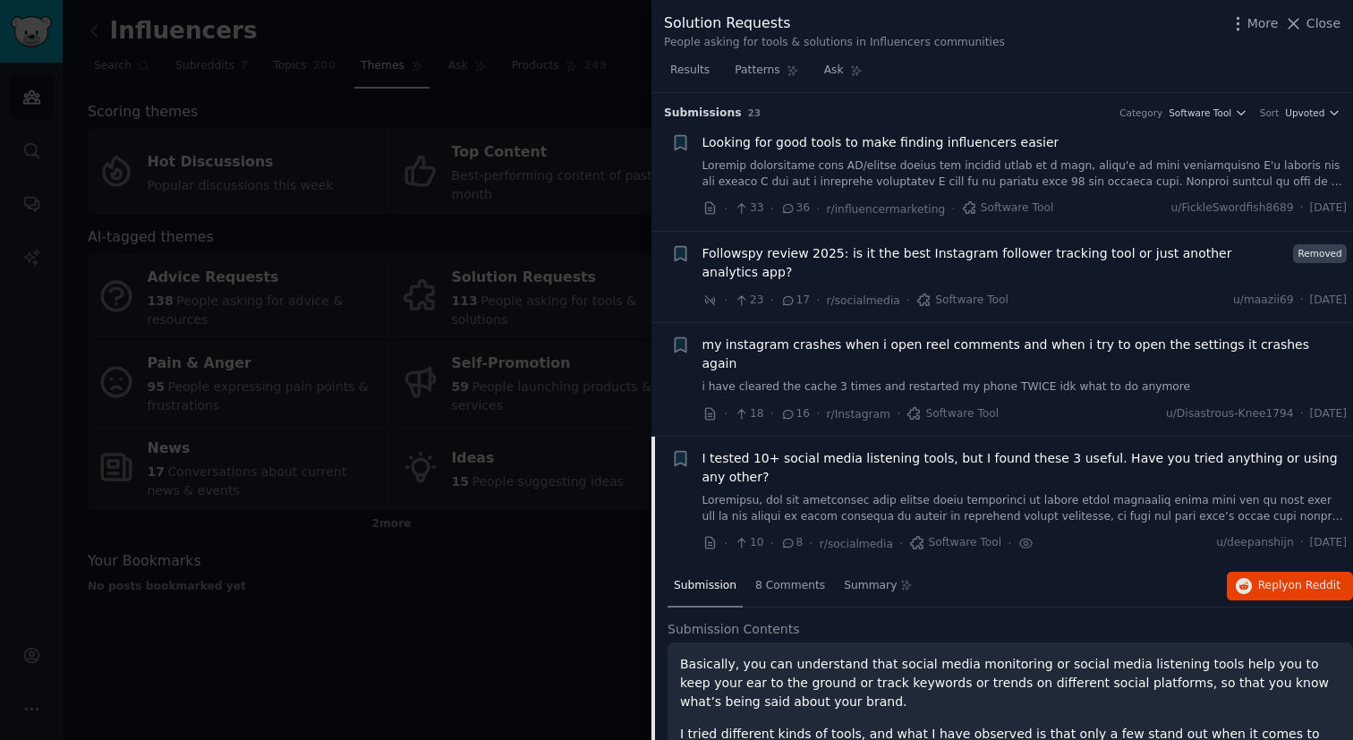
click at [906, 162] on link at bounding box center [1025, 173] width 645 height 31
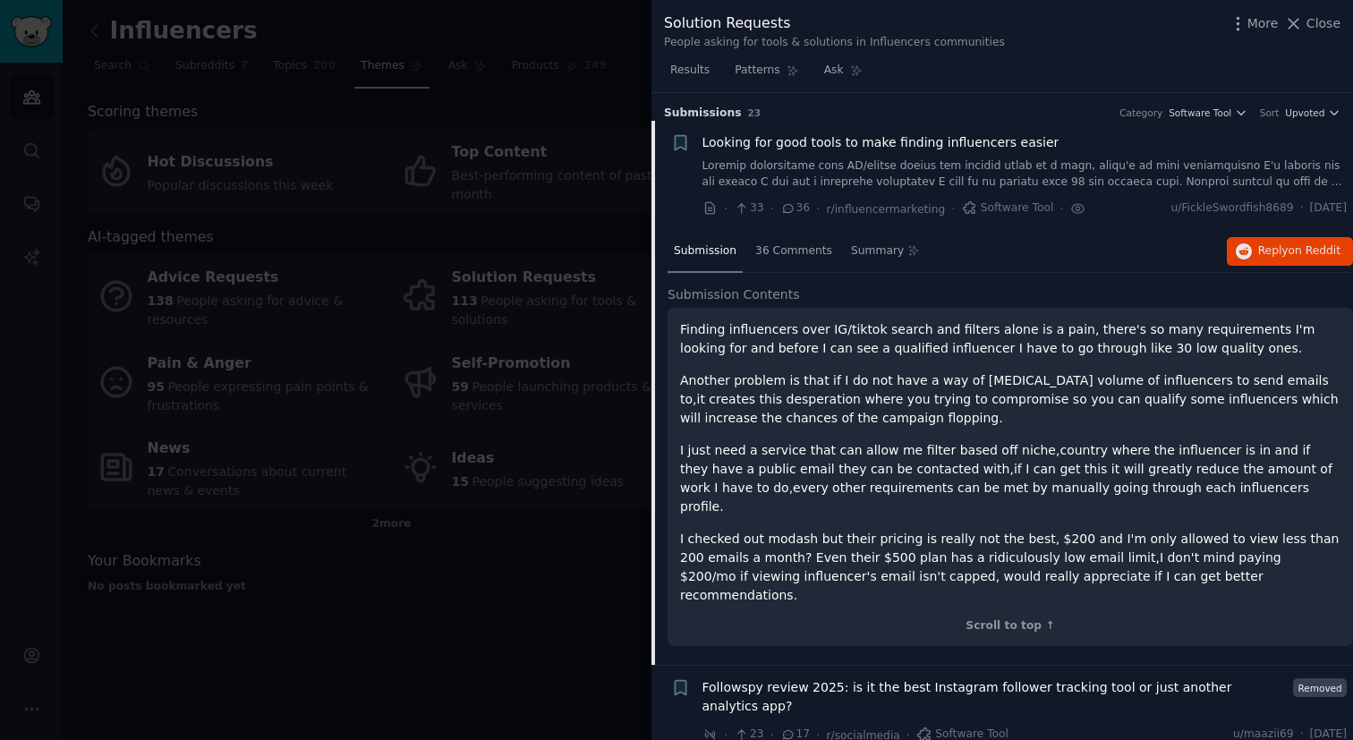
scroll to position [28, 0]
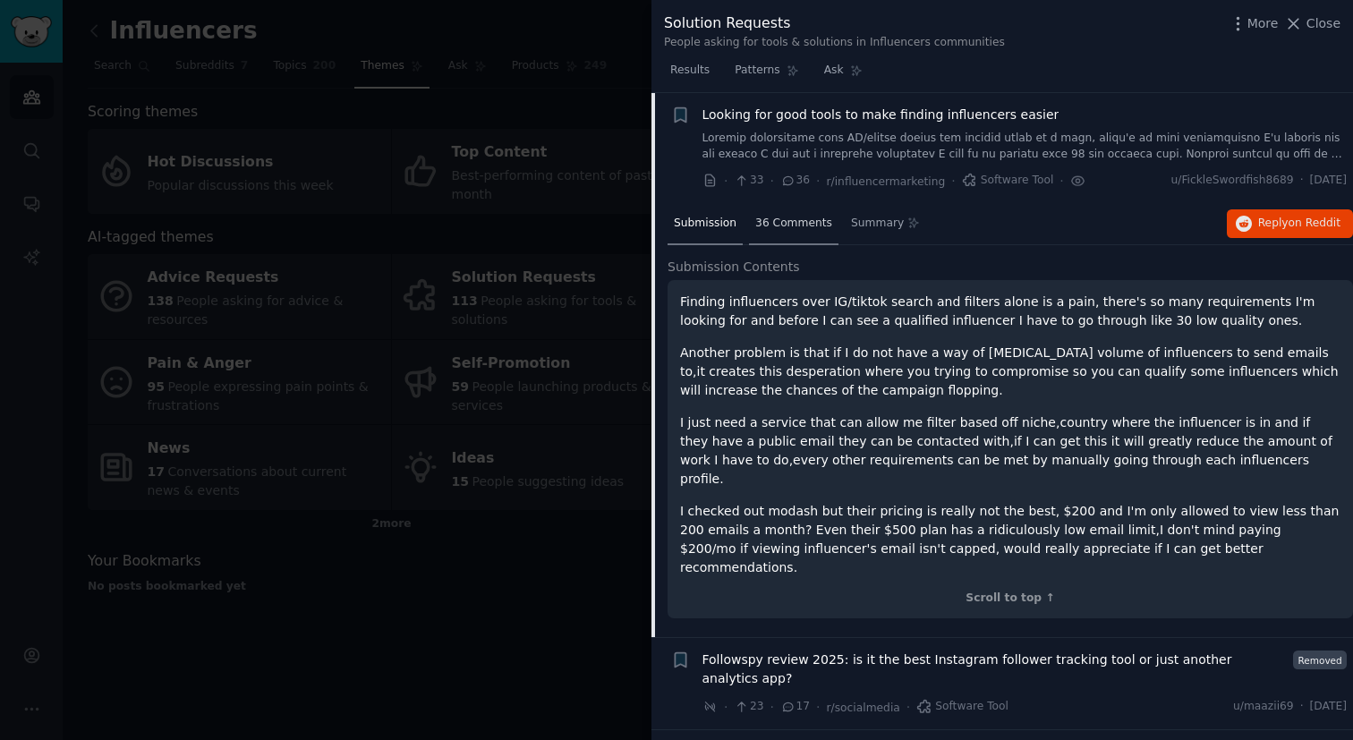
click at [805, 225] on span "36 Comments" at bounding box center [793, 224] width 77 height 16
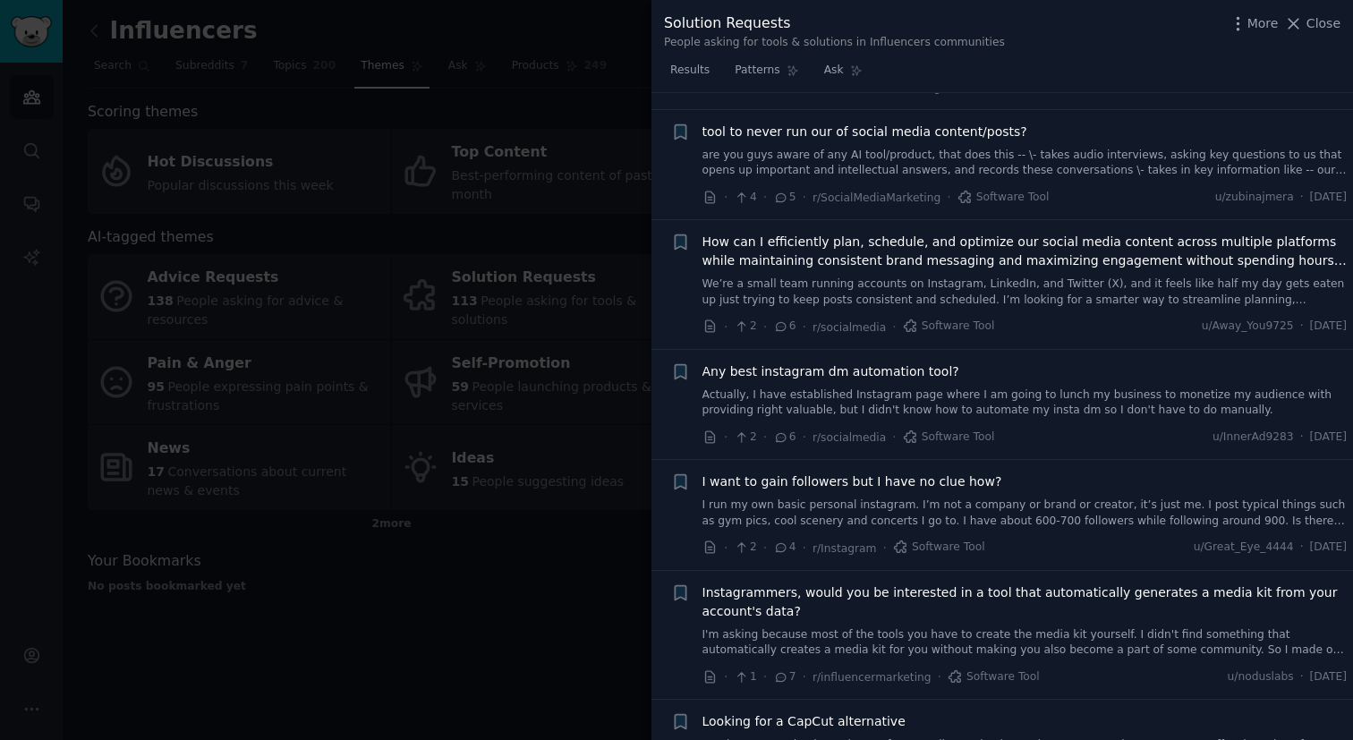
scroll to position [2837, 0]
click at [600, 556] on div at bounding box center [676, 370] width 1353 height 740
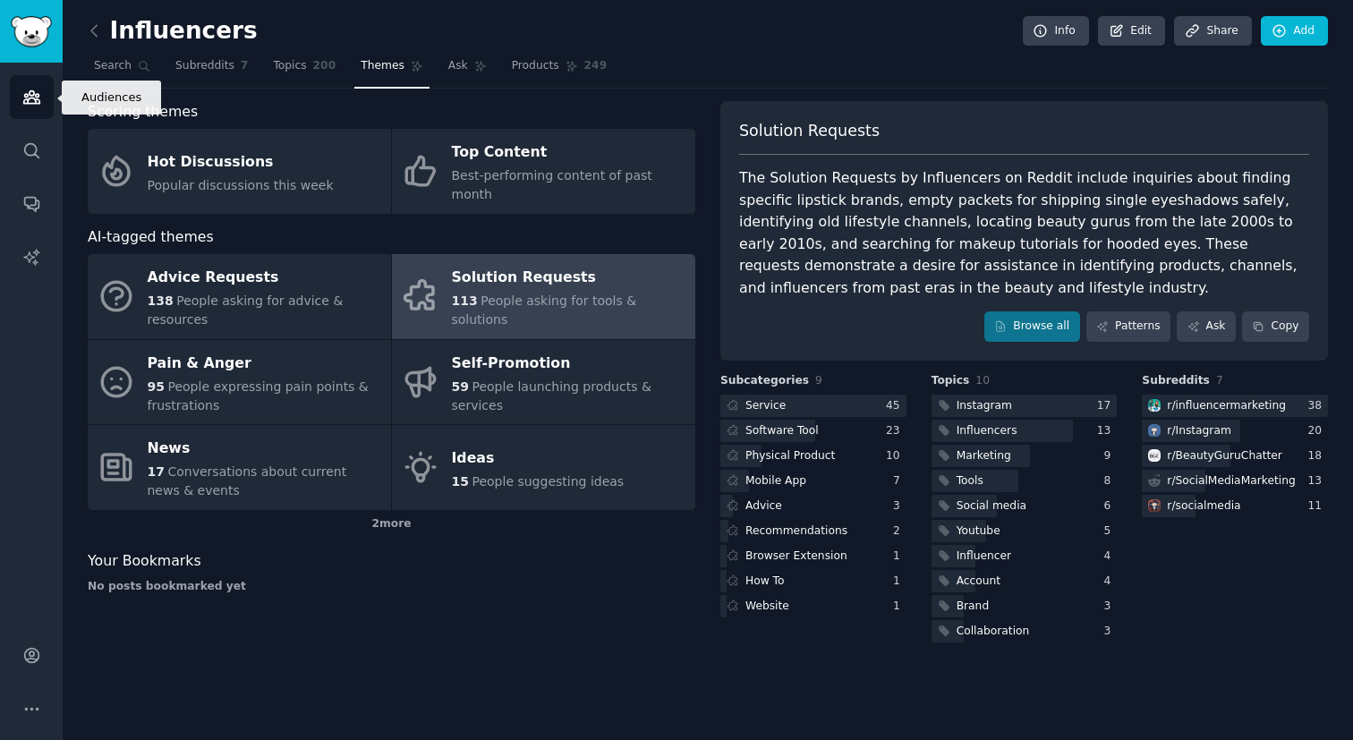
click at [31, 98] on icon "Sidebar" at bounding box center [31, 97] width 16 height 13
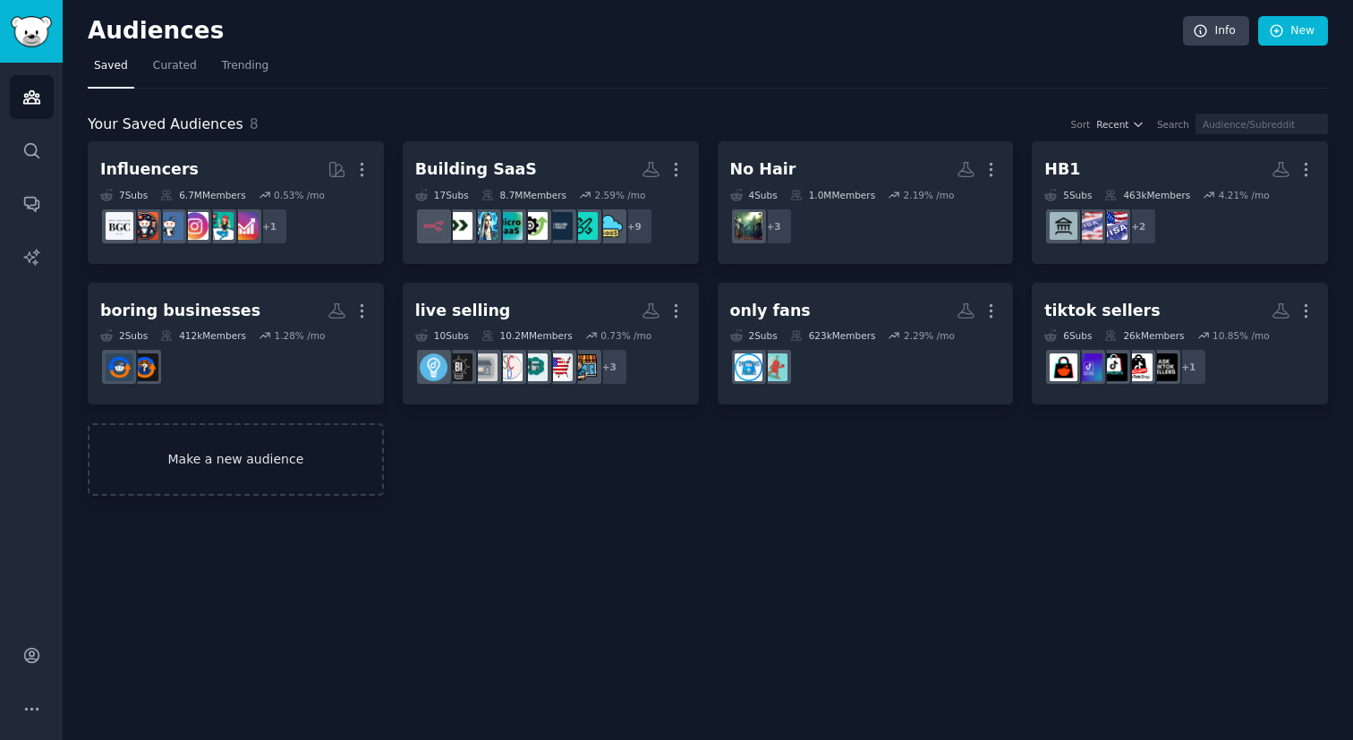
click at [221, 463] on link "Make a new audience" at bounding box center [236, 459] width 296 height 73
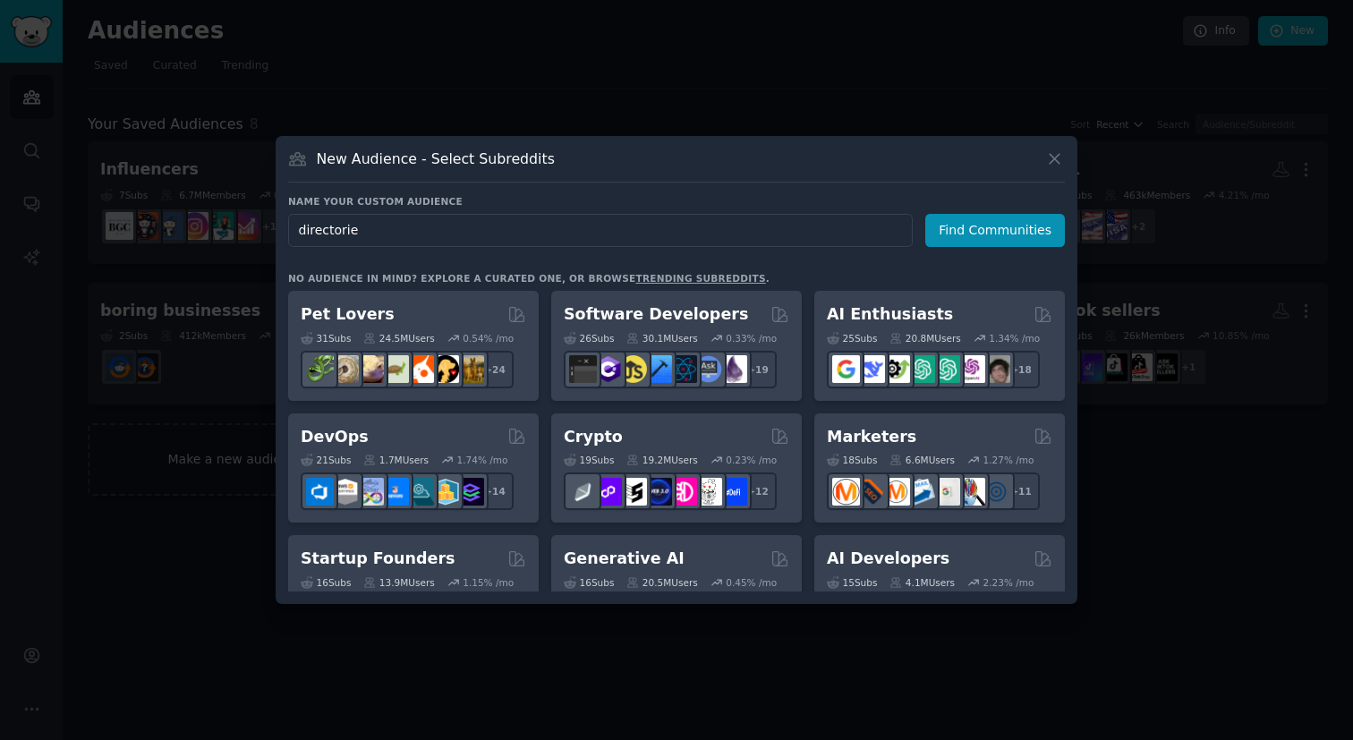
type input "directories"
click button "Find Communities" at bounding box center [996, 230] width 140 height 33
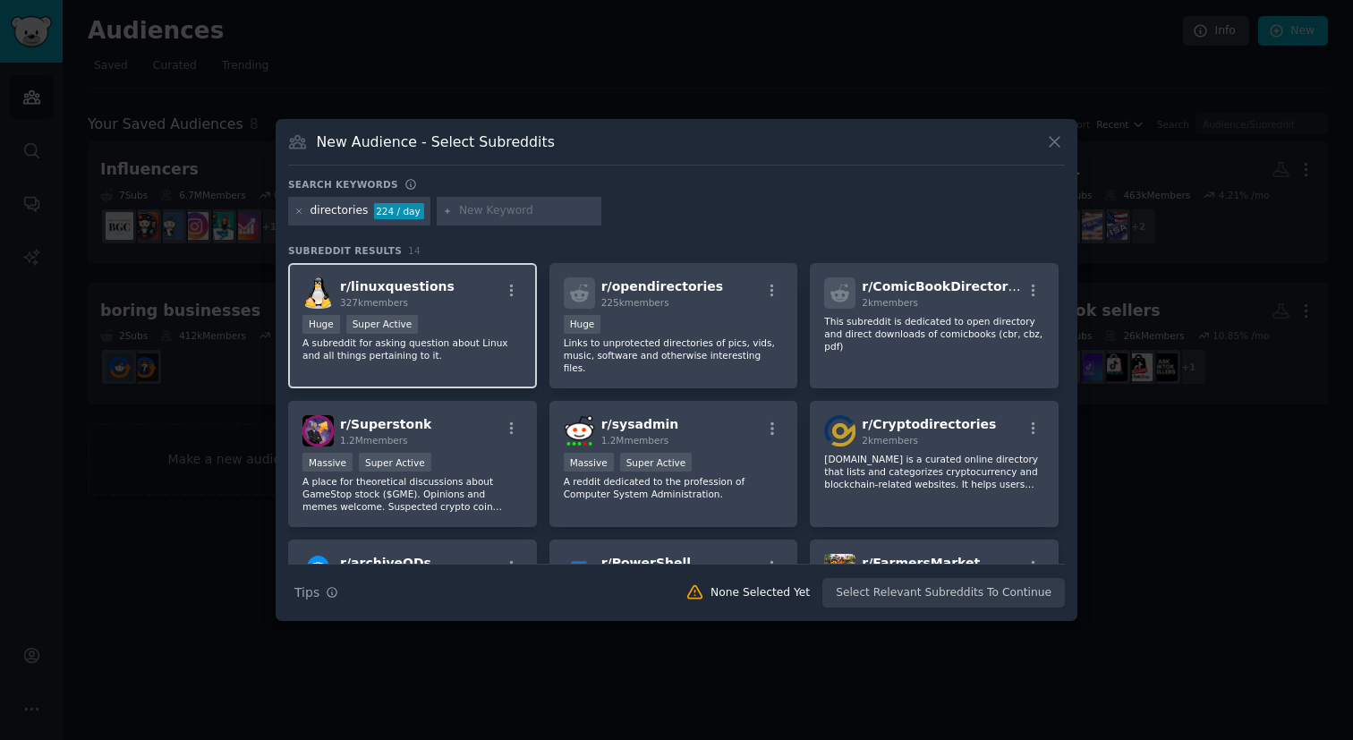
click at [488, 365] on div "r/ linuxquestions 327k members Huge Super Active A subreddit for asking questio…" at bounding box center [412, 326] width 249 height 126
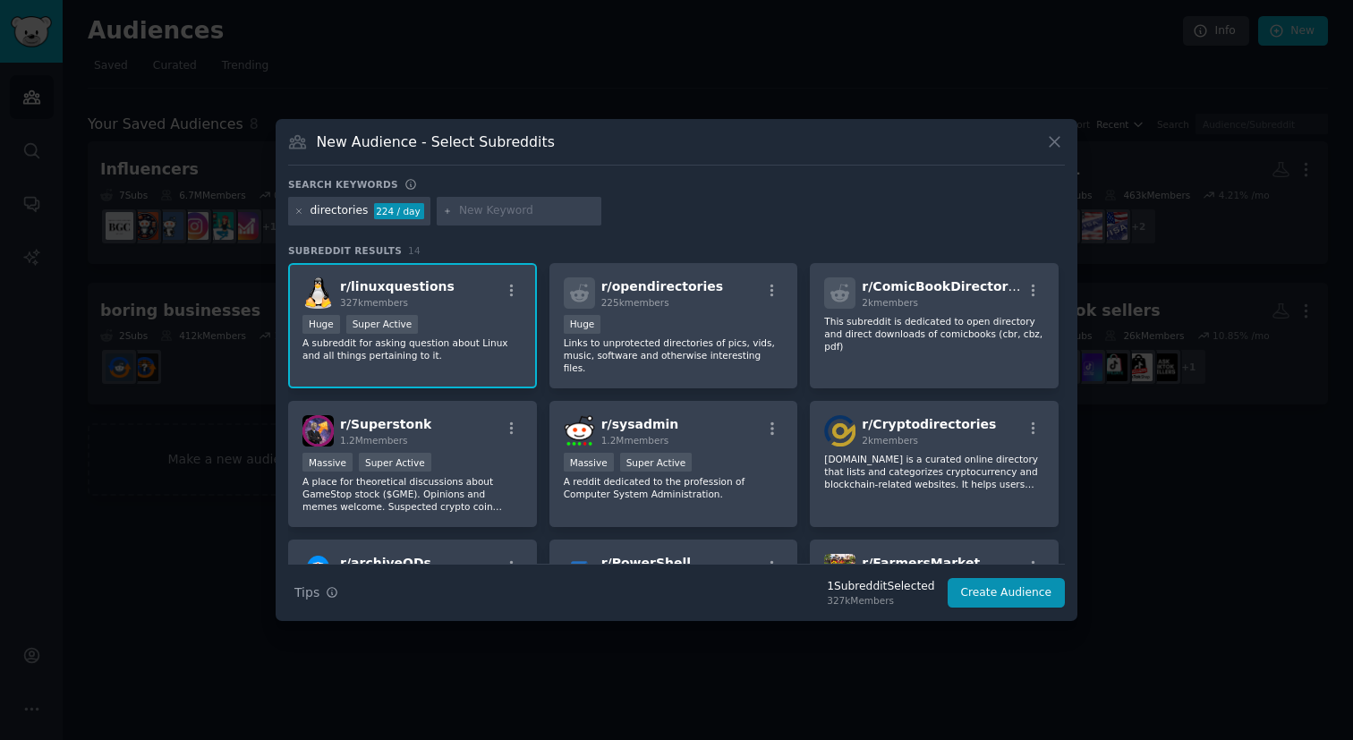
click at [488, 365] on div "r/ linuxquestions 327k members Huge Super Active A subreddit for asking questio…" at bounding box center [412, 326] width 249 height 126
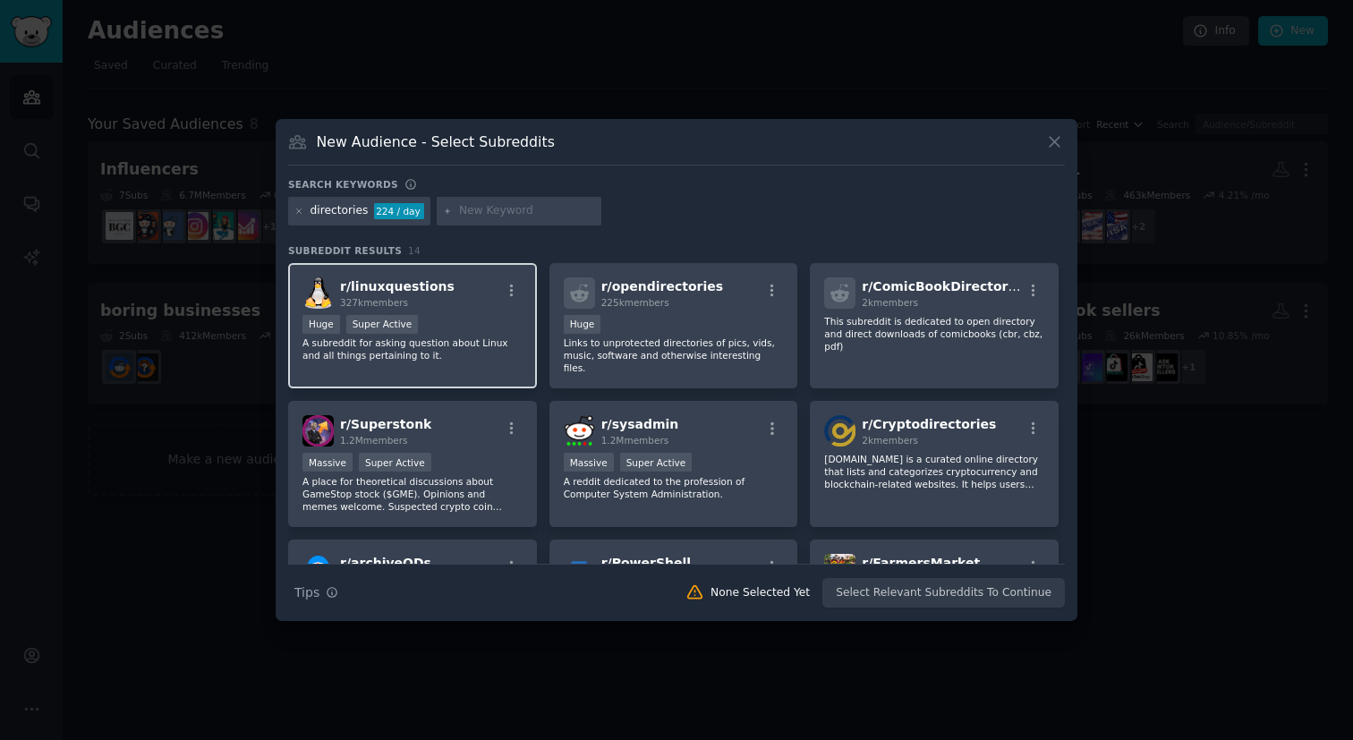
click at [488, 365] on div "r/ linuxquestions 327k members Huge Super Active A subreddit for asking questio…" at bounding box center [412, 326] width 249 height 126
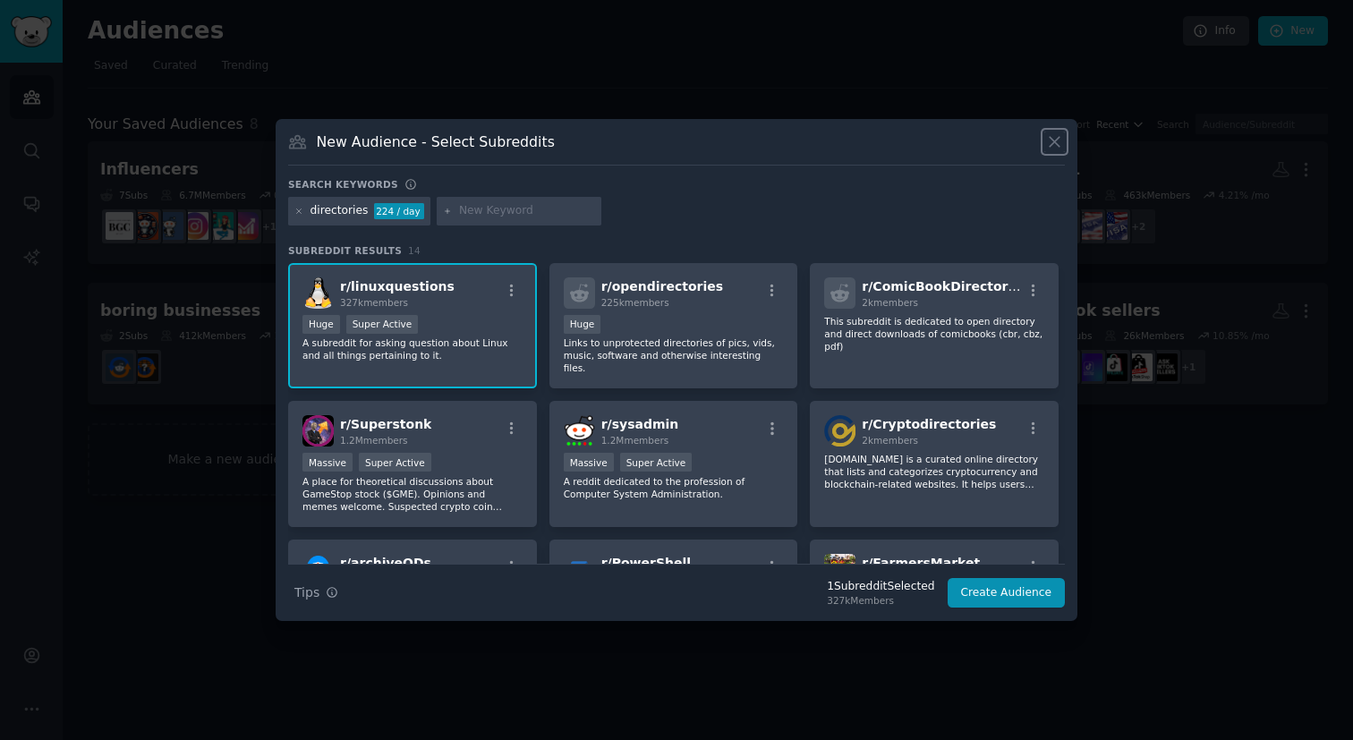
click at [1047, 149] on icon at bounding box center [1055, 141] width 19 height 19
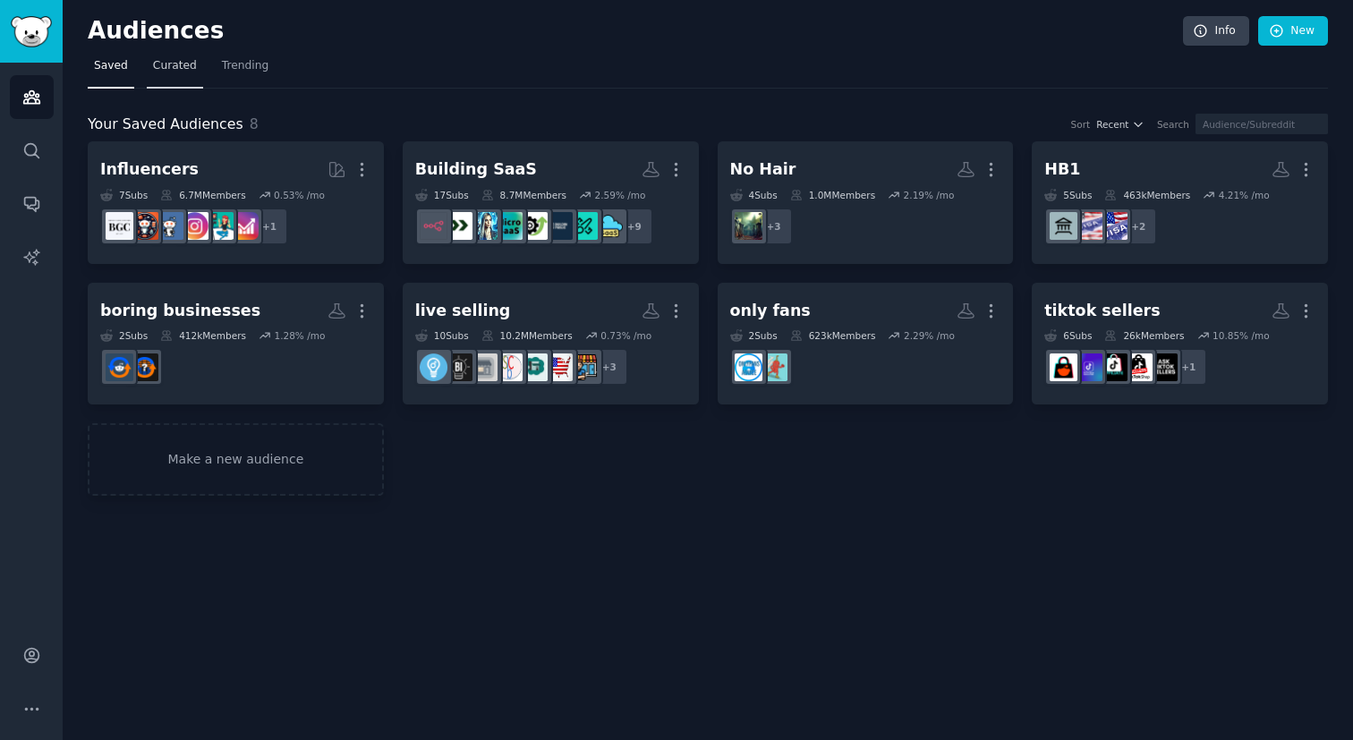
click at [189, 64] on span "Curated" at bounding box center [175, 66] width 44 height 16
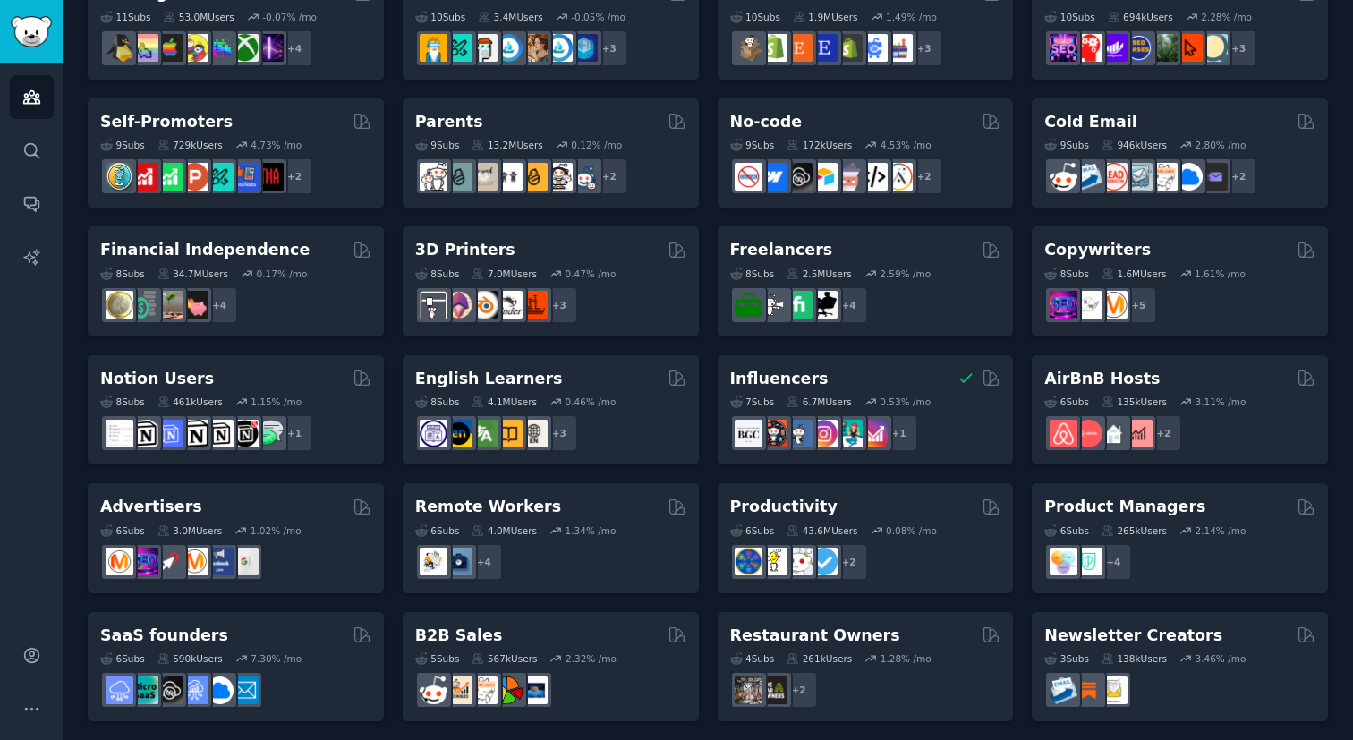
scroll to position [692, 0]
